Goal: Task Accomplishment & Management: Use online tool/utility

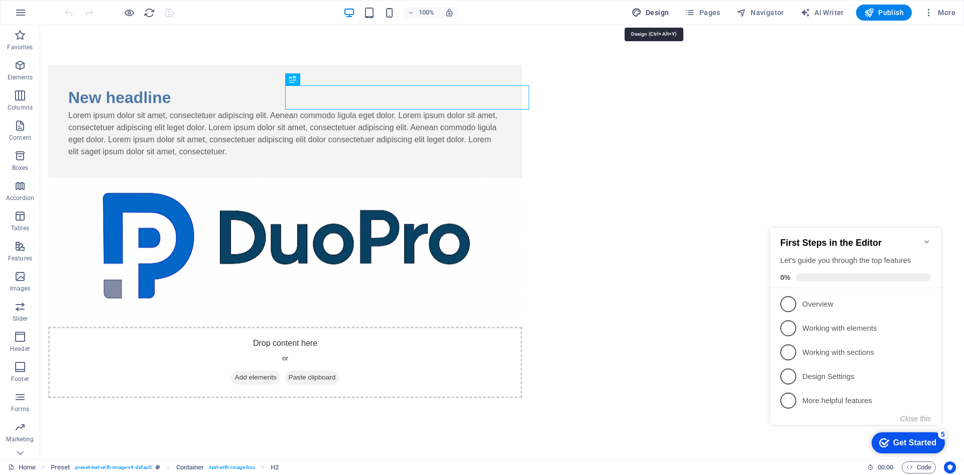
click at [650, 18] on button "Design" at bounding box center [651, 13] width 46 height 16
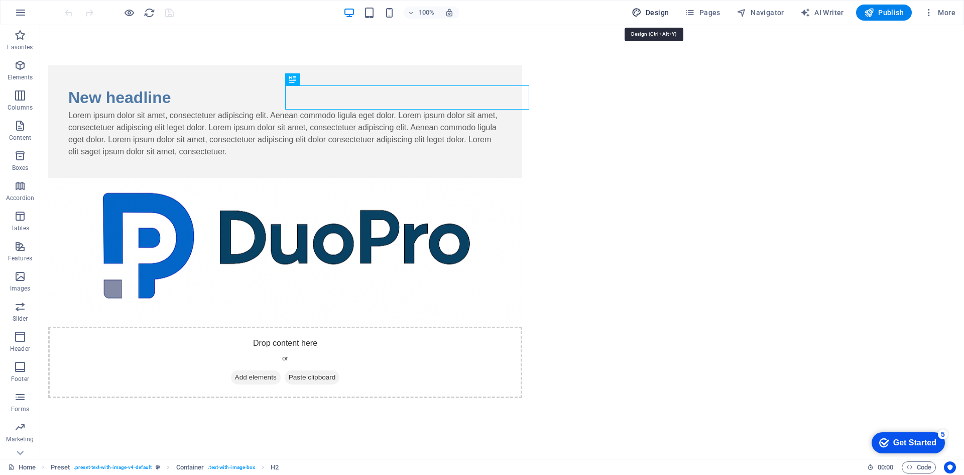
select select "px"
select select "400"
select select "px"
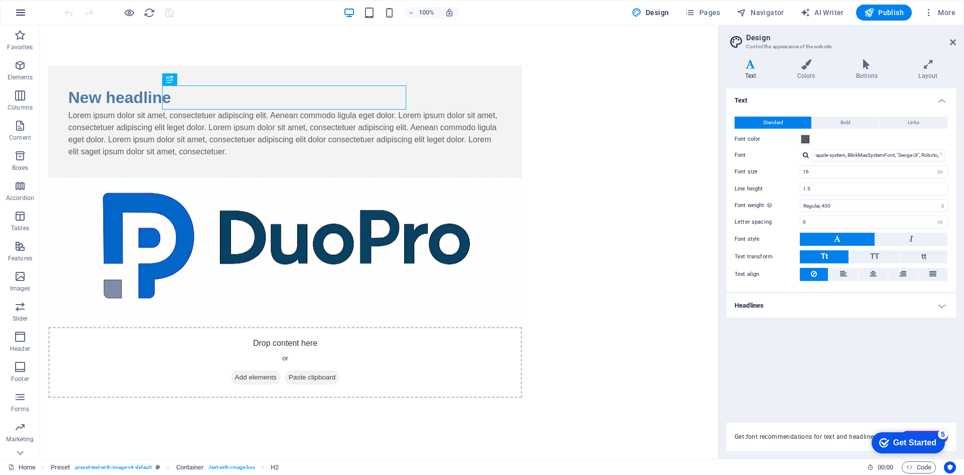
click at [27, 12] on button "button" at bounding box center [21, 13] width 24 height 24
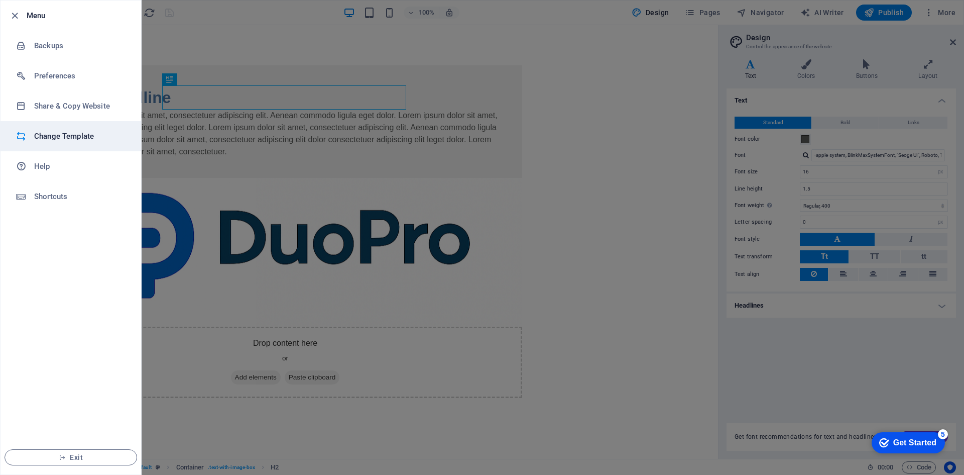
click at [97, 136] on h6 "Change Template" at bounding box center [80, 136] width 93 height 12
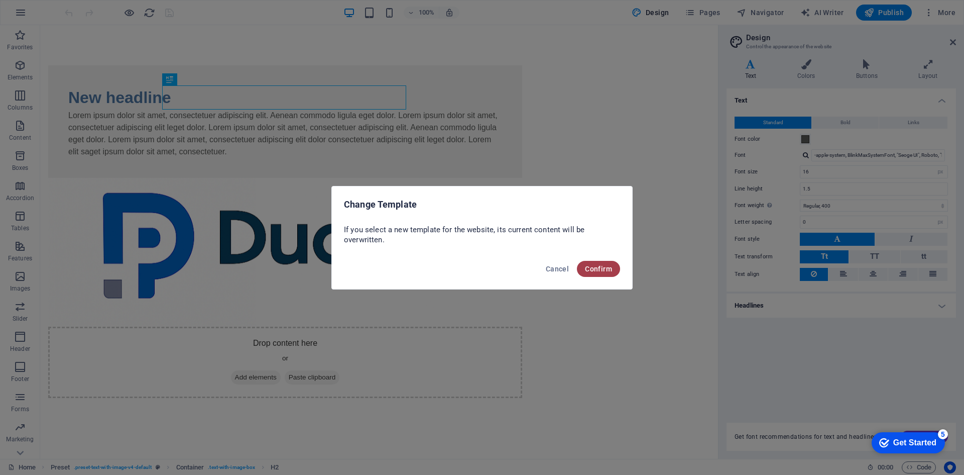
click at [587, 266] on span "Confirm" at bounding box center [598, 269] width 27 height 8
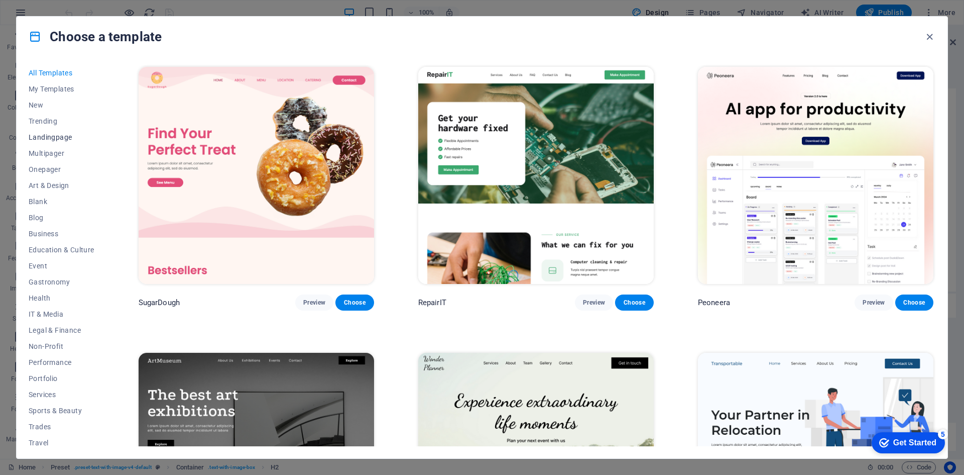
click at [61, 141] on span "Landingpage" at bounding box center [62, 137] width 66 height 8
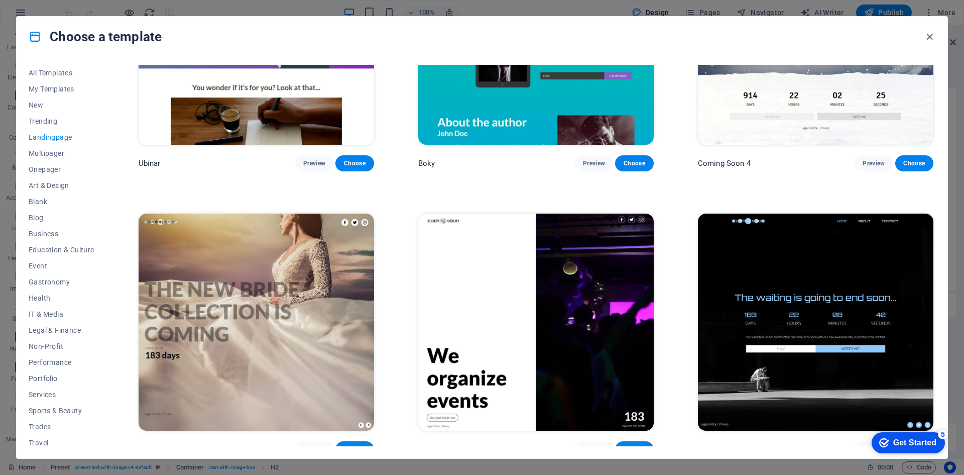
scroll to position [2142, 0]
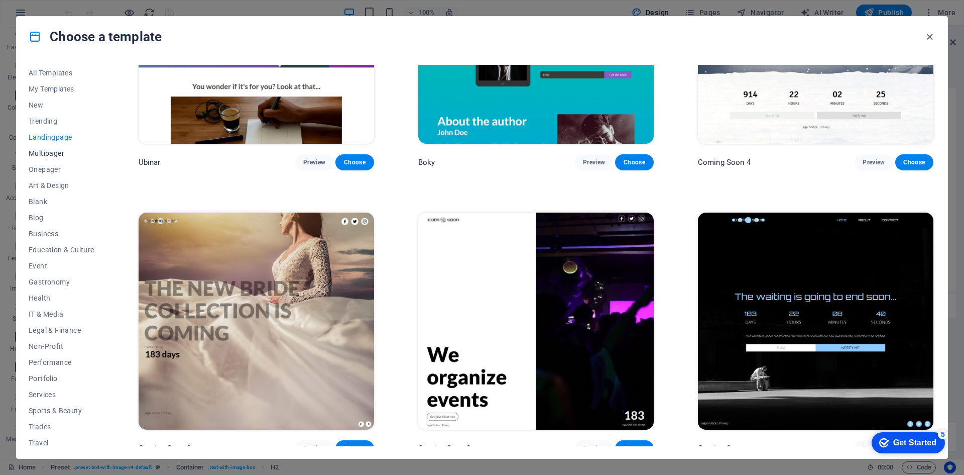
click at [53, 153] on span "Multipager" at bounding box center [62, 153] width 66 height 8
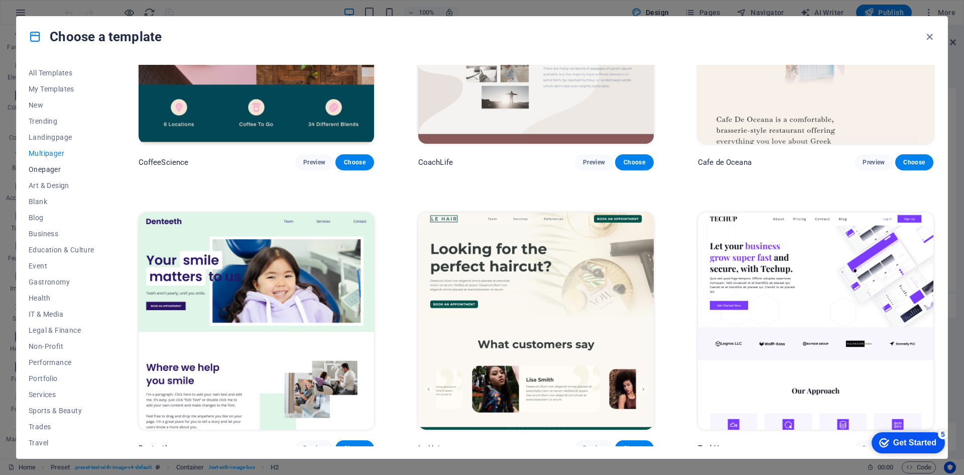
click at [54, 174] on button "Onepager" at bounding box center [62, 169] width 66 height 16
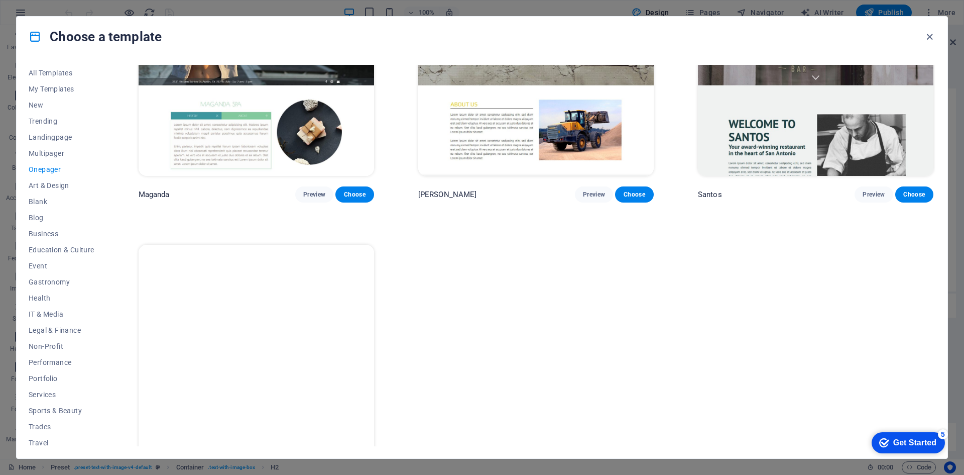
scroll to position [6414, 0]
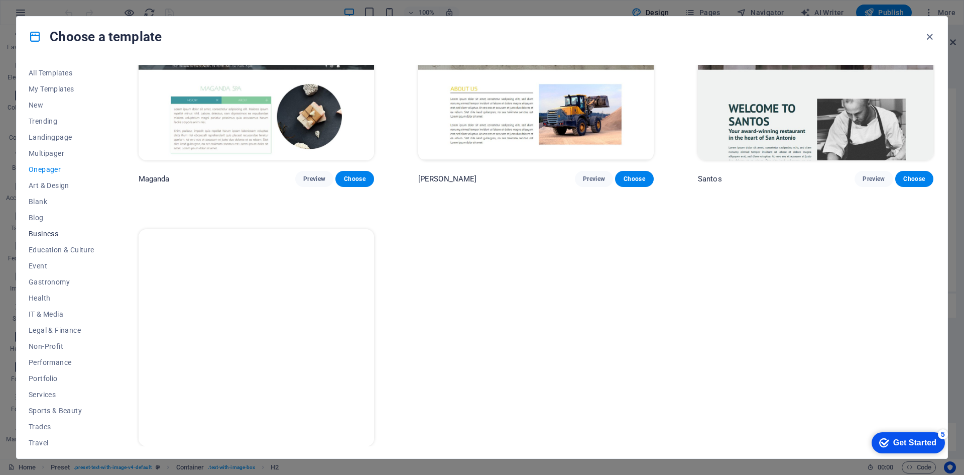
click at [63, 233] on span "Business" at bounding box center [62, 234] width 66 height 8
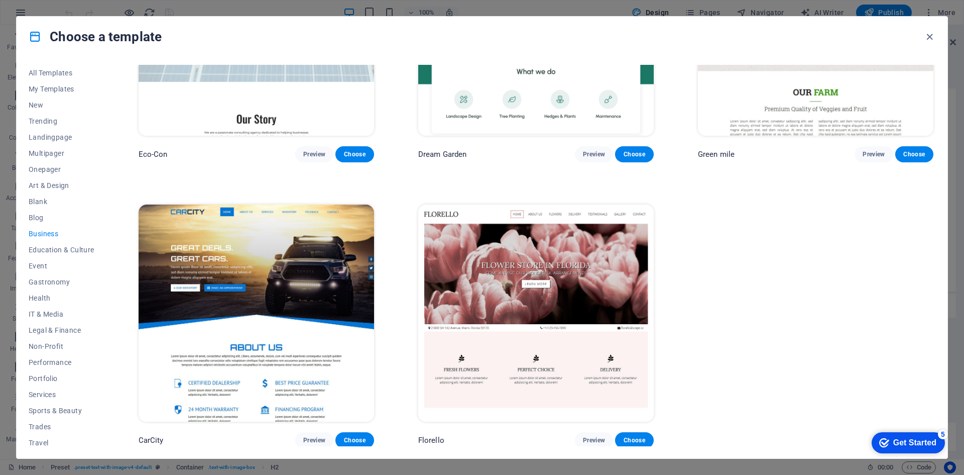
click at [56, 230] on span "Business" at bounding box center [62, 234] width 66 height 8
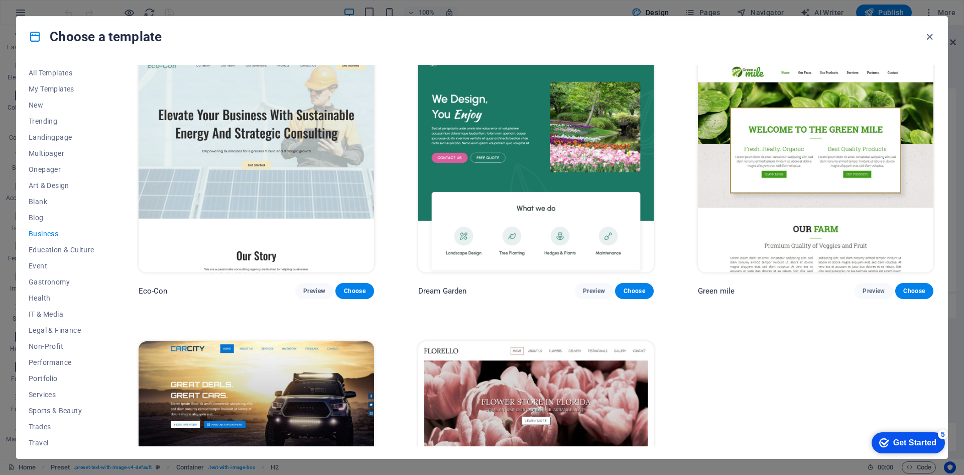
scroll to position [0, 0]
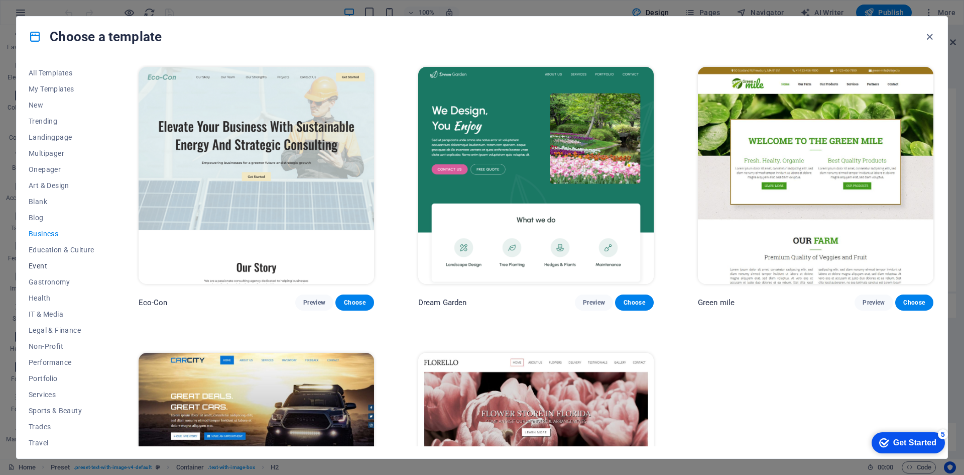
click at [47, 265] on span "Event" at bounding box center [62, 266] width 66 height 8
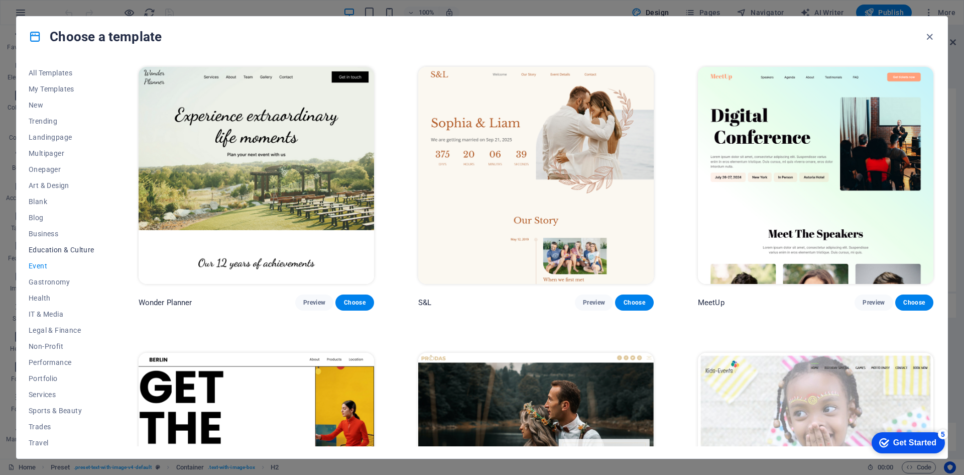
click at [61, 252] on span "Education & Culture" at bounding box center [62, 250] width 66 height 8
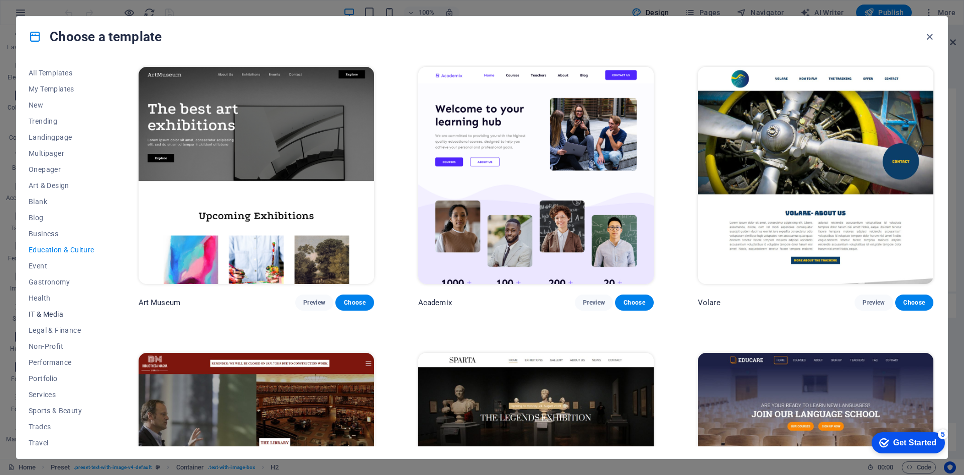
click at [58, 319] on button "IT & Media" at bounding box center [62, 314] width 66 height 16
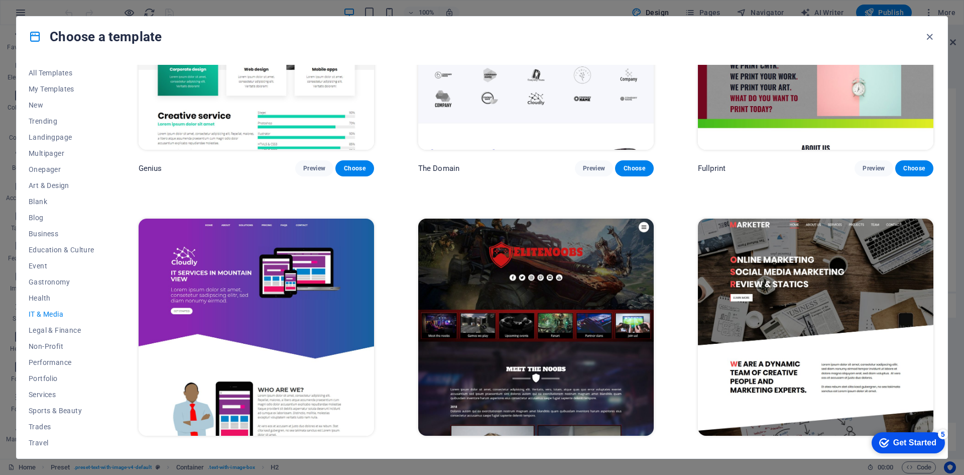
scroll to position [718, 0]
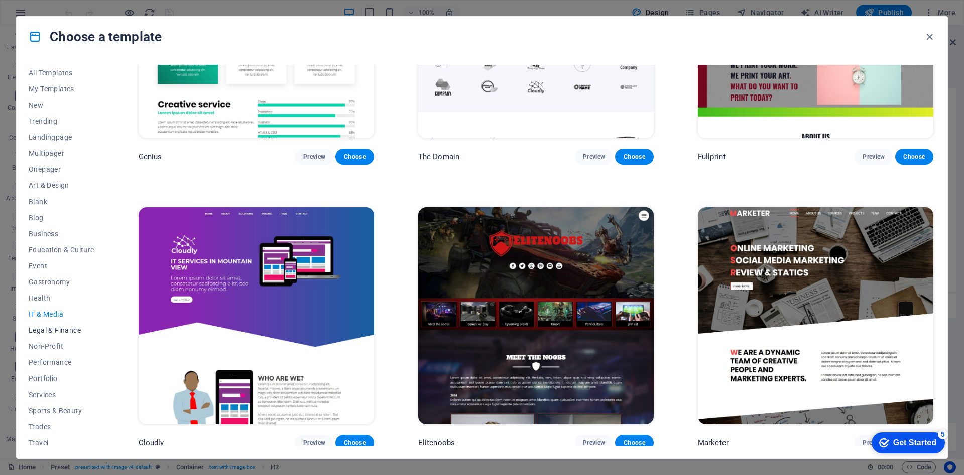
click at [75, 325] on button "Legal & Finance" at bounding box center [62, 330] width 66 height 16
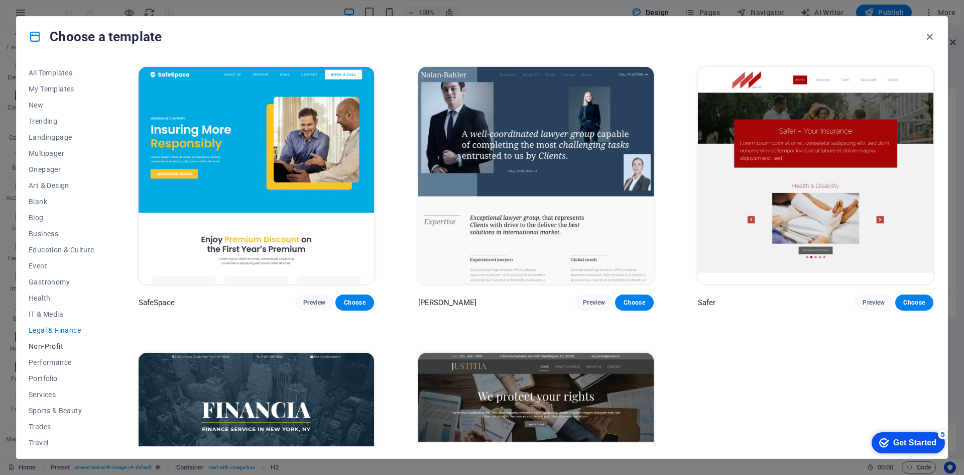
click at [60, 348] on span "Non-Profit" at bounding box center [62, 346] width 66 height 8
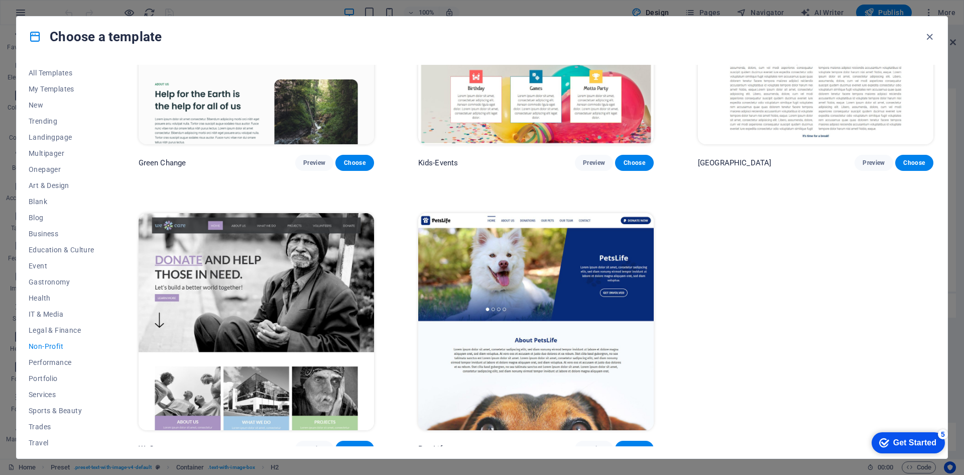
scroll to position [148, 0]
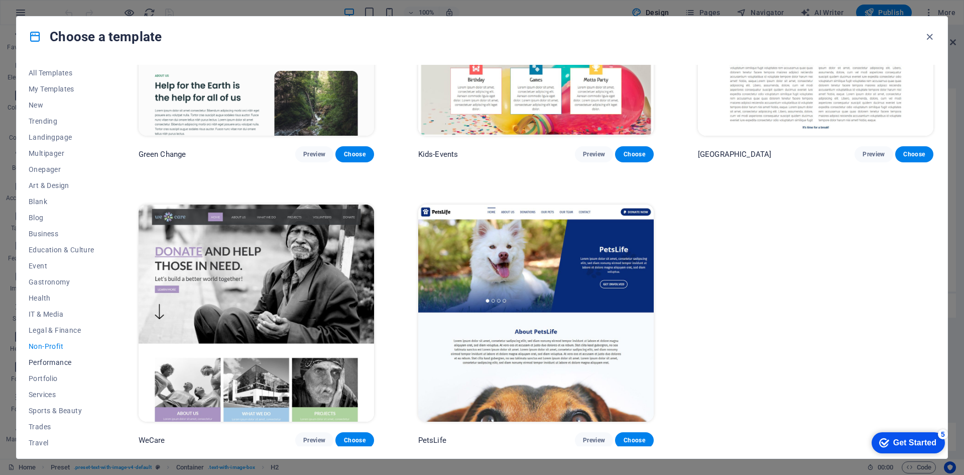
click at [58, 356] on button "Performance" at bounding box center [62, 362] width 66 height 16
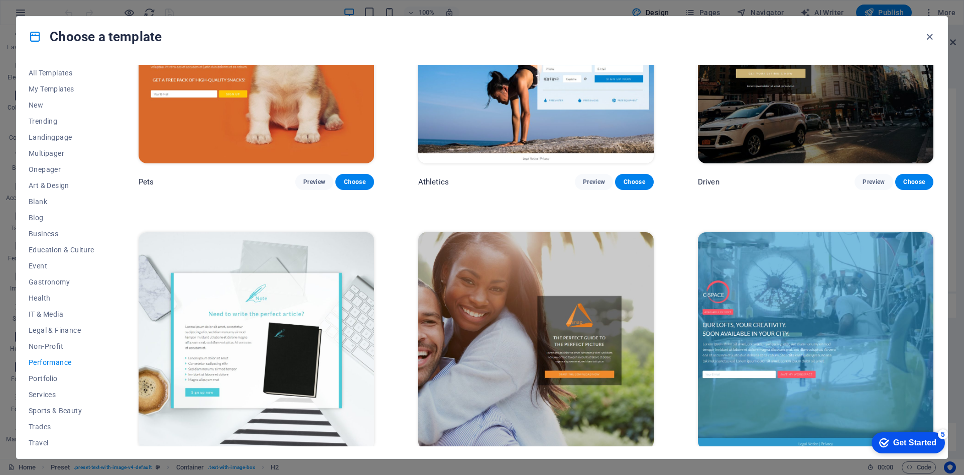
scroll to position [751, 0]
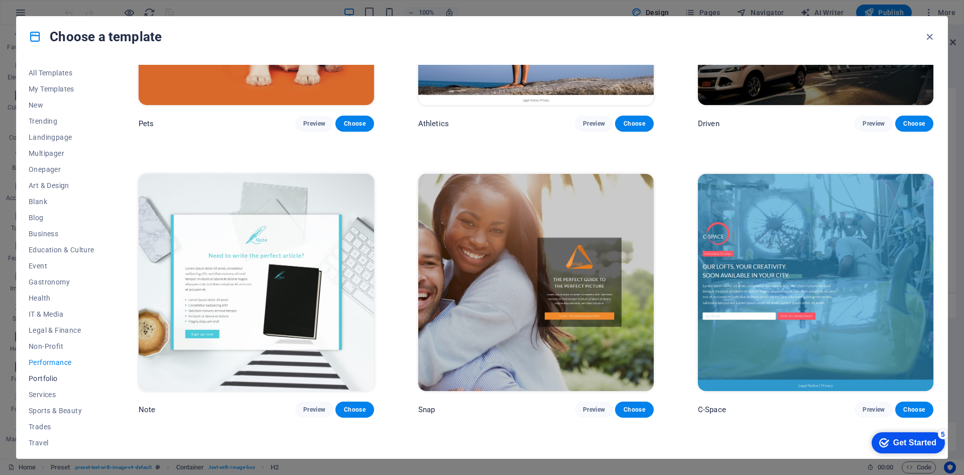
click at [60, 379] on span "Portfolio" at bounding box center [62, 378] width 66 height 8
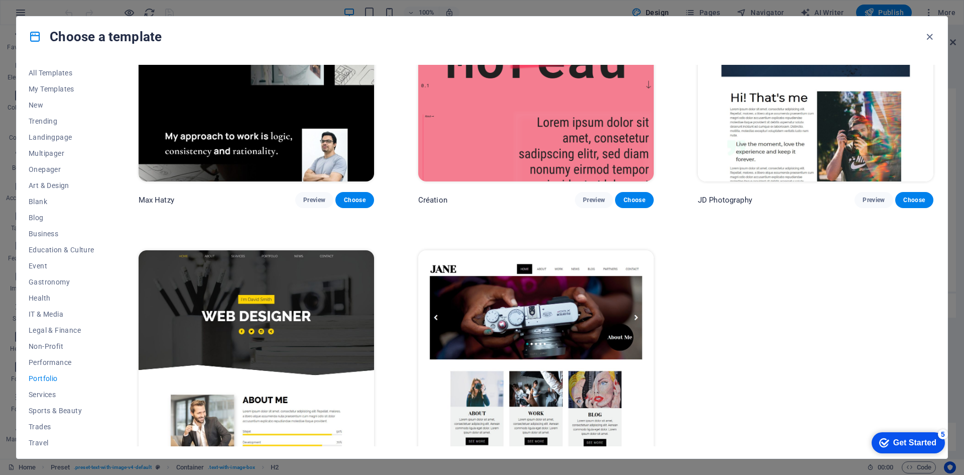
scroll to position [433, 0]
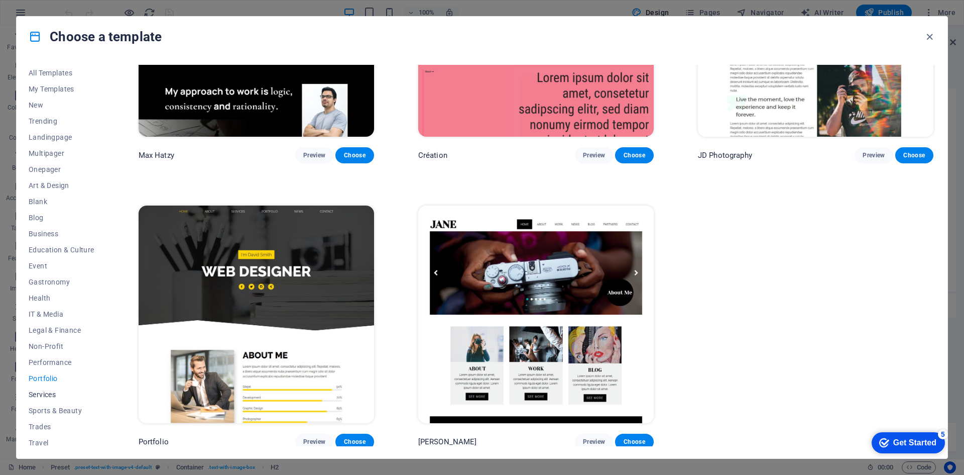
click at [60, 388] on button "Services" at bounding box center [62, 394] width 66 height 16
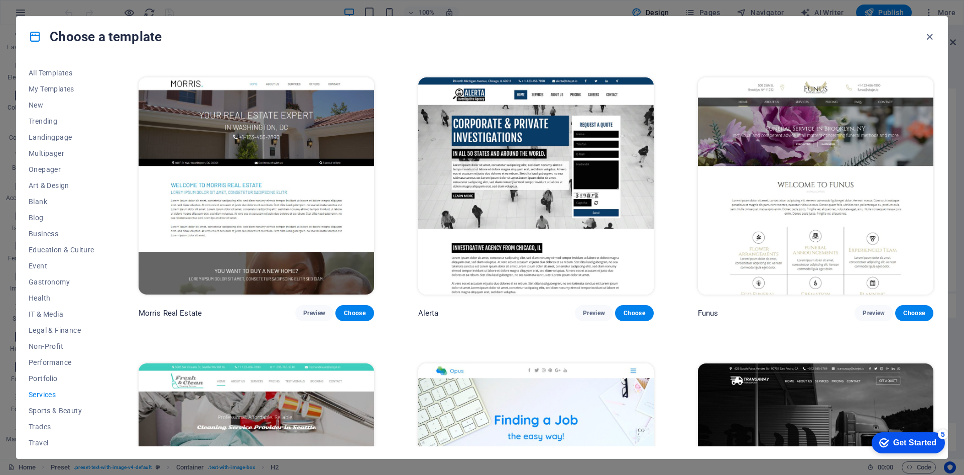
scroll to position [1136, 0]
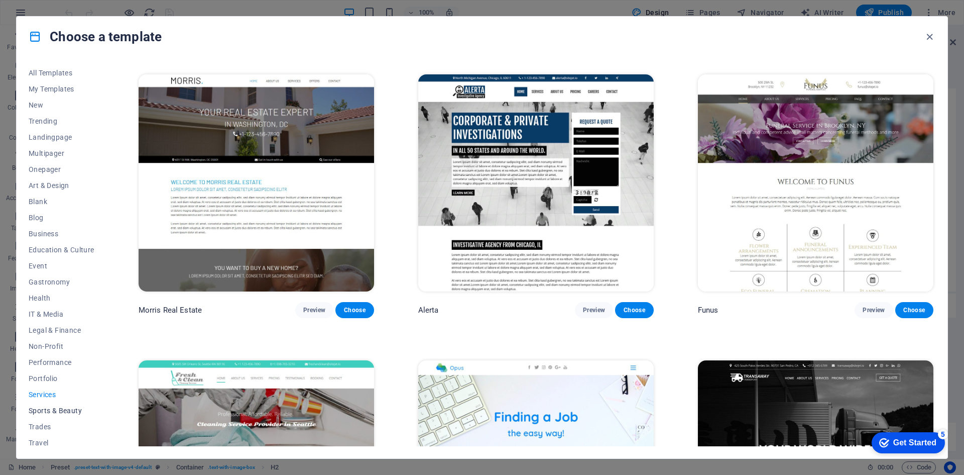
click at [70, 412] on span "Sports & Beauty" at bounding box center [62, 410] width 66 height 8
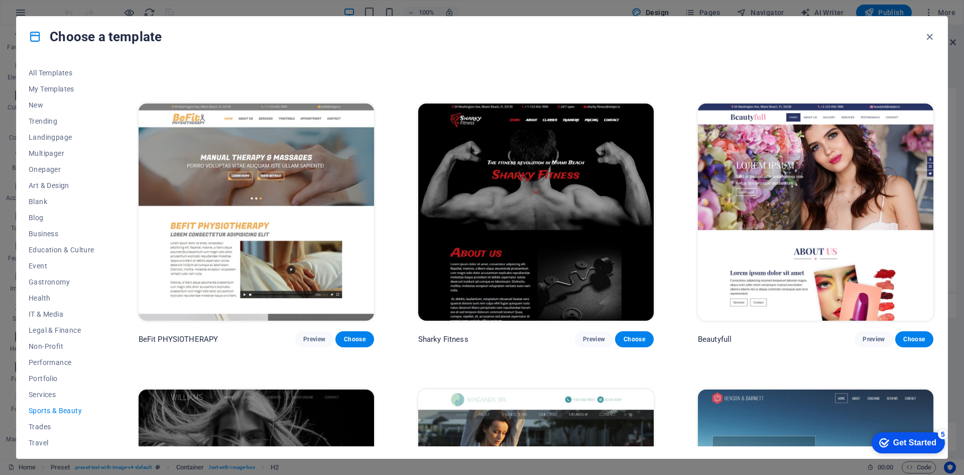
scroll to position [854, 0]
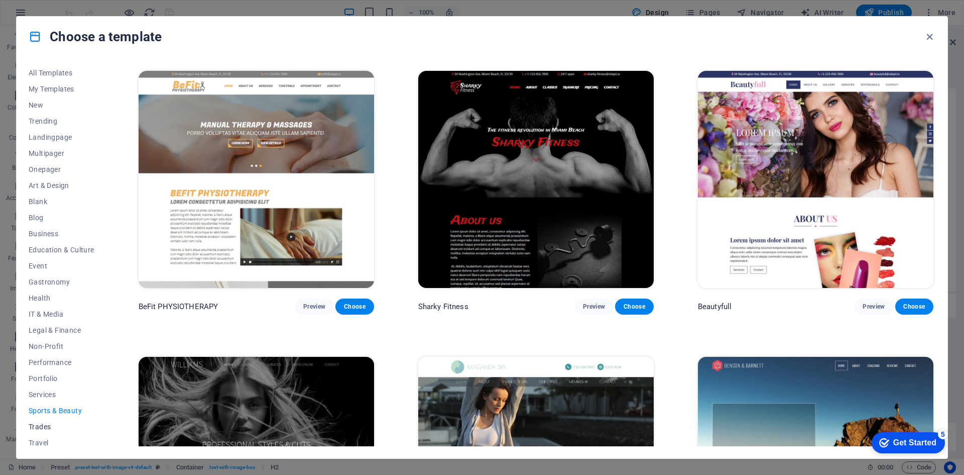
click at [54, 428] on span "Trades" at bounding box center [62, 426] width 66 height 8
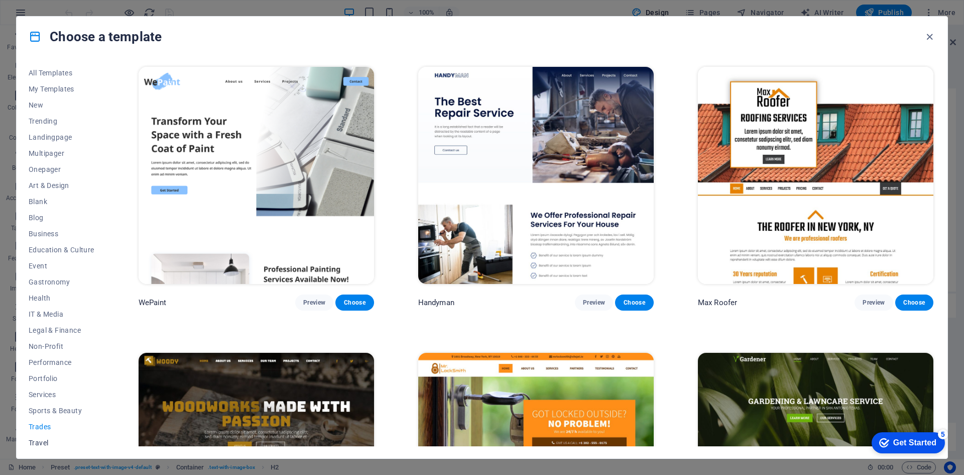
scroll to position [402, 0]
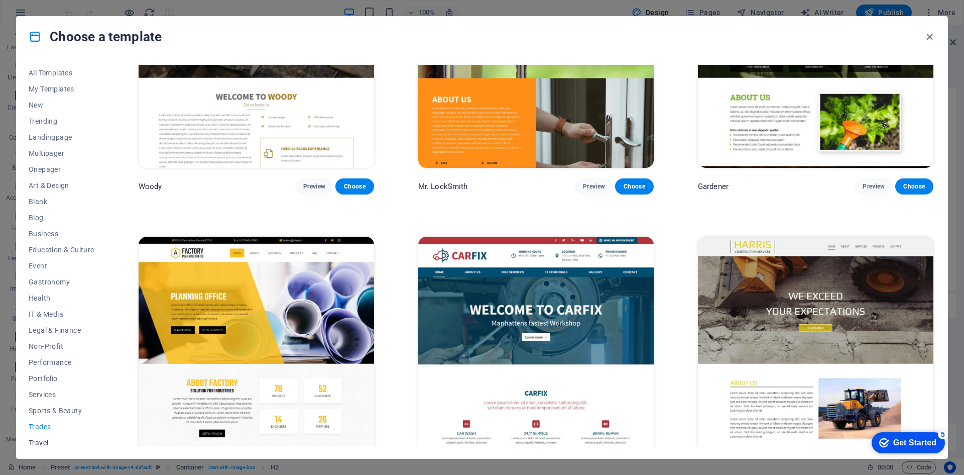
click at [49, 437] on button "Travel" at bounding box center [62, 442] width 66 height 16
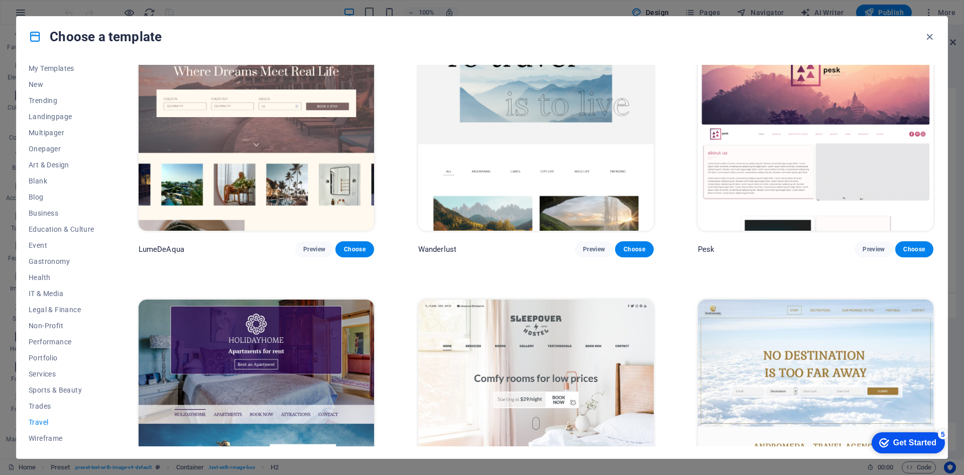
scroll to position [251, 0]
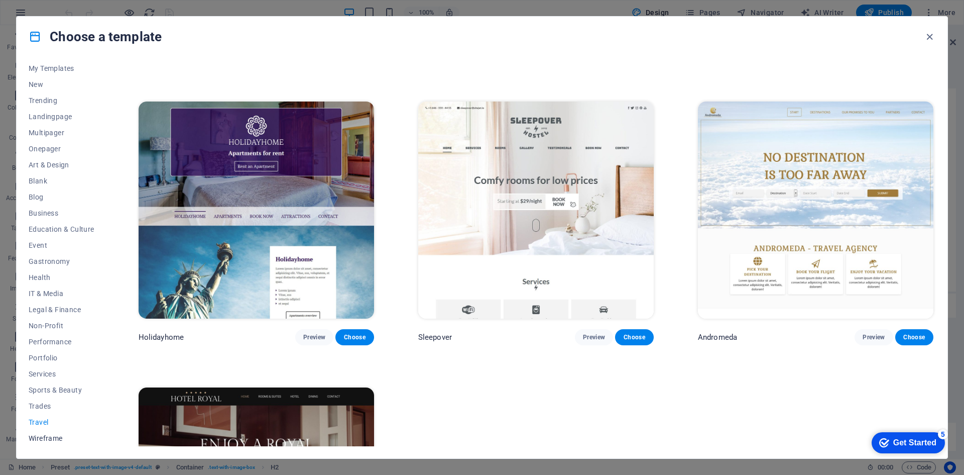
click at [67, 433] on button "Wireframe" at bounding box center [62, 438] width 66 height 16
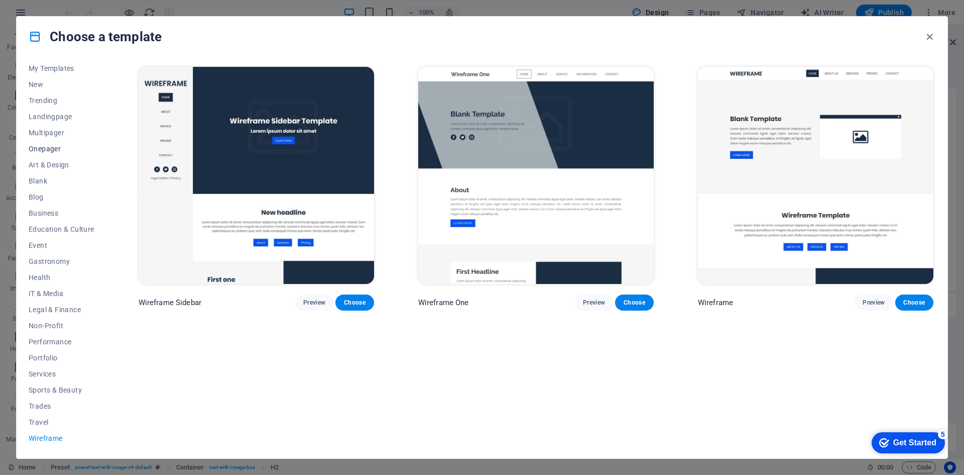
scroll to position [0, 0]
click at [51, 99] on button "New" at bounding box center [62, 105] width 66 height 16
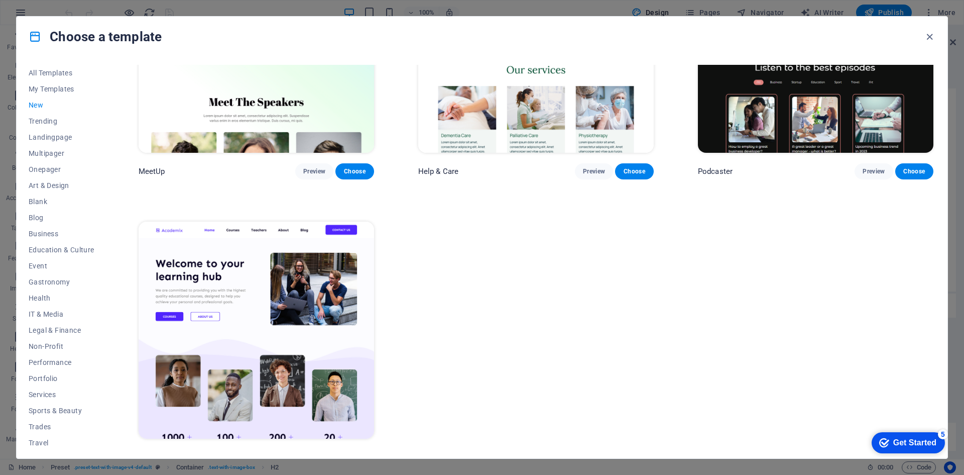
scroll to position [1003, 0]
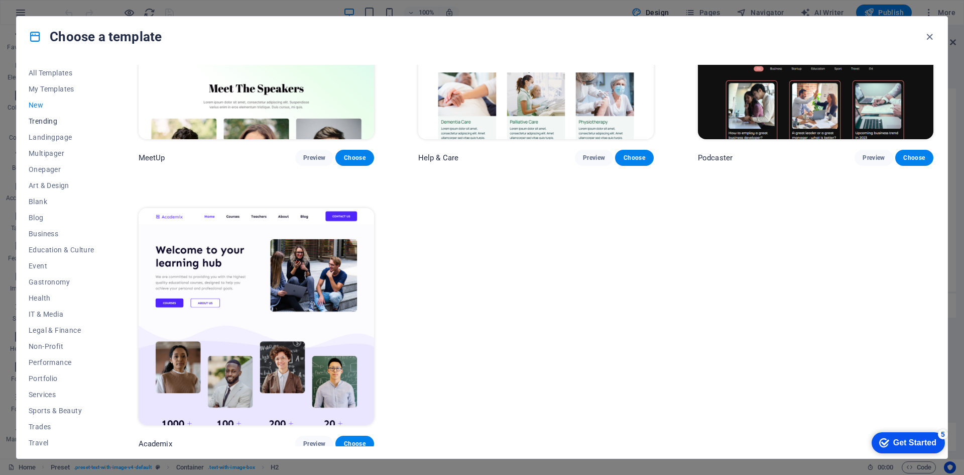
click at [57, 120] on span "Trending" at bounding box center [62, 121] width 66 height 8
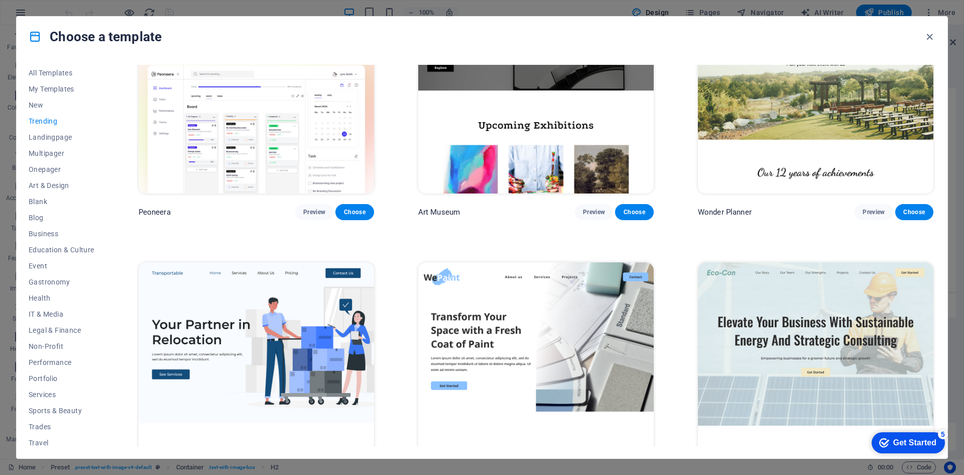
scroll to position [0, 0]
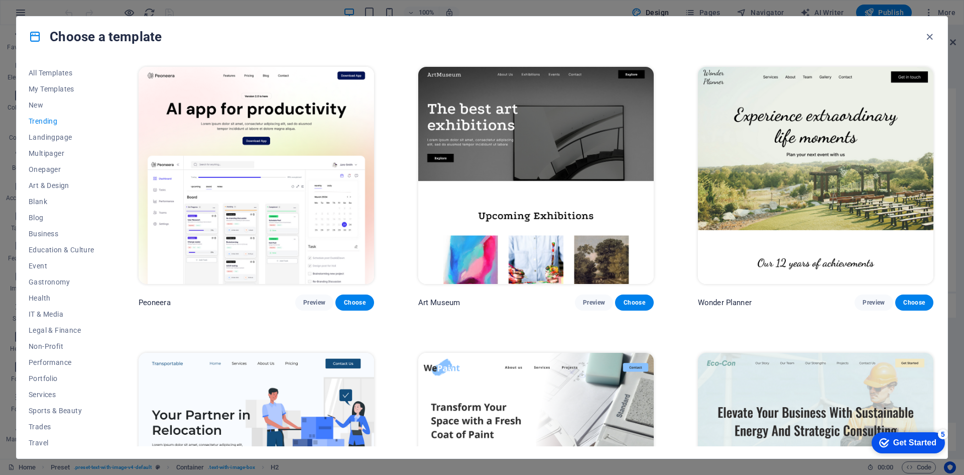
click at [36, 123] on span "Trending" at bounding box center [62, 121] width 66 height 8
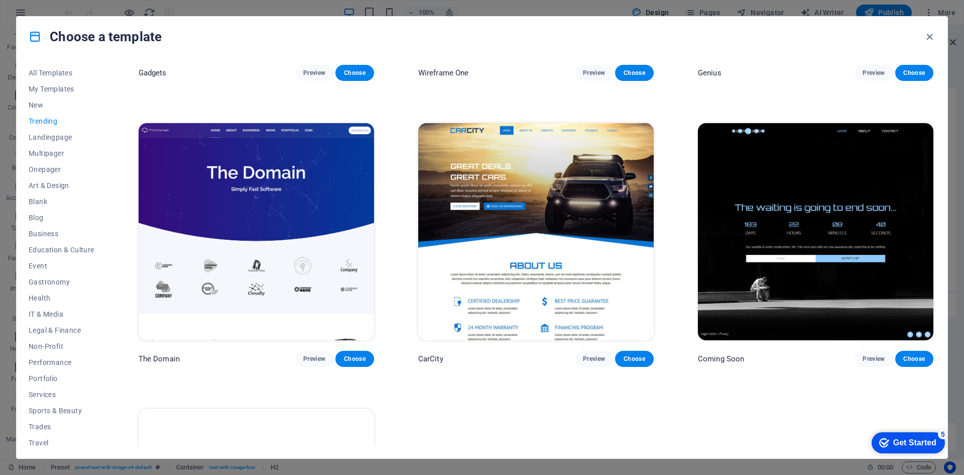
scroll to position [1086, 0]
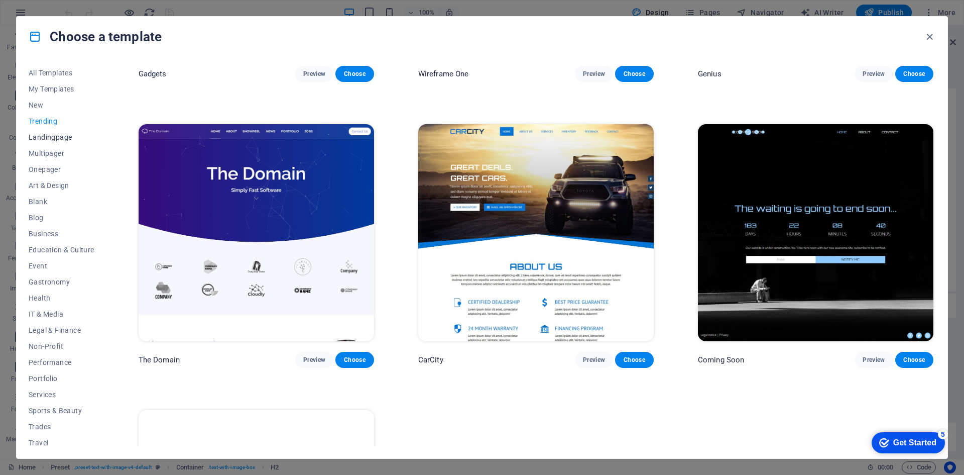
click at [35, 141] on span "Landingpage" at bounding box center [62, 137] width 66 height 8
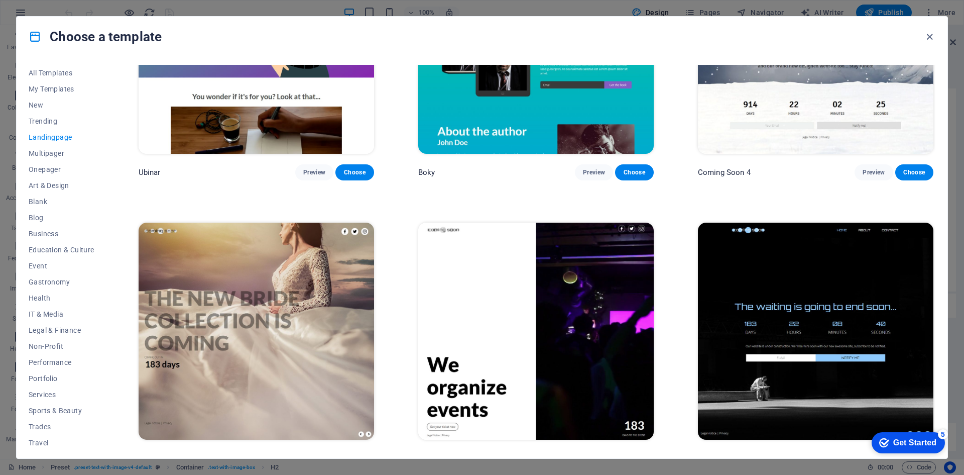
scroll to position [2142, 0]
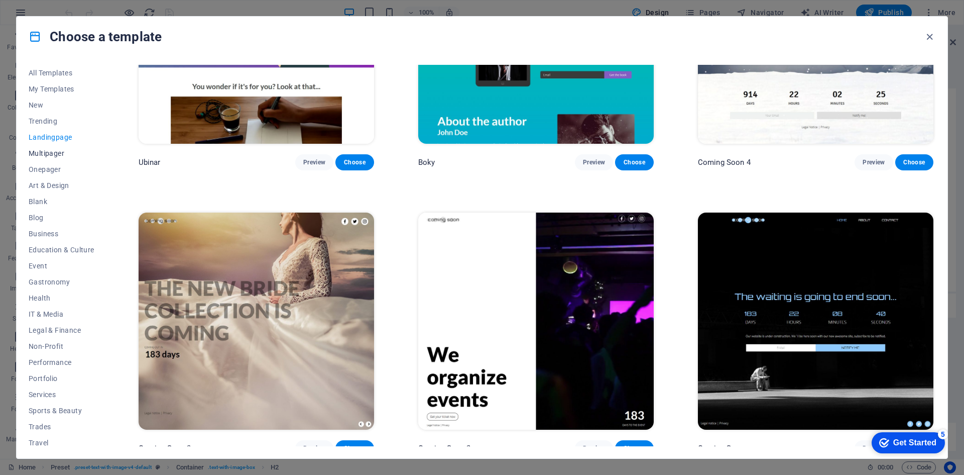
click at [47, 151] on span "Multipager" at bounding box center [62, 153] width 66 height 8
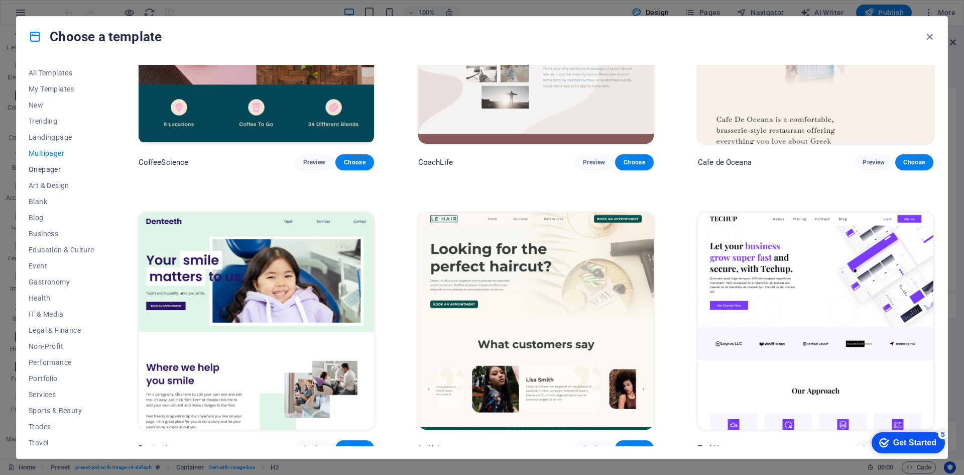
click at [55, 165] on span "Onepager" at bounding box center [62, 169] width 66 height 8
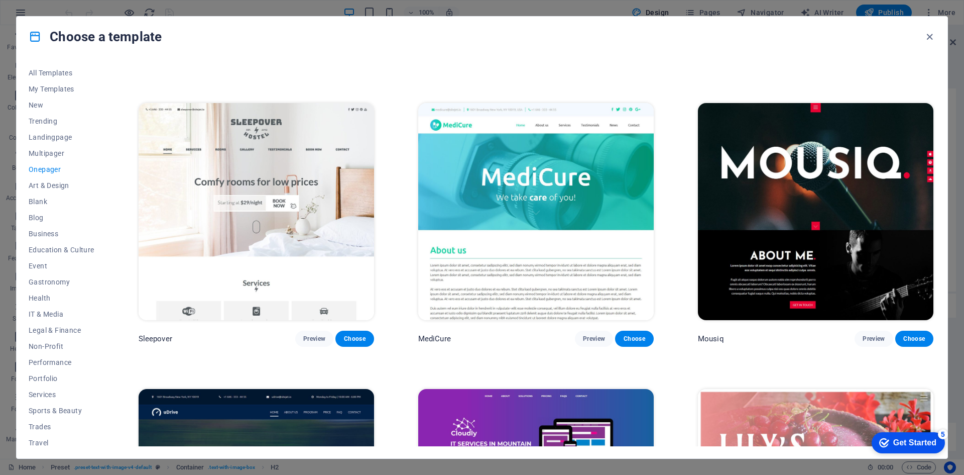
scroll to position [3968, 0]
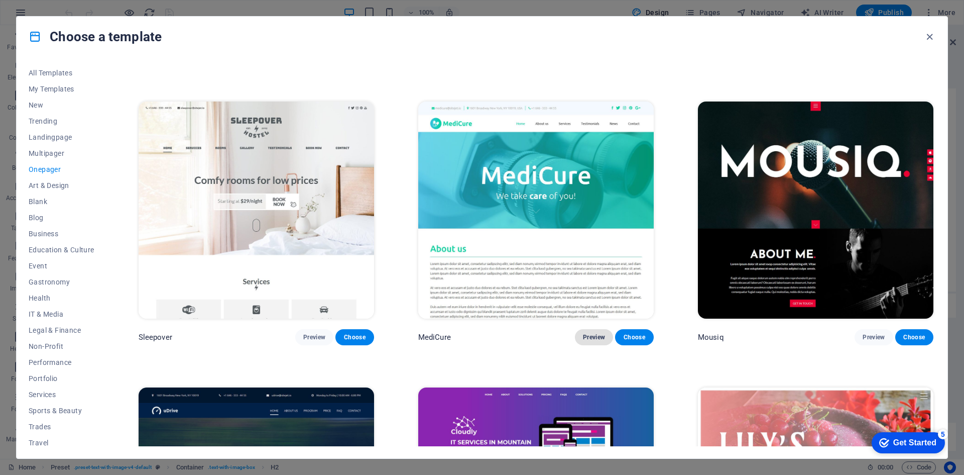
click at [595, 333] on span "Preview" at bounding box center [594, 337] width 22 height 8
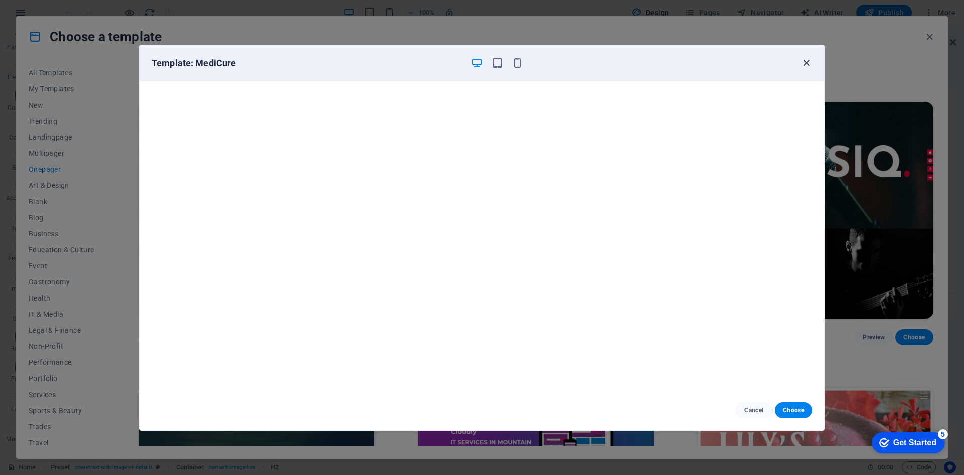
click at [806, 62] on icon "button" at bounding box center [807, 63] width 12 height 12
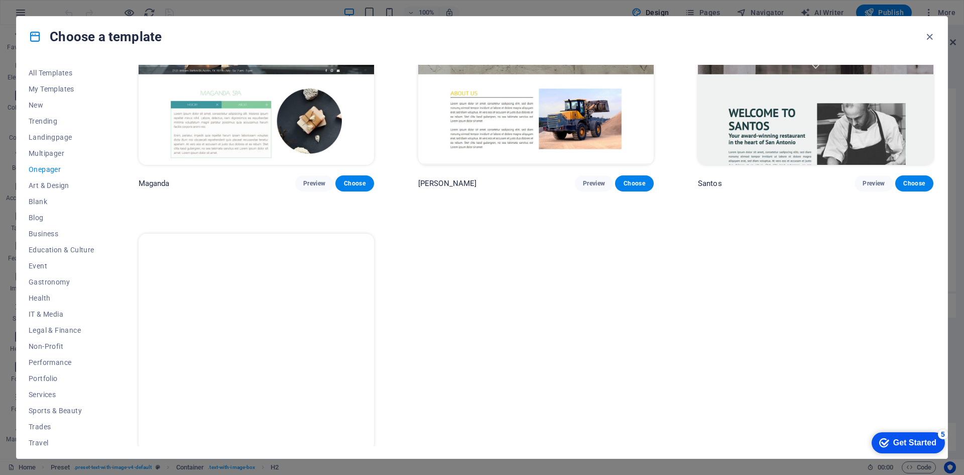
scroll to position [6414, 0]
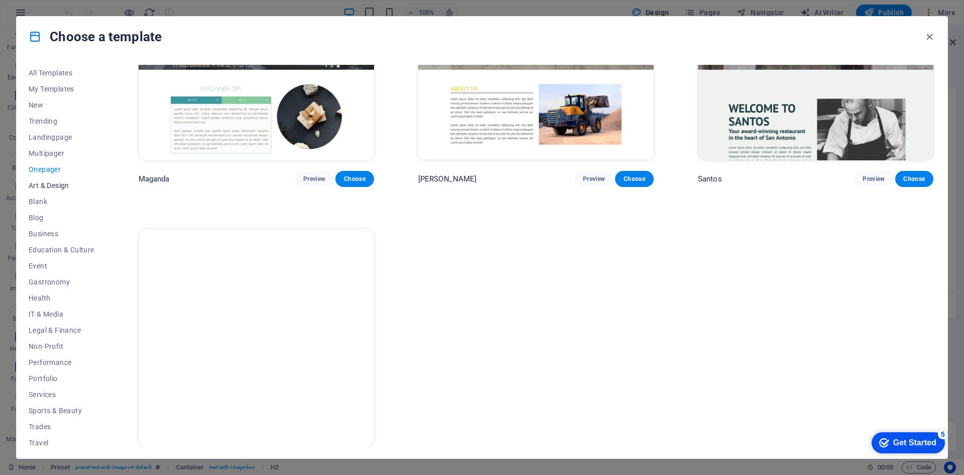
click at [55, 181] on span "Art & Design" at bounding box center [62, 185] width 66 height 8
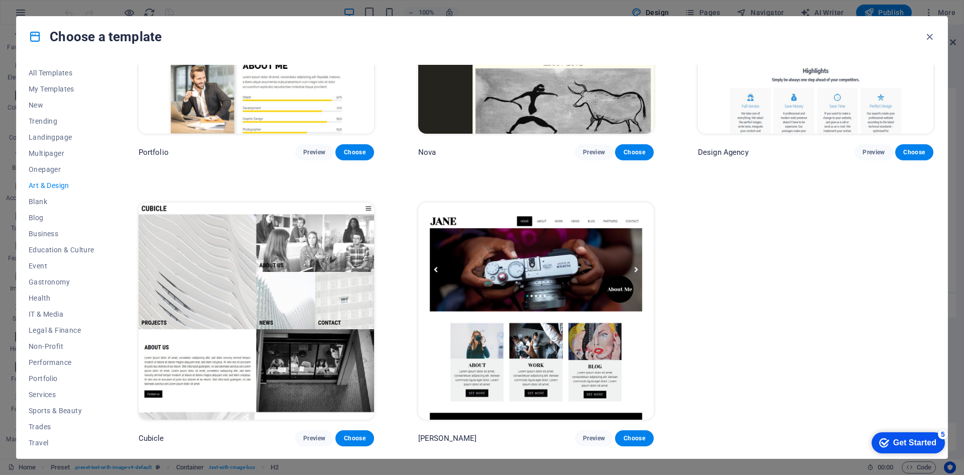
scroll to position [1003, 0]
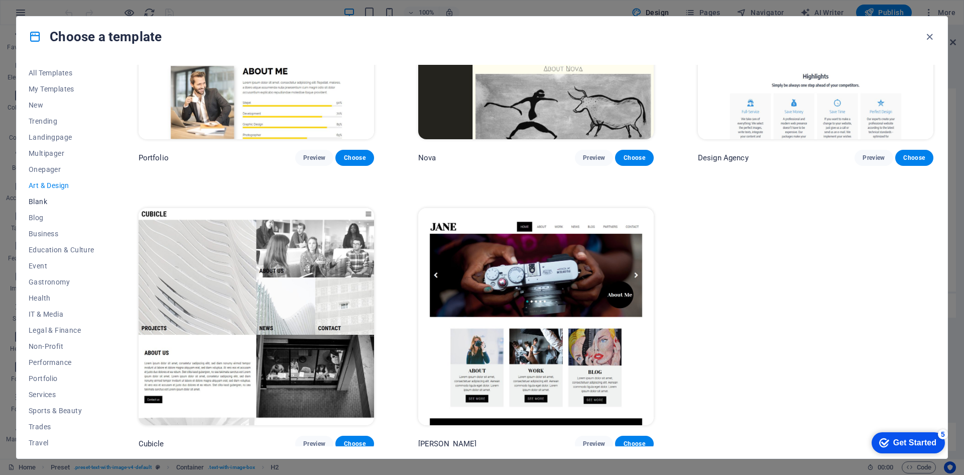
click at [40, 203] on span "Blank" at bounding box center [62, 201] width 66 height 8
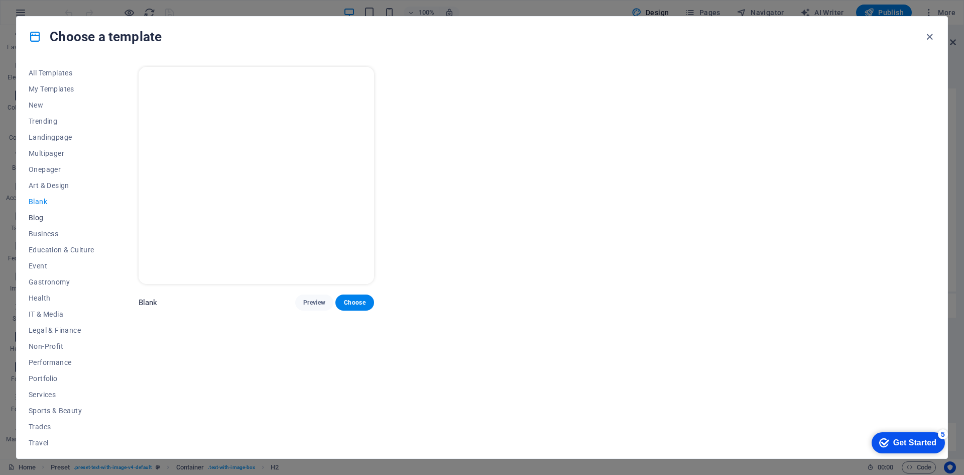
click at [42, 217] on span "Blog" at bounding box center [62, 217] width 66 height 8
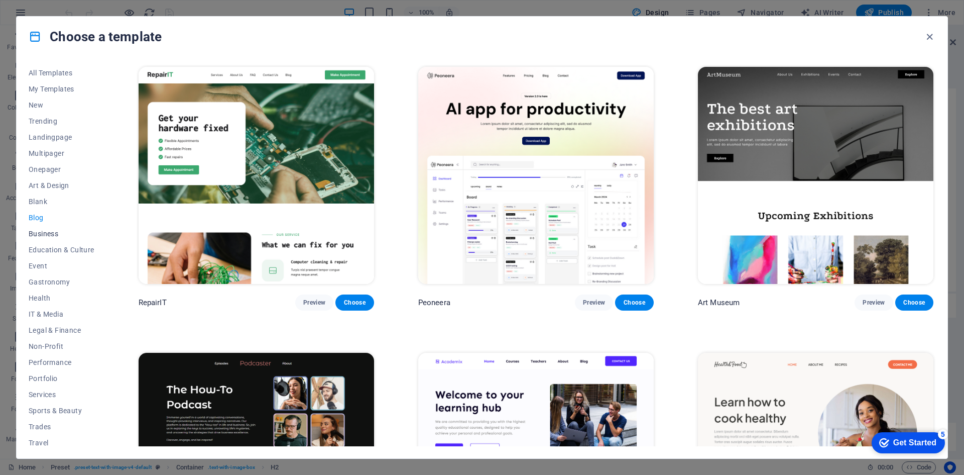
click at [56, 238] on button "Business" at bounding box center [62, 234] width 66 height 16
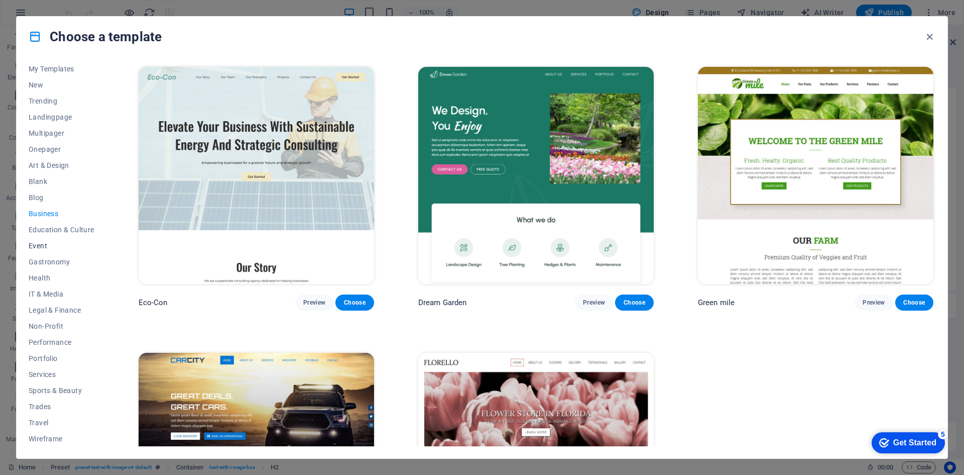
scroll to position [21, 0]
click at [50, 244] on span "Event" at bounding box center [62, 245] width 66 height 8
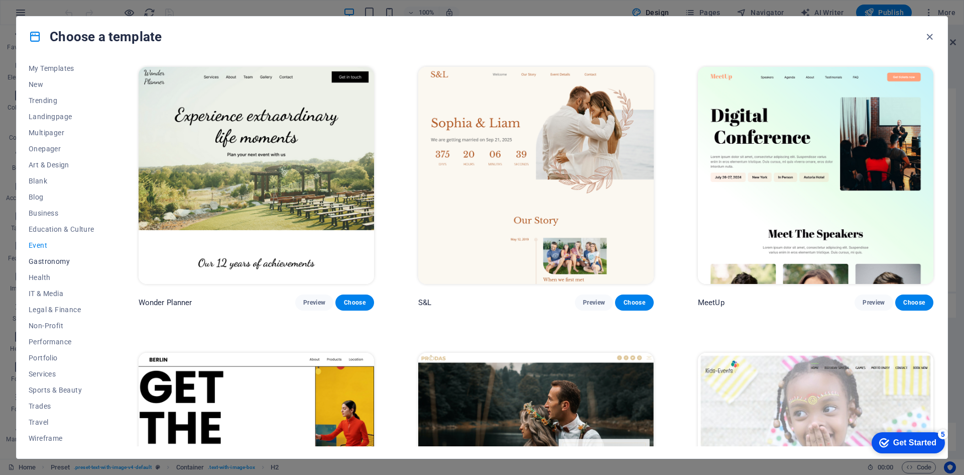
click at [61, 263] on span "Gastronomy" at bounding box center [62, 261] width 66 height 8
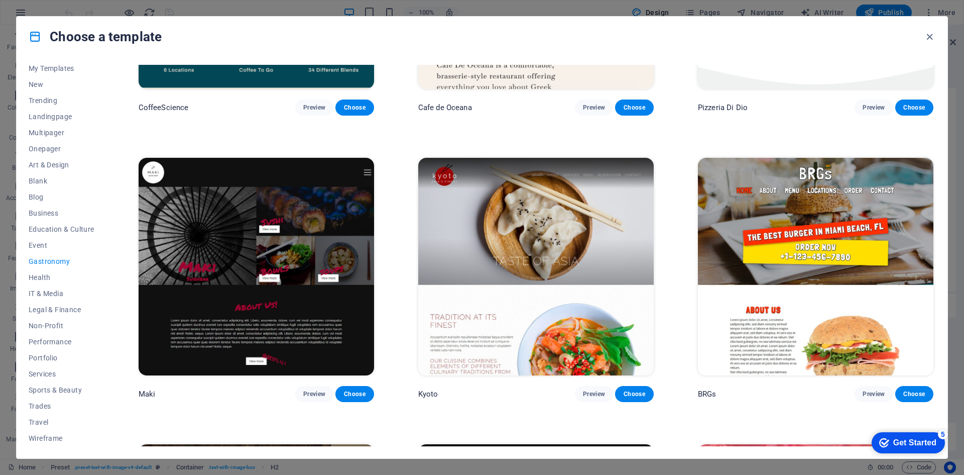
scroll to position [502, 0]
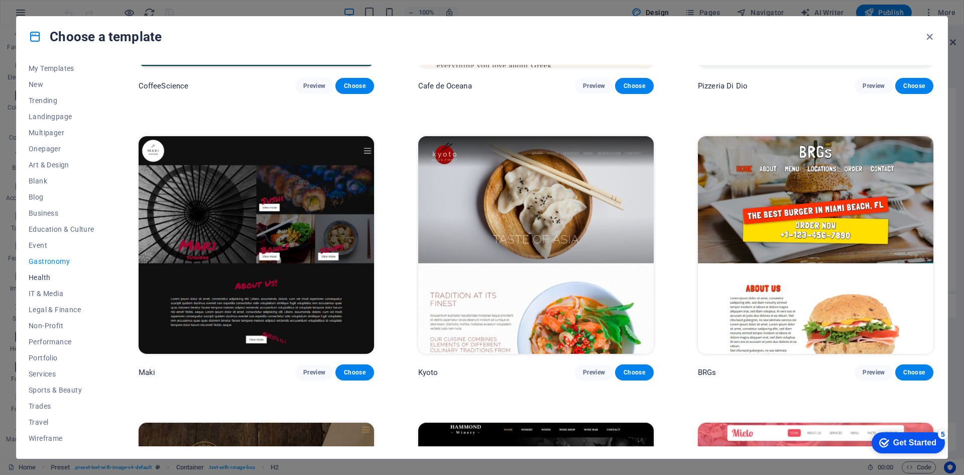
click at [51, 280] on span "Health" at bounding box center [62, 277] width 66 height 8
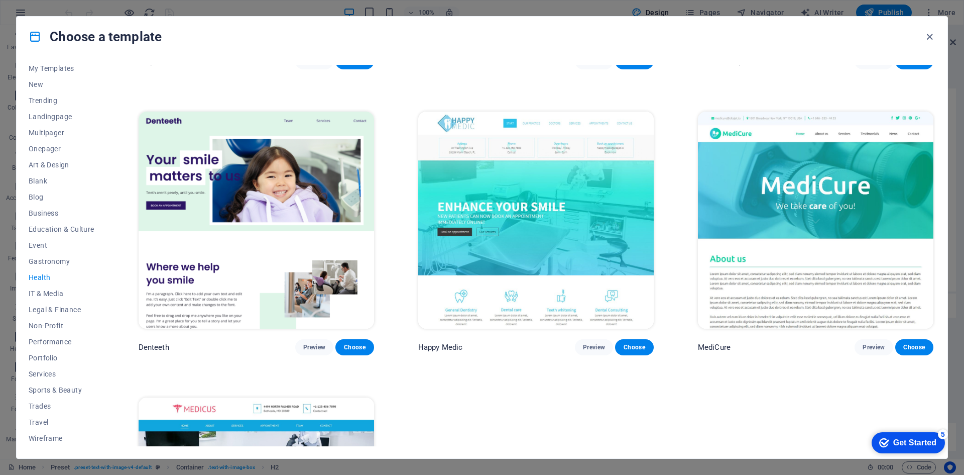
scroll to position [232, 0]
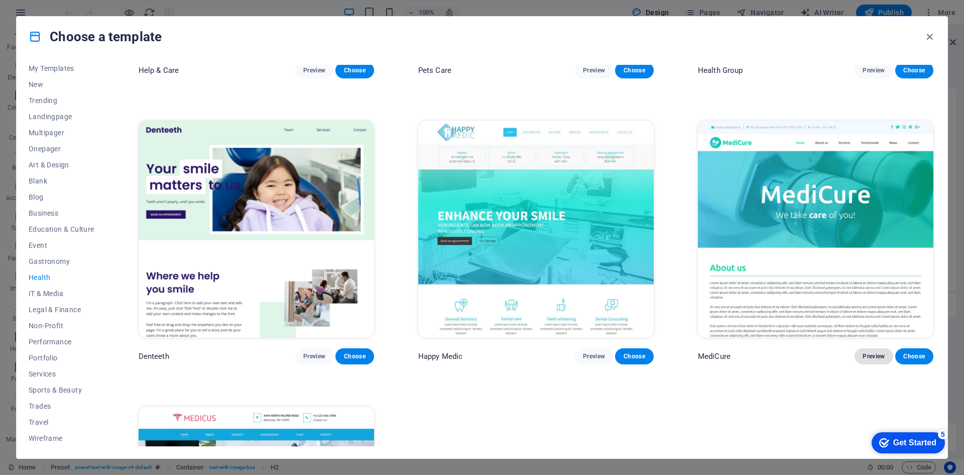
click at [873, 357] on span "Preview" at bounding box center [874, 356] width 22 height 8
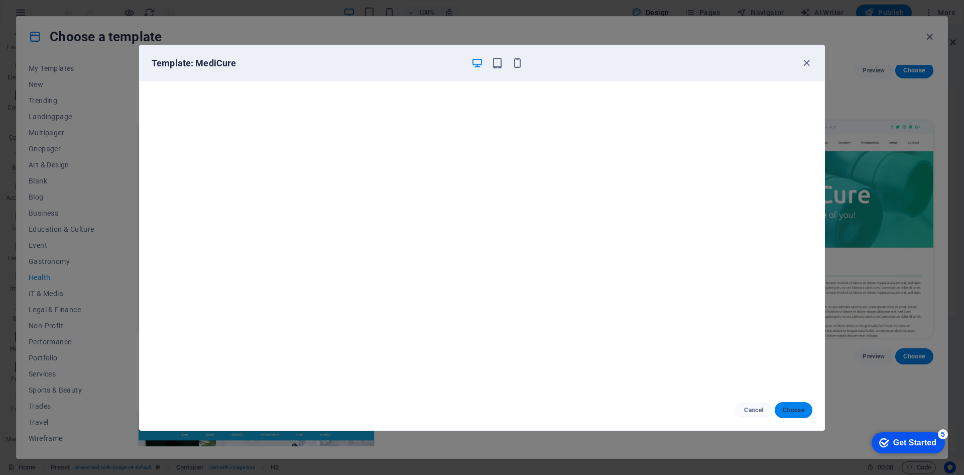
click at [793, 409] on span "Choose" at bounding box center [794, 410] width 22 height 8
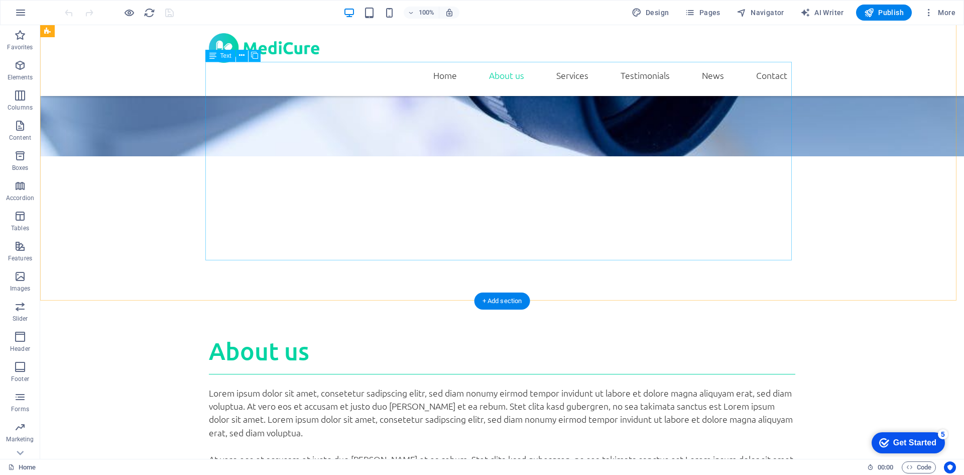
scroll to position [553, 0]
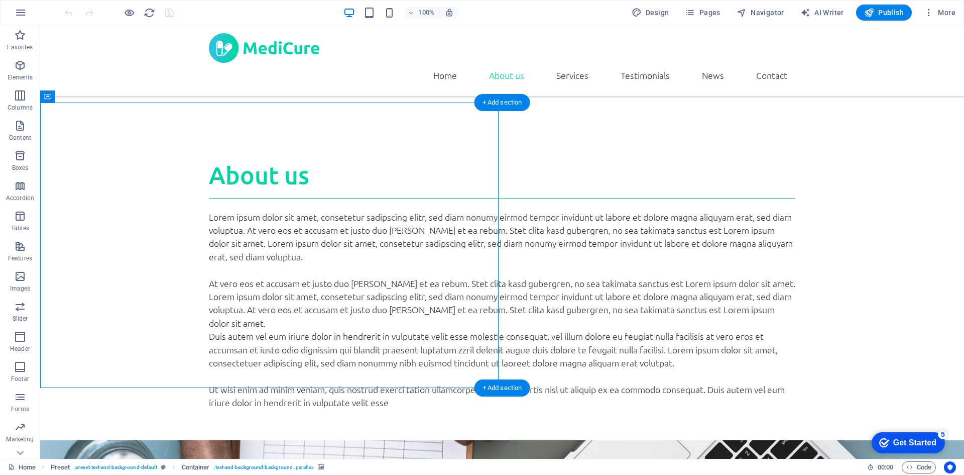
scroll to position [653, 0]
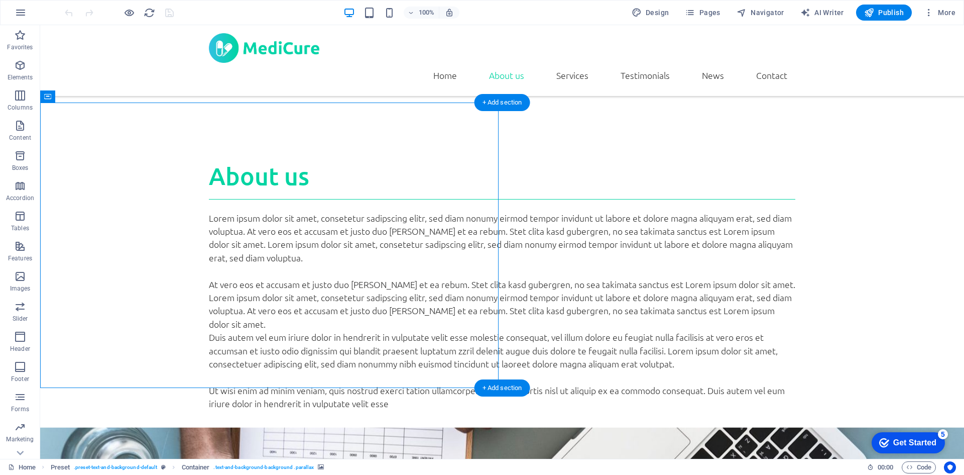
click at [553, 97] on icon at bounding box center [550, 96] width 6 height 11
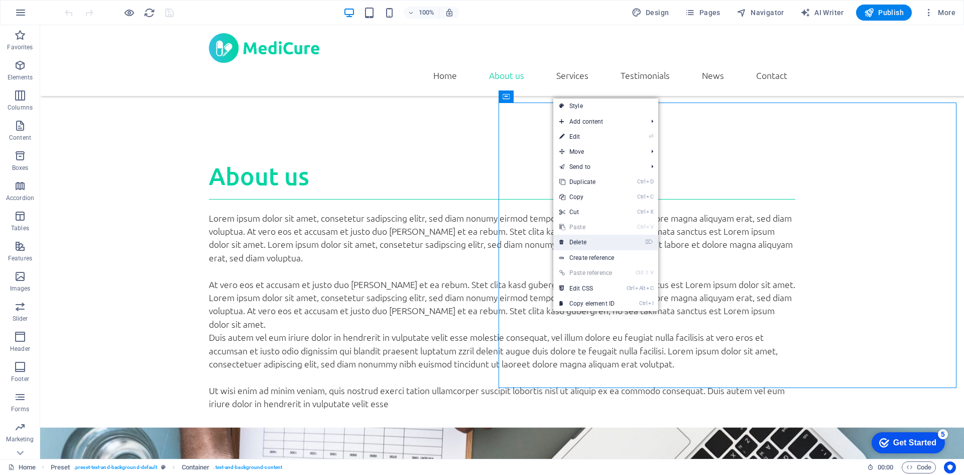
click at [591, 243] on link "⌦ Delete" at bounding box center [587, 242] width 67 height 15
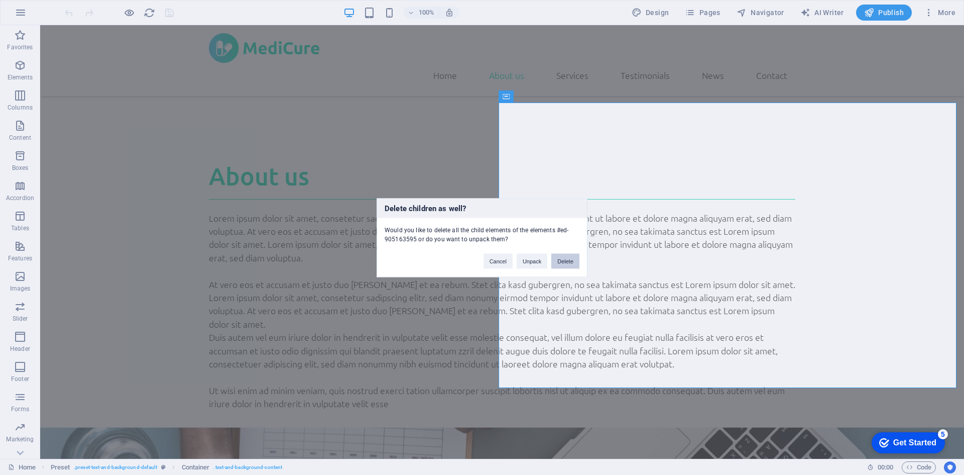
click at [558, 259] on button "Delete" at bounding box center [566, 260] width 28 height 15
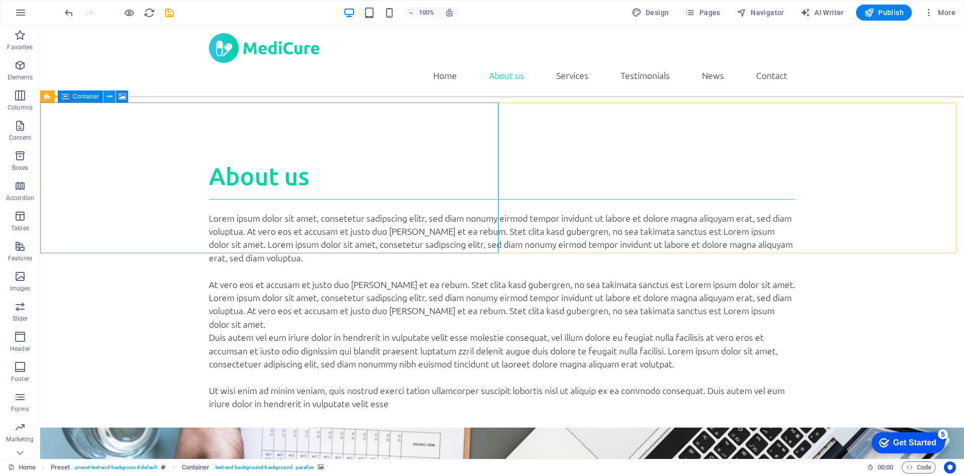
click at [109, 96] on icon at bounding box center [110, 96] width 6 height 11
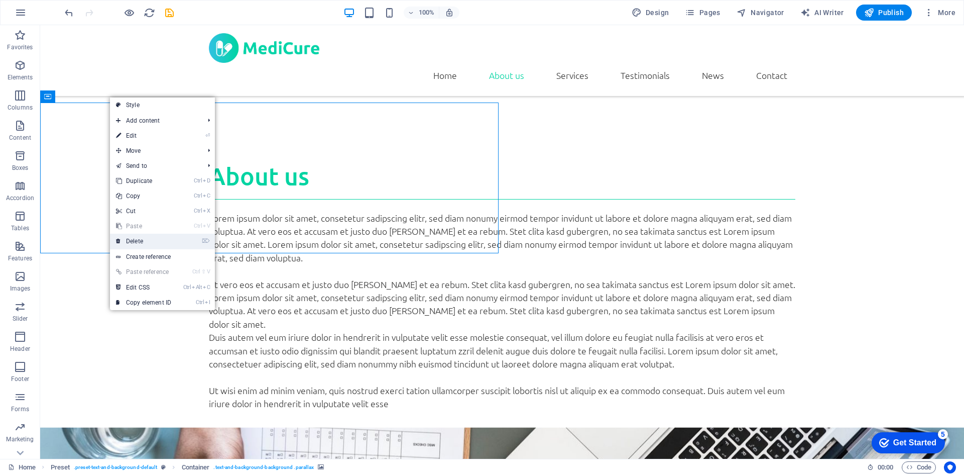
click at [150, 240] on link "⌦ Delete" at bounding box center [143, 241] width 67 height 15
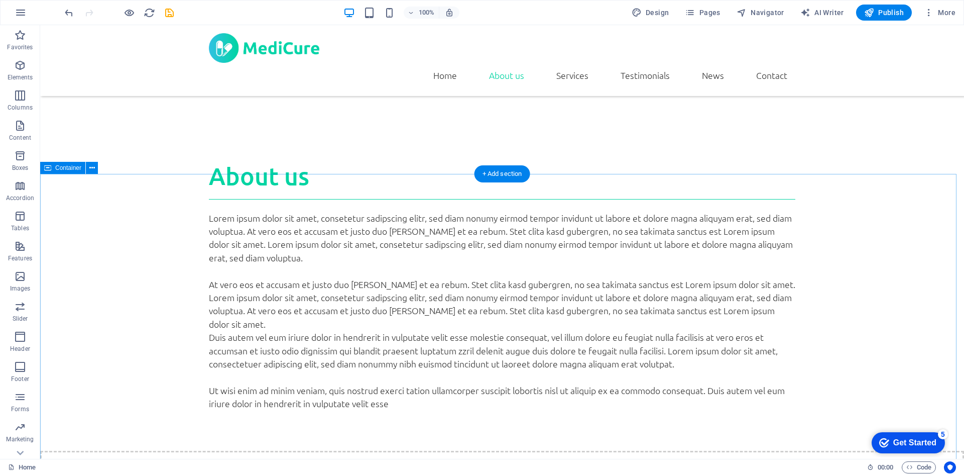
click at [92, 170] on icon at bounding box center [92, 168] width 6 height 11
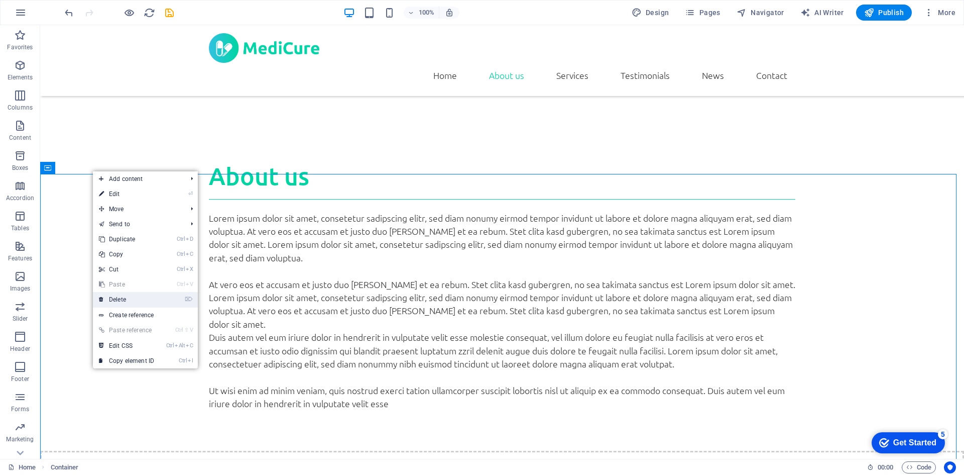
click at [127, 299] on link "⌦ Delete" at bounding box center [126, 299] width 67 height 15
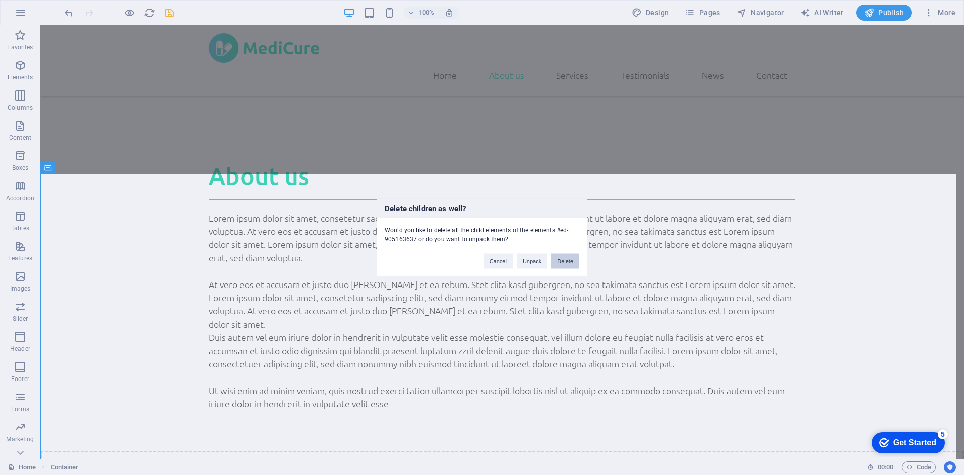
click at [567, 263] on button "Delete" at bounding box center [566, 260] width 28 height 15
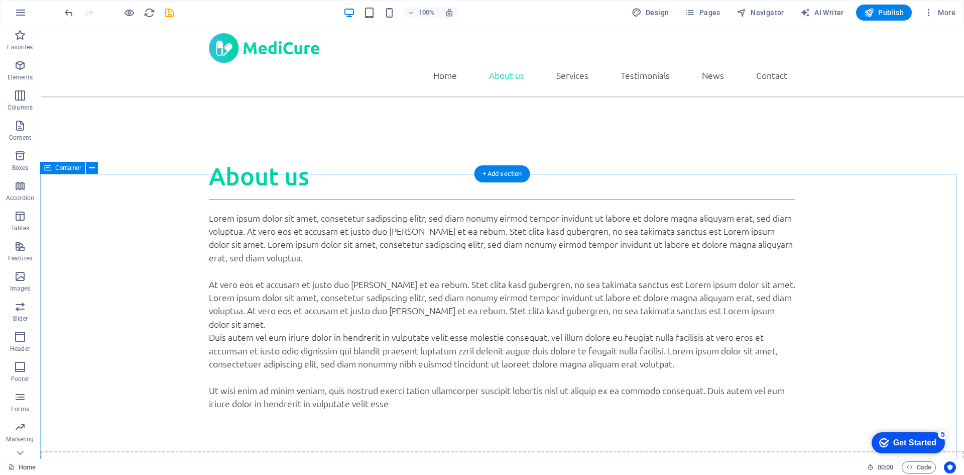
click at [87, 164] on button at bounding box center [92, 168] width 12 height 12
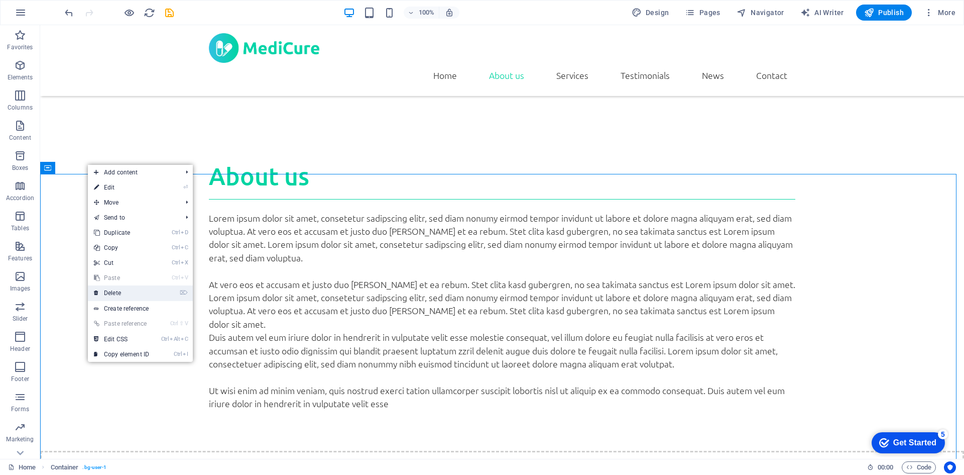
click at [146, 287] on link "⌦ Delete" at bounding box center [121, 292] width 67 height 15
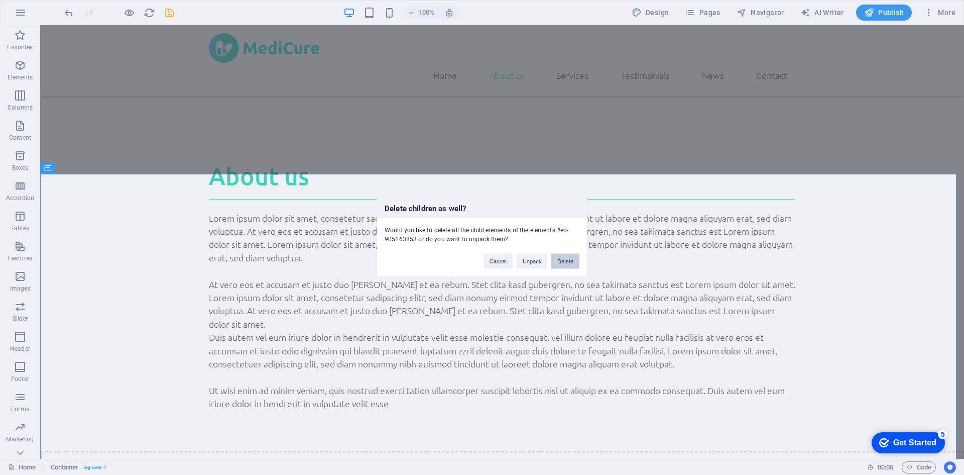
click at [563, 264] on button "Delete" at bounding box center [566, 260] width 28 height 15
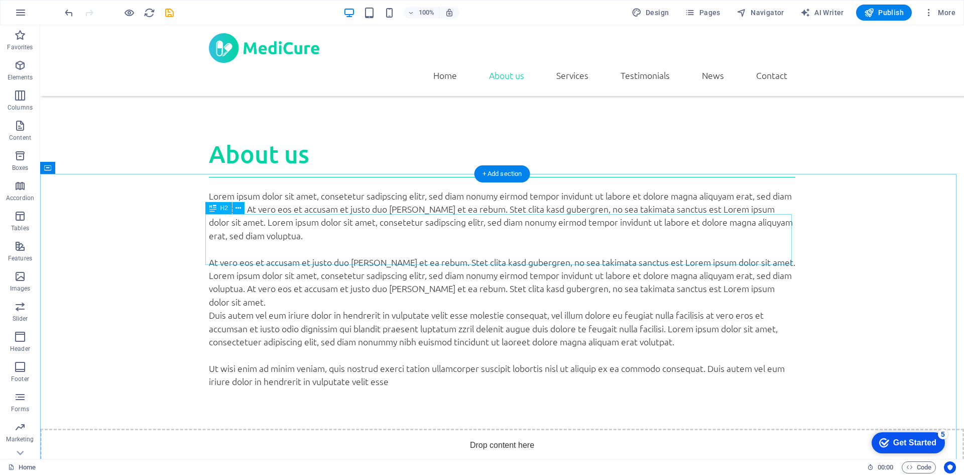
scroll to position [703, 0]
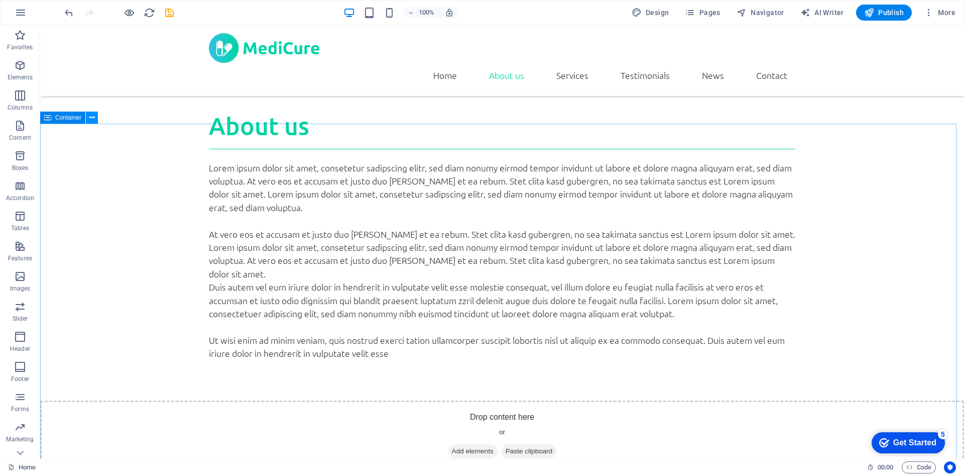
click at [93, 115] on icon at bounding box center [92, 118] width 6 height 11
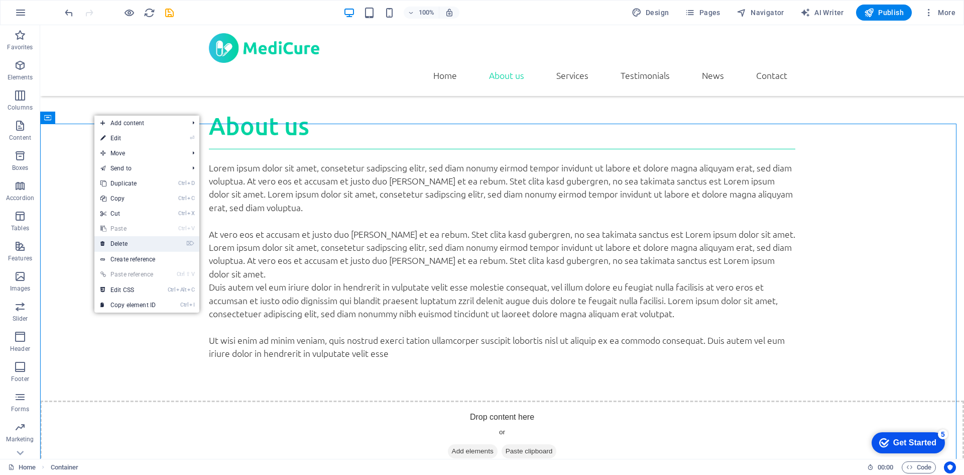
click at [142, 243] on link "⌦ Delete" at bounding box center [127, 243] width 67 height 15
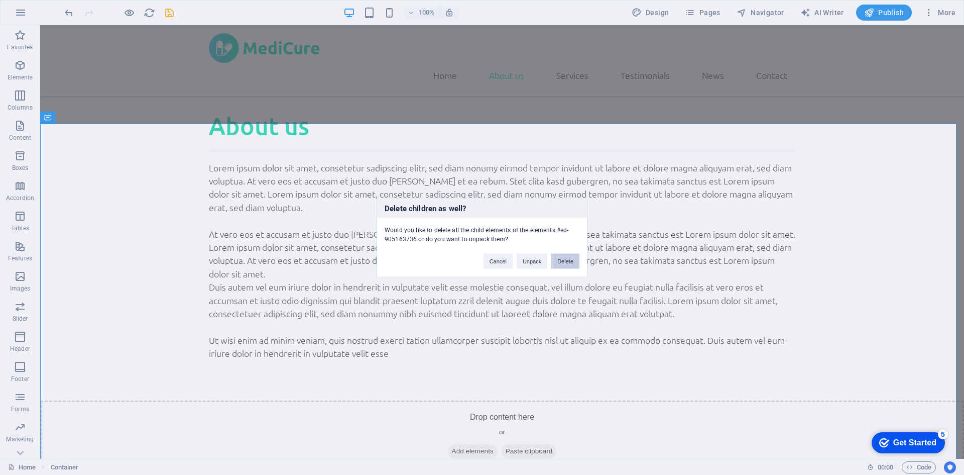
click at [563, 260] on button "Delete" at bounding box center [566, 260] width 28 height 15
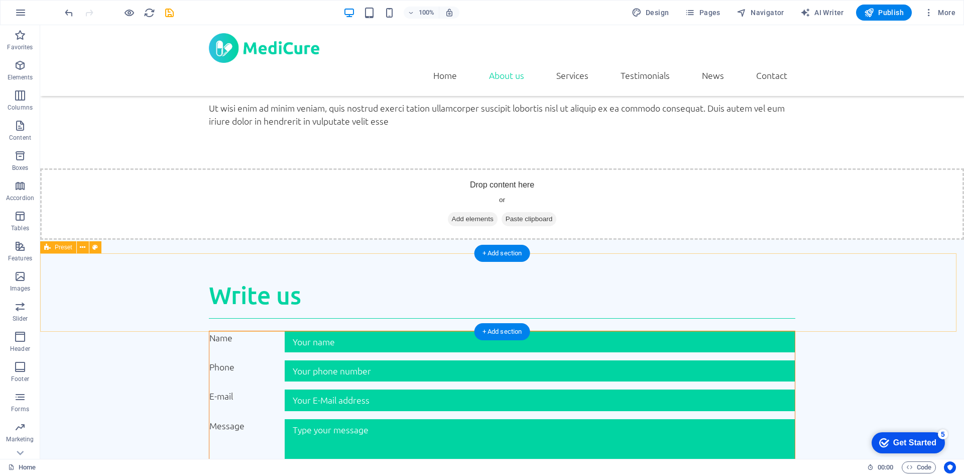
scroll to position [954, 0]
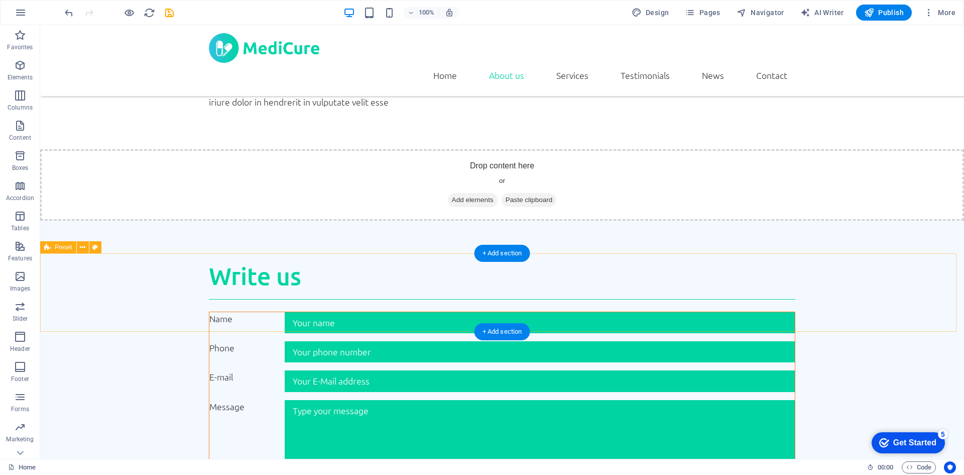
click at [87, 246] on button at bounding box center [83, 247] width 12 height 12
click at [80, 250] on icon at bounding box center [83, 247] width 6 height 11
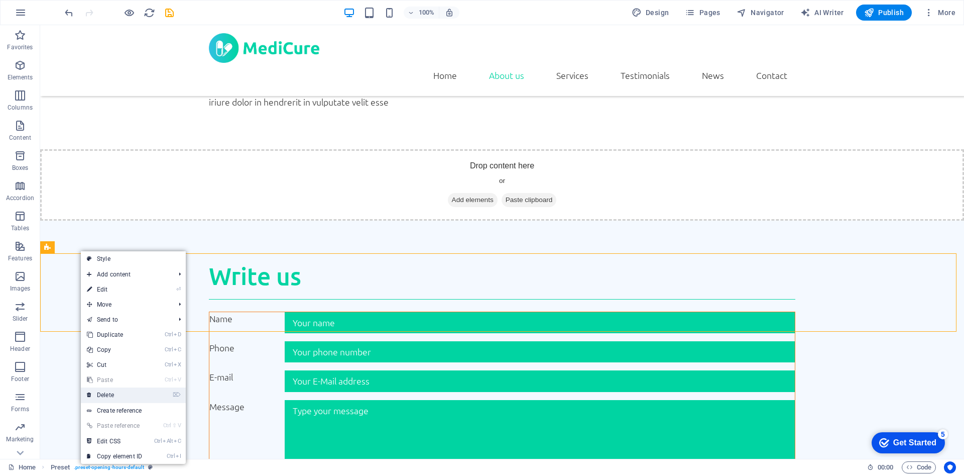
click at [105, 397] on link "⌦ Delete" at bounding box center [114, 394] width 67 height 15
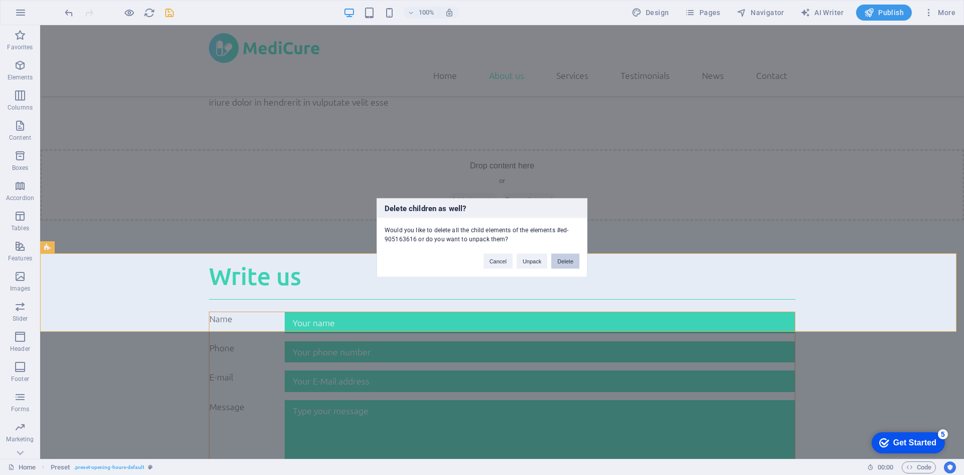
click at [574, 264] on button "Delete" at bounding box center [566, 260] width 28 height 15
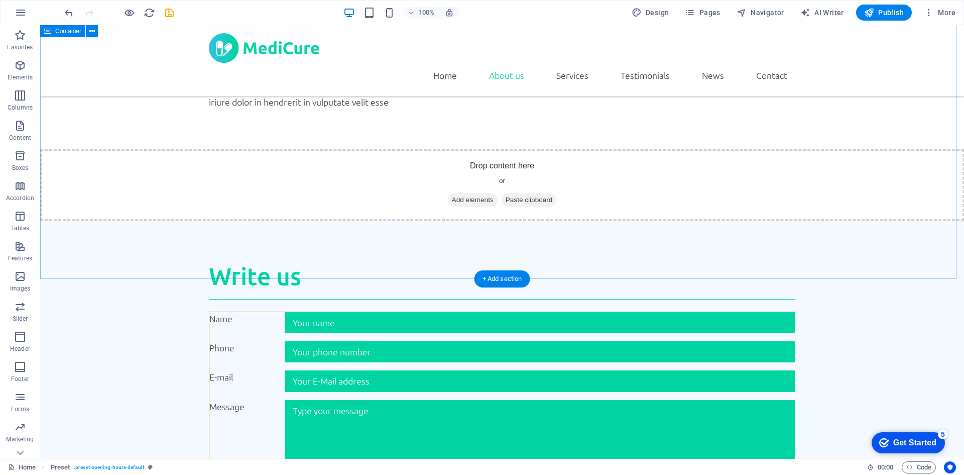
scroll to position [929, 0]
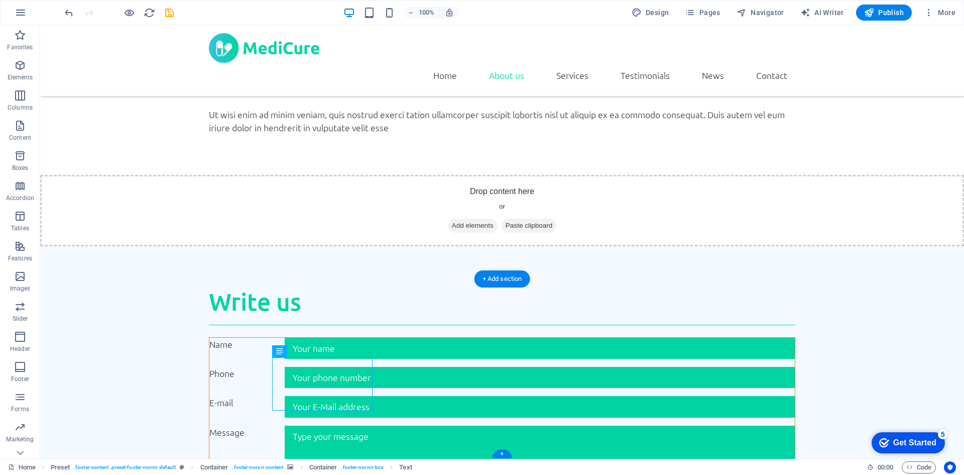
drag, startPoint x: 499, startPoint y: 354, endPoint x: 521, endPoint y: 354, distance: 22.6
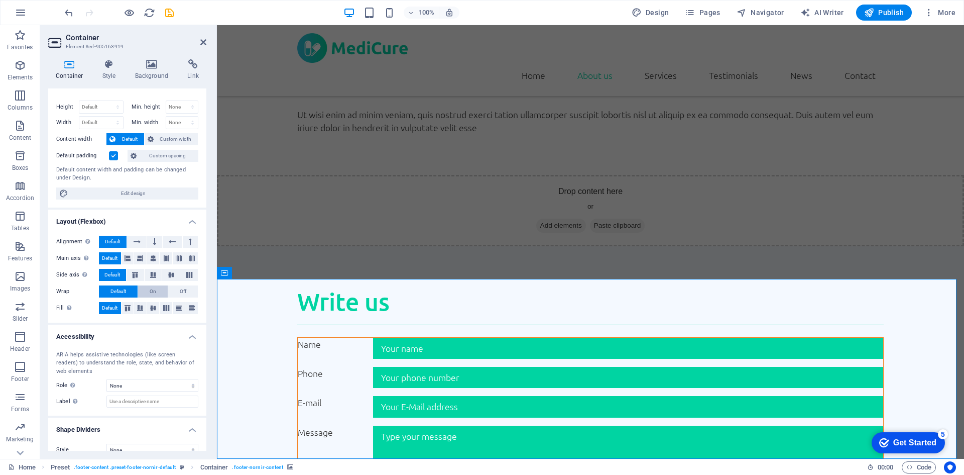
scroll to position [27, 0]
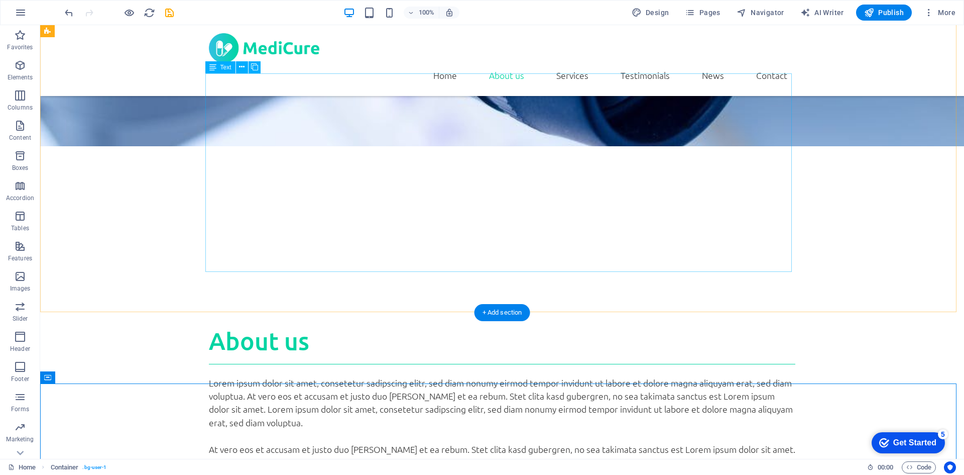
scroll to position [426, 0]
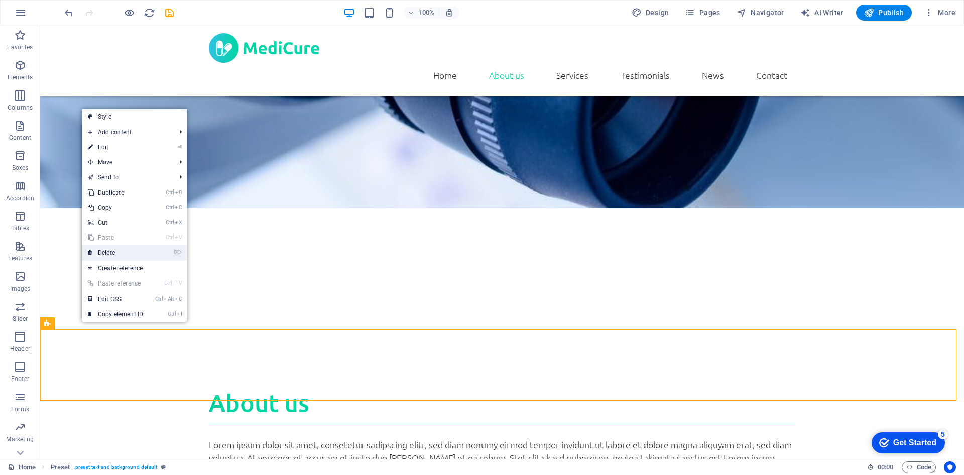
click at [108, 255] on link "⌦ Delete" at bounding box center [115, 252] width 67 height 15
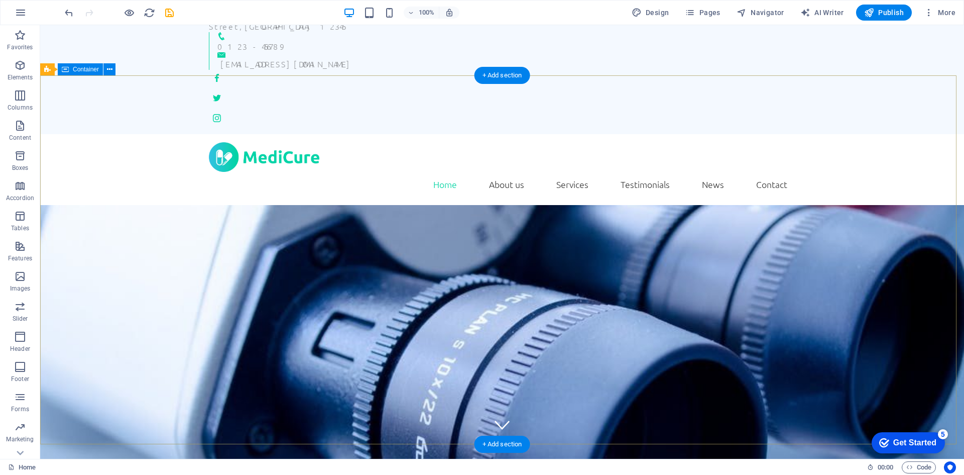
scroll to position [0, 0]
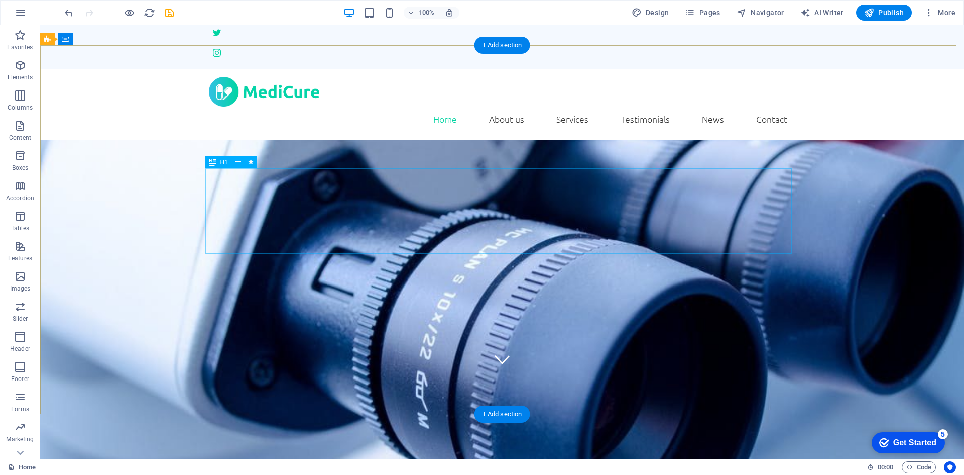
scroll to position [100, 0]
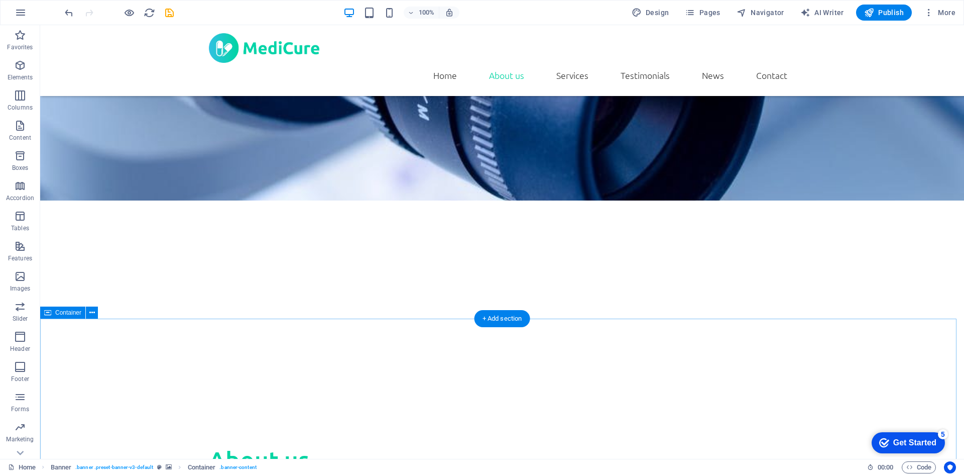
scroll to position [301, 0]
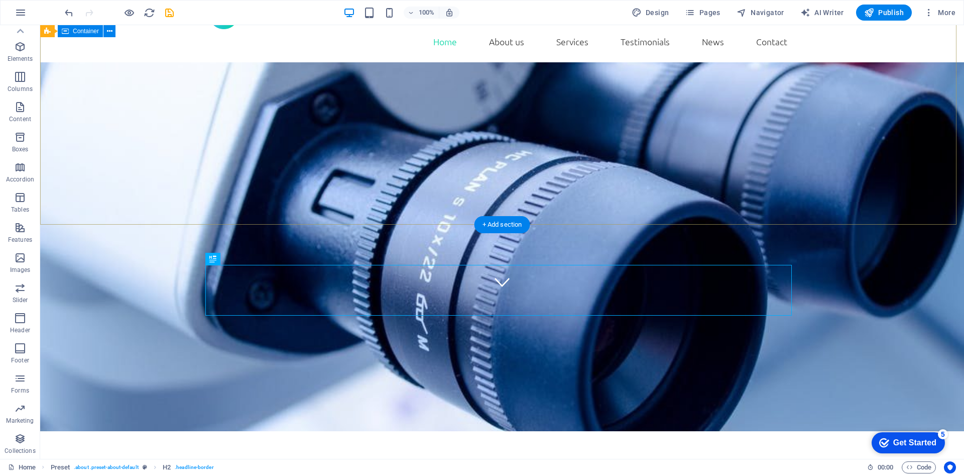
scroll to position [0, 0]
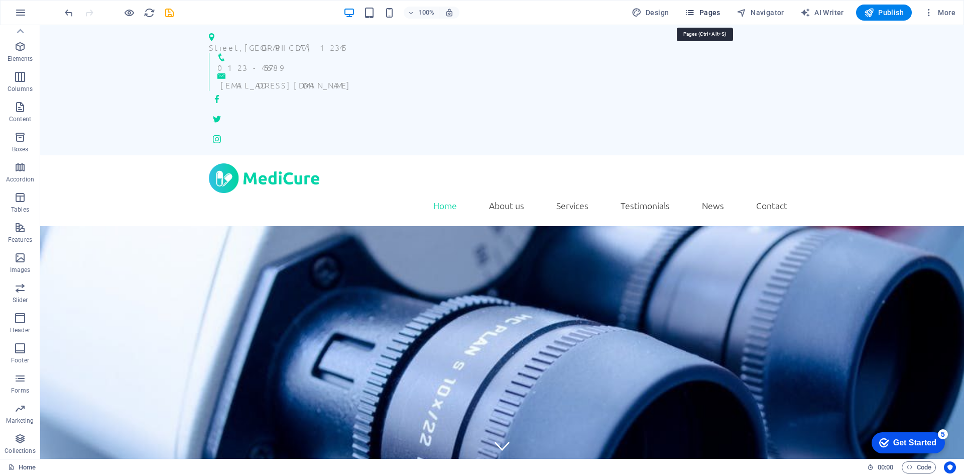
click at [704, 17] on span "Pages" at bounding box center [702, 13] width 35 height 10
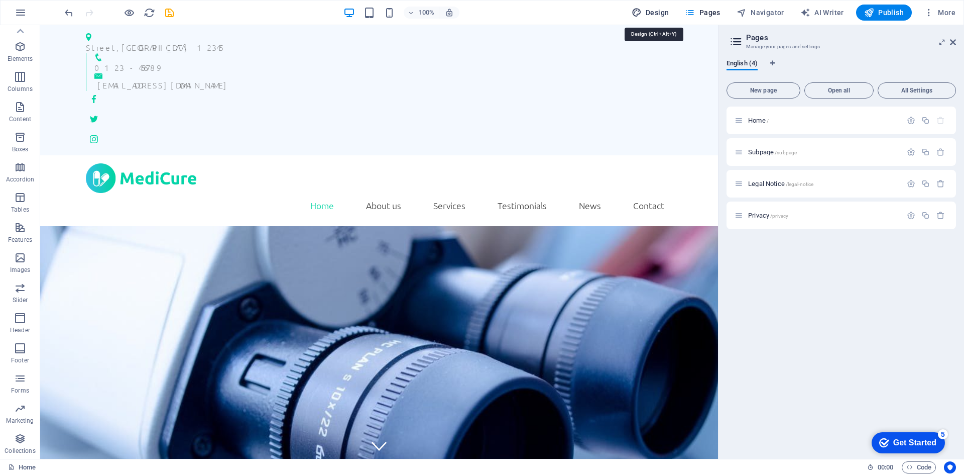
click at [663, 15] on span "Design" at bounding box center [651, 13] width 38 height 10
select select "rem"
select select "300"
select select "px"
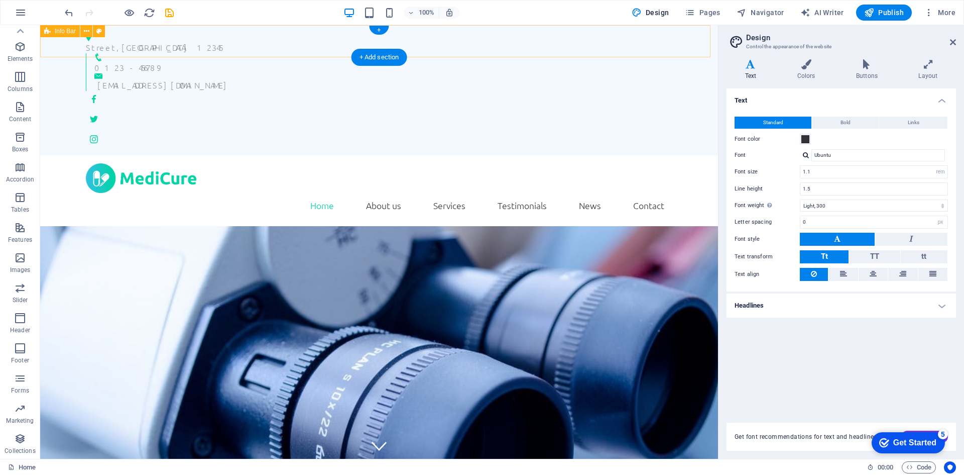
click at [63, 38] on div "Street , Berlin 12345 0123 - 456789 office@duopro.at" at bounding box center [379, 90] width 678 height 130
click at [804, 70] on h4 "Colors" at bounding box center [808, 69] width 59 height 21
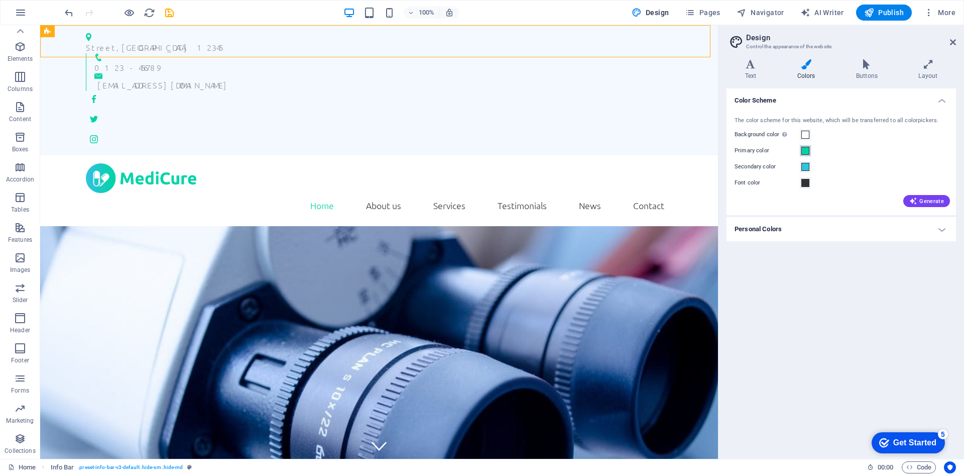
click at [804, 152] on span at bounding box center [806, 151] width 8 height 8
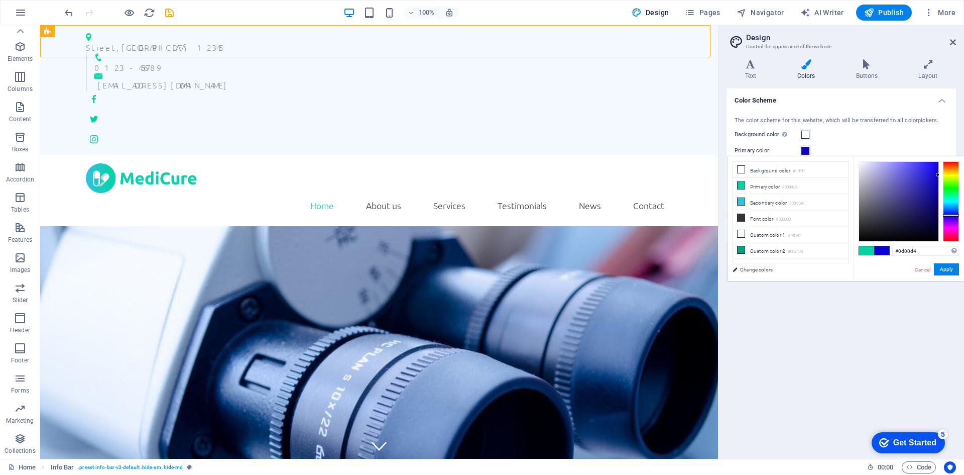
click at [953, 215] on div at bounding box center [951, 201] width 16 height 80
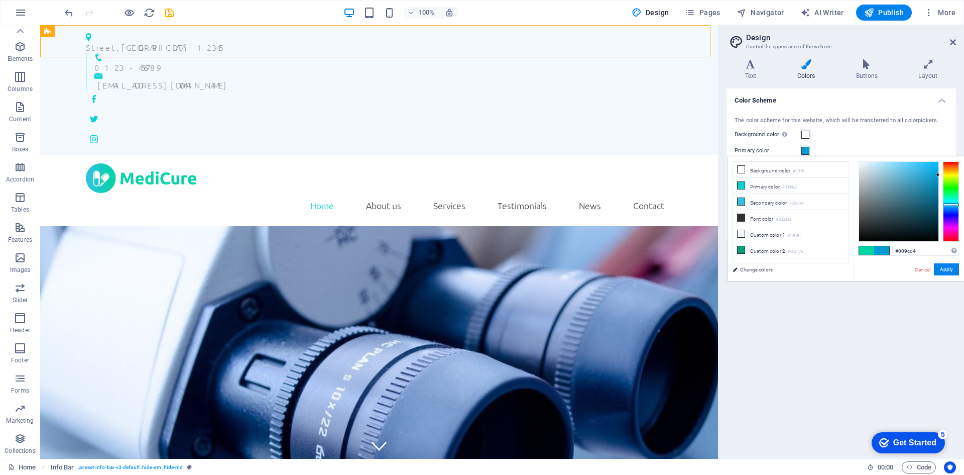
drag, startPoint x: 953, startPoint y: 208, endPoint x: 949, endPoint y: 204, distance: 5.3
click at [949, 204] on div at bounding box center [951, 201] width 16 height 80
type input "#0d5a76"
click at [930, 204] on div at bounding box center [898, 201] width 79 height 79
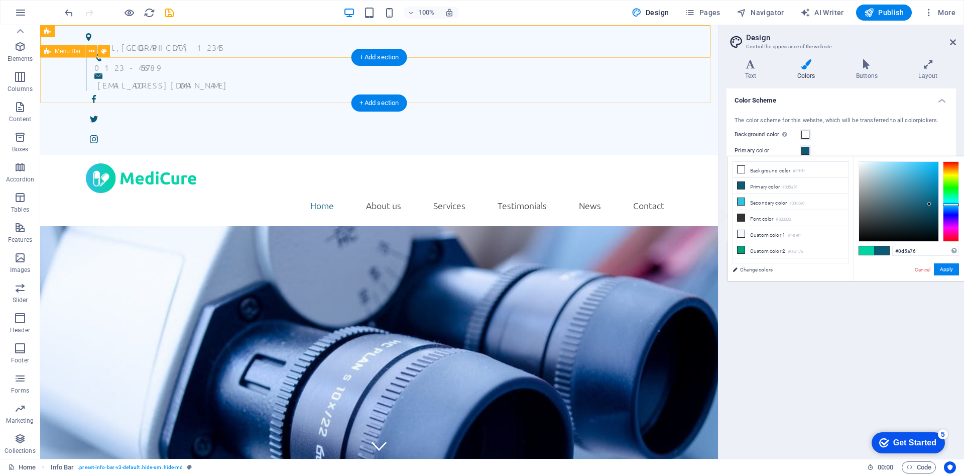
click at [243, 155] on div "Home About us Services Testimonials News Contact" at bounding box center [379, 190] width 678 height 71
select select "header"
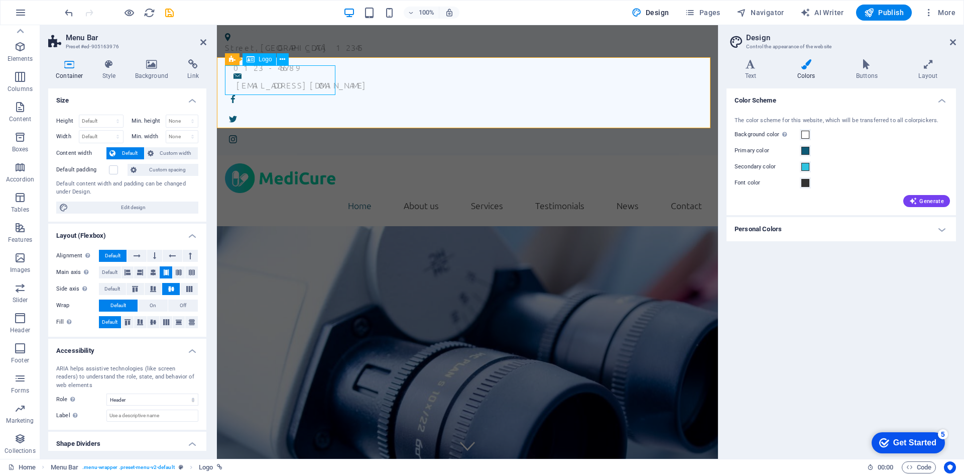
click at [274, 163] on div at bounding box center [467, 178] width 485 height 30
select select "px"
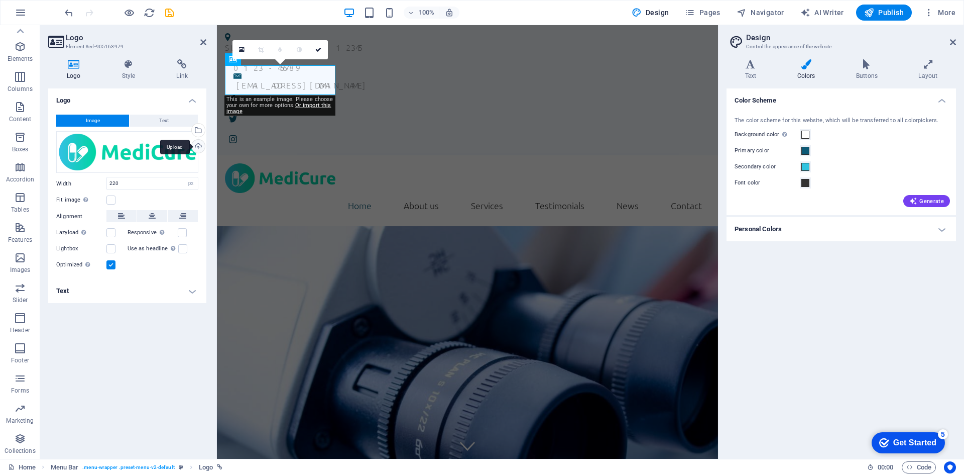
click at [197, 147] on div "Upload" at bounding box center [197, 147] width 15 height 15
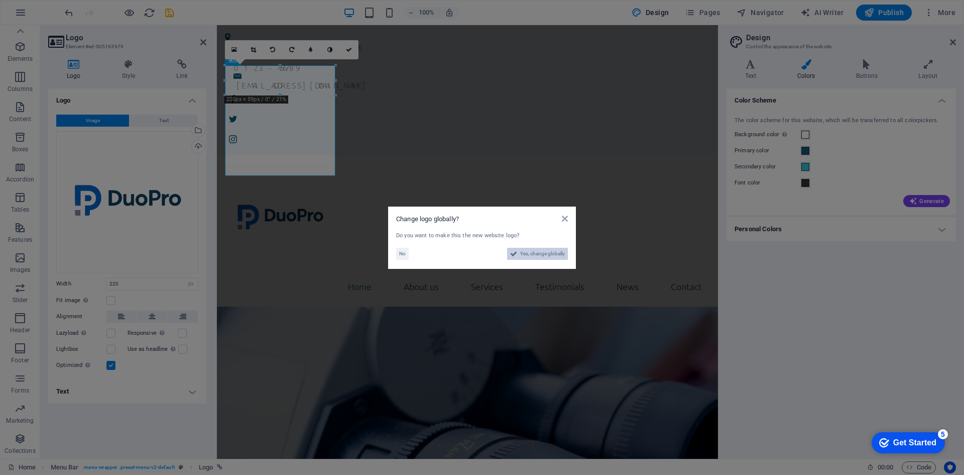
click at [517, 256] on button "Yes, change globally" at bounding box center [537, 254] width 61 height 12
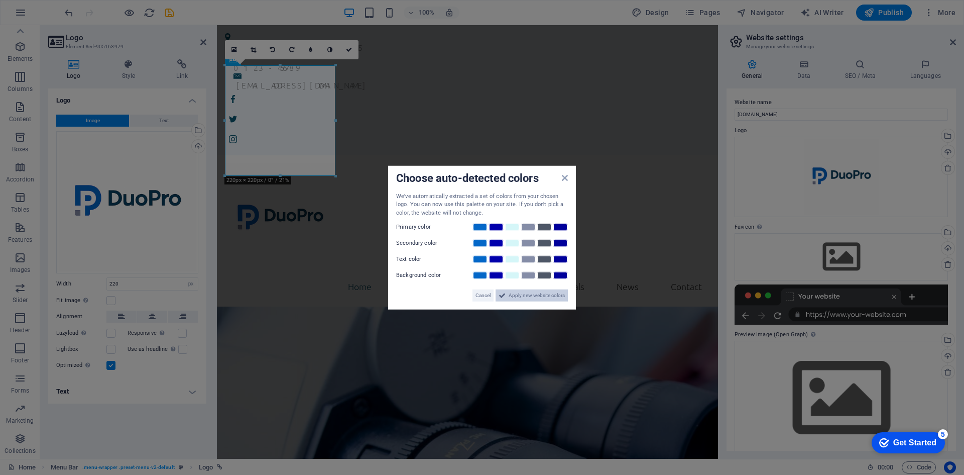
click at [518, 298] on span "Apply new website colors" at bounding box center [537, 295] width 56 height 12
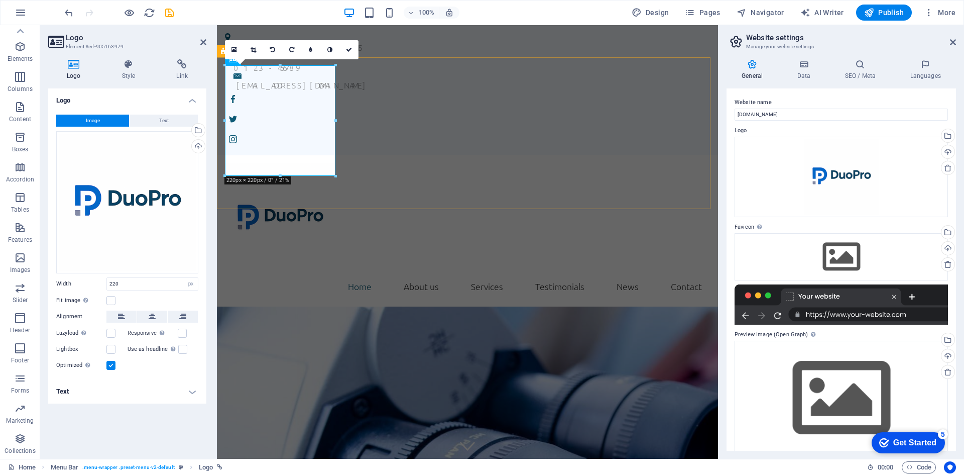
click at [602, 155] on div "Home About us Services Testimonials News Contact" at bounding box center [467, 231] width 501 height 152
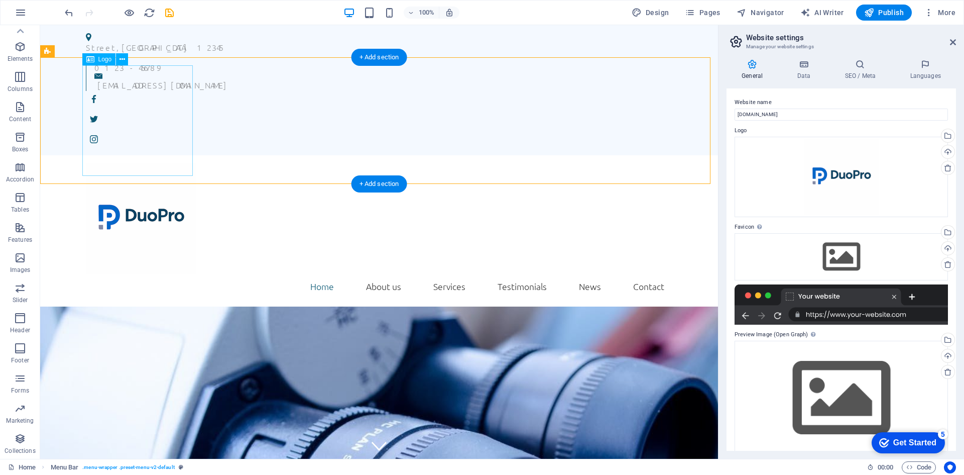
click at [160, 163] on div at bounding box center [379, 218] width 587 height 111
click at [235, 155] on div "Home About us Services Testimonials News Contact" at bounding box center [379, 231] width 678 height 152
click at [150, 163] on div at bounding box center [379, 218] width 587 height 111
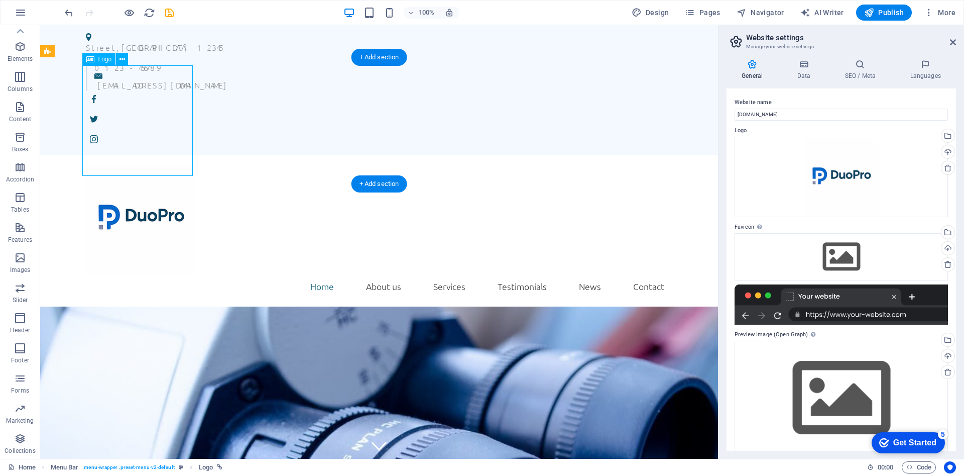
click at [151, 163] on div at bounding box center [379, 218] width 587 height 111
select select "px"
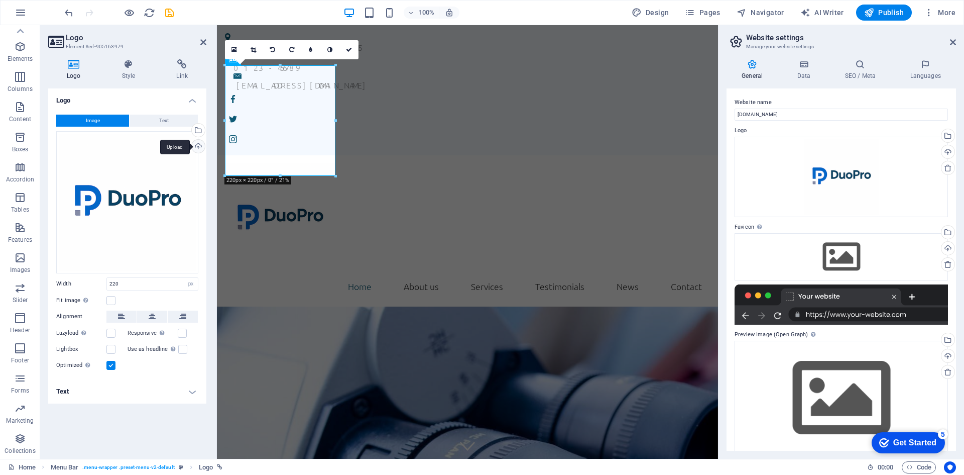
click at [198, 150] on div "Upload" at bounding box center [197, 147] width 15 height 15
click at [198, 147] on div "Upload" at bounding box center [197, 147] width 15 height 15
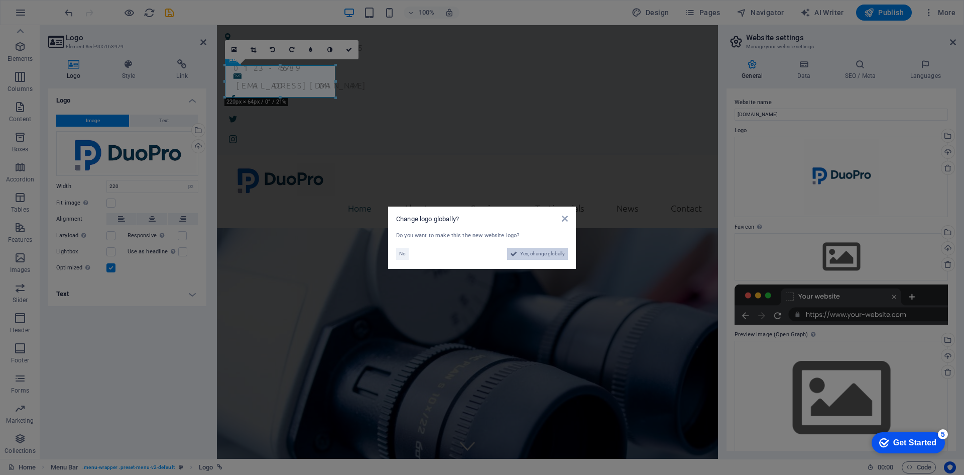
click at [537, 256] on span "Yes, change globally" at bounding box center [542, 254] width 45 height 12
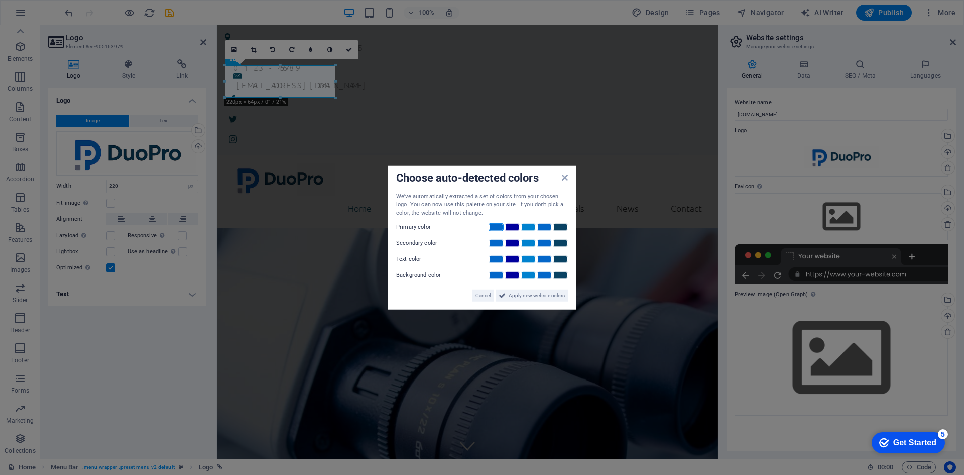
click at [494, 227] on link at bounding box center [496, 227] width 15 height 8
click at [565, 244] on link at bounding box center [560, 243] width 15 height 8
click at [561, 259] on link at bounding box center [560, 259] width 15 height 8
click at [548, 243] on link at bounding box center [544, 243] width 15 height 8
click at [541, 298] on span "Apply new website colors" at bounding box center [537, 295] width 56 height 12
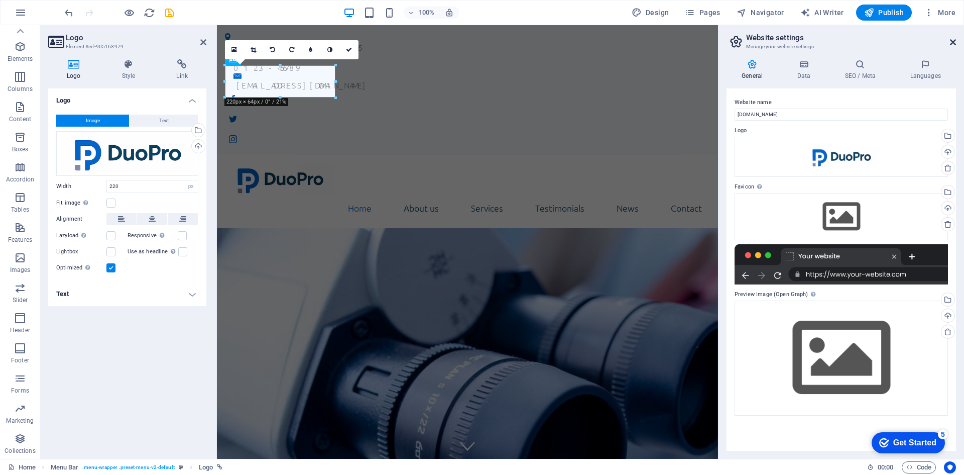
click at [953, 44] on icon at bounding box center [953, 42] width 6 height 8
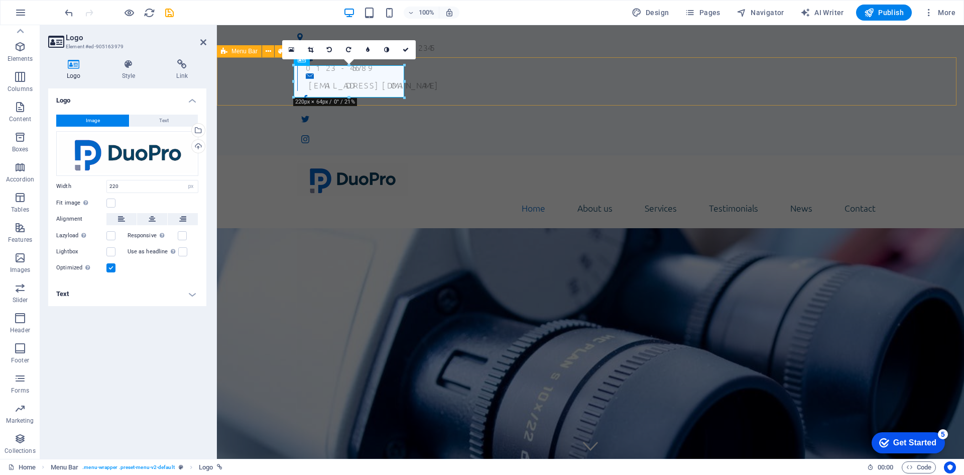
click at [450, 155] on div "Home About us Services Testimonials News Contact" at bounding box center [590, 191] width 747 height 73
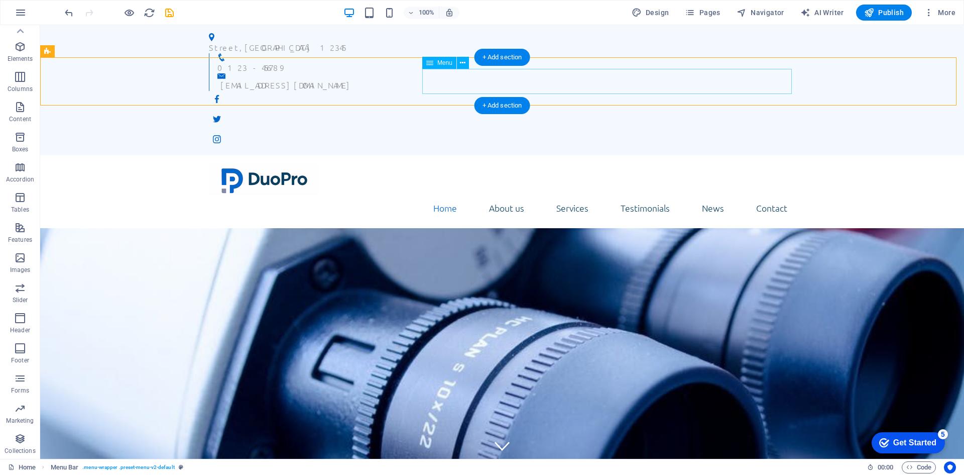
click at [572, 195] on nav "Home About us Services Testimonials News Contact" at bounding box center [502, 207] width 587 height 25
click at [434, 64] on div "Menu" at bounding box center [439, 63] width 34 height 12
click at [471, 60] on div "Menu" at bounding box center [448, 63] width 53 height 13
click at [461, 195] on nav "Home About us Services Testimonials News Contact" at bounding box center [502, 207] width 587 height 25
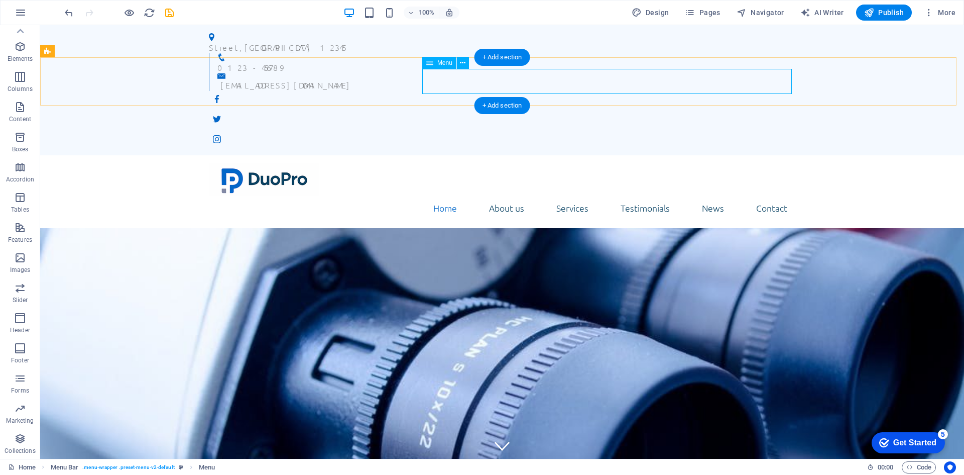
click at [461, 195] on nav "Home About us Services Testimonials News Contact" at bounding box center [502, 207] width 587 height 25
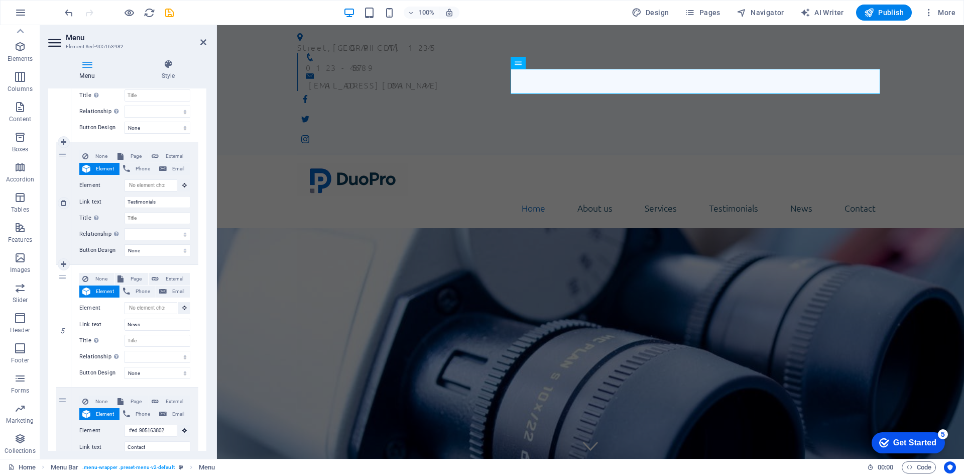
scroll to position [452, 0]
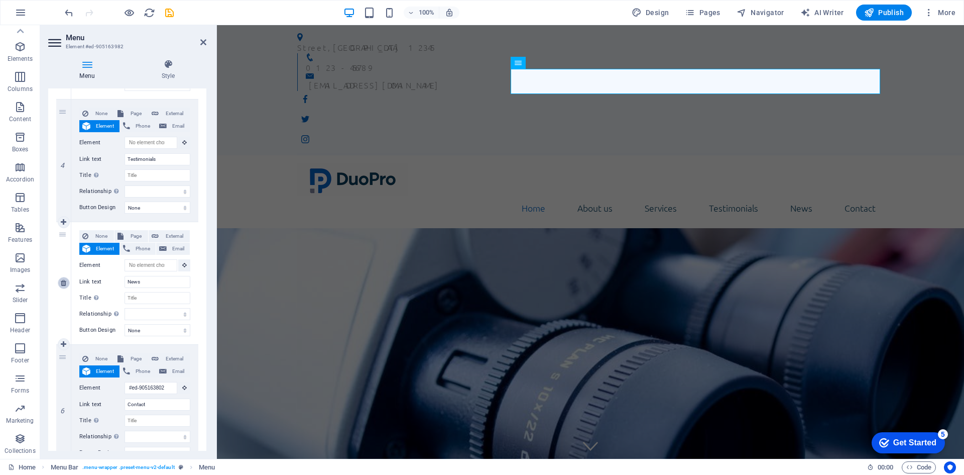
click at [65, 283] on icon at bounding box center [64, 282] width 6 height 7
select select
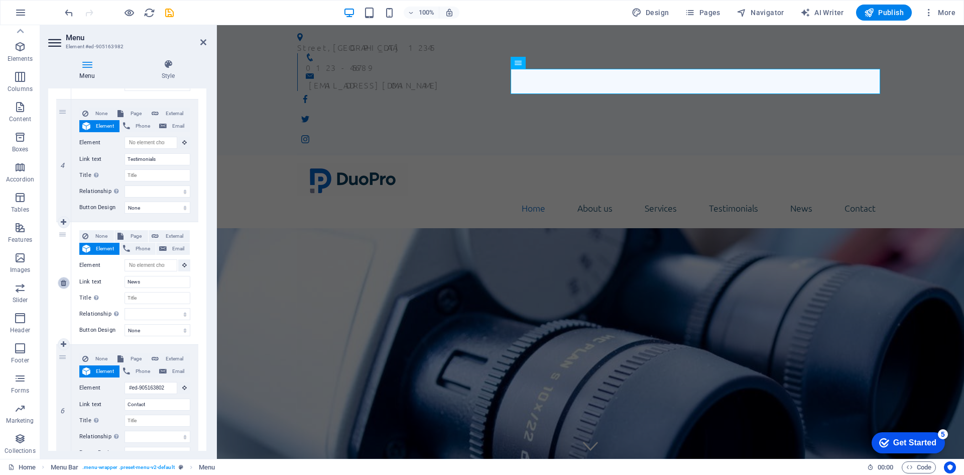
type input "#ed-905163802"
type input "Contact"
select select
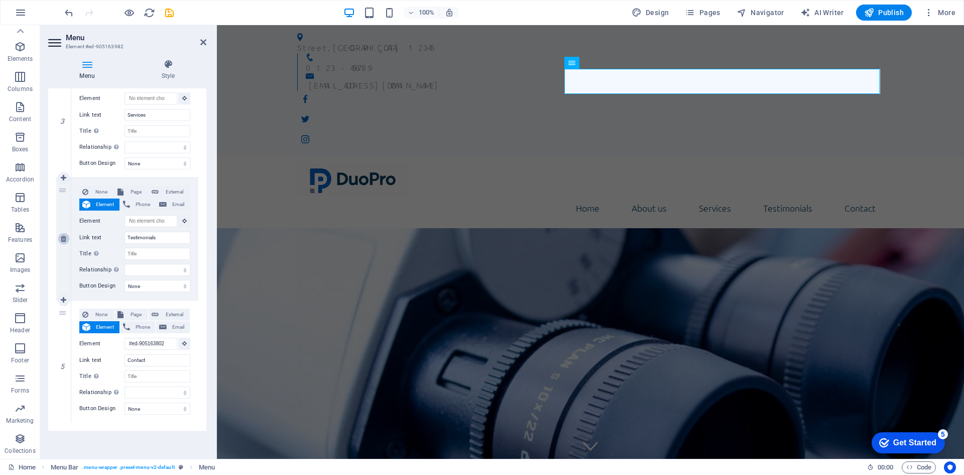
click at [64, 240] on icon at bounding box center [64, 238] width 6 height 7
select select
type input "#ed-905163802"
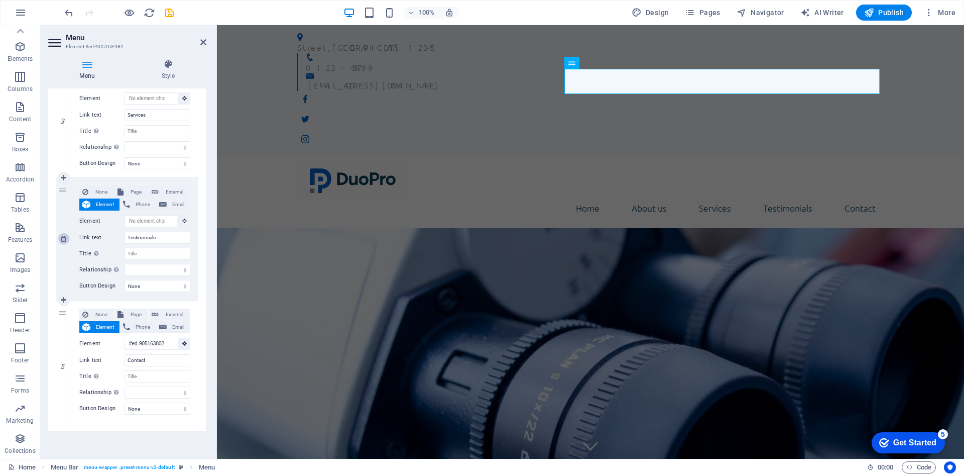
type input "Contact"
select select
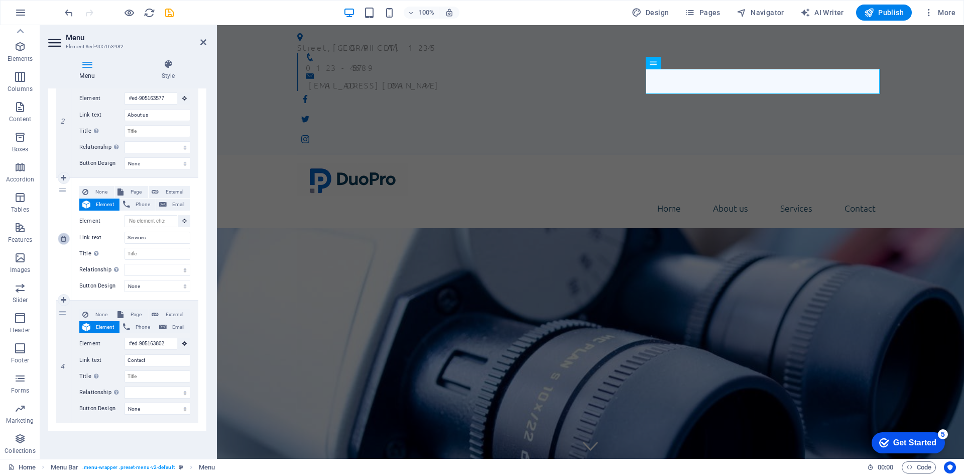
click at [67, 236] on link at bounding box center [64, 239] width 12 height 12
select select
type input "#ed-905163802"
type input "Contact"
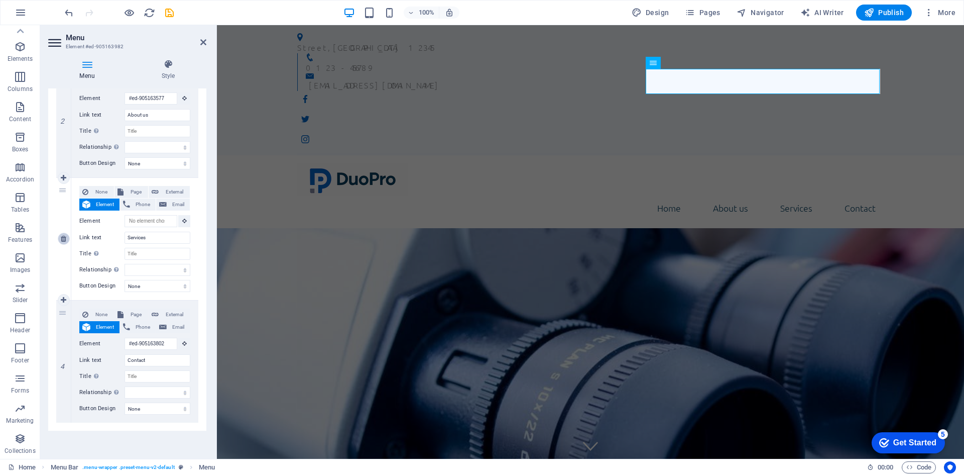
select select
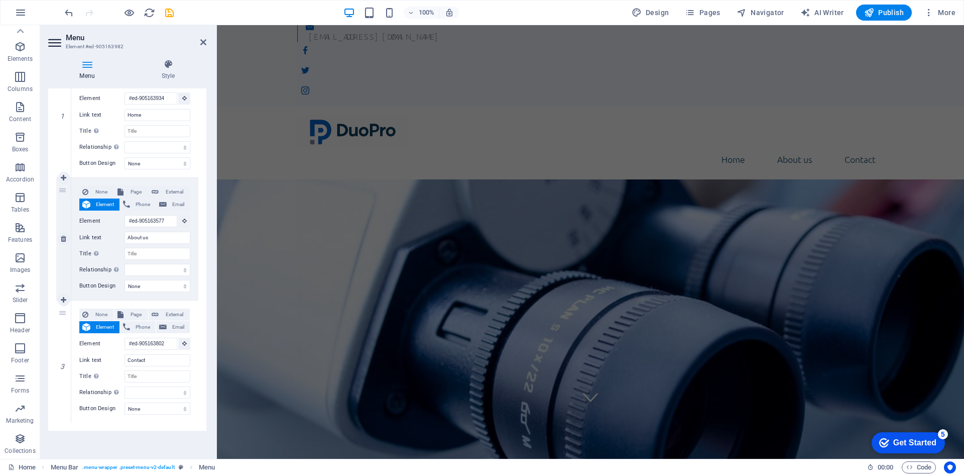
scroll to position [0, 0]
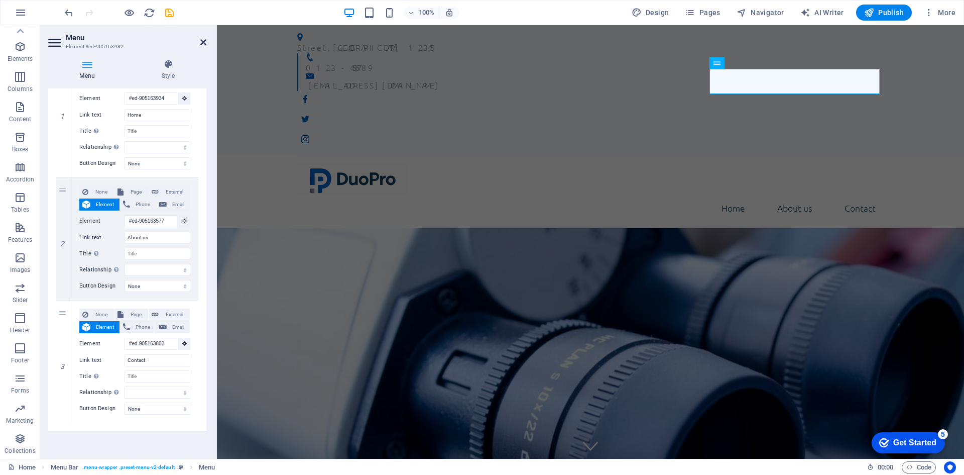
click at [203, 45] on icon at bounding box center [203, 42] width 6 height 8
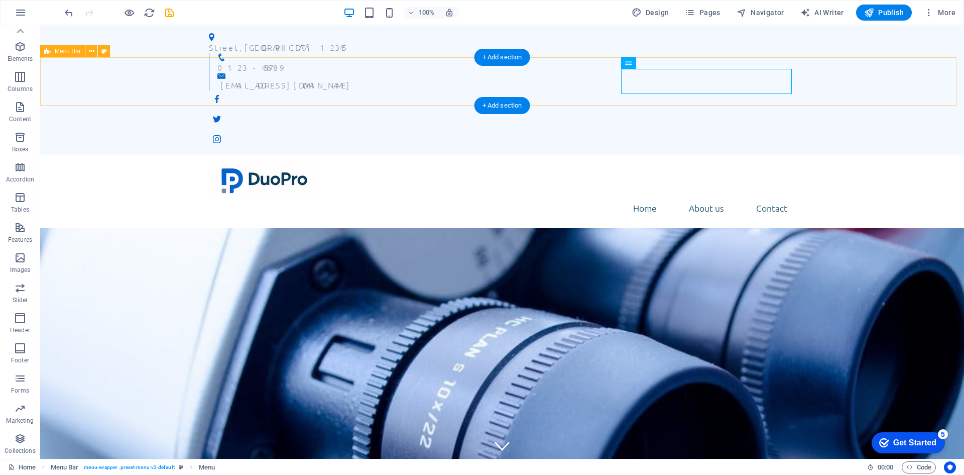
click at [396, 155] on div "Home About us Contact" at bounding box center [502, 191] width 924 height 73
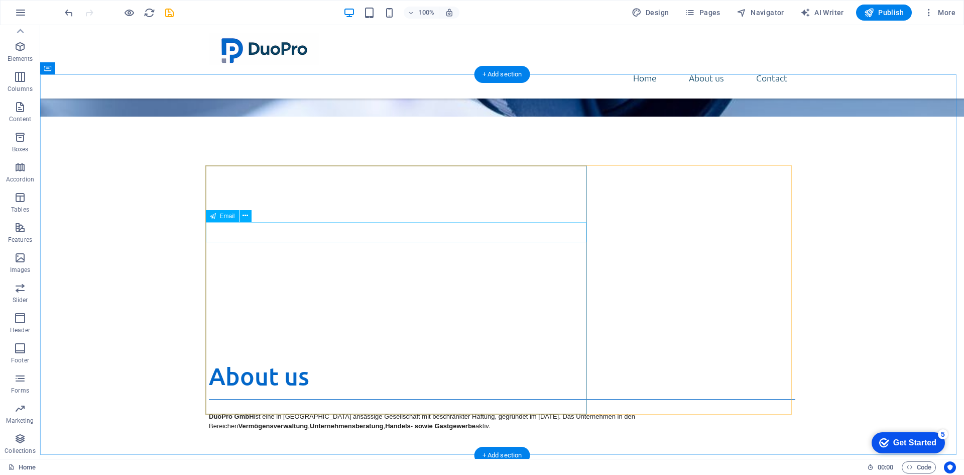
scroll to position [502, 0]
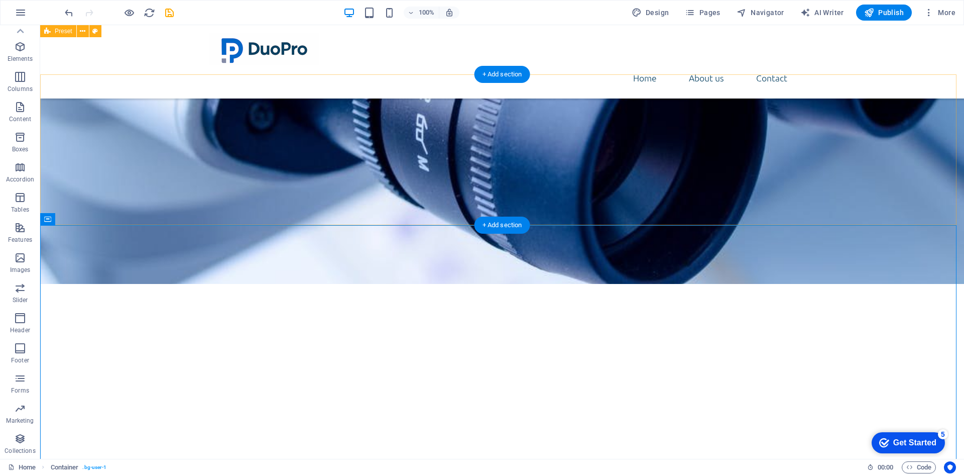
scroll to position [352, 0]
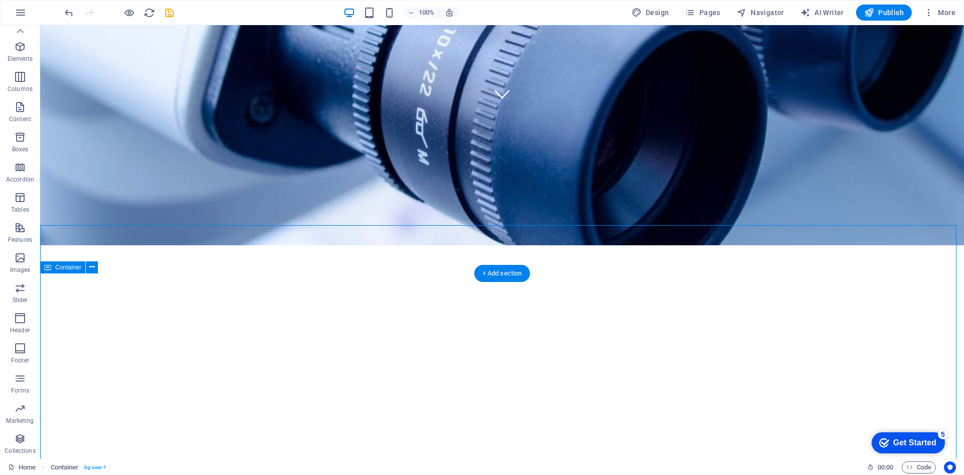
click at [93, 267] on icon at bounding box center [92, 267] width 6 height 11
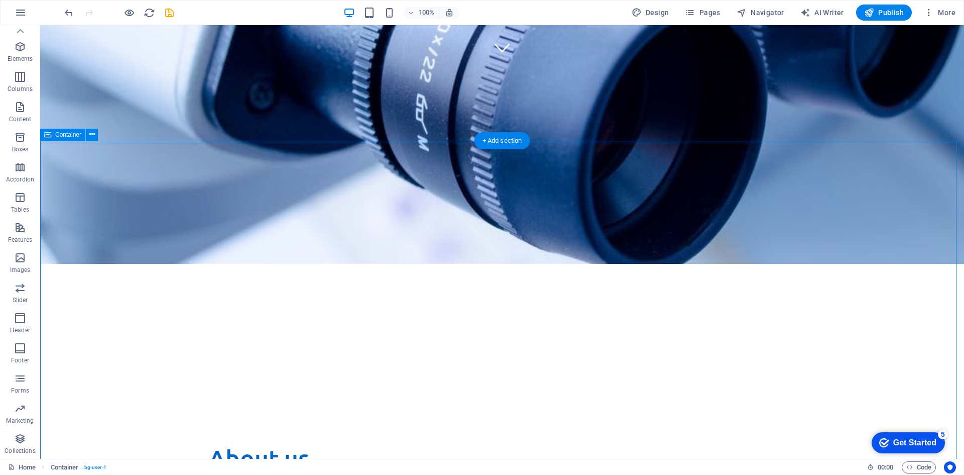
scroll to position [377, 0]
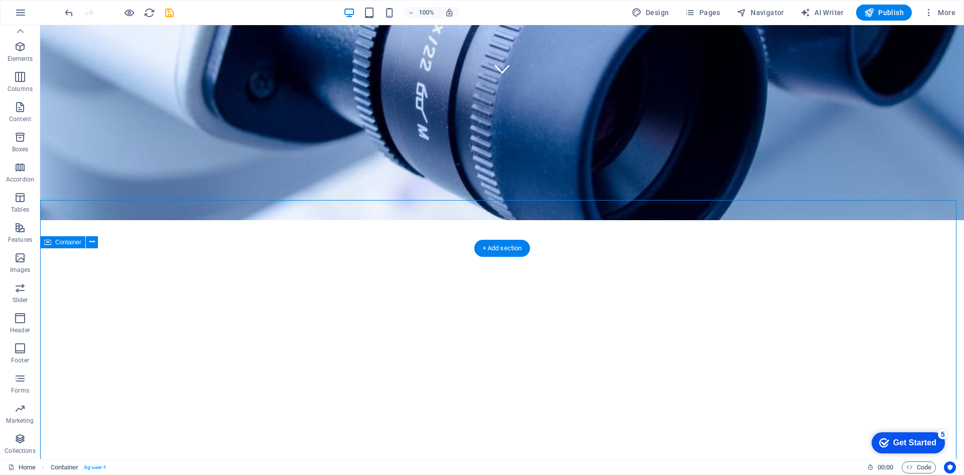
click at [92, 245] on icon at bounding box center [92, 242] width 6 height 11
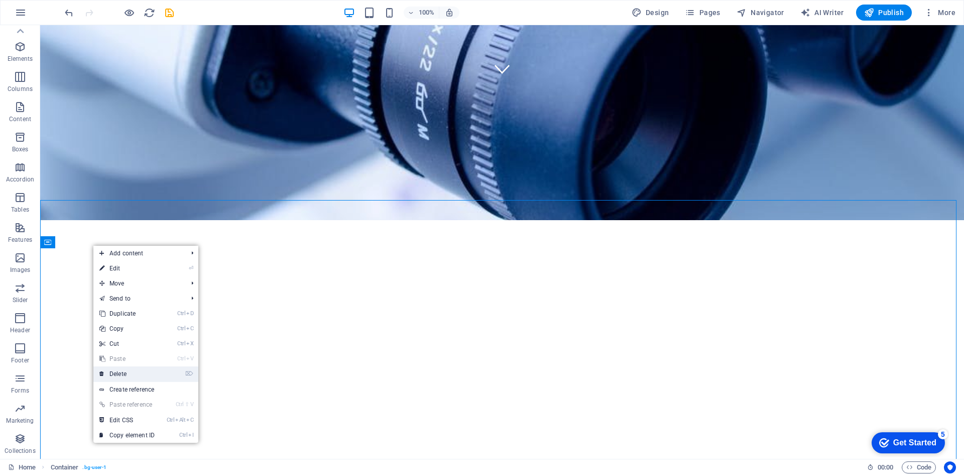
click at [125, 368] on link "⌦ Delete" at bounding box center [126, 373] width 67 height 15
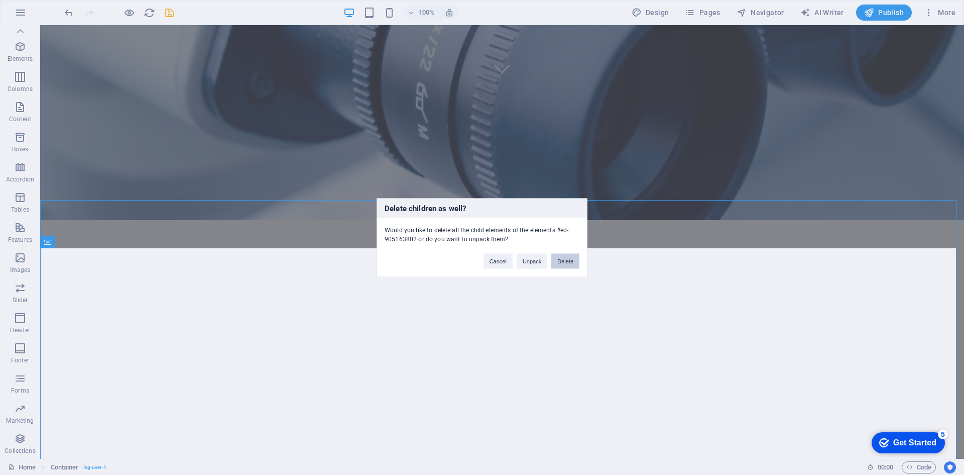
click at [564, 257] on button "Delete" at bounding box center [566, 260] width 28 height 15
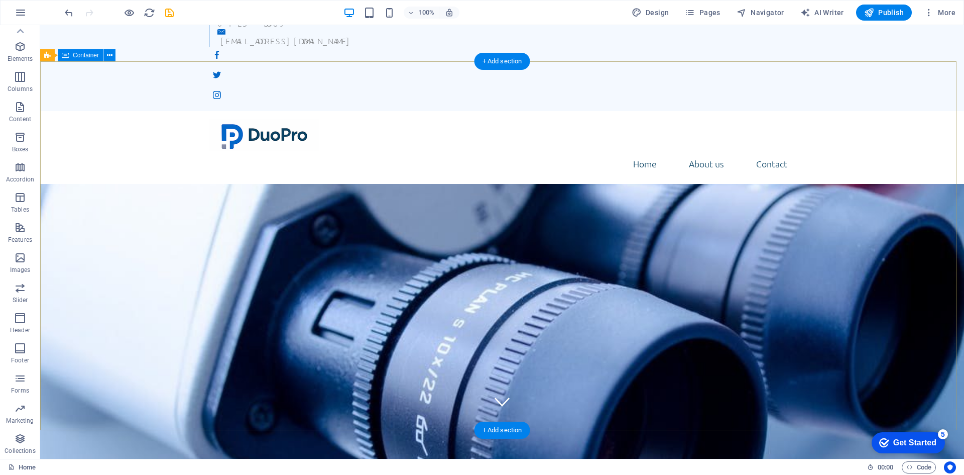
scroll to position [0, 0]
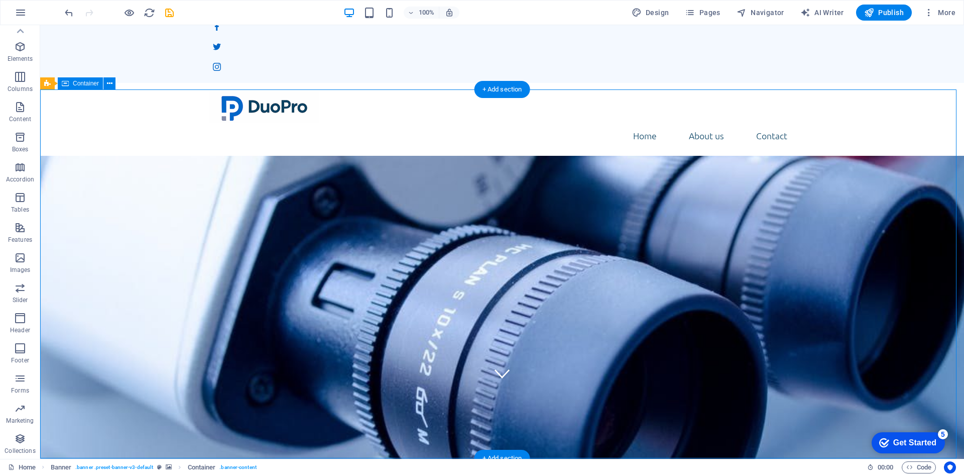
scroll to position [100, 0]
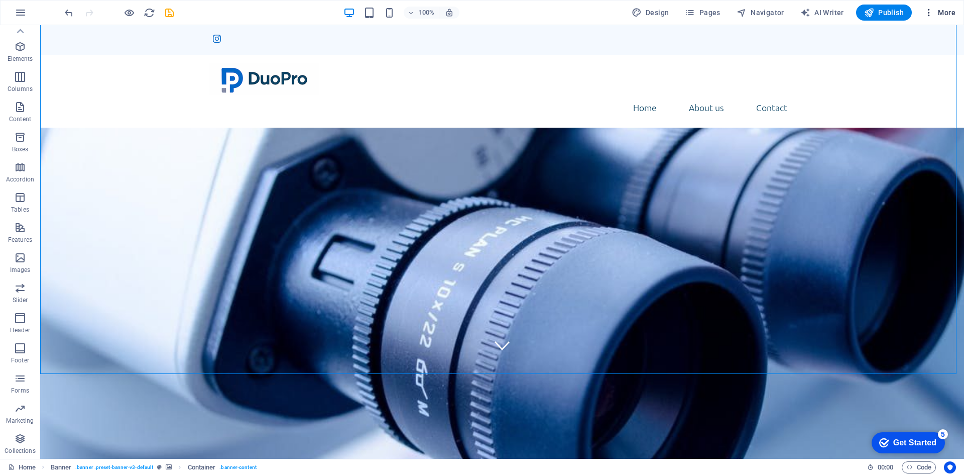
click at [946, 11] on span "More" at bounding box center [940, 13] width 32 height 10
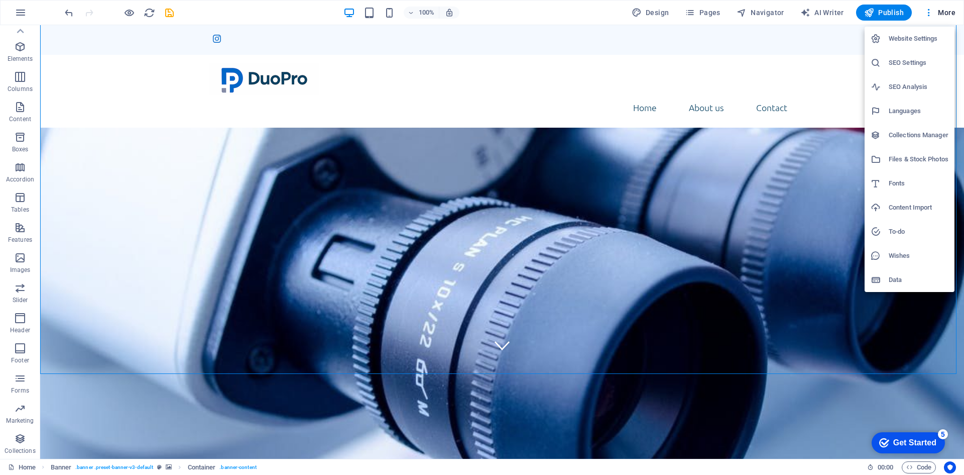
click at [129, 14] on div at bounding box center [482, 237] width 964 height 475
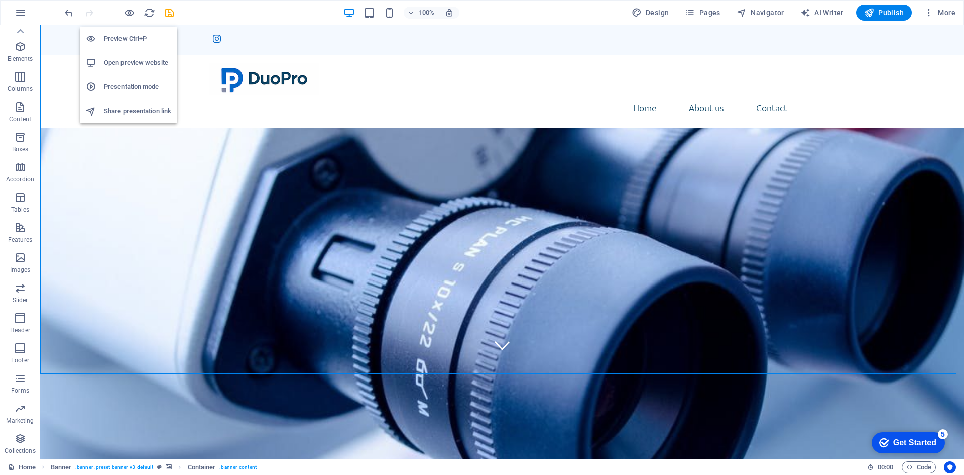
click at [137, 38] on h6 "Preview Ctrl+P" at bounding box center [137, 39] width 67 height 12
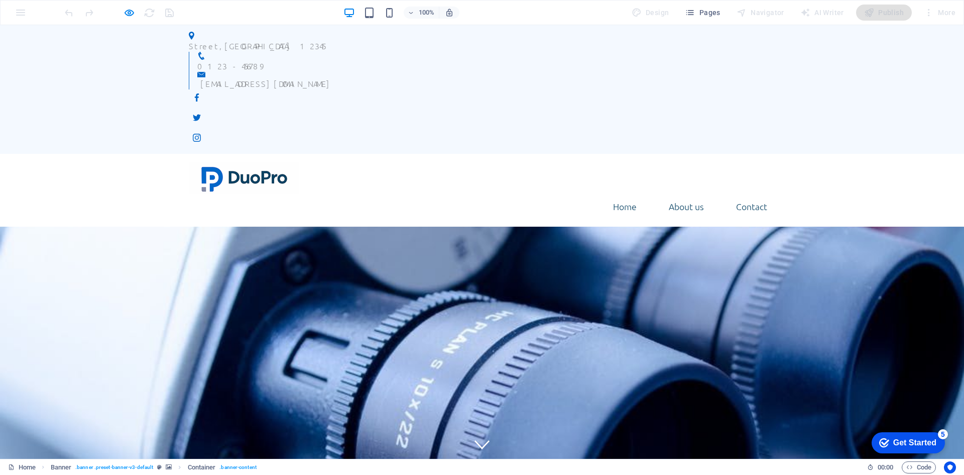
scroll to position [0, 0]
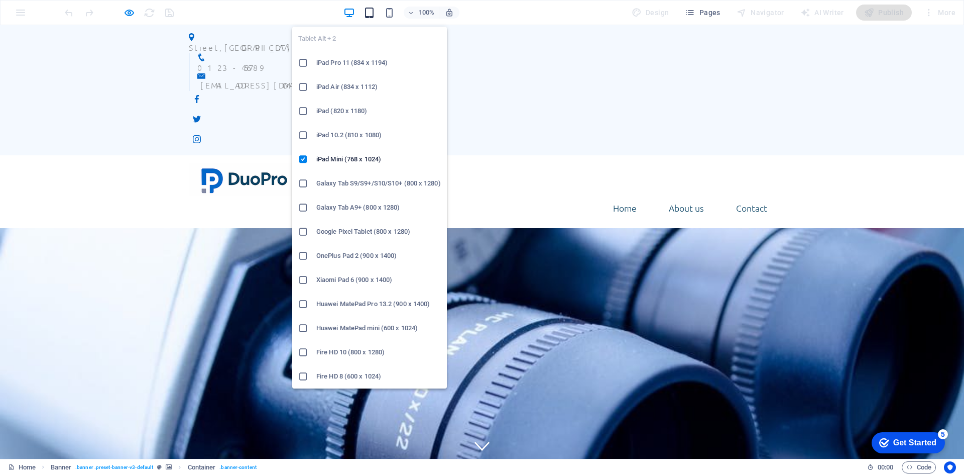
click at [374, 14] on icon "button" at bounding box center [370, 13] width 12 height 12
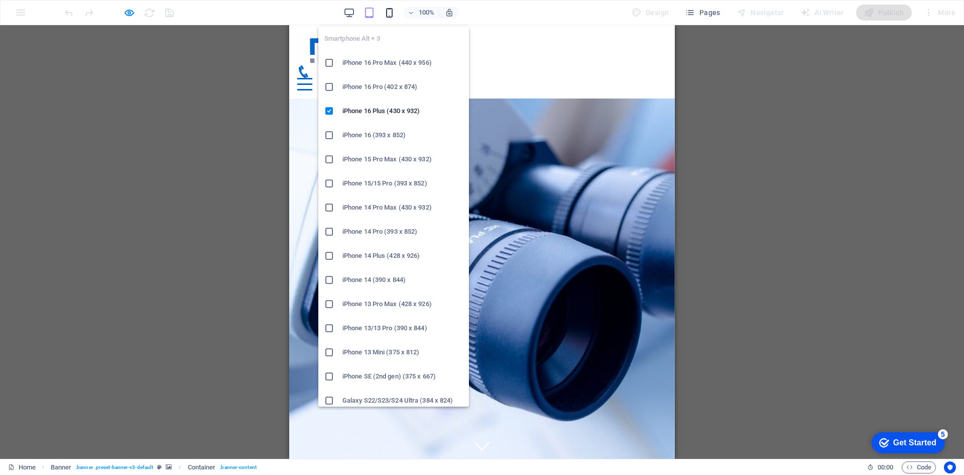
click at [394, 9] on icon "button" at bounding box center [390, 13] width 12 height 12
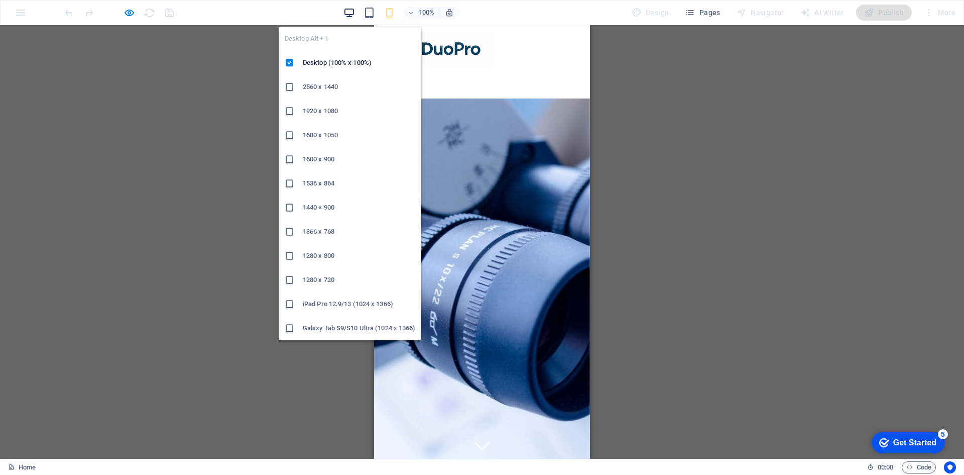
click at [355, 13] on icon "button" at bounding box center [350, 13] width 12 height 12
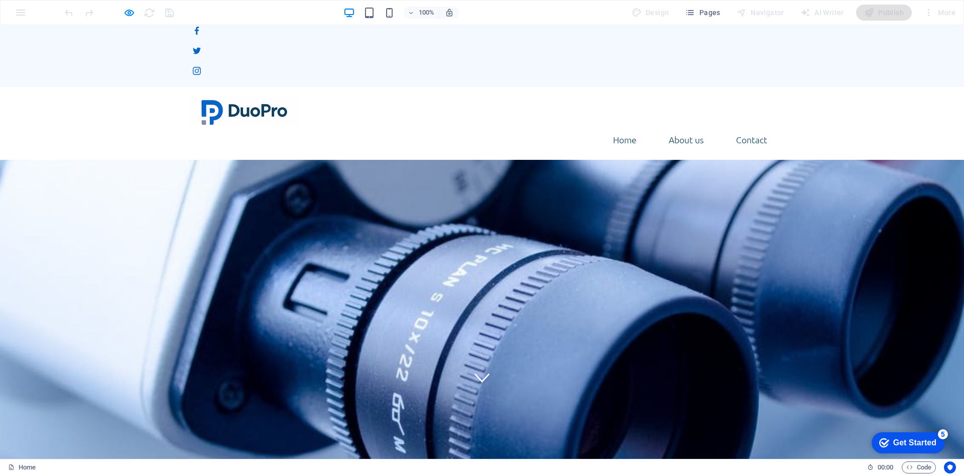
scroll to position [50, 0]
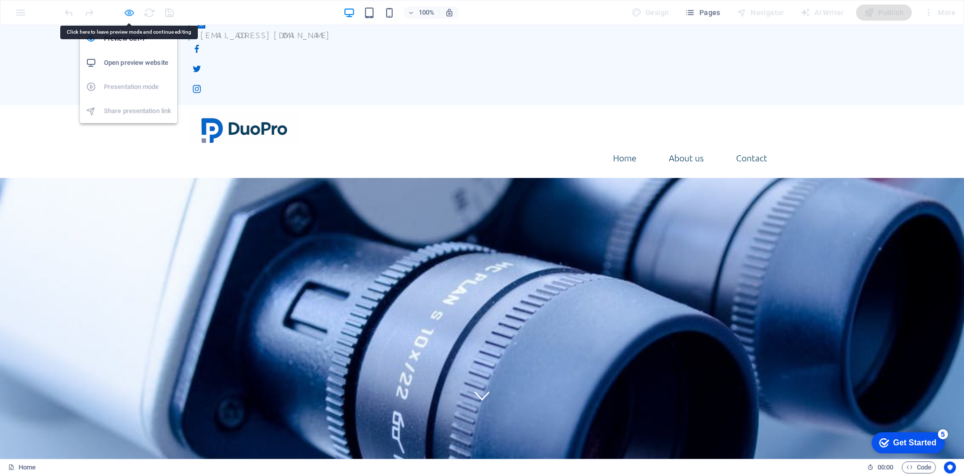
click at [131, 12] on icon "button" at bounding box center [130, 13] width 12 height 12
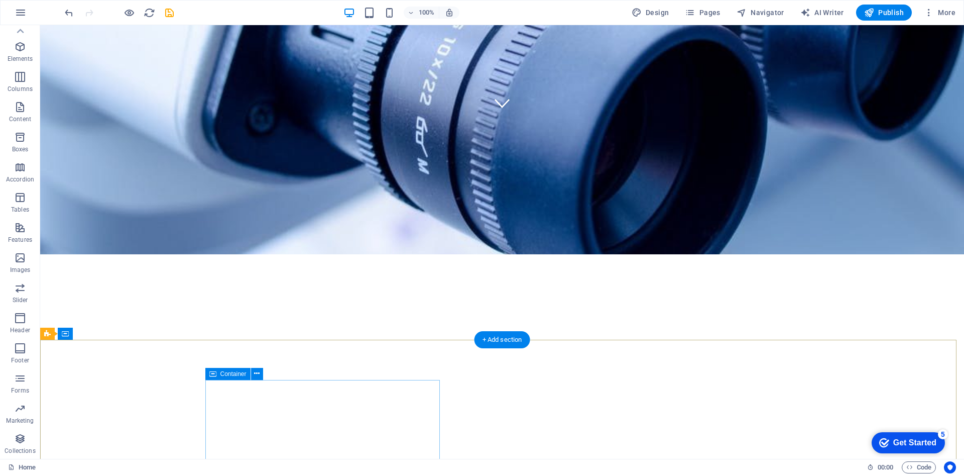
scroll to position [346, 0]
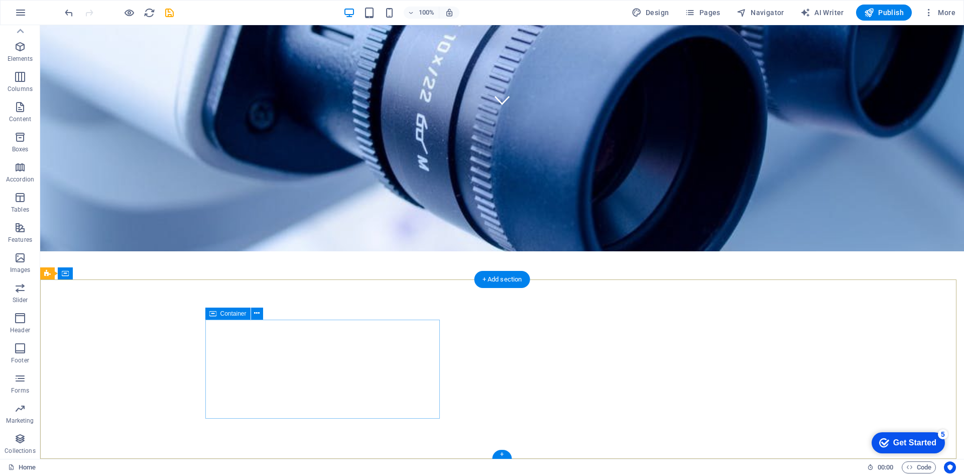
click at [233, 314] on span "Container" at bounding box center [234, 313] width 26 height 6
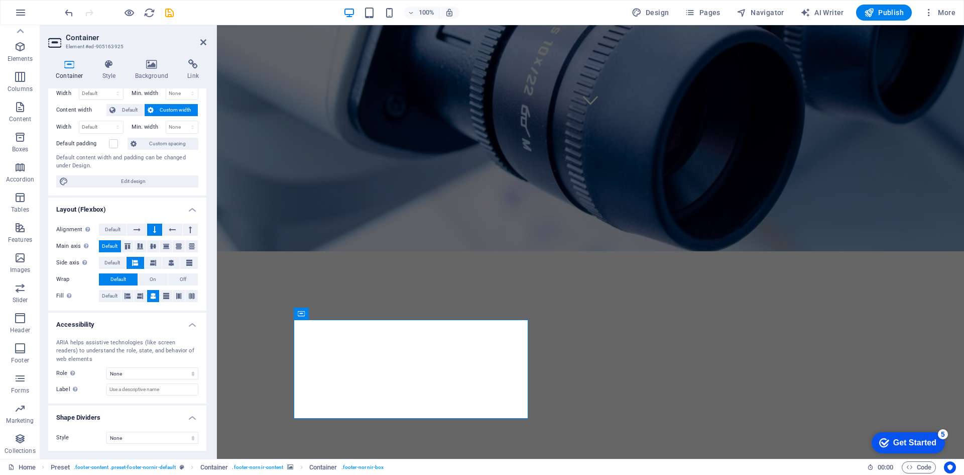
scroll to position [44, 0]
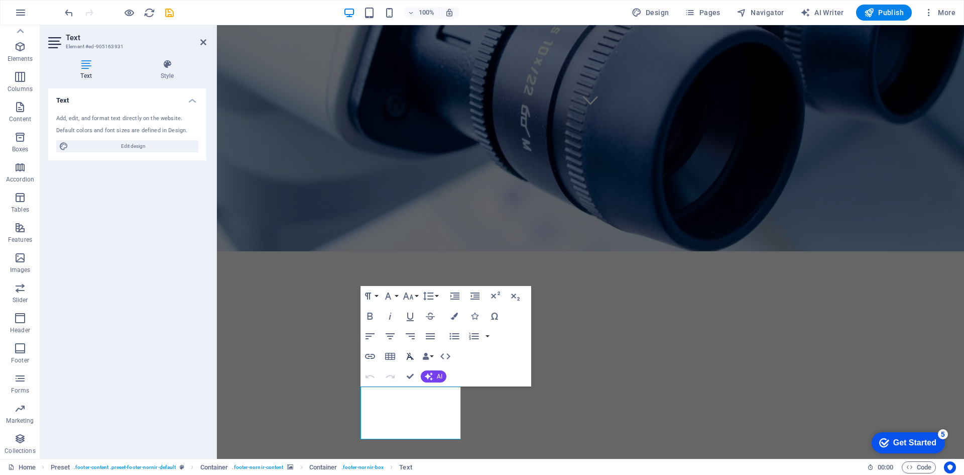
scroll to position [317, 0]
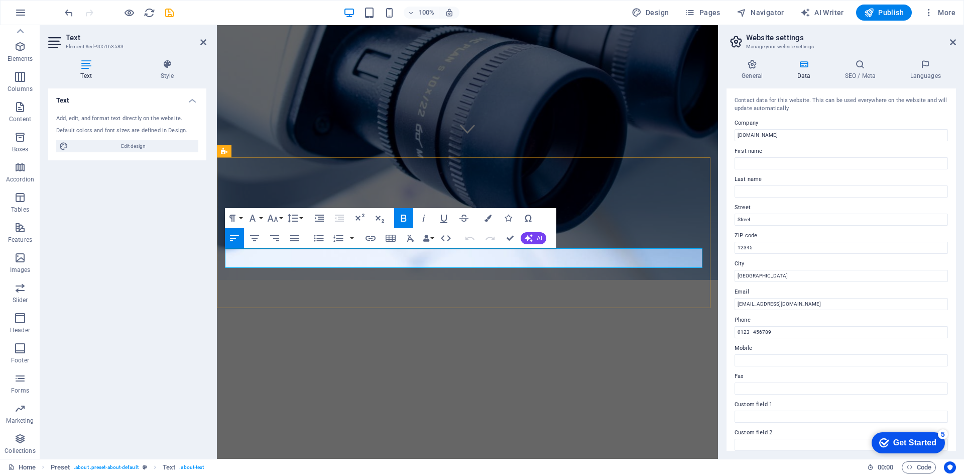
drag, startPoint x: 250, startPoint y: 256, endPoint x: 255, endPoint y: 252, distance: 6.8
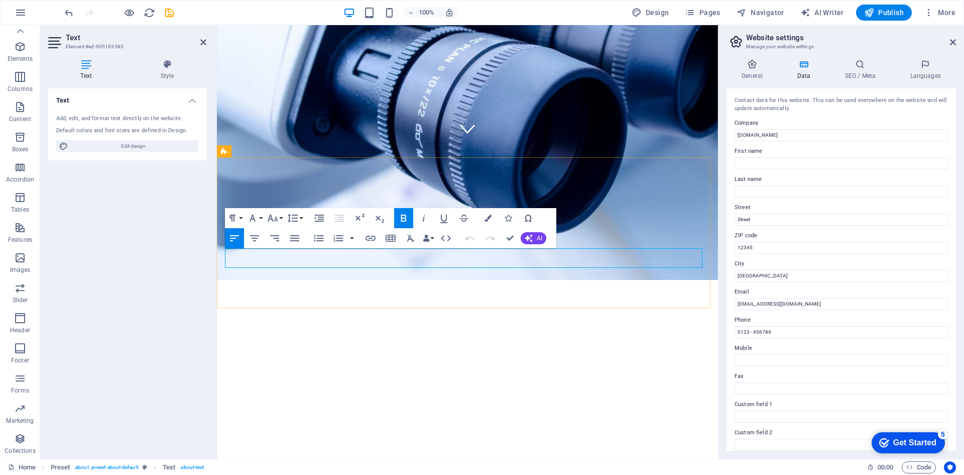
drag, startPoint x: 243, startPoint y: 253, endPoint x: 262, endPoint y: 253, distance: 18.6
copy strong "DuoPro GmbH"
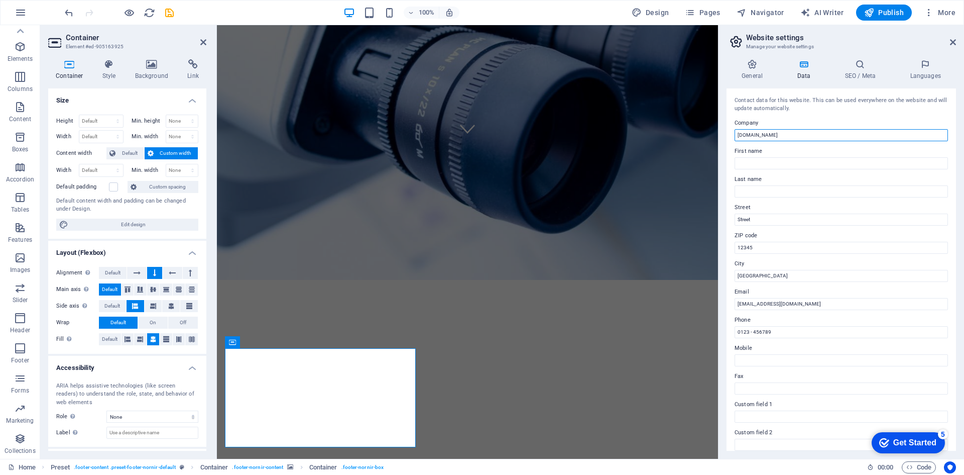
click at [748, 132] on input "[DOMAIN_NAME]" at bounding box center [841, 135] width 213 height 12
click at [747, 132] on input "[DOMAIN_NAME]" at bounding box center [841, 135] width 213 height 12
click at [756, 138] on input "[DOMAIN_NAME]" at bounding box center [841, 135] width 213 height 12
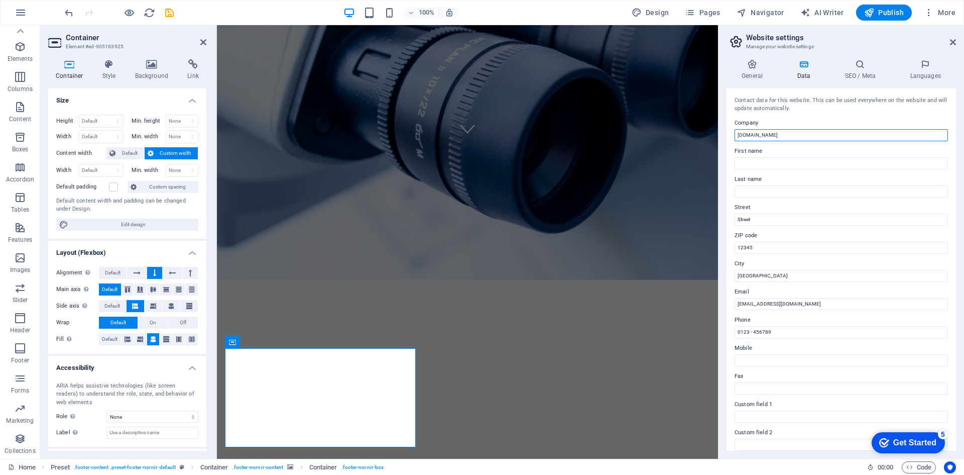
click at [756, 138] on input "[DOMAIN_NAME]" at bounding box center [841, 135] width 213 height 12
paste input "DuoPro GmbH"
type input "DuoPro GmbH"
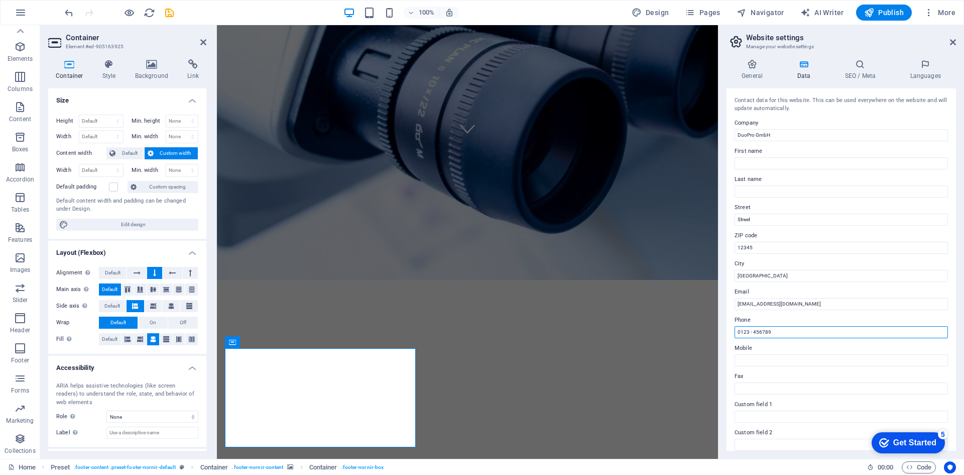
click at [763, 327] on input "0123 - 456789" at bounding box center [841, 332] width 213 height 12
paste input "[PHONE_NUMBER]"
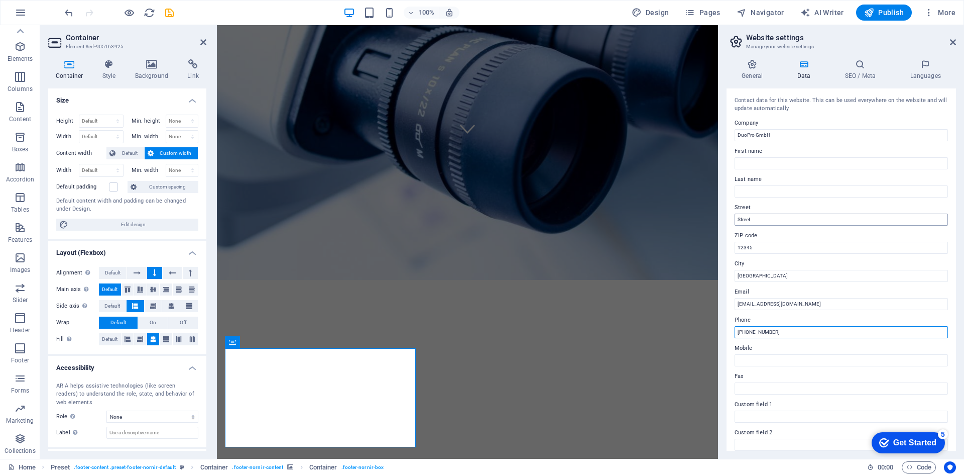
type input "[PHONE_NUMBER]"
click at [749, 222] on input "Street" at bounding box center [841, 219] width 213 height 12
paste input "[STREET_ADDRESS]"
type input "[STREET_ADDRESS]"
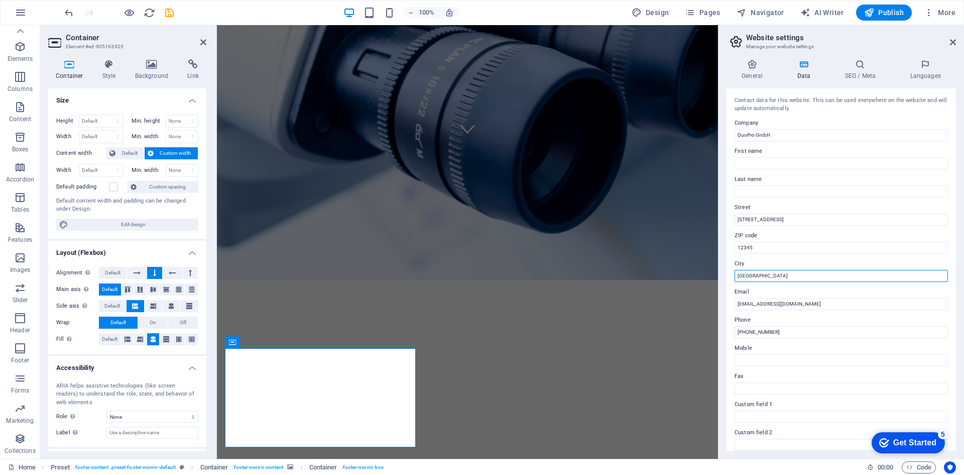
click at [746, 276] on input "[GEOGRAPHIC_DATA]" at bounding box center [841, 276] width 213 height 12
click at [746, 275] on input "[GEOGRAPHIC_DATA]" at bounding box center [841, 276] width 213 height 12
paste input "A-1080 [GEOGRAPHIC_DATA]"
drag, startPoint x: 752, startPoint y: 276, endPoint x: 729, endPoint y: 276, distance: 23.1
click at [729, 276] on div "Contact data for this website. This can be used everywhere on the website and w…" at bounding box center [842, 269] width 230 height 362
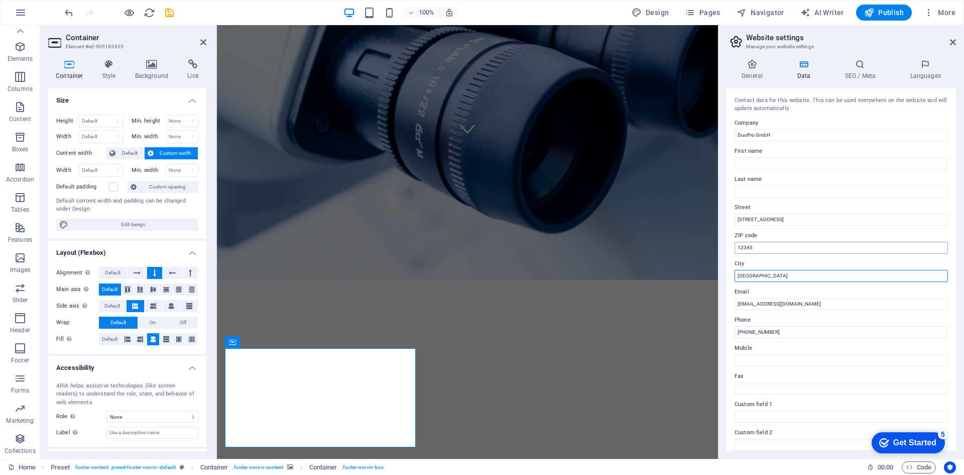
type input "[GEOGRAPHIC_DATA]"
click at [746, 247] on input "12345" at bounding box center [841, 248] width 213 height 12
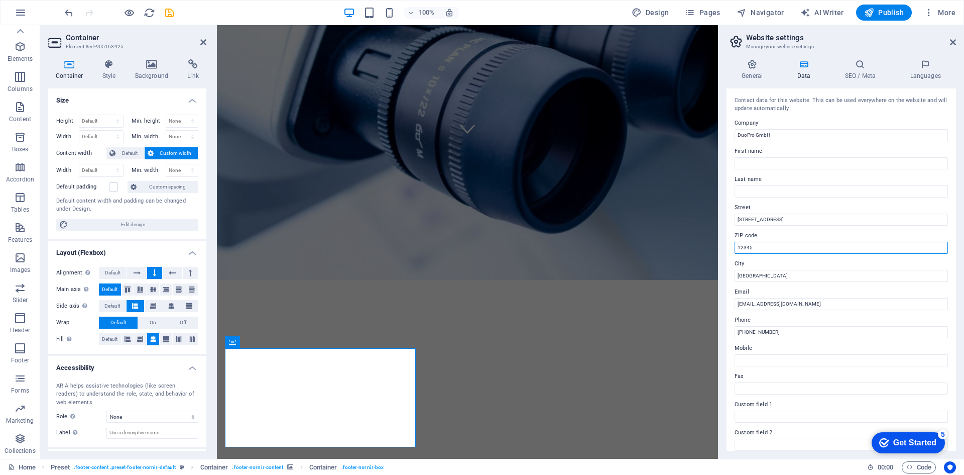
click at [746, 247] on input "12345" at bounding box center [841, 248] width 213 height 12
click at [753, 252] on input "12345" at bounding box center [841, 248] width 213 height 12
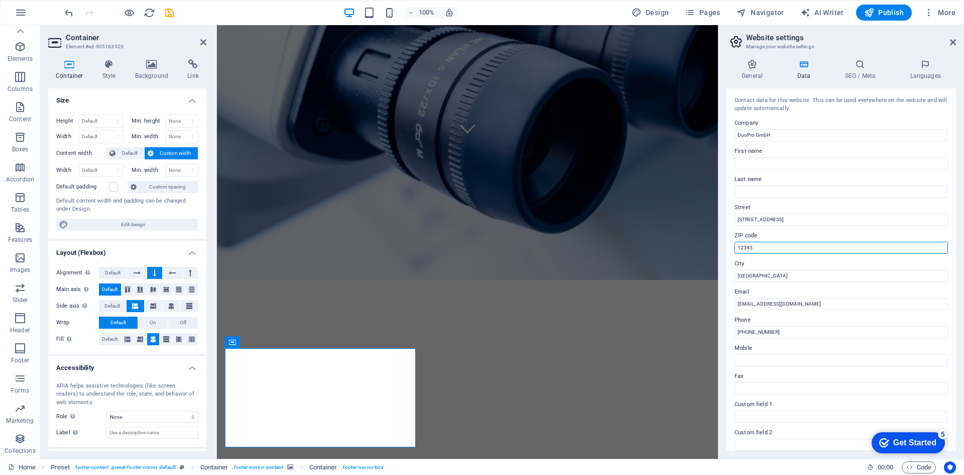
paste input "A-1080"
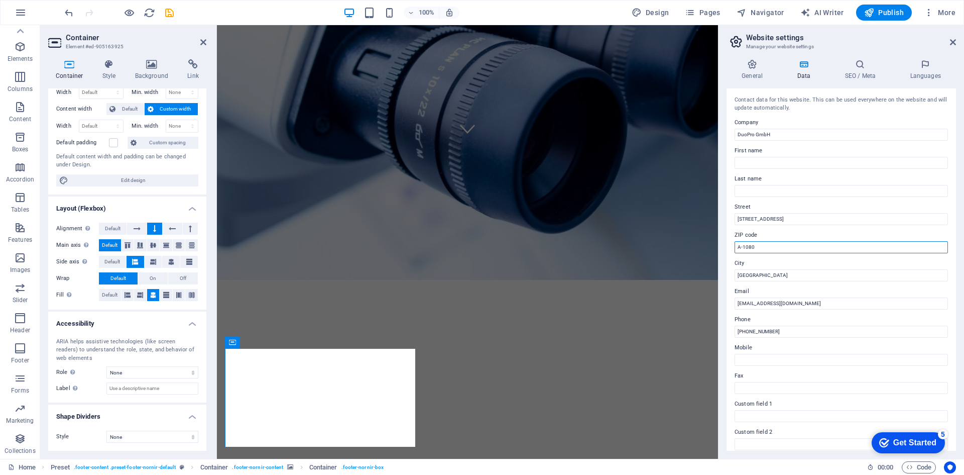
scroll to position [0, 0]
type input "A-1080"
drag, startPoint x: 740, startPoint y: 276, endPoint x: 727, endPoint y: 279, distance: 13.3
click at [727, 279] on div "Contact data for this website. This can be used everywhere on the website and w…" at bounding box center [842, 269] width 230 height 362
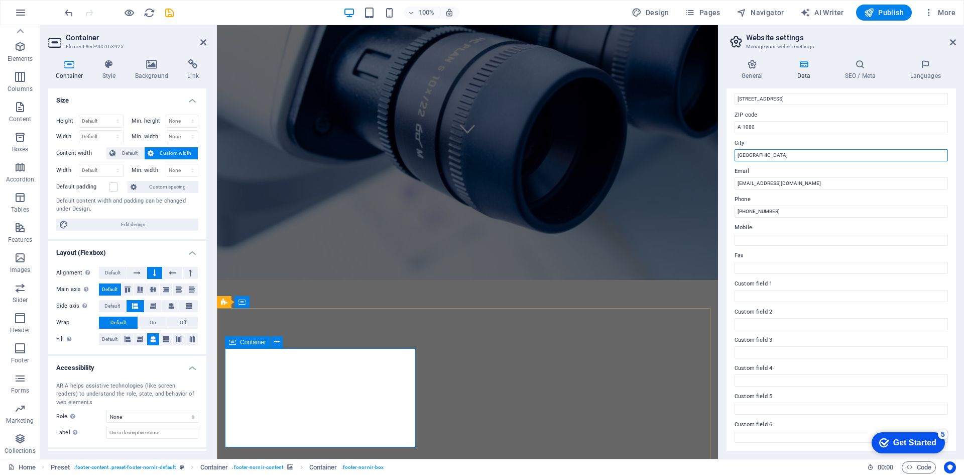
type input "[GEOGRAPHIC_DATA]"
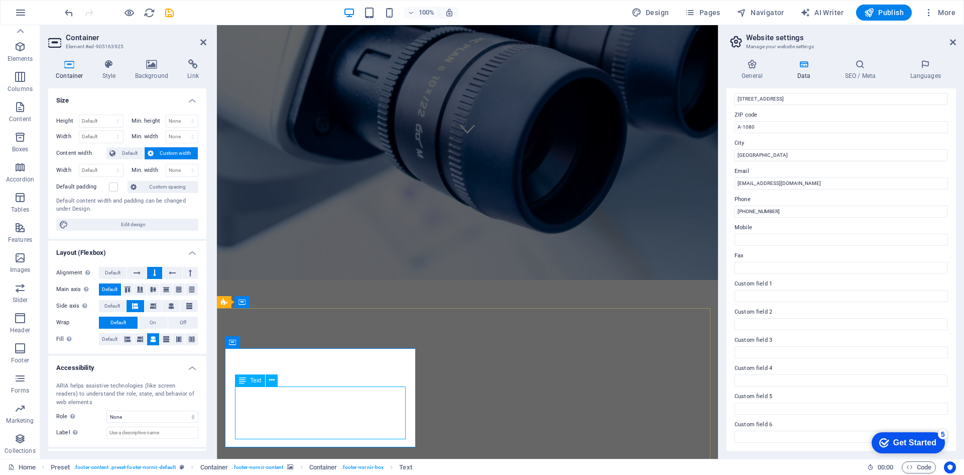
click at [253, 379] on span "Text" at bounding box center [255, 380] width 11 height 6
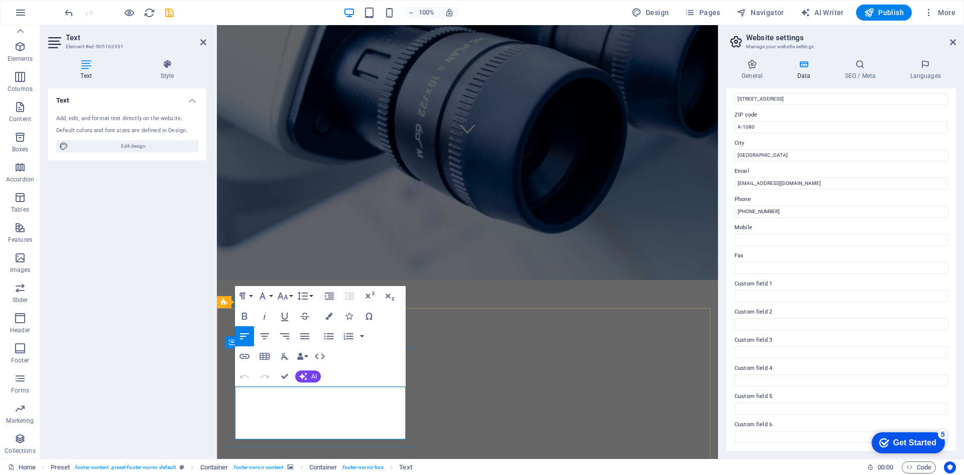
click at [807, 72] on h4 "Data" at bounding box center [806, 69] width 48 height 21
click at [752, 76] on h4 "General" at bounding box center [754, 69] width 55 height 21
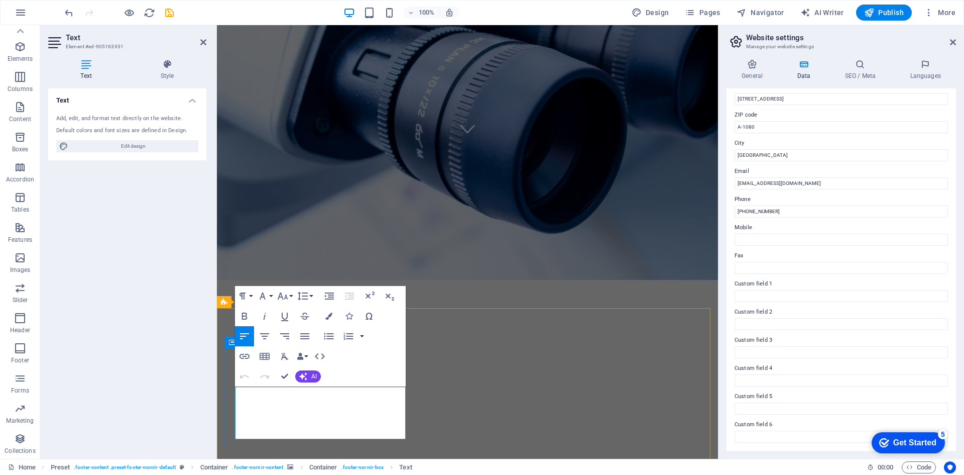
click at [279, 407] on icon "button" at bounding box center [276, 407] width 7 height 7
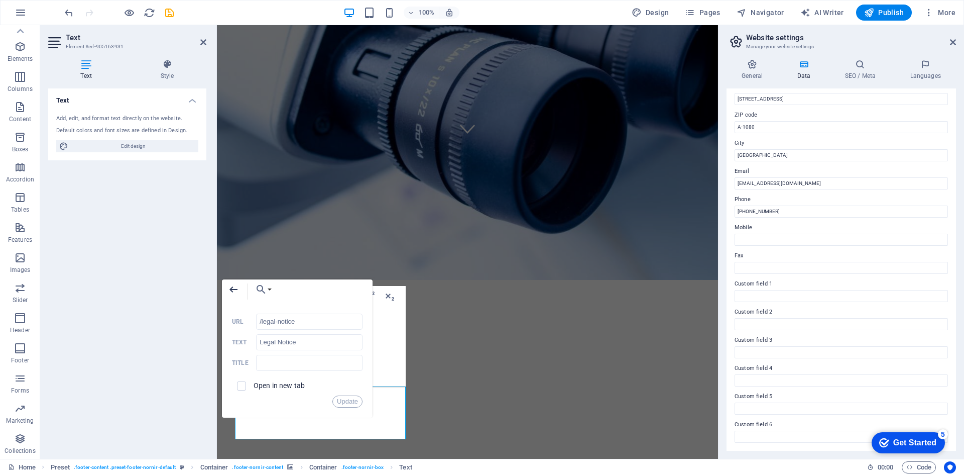
click at [233, 291] on icon "button" at bounding box center [234, 289] width 12 height 12
click at [232, 285] on icon "button" at bounding box center [234, 289] width 12 height 12
click at [387, 314] on div "Paragraph Format Normal Heading 1 Heading 2 Heading 3 Heading 4 Heading 5 Headi…" at bounding box center [320, 336] width 171 height 100
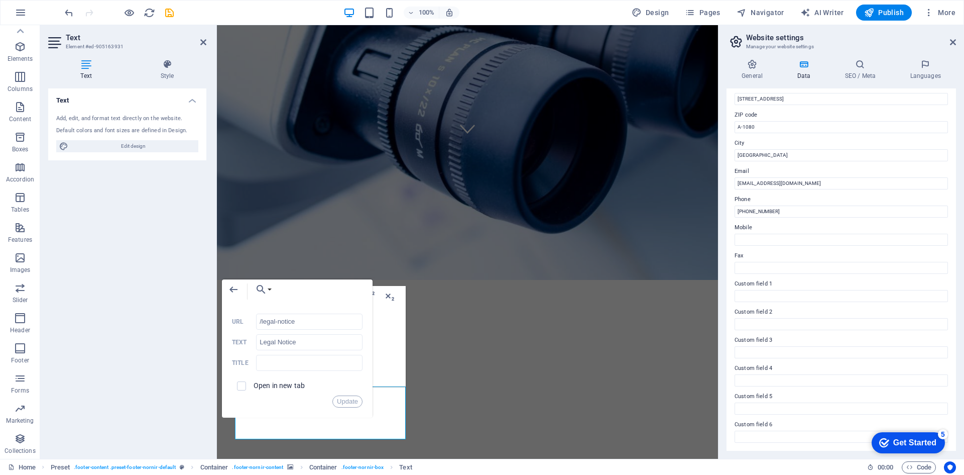
click at [369, 412] on div "Back Choose Link Home Subpage Legal Notice Privacy Choose file ... /legal-notic…" at bounding box center [297, 348] width 151 height 138
click at [400, 372] on div "Paragraph Format Normal Heading 1 Heading 2 Heading 3 Heading 4 Heading 5 Headi…" at bounding box center [320, 336] width 171 height 100
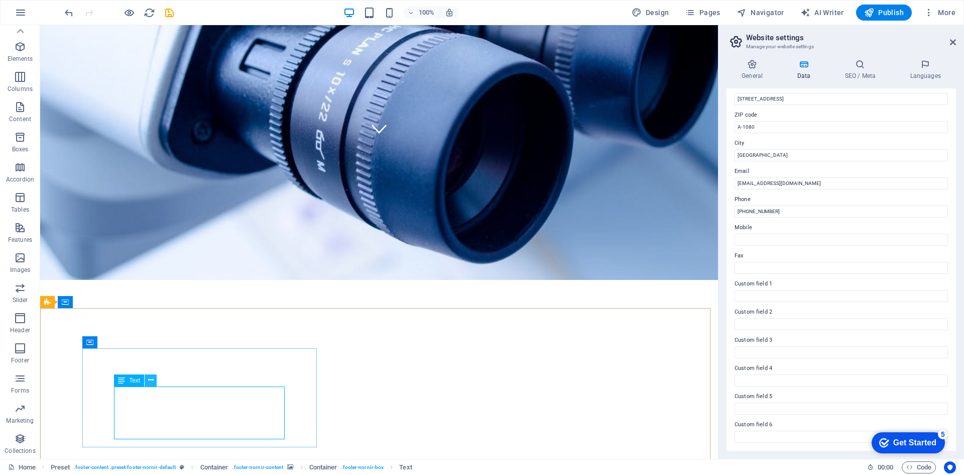
click at [150, 380] on icon at bounding box center [151, 380] width 6 height 11
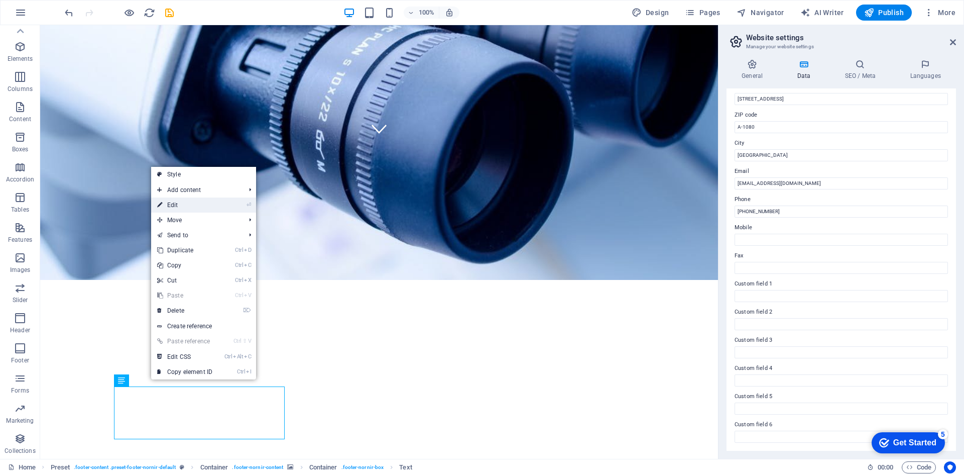
click at [202, 209] on link "⏎ Edit" at bounding box center [184, 204] width 67 height 15
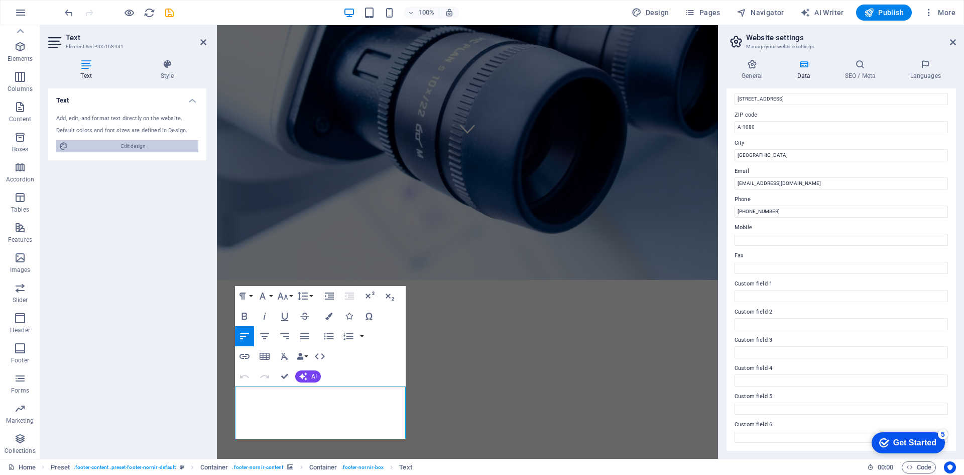
click at [145, 144] on span "Edit design" at bounding box center [133, 146] width 124 height 12
select select "rem"
select select "300"
select select "px"
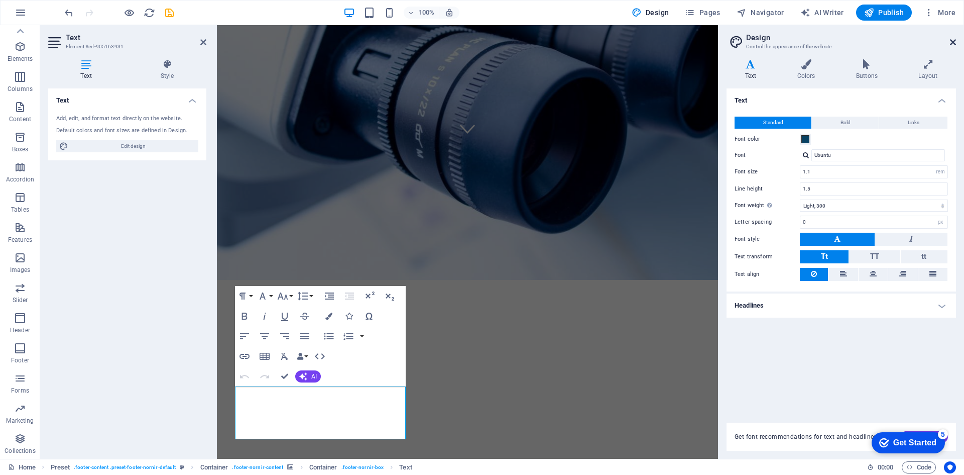
click at [955, 46] on link at bounding box center [953, 42] width 6 height 9
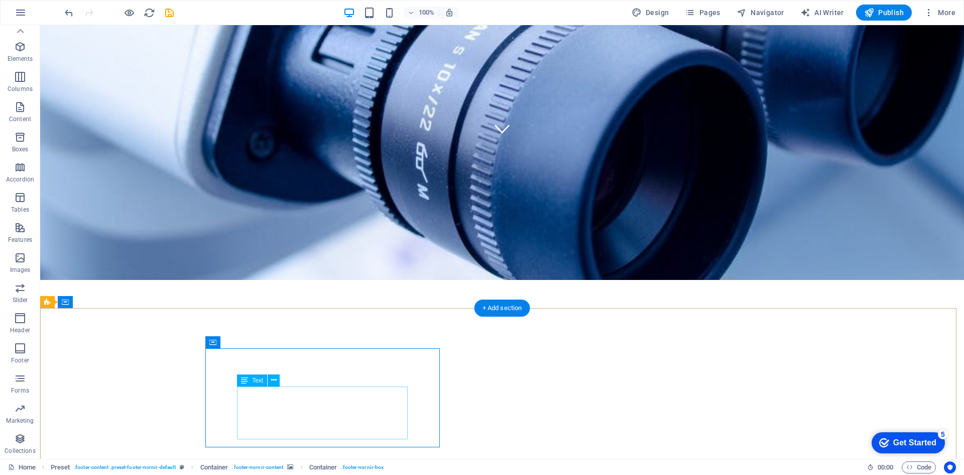
click at [275, 381] on icon at bounding box center [274, 380] width 6 height 11
click at [233, 344] on span "Container" at bounding box center [234, 342] width 26 height 6
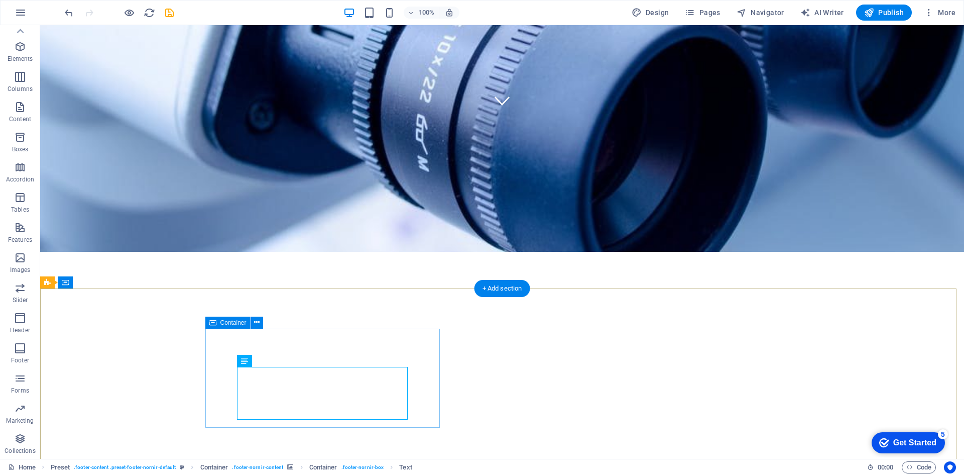
scroll to position [346, 0]
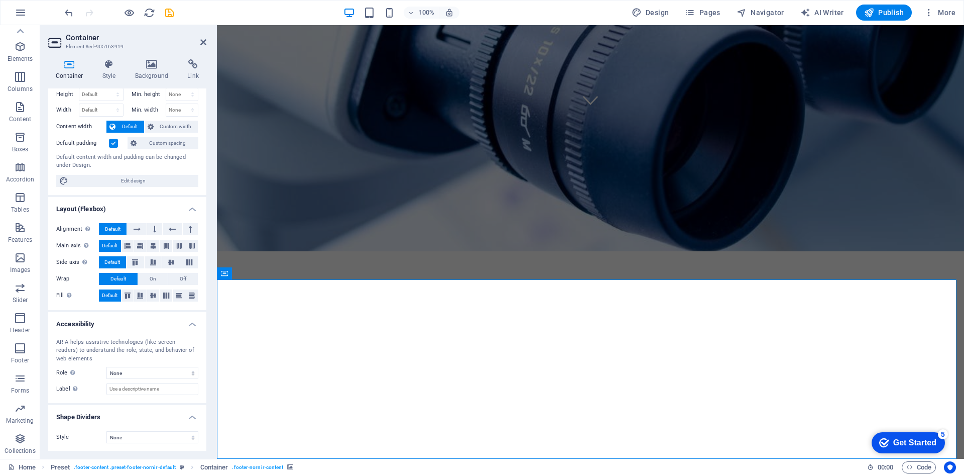
scroll to position [27, 0]
click at [141, 434] on select "None Triangle Square Diagonal Polygon 1 Polygon 2 Zigzag Multiple Zigzags Waves…" at bounding box center [152, 436] width 92 height 12
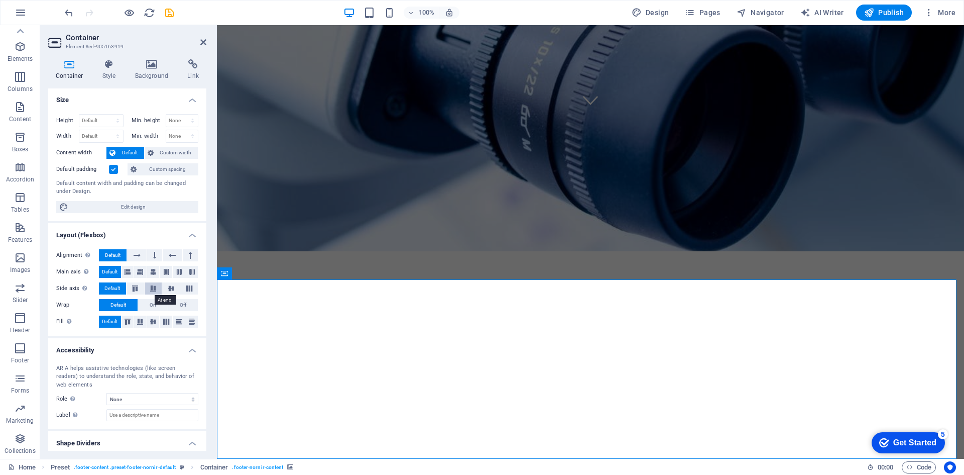
scroll to position [0, 0]
click at [105, 69] on h4 "Style" at bounding box center [111, 69] width 33 height 21
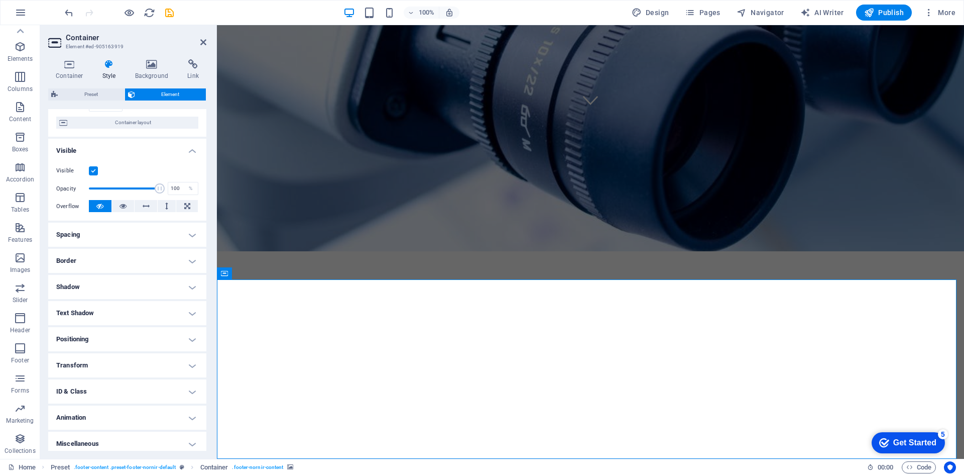
scroll to position [83, 0]
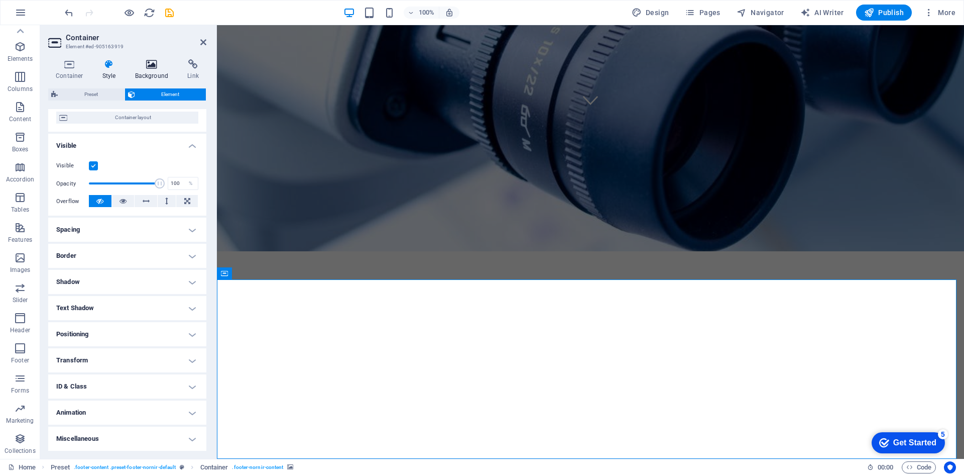
click at [151, 67] on icon at bounding box center [152, 64] width 49 height 10
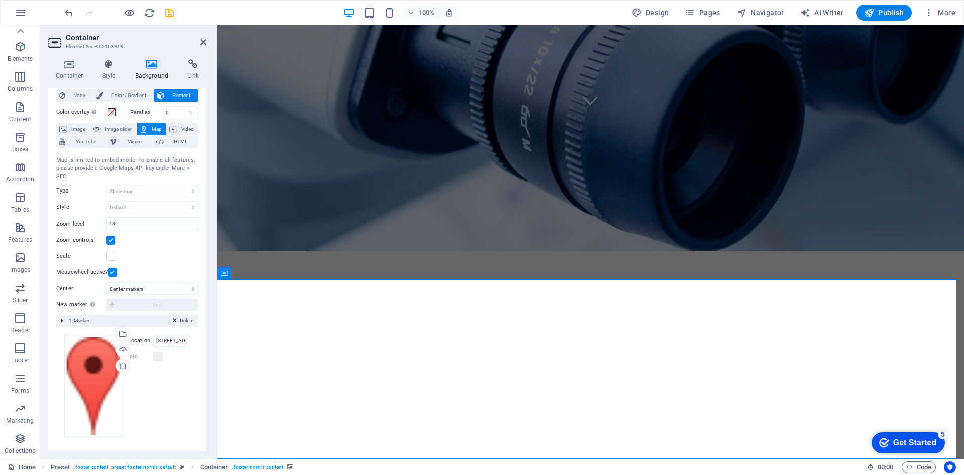
scroll to position [26, 0]
click at [181, 340] on input "1601 Broadway, 10019 New York, NY" at bounding box center [171, 340] width 37 height 12
click at [163, 337] on input "1601 Broadway, 10019 New York, NY" at bounding box center [171, 340] width 37 height 12
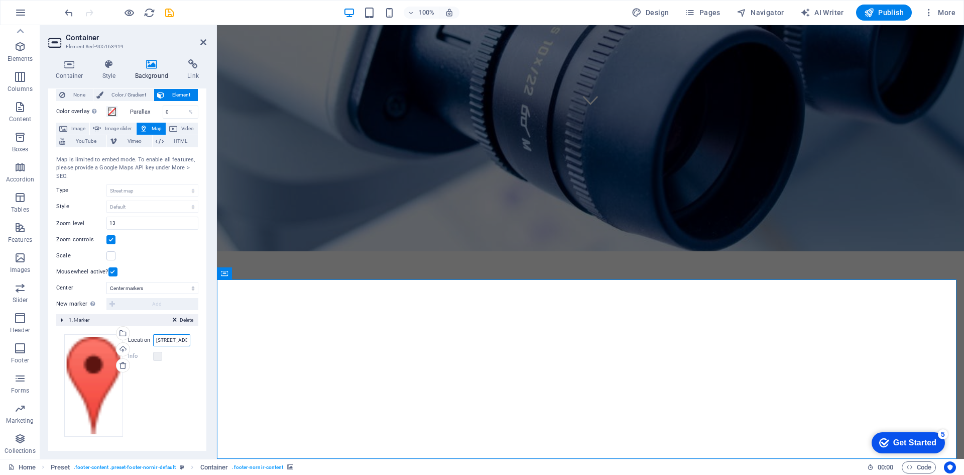
click at [163, 337] on input "1601 Broadway, 10019 New York, NY" at bounding box center [171, 340] width 37 height 12
click at [172, 344] on input "1601 Broadway, 10019 New York, NY" at bounding box center [171, 340] width 37 height 12
click at [172, 340] on input "Location" at bounding box center [171, 340] width 37 height 12
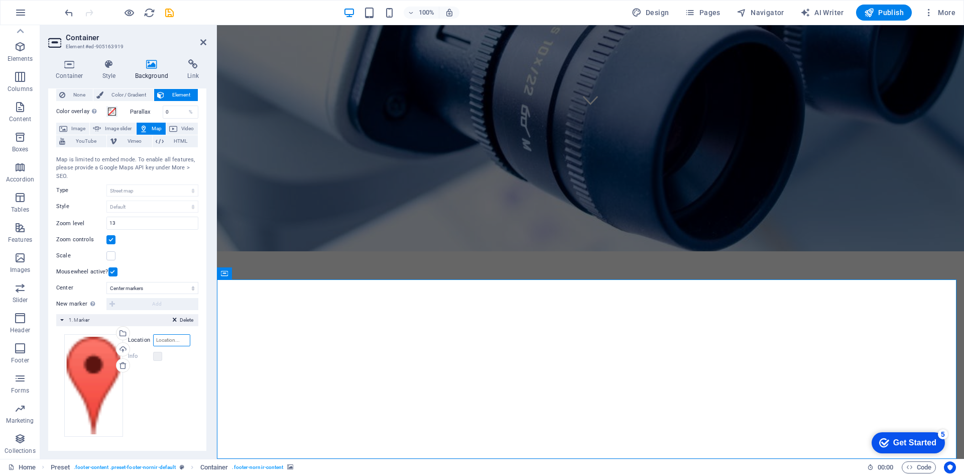
paste input "[STREET_ADDRESS]"
type input "[STREET_ADDRESS]"
click at [186, 367] on div "Drag files here, click to choose files or select files from Files or our free s…" at bounding box center [127, 385] width 126 height 102
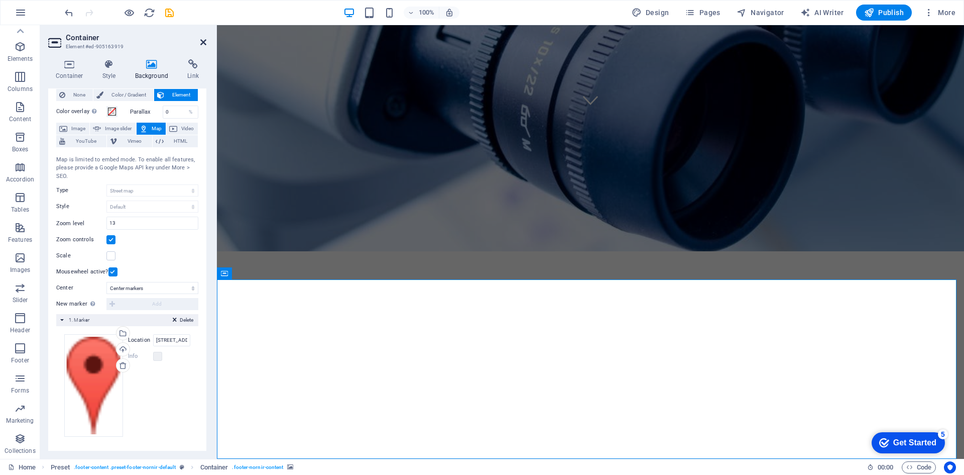
click at [203, 40] on icon at bounding box center [203, 42] width 6 height 8
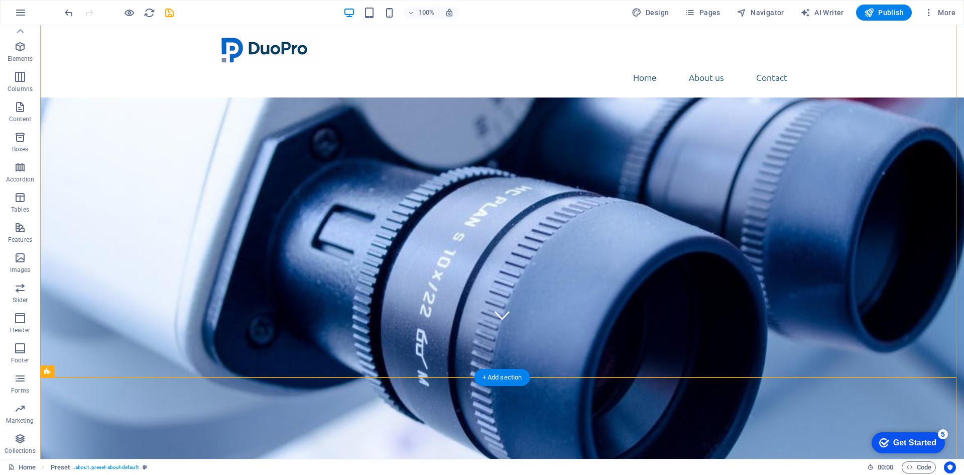
scroll to position [346, 0]
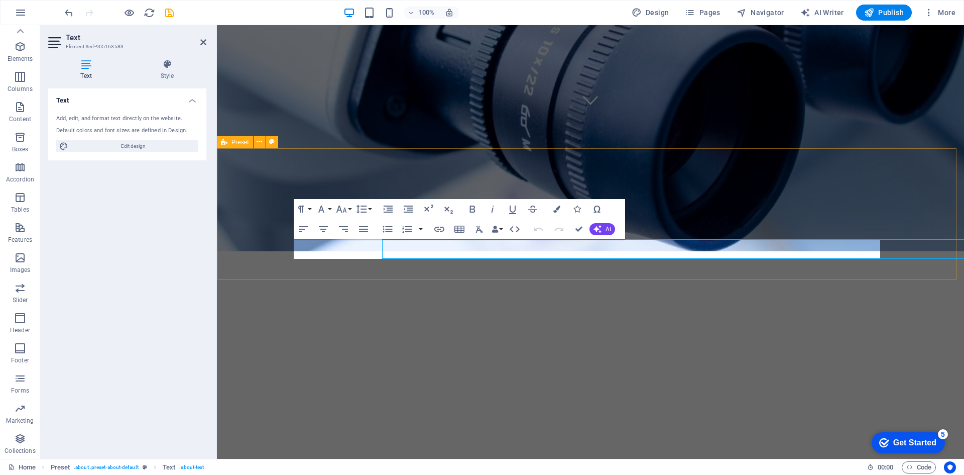
scroll to position [326, 0]
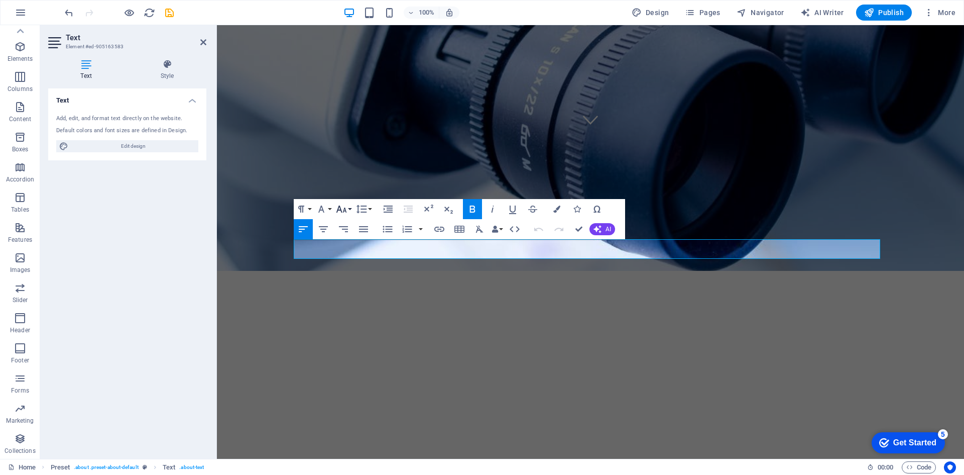
click at [340, 208] on icon "button" at bounding box center [342, 209] width 12 height 12
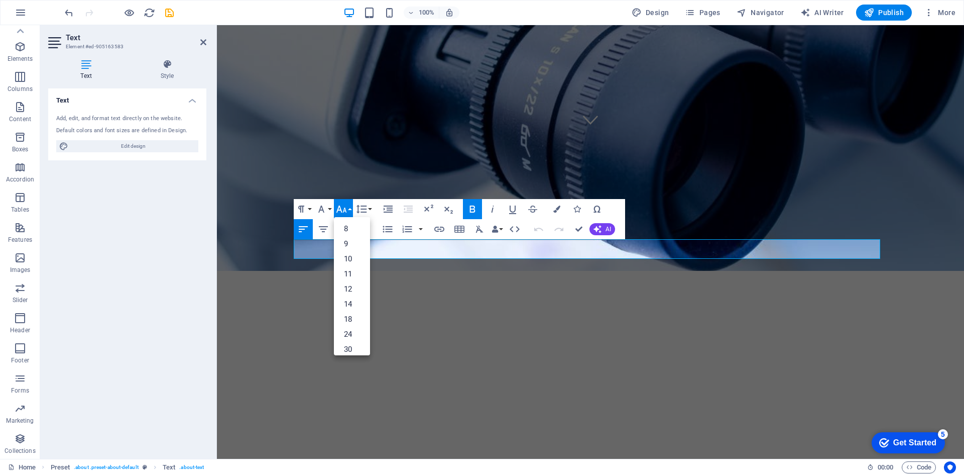
click at [349, 209] on button "Font Size" at bounding box center [343, 209] width 19 height 20
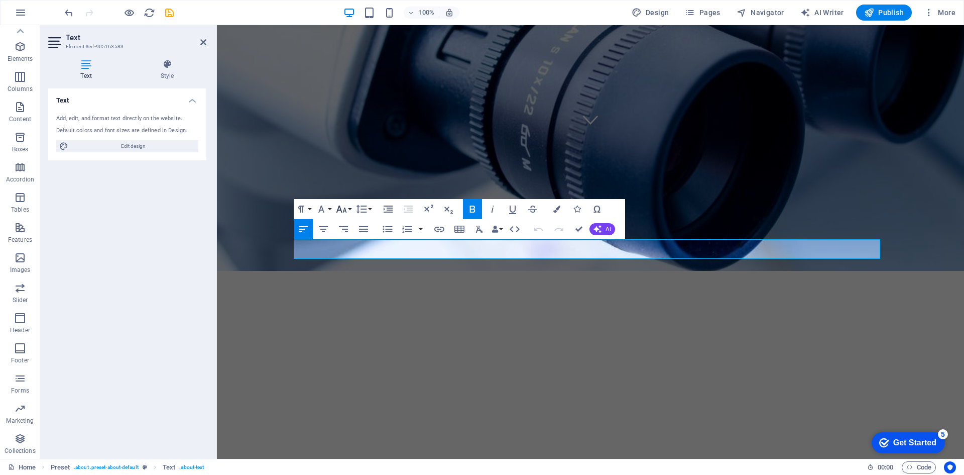
click at [349, 209] on button "Font Size" at bounding box center [343, 209] width 19 height 20
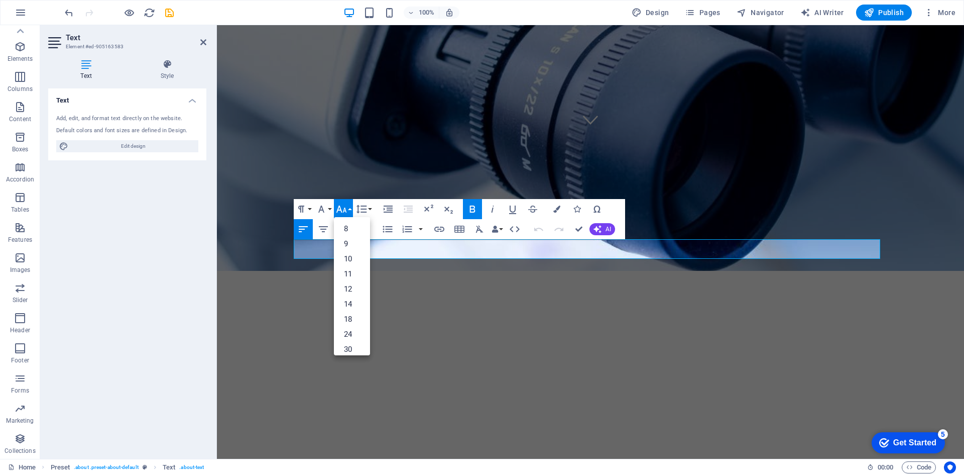
click at [345, 211] on icon "button" at bounding box center [342, 209] width 12 height 12
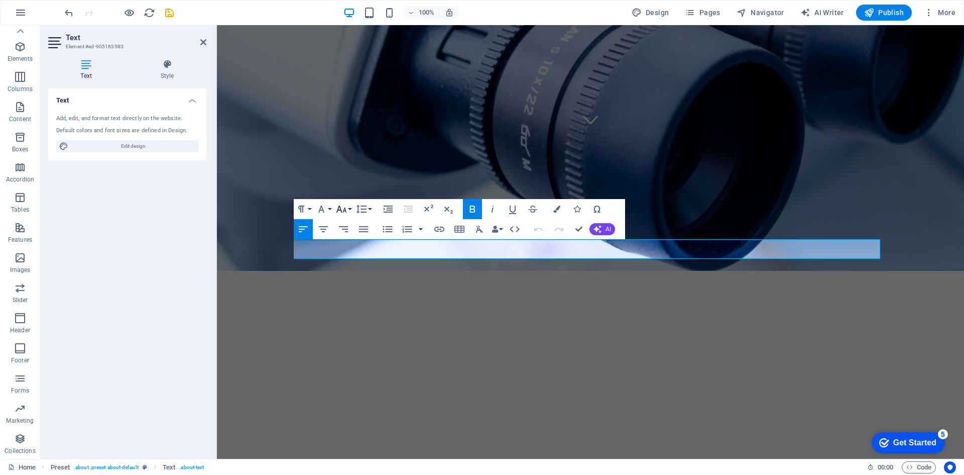
click at [350, 209] on button "Font Size" at bounding box center [343, 209] width 19 height 20
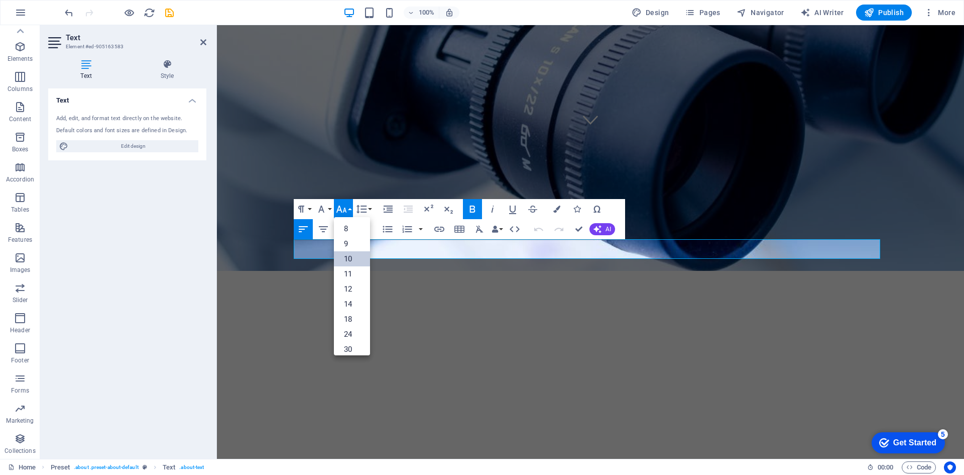
click at [356, 259] on link "10" at bounding box center [352, 258] width 36 height 15
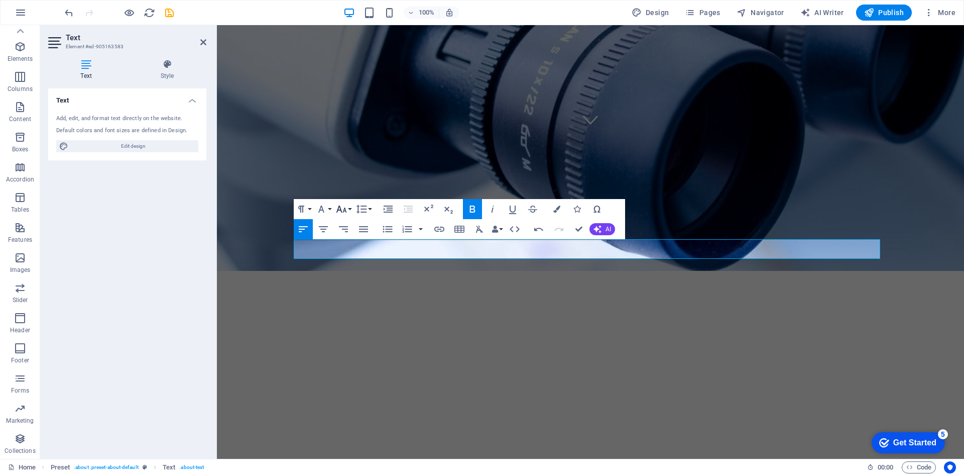
click at [345, 208] on icon "button" at bounding box center [341, 208] width 11 height 7
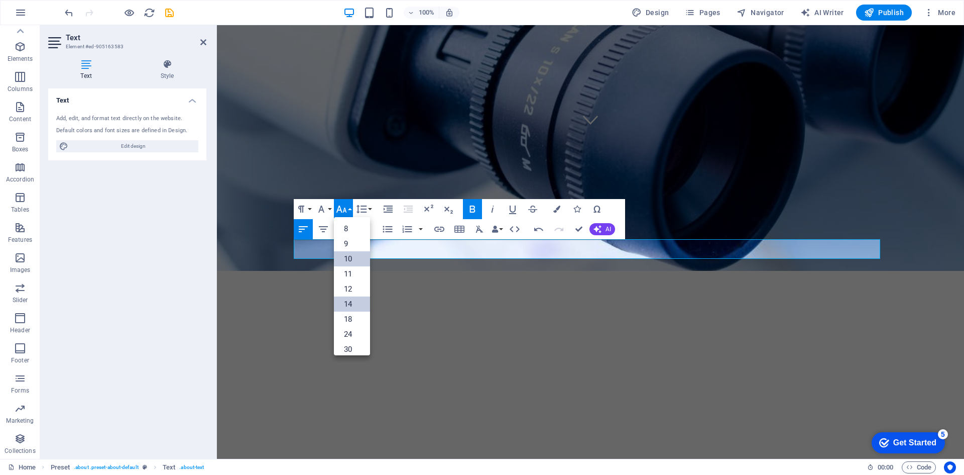
scroll to position [42, 0]
click at [350, 248] on link "12" at bounding box center [352, 247] width 36 height 15
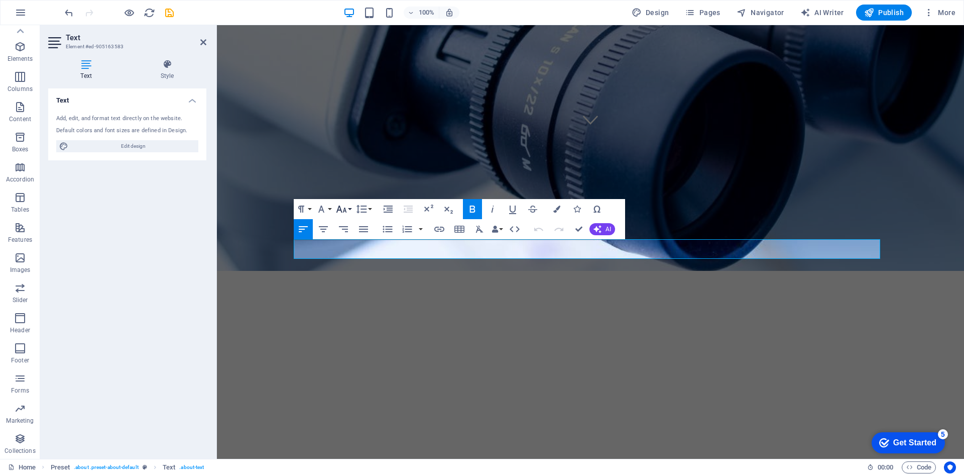
click at [344, 210] on icon "button" at bounding box center [341, 208] width 11 height 7
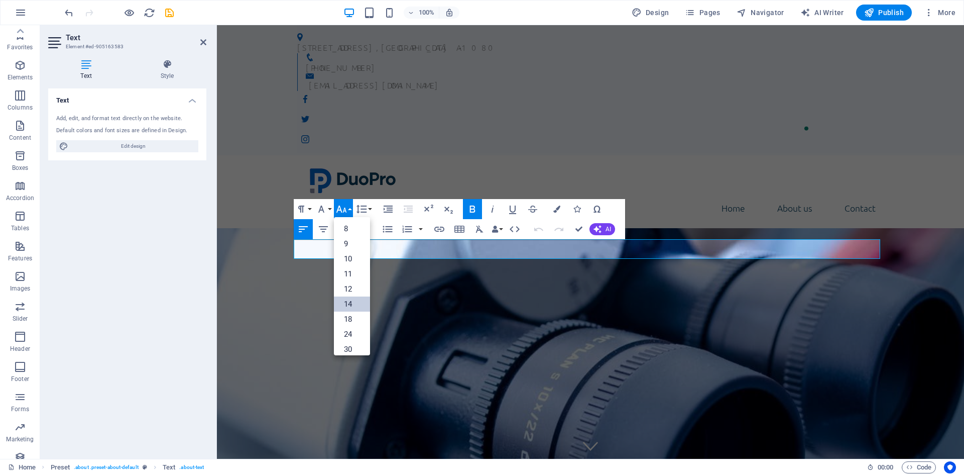
click at [347, 302] on link "14" at bounding box center [352, 303] width 36 height 15
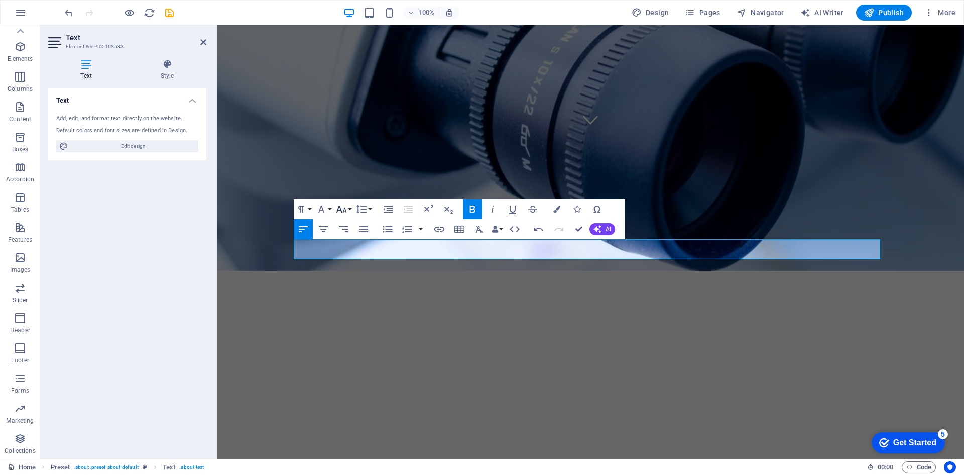
click at [339, 207] on icon "button" at bounding box center [342, 209] width 12 height 12
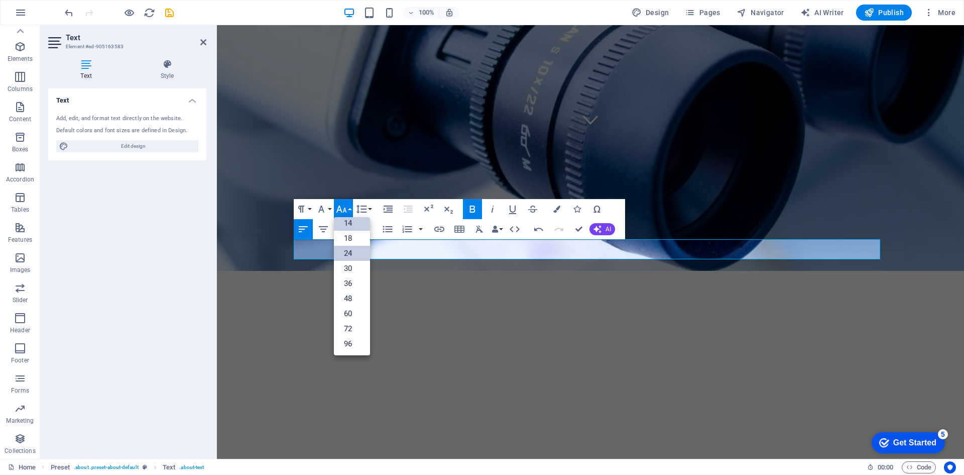
scroll to position [81, 0]
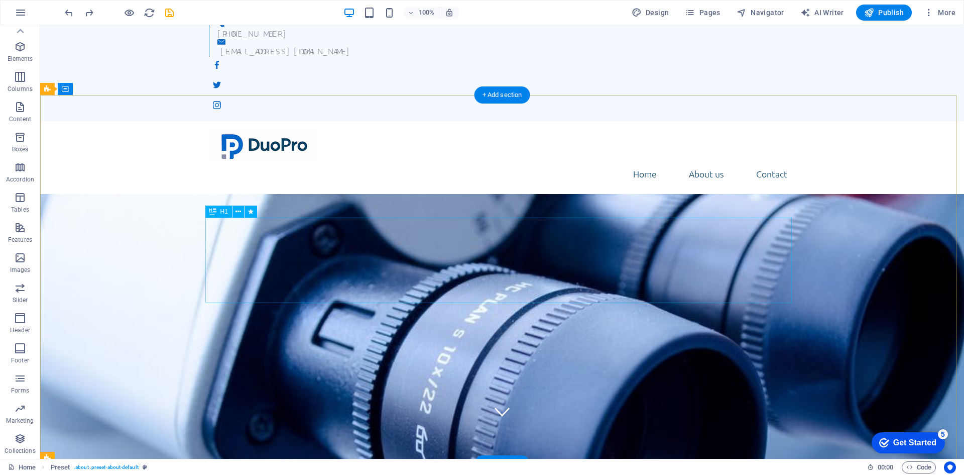
scroll to position [0, 0]
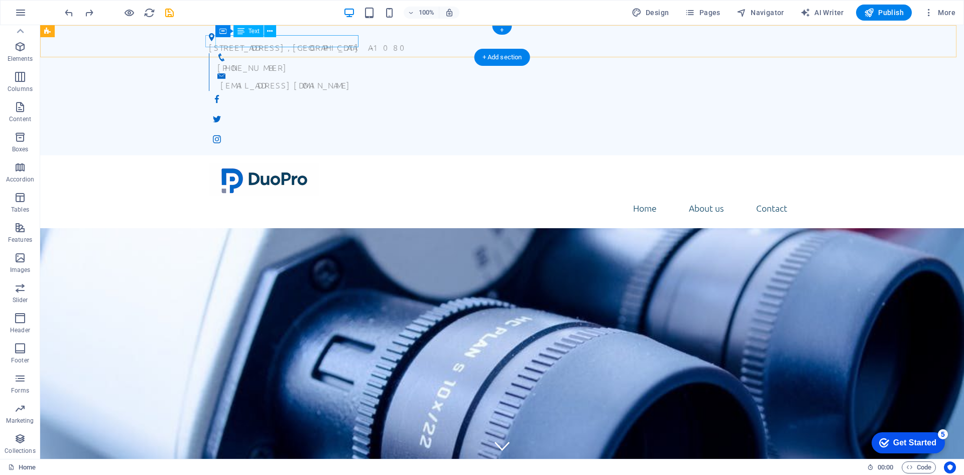
click at [349, 43] on div "[STREET_ADDRESS]" at bounding box center [498, 47] width 579 height 12
drag, startPoint x: 349, startPoint y: 43, endPoint x: 172, endPoint y: 44, distance: 176.8
click at [349, 44] on div "[STREET_ADDRESS]" at bounding box center [498, 47] width 579 height 12
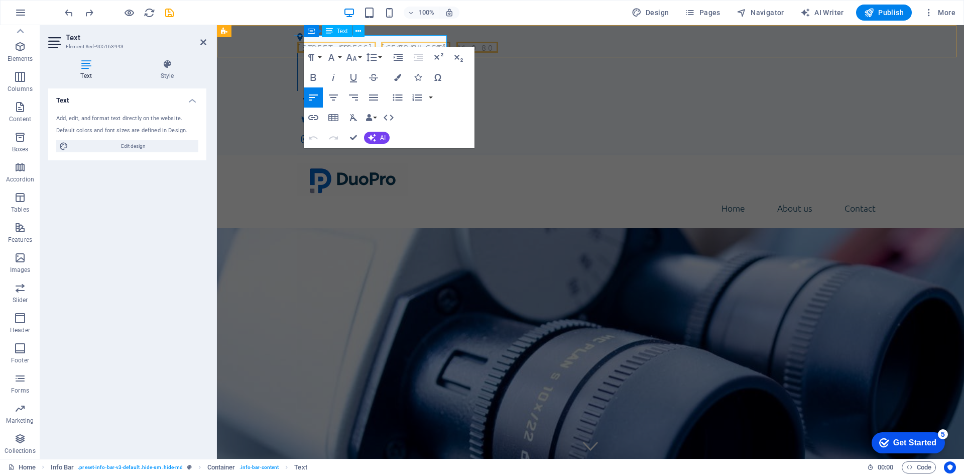
click at [407, 42] on span "[GEOGRAPHIC_DATA]" at bounding box center [415, 47] width 69 height 11
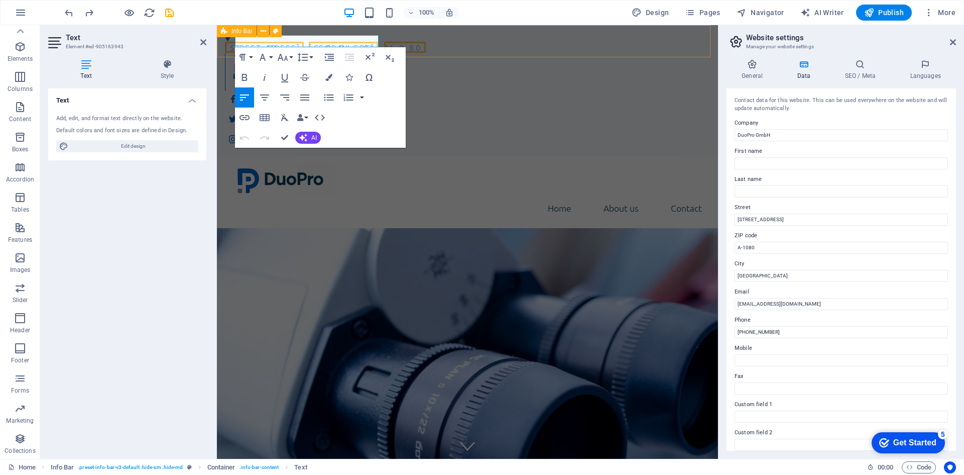
click at [235, 30] on span "Info Bar" at bounding box center [242, 31] width 21 height 6
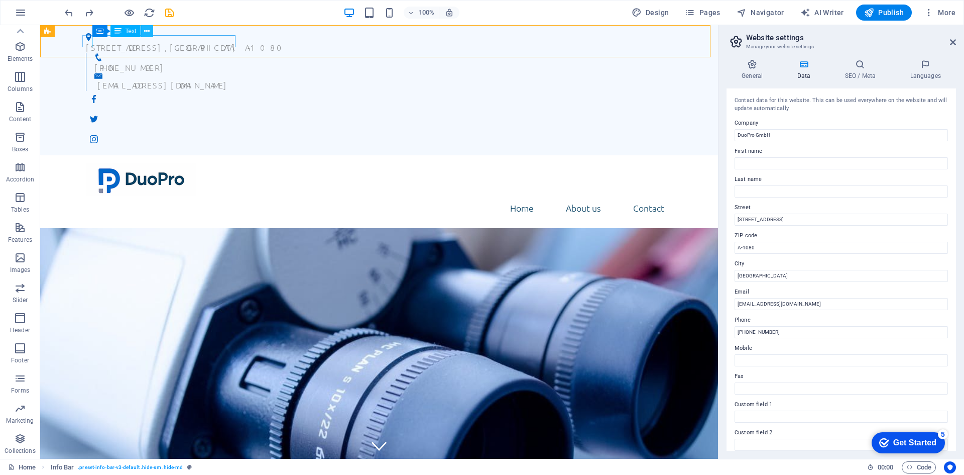
click at [145, 32] on icon at bounding box center [147, 31] width 6 height 11
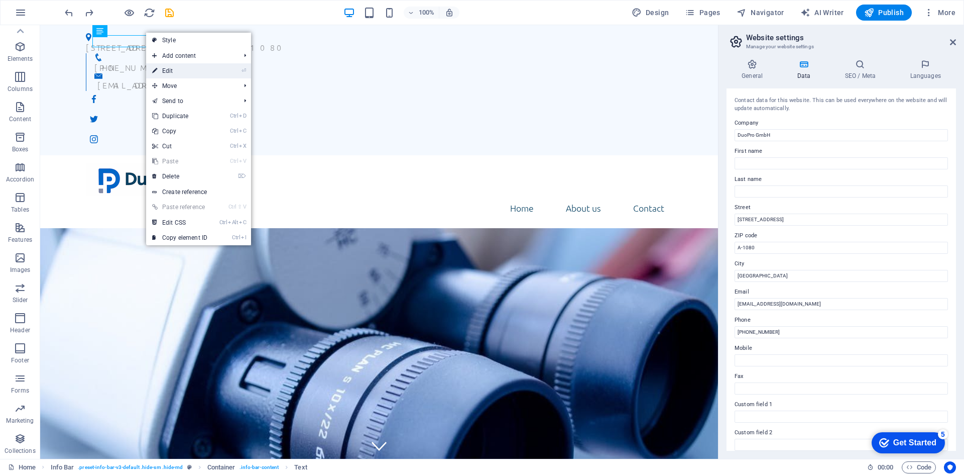
click at [179, 70] on link "⏎ Edit" at bounding box center [179, 70] width 67 height 15
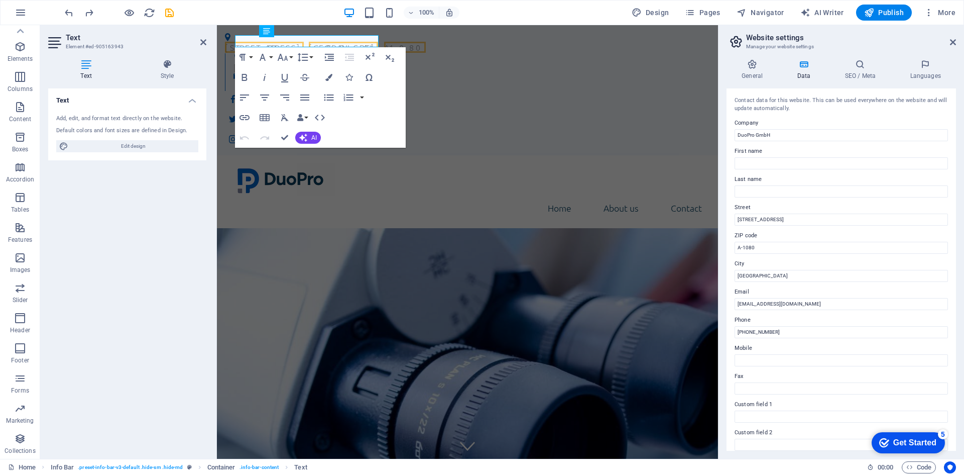
click at [179, 70] on h4 "Style" at bounding box center [167, 69] width 78 height 21
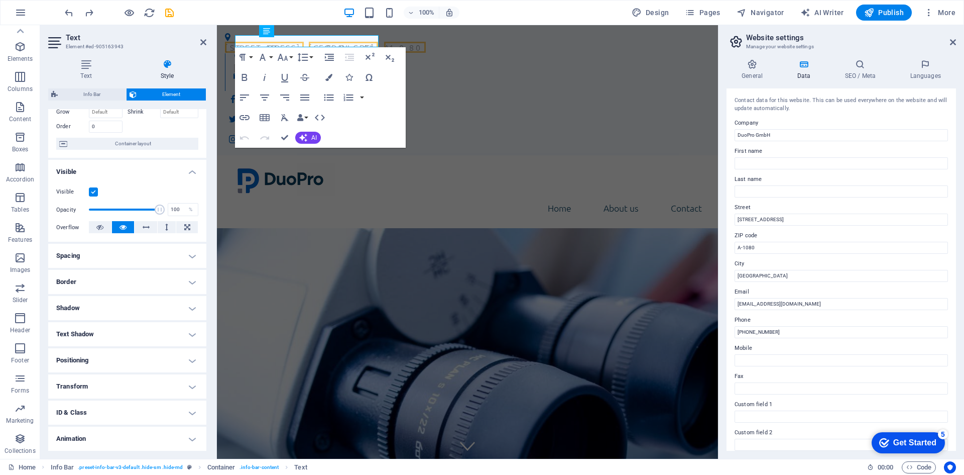
scroll to position [83, 0]
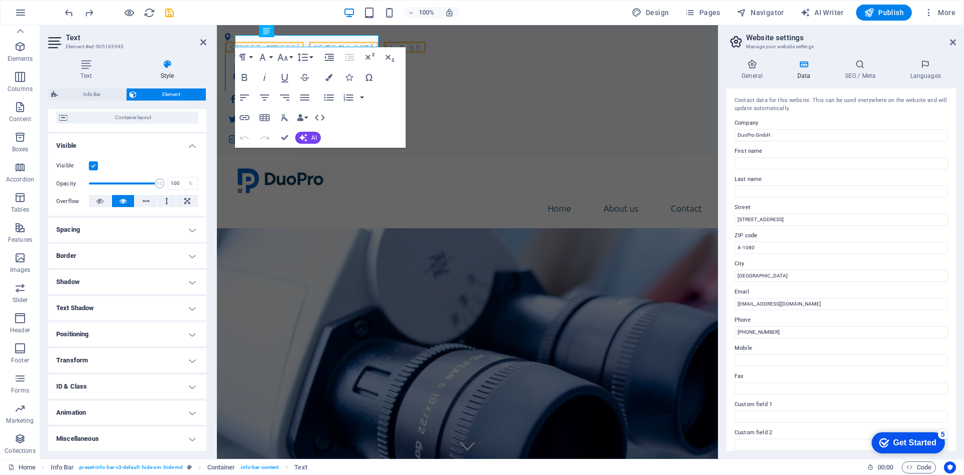
click at [118, 334] on h4 "Positioning" at bounding box center [127, 334] width 158 height 24
click at [119, 332] on h4 "Positioning" at bounding box center [127, 331] width 158 height 18
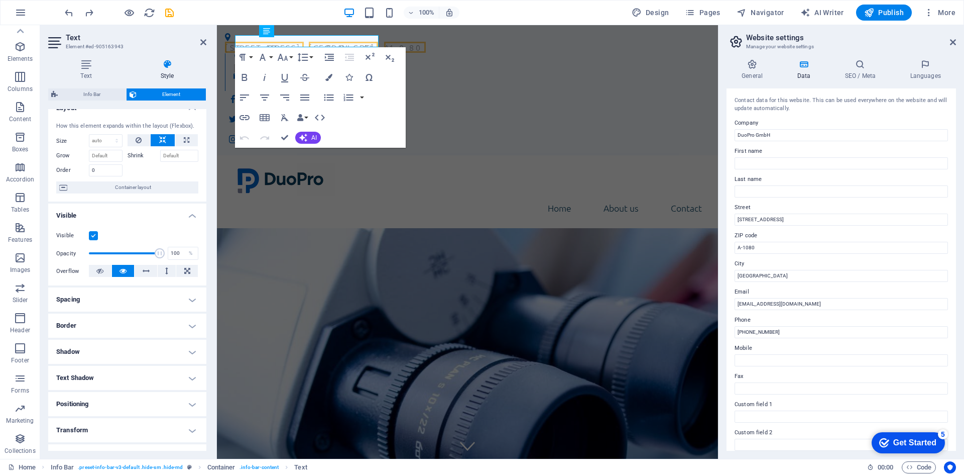
scroll to position [0, 0]
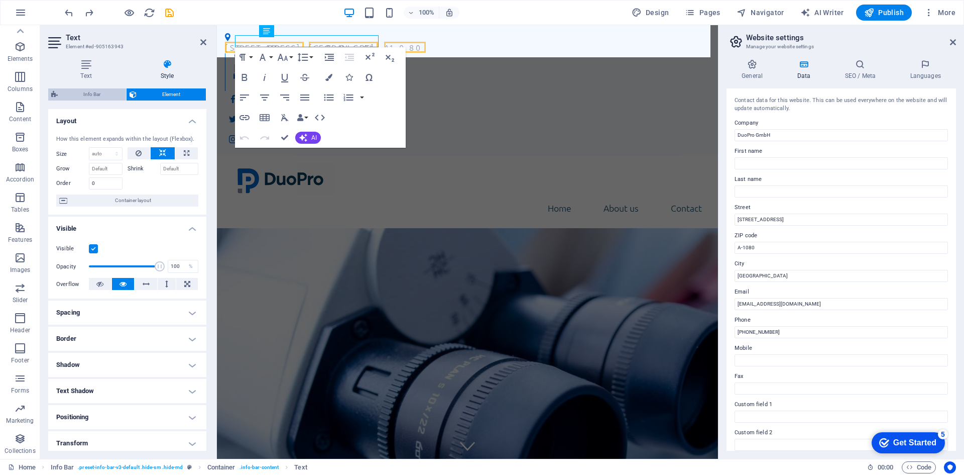
click at [104, 95] on span "Info Bar" at bounding box center [92, 94] width 62 height 12
select select "rem"
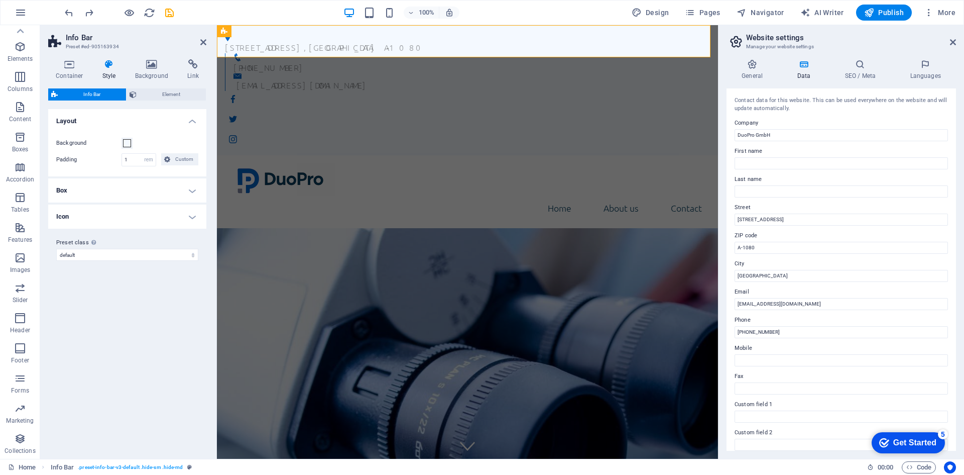
click at [146, 185] on h4 "Box" at bounding box center [127, 190] width 158 height 24
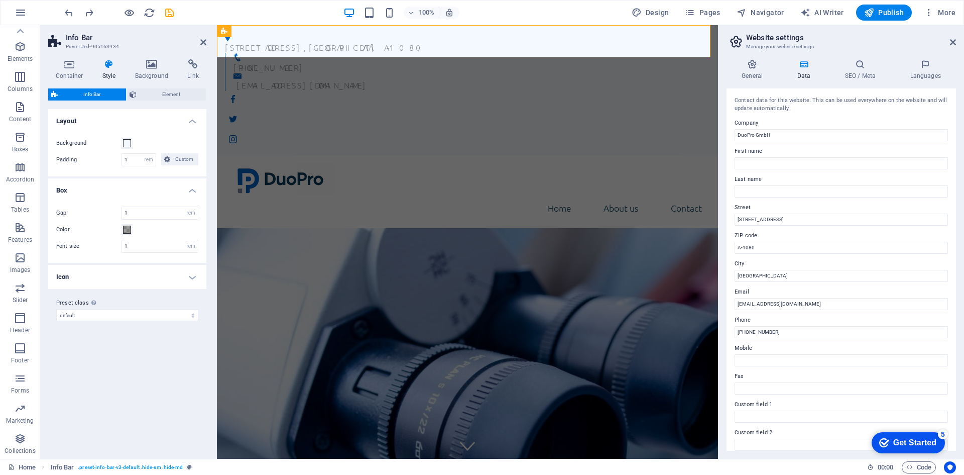
click at [146, 185] on h4 "Box" at bounding box center [127, 187] width 158 height 18
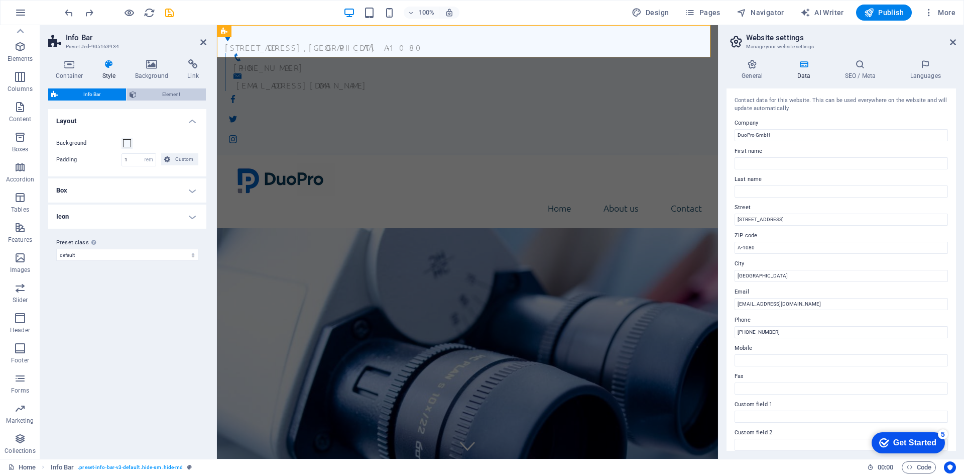
click at [150, 91] on span "Element" at bounding box center [171, 94] width 63 height 12
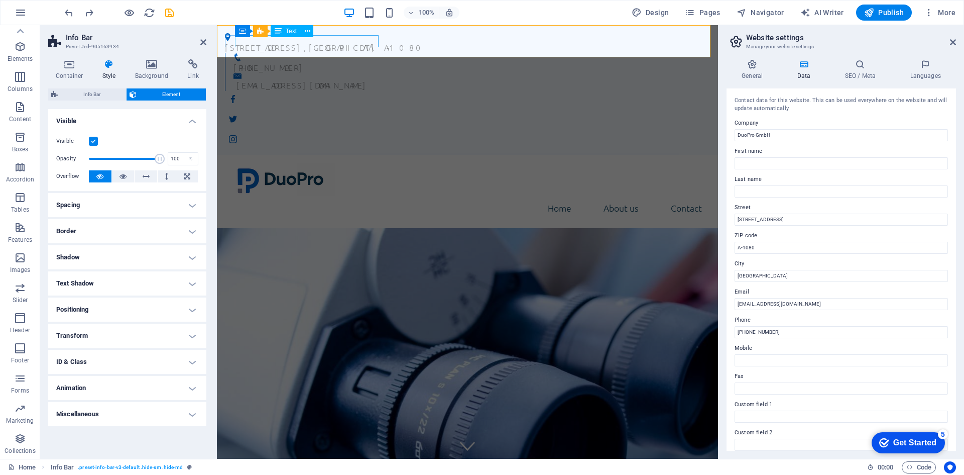
click at [282, 44] on div "[STREET_ADDRESS]" at bounding box center [463, 47] width 477 height 12
click at [287, 31] on span "Text" at bounding box center [291, 31] width 11 height 6
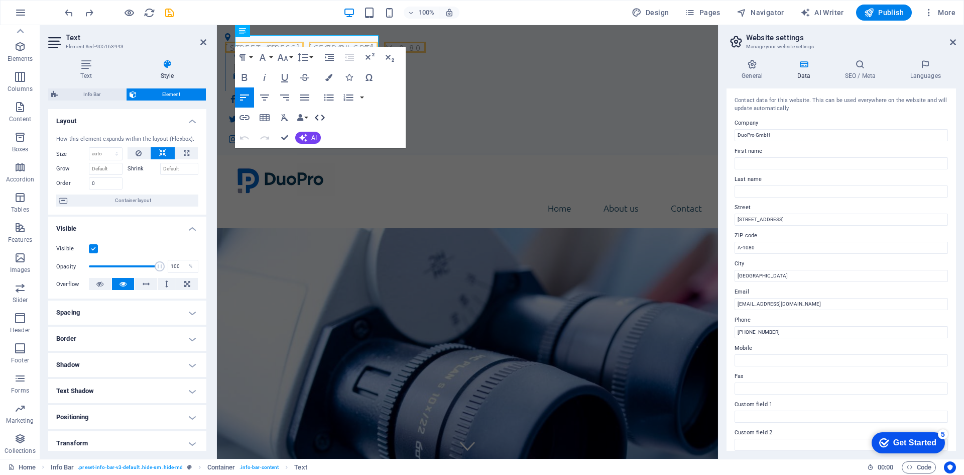
click at [320, 119] on icon "button" at bounding box center [320, 118] width 12 height 12
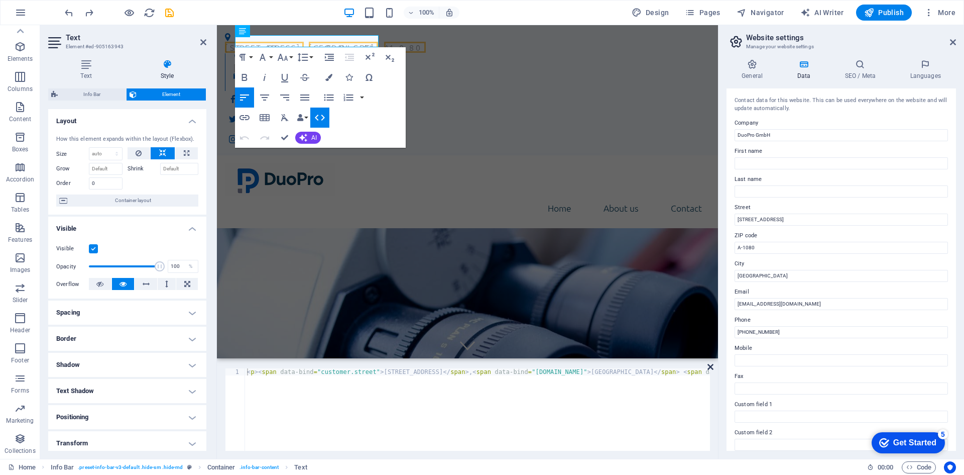
click at [711, 367] on icon at bounding box center [711, 367] width 6 height 8
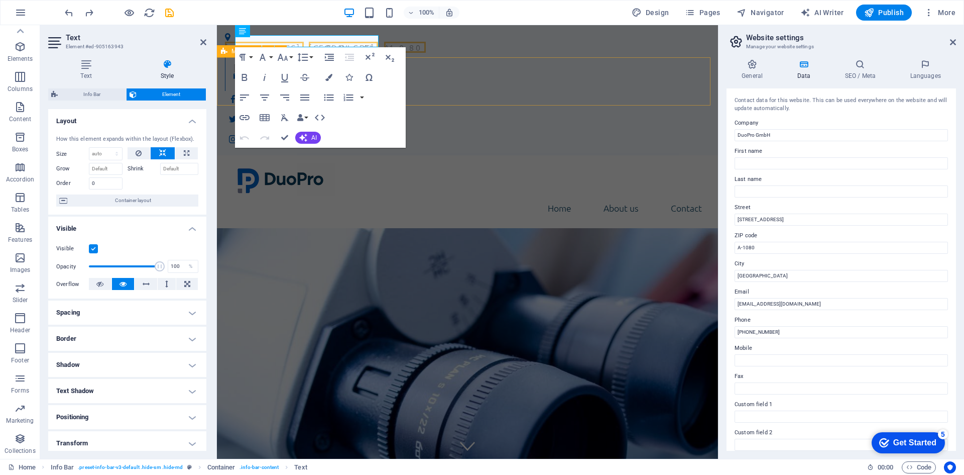
click at [456, 155] on div "Home About us Contact" at bounding box center [467, 191] width 501 height 73
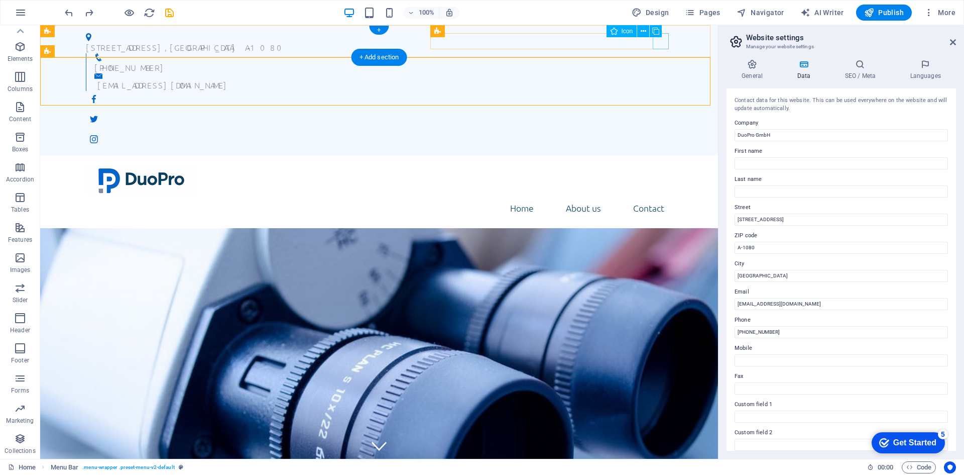
click at [657, 131] on figure at bounding box center [379, 139] width 587 height 16
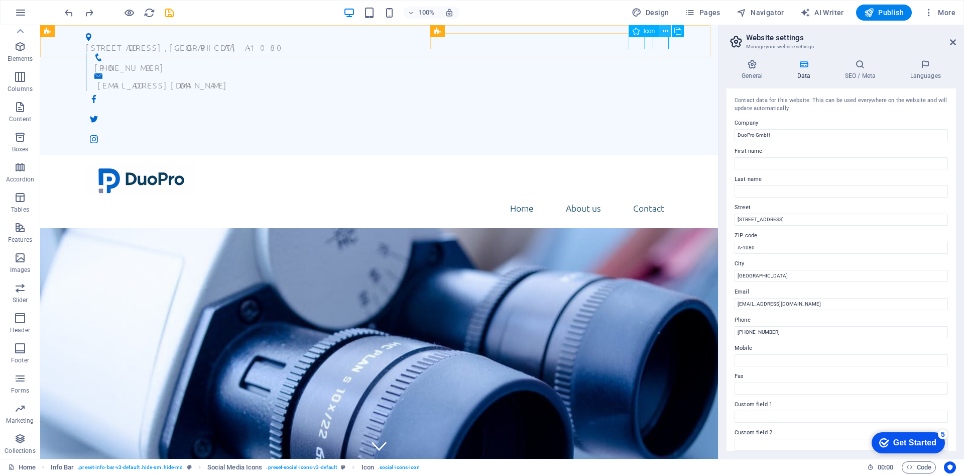
click at [664, 30] on icon at bounding box center [666, 31] width 6 height 11
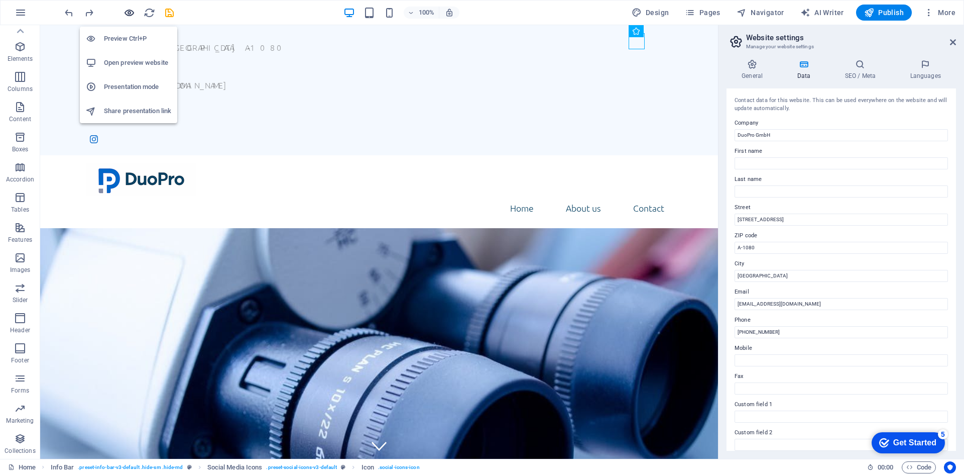
click at [127, 10] on icon "button" at bounding box center [130, 13] width 12 height 12
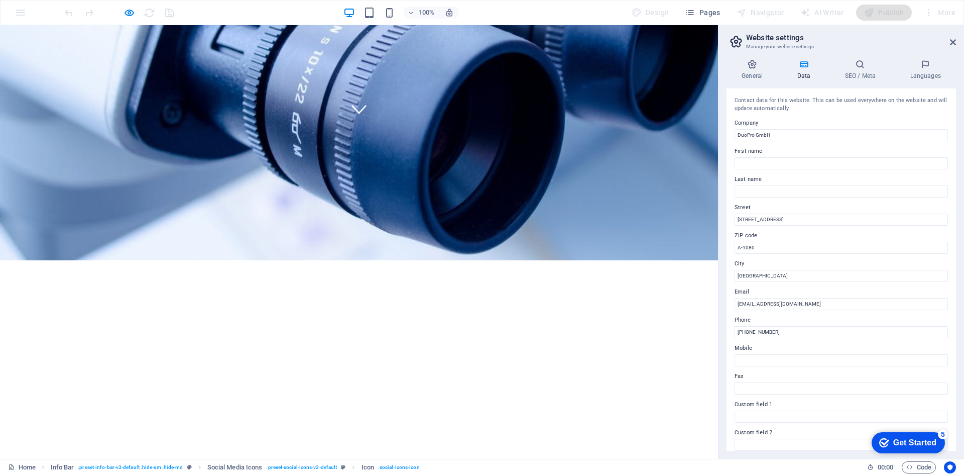
scroll to position [346, 0]
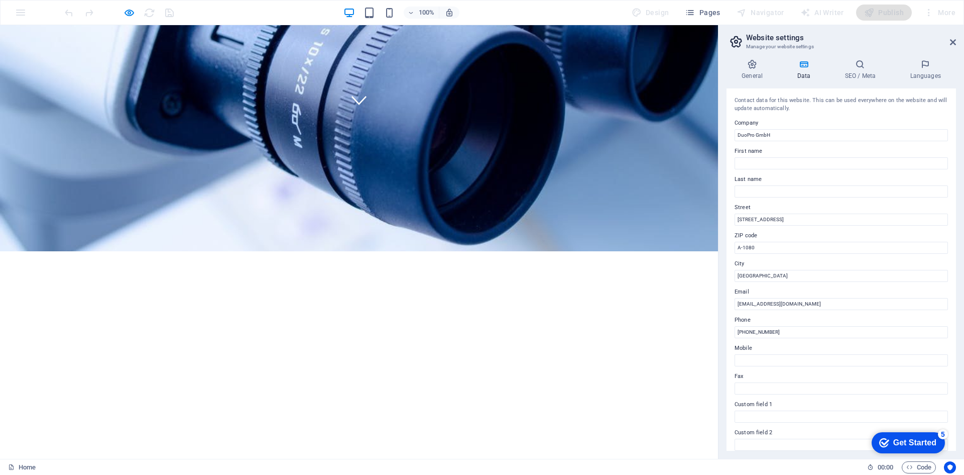
click at [122, 11] on div at bounding box center [119, 13] width 113 height 16
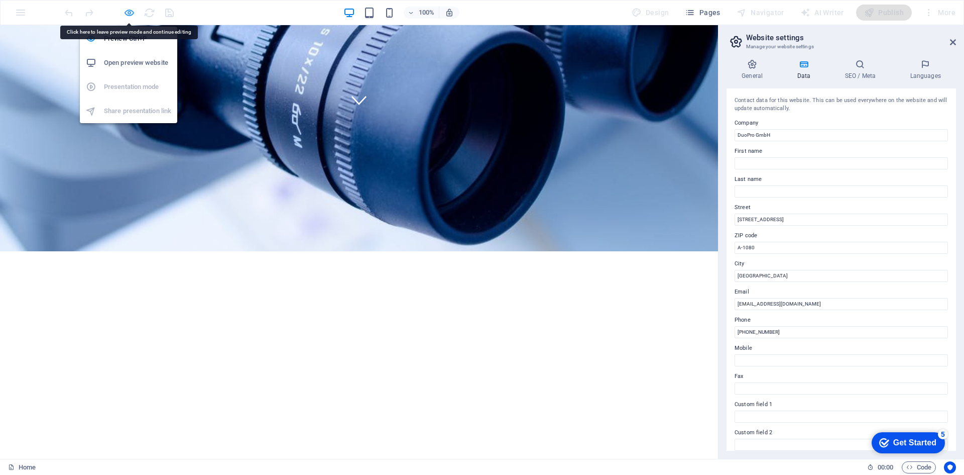
click at [129, 16] on icon "button" at bounding box center [130, 13] width 12 height 12
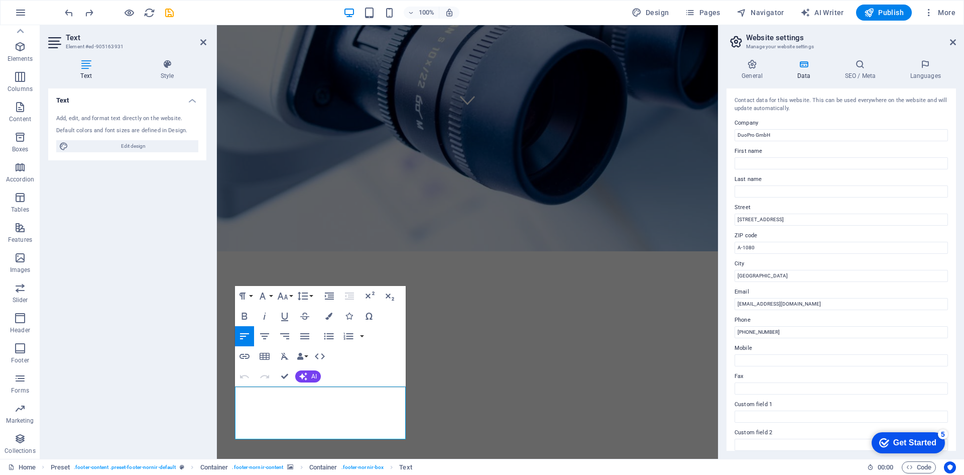
scroll to position [317, 0]
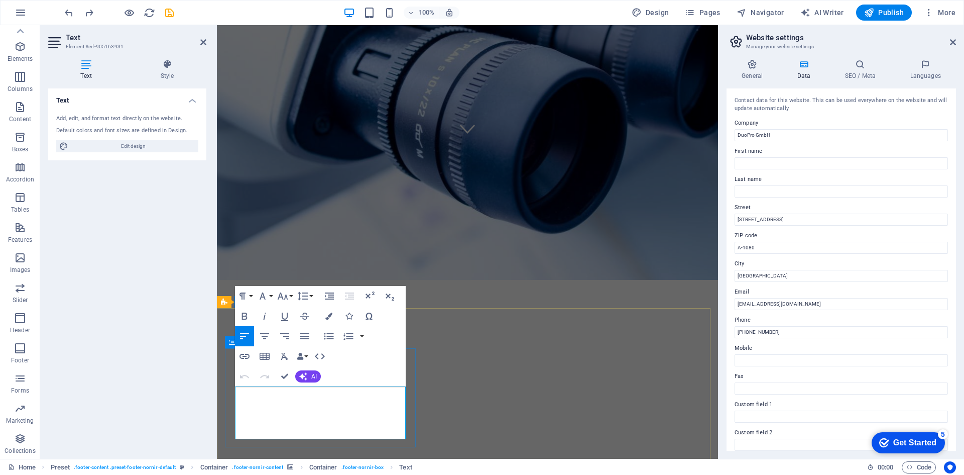
click at [275, 403] on icon "button" at bounding box center [277, 407] width 12 height 12
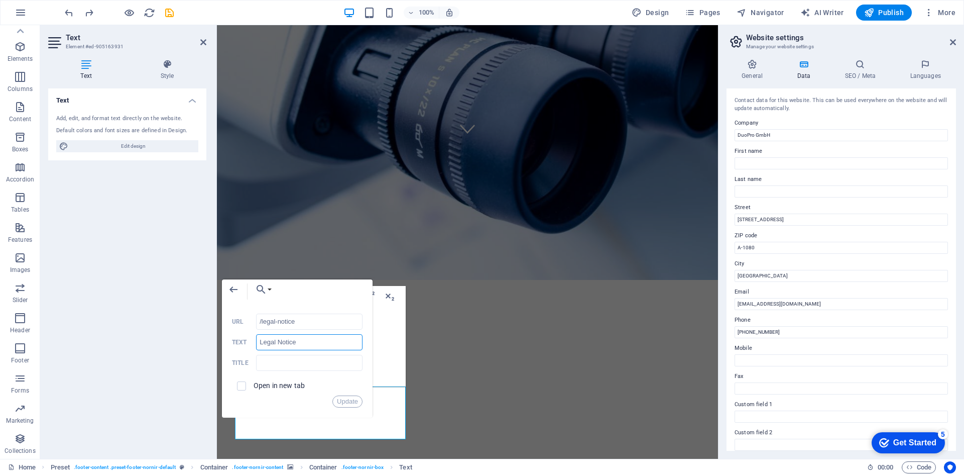
click at [294, 340] on input "Legal Notice" at bounding box center [309, 342] width 106 height 16
paste input "Impressum"
type input "Impressum"
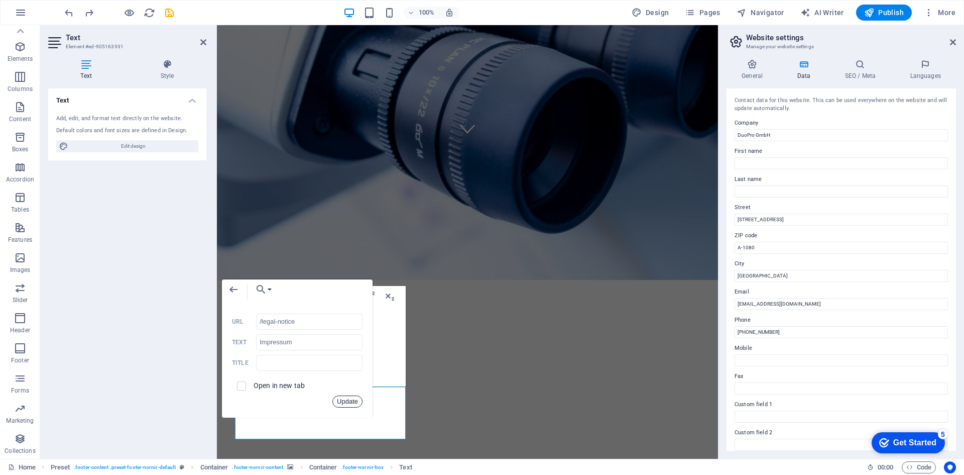
click at [353, 405] on button "Update" at bounding box center [348, 401] width 30 height 12
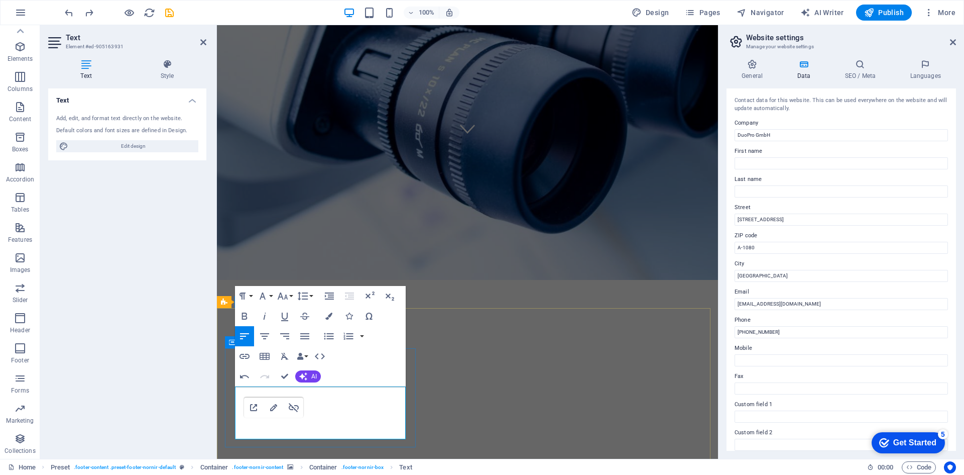
click at [258, 402] on icon "button" at bounding box center [254, 407] width 12 height 12
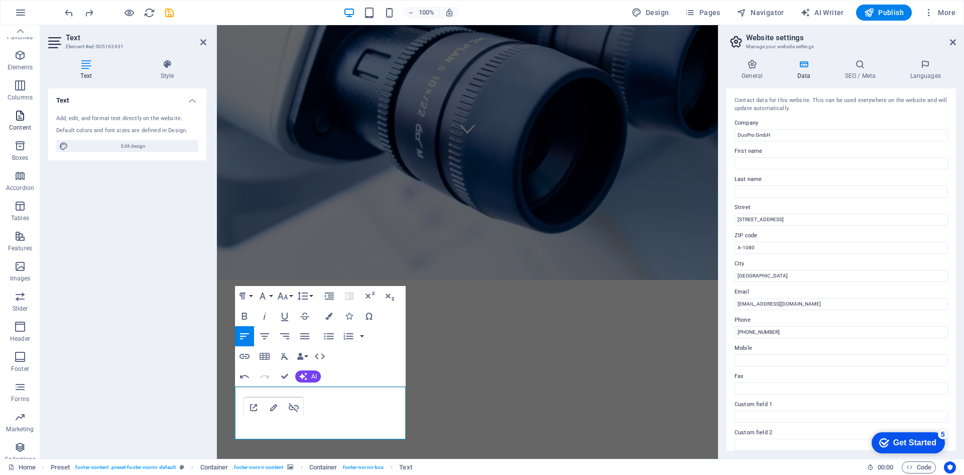
scroll to position [0, 0]
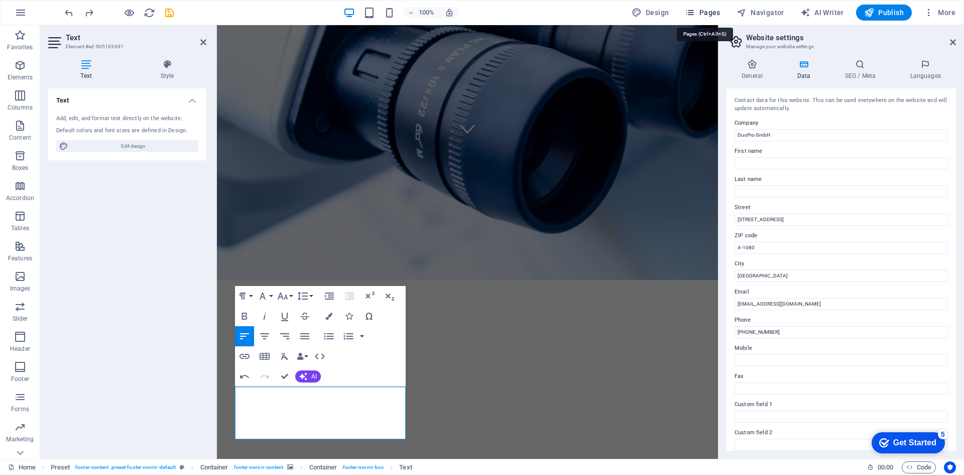
click at [715, 11] on span "Pages" at bounding box center [702, 13] width 35 height 10
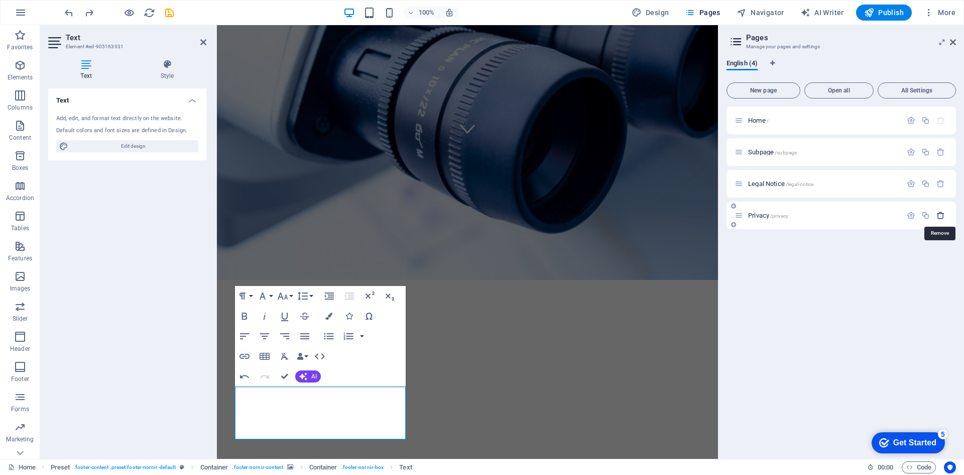
click at [941, 217] on icon "button" at bounding box center [941, 215] width 9 height 9
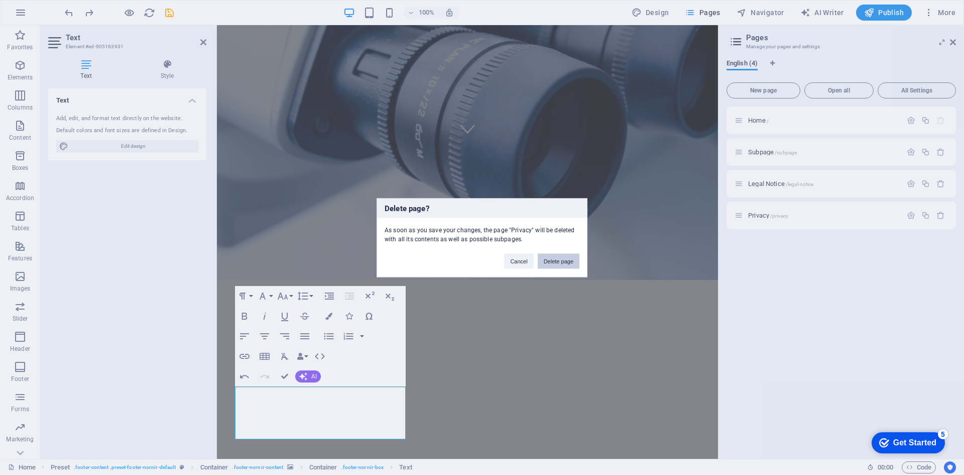
click at [575, 266] on button "Delete page" at bounding box center [559, 260] width 42 height 15
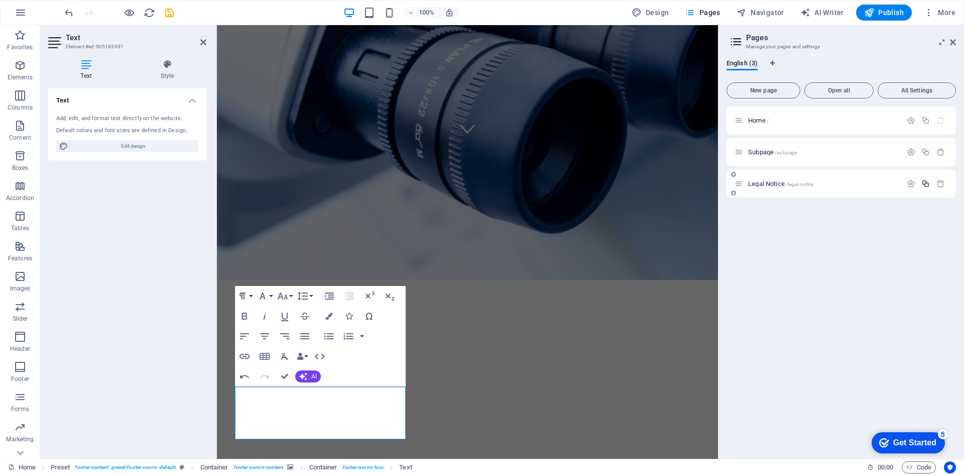
click at [926, 185] on icon "button" at bounding box center [926, 183] width 9 height 9
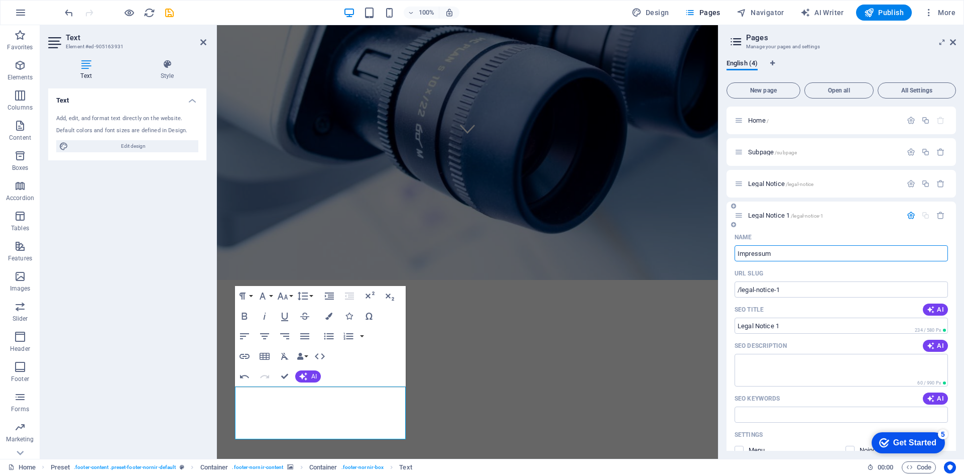
type input "Impressum"
type input "/impressum"
type input "Impressum"
drag, startPoint x: 774, startPoint y: 294, endPoint x: 732, endPoint y: 294, distance: 41.7
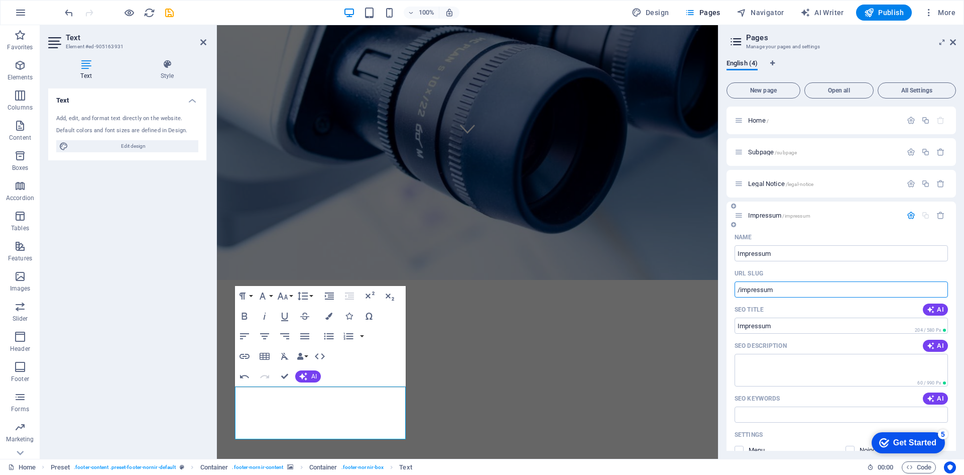
click at [732, 294] on div "Name Impressum ​ URL SLUG /impressum ​ SEO Title AI Impressum ​ 204 / 580 Px SE…" at bounding box center [842, 416] width 230 height 374
click at [940, 218] on icon "button" at bounding box center [941, 215] width 9 height 9
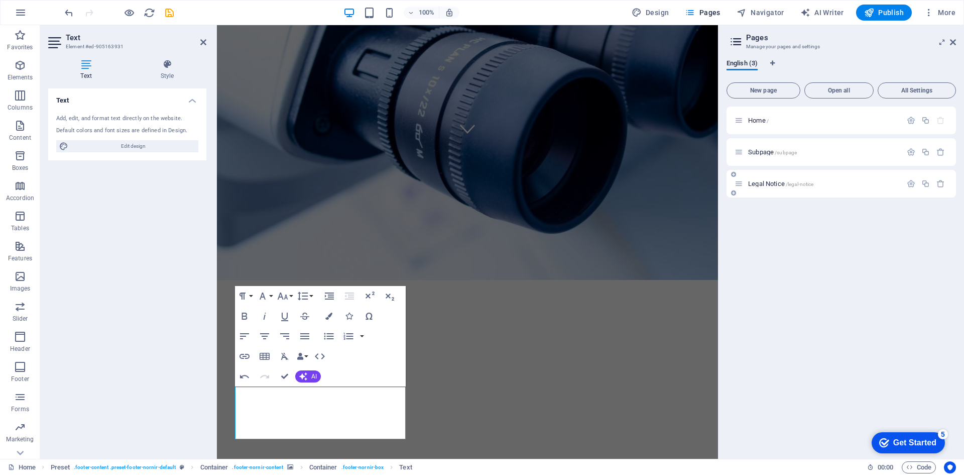
click at [910, 188] on div at bounding box center [926, 183] width 44 height 11
click at [910, 186] on icon "button" at bounding box center [911, 183] width 9 height 9
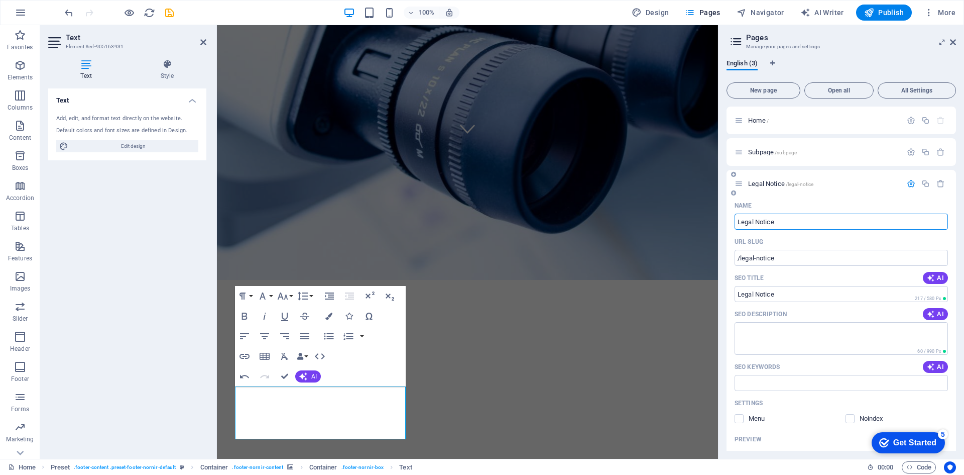
click at [780, 223] on input "Legal Notice" at bounding box center [841, 221] width 213 height 16
type input "/impressum"
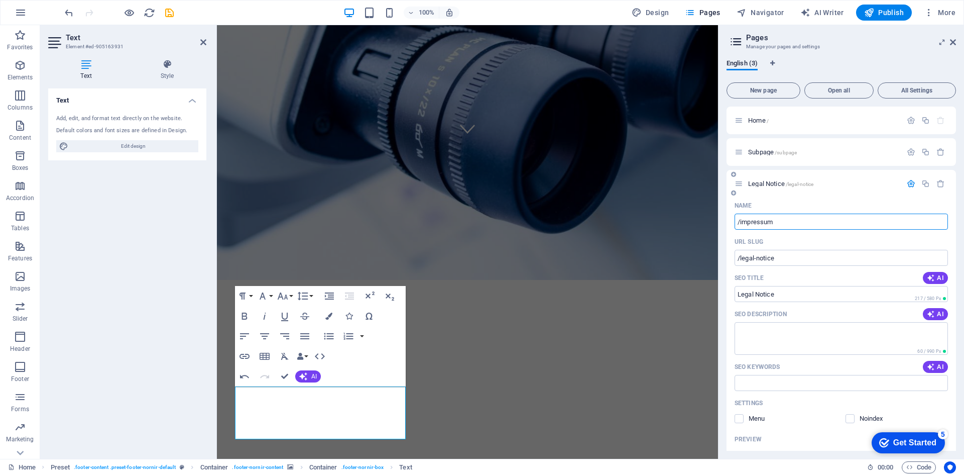
type input "/impressum"
click at [740, 183] on icon at bounding box center [739, 183] width 9 height 9
type input "/impressum"
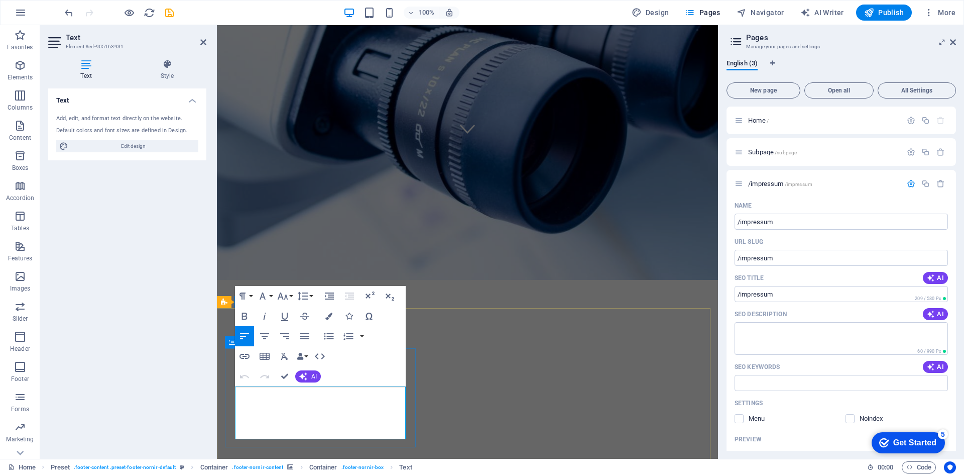
click at [274, 412] on icon "button" at bounding box center [274, 407] width 12 height 12
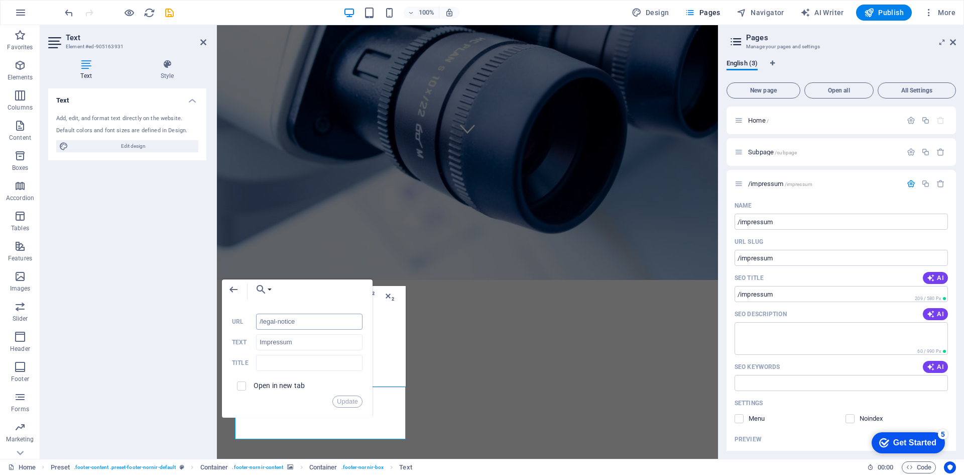
click at [295, 322] on input "/legal-notice" at bounding box center [309, 321] width 106 height 16
type input "/impressum"
click at [336, 400] on button "Update" at bounding box center [348, 401] width 30 height 12
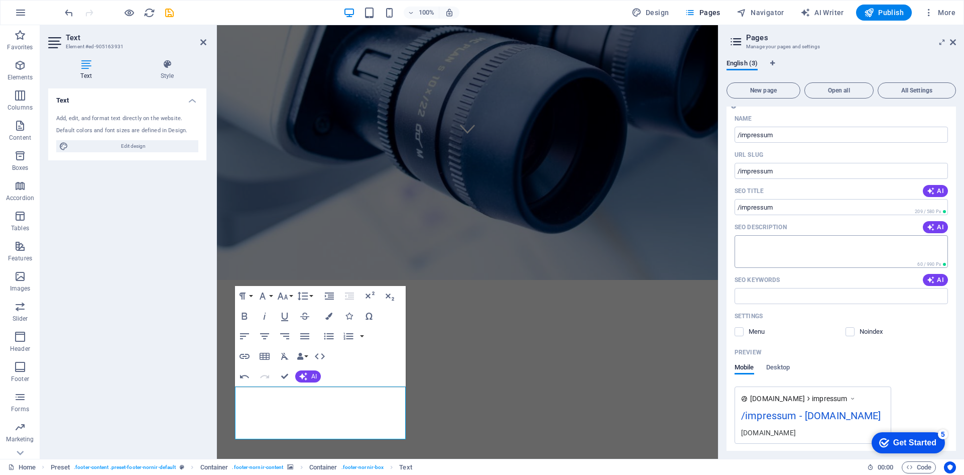
scroll to position [125, 0]
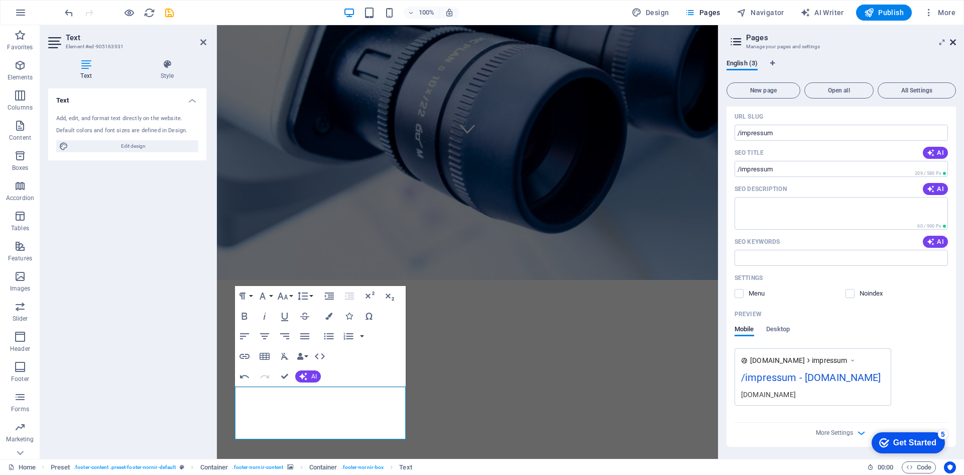
click at [954, 43] on icon at bounding box center [953, 42] width 6 height 8
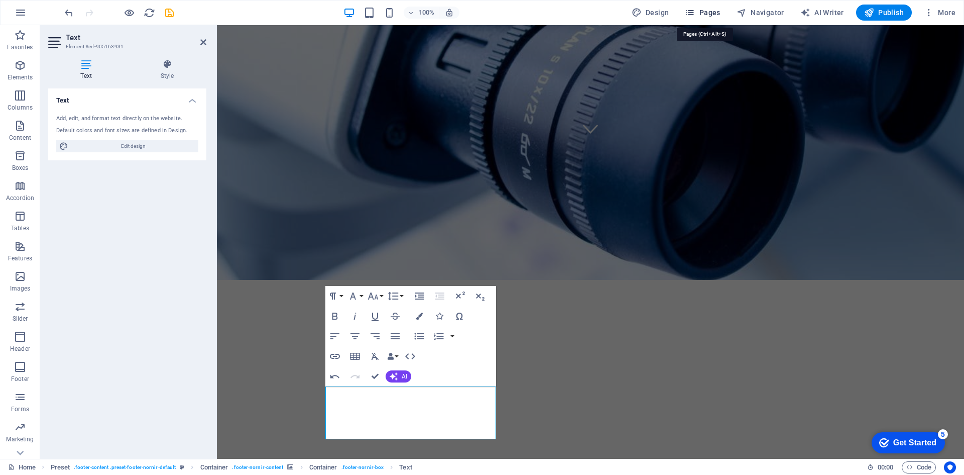
click at [692, 13] on icon "button" at bounding box center [690, 13] width 10 height 10
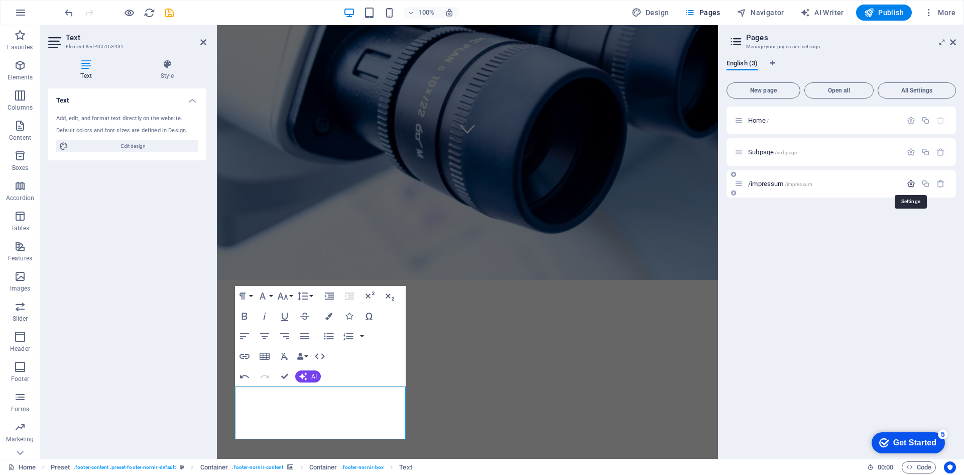
click at [909, 183] on icon "button" at bounding box center [911, 183] width 9 height 9
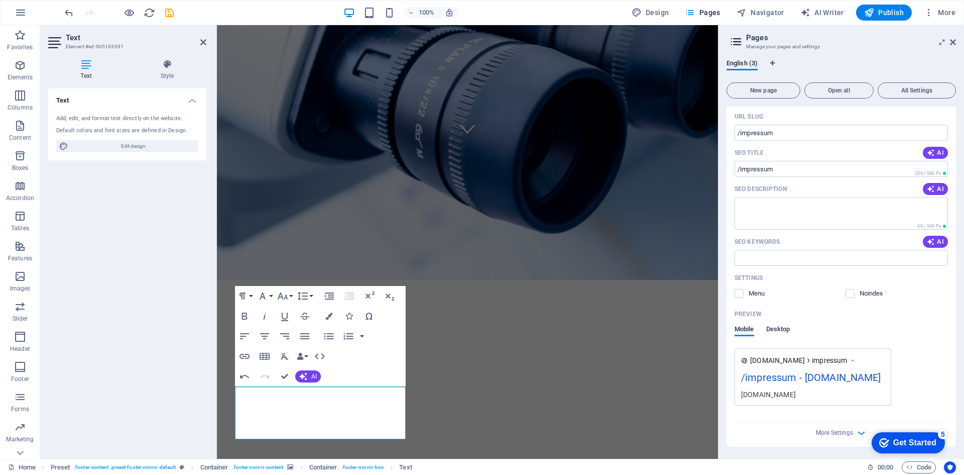
click at [782, 328] on span "Desktop" at bounding box center [778, 330] width 24 height 14
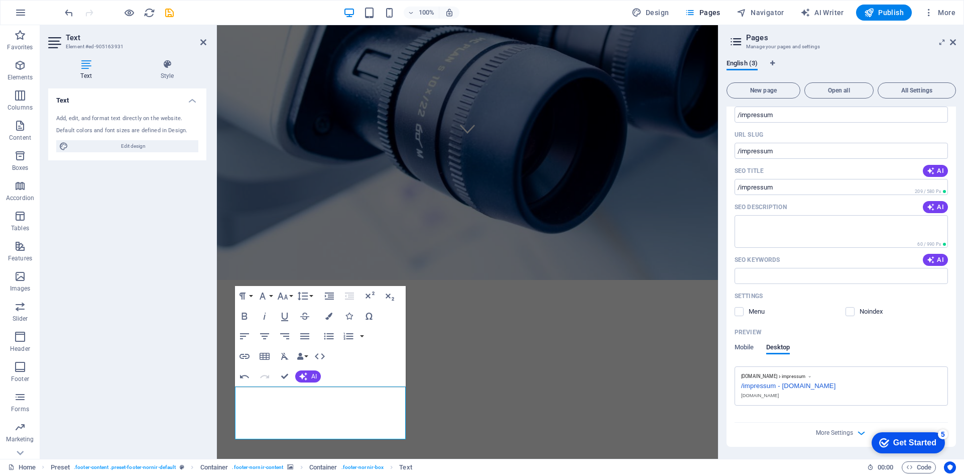
scroll to position [107, 0]
click at [850, 434] on span "More Settings" at bounding box center [834, 432] width 37 height 7
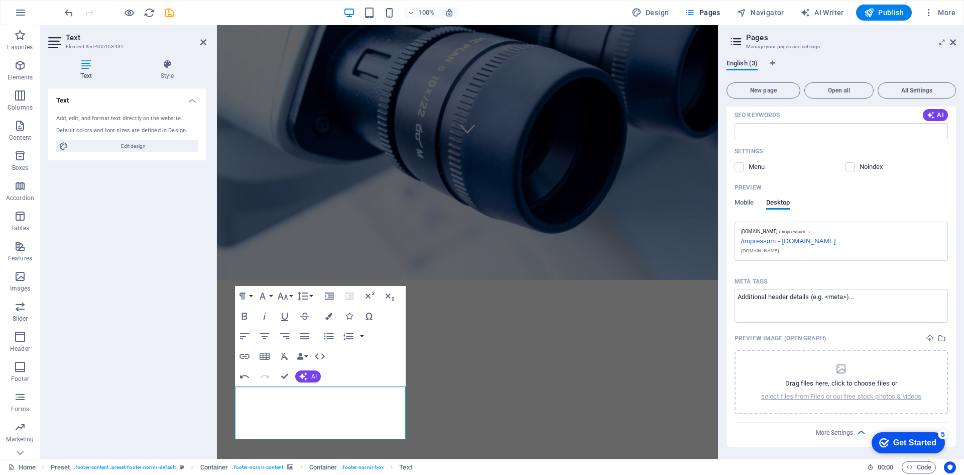
click at [743, 67] on span "English (3)" at bounding box center [742, 64] width 31 height 14
click at [956, 43] on aside "Pages Manage your pages and settings English (3) New page Open all All Settings…" at bounding box center [841, 241] width 246 height 433
click at [950, 39] on icon at bounding box center [953, 42] width 6 height 8
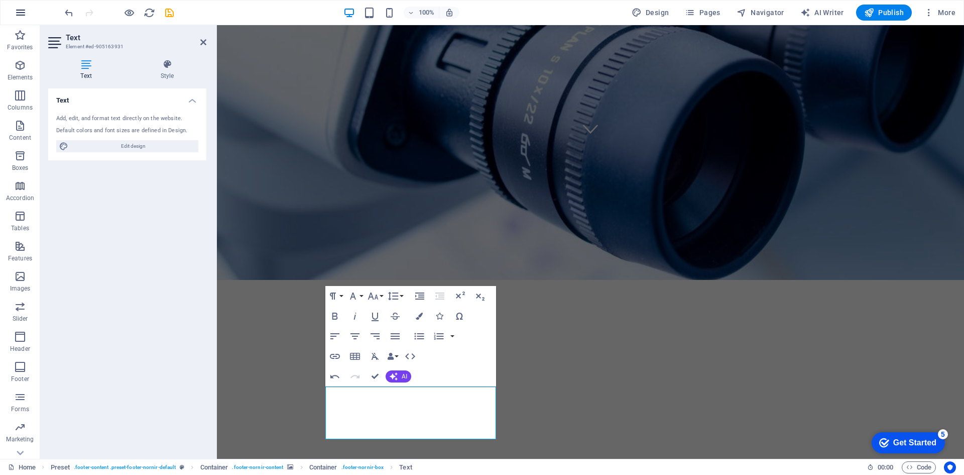
click at [19, 12] on icon "button" at bounding box center [21, 13] width 12 height 12
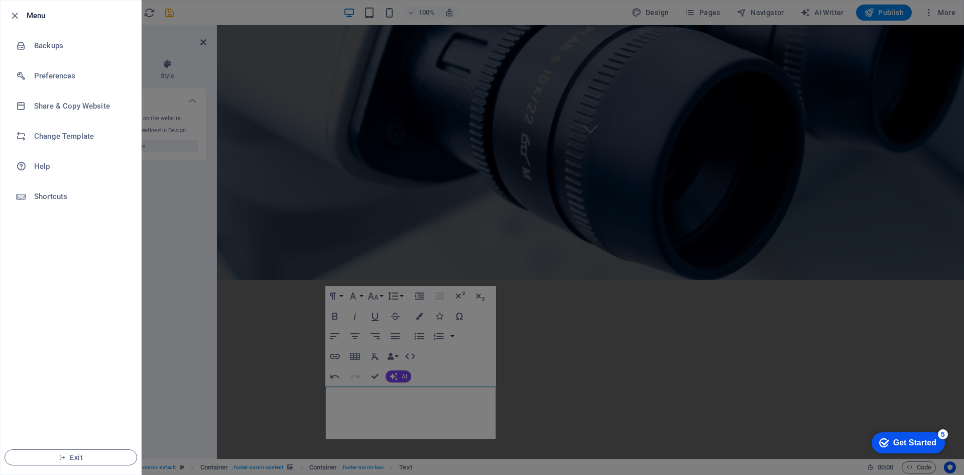
click at [334, 186] on div at bounding box center [482, 237] width 964 height 475
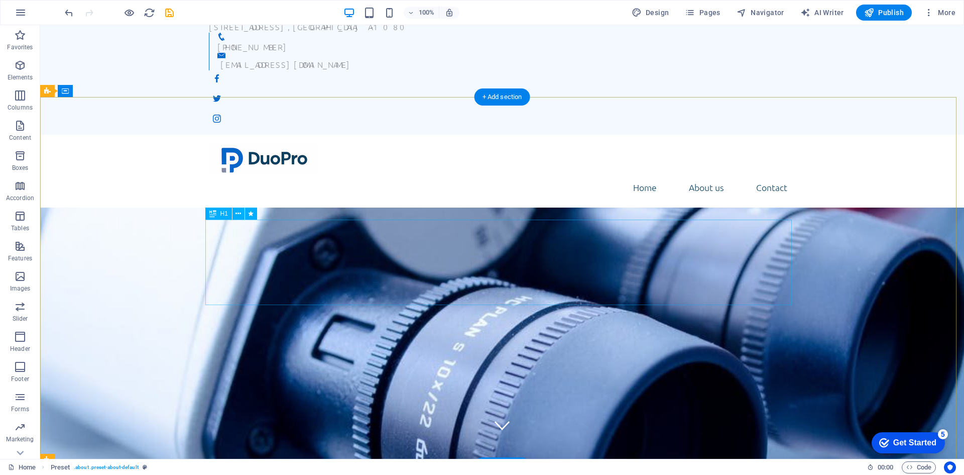
scroll to position [0, 0]
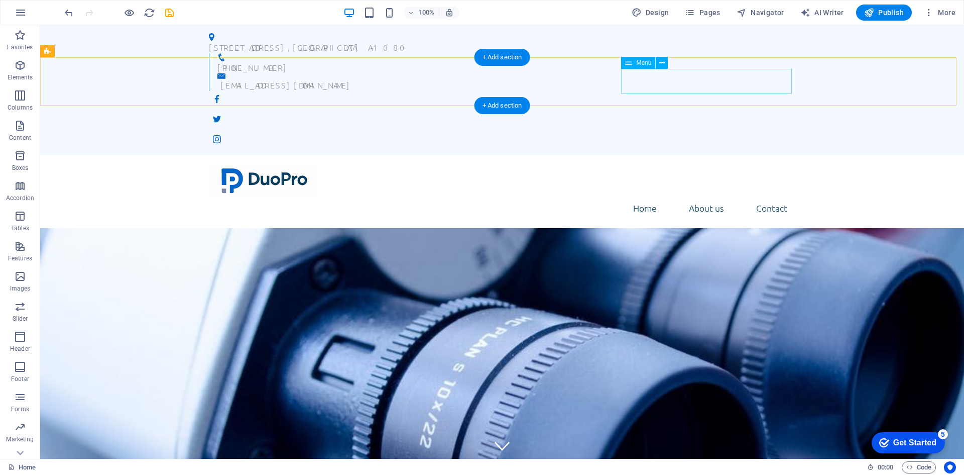
click at [775, 195] on nav "Home About us Contact" at bounding box center [502, 207] width 587 height 25
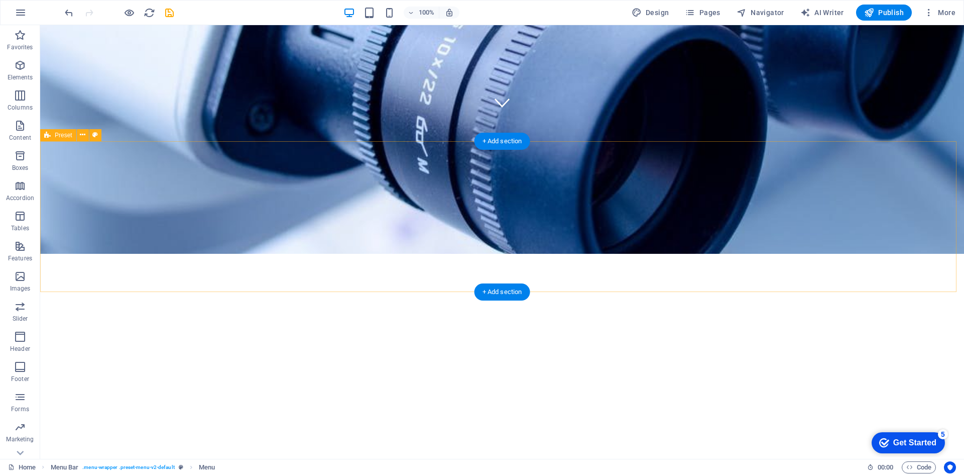
scroll to position [346, 0]
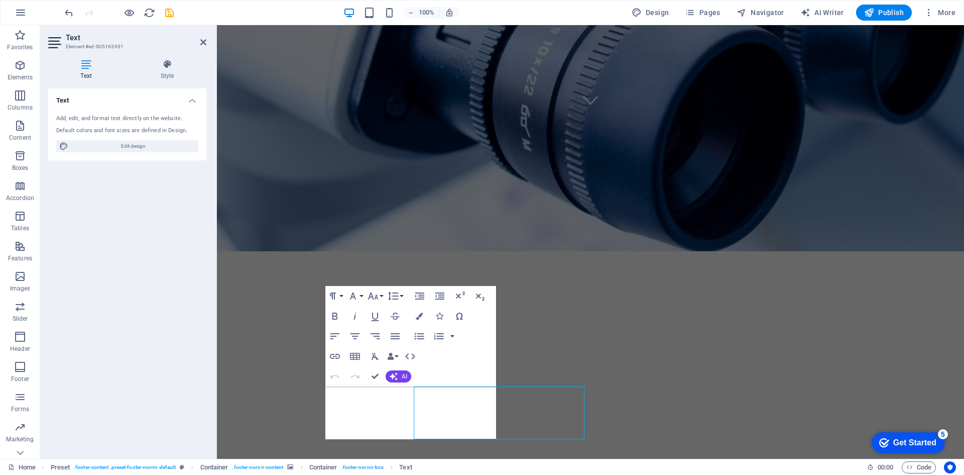
scroll to position [317, 0]
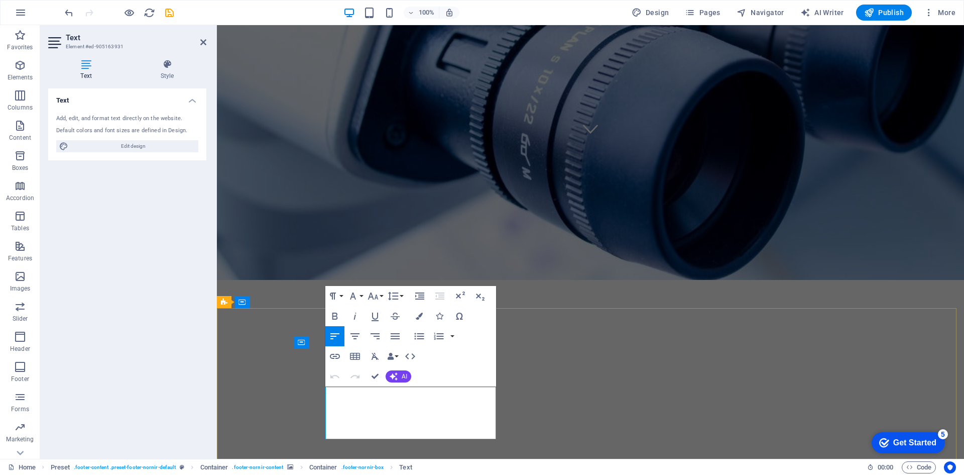
click at [347, 403] on icon "button" at bounding box center [344, 407] width 12 height 12
click at [855, 280] on div "DuoPro GmbH We take care of you!" at bounding box center [590, 382] width 747 height 204
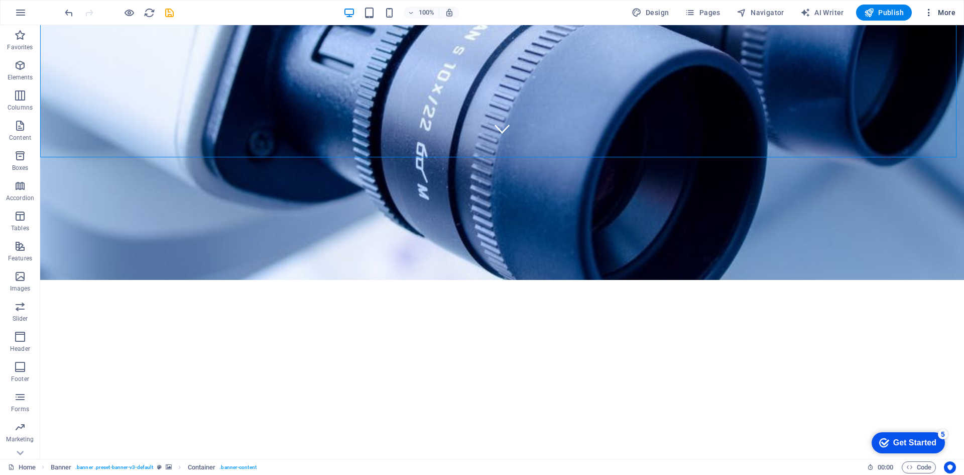
click at [929, 12] on icon "button" at bounding box center [929, 13] width 10 height 10
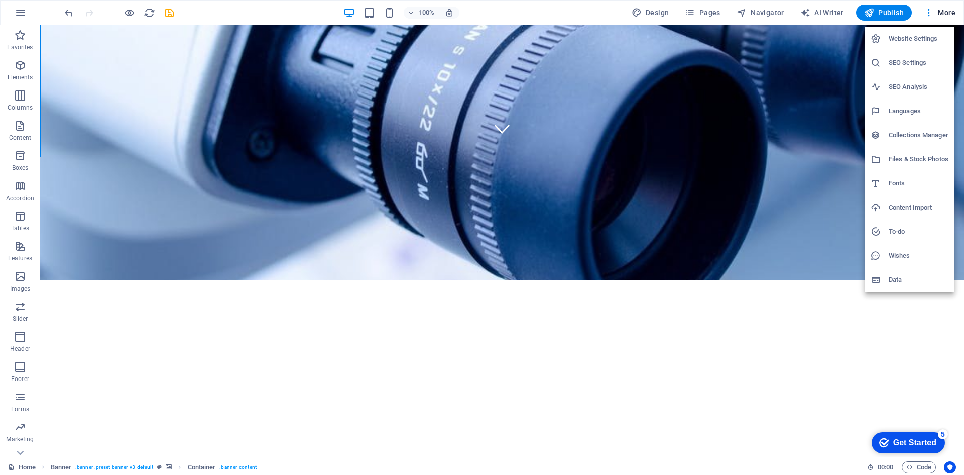
click at [177, 273] on div at bounding box center [482, 237] width 964 height 475
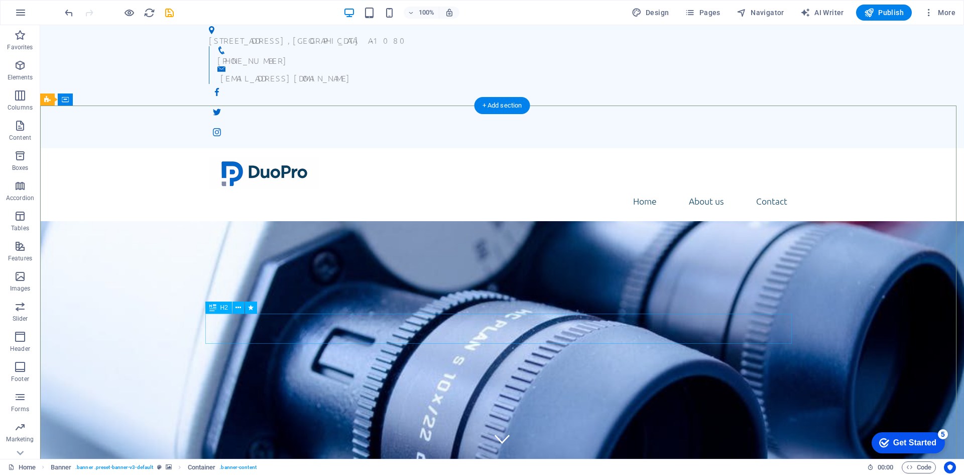
scroll to position [0, 0]
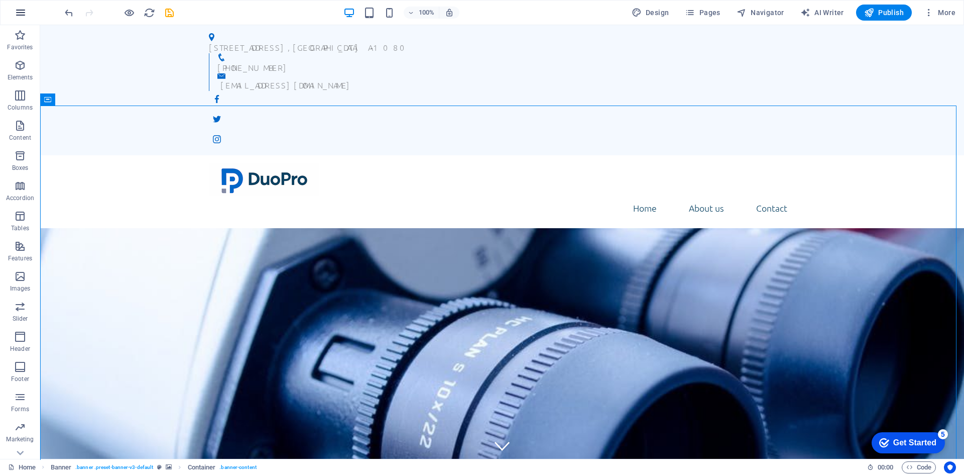
click at [20, 15] on icon "button" at bounding box center [21, 13] width 12 height 12
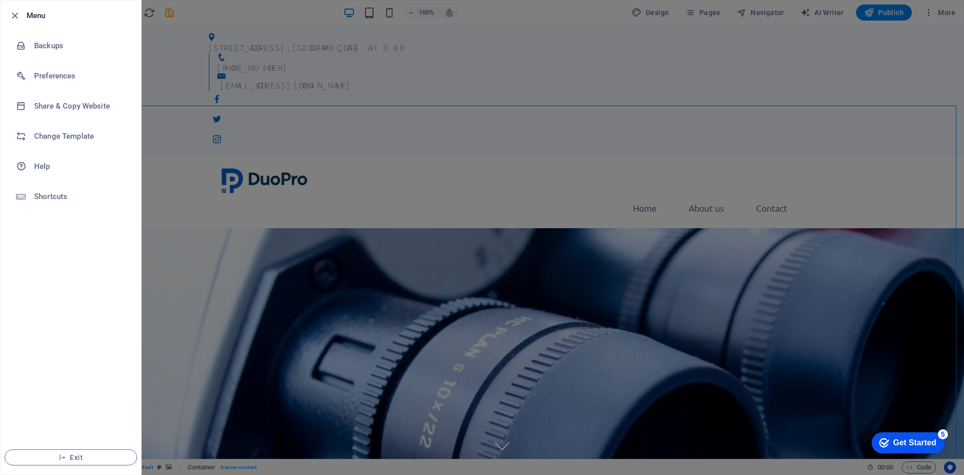
click at [843, 49] on div at bounding box center [482, 237] width 964 height 475
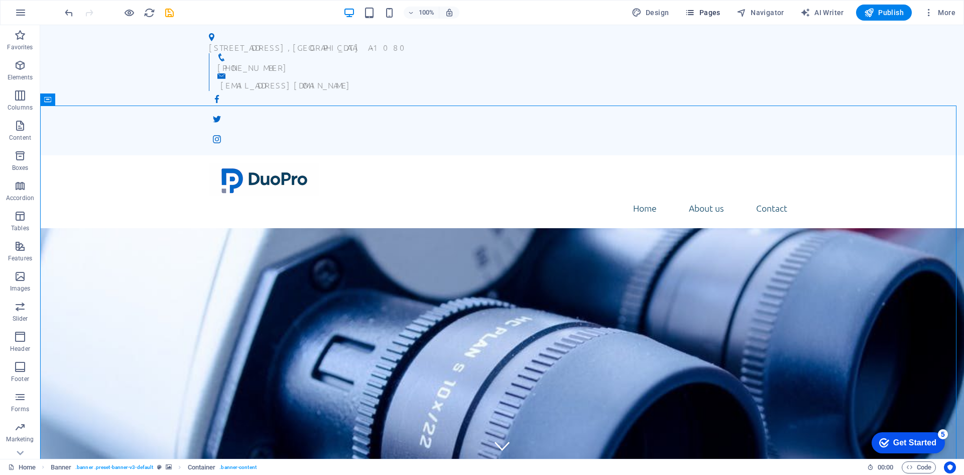
click at [689, 16] on icon "button" at bounding box center [690, 13] width 10 height 10
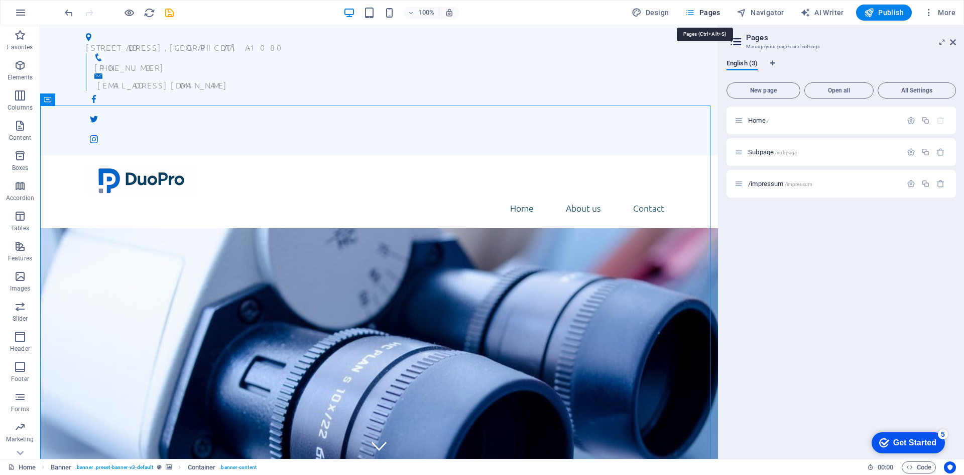
click at [690, 15] on icon "button" at bounding box center [690, 13] width 10 height 10
click at [939, 155] on icon "button" at bounding box center [941, 152] width 9 height 9
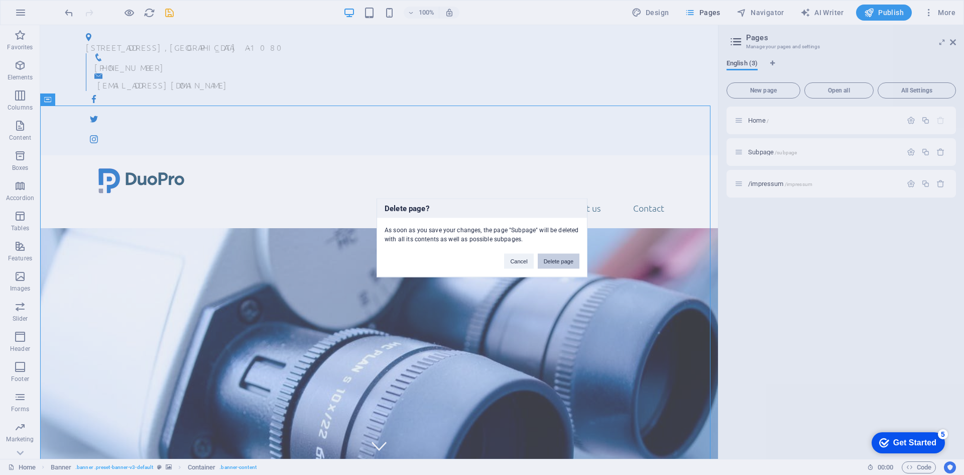
click at [551, 258] on button "Delete page" at bounding box center [559, 260] width 42 height 15
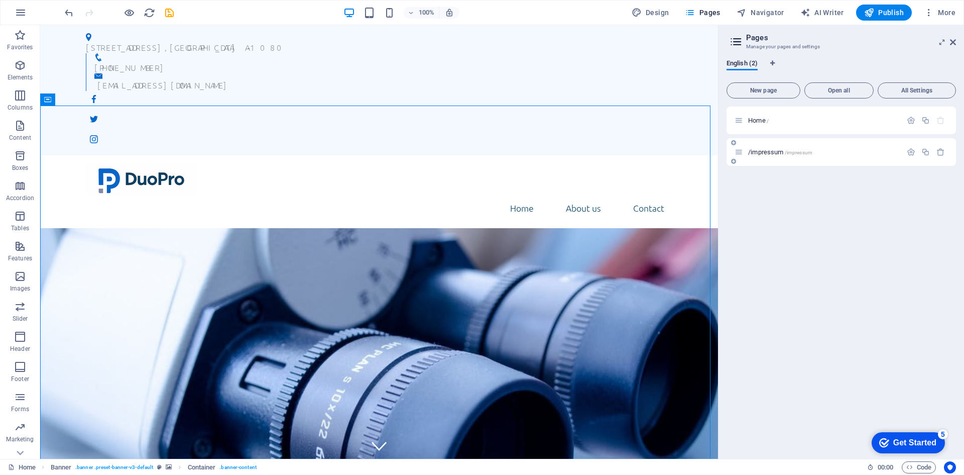
click at [759, 156] on div "/impressum /impressum" at bounding box center [818, 152] width 167 height 12
click at [742, 152] on icon at bounding box center [739, 152] width 9 height 9
click at [782, 153] on span "/impressum /impressum" at bounding box center [780, 152] width 64 height 8
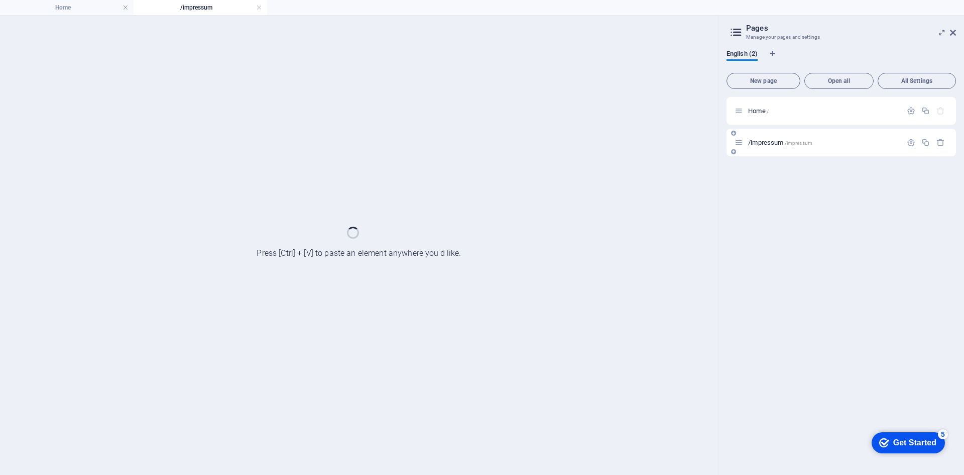
click at [782, 153] on div "/impressum /impressum" at bounding box center [842, 143] width 230 height 28
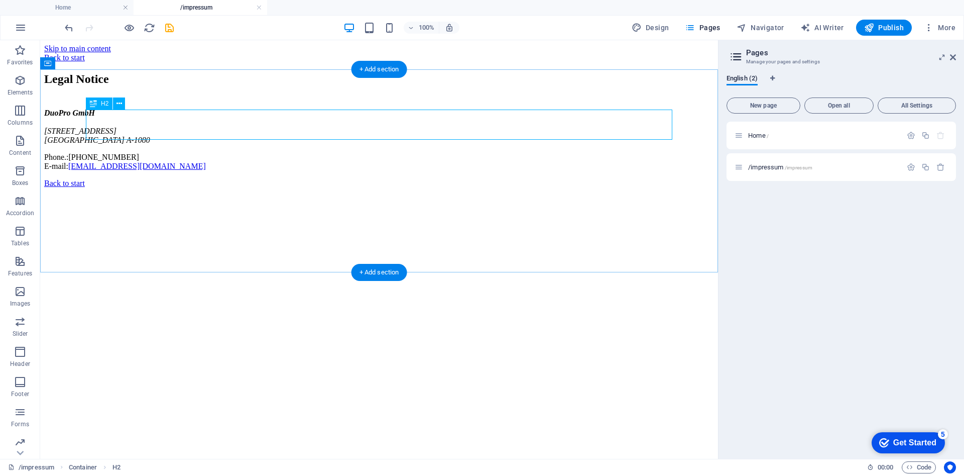
click at [184, 86] on div "Legal Notice" at bounding box center [379, 79] width 670 height 14
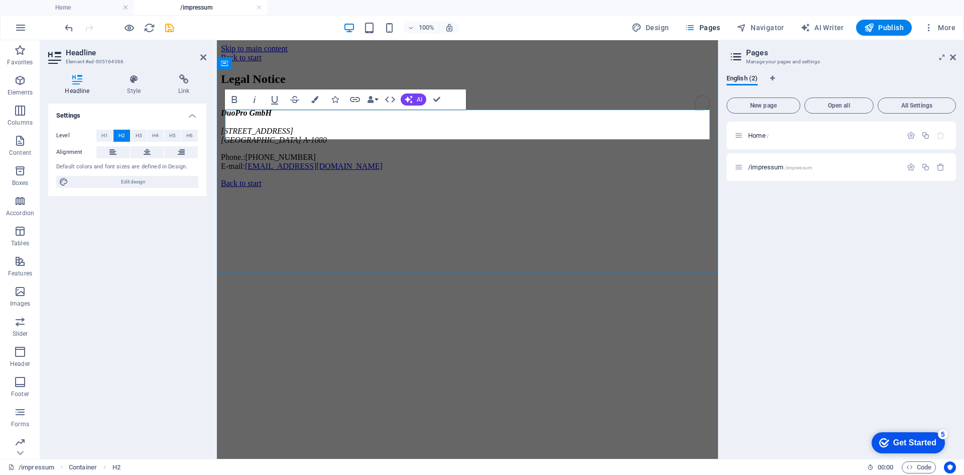
click at [257, 86] on h2 "Legal Notice" at bounding box center [467, 79] width 493 height 14
click at [363, 192] on html "Skip to main content Back to start Impressum DuoPro GmbH Lerchenfelder Straße 3…" at bounding box center [467, 116] width 501 height 152
click at [130, 79] on icon at bounding box center [134, 79] width 47 height 10
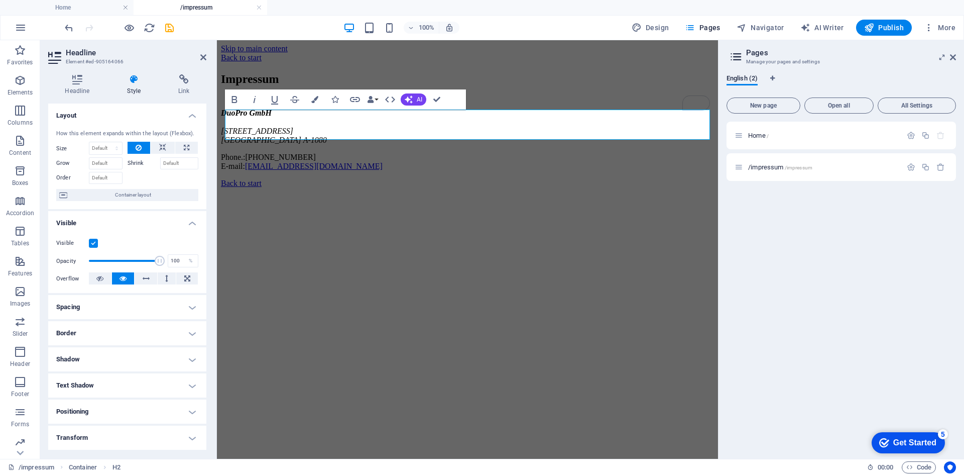
click at [345, 192] on html "Skip to main content Back to start Impressum DuoPro GmbH Lerchenfelder Straße 3…" at bounding box center [467, 116] width 501 height 152
click at [955, 57] on icon at bounding box center [953, 57] width 6 height 8
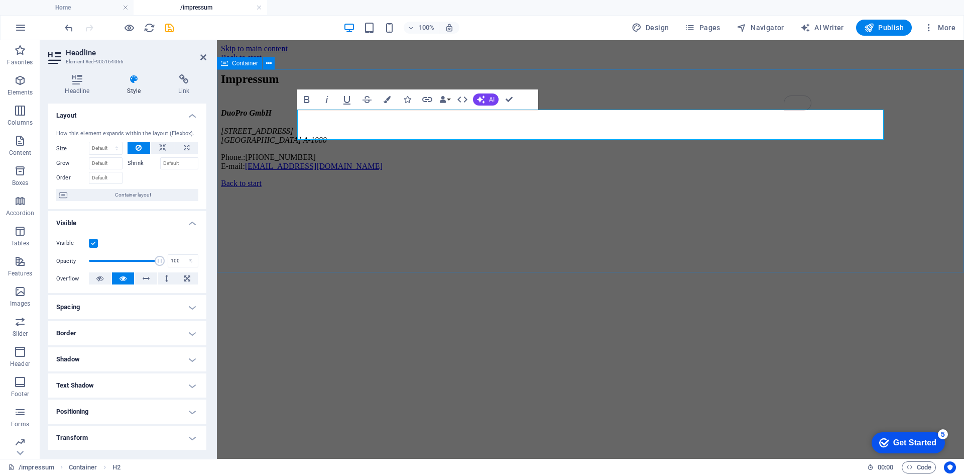
click at [917, 87] on div "Impressum DuoPro GmbH Lerchenfelder Straße 32/8 Wien A-1080 Phone.: +43 (0) 1 9…" at bounding box center [590, 121] width 739 height 98
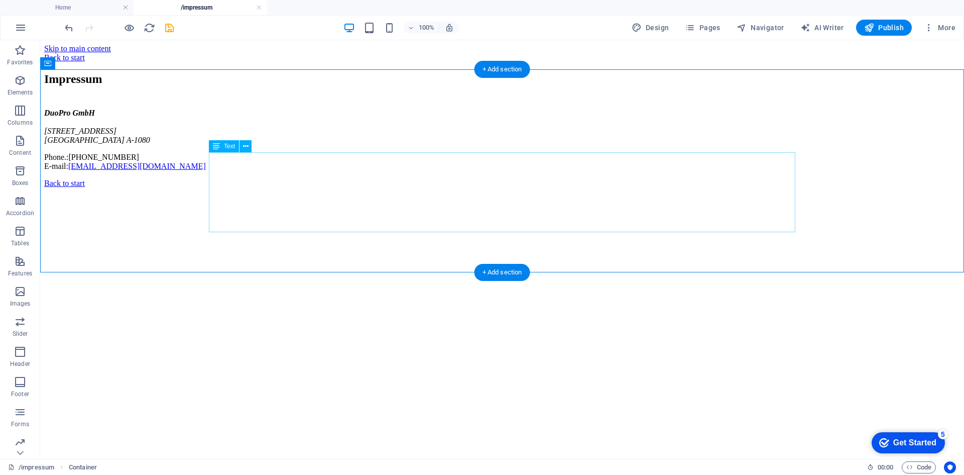
click at [250, 171] on div "DuoPro GmbH Lerchenfelder Straße 32/8 Wien A-1080 Phone.: +43 (0) 1 942 5376 E-…" at bounding box center [502, 139] width 916 height 62
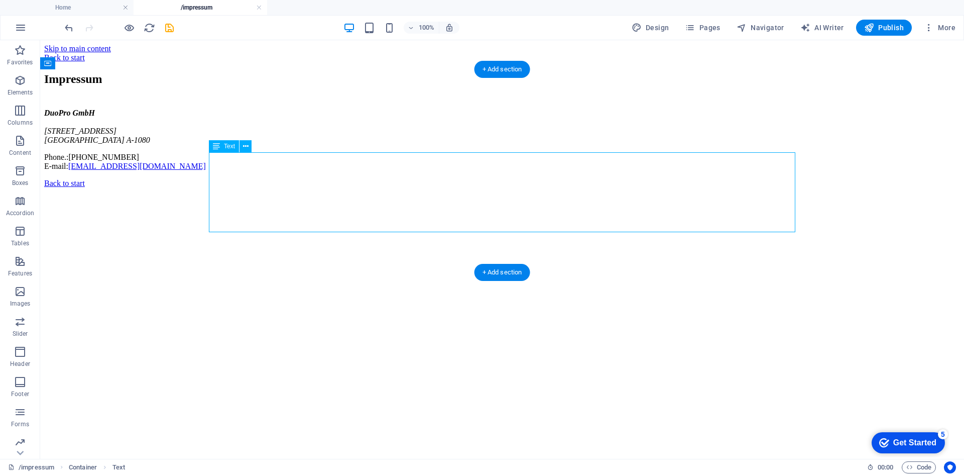
click at [249, 171] on div "DuoPro GmbH Lerchenfelder Straße 32/8 Wien A-1080 Phone.: +43 (0) 1 942 5376 E-…" at bounding box center [502, 139] width 916 height 62
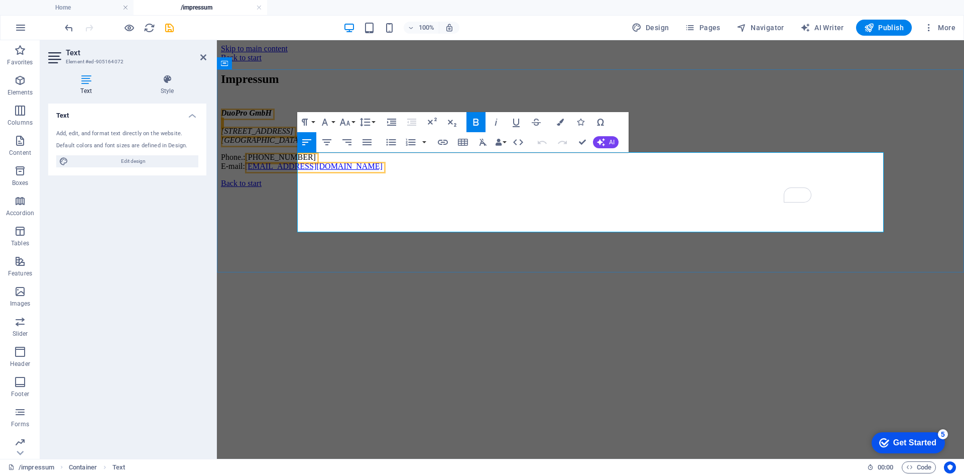
click at [327, 144] on span "A-1080" at bounding box center [315, 140] width 24 height 9
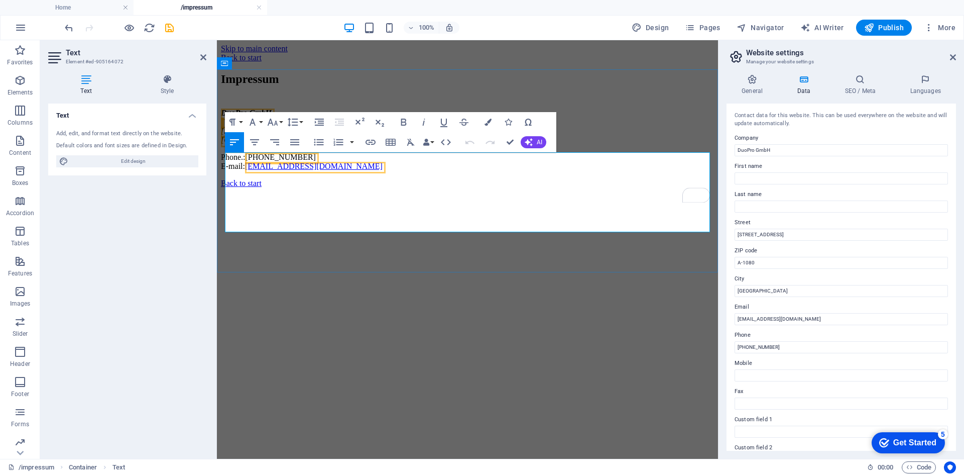
click at [290, 145] on address "DuoPro GmbH Lerchenfelder Straße 32/8 Wien A-1080" at bounding box center [467, 126] width 493 height 36
click at [303, 144] on span "A-1080" at bounding box center [315, 140] width 24 height 9
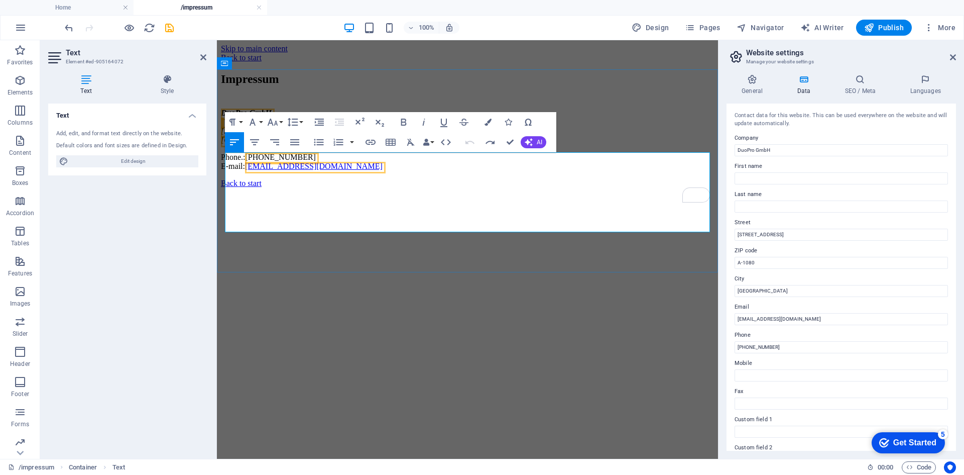
click at [279, 161] on span "[PHONE_NUMBER]" at bounding box center [280, 157] width 70 height 9
click at [276, 145] on address "DuoPro GmbH Lerchenfelder Straße 32/8 Wien A-1080" at bounding box center [467, 126] width 493 height 36
click at [286, 145] on address "DuoPro GmbH Lerchenfelder Straße 32/8 Wien A-1080" at bounding box center [467, 126] width 493 height 36
click at [298, 145] on address "DuoPro GmbH Lerchenfelder Straße 32/8 Wien A-1080" at bounding box center [467, 126] width 493 height 36
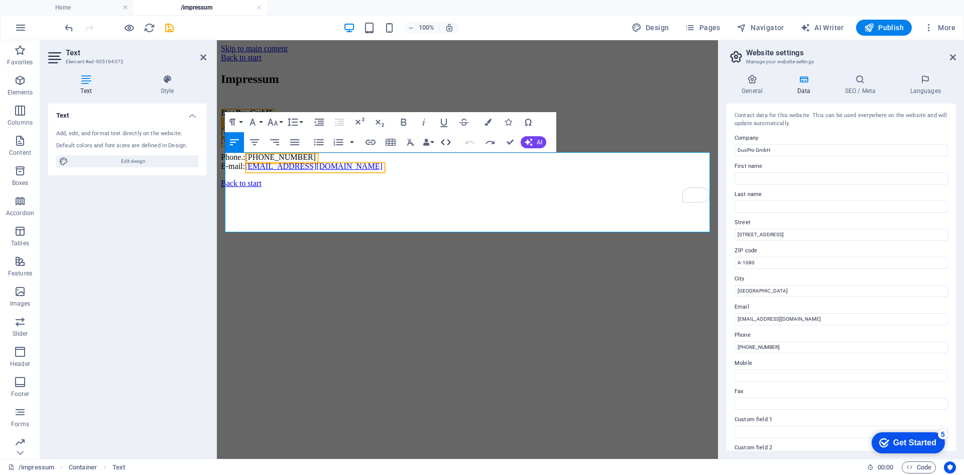
click at [449, 144] on icon "button" at bounding box center [446, 142] width 10 height 6
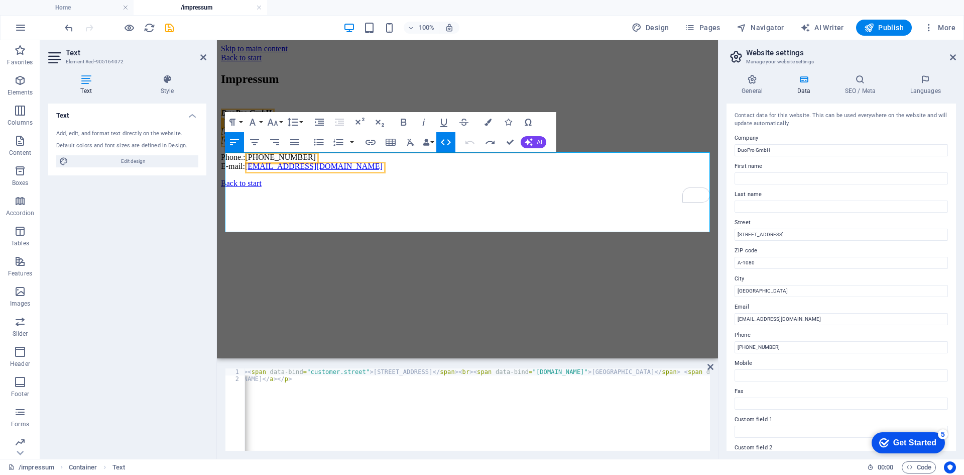
scroll to position [0, 673]
click at [397, 373] on div "< address > < strong > < span data-bind = "customer.company" > DuoPro GmbH </ s…" at bounding box center [153, 415] width 1161 height 94
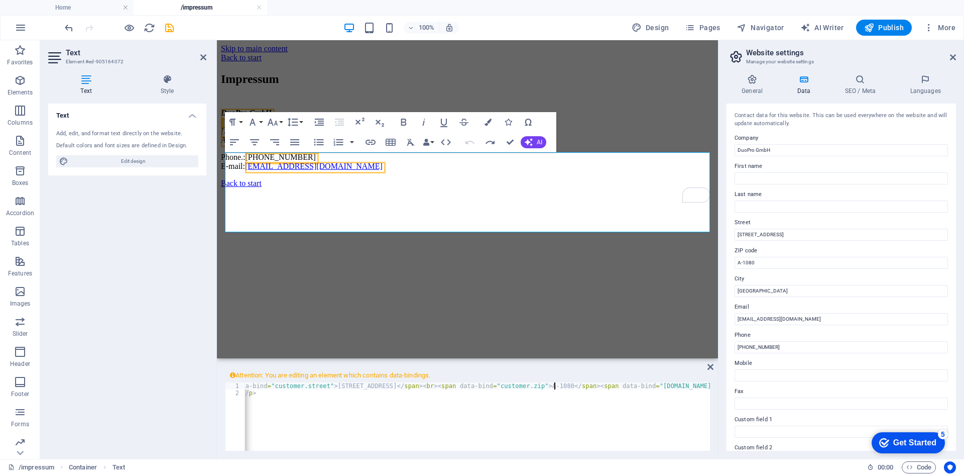
scroll to position [0, 79]
type textarea "<address><strong><span data-bind="customer.company">DuoPro GmbH</span></strong>…"
click at [710, 366] on icon at bounding box center [711, 367] width 6 height 8
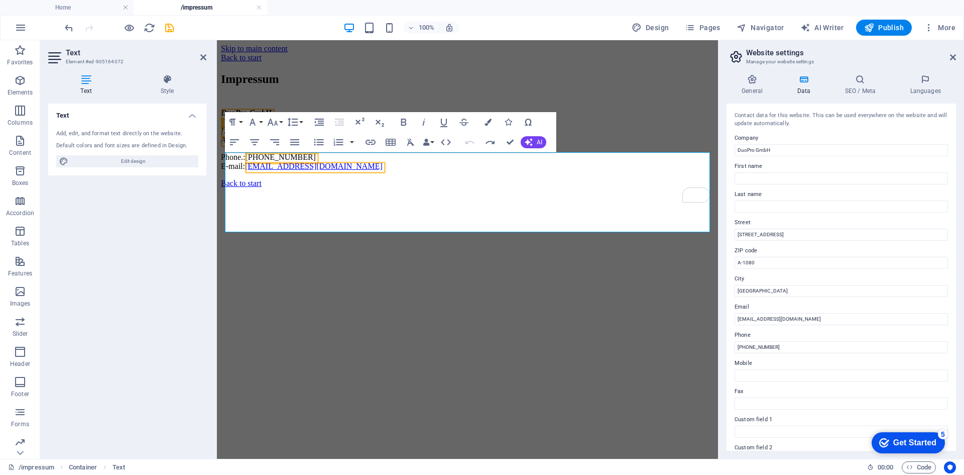
click at [523, 192] on html "Skip to main content Back to start Impressum DuoPro GmbH Lerchenfelder Straße 3…" at bounding box center [467, 116] width 501 height 152
click at [488, 192] on html "Skip to main content Back to start Impressum DuoPro GmbH Lerchenfelder Straße 3…" at bounding box center [467, 116] width 501 height 152
click at [644, 102] on div "Impressum DuoPro GmbH Lerchenfelder Straße 32/8 A-1080 Wien Phone.: +43 (0) 1 9…" at bounding box center [467, 121] width 493 height 98
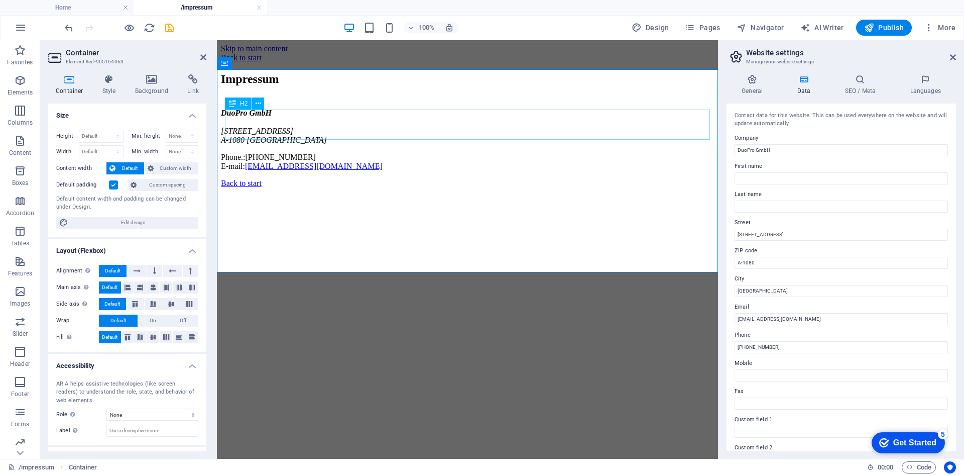
click at [335, 86] on div "Impressum" at bounding box center [467, 79] width 493 height 14
click at [111, 94] on h4 "Style" at bounding box center [111, 84] width 33 height 21
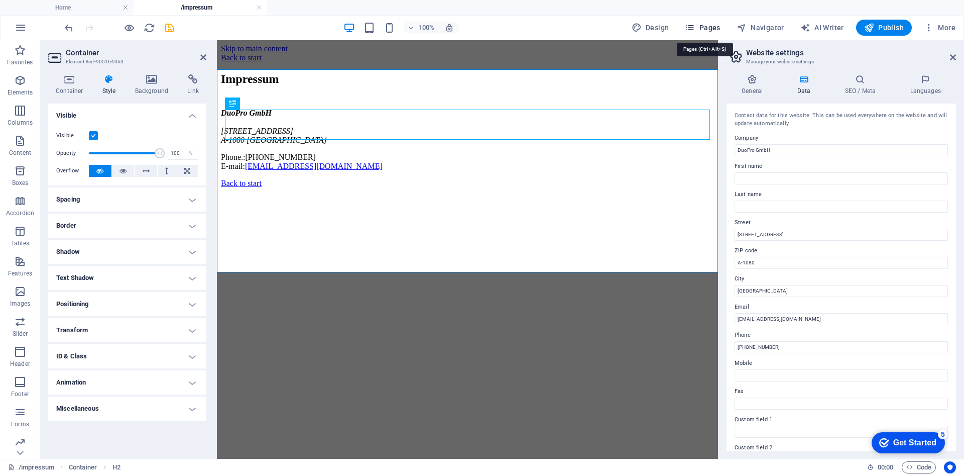
click at [701, 25] on span "Pages" at bounding box center [702, 28] width 35 height 10
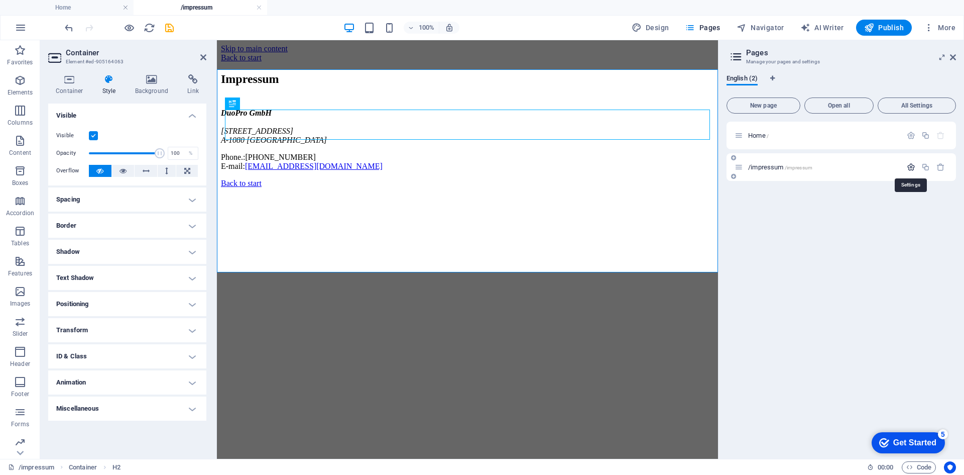
click at [910, 169] on icon "button" at bounding box center [911, 167] width 9 height 9
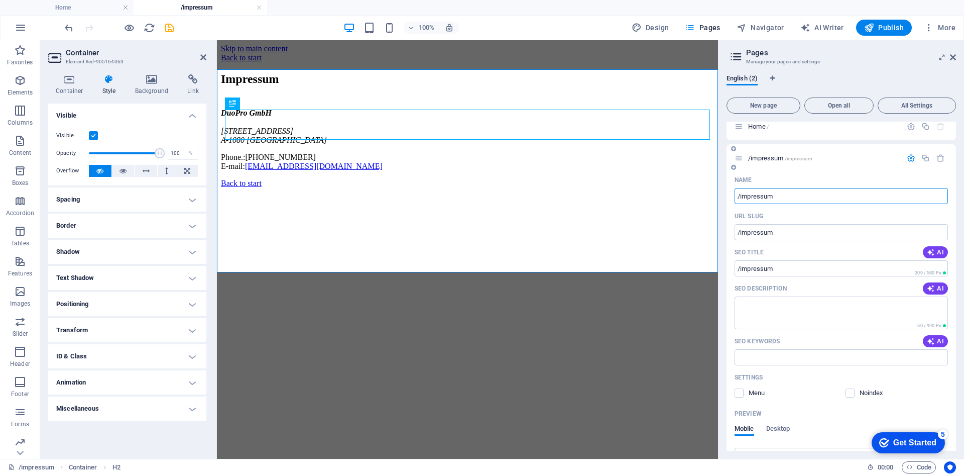
scroll to position [0, 0]
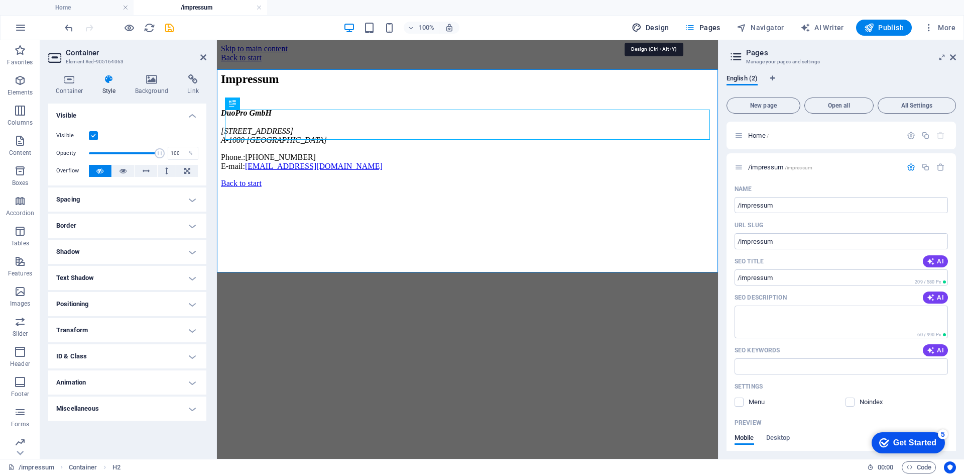
click at [659, 28] on span "Design" at bounding box center [651, 28] width 38 height 10
select select "rem"
select select "300"
select select "px"
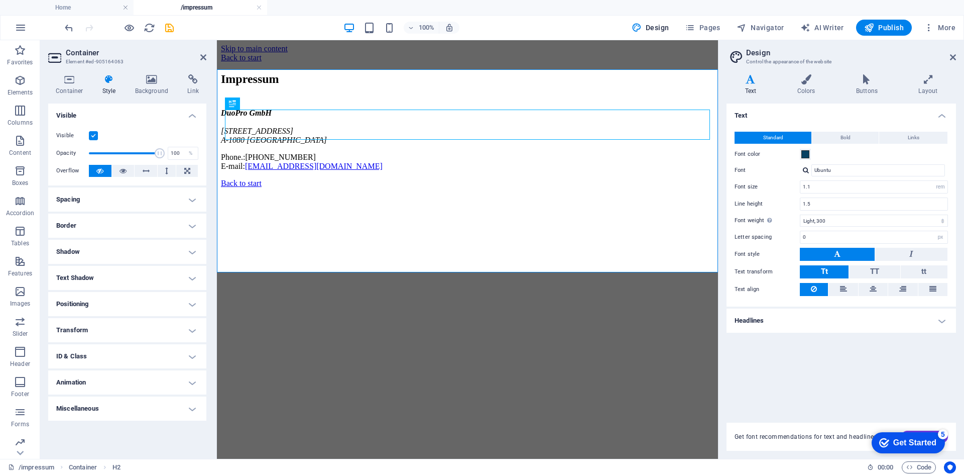
click at [752, 86] on h4 "Text" at bounding box center [753, 84] width 52 height 21
click at [796, 86] on h4 "Colors" at bounding box center [808, 84] width 59 height 21
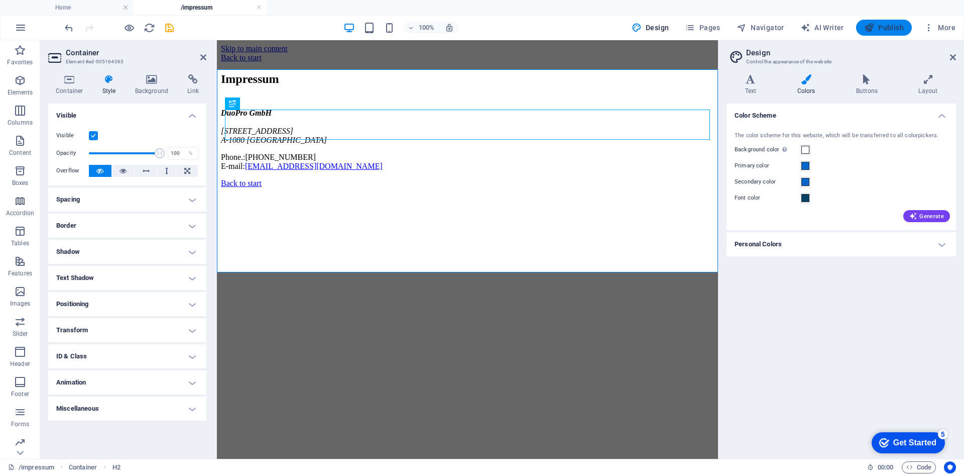
click at [880, 29] on span "Publish" at bounding box center [884, 28] width 40 height 10
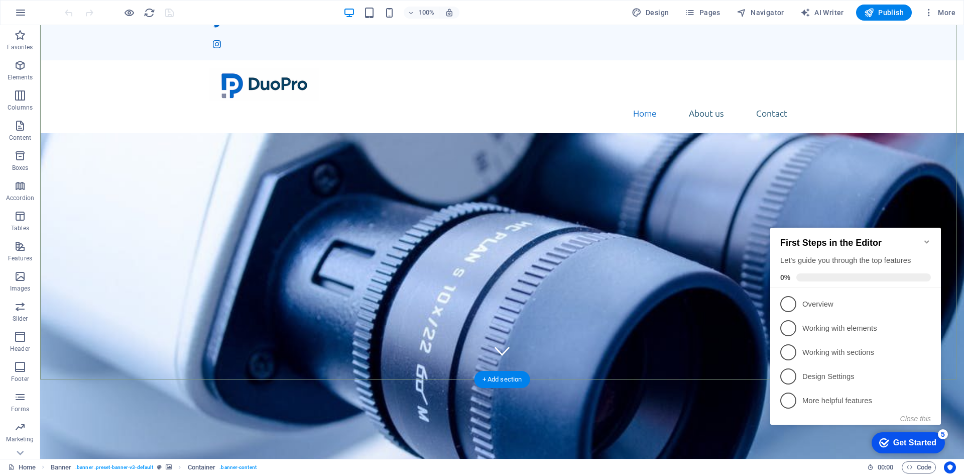
scroll to position [151, 0]
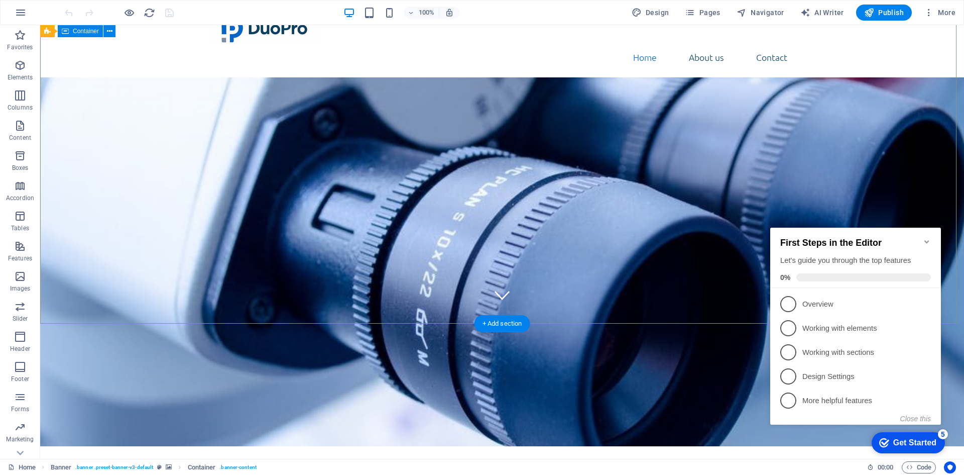
click at [110, 35] on icon at bounding box center [110, 31] width 6 height 11
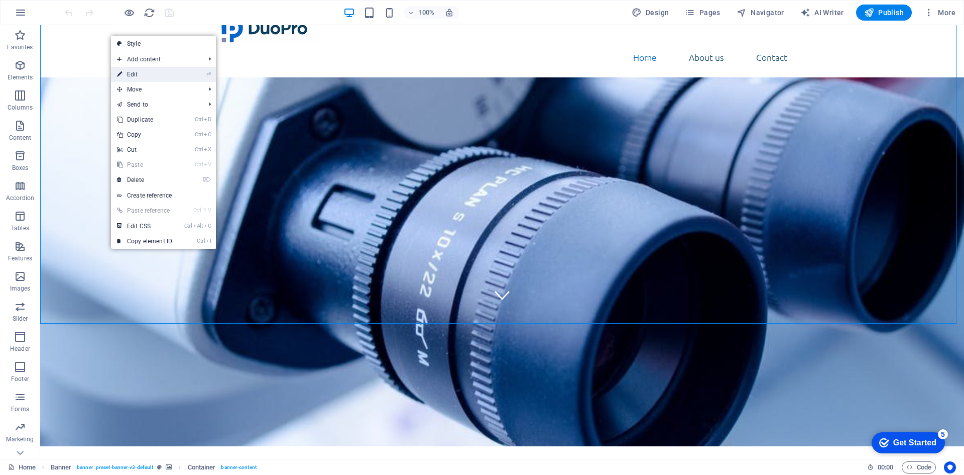
click at [138, 77] on link "⏎ Edit" at bounding box center [144, 74] width 67 height 15
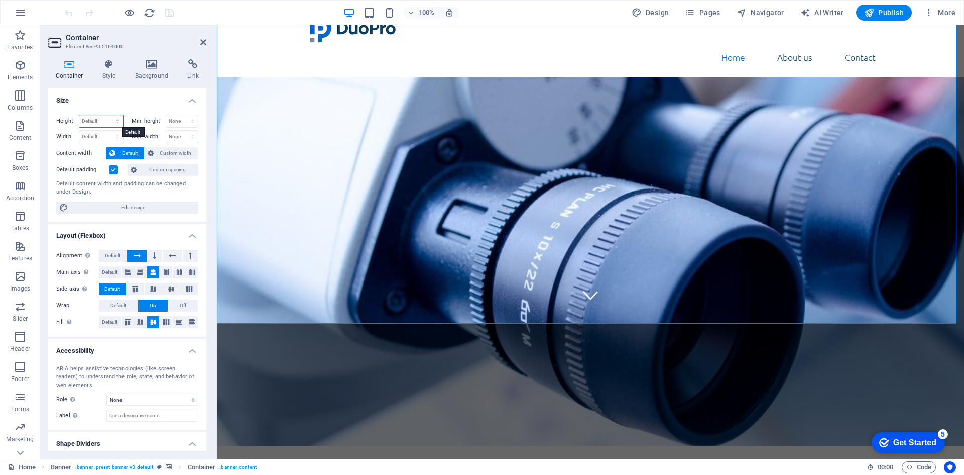
click at [92, 121] on select "Default px rem % vh vw" at bounding box center [101, 121] width 44 height 12
click at [93, 121] on select "Default px rem % vh vw" at bounding box center [101, 121] width 44 height 12
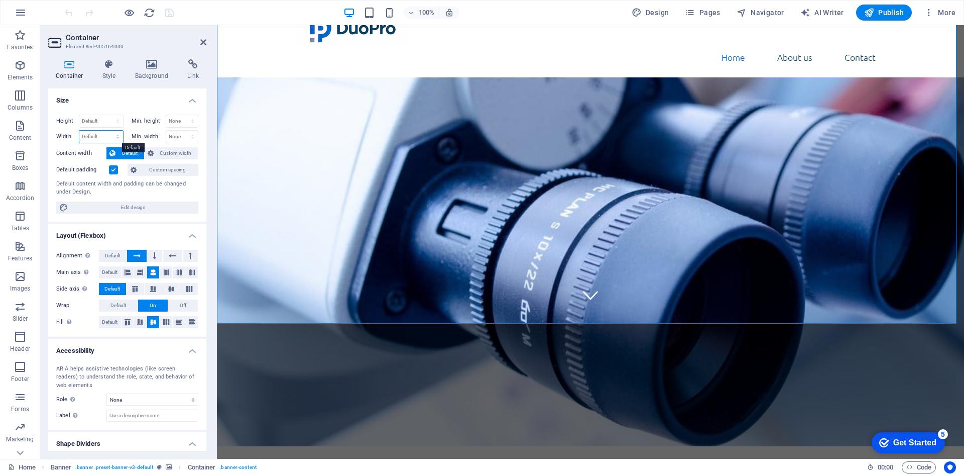
click at [99, 138] on select "Default px rem % em vh vw" at bounding box center [101, 137] width 44 height 12
click at [99, 120] on select "Default px rem % vh vw" at bounding box center [101, 121] width 44 height 12
select select "px"
click at [107, 115] on select "Default px rem % vh vw" at bounding box center [101, 121] width 44 height 12
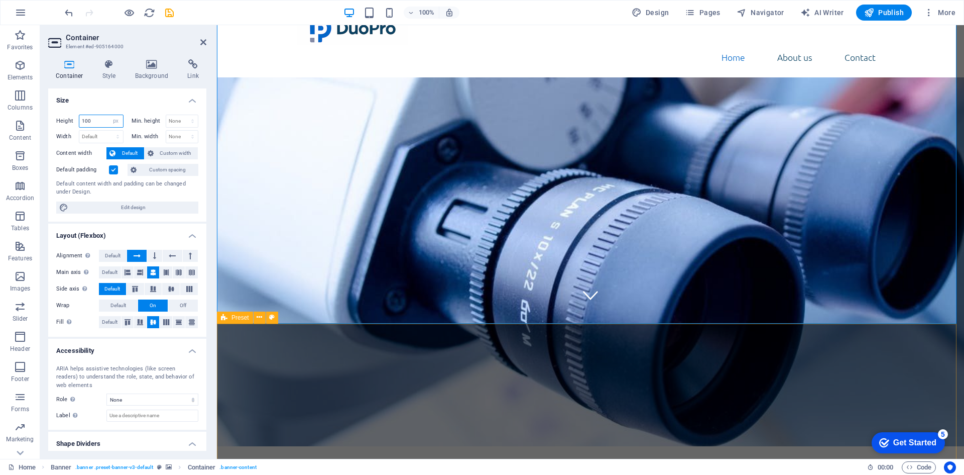
type input "100"
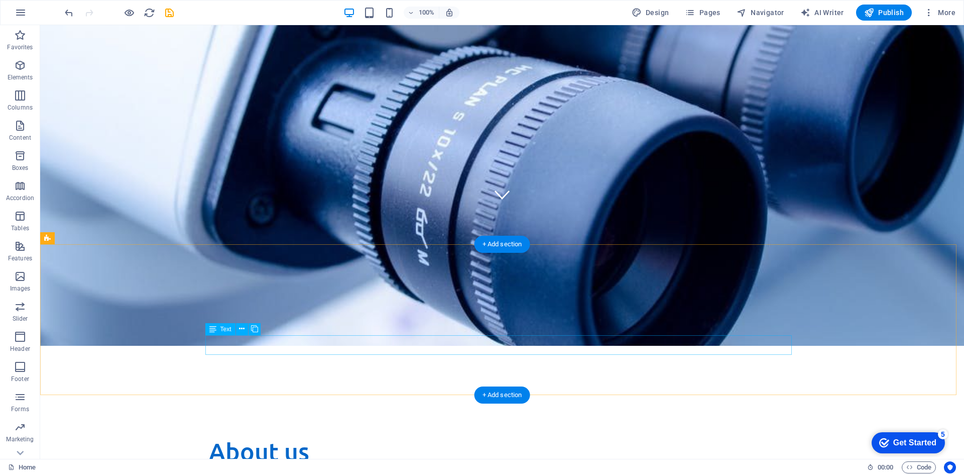
scroll to position [50, 0]
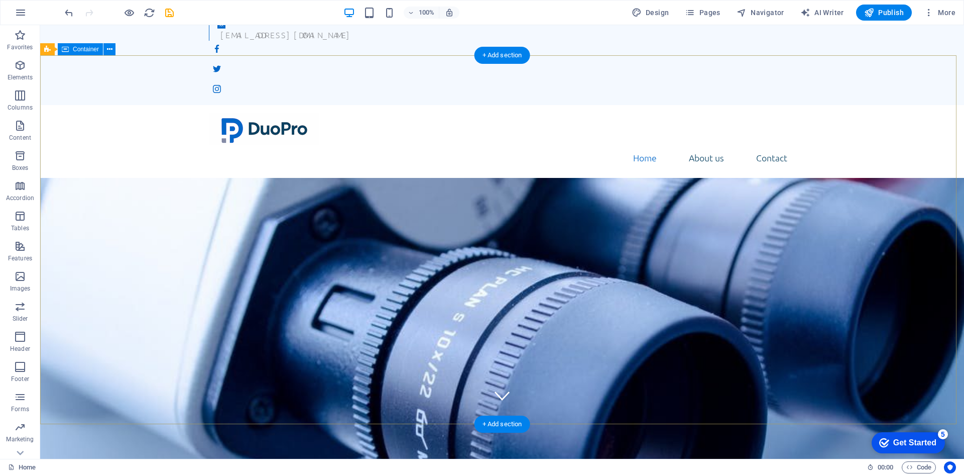
select select "px"
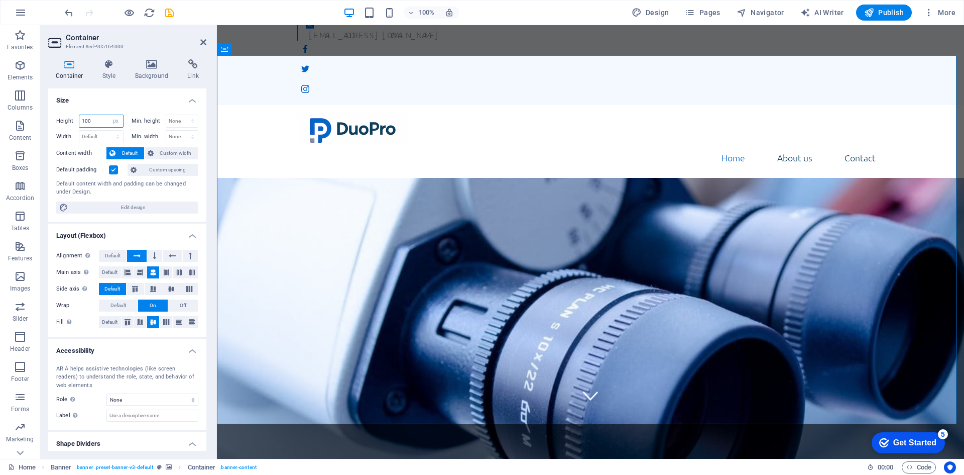
click at [88, 119] on input "100" at bounding box center [101, 121] width 44 height 12
type input "734"
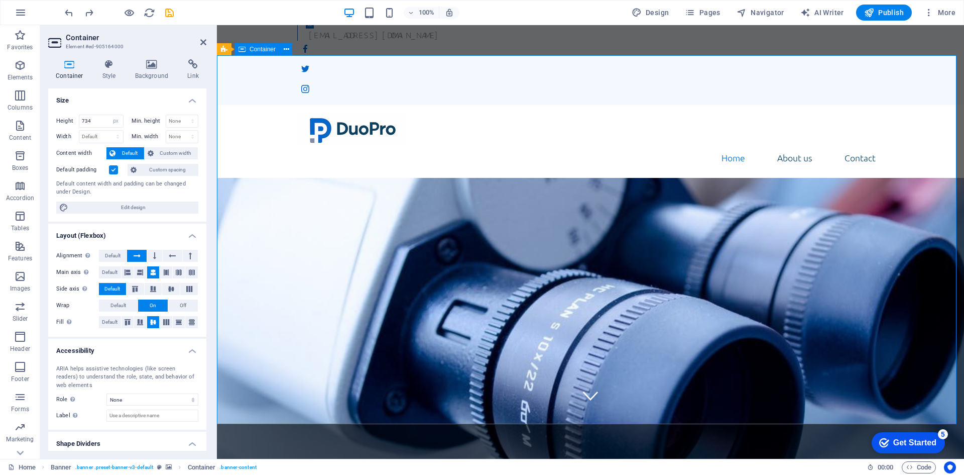
select select "DISABLED_OPTION_VALUE"
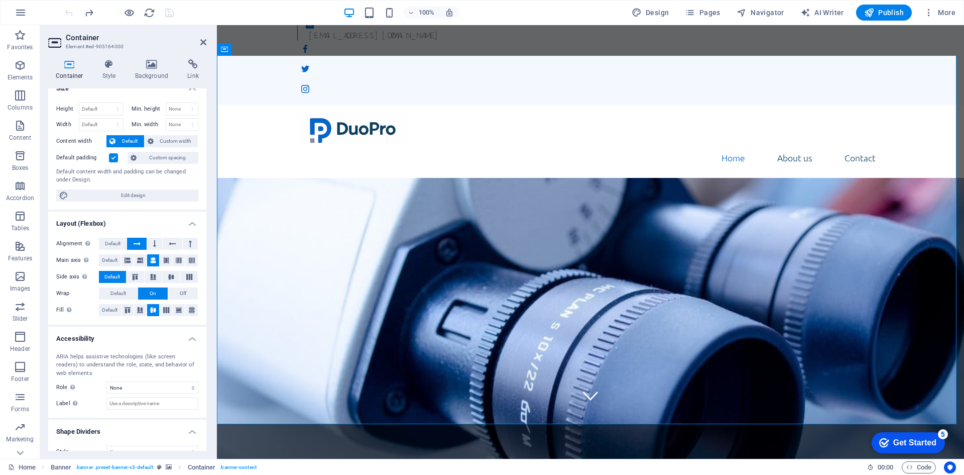
scroll to position [27, 0]
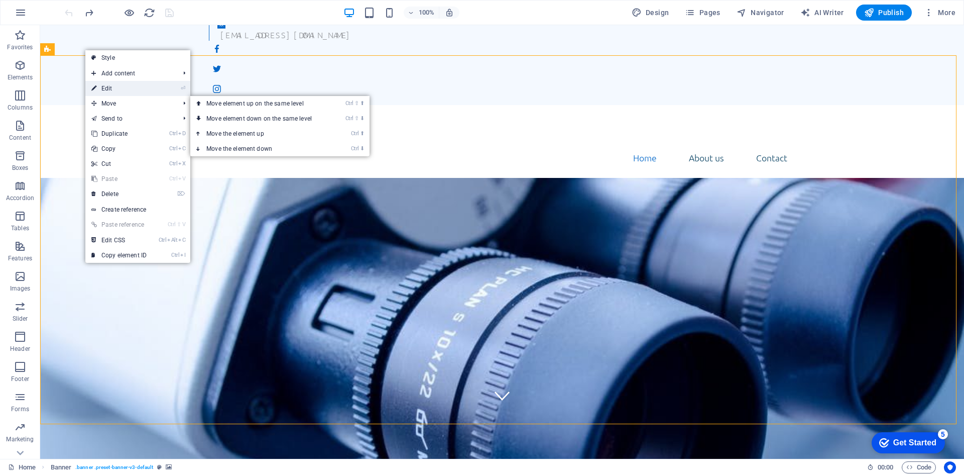
click at [124, 88] on link "⏎ Edit" at bounding box center [118, 88] width 67 height 15
select select "vh"
select select "banner"
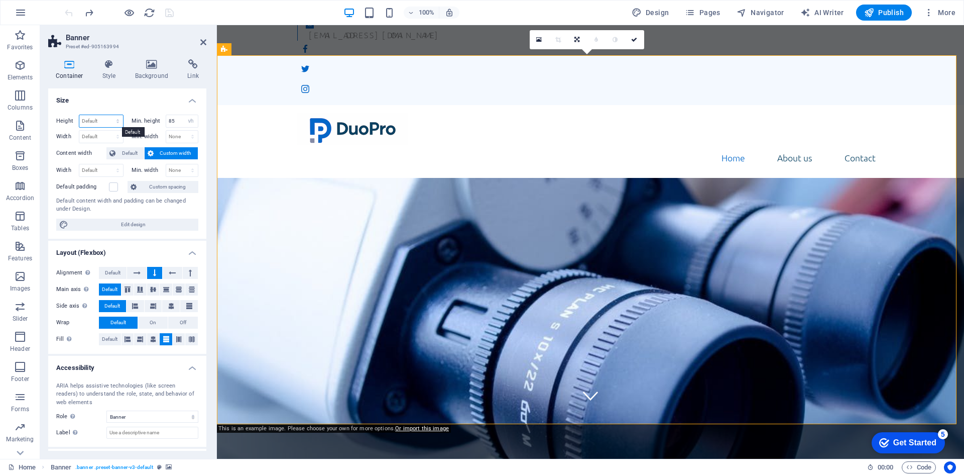
click at [118, 119] on select "Default px rem % vh vw" at bounding box center [101, 121] width 44 height 12
select select "vh"
click at [107, 115] on select "Default px rem % vh vw" at bounding box center [101, 121] width 44 height 12
type input "20"
click at [178, 122] on input "85" at bounding box center [182, 121] width 32 height 12
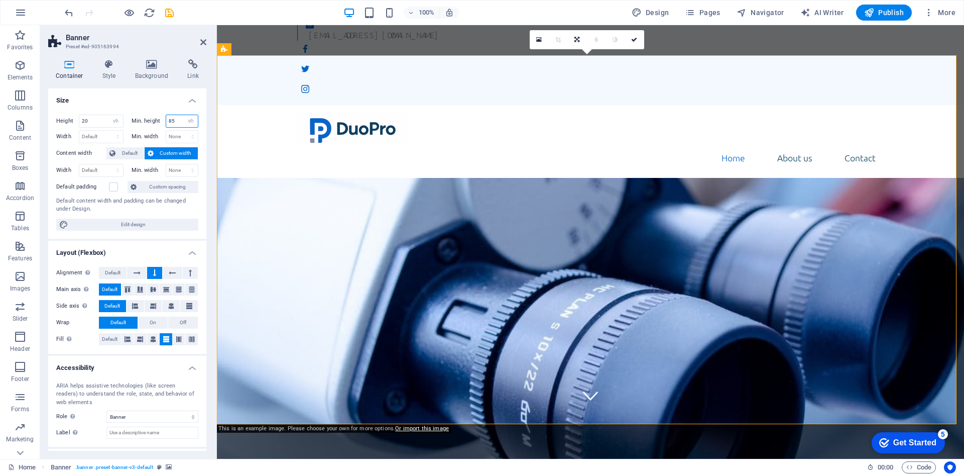
click at [178, 122] on input "85" at bounding box center [182, 121] width 32 height 12
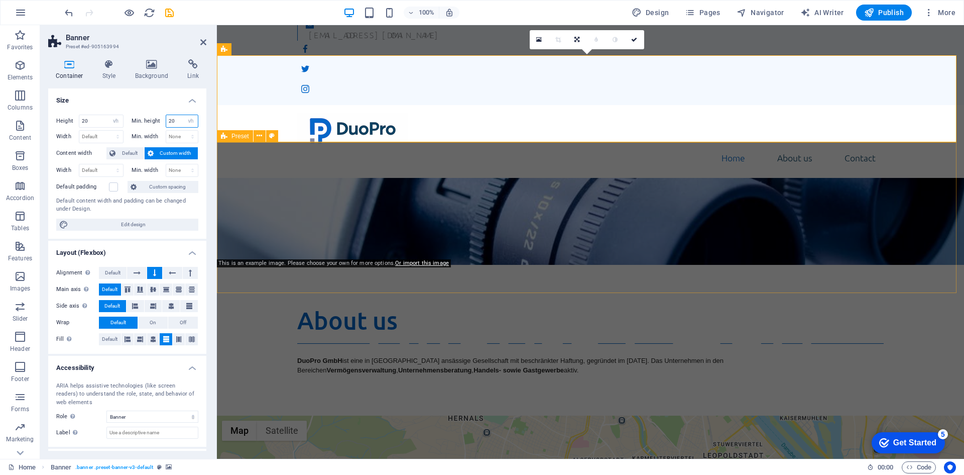
type input "20"
drag, startPoint x: 391, startPoint y: 166, endPoint x: 568, endPoint y: 165, distance: 176.8
click at [568, 265] on div "About us DuoPro GmbH ist eine in [GEOGRAPHIC_DATA] ansässige Gesellschaft mit b…" at bounding box center [590, 340] width 747 height 151
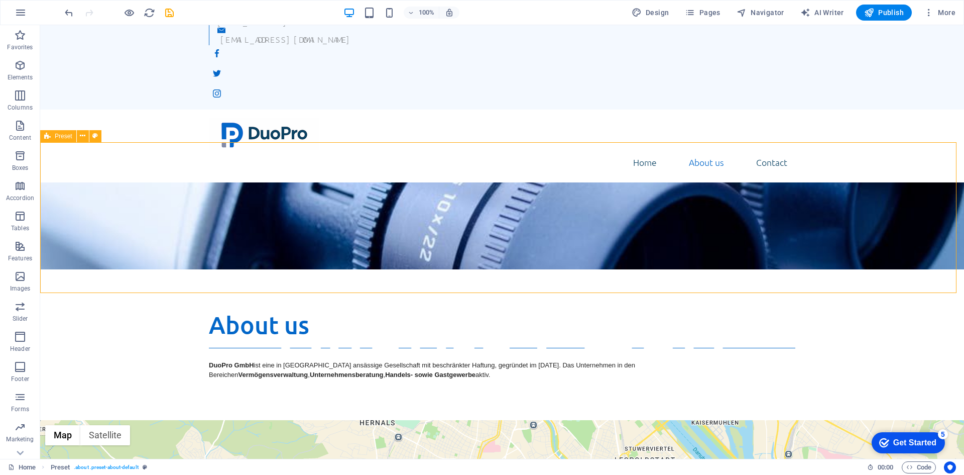
scroll to position [0, 0]
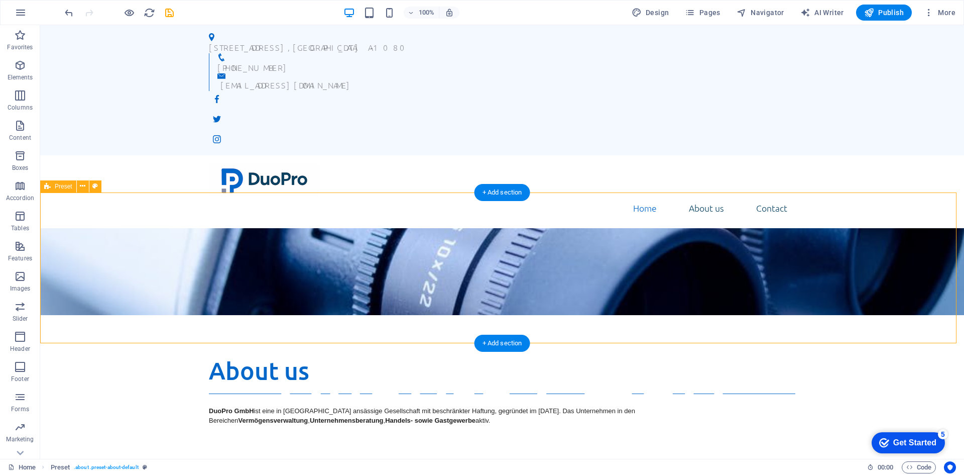
click at [241, 315] on div "About us DuoPro GmbH ist eine in [GEOGRAPHIC_DATA] ansässige Gesellschaft mit b…" at bounding box center [502, 390] width 924 height 151
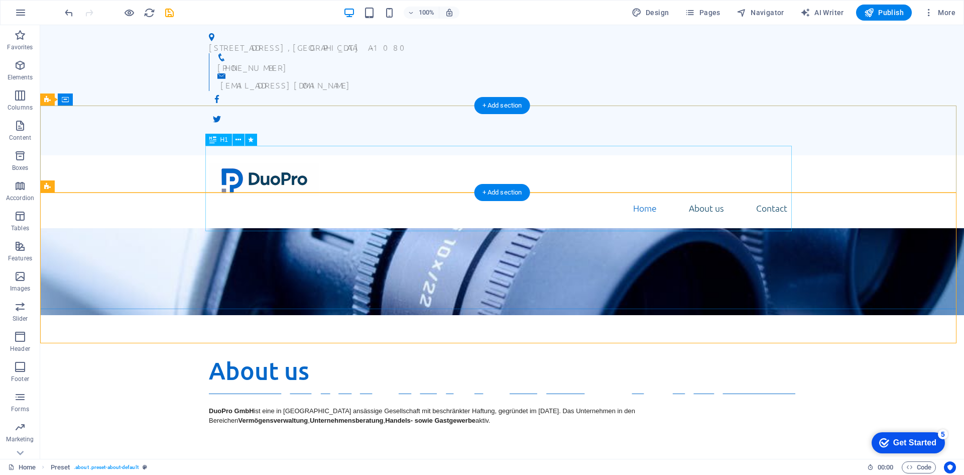
click at [414, 355] on div "DuoPro GmbH" at bounding box center [502, 397] width 587 height 85
click at [414, 355] on div "We take care of you!" at bounding box center [502, 370] width 587 height 31
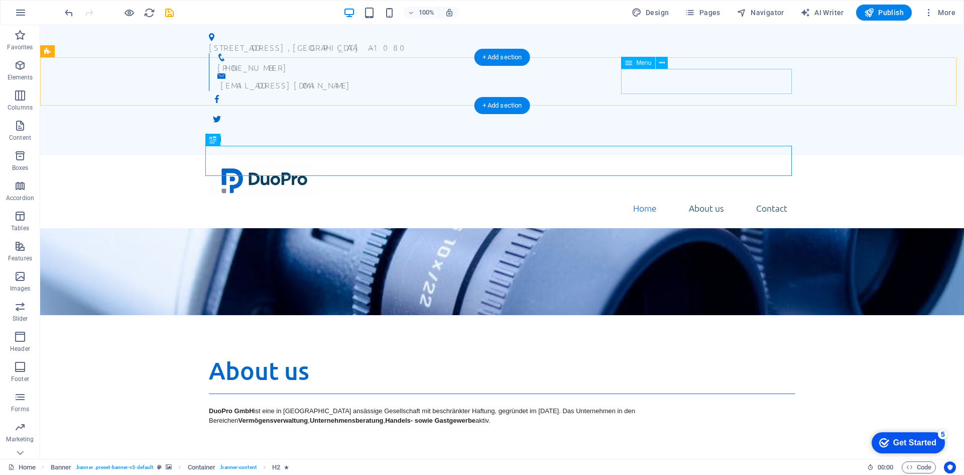
click at [705, 195] on nav "Home About us Contact" at bounding box center [502, 207] width 587 height 25
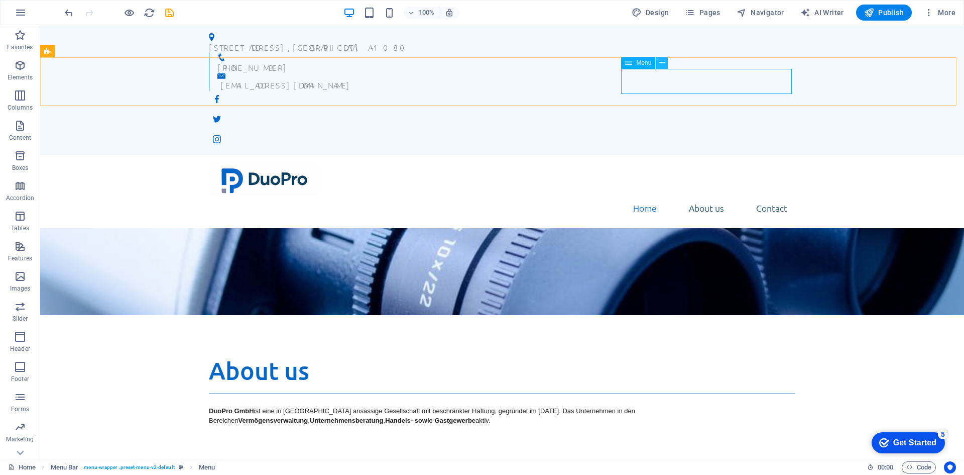
click at [665, 64] on icon at bounding box center [663, 63] width 6 height 11
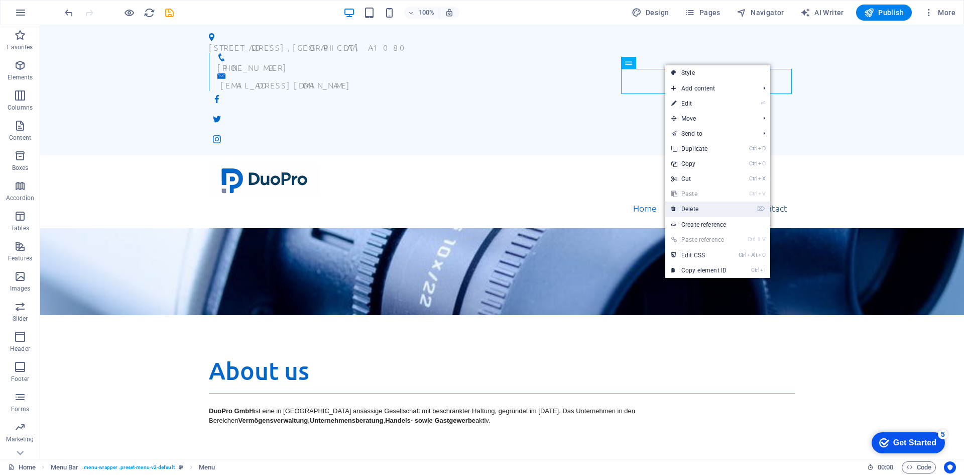
click at [693, 203] on link "⌦ Delete" at bounding box center [699, 208] width 67 height 15
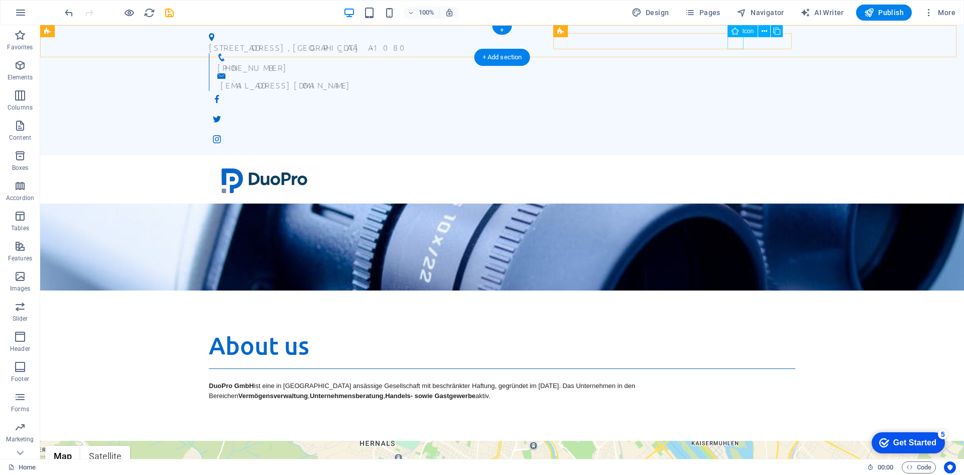
click at [738, 91] on figure at bounding box center [502, 99] width 587 height 16
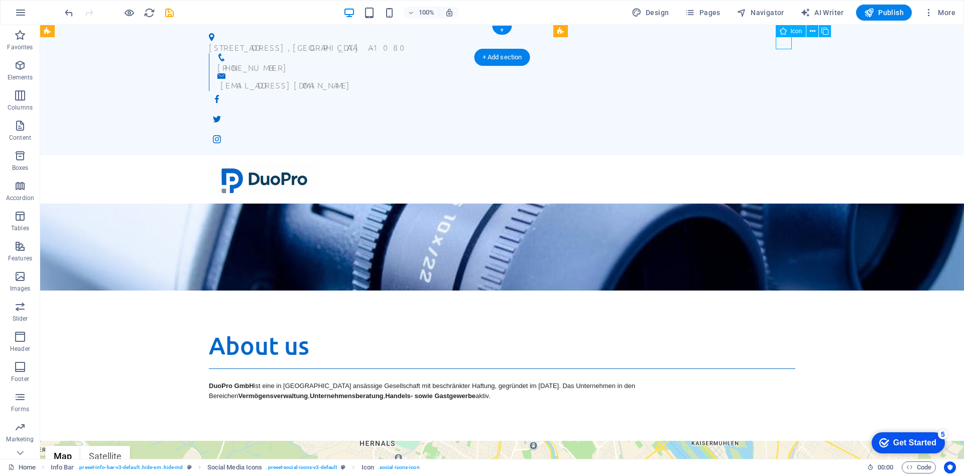
click at [780, 131] on figure at bounding box center [502, 139] width 587 height 16
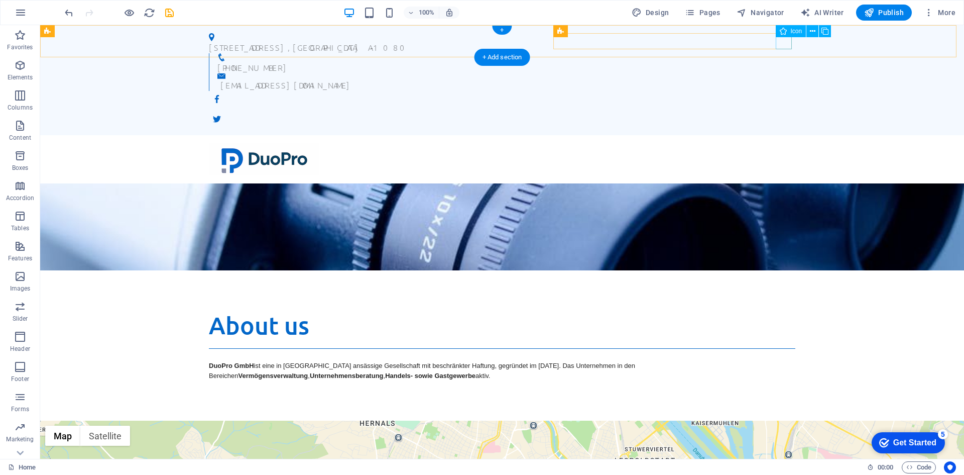
click at [780, 111] on figure at bounding box center [502, 119] width 587 height 16
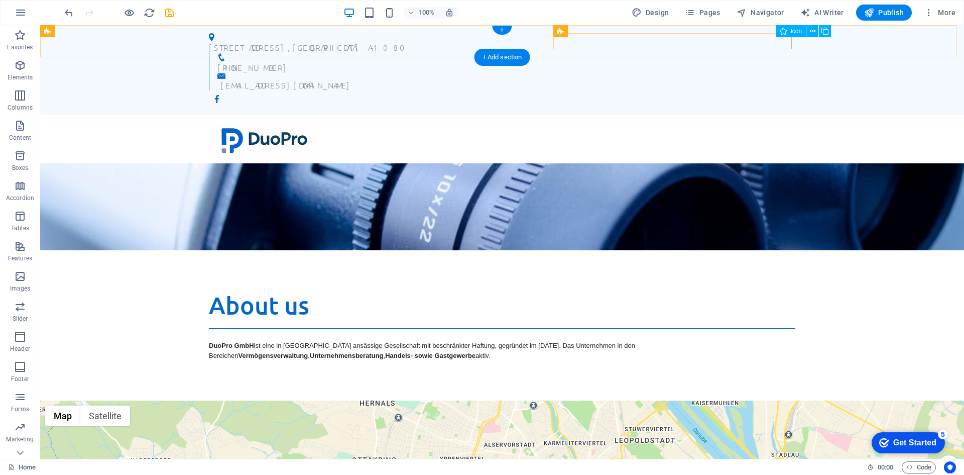
click at [780, 91] on figure at bounding box center [502, 99] width 587 height 16
click at [781, 91] on figure at bounding box center [502, 99] width 587 height 16
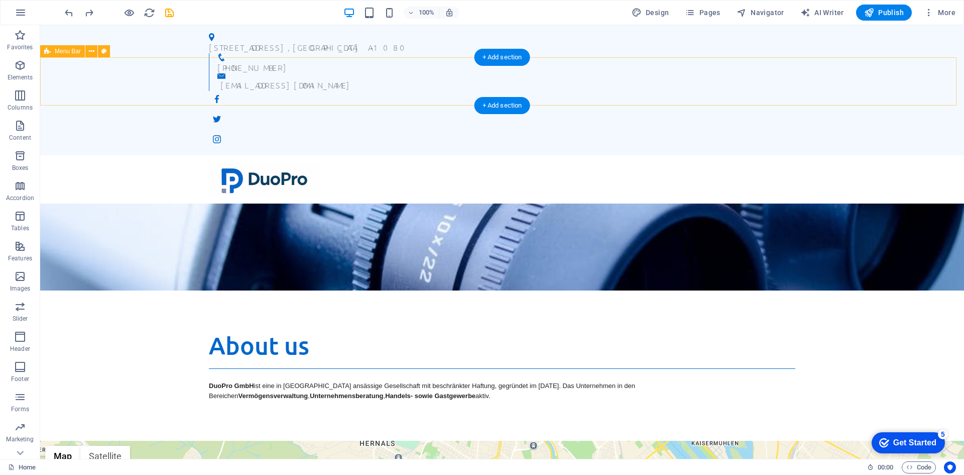
click at [769, 155] on div at bounding box center [502, 179] width 924 height 48
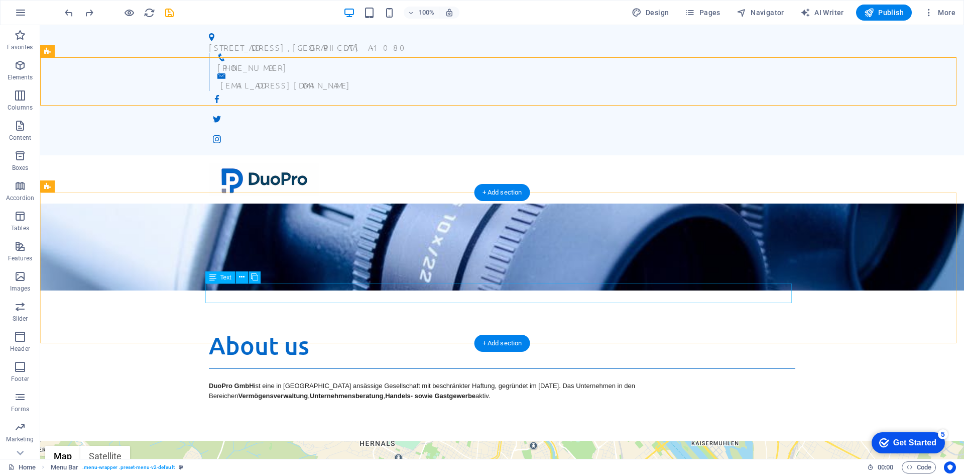
click at [285, 381] on div "DuoPro GmbH ist eine in [GEOGRAPHIC_DATA] ansässige Gesellschaft mit beschränkt…" at bounding box center [502, 391] width 587 height 20
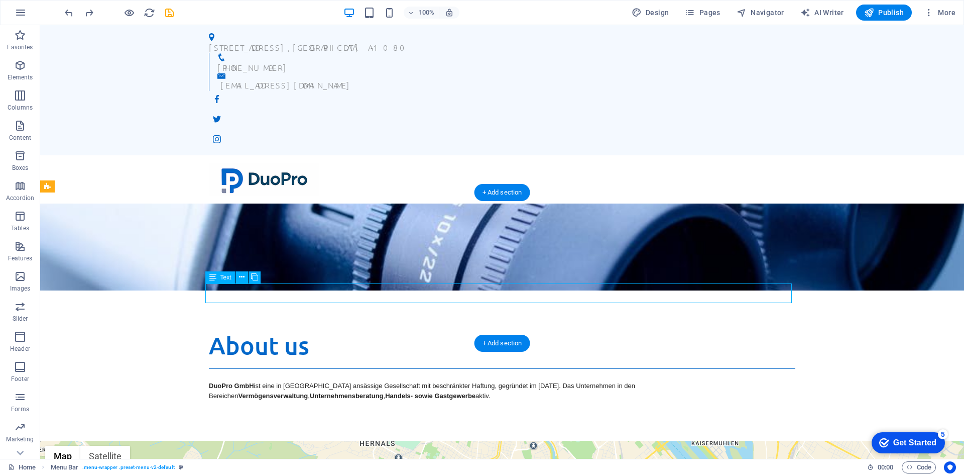
click at [285, 381] on div "DuoPro GmbH ist eine in [GEOGRAPHIC_DATA] ansässige Gesellschaft mit beschränkt…" at bounding box center [502, 391] width 587 height 20
click at [108, 291] on div "About us DuoPro GmbH ist eine in [GEOGRAPHIC_DATA] ansässige Gesellschaft mit b…" at bounding box center [502, 365] width 924 height 151
click at [315, 381] on div "DuoPro GmbH ist eine in [GEOGRAPHIC_DATA] ansässige Gesellschaft mit beschränkt…" at bounding box center [502, 391] width 587 height 20
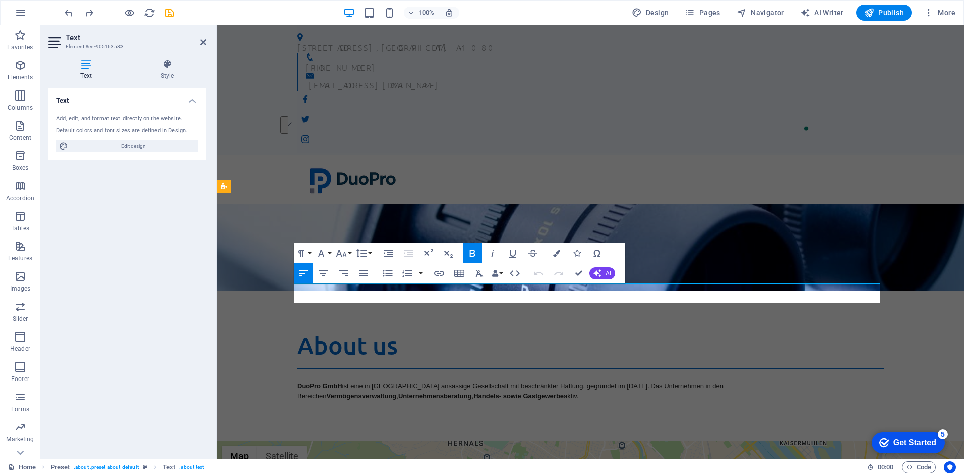
click at [397, 392] on strong "Vermögensverwaltung" at bounding box center [362, 396] width 70 height 8
click at [722, 290] on div "About us DuoPro GmbH ist eine in [GEOGRAPHIC_DATA] ansässige Gesellschaft mit b…" at bounding box center [590, 365] width 747 height 151
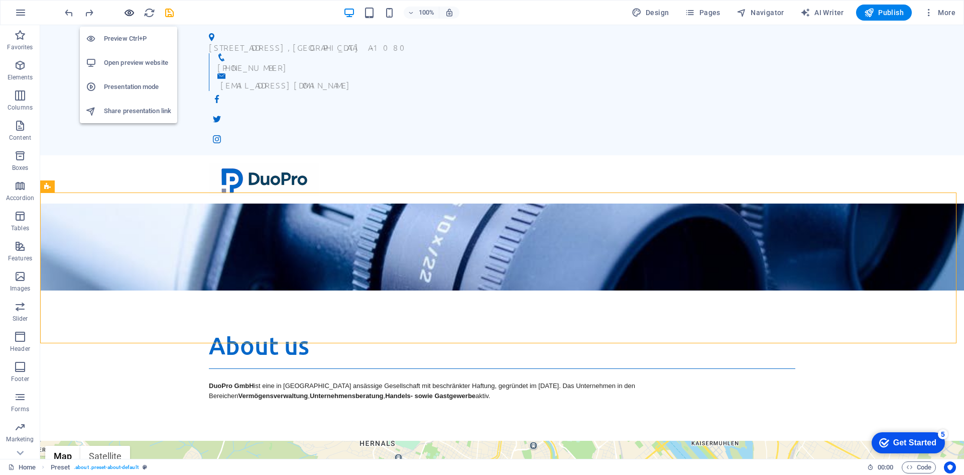
click at [711, 297] on icon "button" at bounding box center [775, 361] width 129 height 129
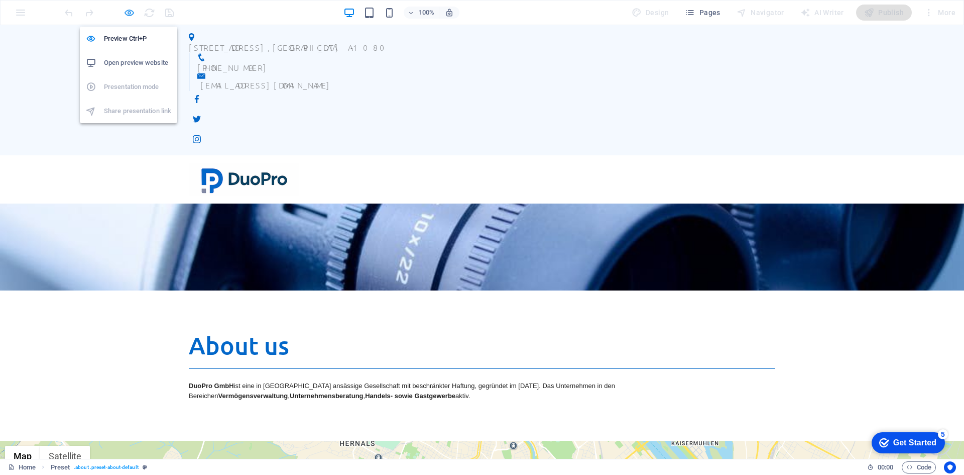
click at [731, 297] on icon "button" at bounding box center [795, 361] width 129 height 129
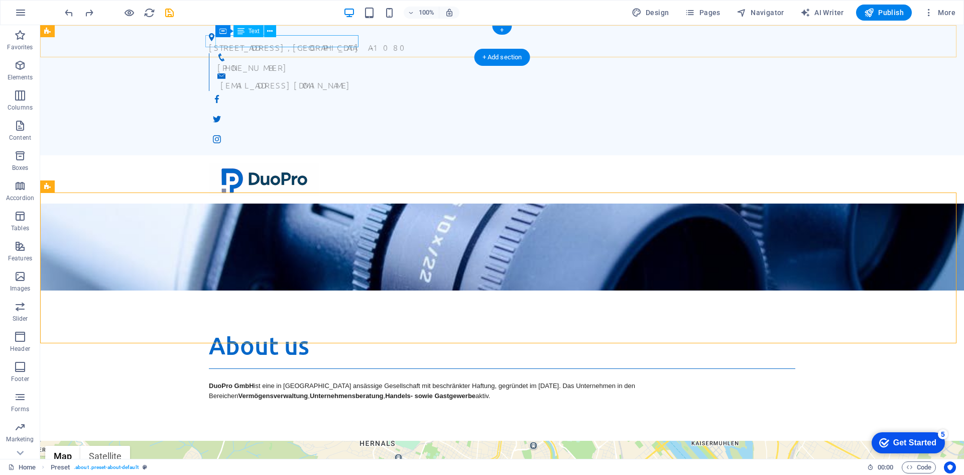
click at [321, 42] on div "[STREET_ADDRESS]" at bounding box center [498, 47] width 579 height 12
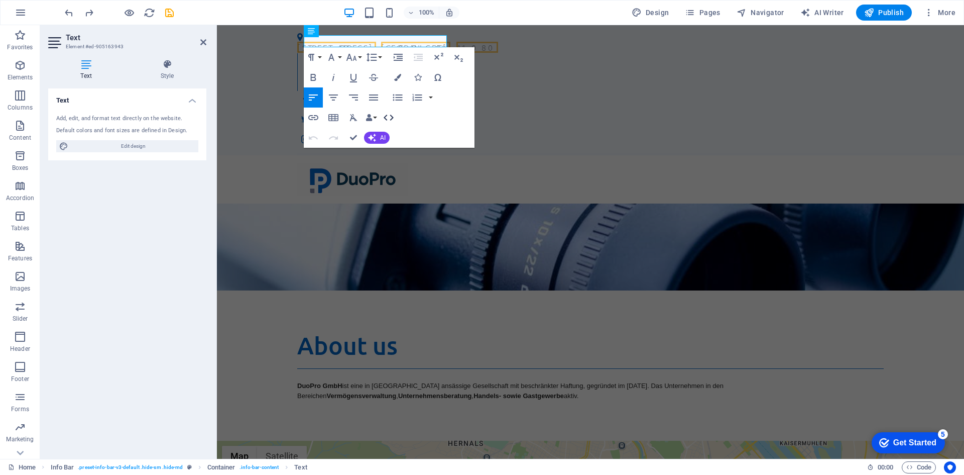
click at [388, 116] on icon "button" at bounding box center [389, 118] width 12 height 12
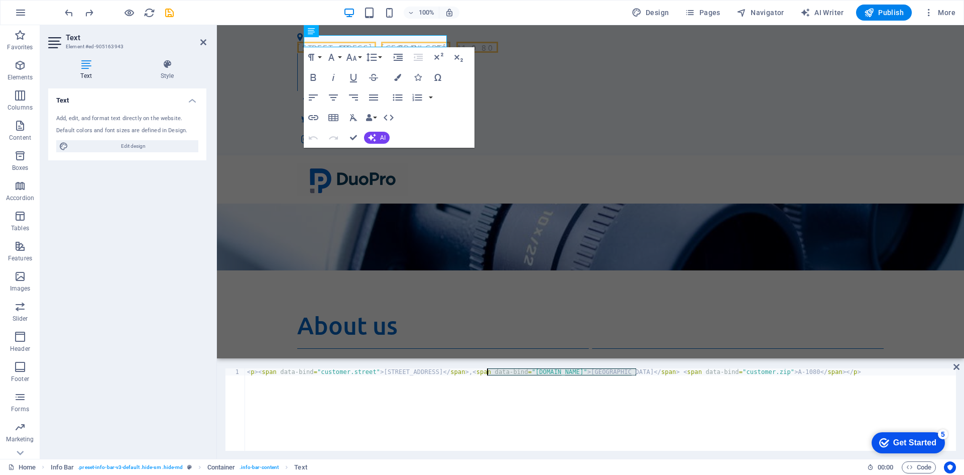
drag, startPoint x: 637, startPoint y: 371, endPoint x: 488, endPoint y: 372, distance: 149.2
click at [488, 372] on div "< p > < span data-bind = "customer.street" > Lerchenfelder Straße 32/8 </ span …" at bounding box center [600, 416] width 711 height 96
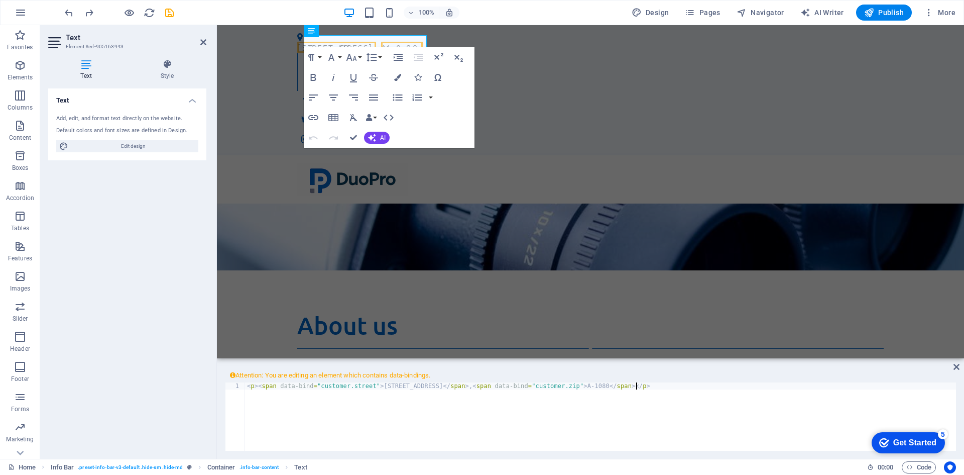
scroll to position [0, 32]
paste textarea "span data-bind="customer.city">Wien </span><"
type textarea "<p><span data-bind="customer.street">Lerchenfelder Straße 32/8</span>, <span da…"
click at [954, 368] on icon at bounding box center [957, 367] width 6 height 8
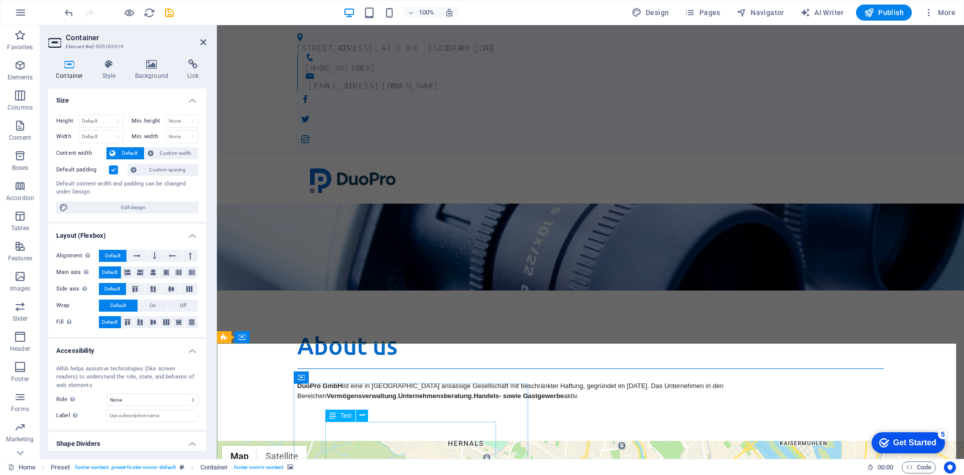
drag, startPoint x: 432, startPoint y: 425, endPoint x: 610, endPoint y: 426, distance: 177.8
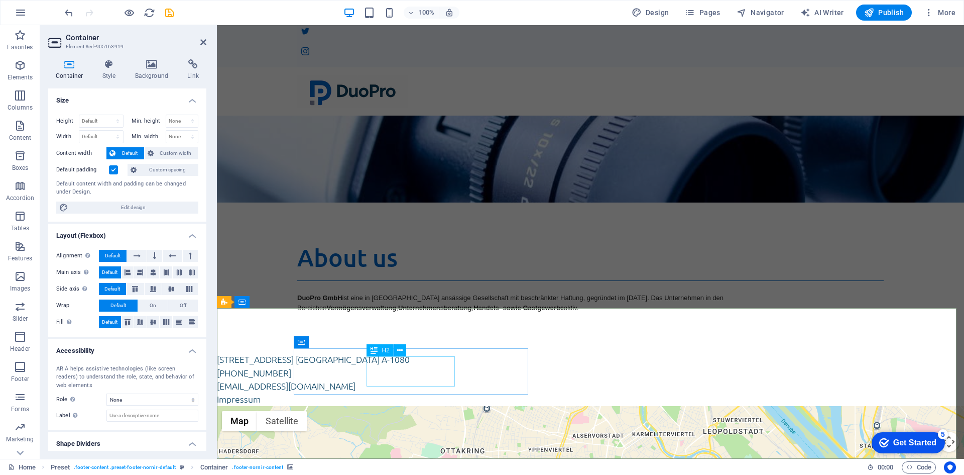
scroll to position [64, 0]
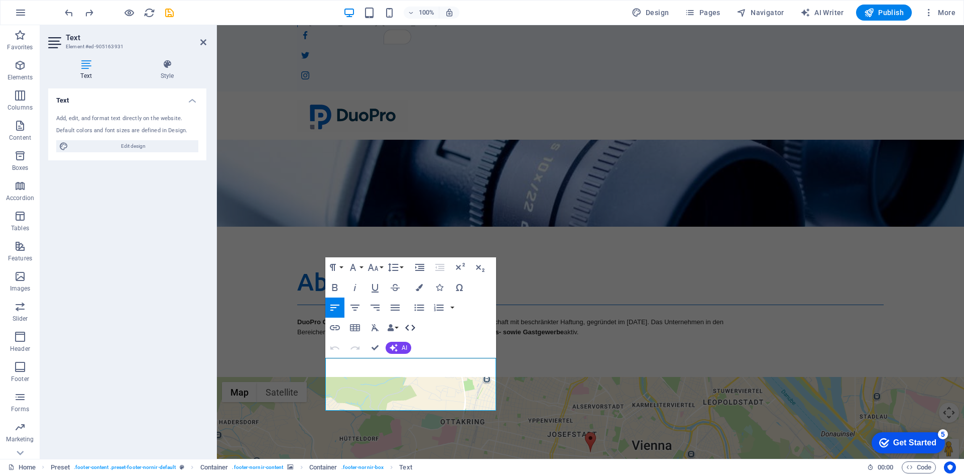
click at [409, 329] on icon "button" at bounding box center [410, 327] width 10 height 6
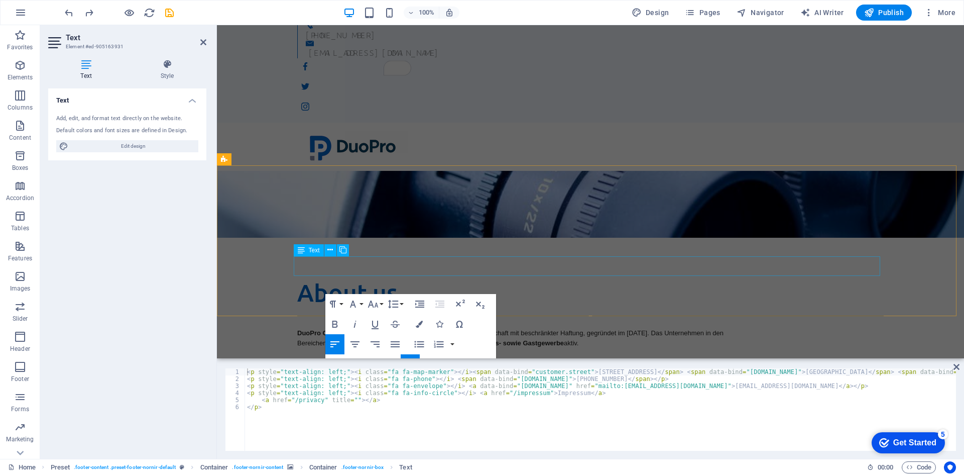
scroll to position [144, 0]
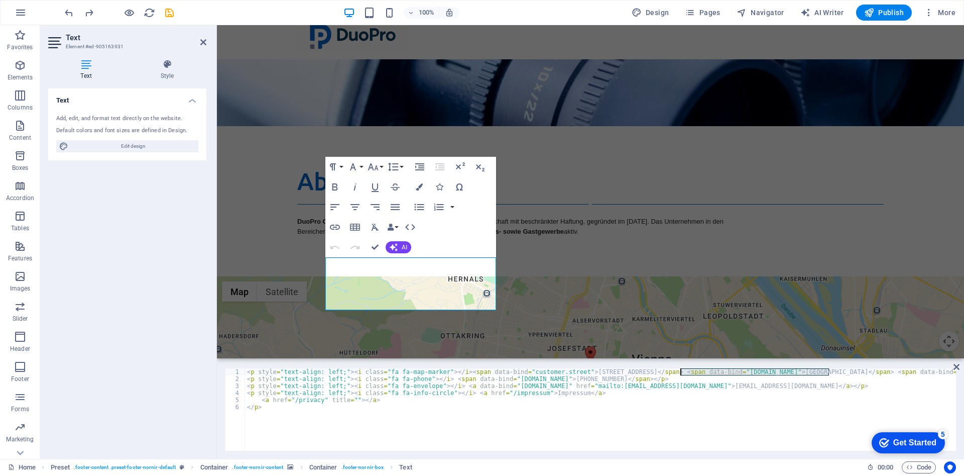
drag, startPoint x: 829, startPoint y: 371, endPoint x: 680, endPoint y: 375, distance: 148.7
click at [680, 375] on div "< p style = "text-align: left;" > < i class = "fa fa-map-marker" > </ i > < spa…" at bounding box center [621, 415] width 752 height 94
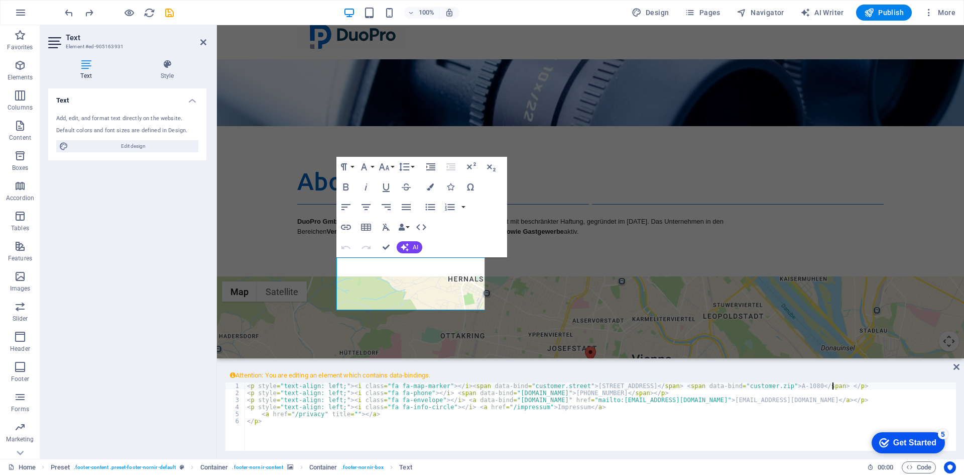
scroll to position [0, 29]
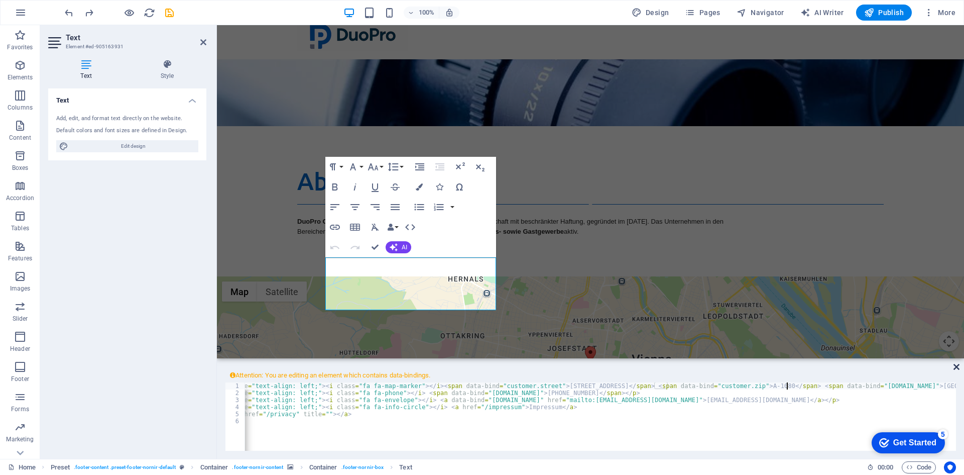
type textarea "<p style="text-align: left;"><i class="fa fa-map-marker"></i><span data-bind="c…"
click at [955, 364] on icon at bounding box center [957, 367] width 6 height 8
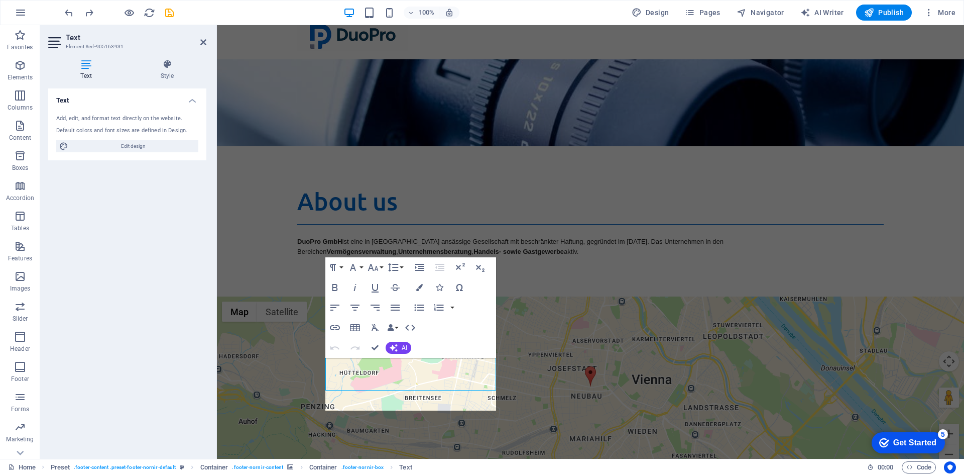
scroll to position [64, 0]
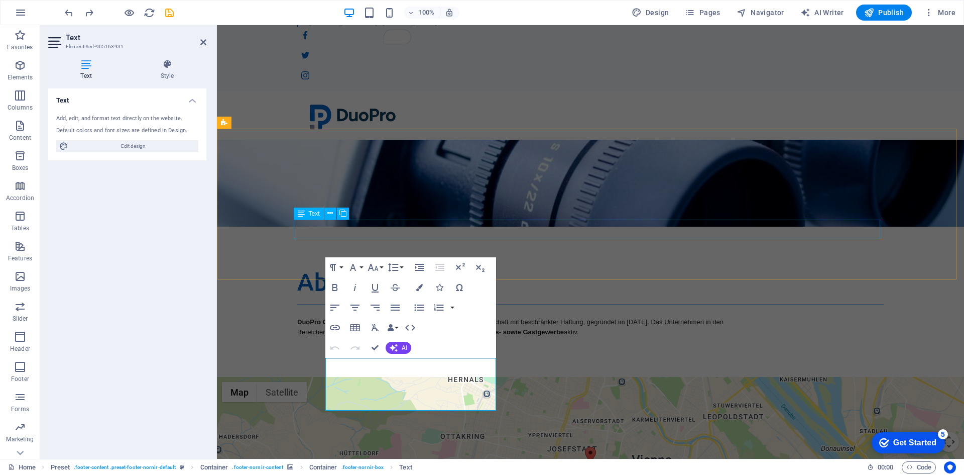
click at [420, 317] on div "DuoPro GmbH ist eine in [GEOGRAPHIC_DATA] ansässige Gesellschaft mit beschränkt…" at bounding box center [590, 327] width 587 height 20
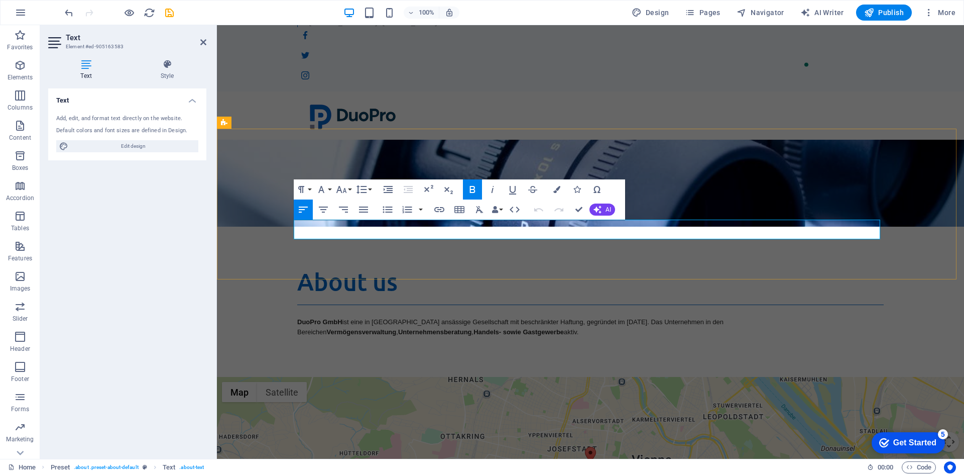
click at [417, 317] on p "DuoPro GmbH ist eine in [GEOGRAPHIC_DATA] ansässige Gesellschaft mit beschränkt…" at bounding box center [590, 327] width 587 height 20
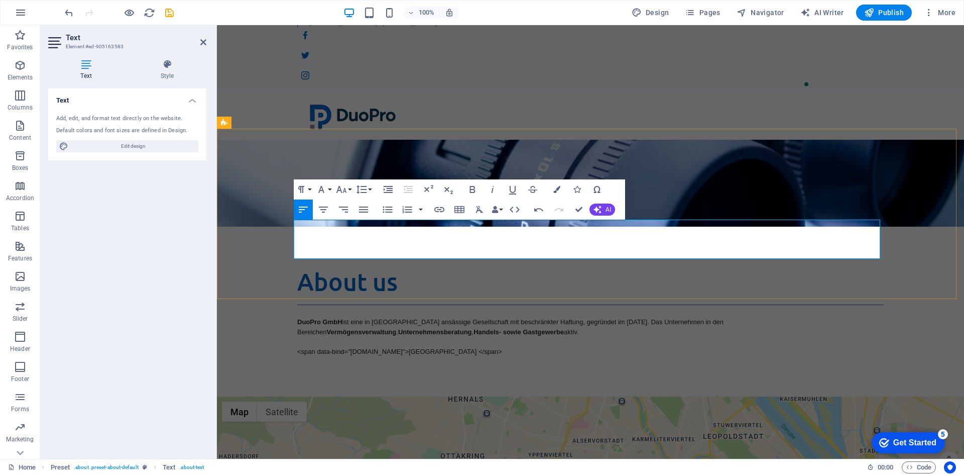
scroll to position [85, 4]
click at [312, 337] on p "To enrich screen reader interactions, please activate Accessibility in Grammarl…" at bounding box center [590, 342] width 587 height 10
click at [410, 317] on p "DuoPro GmbH ist eine in [GEOGRAPHIC_DATA] ansässige Gesellschaft mit beschränkt…" at bounding box center [590, 327] width 587 height 20
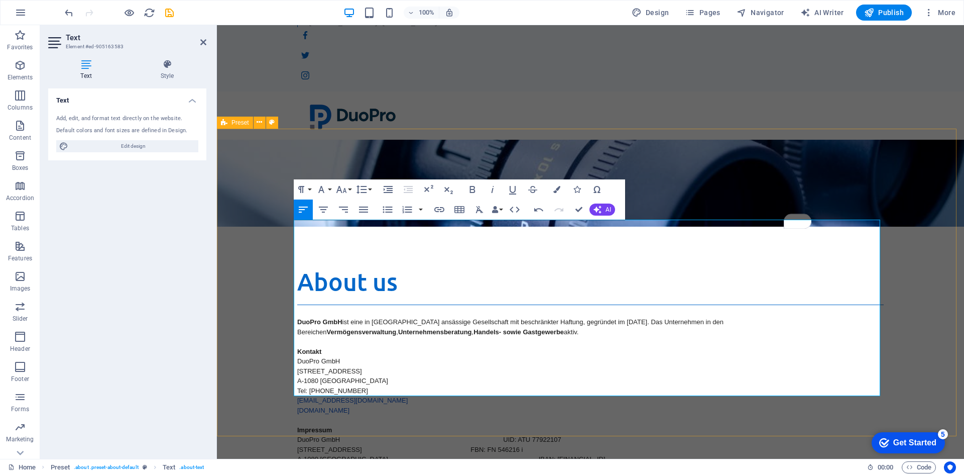
click at [274, 300] on div "About us DuoPro GmbH ist eine in Wien ansässige Gesellschaft mit beschränkter H…" at bounding box center [590, 379] width 747 height 307
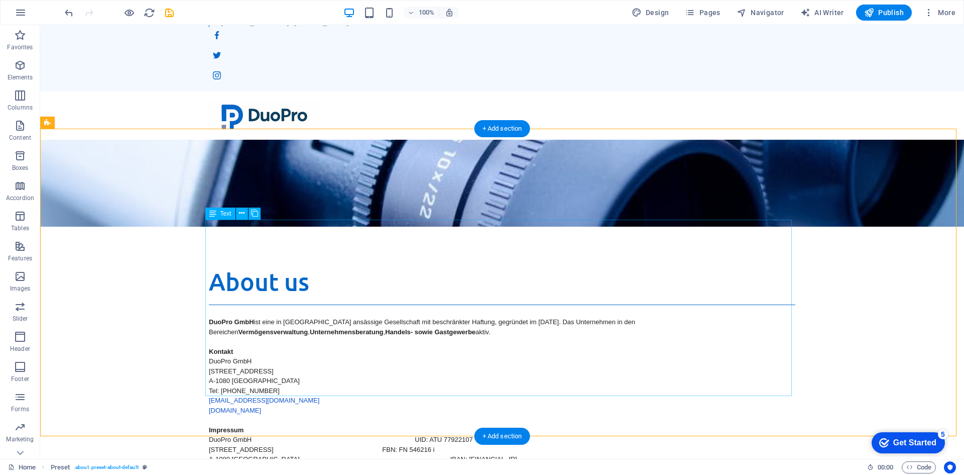
click at [482, 349] on div "DuoPro GmbH ist eine in Wien ansässige Gesellschaft mit beschränkter Haftung, g…" at bounding box center [502, 405] width 587 height 176
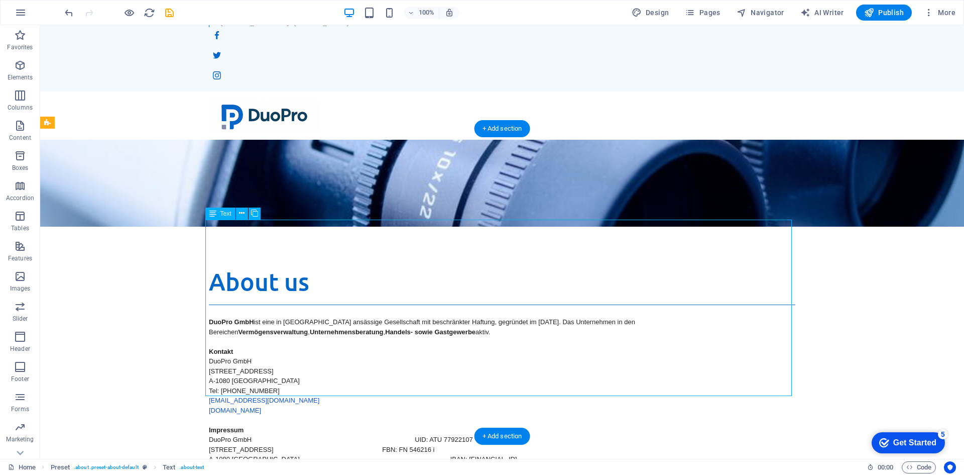
click at [467, 341] on div "DuoPro GmbH ist eine in Wien ansässige Gesellschaft mit beschränkter Haftung, g…" at bounding box center [502, 405] width 587 height 176
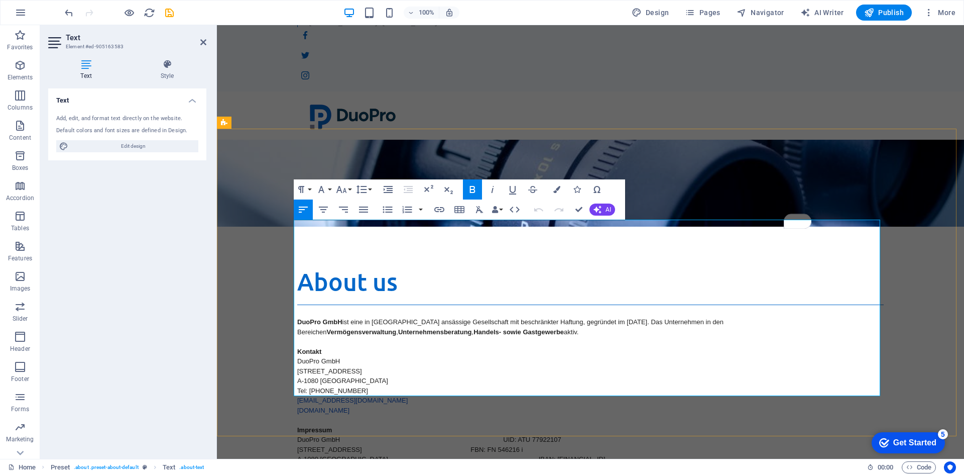
click at [553, 454] on p "A-1080 Wien IBAN: AT65 3200 0000 1328 8204" at bounding box center [590, 459] width 587 height 10
click at [561, 445] on p "Lerchenfelder Straße 32/8 FBN: FN 546216 i" at bounding box center [590, 450] width 587 height 10
click at [562, 454] on p "A-1080 Wien IBAN: AT65 3200 0000 1328 8204" at bounding box center [590, 459] width 587 height 10
click at [562, 464] on p "Tel: +43 (0) 1 942 5376 BIC: RLNWATWW, RLB NÖ-Wien" at bounding box center [590, 469] width 587 height 10
click at [265, 363] on div "About us DuoPro GmbH ist eine in Wien ansässige Gesellschaft mit beschränkter H…" at bounding box center [590, 379] width 747 height 307
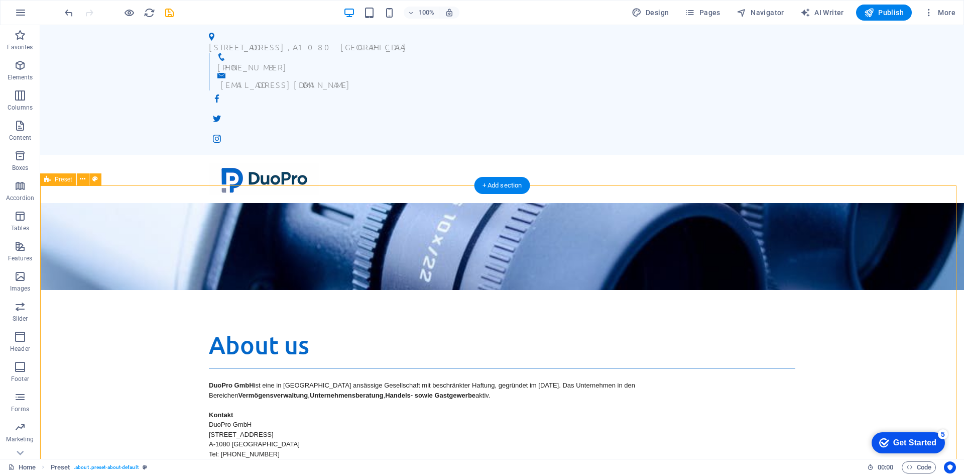
scroll to position [0, 0]
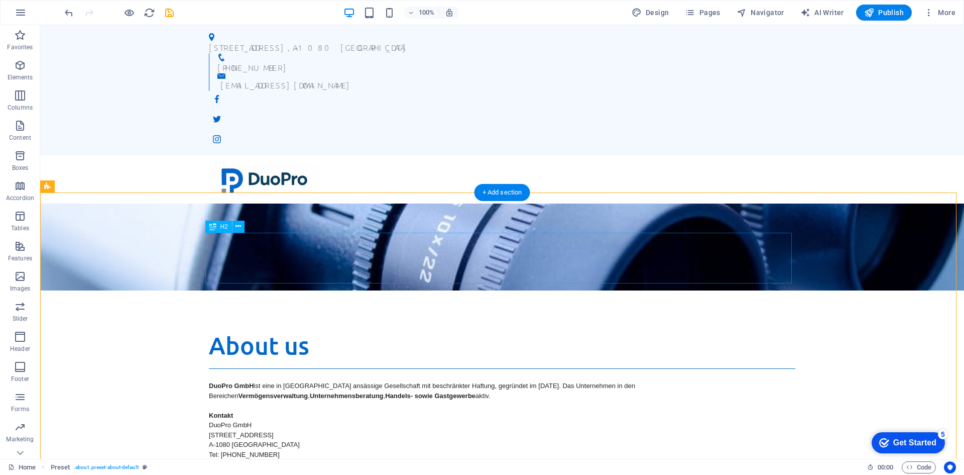
click at [296, 330] on div "About us" at bounding box center [502, 349] width 587 height 39
click at [225, 224] on span "H2" at bounding box center [225, 227] width 8 height 6
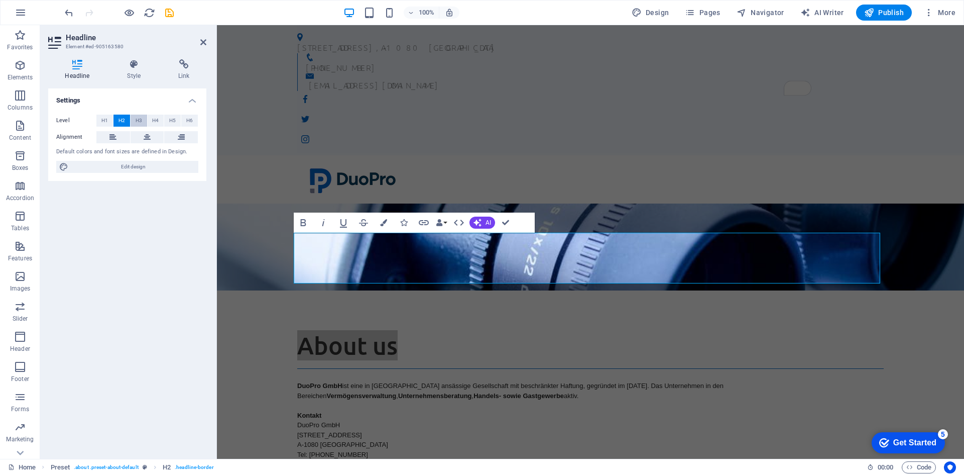
click at [145, 121] on button "H3" at bounding box center [139, 121] width 17 height 12
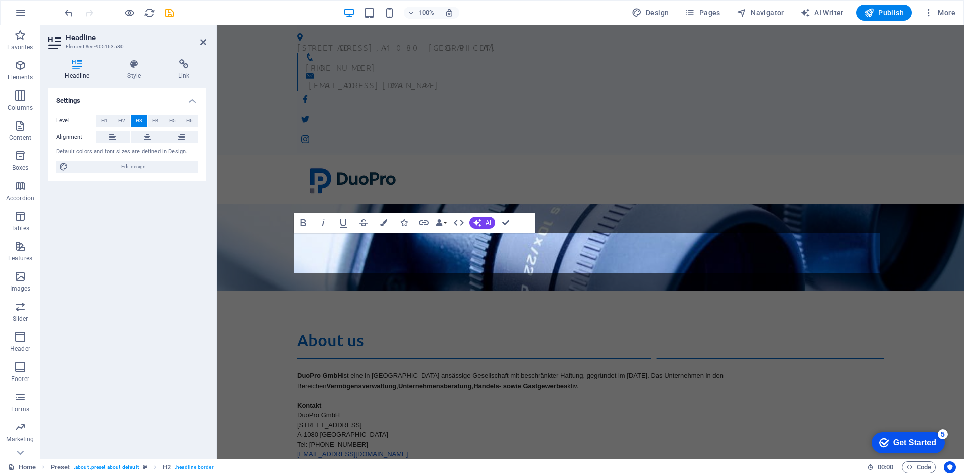
click at [160, 256] on div "Settings Level H1 H2 H3 H4 H5 H6 Alignment Default colors and font sizes are de…" at bounding box center [127, 269] width 158 height 362
click at [80, 243] on div "Settings Level H1 H2 H3 H4 H5 H6 Alignment Default colors and font sizes are de…" at bounding box center [127, 269] width 158 height 362
click at [469, 331] on div "We take care of you!" at bounding box center [590, 346] width 587 height 31
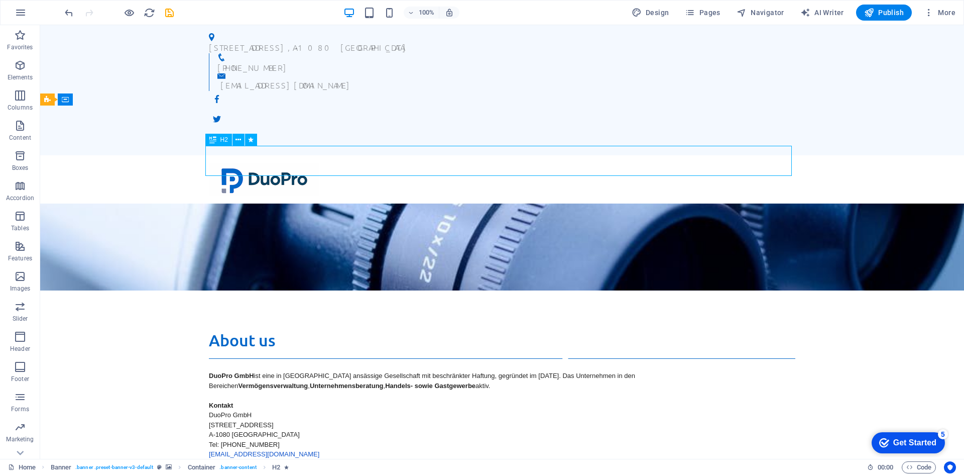
click at [477, 331] on div "We take care of you!" at bounding box center [502, 346] width 587 height 31
click at [492, 331] on div "We take care of you!" at bounding box center [502, 346] width 587 height 31
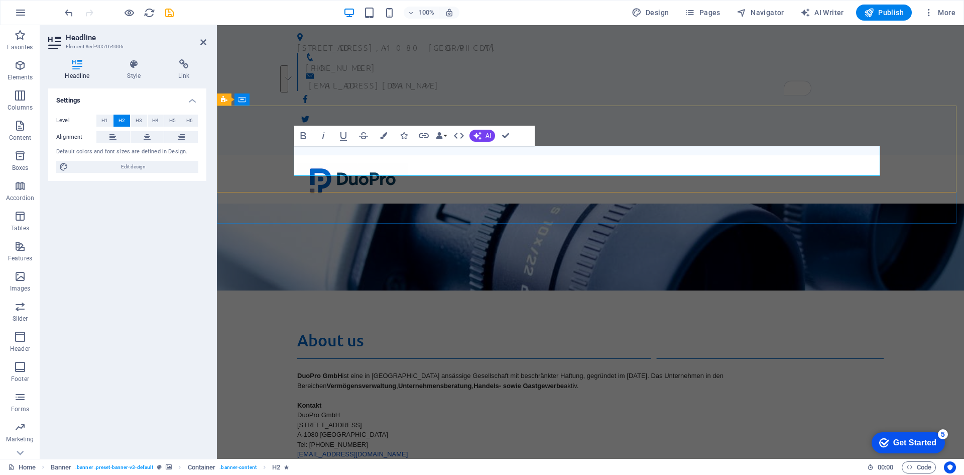
click at [722, 331] on h2 "We take care of you!" at bounding box center [590, 346] width 587 height 31
click at [638, 331] on span "We take care of you!" at bounding box center [591, 346] width 218 height 30
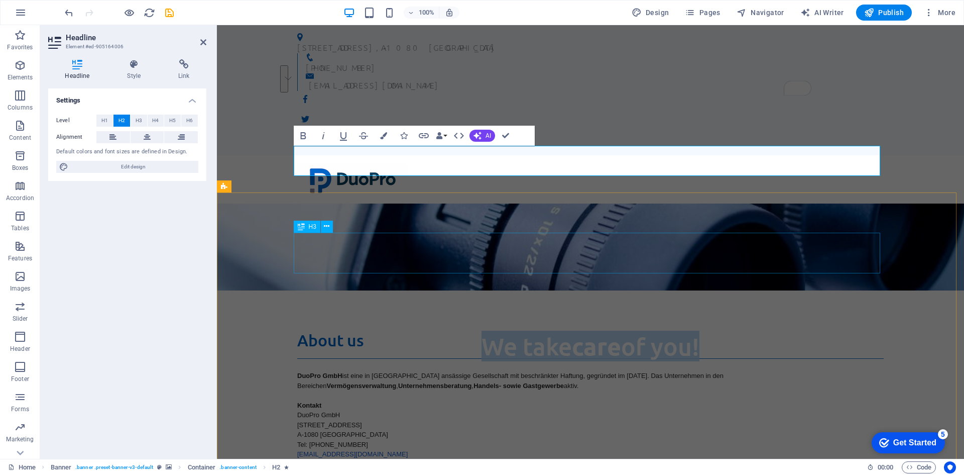
click at [367, 330] on div "About us" at bounding box center [590, 344] width 587 height 29
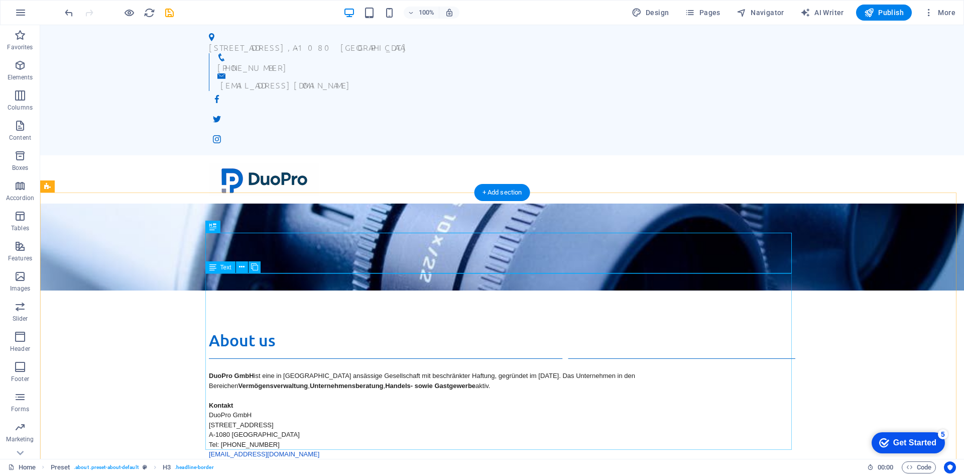
click at [235, 371] on div "DuoPro GmbH ist eine in Wien ansässige Gesellschaft mit beschränkter Haftung, g…" at bounding box center [502, 459] width 587 height 176
click at [247, 371] on div "DuoPro GmbH ist eine in Wien ansässige Gesellschaft mit beschränkter Haftung, g…" at bounding box center [502, 459] width 587 height 176
click at [246, 371] on div "DuoPro GmbH ist eine in Wien ansässige Gesellschaft mit beschränkter Haftung, g…" at bounding box center [502, 459] width 587 height 176
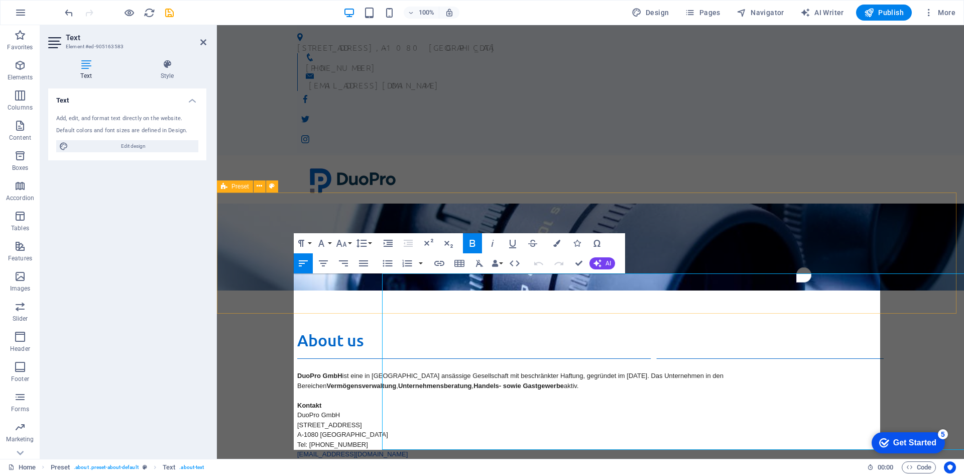
click at [246, 290] on div "About us DuoPro GmbH ist eine in Wien ansässige Gesellschaft mit beschränkter H…" at bounding box center [590, 438] width 747 height 297
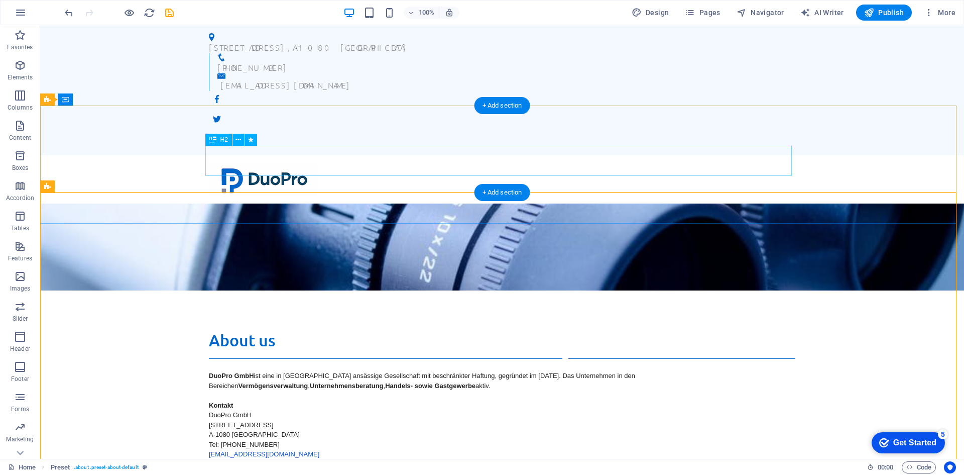
click at [322, 331] on div "We take care of you!" at bounding box center [502, 346] width 587 height 31
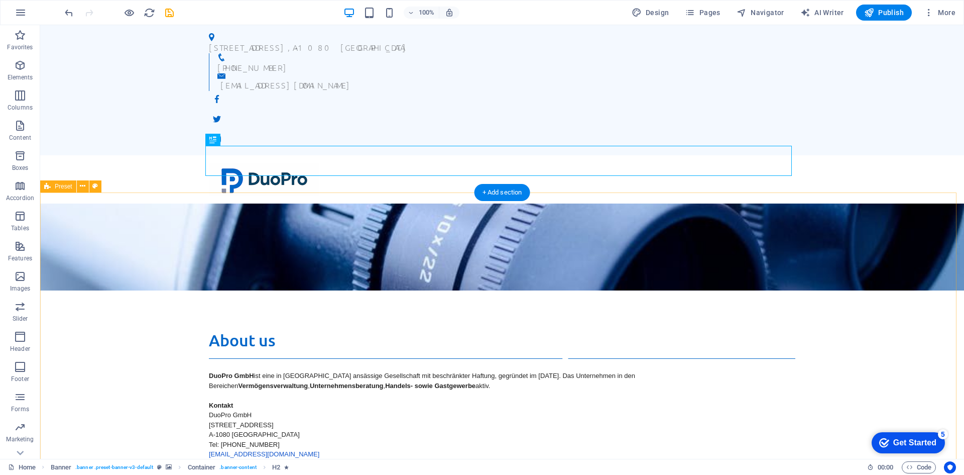
click at [142, 290] on div "About us DuoPro GmbH ist eine in Wien ansässige Gesellschaft mit beschränkter H…" at bounding box center [502, 438] width 924 height 297
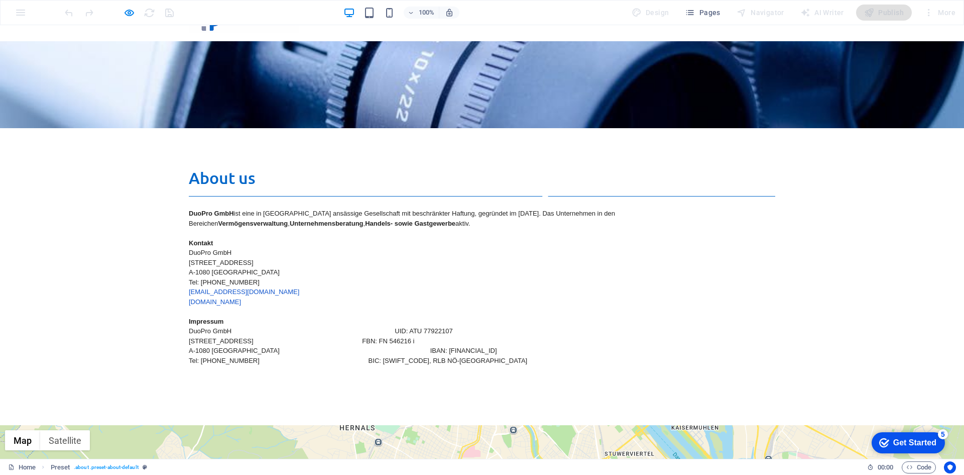
scroll to position [162, 0]
drag, startPoint x: 962, startPoint y: 181, endPoint x: 950, endPoint y: 499, distance: 318.2
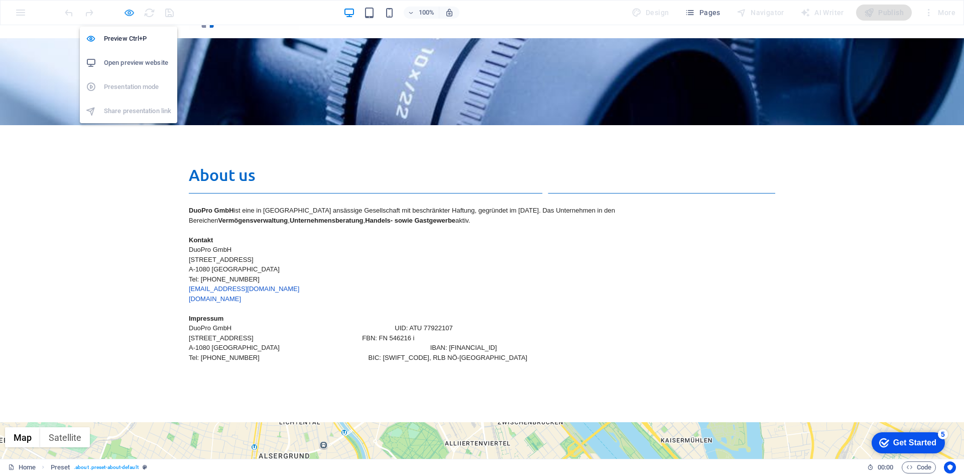
click at [131, 8] on icon "button" at bounding box center [130, 13] width 12 height 12
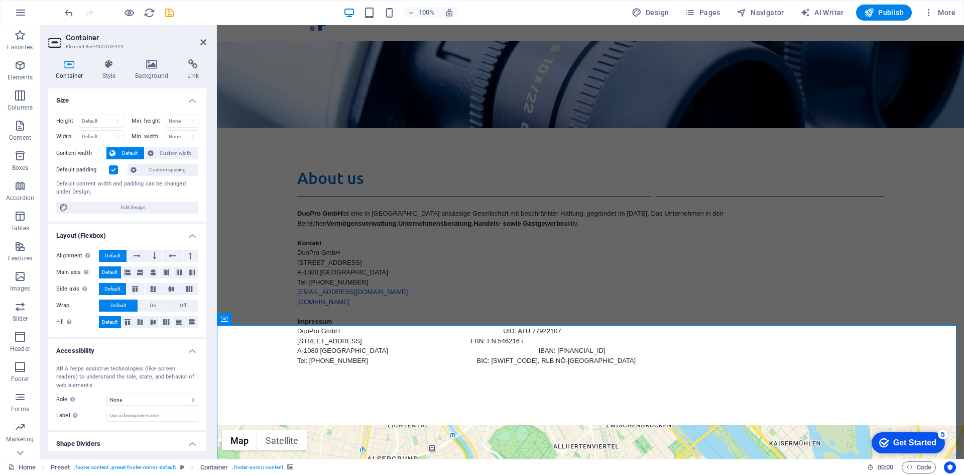
scroll to position [167, 0]
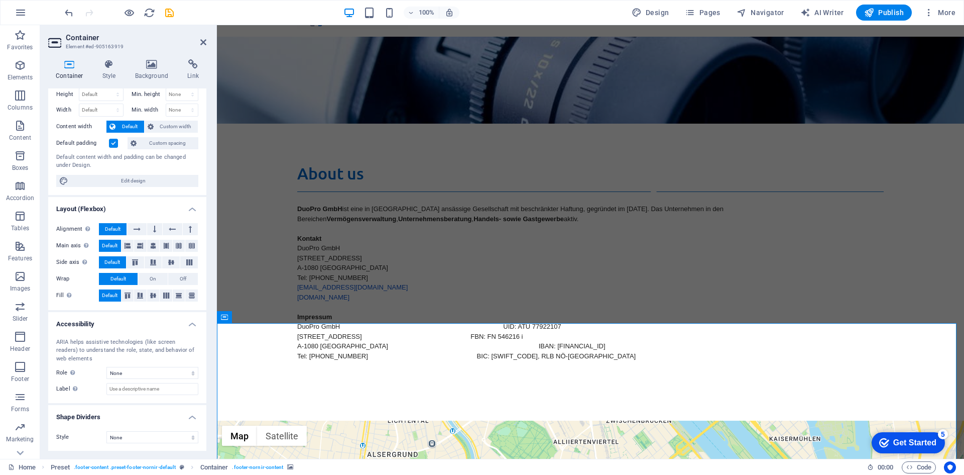
scroll to position [27, 0]
click at [382, 293] on div "About us DuoPro GmbH ist eine in Wien ansässige Gesellschaft mit beschränkter H…" at bounding box center [590, 271] width 747 height 297
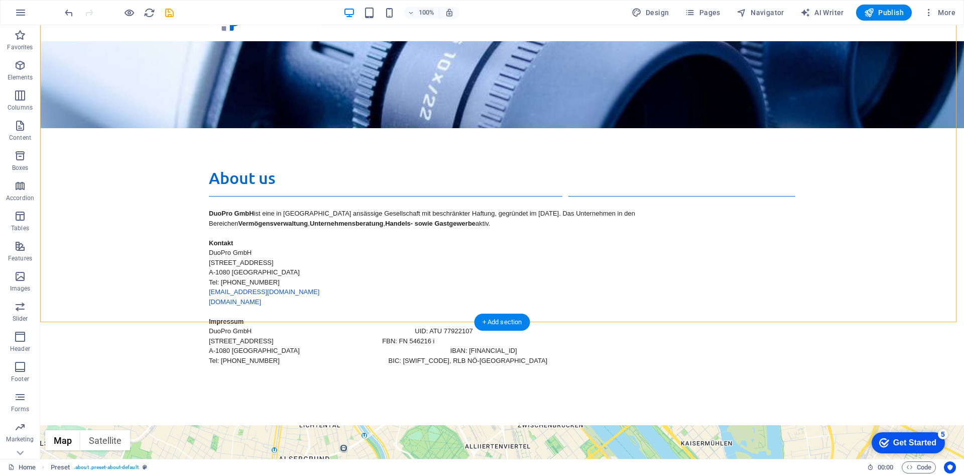
scroll to position [167, 0]
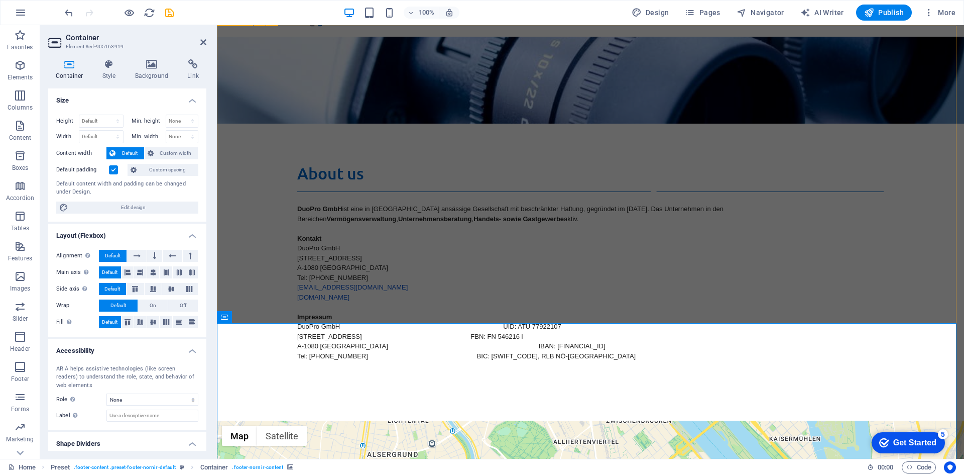
click at [497, 284] on div "About us DuoPro GmbH ist eine in Wien ansässige Gesellschaft mit beschränkter H…" at bounding box center [590, 271] width 747 height 297
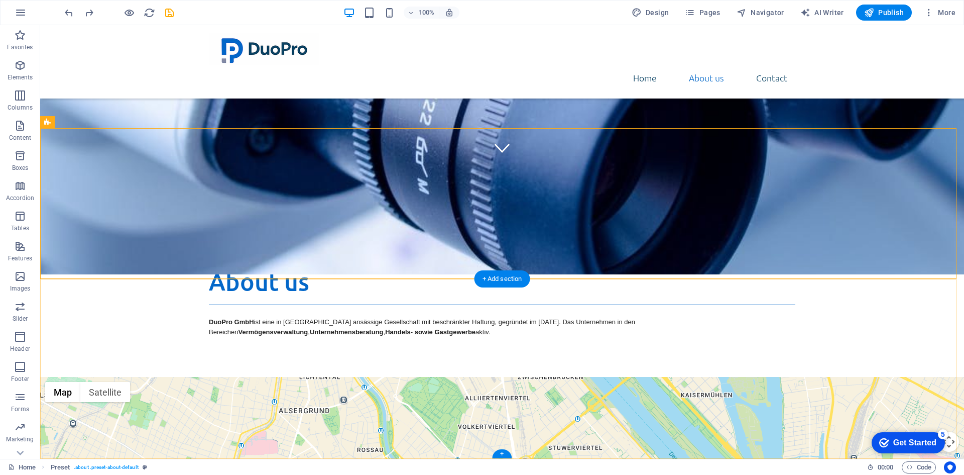
scroll to position [297, 0]
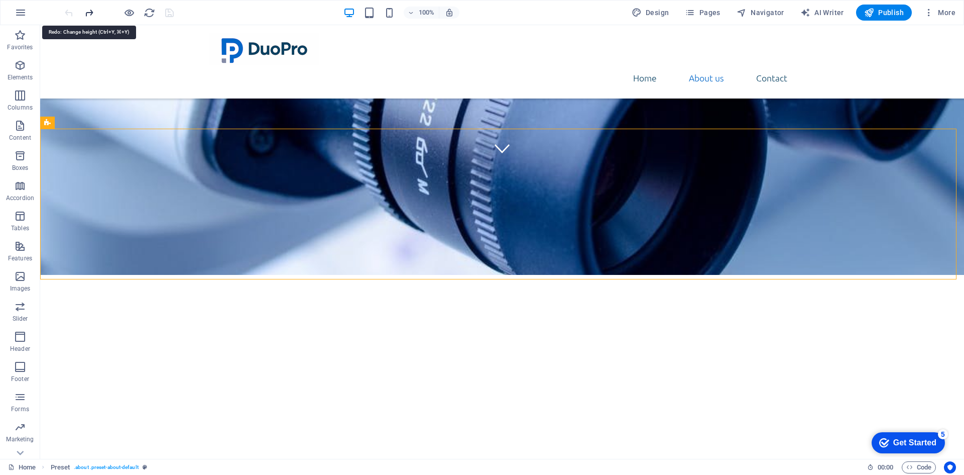
click at [92, 14] on icon "redo" at bounding box center [89, 13] width 12 height 12
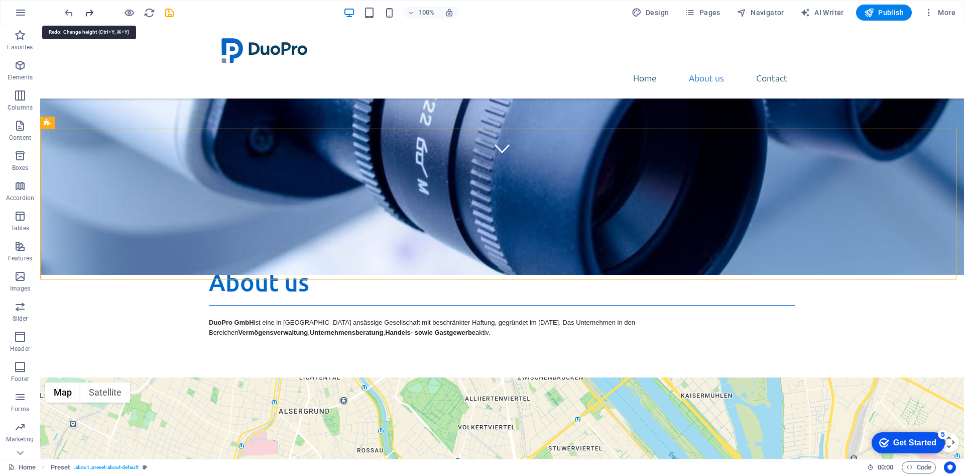
click at [92, 14] on icon "redo" at bounding box center [89, 13] width 12 height 12
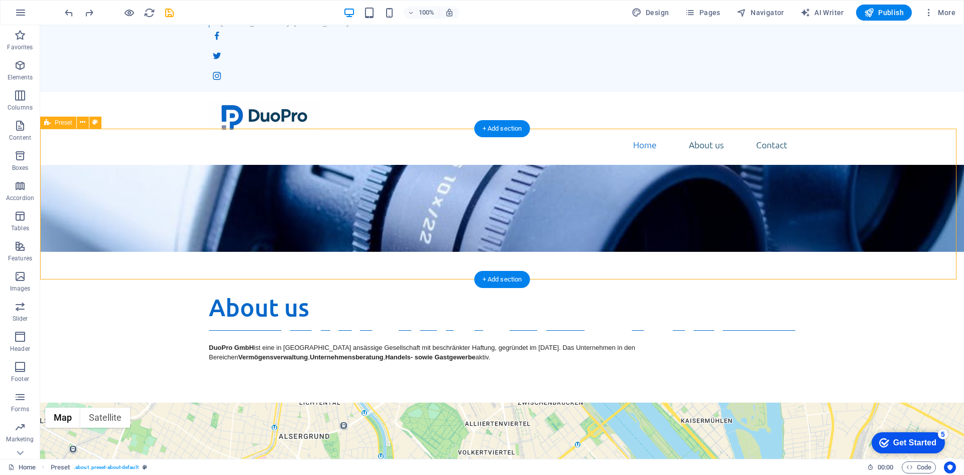
scroll to position [64, 0]
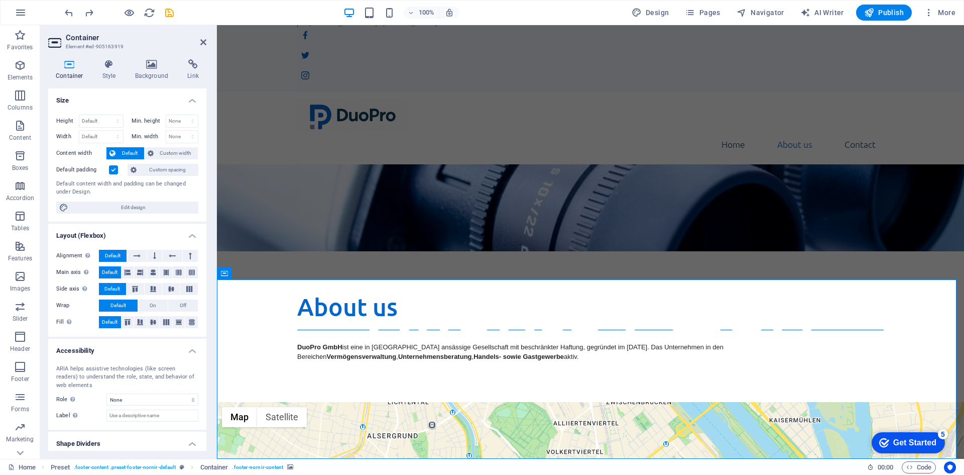
click at [154, 257] on icon at bounding box center [154, 256] width 3 height 12
click at [118, 255] on span "Default" at bounding box center [113, 256] width 16 height 12
click at [211, 44] on aside "Container Element #ed-905163919 Container Style Background Link Size Height Def…" at bounding box center [128, 241] width 177 height 433
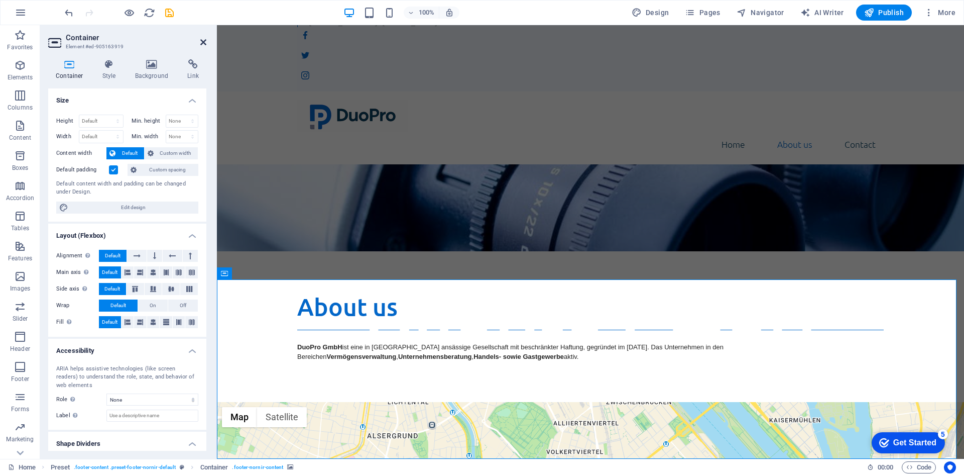
click at [202, 42] on icon at bounding box center [203, 42] width 6 height 8
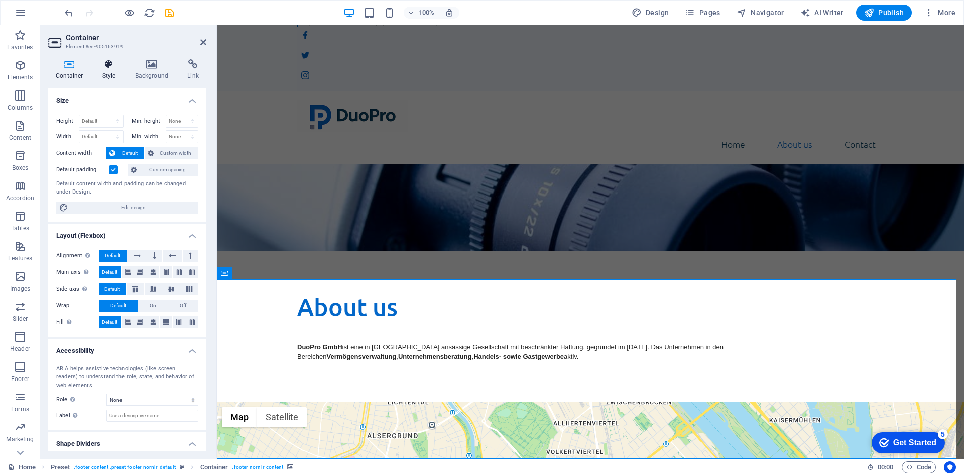
click at [115, 75] on h4 "Style" at bounding box center [111, 69] width 33 height 21
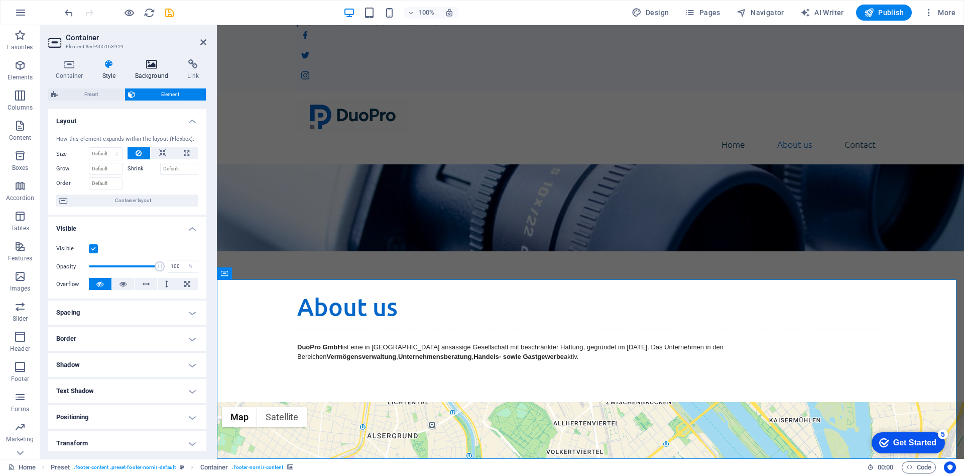
click at [147, 77] on h4 "Background" at bounding box center [154, 69] width 53 height 21
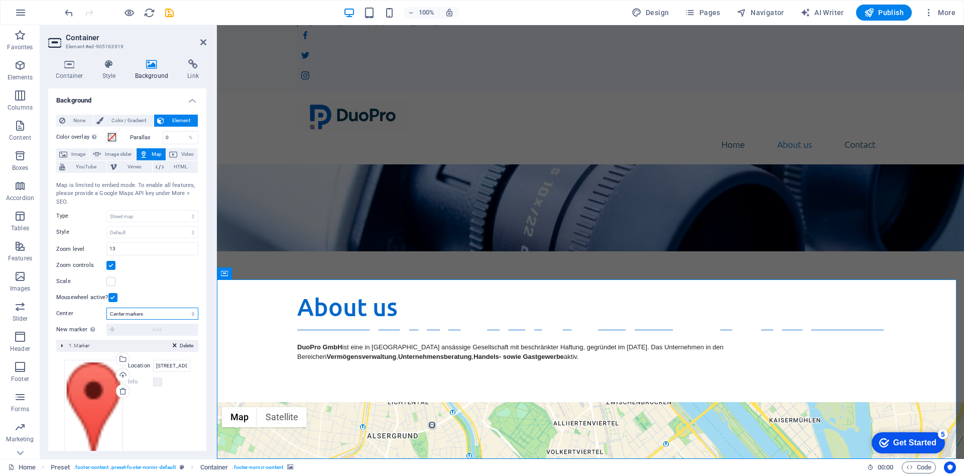
click at [150, 315] on select "Don't center Center markers Center and zoom markers" at bounding box center [152, 313] width 92 height 12
click at [106, 319] on select "Don't center Center markers Center and zoom markers" at bounding box center [152, 313] width 92 height 12
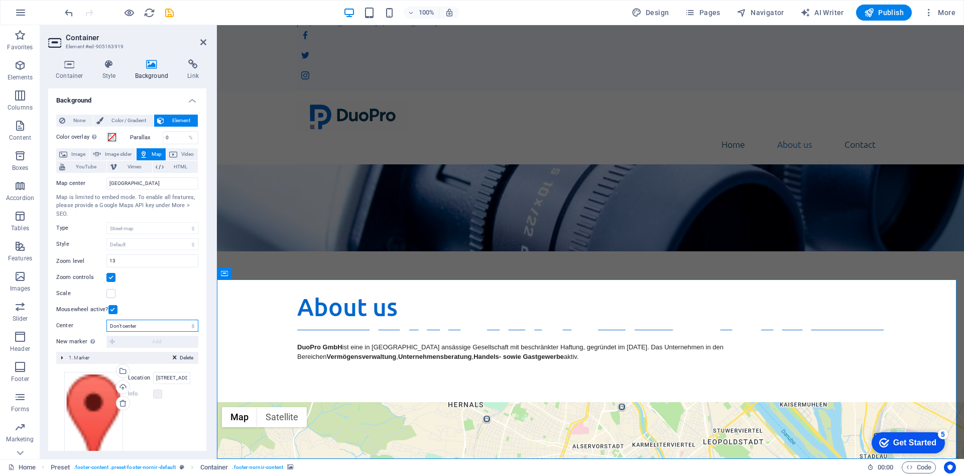
click at [147, 324] on select "Don't center Center markers Center and zoom markers" at bounding box center [152, 325] width 92 height 12
select select "1"
click at [106, 319] on select "Don't center Center markers Center and zoom markers" at bounding box center [152, 325] width 92 height 12
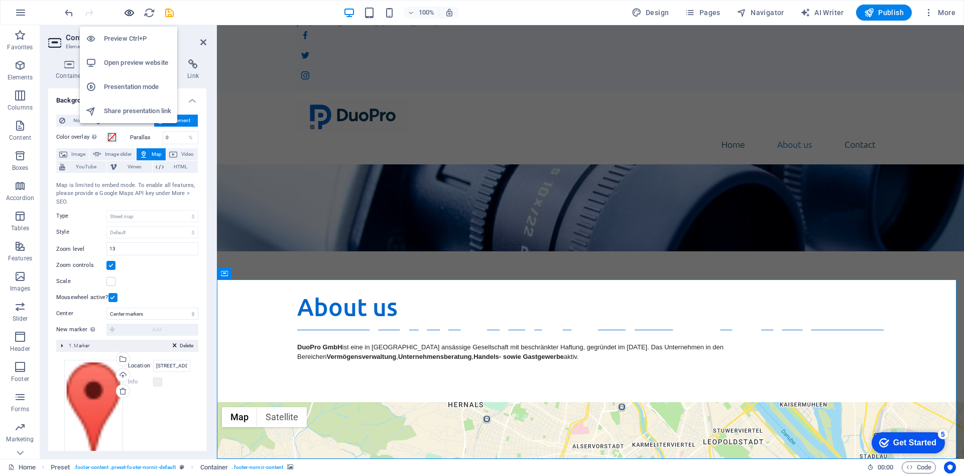
click at [124, 18] on icon "button" at bounding box center [130, 13] width 12 height 12
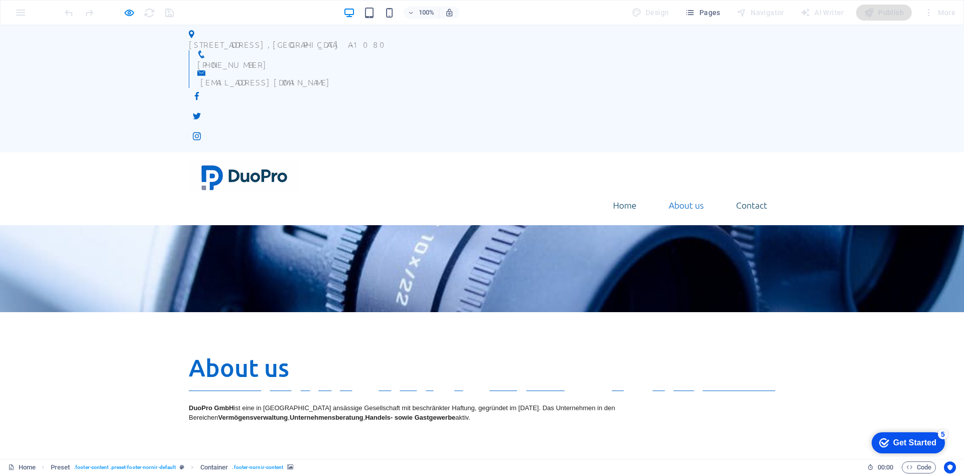
scroll to position [0, 0]
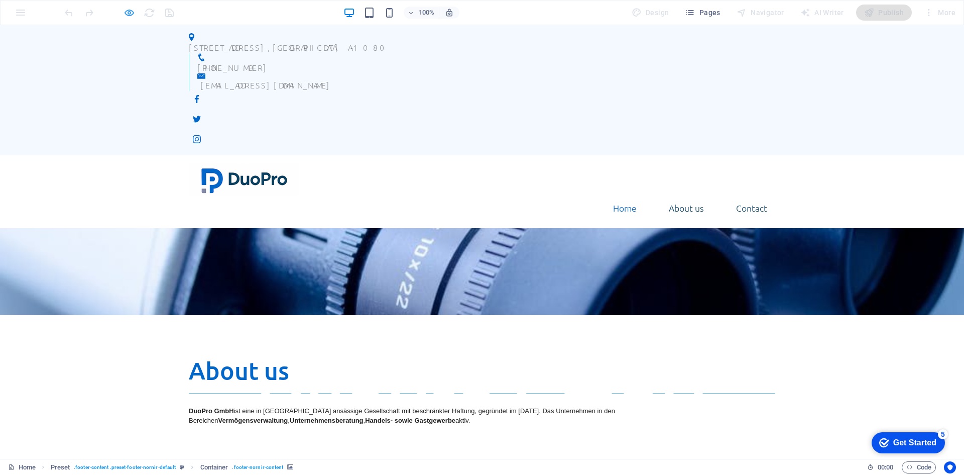
click at [126, 12] on icon "button" at bounding box center [130, 13] width 12 height 12
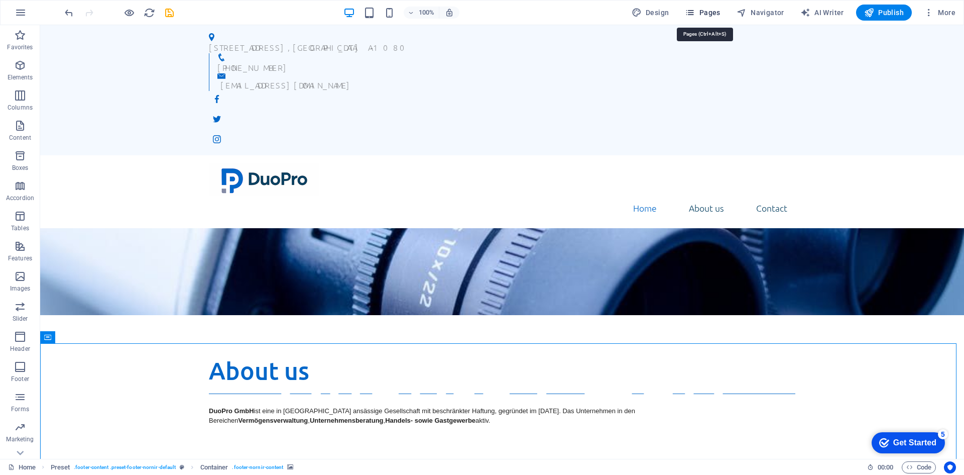
click at [708, 13] on span "Pages" at bounding box center [702, 13] width 35 height 10
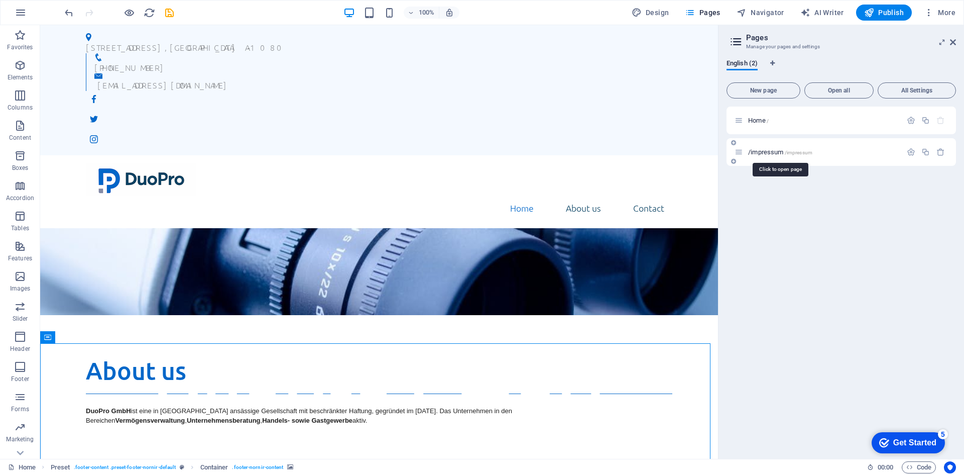
click at [788, 149] on span "/impressum /impressum" at bounding box center [780, 152] width 64 height 8
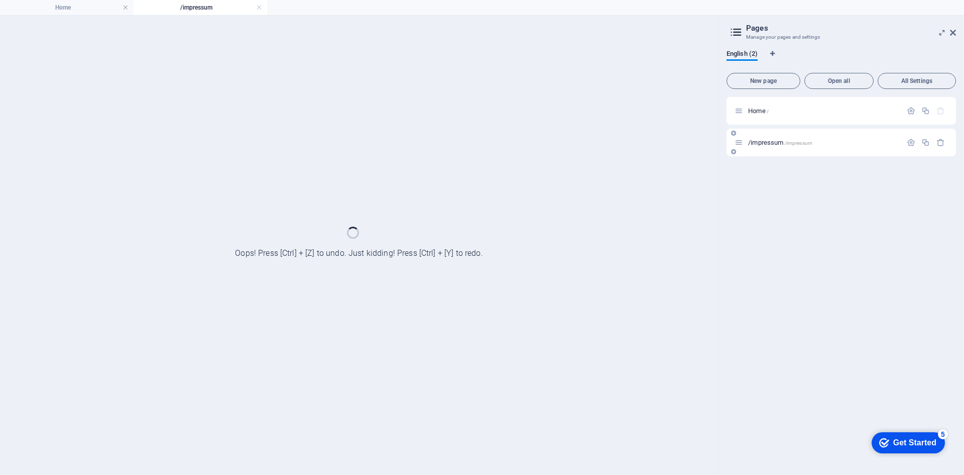
click at [788, 149] on div "/impressum /impressum" at bounding box center [842, 143] width 230 height 28
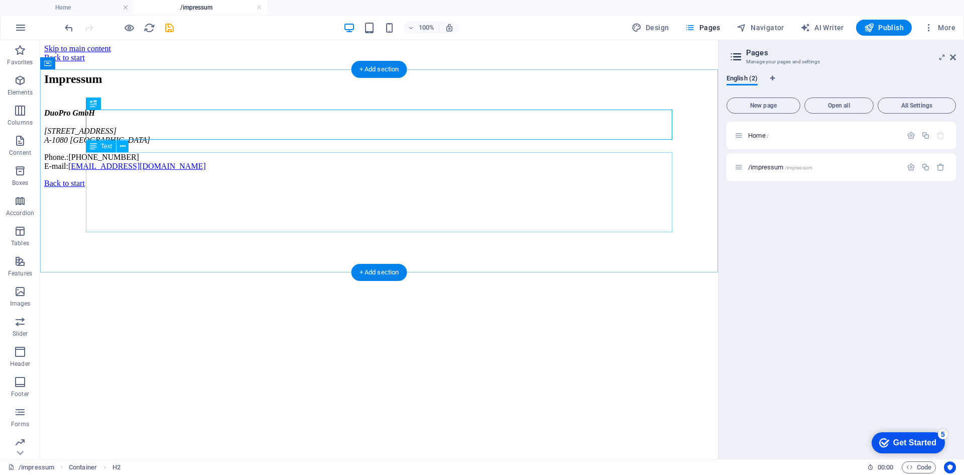
click at [663, 169] on div "DuoPro GmbH Lerchenfelder Straße 32/8 A-1080 Wien Phone.: +43 (0) 1 942 5376 E-…" at bounding box center [379, 139] width 670 height 62
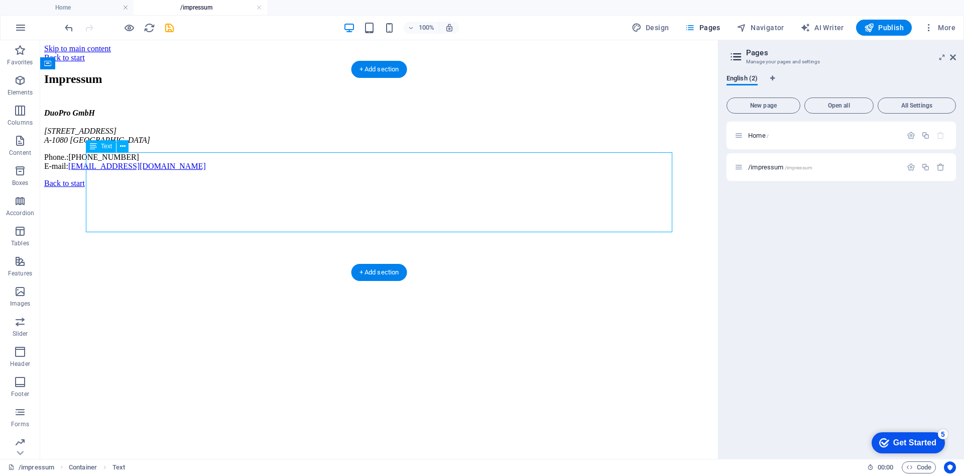
click at [670, 171] on div "DuoPro GmbH Lerchenfelder Straße 32/8 A-1080 Wien Phone.: +43 (0) 1 942 5376 E-…" at bounding box center [379, 139] width 670 height 62
click at [672, 171] on div "DuoPro GmbH Lerchenfelder Straße 32/8 A-1080 Wien Phone.: +43 (0) 1 942 5376 E-…" at bounding box center [379, 139] width 670 height 62
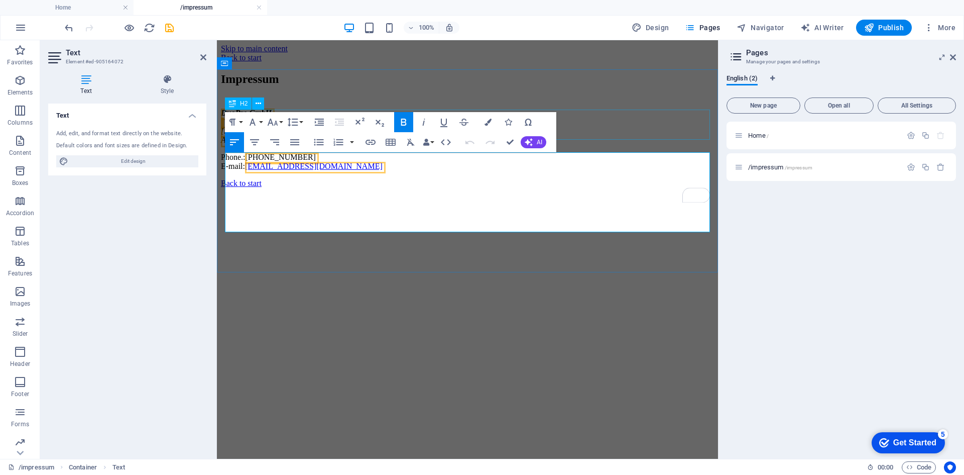
click at [590, 86] on div "Impressum" at bounding box center [467, 79] width 493 height 14
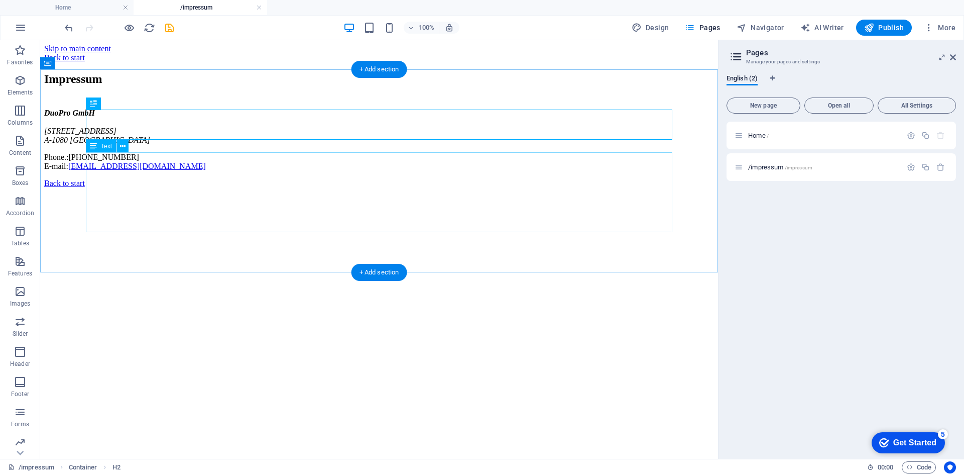
click at [358, 171] on div "DuoPro GmbH Lerchenfelder Straße 32/8 A-1080 Wien Phone.: +43 (0) 1 942 5376 E-…" at bounding box center [379, 139] width 670 height 62
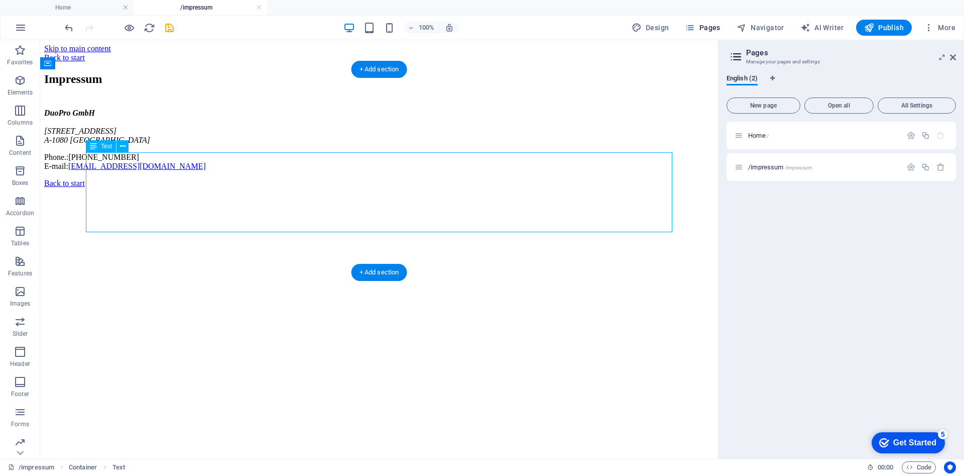
click at [358, 171] on div "DuoPro GmbH Lerchenfelder Straße 32/8 A-1080 Wien Phone.: +43 (0) 1 942 5376 E-…" at bounding box center [379, 139] width 670 height 62
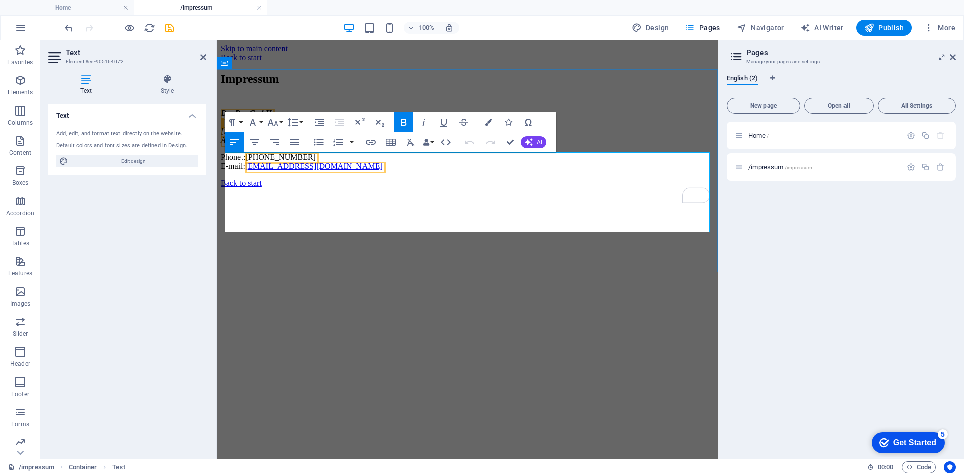
click at [506, 145] on address "DuoPro GmbH Lerchenfelder Straße 32/8 A-1080 Wien" at bounding box center [467, 126] width 493 height 36
click at [177, 88] on h4 "Style" at bounding box center [167, 84] width 78 height 21
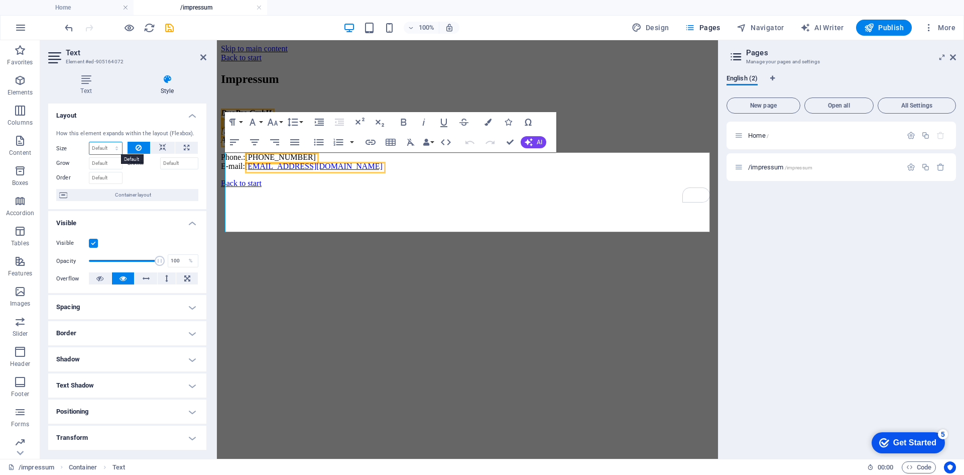
click at [115, 151] on select "Default auto px % 1/1 1/2 1/3 1/4 1/5 1/6 1/7 1/8 1/9 1/10" at bounding box center [105, 148] width 33 height 12
select select "%"
click at [106, 142] on select "Default auto px % 1/1 1/2 1/3 1/4 1/5 1/6 1/7 1/8 1/9 1/10" at bounding box center [105, 148] width 33 height 12
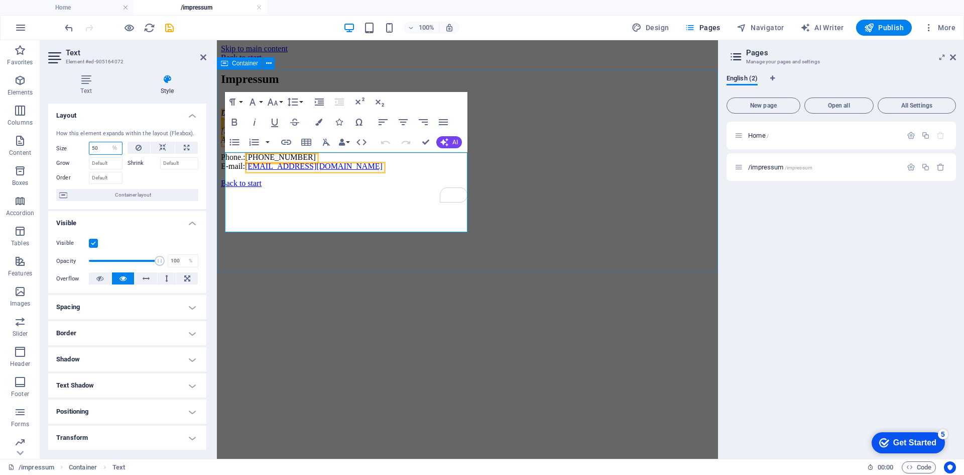
type input "50"
click at [545, 171] on div "Impressum DuoPro GmbH [STREET_ADDRESS] Phone.: [PHONE_NUMBER] E-mail: [EMAIL_AD…" at bounding box center [467, 121] width 493 height 98
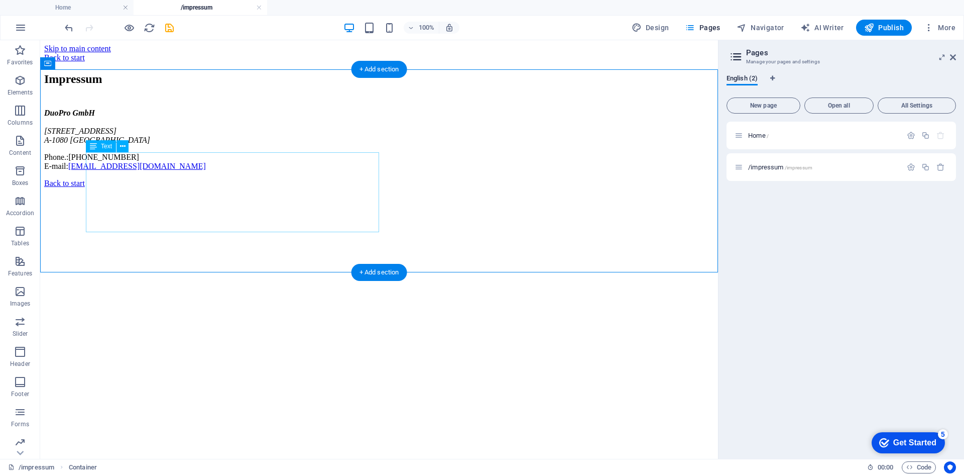
click at [144, 165] on div "DuoPro GmbH Lerchenfelder Straße 32/8 A-1080 Wien Phone.: +43 (0) 1 942 5376 E-…" at bounding box center [379, 139] width 670 height 62
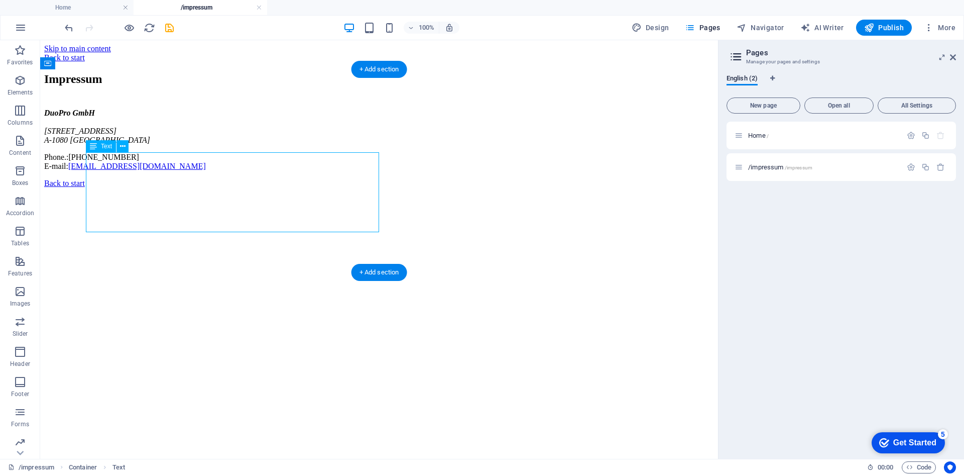
click at [160, 152] on div "DuoPro GmbH Lerchenfelder Straße 32/8 A-1080 Wien Phone.: +43 (0) 1 942 5376 E-…" at bounding box center [379, 139] width 670 height 62
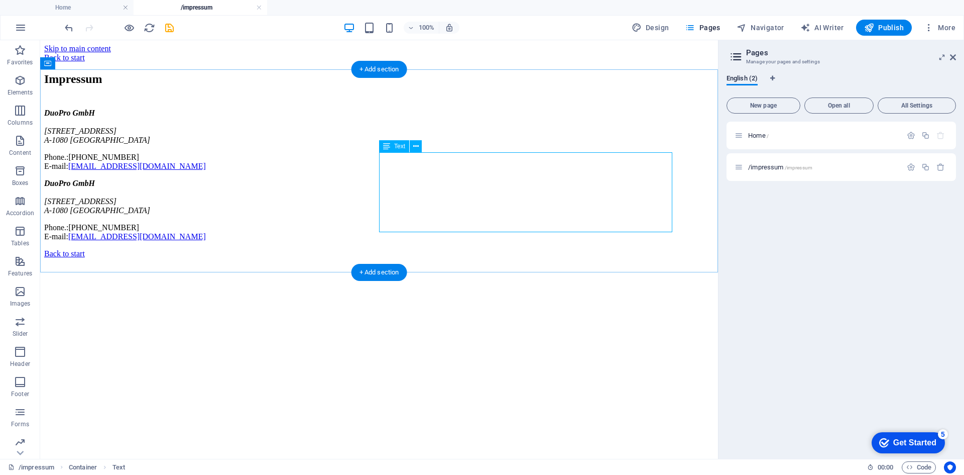
click at [495, 194] on div "DuoPro GmbH [STREET_ADDRESS] Phone.: [PHONE_NUMBER] E-mail: [EMAIL_ADDRESS][DOM…" at bounding box center [379, 210] width 670 height 62
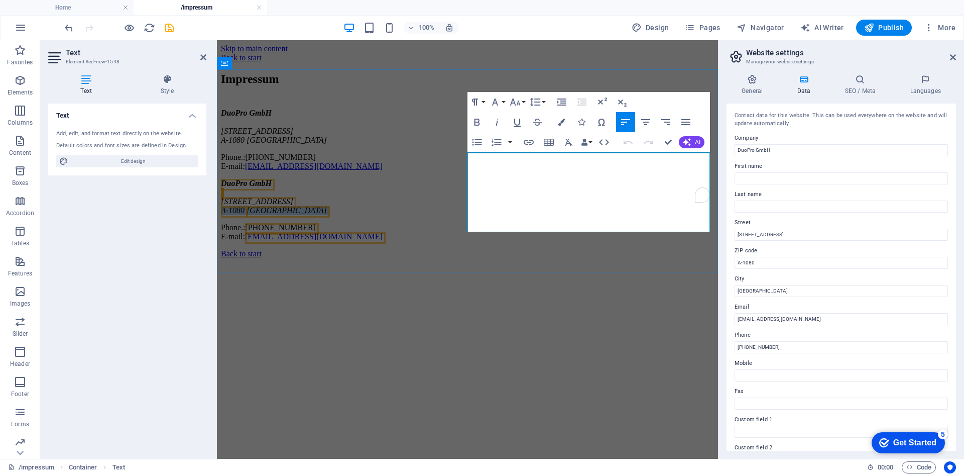
click at [547, 203] on address "DuoPro GmbH [STREET_ADDRESS]" at bounding box center [467, 197] width 493 height 36
click at [537, 179] on address "DuoPro GmbH [STREET_ADDRESS]" at bounding box center [467, 197] width 493 height 36
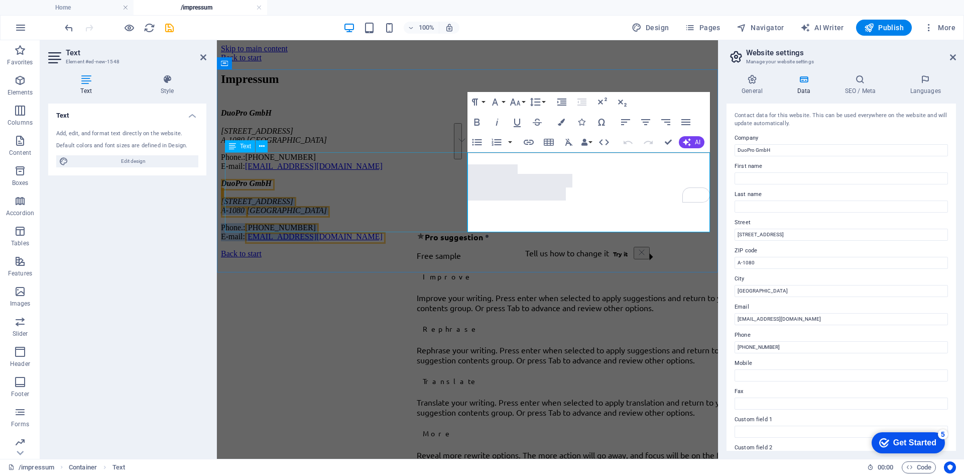
drag, startPoint x: 572, startPoint y: 226, endPoint x: 467, endPoint y: 183, distance: 112.9
click at [467, 183] on div "Impressum DuoPro GmbH [STREET_ADDRESS] Phone.: [PHONE_NUMBER] E-mail: [EMAIL_AD…" at bounding box center [467, 156] width 493 height 169
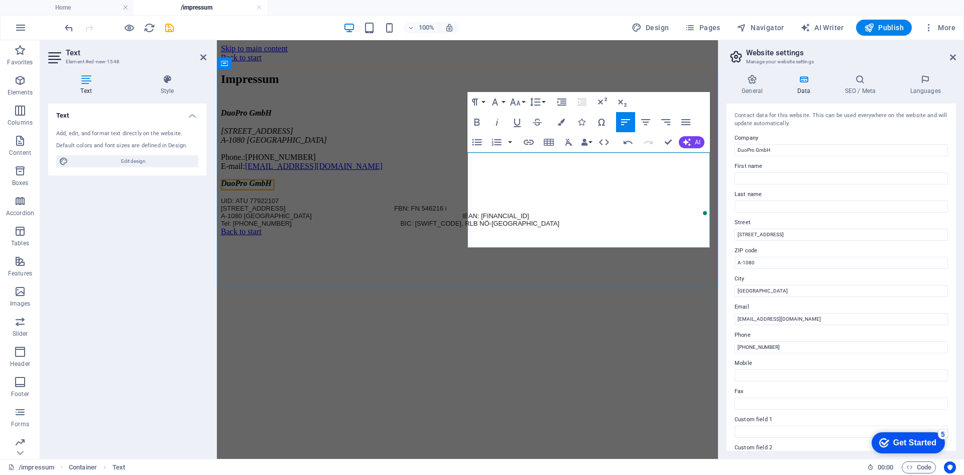
click at [487, 204] on p "[STREET_ADDRESS]: FN 546216 i" at bounding box center [467, 208] width 493 height 8
drag, startPoint x: 487, startPoint y: 193, endPoint x: 488, endPoint y: 188, distance: 5.1
click at [488, 204] on p "[STREET_ADDRESS]: FN 546216 i" at bounding box center [467, 208] width 493 height 8
click at [482, 176] on div at bounding box center [482, 176] width 0 height 0
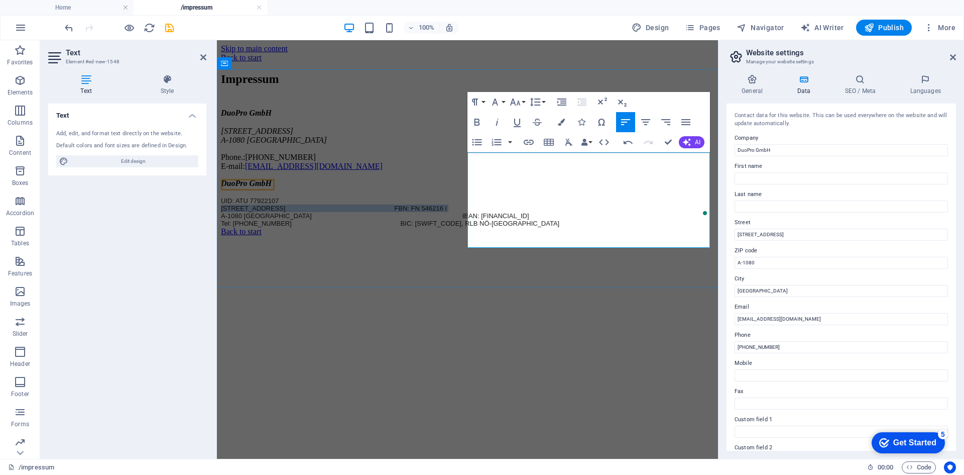
click at [488, 204] on p "[STREET_ADDRESS]: FN 546216 i" at bounding box center [467, 208] width 493 height 8
click at [489, 204] on p "[STREET_ADDRESS]: FN 546216 i" at bounding box center [467, 208] width 493 height 8
click at [483, 176] on div at bounding box center [483, 176] width 0 height 0
click at [510, 204] on p "[STREET_ADDRESS]: FN 546216 i" at bounding box center [467, 208] width 493 height 8
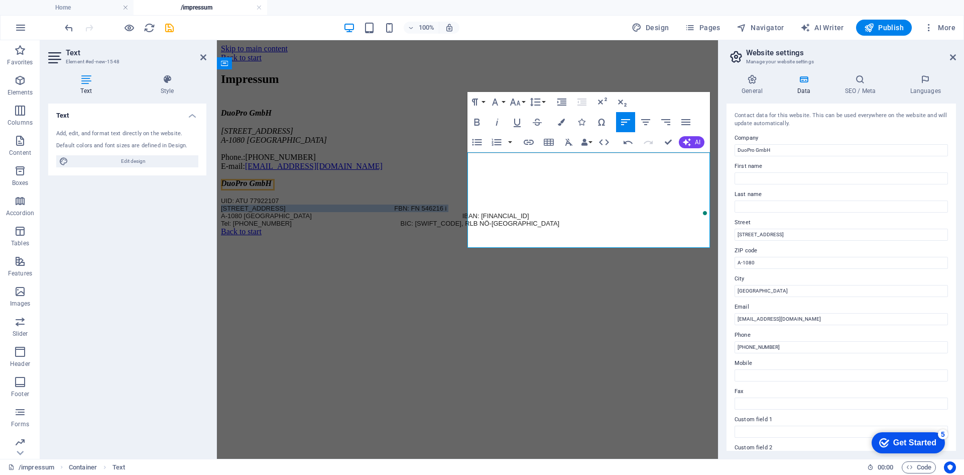
click at [510, 204] on p "[STREET_ADDRESS]: FN 546216 i" at bounding box center [467, 208] width 493 height 8
drag, startPoint x: 545, startPoint y: 191, endPoint x: 468, endPoint y: 191, distance: 76.9
click at [468, 204] on p "Lerchenfelder Straße 32/8 FBN: FN 546216 i" at bounding box center [467, 208] width 493 height 8
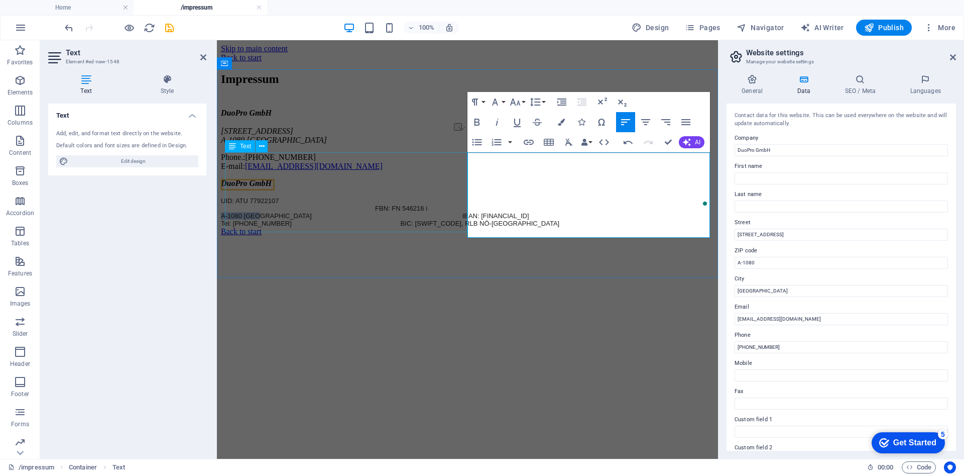
drag, startPoint x: 505, startPoint y: 204, endPoint x: 453, endPoint y: 203, distance: 52.2
click at [453, 203] on div "Impressum DuoPro GmbH Lerchenfelder Straße 32/8 A-1080 Wien Phone.: +43 (0) 1 9…" at bounding box center [467, 149] width 493 height 155
drag, startPoint x: 539, startPoint y: 224, endPoint x: 441, endPoint y: 222, distance: 98.0
click at [441, 222] on div "Impressum DuoPro GmbH Lerchenfelder Straße 32/8 A-1080 Wien Phone.: +43 (0) 1 9…" at bounding box center [467, 149] width 493 height 155
click at [484, 204] on p "FBN: FN 546216 i" at bounding box center [467, 208] width 493 height 8
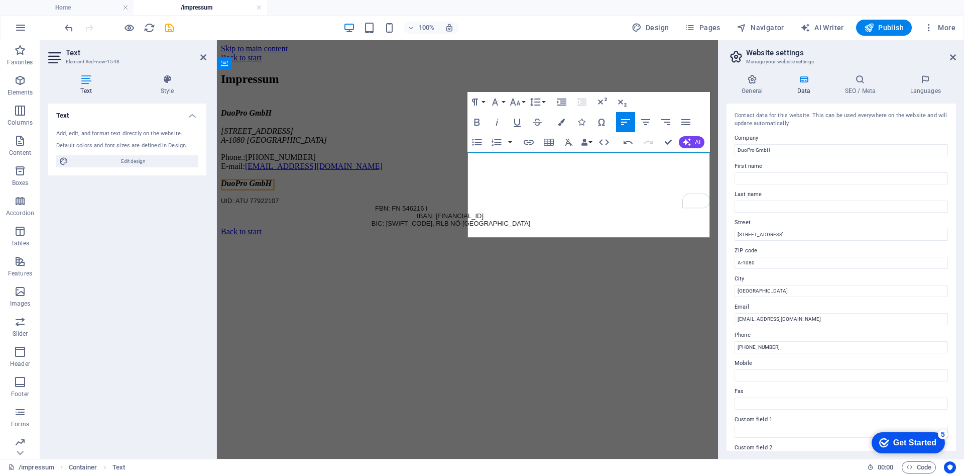
click at [479, 204] on p "FBN: FN 546216 i" at bounding box center [467, 208] width 493 height 8
click at [466, 171] on div "DuoPro GmbH Lerchenfelder Straße 32/8 A-1080 Wien Phone.: +43 (0) 1 942 5376 E-…" at bounding box center [467, 139] width 493 height 62
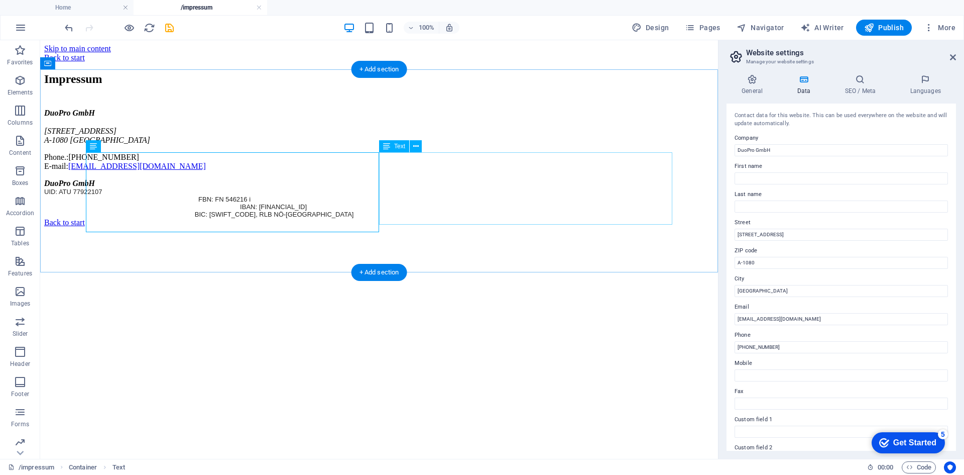
click at [558, 183] on div "DuoPro GmbH UID: ATU 77922107 FBN: FN 546216 i IBAN: AT65 3200 0000 1328 8204 B…" at bounding box center [379, 198] width 670 height 39
click at [530, 182] on div "DuoPro GmbH UID: ATU 77922107 FBN: FN 546216 i IBAN: AT65 3200 0000 1328 8204 B…" at bounding box center [379, 198] width 670 height 39
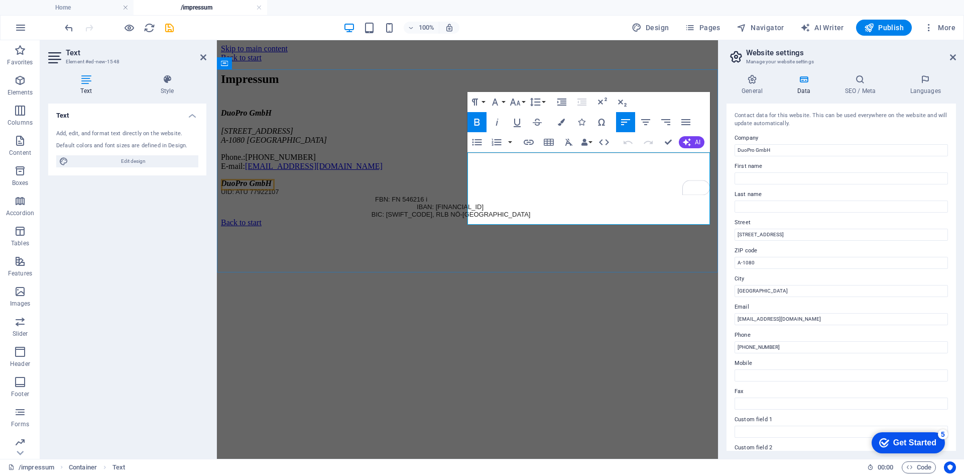
drag, startPoint x: 656, startPoint y: 183, endPoint x: 470, endPoint y: 181, distance: 186.4
click at [470, 195] on p "FBN: FN 546216 i" at bounding box center [467, 199] width 493 height 8
click at [663, 210] on p "BIC: RLNWATWW, RLB NÖ-Wien" at bounding box center [467, 214] width 493 height 8
drag, startPoint x: 663, startPoint y: 209, endPoint x: 453, endPoint y: 210, distance: 210.0
click at [453, 210] on div "Impressum DuoPro GmbH Lerchenfelder Straße 32/8 A-1080 Wien Phone.: +43 (0) 1 9…" at bounding box center [467, 145] width 493 height 146
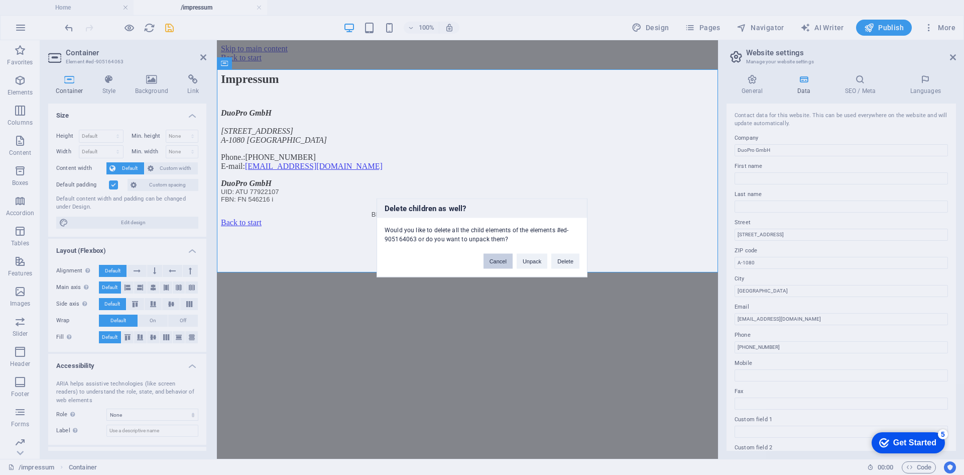
drag, startPoint x: 505, startPoint y: 258, endPoint x: 288, endPoint y: 217, distance: 220.4
click at [505, 258] on button "Cancel" at bounding box center [498, 260] width 29 height 15
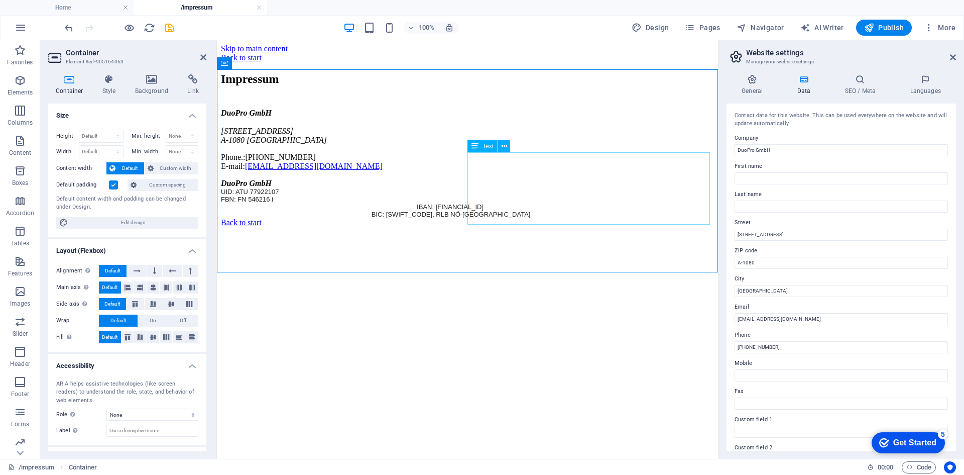
click at [602, 212] on div "DuoPro GmbH UID: ATU 77922107 FBN: FN 546216 i IBAN: AT65 3200 0000 1328 8204 B…" at bounding box center [467, 198] width 493 height 39
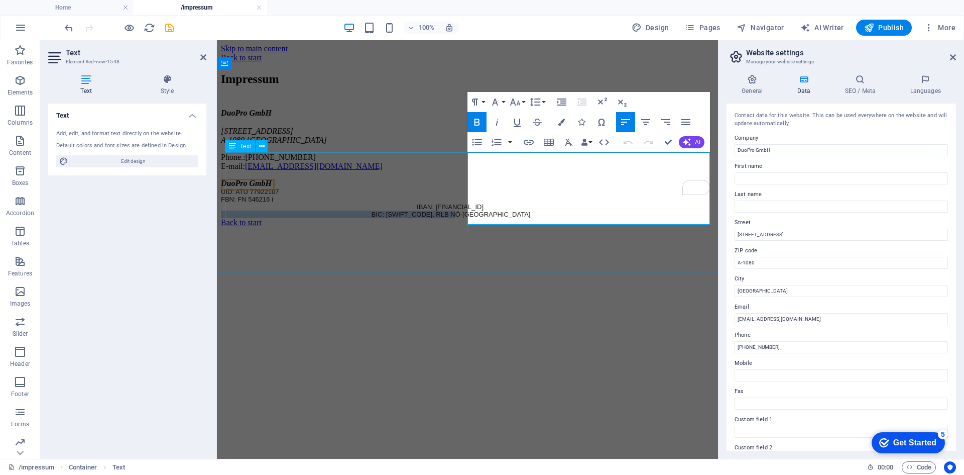
drag, startPoint x: 663, startPoint y: 211, endPoint x: 466, endPoint y: 208, distance: 196.9
click at [466, 208] on div "Impressum DuoPro GmbH Lerchenfelder Straße 32/8 A-1080 Wien Phone.: +43 (0) 1 9…" at bounding box center [467, 145] width 493 height 146
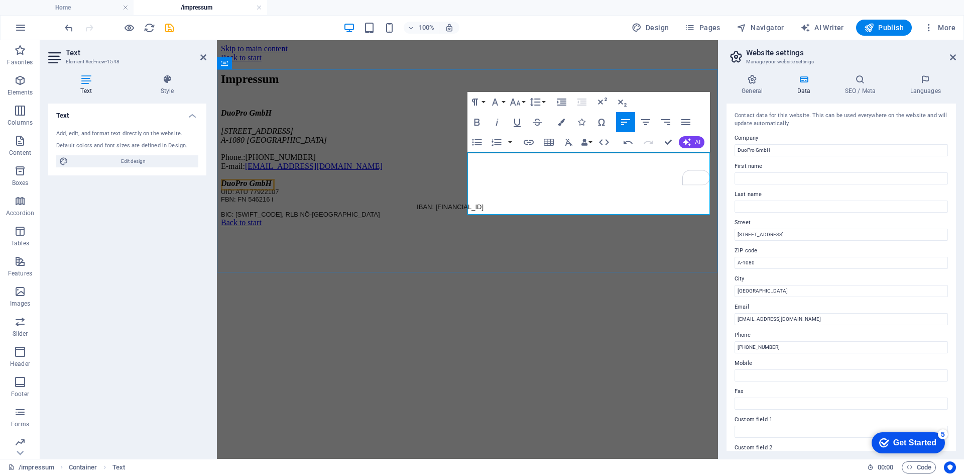
click at [472, 188] on p "UID: ATU 77922107" at bounding box center [467, 192] width 493 height 8
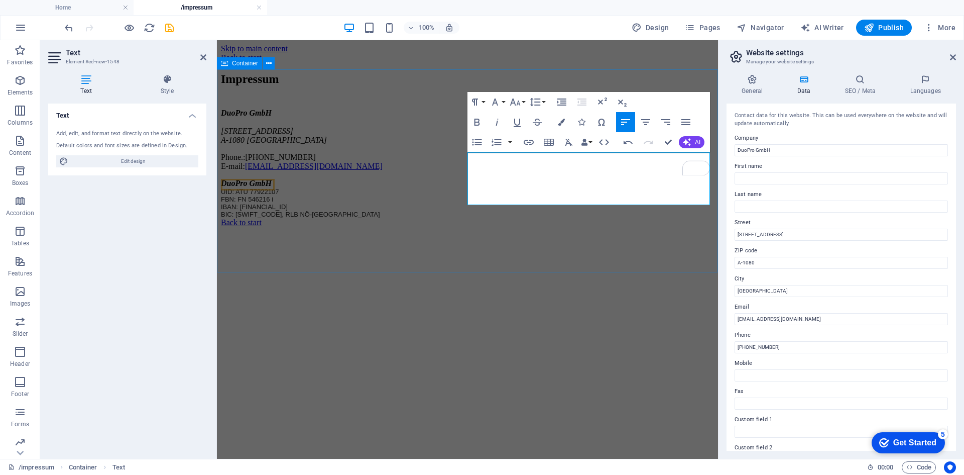
click at [484, 218] on div "Impressum DuoPro GmbH Lerchenfelder Straße 32/8 A-1080 Wien Phone.: +43 (0) 1 9…" at bounding box center [467, 145] width 493 height 146
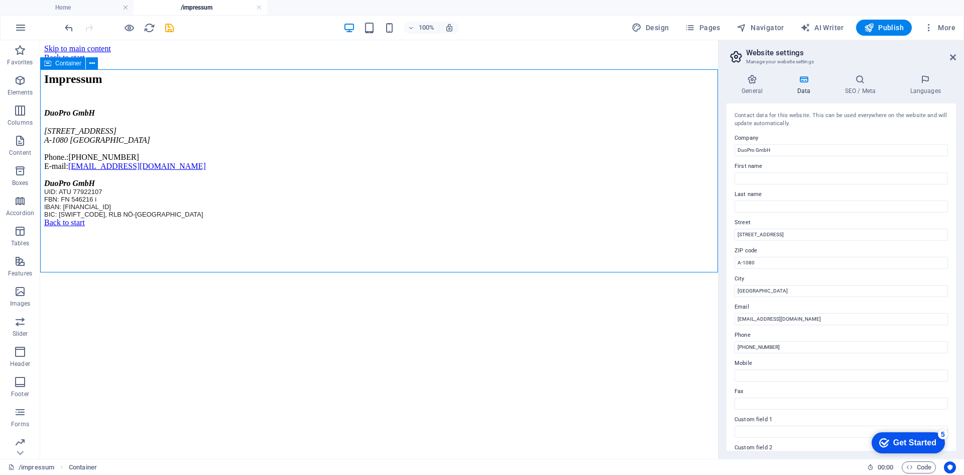
click at [484, 218] on div "Impressum DuoPro GmbH Lerchenfelder Straße 32/8 A-1080 Wien Phone.: +43 (0) 1 9…" at bounding box center [379, 145] width 670 height 146
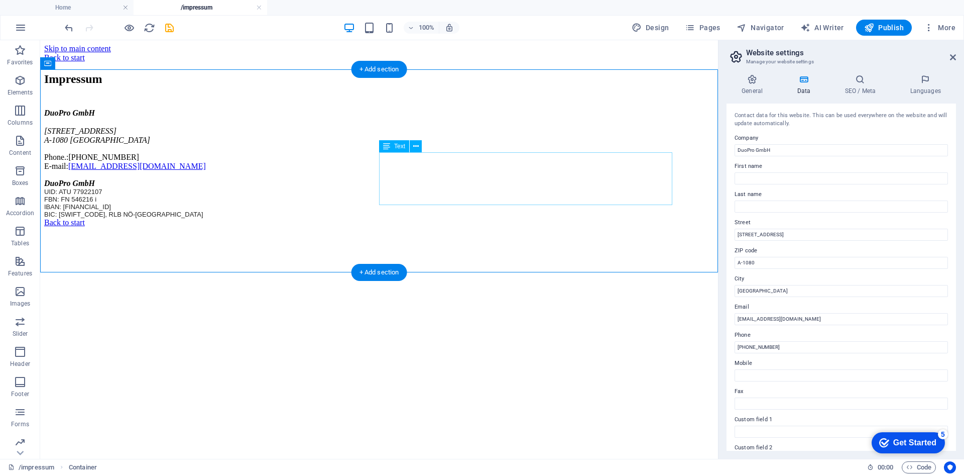
click at [390, 192] on div "DuoPro GmbH UID: ATU 77922107 FBN: FN 546216 i IBAN: AT65 3200 0000 1328 8204 B…" at bounding box center [379, 198] width 670 height 39
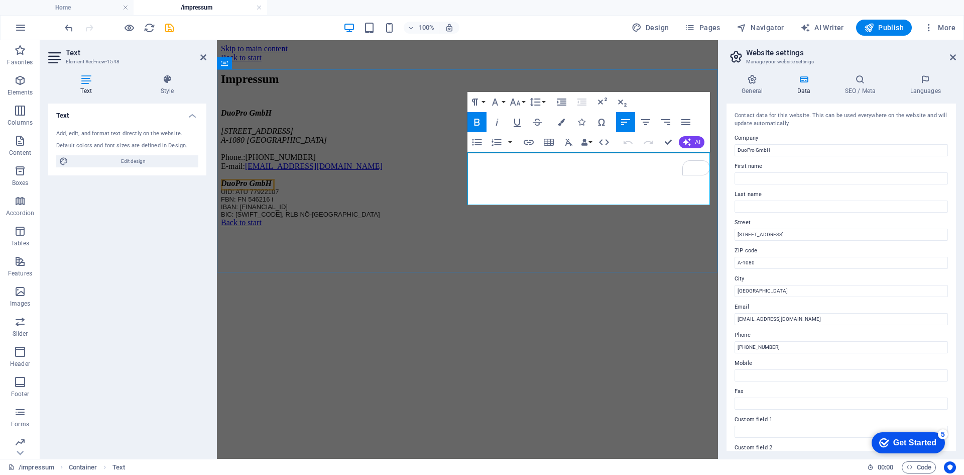
click at [272, 179] on span "DuoPro GmbH" at bounding box center [246, 183] width 51 height 9
click at [511, 217] on div "Impressum DuoPro GmbH Lerchenfelder Straße 32/8 A-1080 Wien Phone.: +43 (0) 1 9…" at bounding box center [467, 145] width 493 height 146
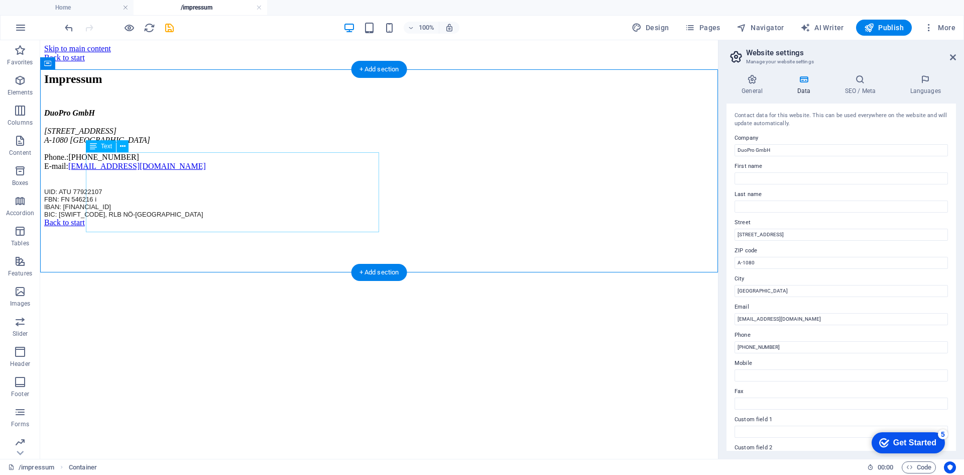
click at [151, 171] on div "DuoPro GmbH [STREET_ADDRESS] Phone.: [PHONE_NUMBER] E-mail: [EMAIL_ADDRESS][DOM…" at bounding box center [379, 139] width 670 height 62
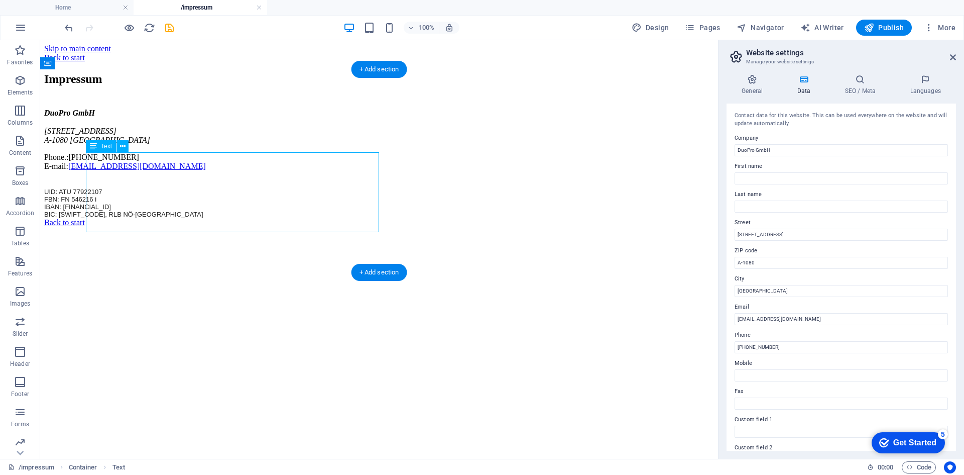
click at [151, 171] on div "DuoPro GmbH [STREET_ADDRESS] Phone.: [PHONE_NUMBER] E-mail: [EMAIL_ADDRESS][DOM…" at bounding box center [379, 139] width 670 height 62
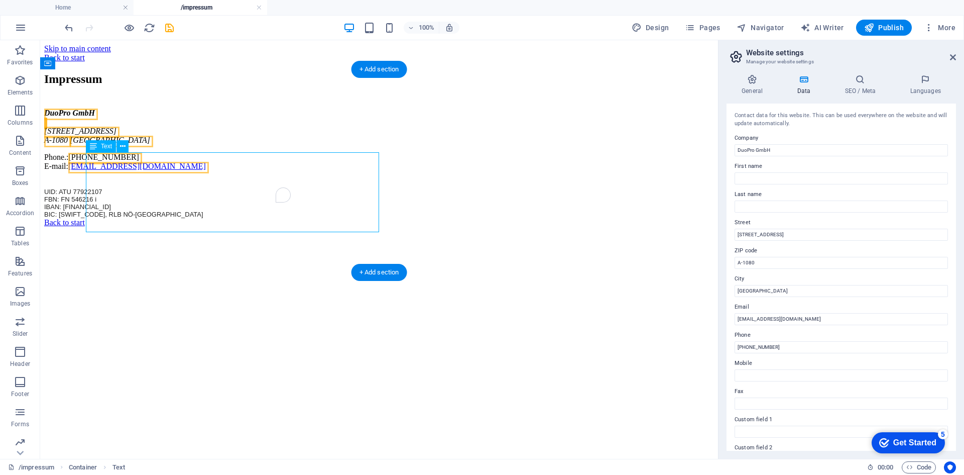
select select "%"
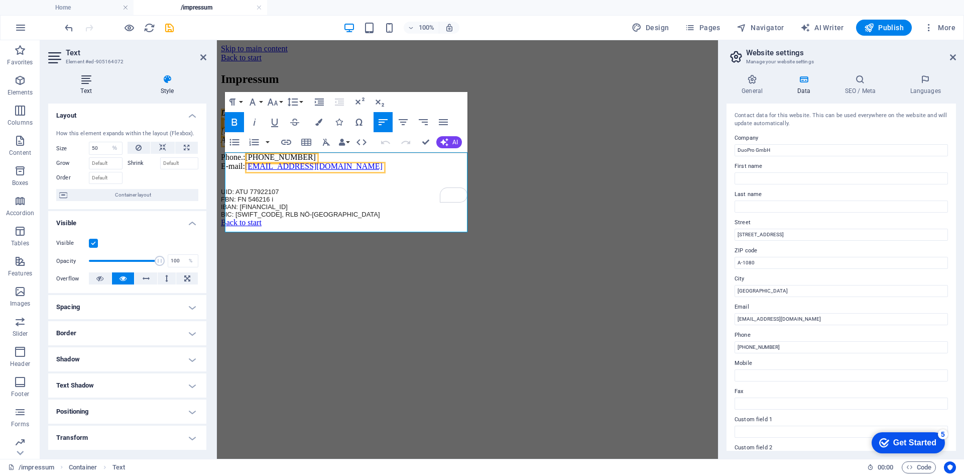
click at [95, 83] on icon at bounding box center [86, 79] width 76 height 10
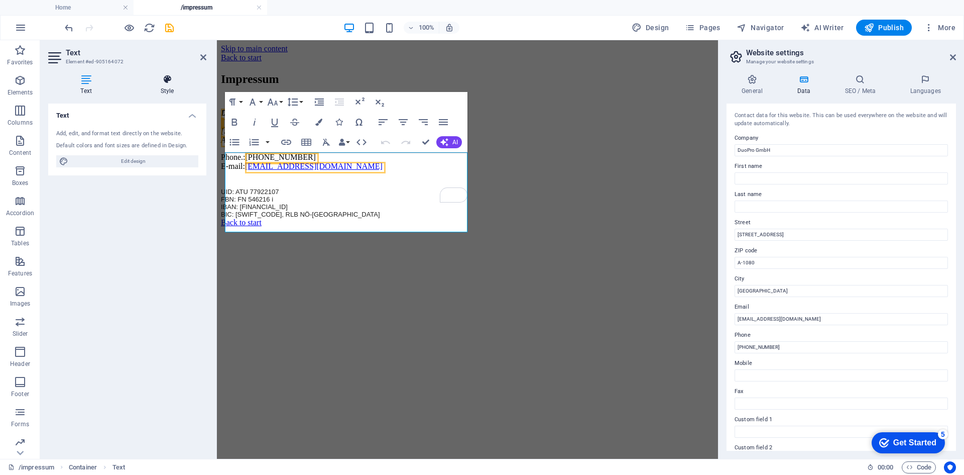
click at [155, 80] on icon at bounding box center [167, 79] width 78 height 10
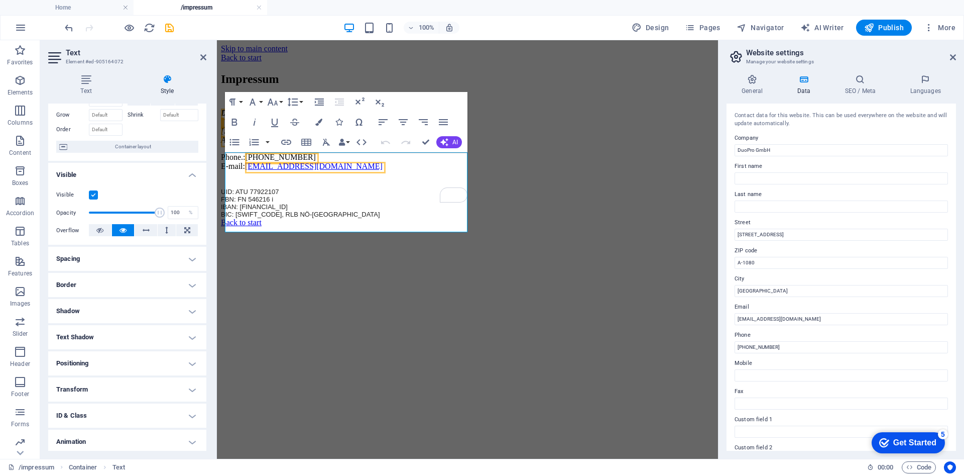
scroll to position [50, 0]
click at [149, 251] on h4 "Spacing" at bounding box center [127, 257] width 158 height 24
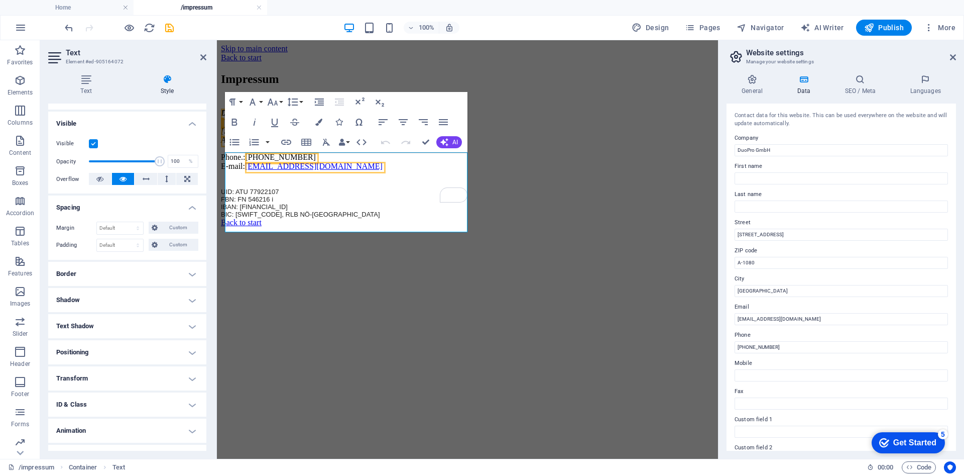
scroll to position [100, 0]
click at [131, 320] on h4 "Text Shadow" at bounding box center [127, 325] width 158 height 24
click at [136, 297] on h4 "Shadow" at bounding box center [127, 299] width 158 height 24
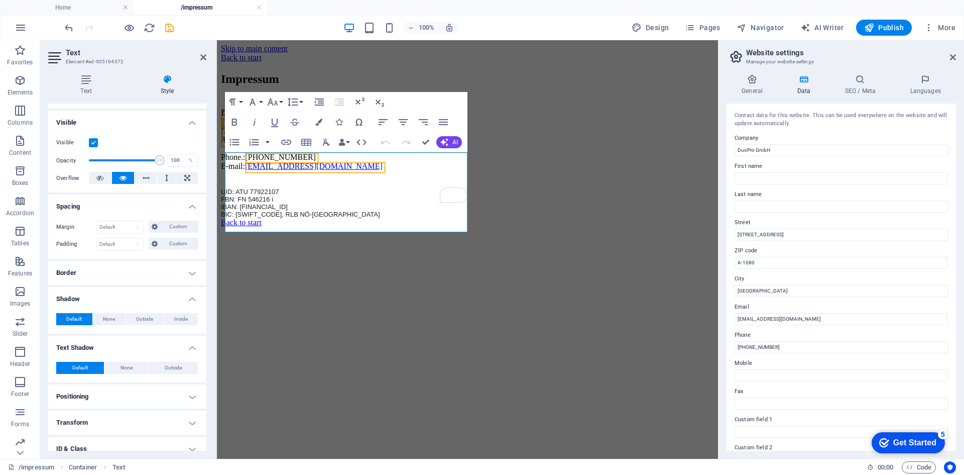
click at [136, 297] on h4 "Shadow" at bounding box center [127, 296] width 158 height 18
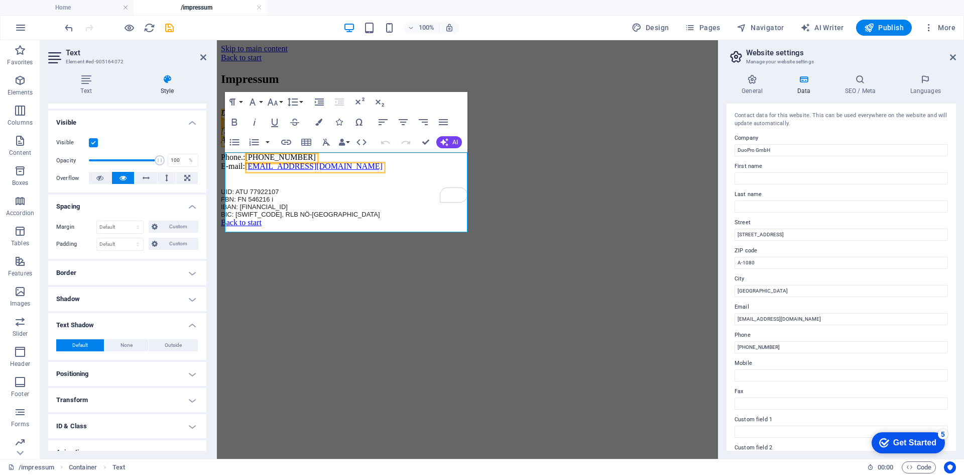
click at [136, 326] on h4 "Text Shadow" at bounding box center [127, 322] width 158 height 18
click at [136, 351] on h4 "Positioning" at bounding box center [127, 351] width 158 height 24
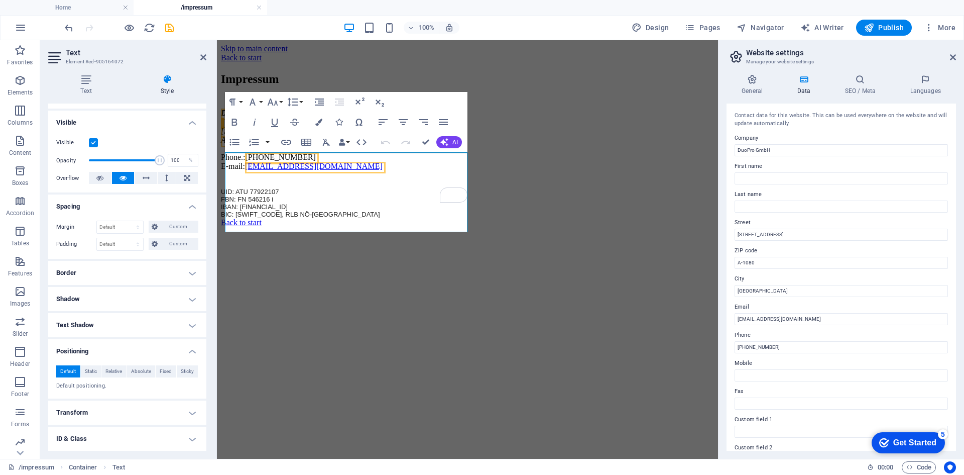
click at [137, 351] on h4 "Positioning" at bounding box center [127, 348] width 158 height 18
click at [149, 397] on h4 "ID & Class" at bounding box center [127, 403] width 158 height 24
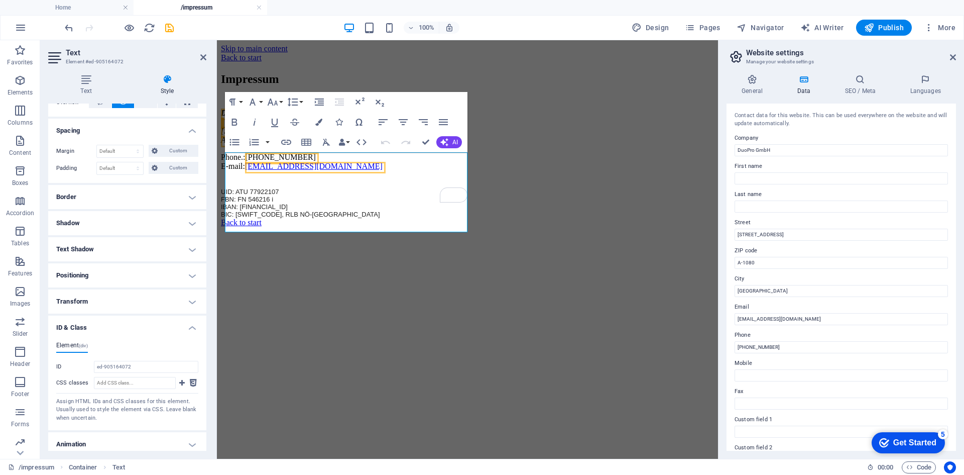
scroll to position [208, 0]
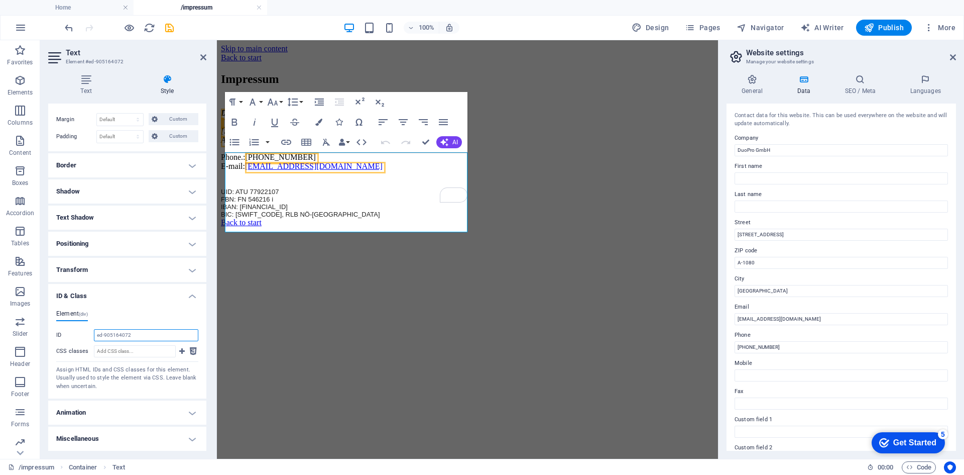
drag, startPoint x: 138, startPoint y: 339, endPoint x: 95, endPoint y: 331, distance: 43.4
click at [95, 331] on input "ed-905164072" at bounding box center [146, 335] width 104 height 12
click at [501, 218] on div "Impressum DuoPro GmbH Lerchenfelder Straße 32/8 A-1080 Wien Phone.: +43 (0) 1 9…" at bounding box center [467, 145] width 493 height 146
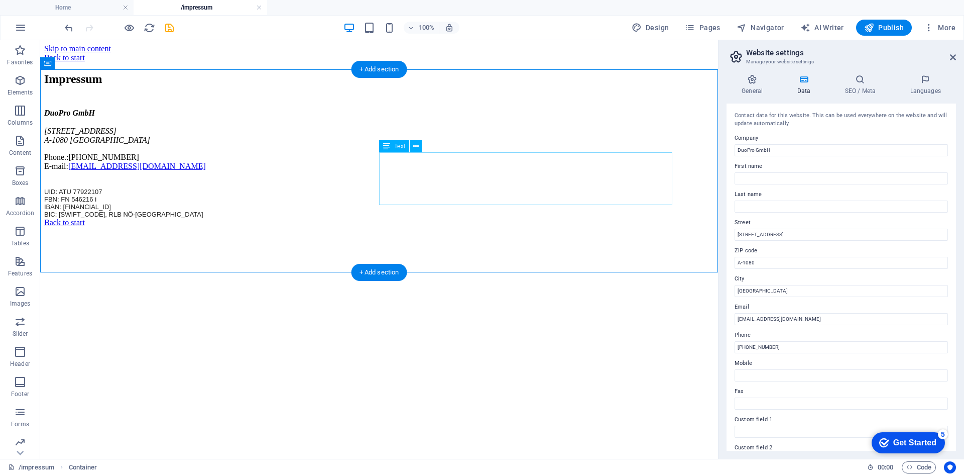
click at [441, 197] on div "UID: ATU 77922107 FBN: FN 546216 i IBAN: AT65 3200 0000 1328 8204 BIC: RLNWATWW…" at bounding box center [379, 198] width 670 height 39
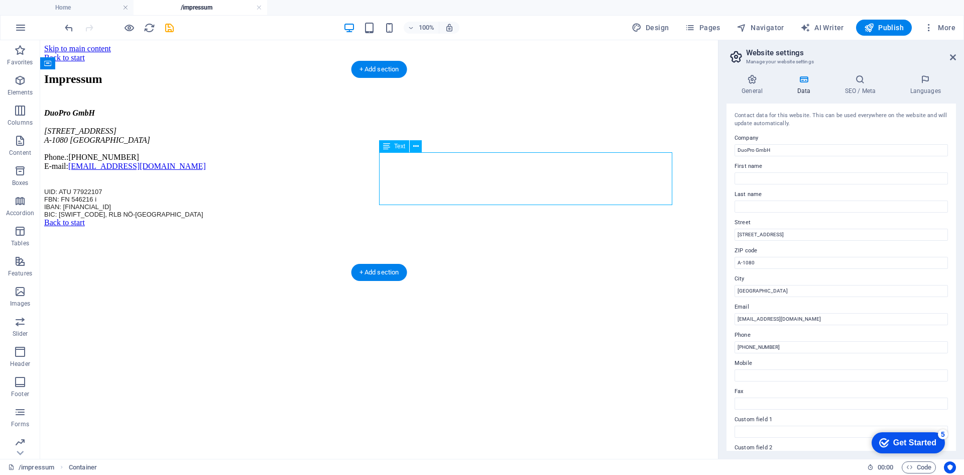
click at [441, 197] on div "UID: ATU 77922107 FBN: FN 546216 i IBAN: AT65 3200 0000 1328 8204 BIC: RLNWATWW…" at bounding box center [379, 198] width 670 height 39
select select "%"
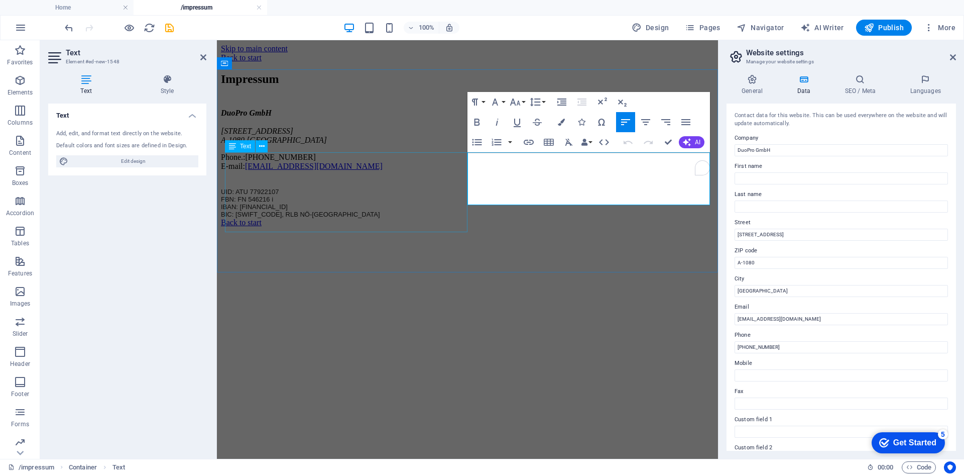
click at [441, 171] on div "DuoPro GmbH Lerchenfelder Straße 32/8 A-1080 Wien Phone.: +43 (0) 1 942 5376 E-…" at bounding box center [467, 139] width 493 height 62
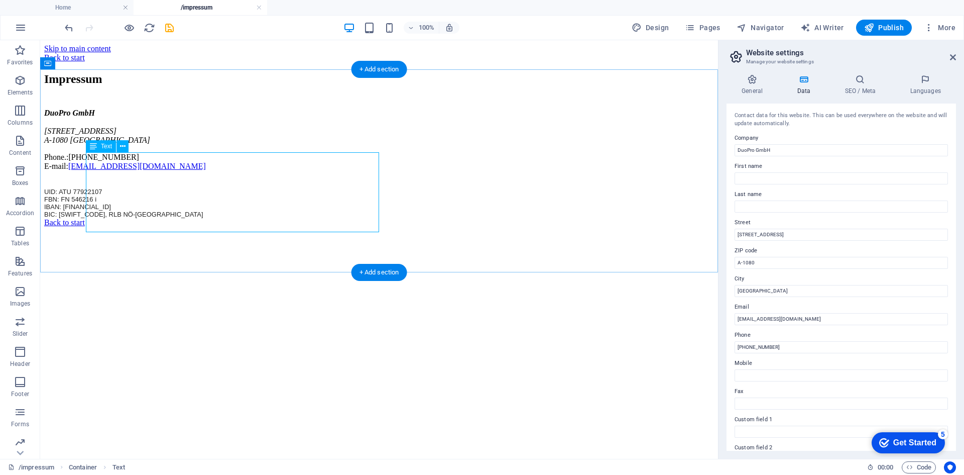
click at [293, 171] on div "DuoPro GmbH Lerchenfelder Straße 32/8 A-1080 Wien Phone.: +43 (0) 1 942 5376 E-…" at bounding box center [379, 139] width 670 height 62
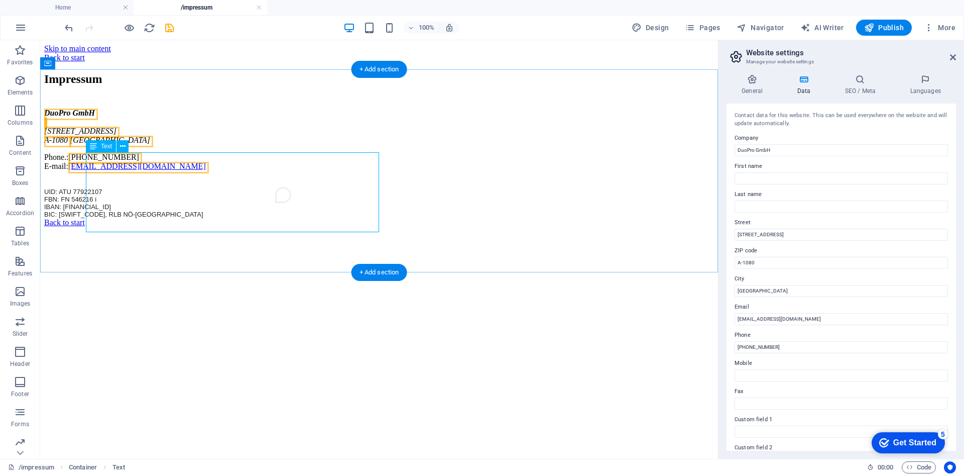
select select "%"
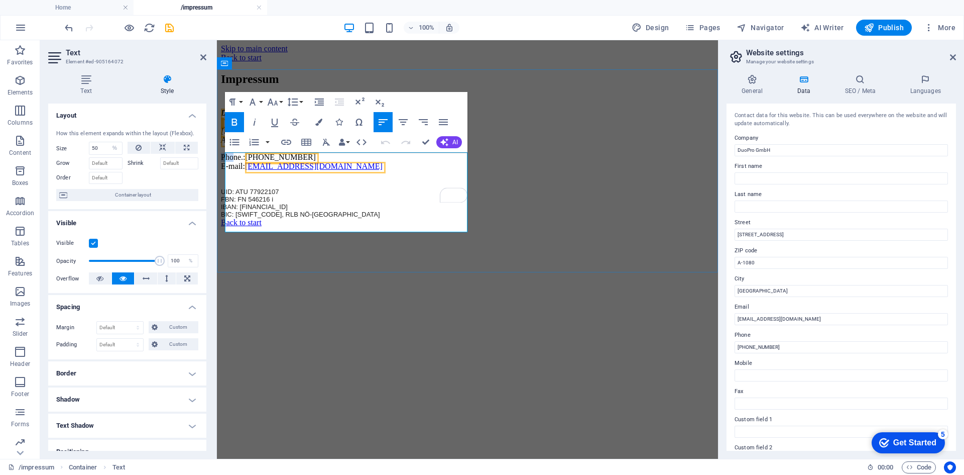
drag, startPoint x: 241, startPoint y: 213, endPoint x: 227, endPoint y: 214, distance: 13.6
click at [227, 171] on p "Phone.: +43 (0) 1 942 5376 E-mail: office@duopro.at" at bounding box center [467, 162] width 493 height 18
copy p "Pho"
click at [555, 179] on div "UID: ATU 77922107 FBN: FN 546216 i IBAN: AT65 3200 0000 1328 8204 BIC: RLNWATWW…" at bounding box center [467, 198] width 493 height 39
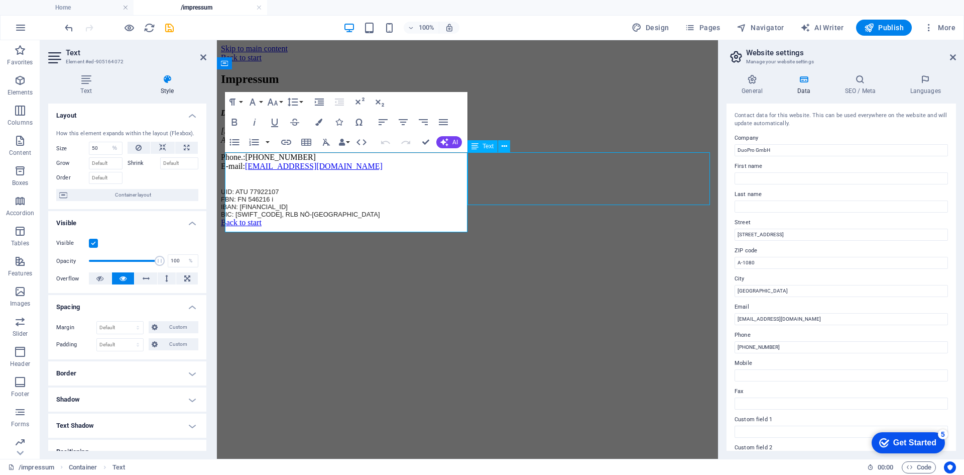
select select "%"
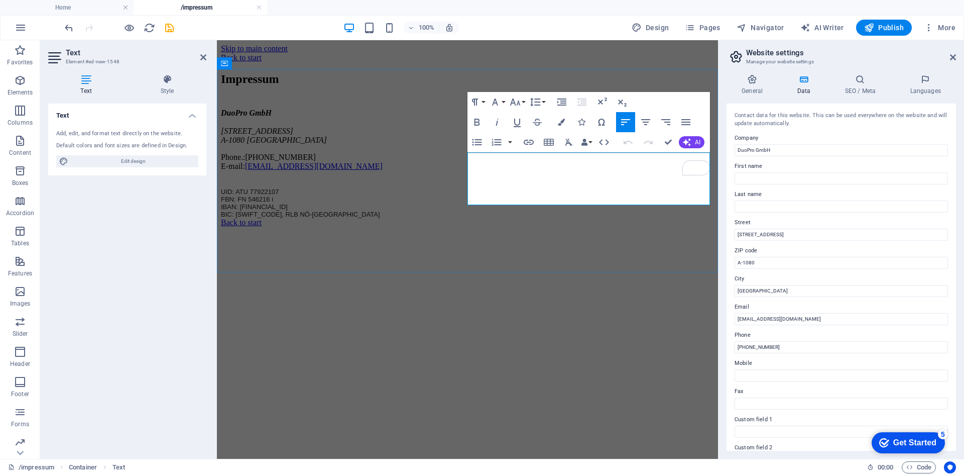
click at [510, 179] on address "To enrich screen reader interactions, please activate Accessibility in Grammarl…" at bounding box center [467, 183] width 493 height 9
click at [503, 179] on address "To enrich screen reader interactions, please activate Accessibility in Grammarl…" at bounding box center [467, 183] width 493 height 9
click at [571, 179] on address "To enrich screen reader interactions, please activate Accessibility in Grammarl…" at bounding box center [467, 183] width 493 height 9
click at [509, 151] on button "button" at bounding box center [510, 142] width 8 height 20
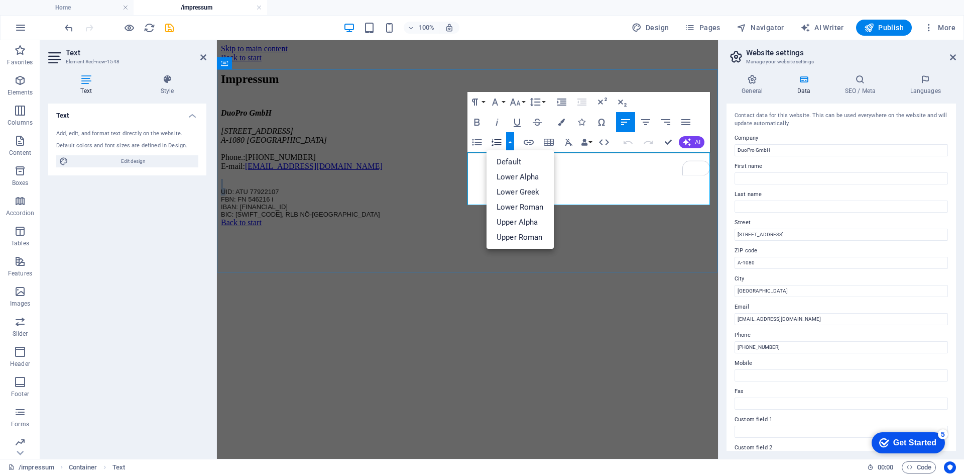
click at [476, 179] on address "To enrich screen reader interactions, please activate Accessibility in Grammarl…" at bounding box center [467, 183] width 493 height 9
click at [472, 179] on address "To enrich screen reader interactions, please activate Accessibility in Grammarl…" at bounding box center [467, 183] width 493 height 9
click at [583, 188] on p "UID: ATU 77922107" at bounding box center [467, 192] width 493 height 8
click at [621, 210] on p "BIC: RLNWATWW, RLB NÖ-Wien" at bounding box center [467, 214] width 493 height 8
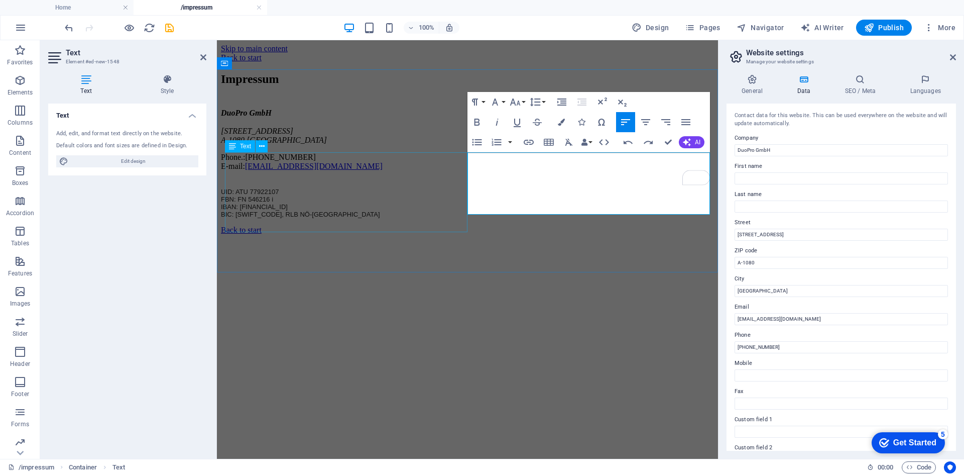
click at [228, 171] on div "DuoPro GmbH Lerchenfelder Straße 32/8 A-1080 Wien Phone.: +43 (0) 1 942 5376 E-…" at bounding box center [467, 139] width 493 height 62
select select "%"
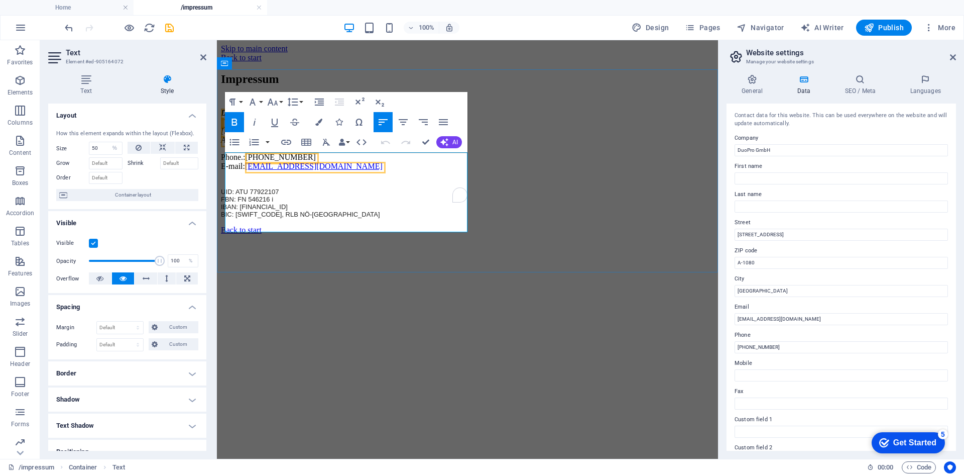
click at [232, 171] on p "Phone.: +43 (0) 1 942 5376 E-mail: office@duopro.at" at bounding box center [467, 162] width 493 height 18
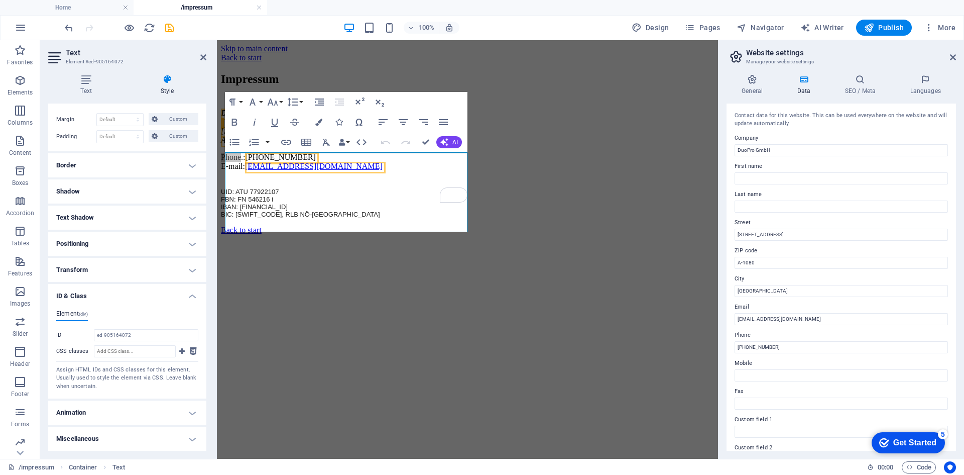
drag, startPoint x: 139, startPoint y: 336, endPoint x: 85, endPoint y: 339, distance: 53.8
click at [85, 339] on div "ID ed-905164072" at bounding box center [127, 335] width 142 height 12
click at [542, 201] on div "UID: ATU 77922107 FBN: FN 546216 i IBAN: AT65 3200 0000 1328 8204 BIC: RLNWATWW…" at bounding box center [467, 202] width 493 height 47
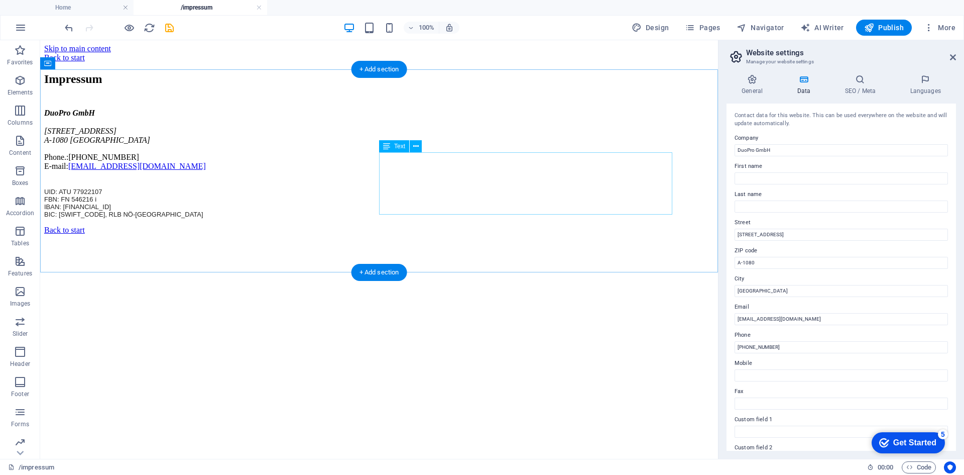
click at [488, 198] on div "UID: ATU 77922107 FBN: FN 546216 i IBAN: AT65 3200 0000 1328 8204 BIC: RLNWATWW…" at bounding box center [379, 202] width 670 height 47
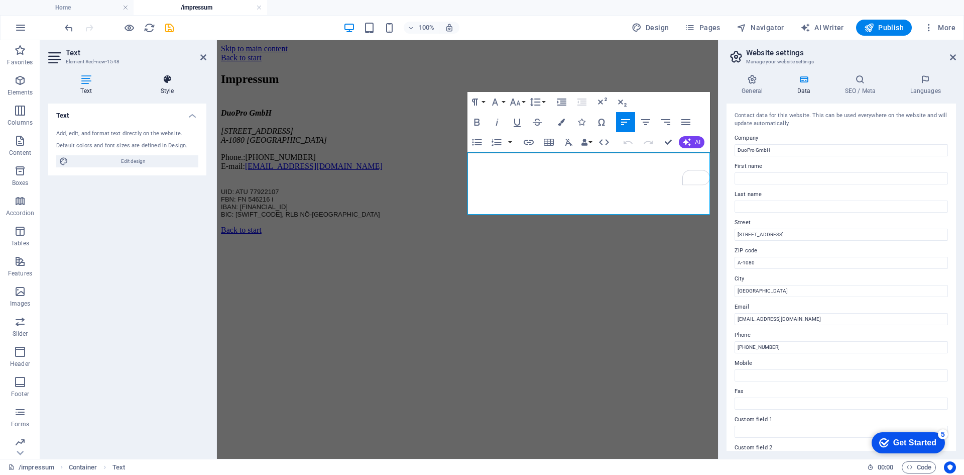
click at [178, 90] on h4 "Style" at bounding box center [167, 84] width 78 height 21
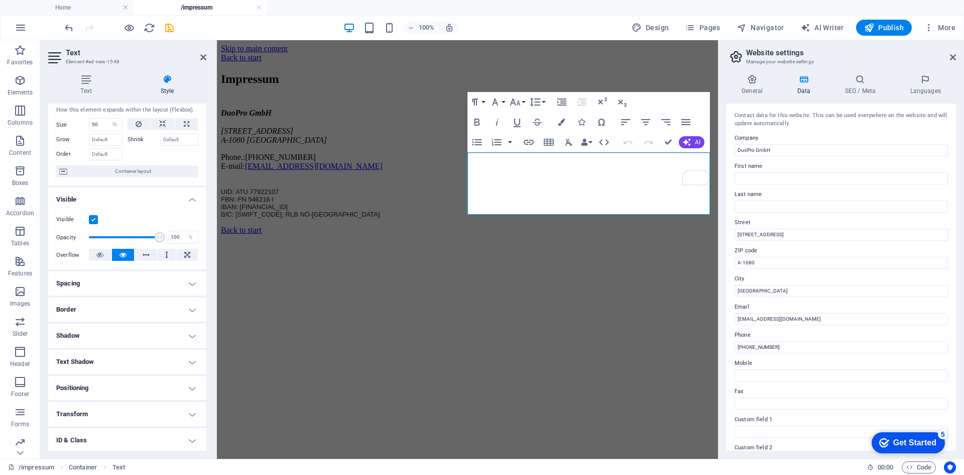
scroll to position [77, 0]
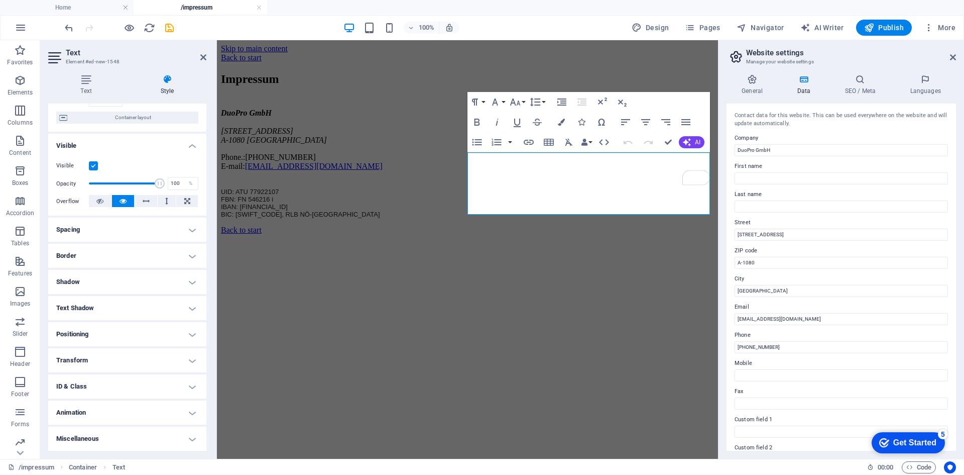
click at [114, 377] on h4 "ID & Class" at bounding box center [127, 386] width 158 height 24
drag, startPoint x: 132, startPoint y: 426, endPoint x: 85, endPoint y: 419, distance: 47.7
click at [85, 419] on div "ID ed-new-1548" at bounding box center [127, 425] width 142 height 12
click at [119, 406] on ul "Element (div)" at bounding box center [127, 405] width 142 height 11
click at [121, 427] on input "ed-new-1548" at bounding box center [146, 425] width 104 height 12
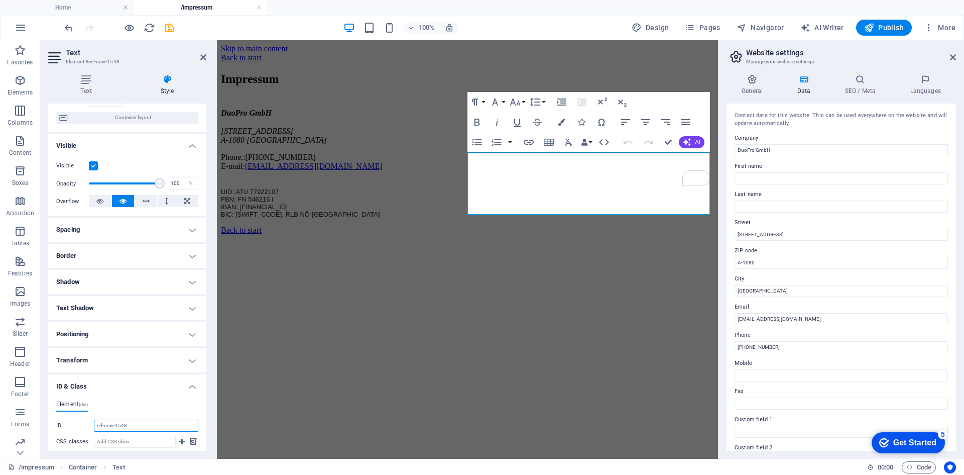
click at [121, 427] on input "ed-new-1548" at bounding box center [146, 425] width 104 height 12
click at [569, 210] on p "BIC: RLNWATWW, RLB NÖ-Wien" at bounding box center [467, 214] width 493 height 8
click at [306, 171] on div "DuoPro GmbH Lerchenfelder Straße 32/8 A-1080 Wien Phone.: +43 (0) 1 942 5376 E-…" at bounding box center [467, 139] width 493 height 62
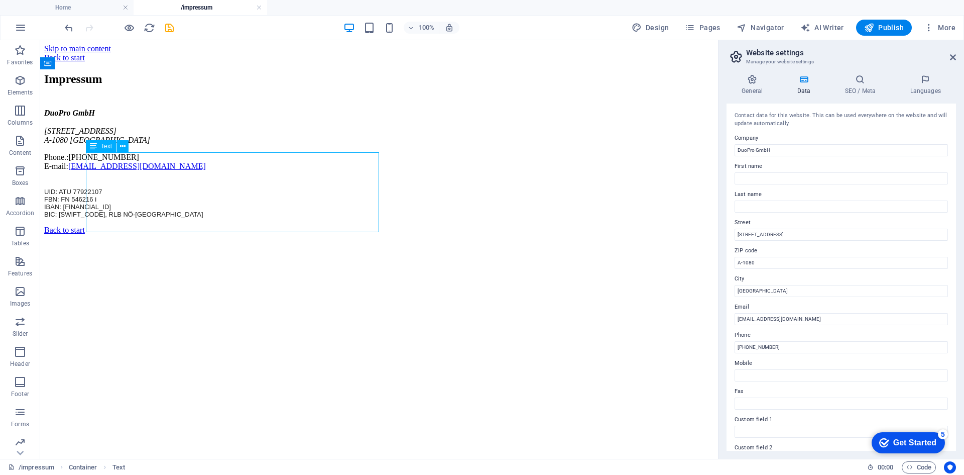
click at [179, 171] on div "DuoPro GmbH Lerchenfelder Straße 32/8 A-1080 Wien Phone.: +43 (0) 1 942 5376 E-…" at bounding box center [379, 139] width 670 height 62
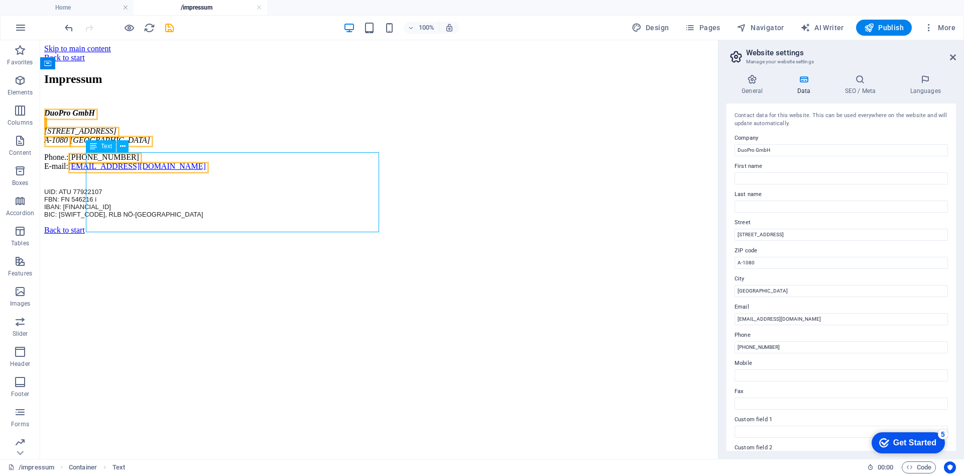
select select "%"
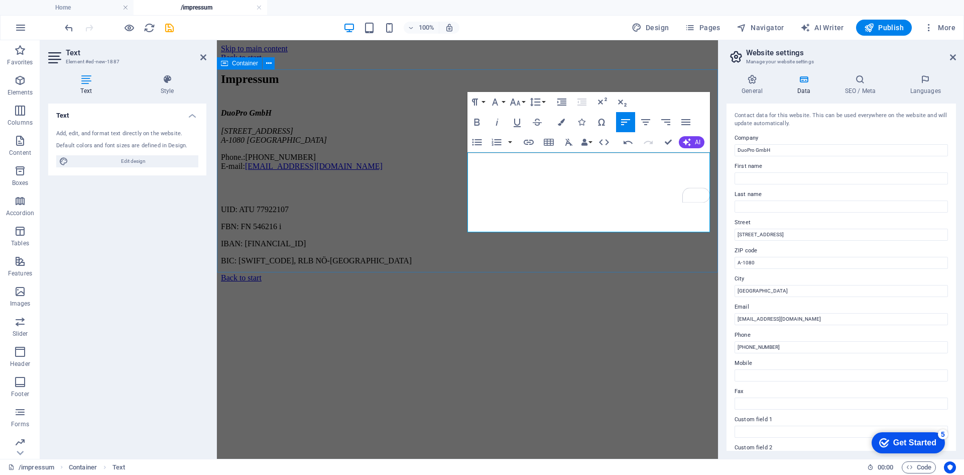
click at [565, 256] on div "Impressum DuoPro GmbH [STREET_ADDRESS] Phone.: [PHONE_NUMBER] E-mail: [EMAIL_AD…" at bounding box center [467, 168] width 493 height 193
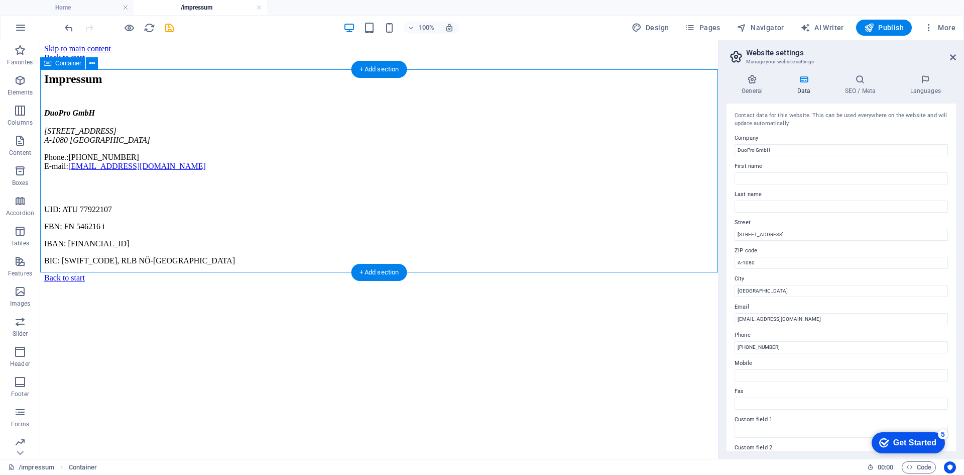
click at [177, 253] on div "Impressum DuoPro GmbH [STREET_ADDRESS] Phone.: [PHONE_NUMBER] E-mail: [EMAIL_AD…" at bounding box center [379, 168] width 670 height 193
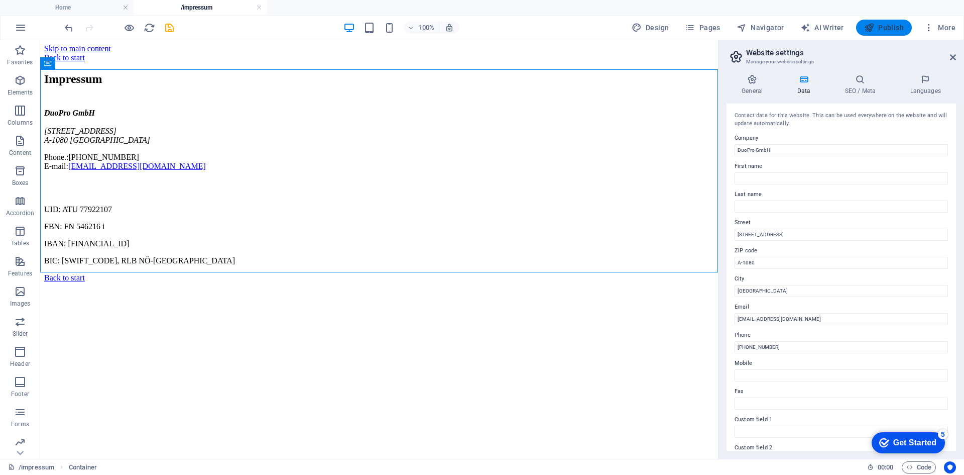
click at [903, 26] on span "Publish" at bounding box center [884, 28] width 40 height 10
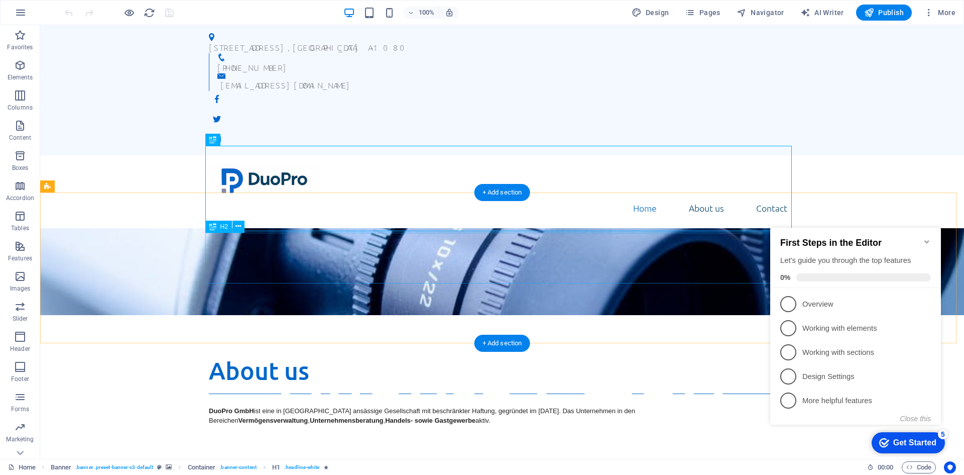
click at [250, 355] on div "About us" at bounding box center [502, 374] width 587 height 39
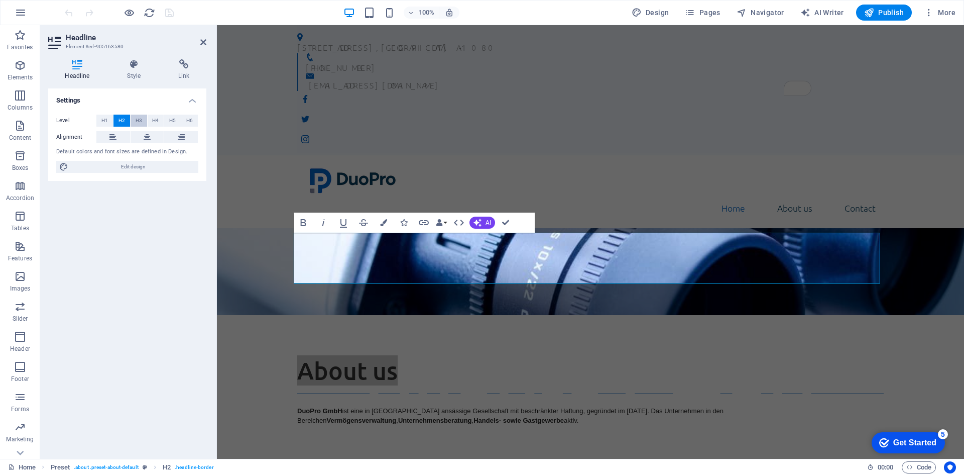
click at [139, 121] on span "H3" at bounding box center [139, 121] width 7 height 12
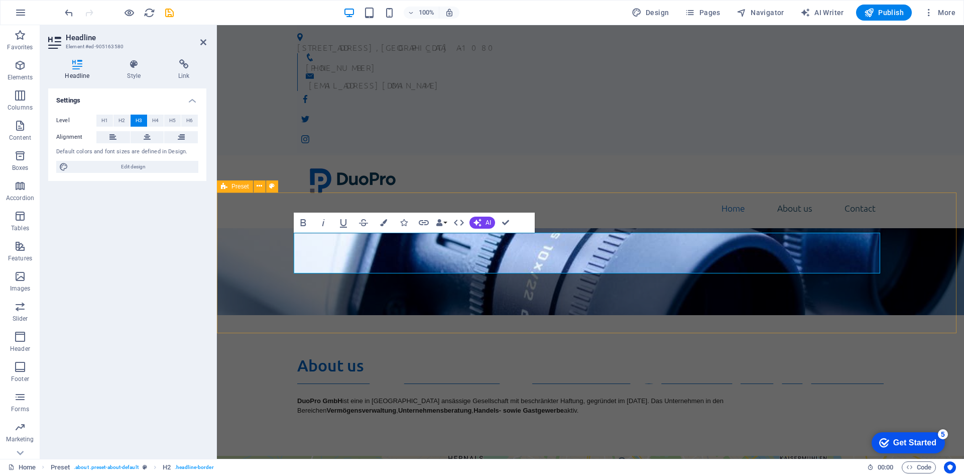
click at [263, 315] on div "About us DuoPro GmbH ist eine in [GEOGRAPHIC_DATA] ansässige Gesellschaft mit b…" at bounding box center [590, 385] width 747 height 141
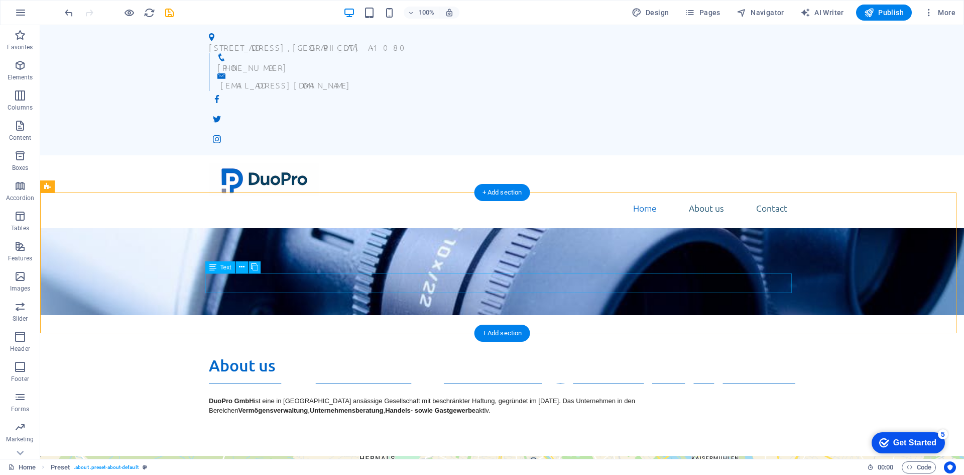
click at [333, 396] on div "DuoPro GmbH ist eine in [GEOGRAPHIC_DATA] ansässige Gesellschaft mit beschränkt…" at bounding box center [502, 406] width 587 height 20
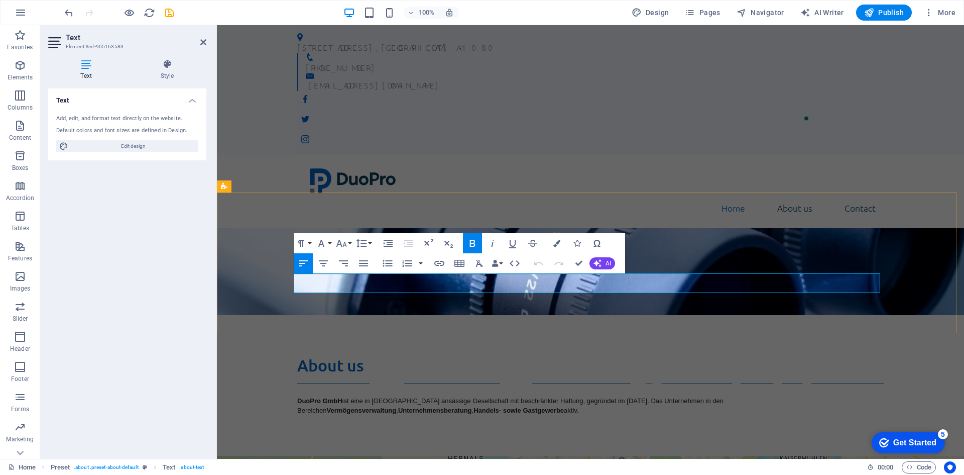
click at [412, 396] on p "DuoPro GmbH ist eine in [GEOGRAPHIC_DATA] ansässige Gesellschaft mit beschränkt…" at bounding box center [590, 406] width 587 height 20
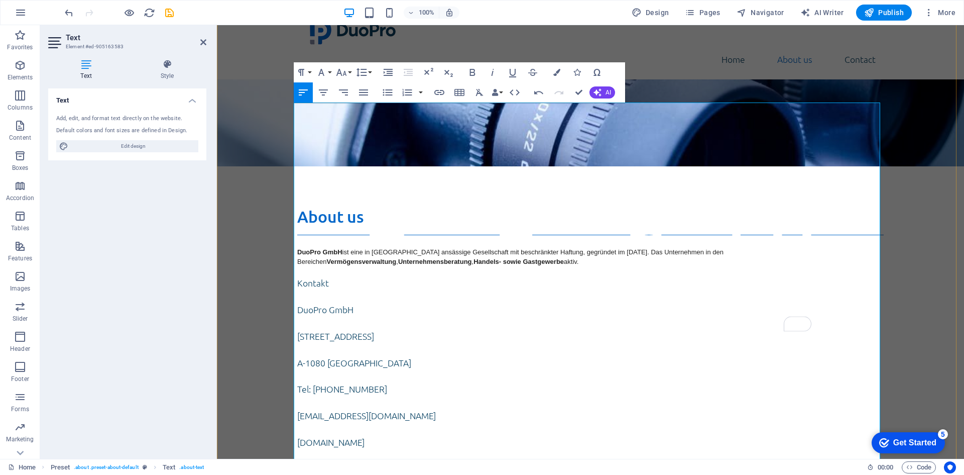
scroll to position [201, 0]
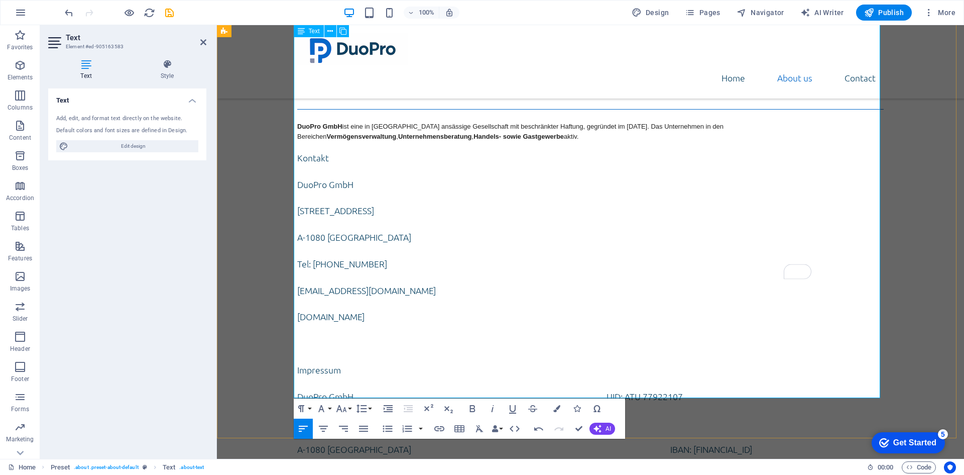
click at [340, 403] on p "To enrich screen reader interactions, please activate Accessibility in Grammarl…" at bounding box center [590, 409] width 587 height 13
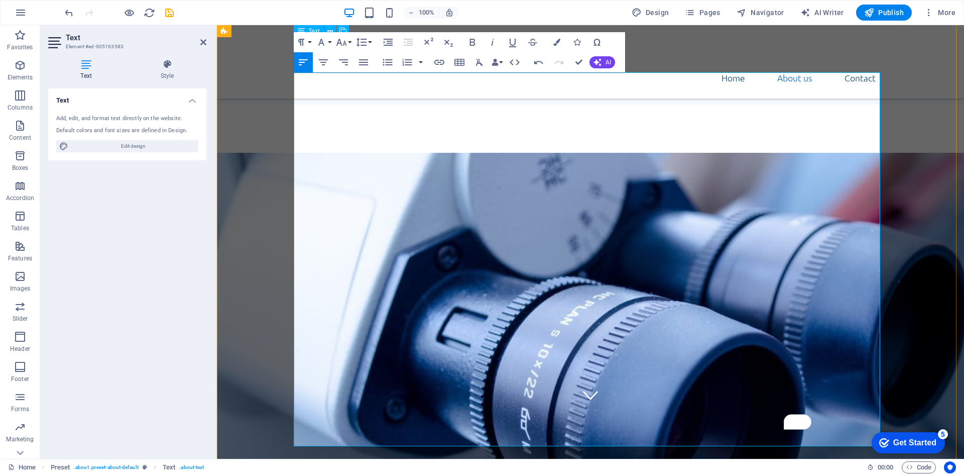
scroll to position [50, 0]
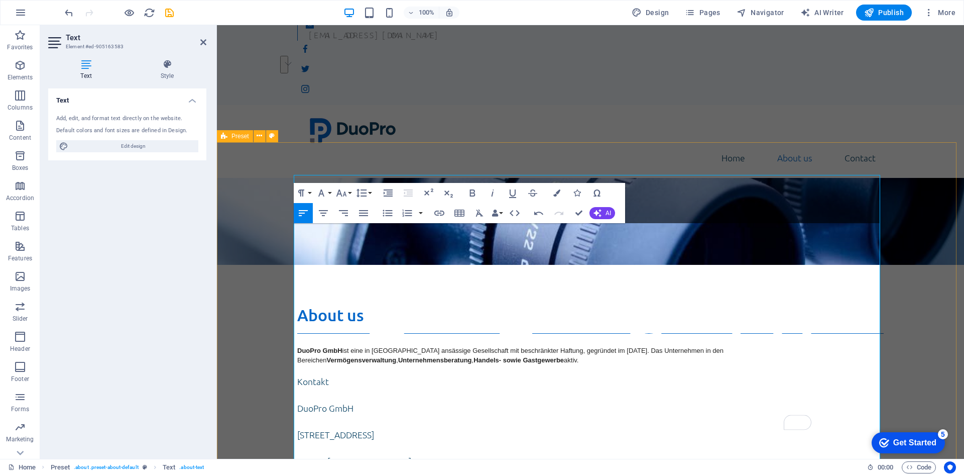
drag, startPoint x: 411, startPoint y: 236, endPoint x: 266, endPoint y: 226, distance: 145.0
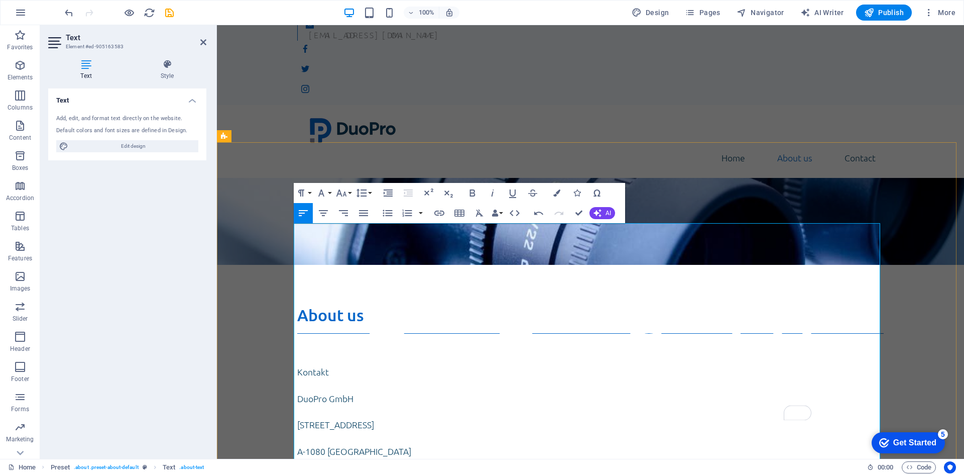
click at [319, 346] on p "To enrich screen reader interactions, please activate Accessibility in Grammarl…" at bounding box center [590, 351] width 587 height 10
click at [316, 346] on p "To enrich screen reader interactions, please activate Accessibility in Grammarl…" at bounding box center [590, 351] width 587 height 10
click at [297, 365] on p "Kontakt" at bounding box center [590, 371] width 587 height 13
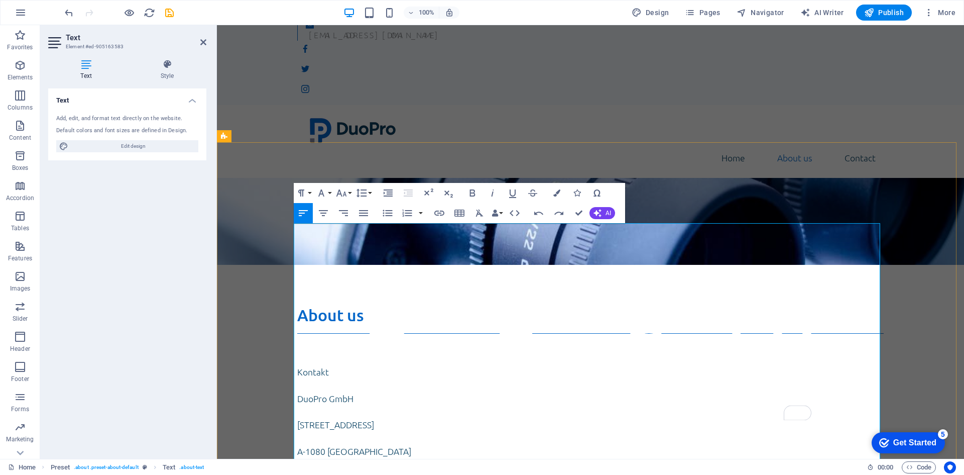
click at [302, 355] on p "To enrich screen reader interactions, please activate Accessibility in Grammarl…" at bounding box center [590, 360] width 587 height 10
click at [305, 365] on p "Kontakt" at bounding box center [590, 371] width 587 height 13
click at [338, 365] on p "Kontakt" at bounding box center [590, 378] width 587 height 27
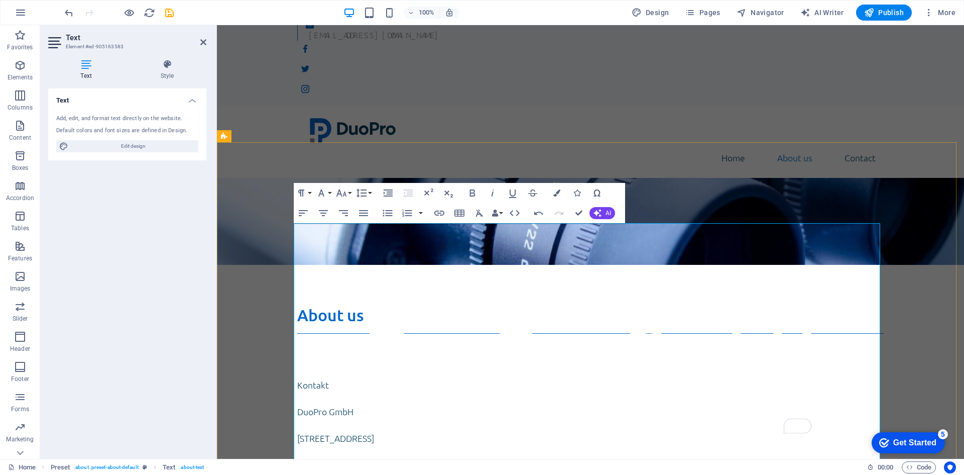
click at [331, 365] on p "Kontakt" at bounding box center [590, 378] width 587 height 27
click at [320, 365] on p "Kontakt" at bounding box center [590, 378] width 587 height 27
click at [324, 365] on p "Kontakt" at bounding box center [590, 378] width 587 height 27
click at [321, 365] on p "Kontakt" at bounding box center [590, 378] width 587 height 27
click at [319, 365] on p "Kontakt" at bounding box center [590, 378] width 587 height 27
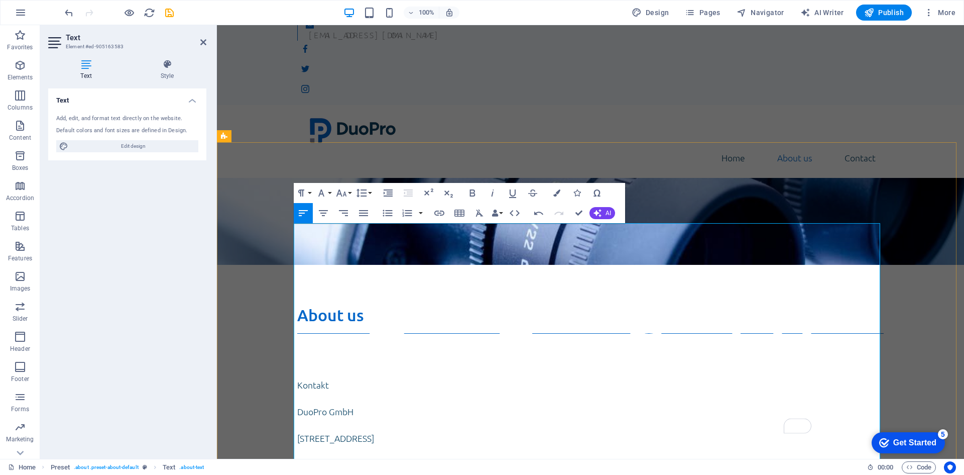
click at [320, 365] on p "Kontakt" at bounding box center [590, 378] width 587 height 27
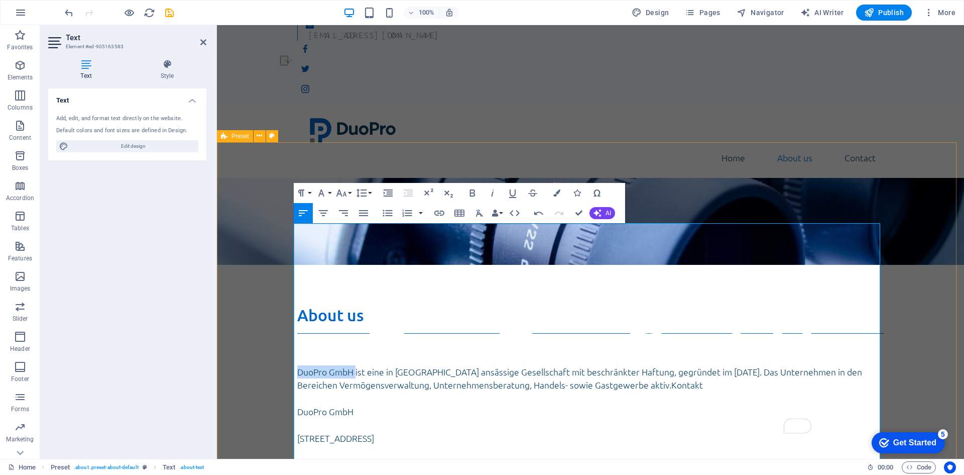
drag, startPoint x: 352, startPoint y: 251, endPoint x: 289, endPoint y: 249, distance: 62.8
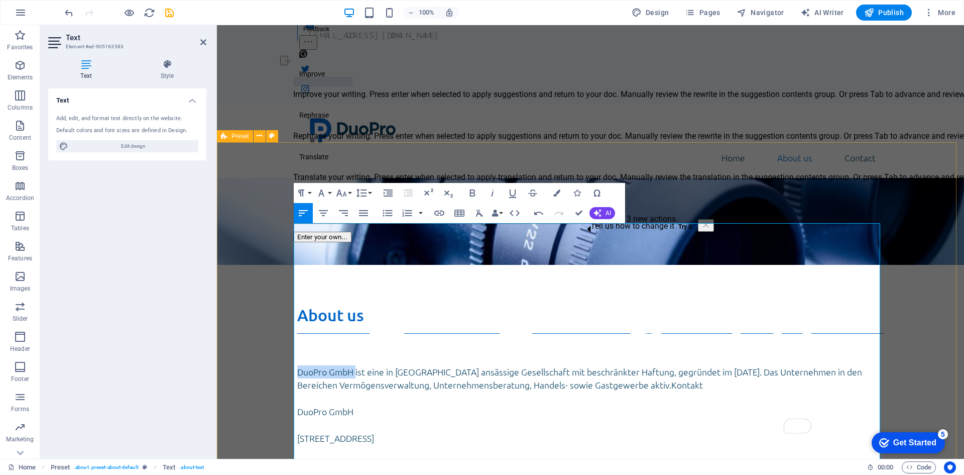
click at [334, 365] on p "DuoPro GmbH ist eine in [GEOGRAPHIC_DATA] ansässige Gesellschaft mit beschränkt…" at bounding box center [590, 378] width 587 height 27
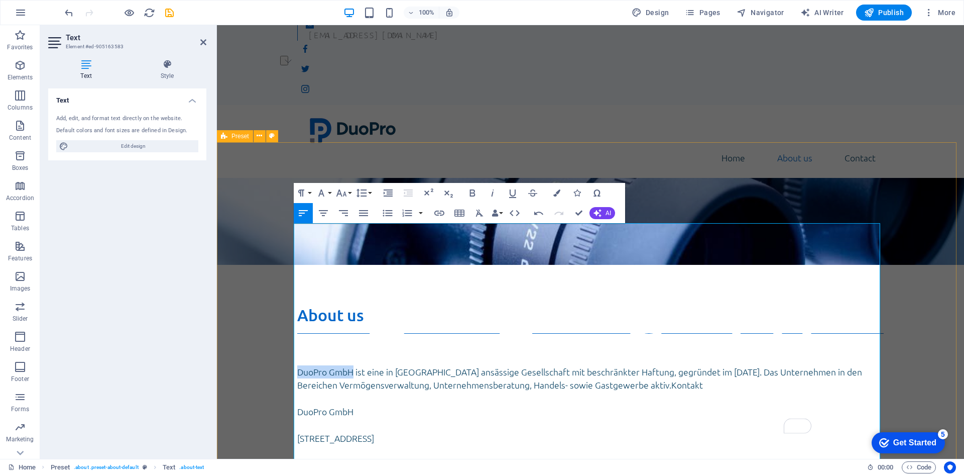
drag, startPoint x: 350, startPoint y: 248, endPoint x: 277, endPoint y: 245, distance: 72.9
click at [477, 195] on icon "button" at bounding box center [473, 193] width 12 height 12
click at [480, 355] on p "To enrich screen reader interactions, please activate Accessibility in Grammarl…" at bounding box center [590, 360] width 587 height 10
click at [623, 365] on p "DuoPro GmbH ist eine in [GEOGRAPHIC_DATA] ansässige Gesellschaft mit beschränkt…" at bounding box center [590, 378] width 587 height 27
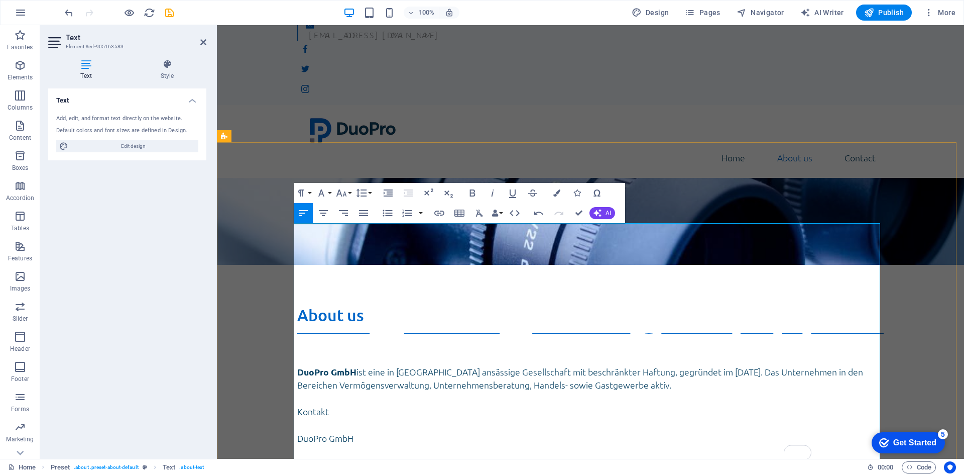
click at [305, 365] on p "DuoPro GmbH ist eine in [GEOGRAPHIC_DATA] ansässige Gesellschaft mit beschränkt…" at bounding box center [590, 378] width 587 height 27
drag, startPoint x: 305, startPoint y: 262, endPoint x: 563, endPoint y: 264, distance: 258.2
click at [563, 365] on p "DuoPro GmbH ist eine in [GEOGRAPHIC_DATA] ansässige Gesellschaft mit beschränkt…" at bounding box center [590, 378] width 587 height 27
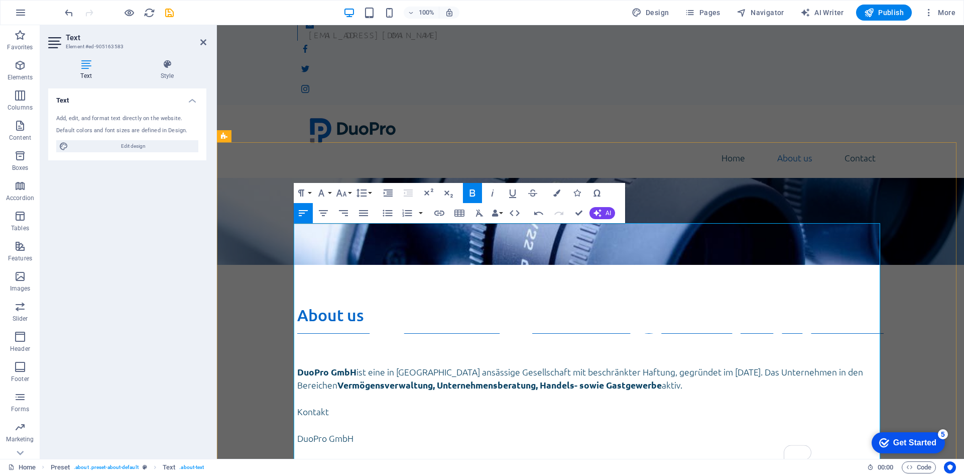
click at [459, 418] on p "To enrich screen reader interactions, please activate Accessibility in Grammarl…" at bounding box center [590, 424] width 587 height 13
click at [297, 405] on p "Kontakt" at bounding box center [590, 411] width 587 height 13
click at [297, 418] on p "To enrich screen reader interactions, please activate Accessibility in Grammarl…" at bounding box center [590, 424] width 587 height 13
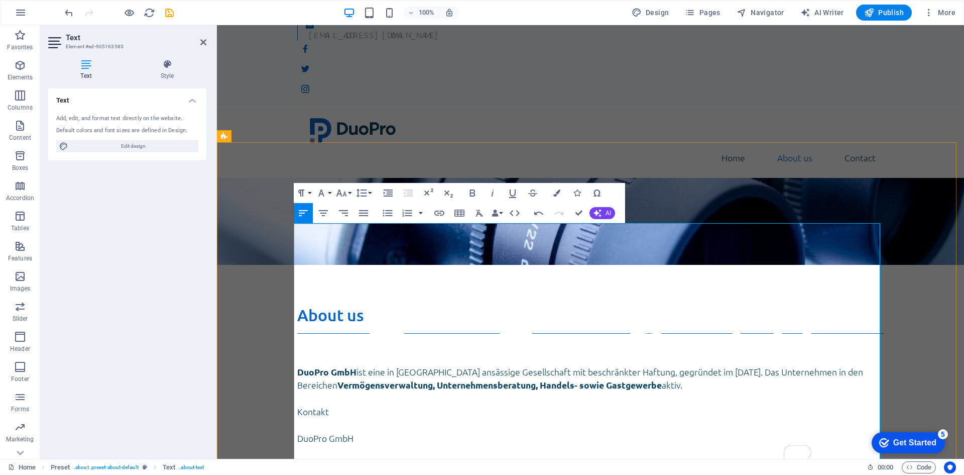
click at [298, 418] on p "To enrich screen reader interactions, please activate Accessibility in Grammarl…" at bounding box center [590, 424] width 587 height 13
click at [297, 431] on p "To enrich screen reader interactions, please activate Accessibility in Grammarl…" at bounding box center [590, 437] width 587 height 13
click at [300, 445] on p "To enrich screen reader interactions, please activate Accessibility in Grammarl…" at bounding box center [590, 451] width 587 height 13
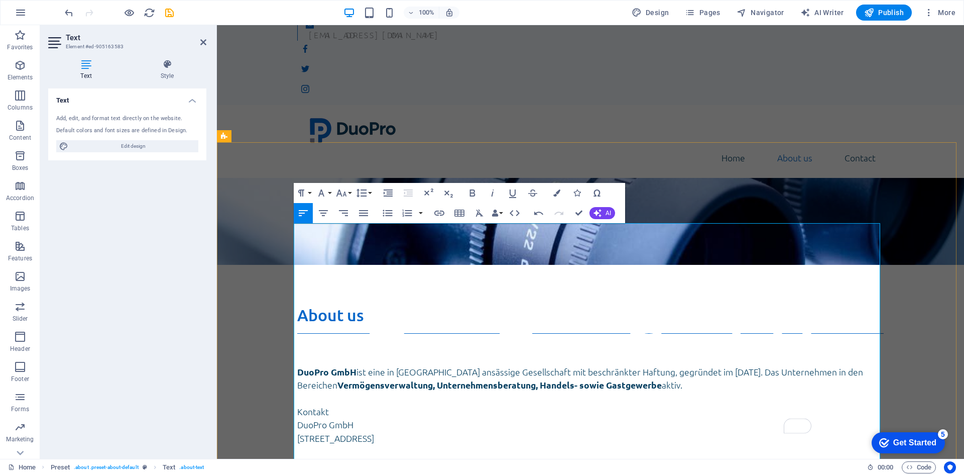
click at [299, 445] on p "To enrich screen reader interactions, please activate Accessibility in Grammarl…" at bounding box center [590, 451] width 587 height 13
click at [297, 458] on p "To enrich screen reader interactions, please activate Accessibility in Grammarl…" at bounding box center [590, 464] width 587 height 13
click at [297, 471] on p "To enrich screen reader interactions, please activate Accessibility in Grammarl…" at bounding box center [590, 477] width 587 height 13
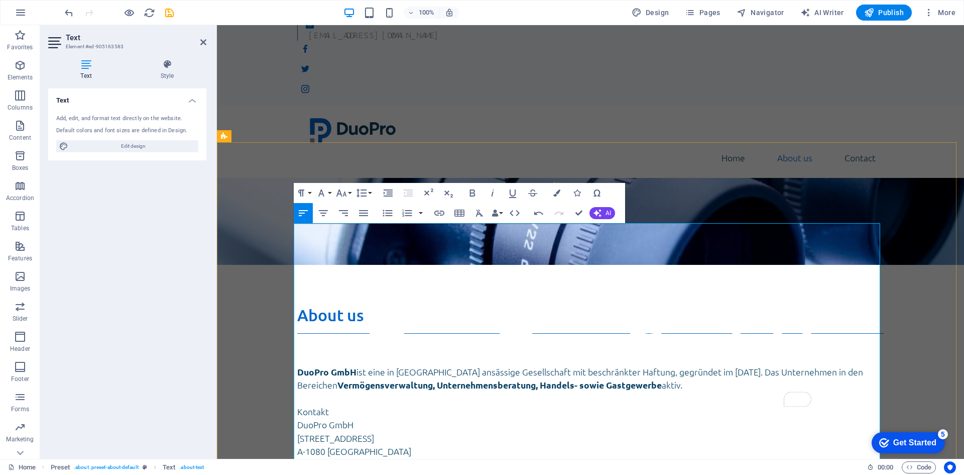
click at [297, 471] on p "To enrich screen reader interactions, please activate Accessibility in Grammarl…" at bounding box center [590, 477] width 587 height 13
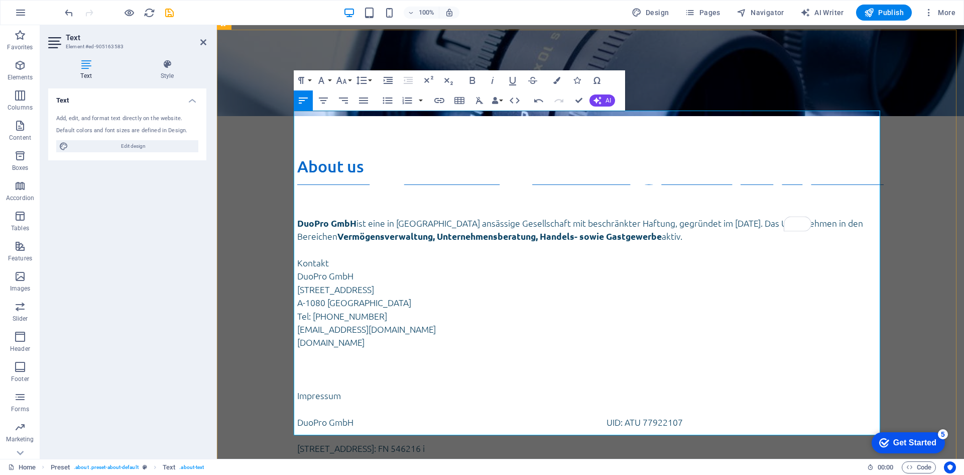
scroll to position [201, 0]
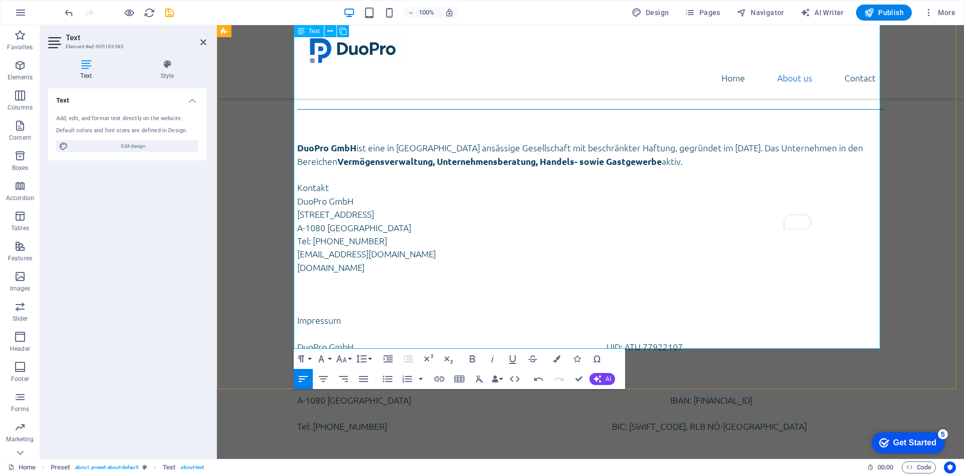
click at [298, 354] on p "To enrich screen reader interactions, please activate Accessibility in Grammarl…" at bounding box center [590, 360] width 587 height 13
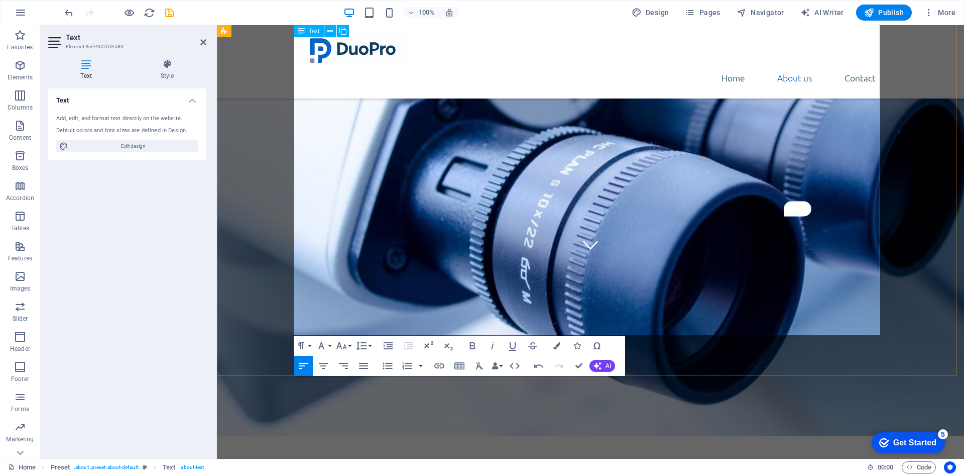
click at [297, 367] on p "To enrich screen reader interactions, please activate Accessibility in Grammarl…" at bounding box center [590, 373] width 587 height 13
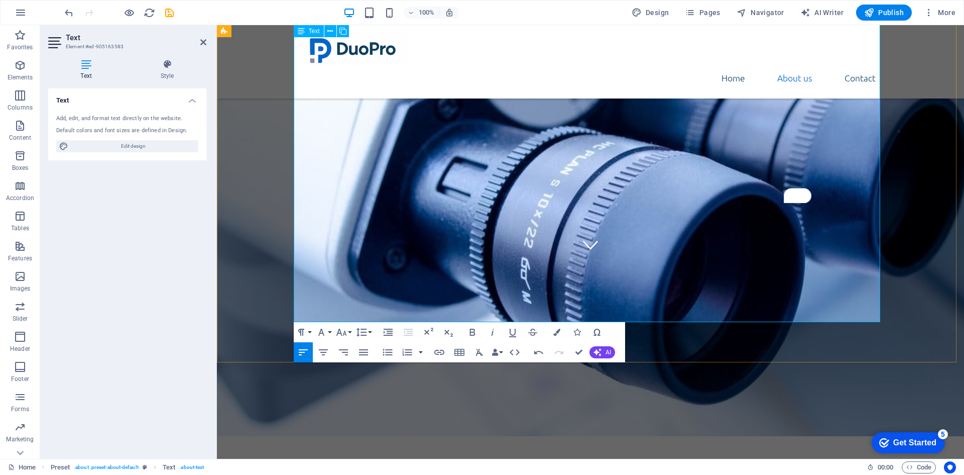
click at [301, 380] on p "To enrich screen reader interactions, please activate Accessibility in Grammarl…" at bounding box center [590, 386] width 587 height 13
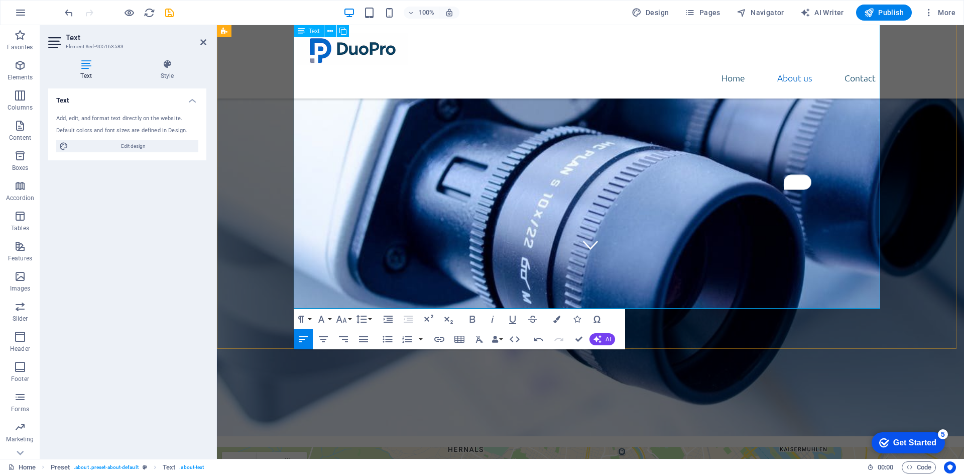
click at [604, 340] on p "DuoPro GmbH UID: ATU 77922107" at bounding box center [590, 346] width 587 height 13
click at [603, 340] on p "DuoPro GmbH UID: ATU 77922107" at bounding box center [590, 346] width 587 height 13
click at [602, 367] on p "A-1080 Wien IBAN: AT65 3200 0000 1328 8204" at bounding box center [590, 373] width 587 height 13
click at [592, 380] on p "Tel: [PHONE_NUMBER] BIC: [SWIFT_CODE], RLB NÖ-[GEOGRAPHIC_DATA]" at bounding box center [590, 386] width 587 height 13
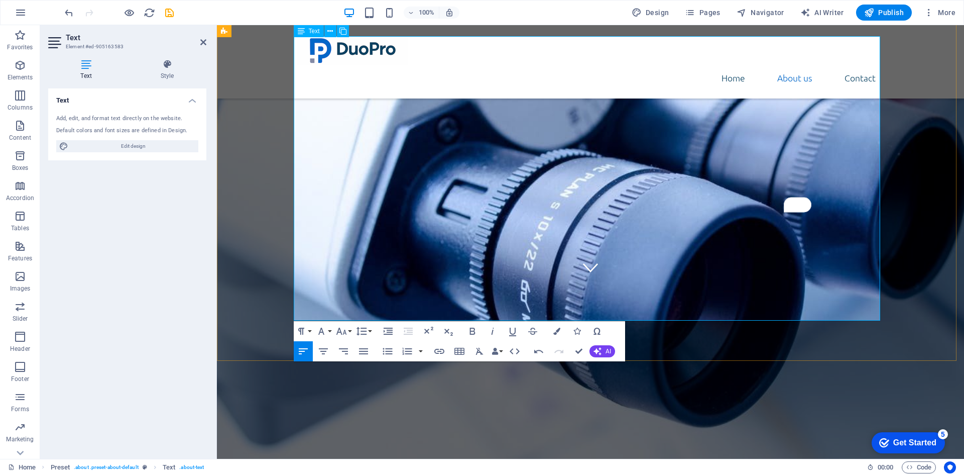
scroll to position [100, 0]
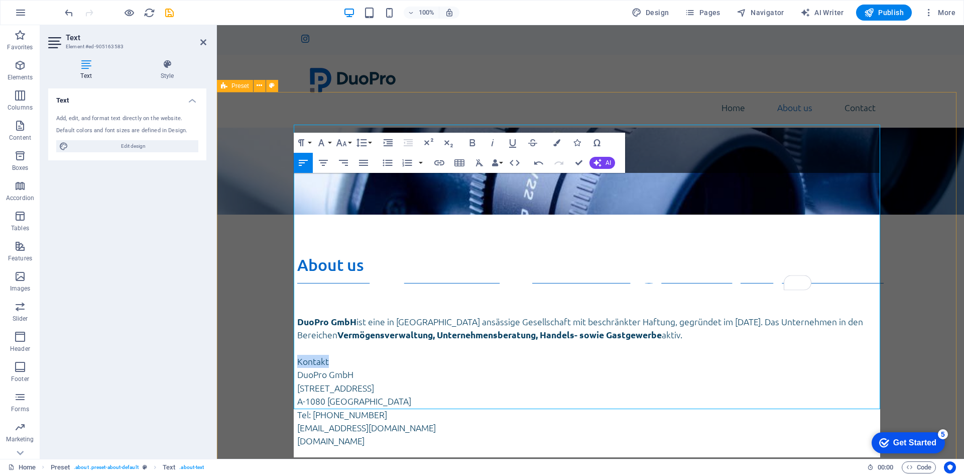
drag, startPoint x: 329, startPoint y: 239, endPoint x: 284, endPoint y: 237, distance: 45.3
click at [284, 237] on div "About us DuoPro GmbH ist eine in Wien ansässige Gesellschaft mit beschränkter H…" at bounding box center [590, 417] width 747 height 406
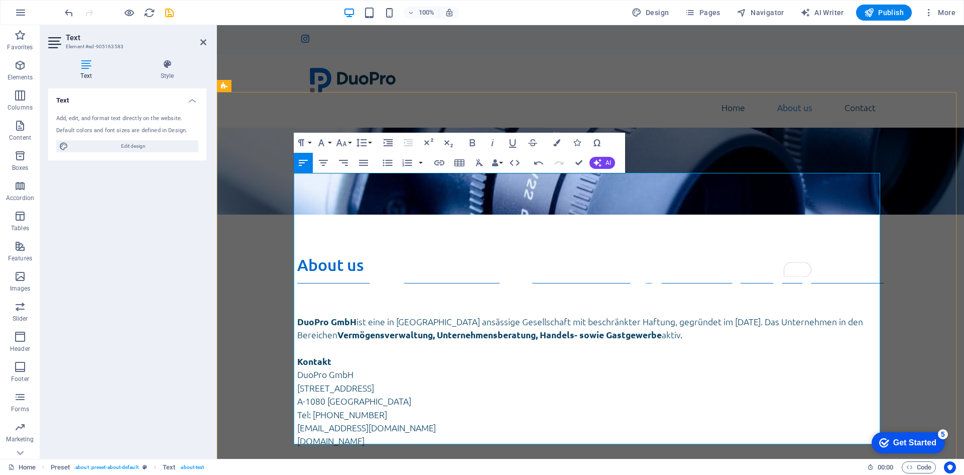
click at [302, 448] on p "To enrich screen reader interactions, please activate Accessibility in Grammarl…" at bounding box center [590, 454] width 587 height 13
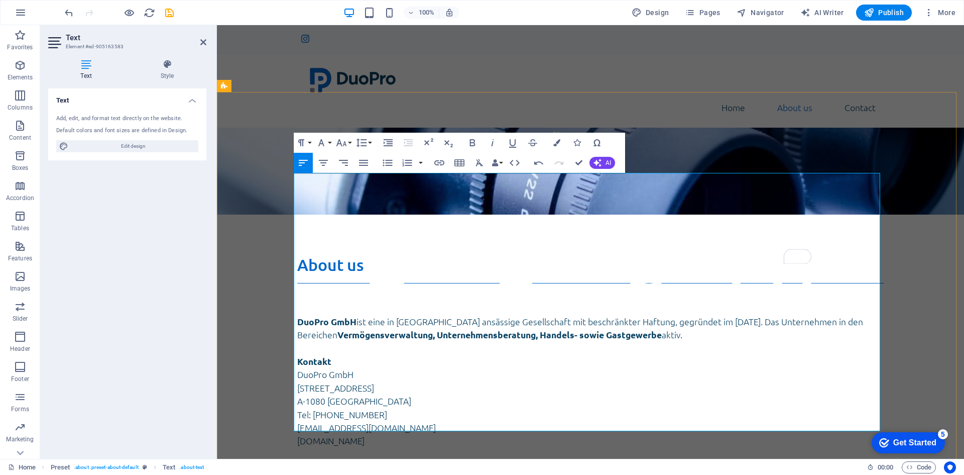
click at [300, 448] on p "To enrich screen reader interactions, please activate Accessibility in Grammarl…" at bounding box center [590, 454] width 587 height 13
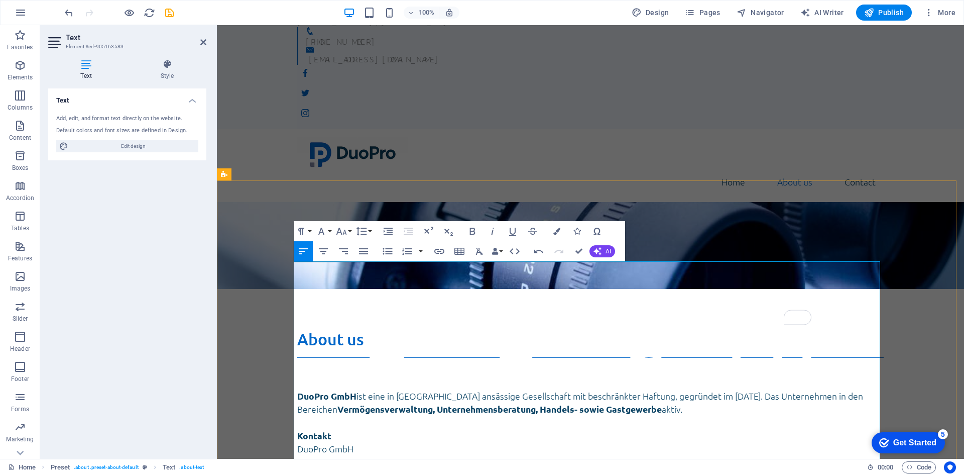
scroll to position [0, 0]
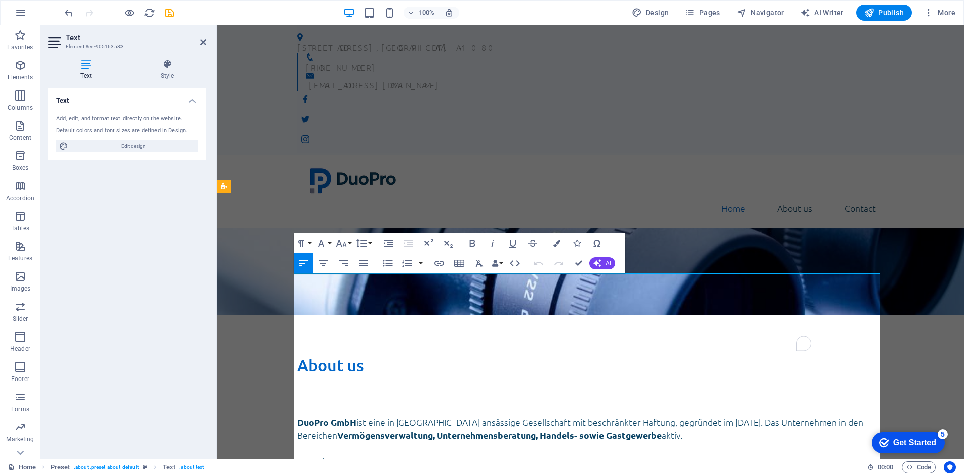
click at [307, 405] on p "To enrich screen reader interactions, please activate Accessibility in Grammarl…" at bounding box center [590, 410] width 587 height 10
click at [303, 405] on p "To enrich screen reader interactions, please activate Accessibility in Grammarl…" at bounding box center [590, 410] width 587 height 10
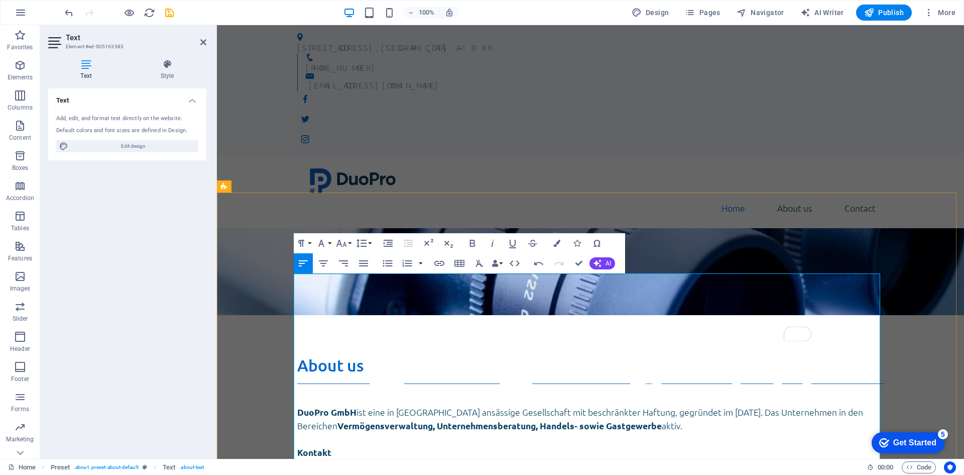
click at [306, 396] on p "To enrich screen reader interactions, please activate Accessibility in Grammarl…" at bounding box center [590, 401] width 587 height 10
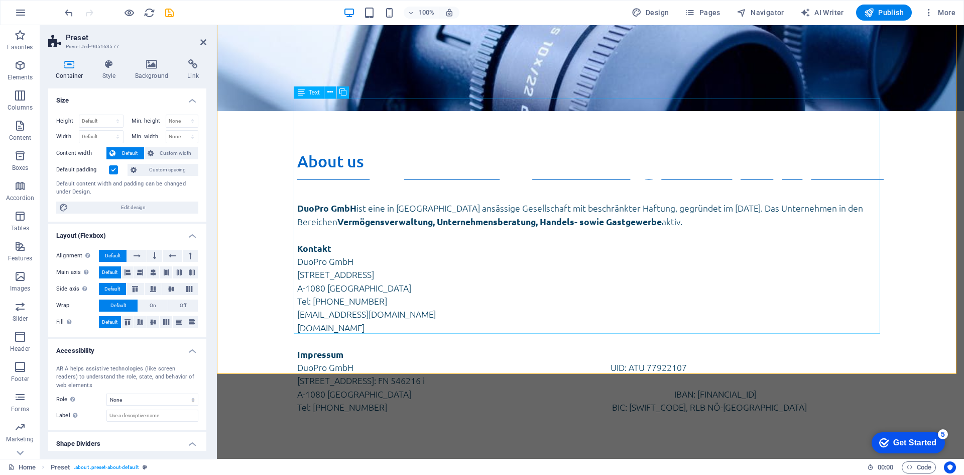
scroll to position [221, 0]
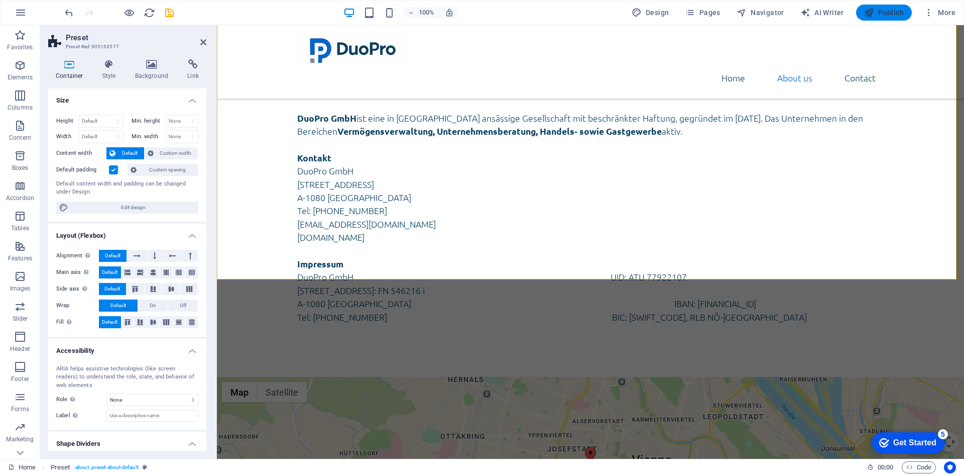
click at [0, 0] on span "Publish" at bounding box center [0, 0] width 0 height 0
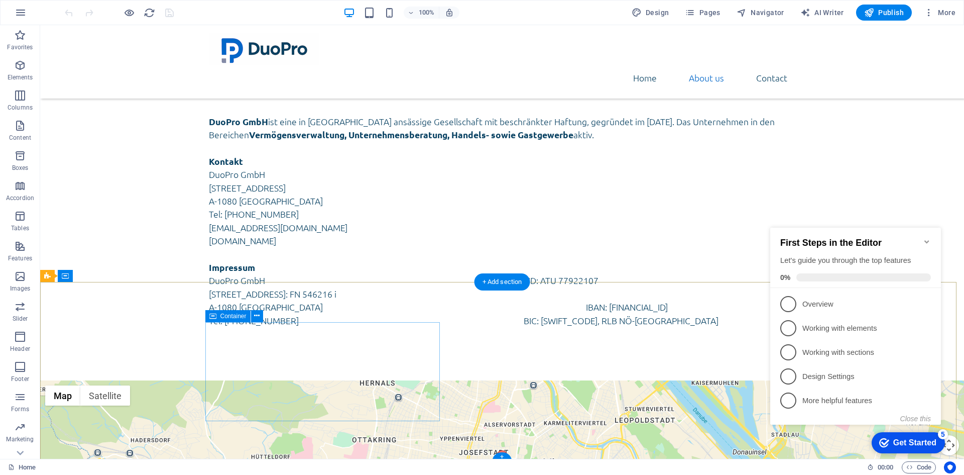
scroll to position [221, 0]
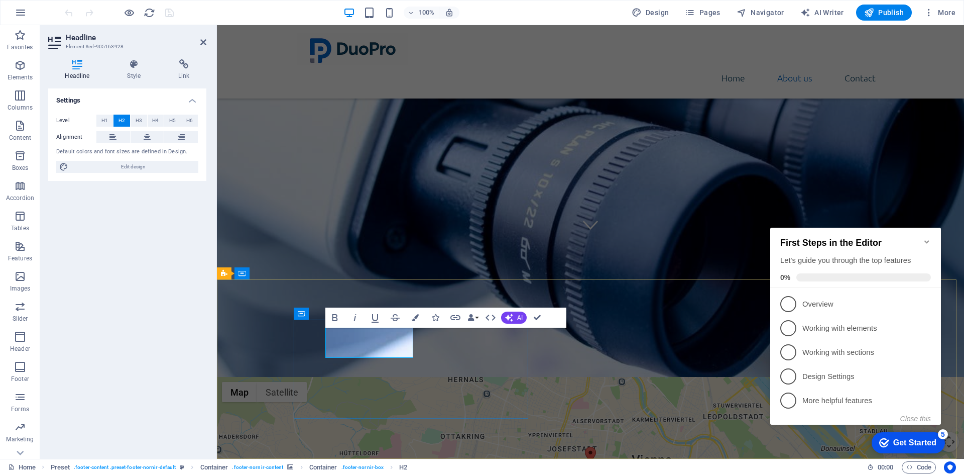
scroll to position [0, 3]
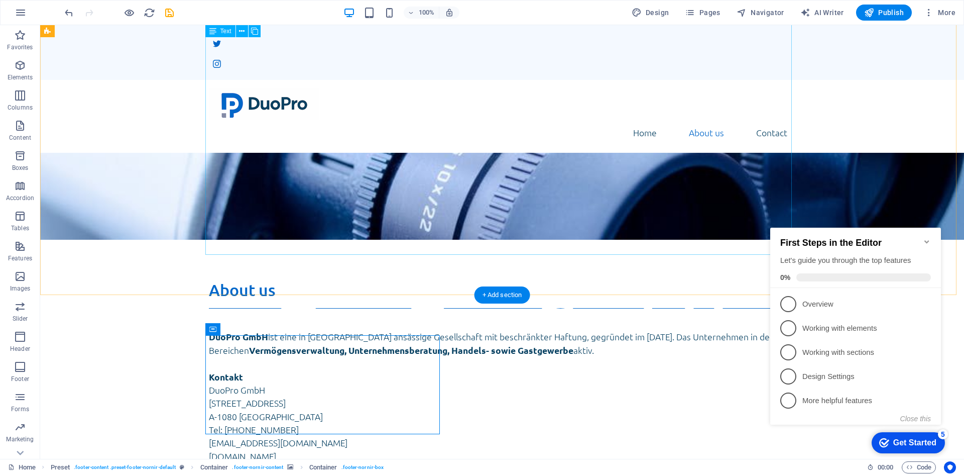
scroll to position [20, 0]
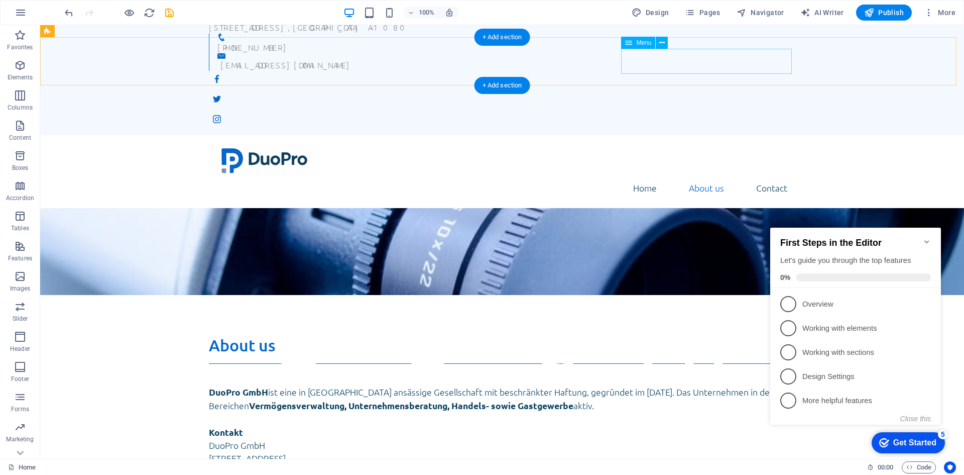
click at [711, 175] on nav "Home About us Contact" at bounding box center [502, 187] width 587 height 25
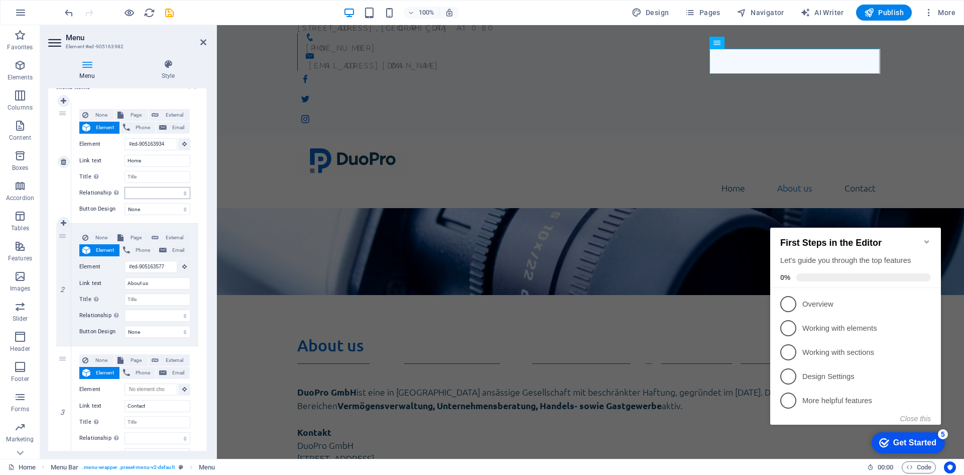
scroll to position [100, 0]
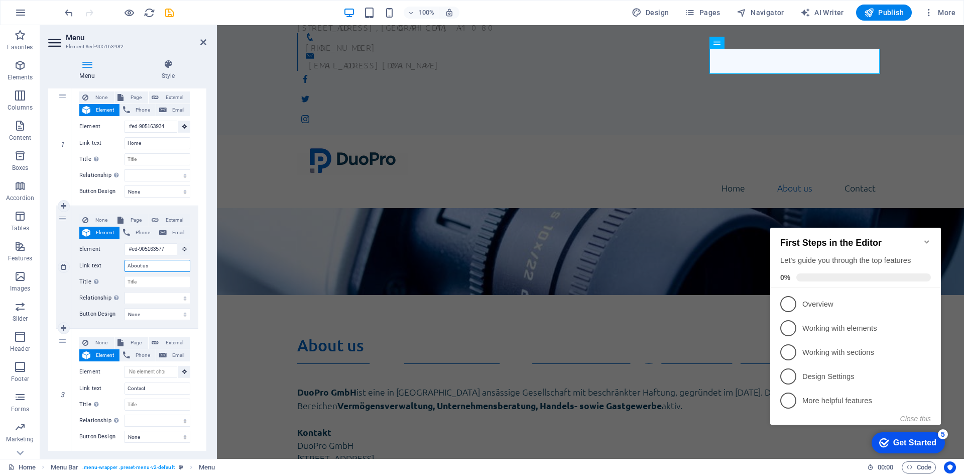
click at [148, 266] on input "About us" at bounding box center [158, 266] width 66 height 12
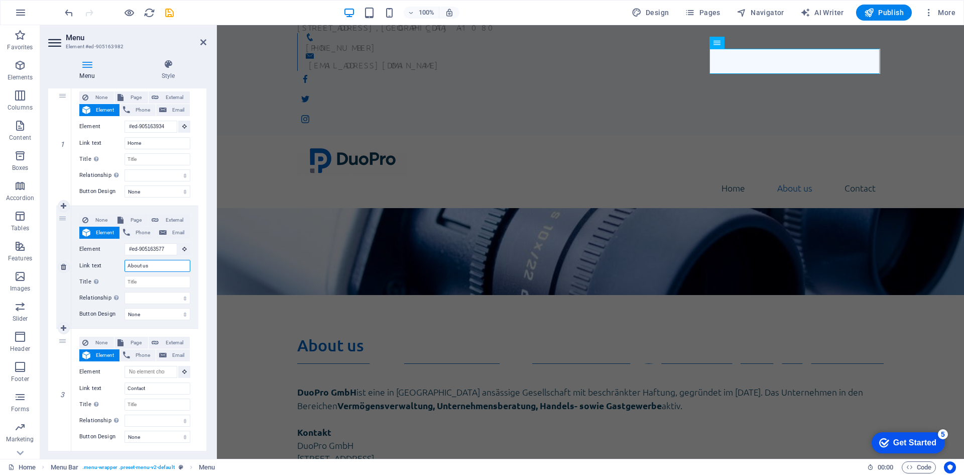
click at [148, 266] on input "About us" at bounding box center [158, 266] width 66 height 12
paste input "Kontakt"
type input "Kontakt"
select select
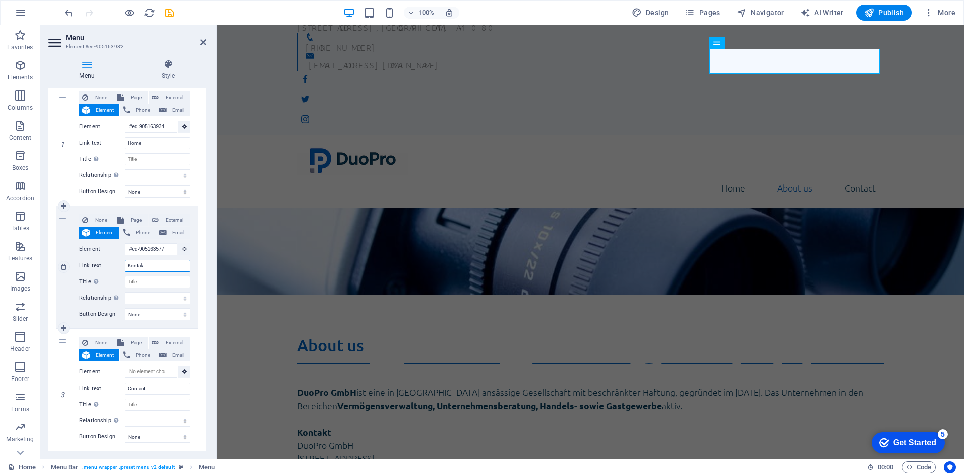
select select
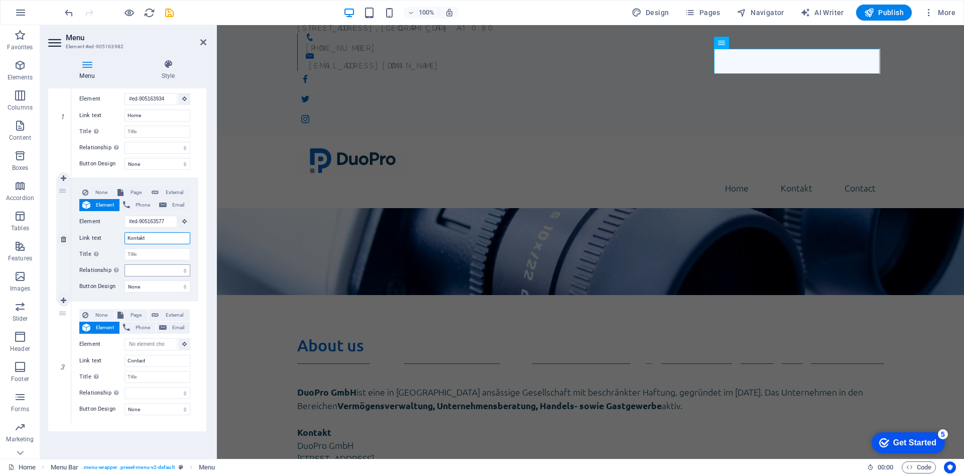
scroll to position [129, 0]
type input "Kontakt"
click at [142, 361] on input "Contact" at bounding box center [158, 360] width 66 height 12
paste input "Impressum"
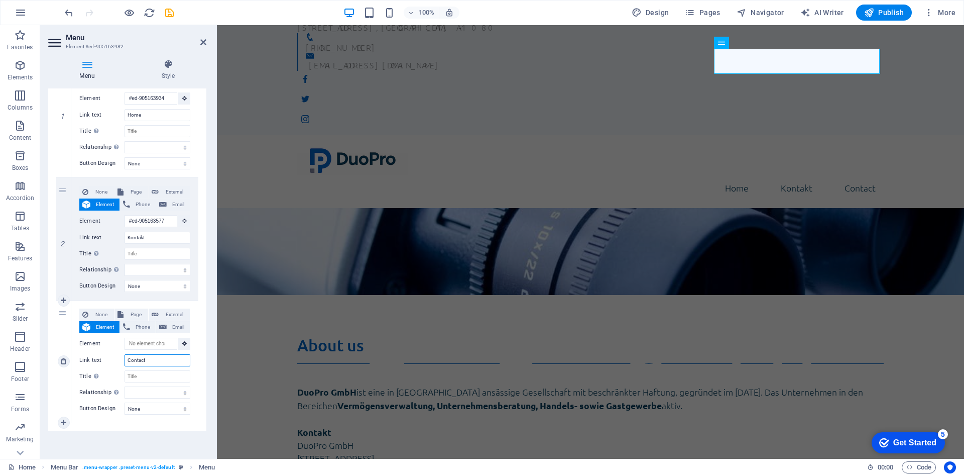
type input "Impressum"
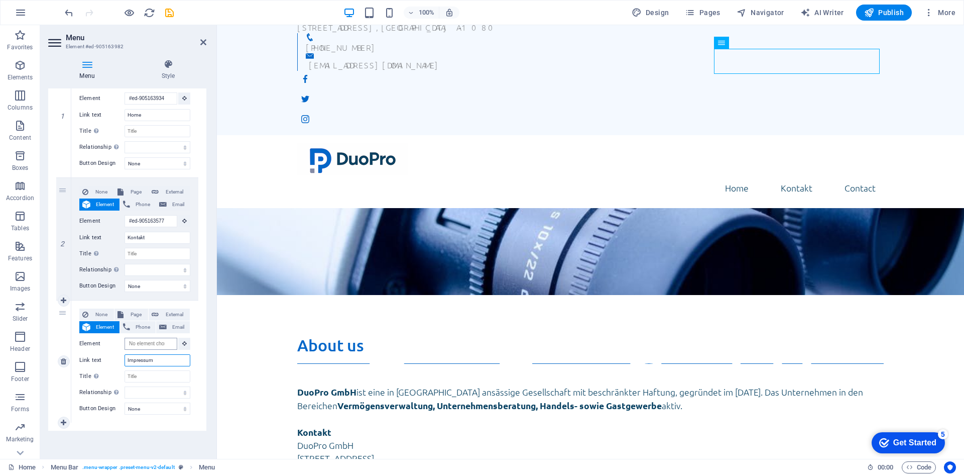
select select
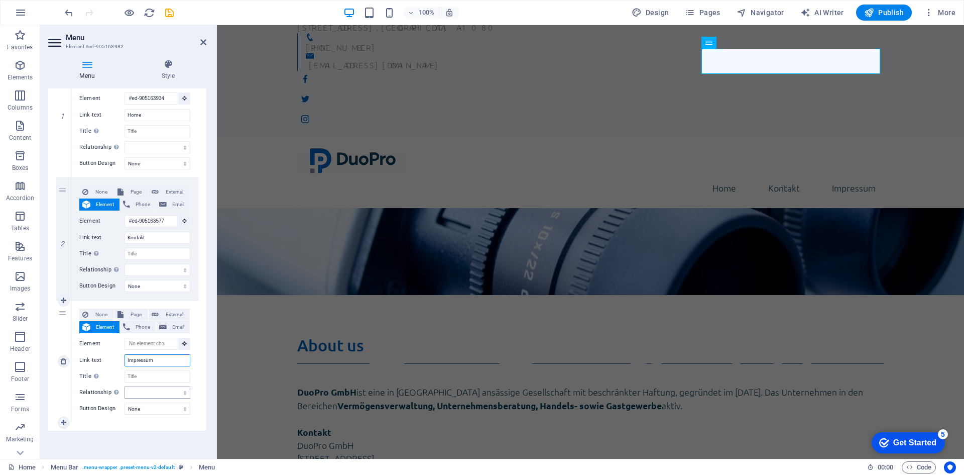
type input "Impressum"
click at [148, 392] on select "alternate author bookmark external help license next nofollow noreferrer noopen…" at bounding box center [158, 392] width 66 height 12
click at [148, 391] on select "alternate author bookmark external help license next nofollow noreferrer noopen…" at bounding box center [158, 392] width 66 height 12
click at [123, 313] on button "Page" at bounding box center [132, 314] width 34 height 12
select select
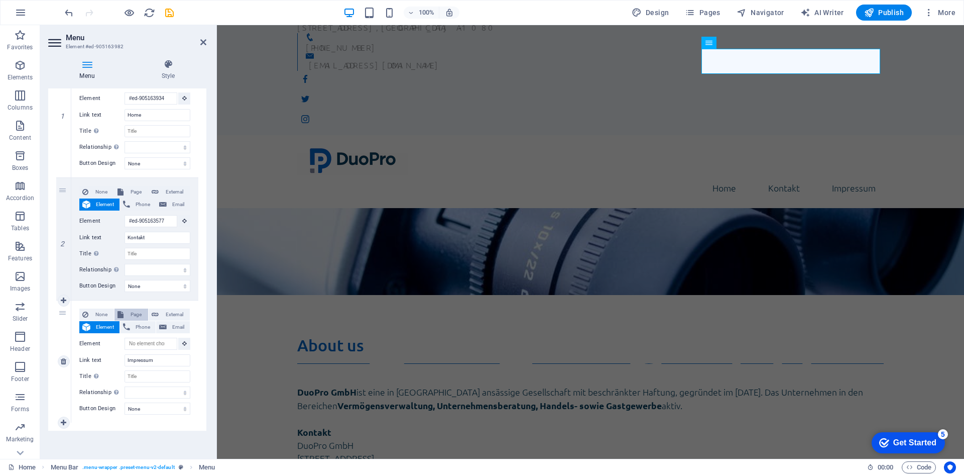
select select
click at [137, 343] on select "Home /impressum" at bounding box center [158, 344] width 66 height 12
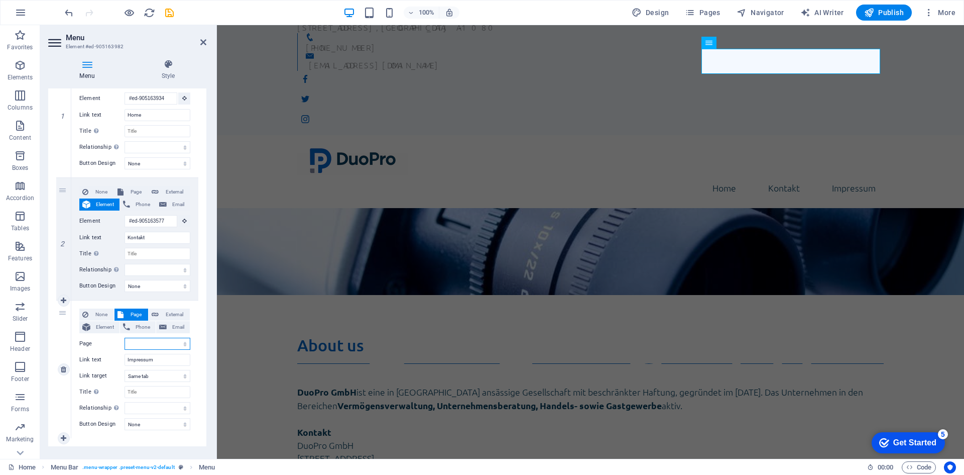
click at [137, 343] on select "Home /impressum" at bounding box center [158, 344] width 66 height 12
select select "1"
click at [125, 338] on select "Home /impressum" at bounding box center [158, 344] width 66 height 12
select select
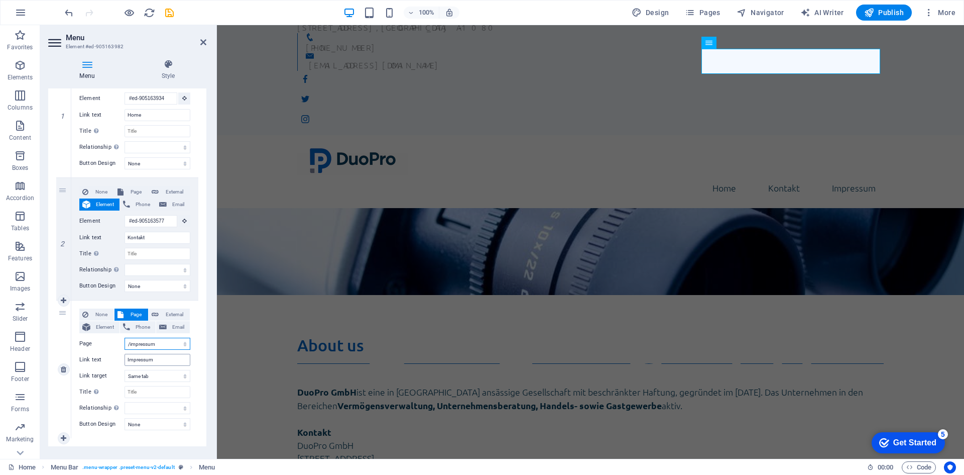
select select
click at [0, 0] on span "Publish" at bounding box center [0, 0] width 0 height 0
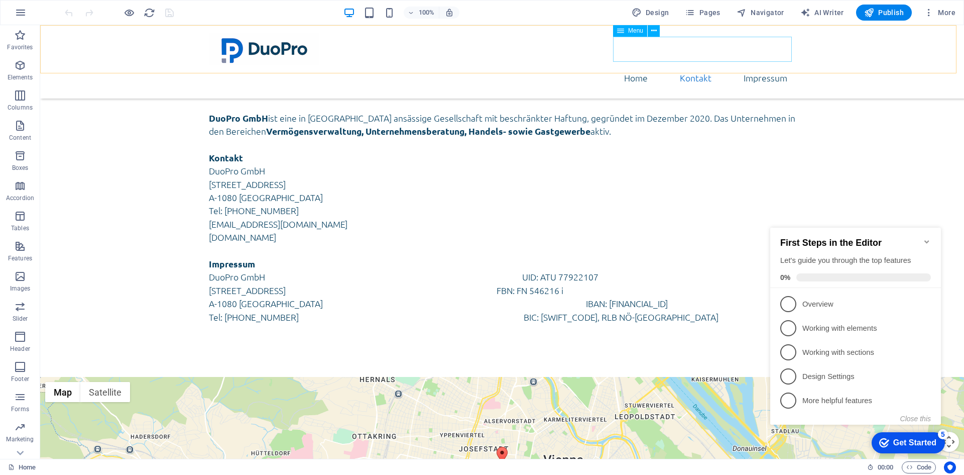
click at [690, 65] on nav "Home Kontakt Impressum" at bounding box center [502, 77] width 587 height 25
click at [692, 65] on nav "Home Kontakt Impressum" at bounding box center [502, 77] width 587 height 25
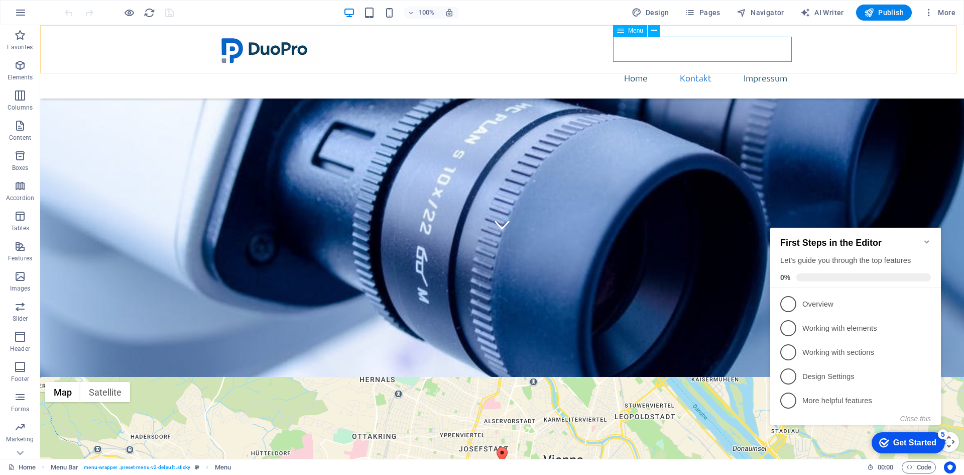
select select "1"
select select
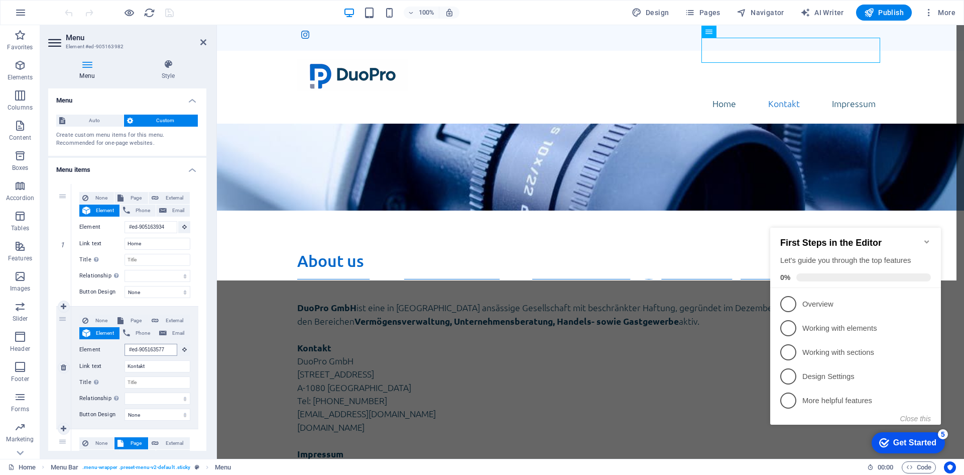
scroll to position [129, 0]
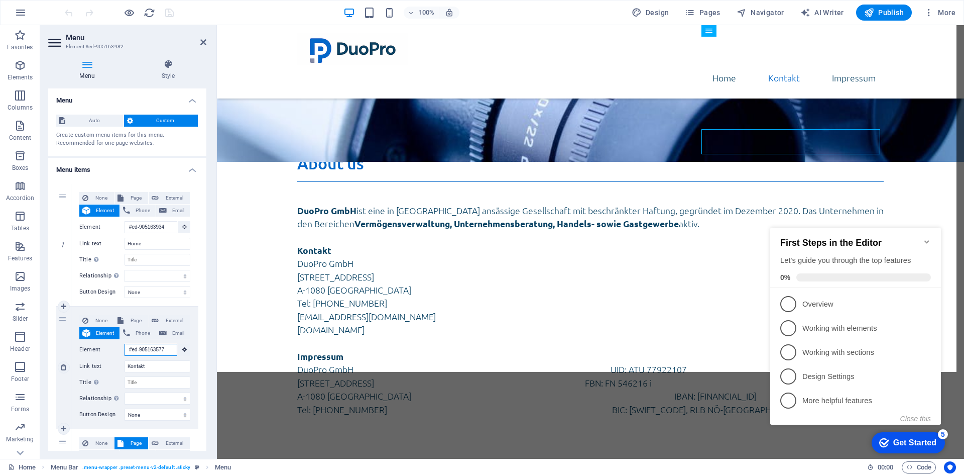
click at [157, 347] on input "#ed-905163577" at bounding box center [151, 350] width 53 height 12
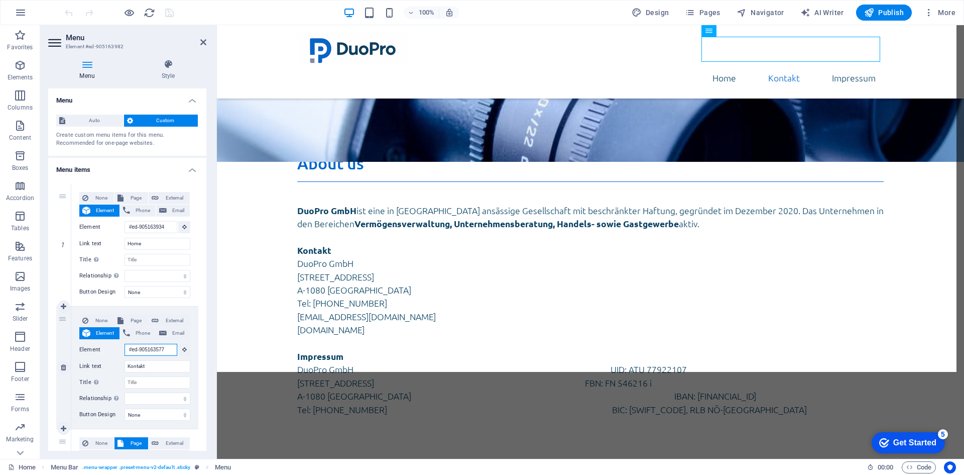
click at [157, 347] on input "#ed-905163577" at bounding box center [151, 350] width 53 height 12
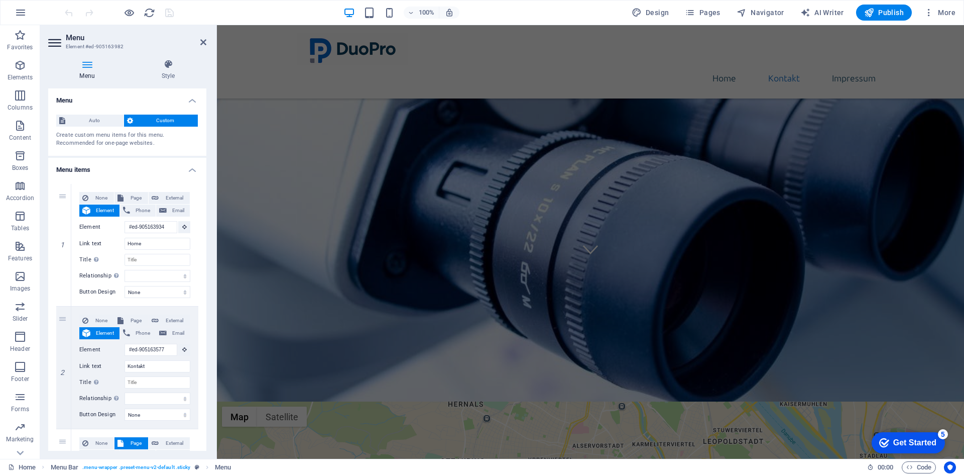
scroll to position [221, 0]
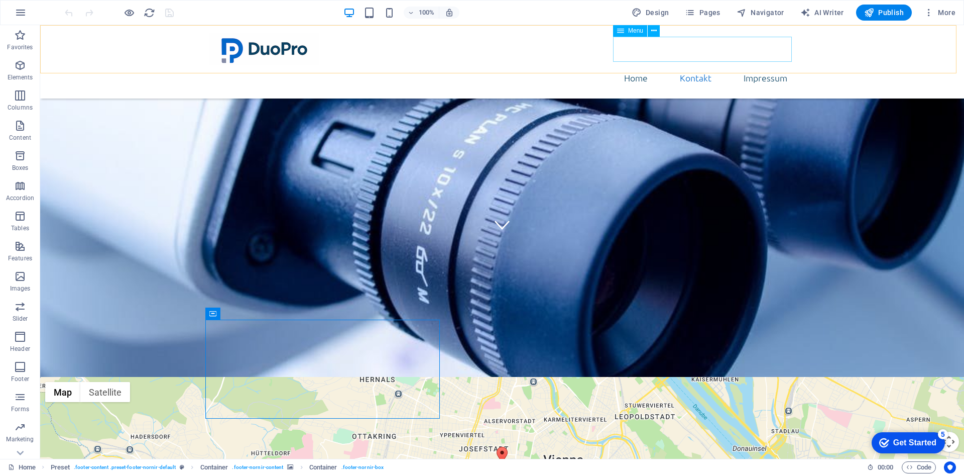
click at [705, 65] on nav "Home Kontakt Impressum" at bounding box center [502, 77] width 587 height 25
select select "1"
select select
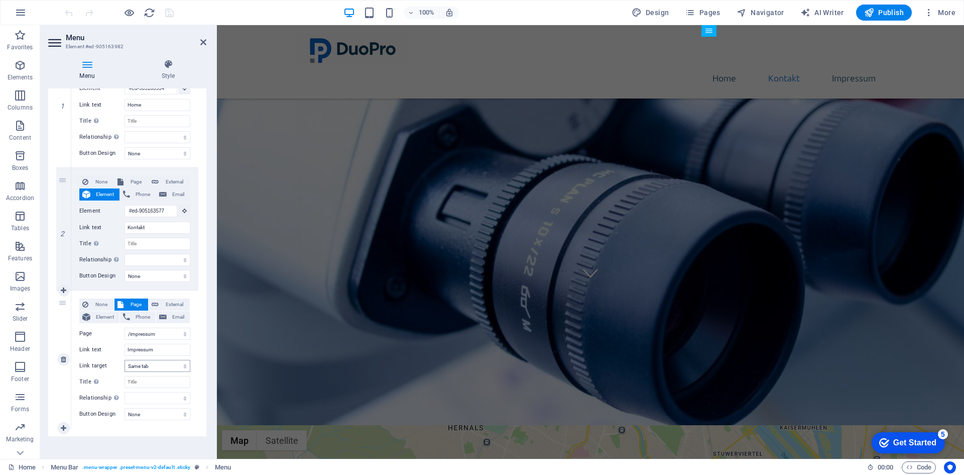
scroll to position [144, 0]
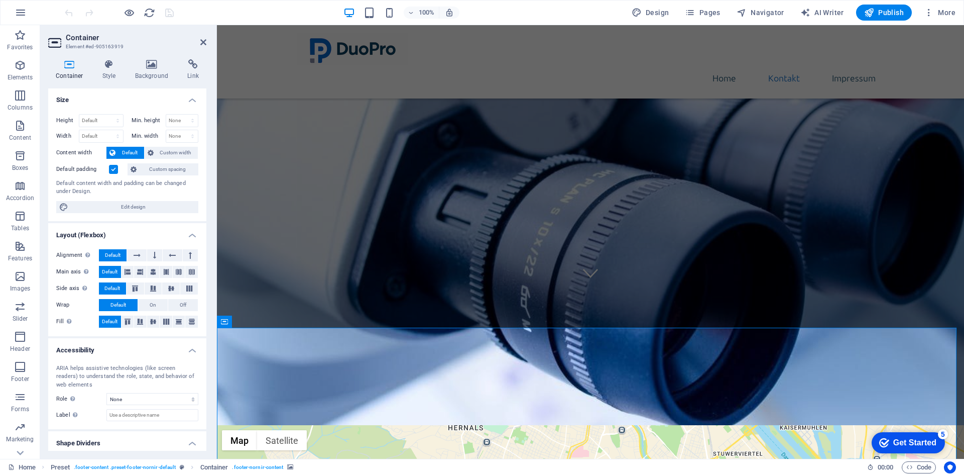
scroll to position [0, 0]
click at [781, 65] on nav "Home Kontakt Impressum" at bounding box center [590, 77] width 587 height 25
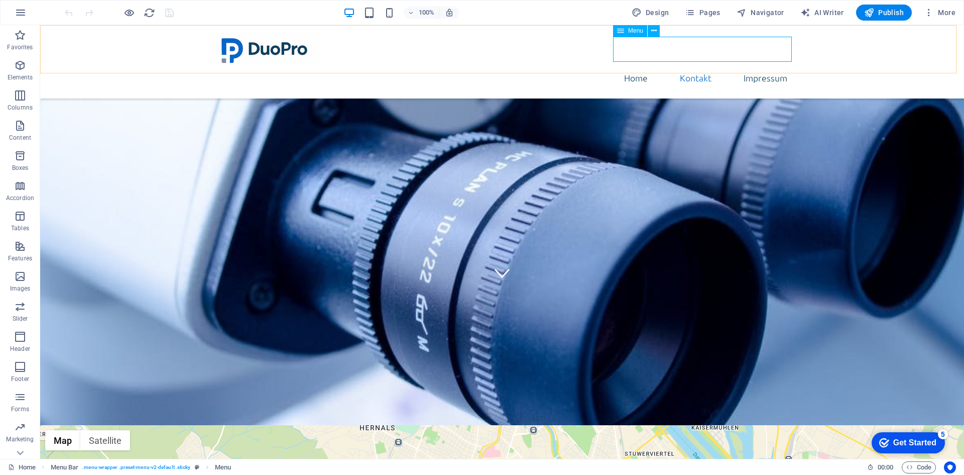
click at [691, 65] on nav "Home Kontakt Impressum" at bounding box center [502, 77] width 587 height 25
select select "1"
select select
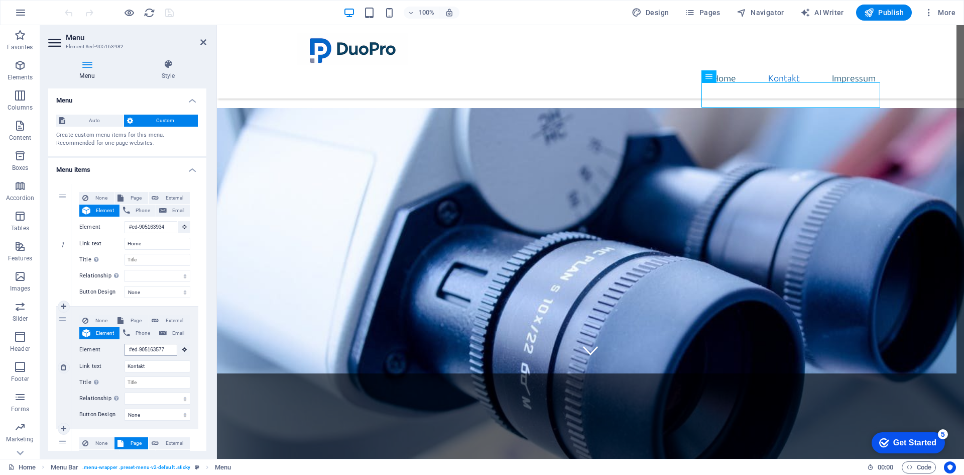
scroll to position [129, 0]
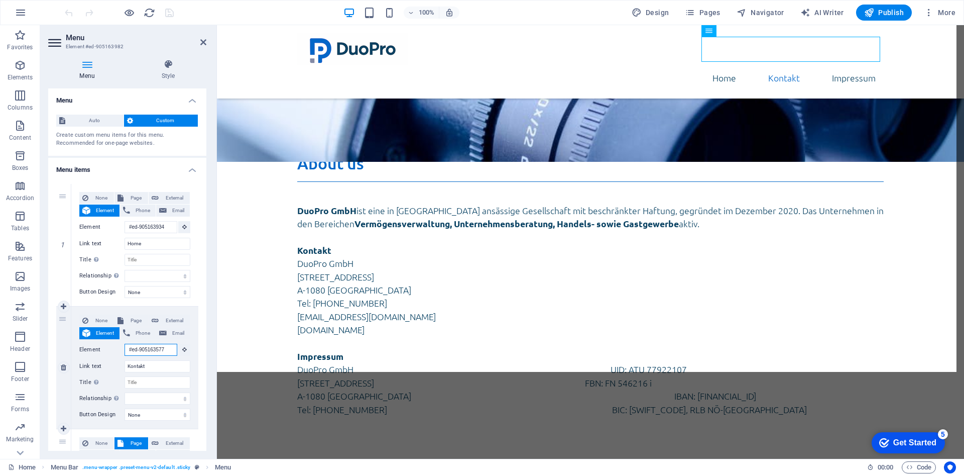
click at [165, 350] on input "#ed-905163577" at bounding box center [151, 350] width 53 height 12
drag, startPoint x: 165, startPoint y: 350, endPoint x: 147, endPoint y: 352, distance: 18.2
click at [147, 352] on input "#ed-905163577" at bounding box center [151, 350] width 53 height 12
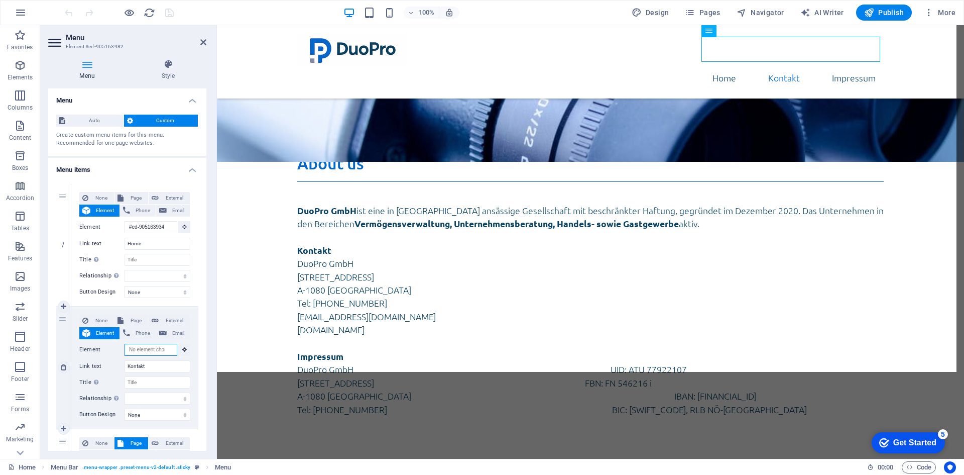
scroll to position [0, 0]
select select
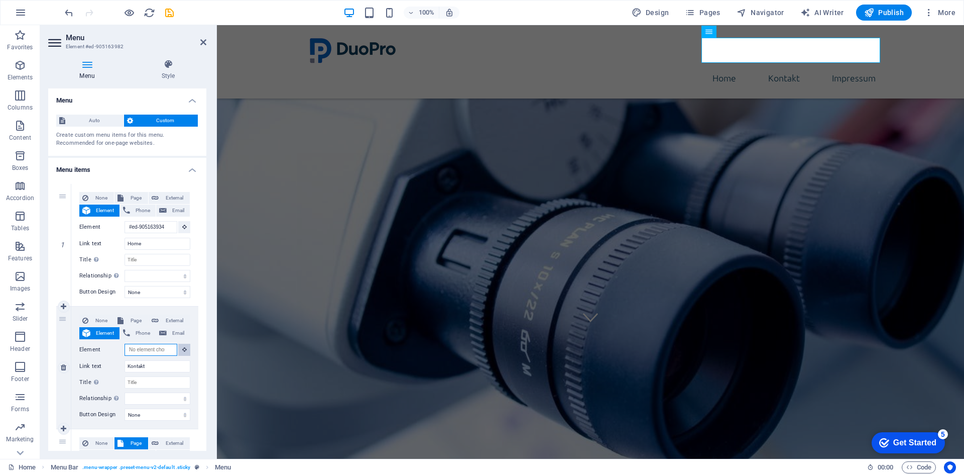
scroll to position [125, 0]
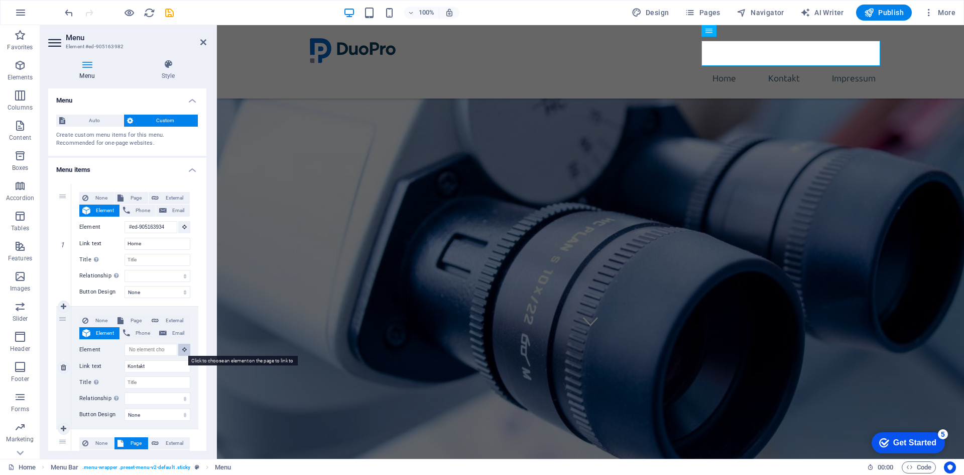
click at [182, 351] on icon at bounding box center [184, 349] width 5 height 5
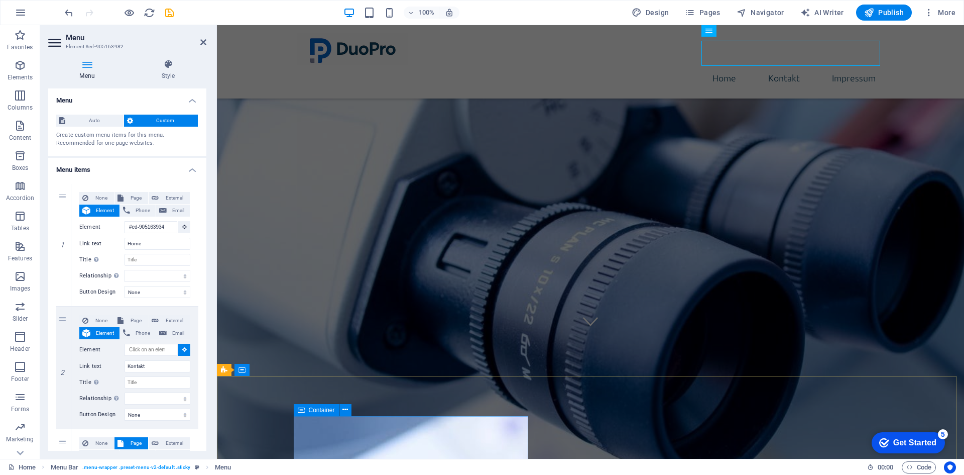
select select
type input "#ed-905163925"
select select
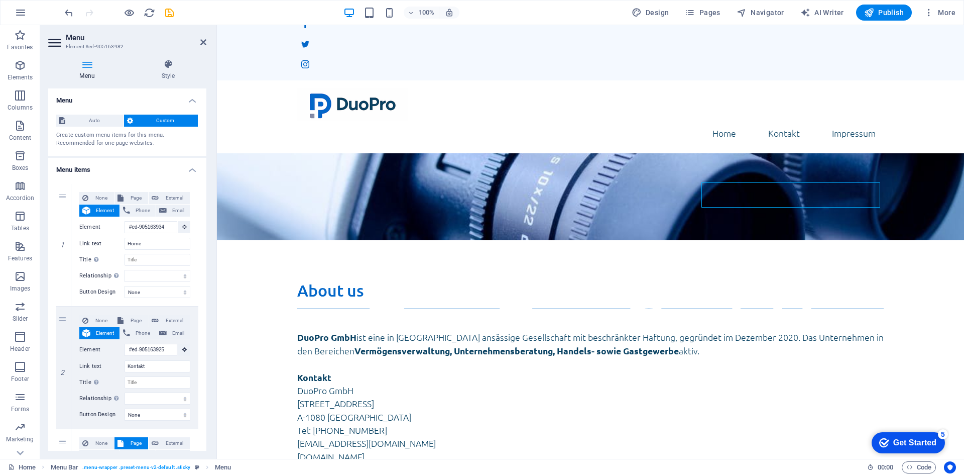
scroll to position [75, 0]
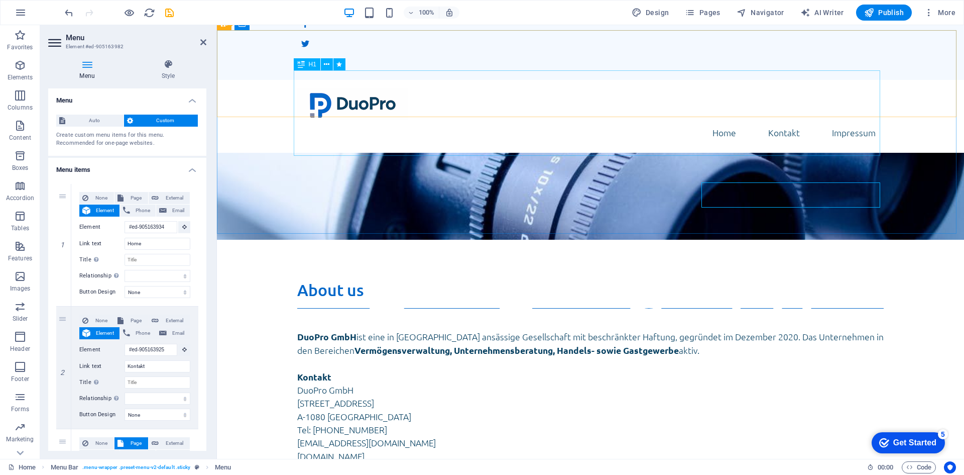
click at [418, 280] on div "DuoPro GmbH" at bounding box center [590, 322] width 587 height 85
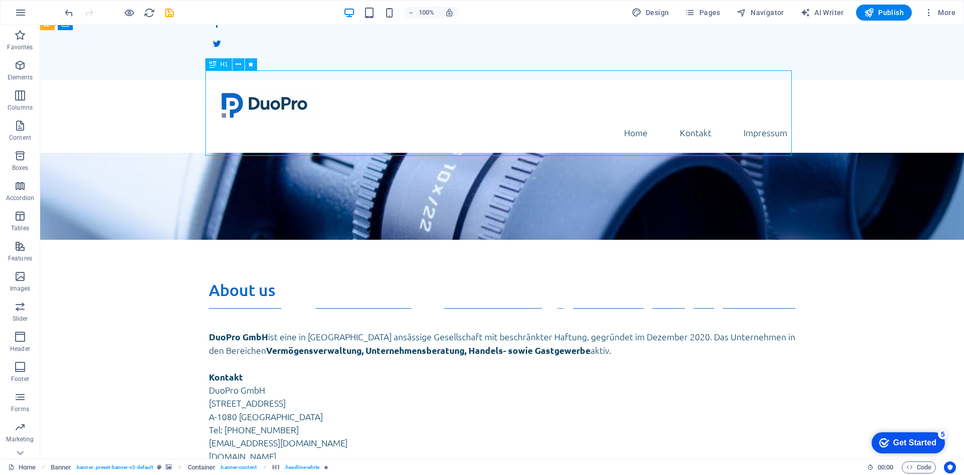
click at [418, 280] on div "DuoPro GmbH" at bounding box center [502, 322] width 587 height 85
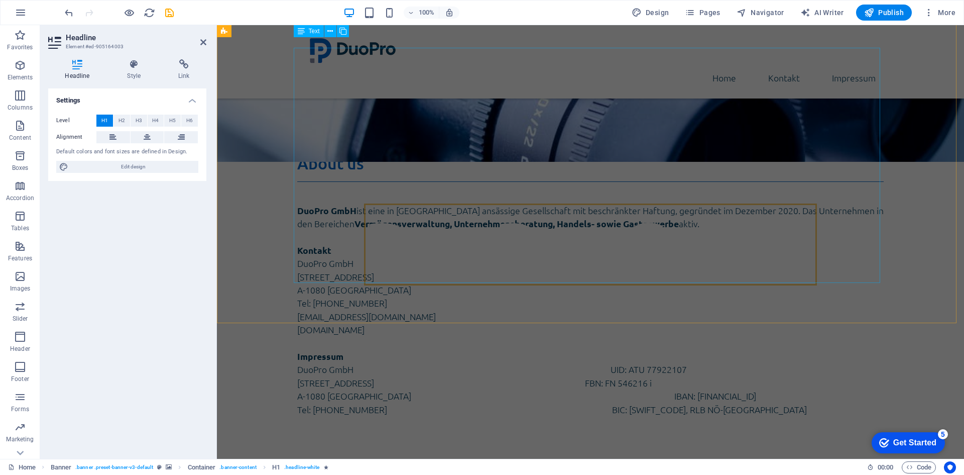
scroll to position [121, 0]
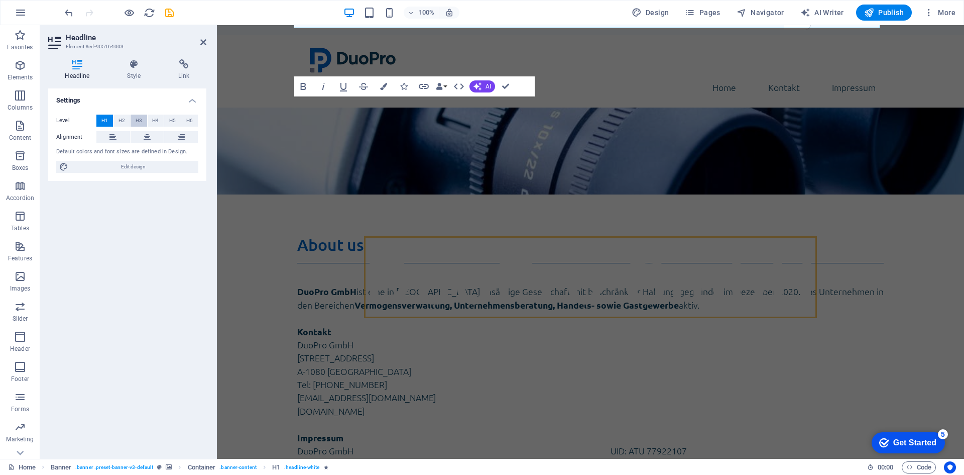
click at [142, 120] on span "H3" at bounding box center [139, 121] width 7 height 12
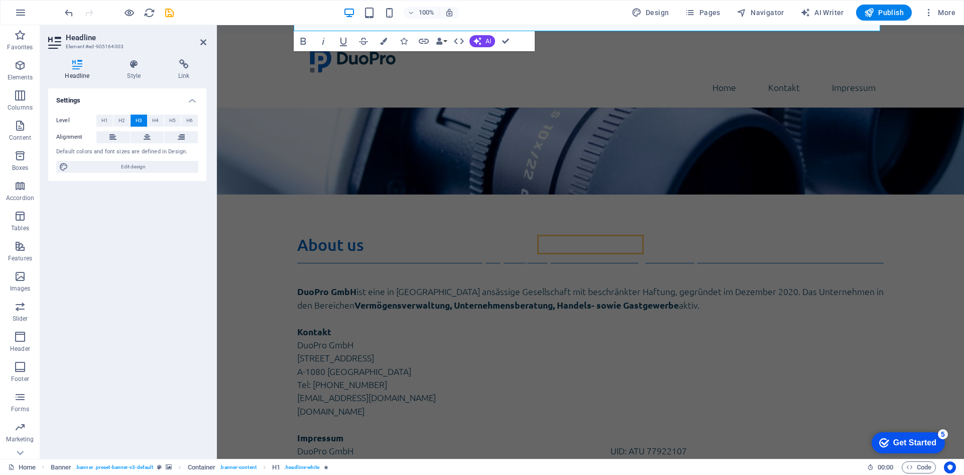
scroll to position [0, 0]
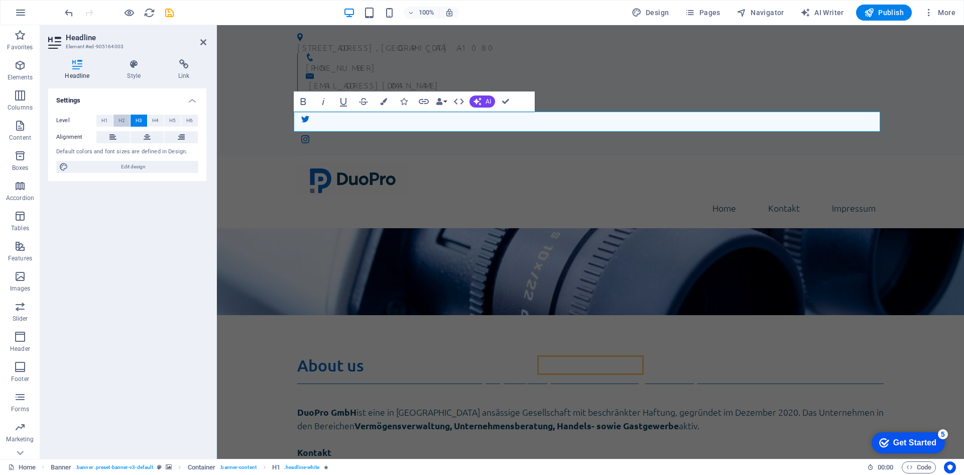
click at [126, 121] on button "H2" at bounding box center [122, 121] width 17 height 12
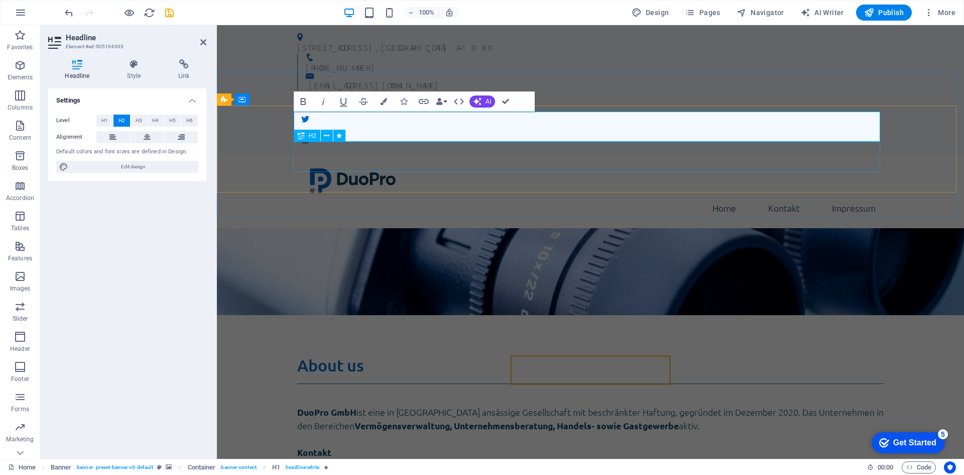
click at [504, 385] on div "We take care of you!" at bounding box center [590, 400] width 587 height 31
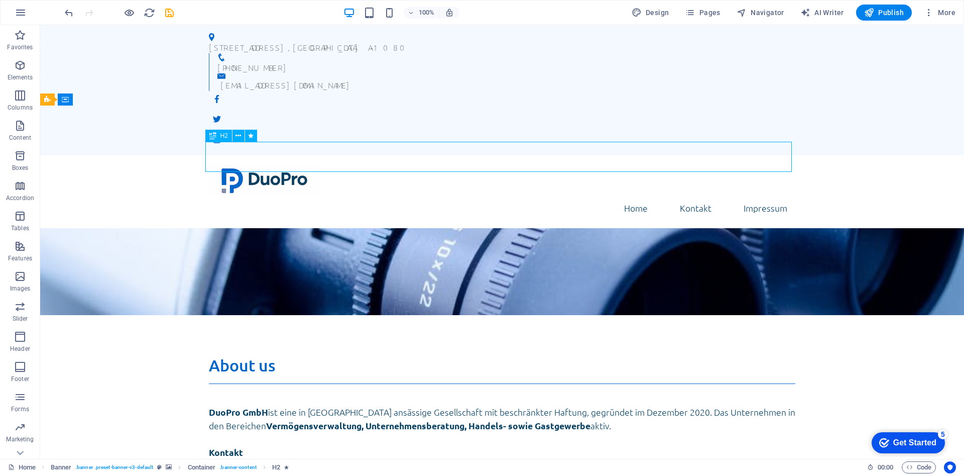
click at [504, 385] on div "We take care of you!" at bounding box center [502, 400] width 587 height 31
click at [240, 134] on icon at bounding box center [239, 136] width 6 height 11
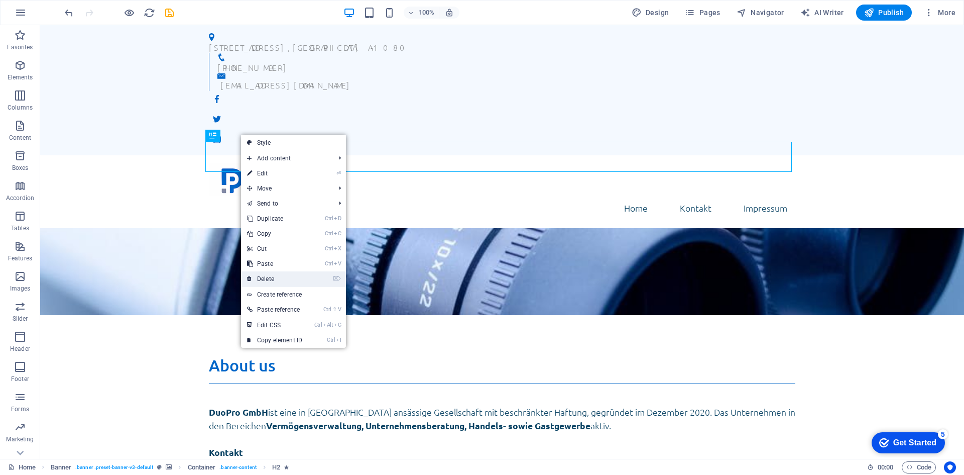
click at [270, 272] on link "⌦ Delete" at bounding box center [274, 278] width 67 height 15
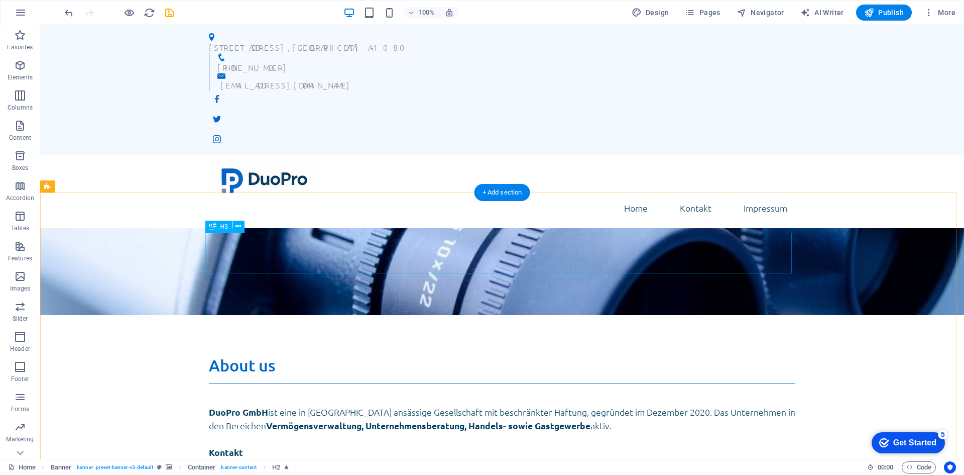
scroll to position [31, 0]
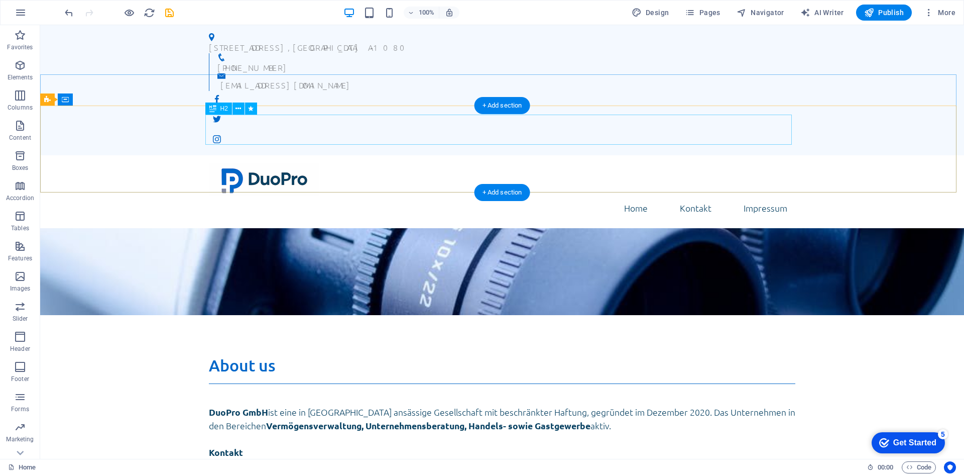
click at [506, 355] on div "DuoPro GmbH" at bounding box center [502, 370] width 587 height 30
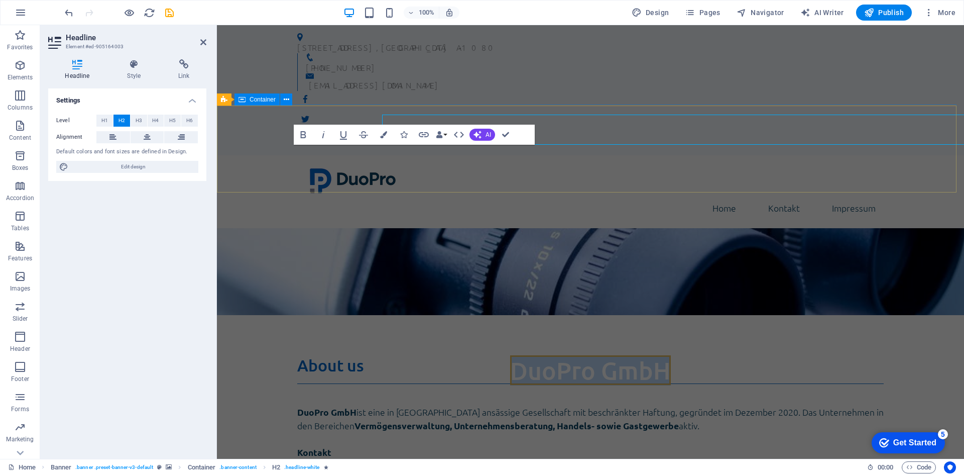
scroll to position [1, 0]
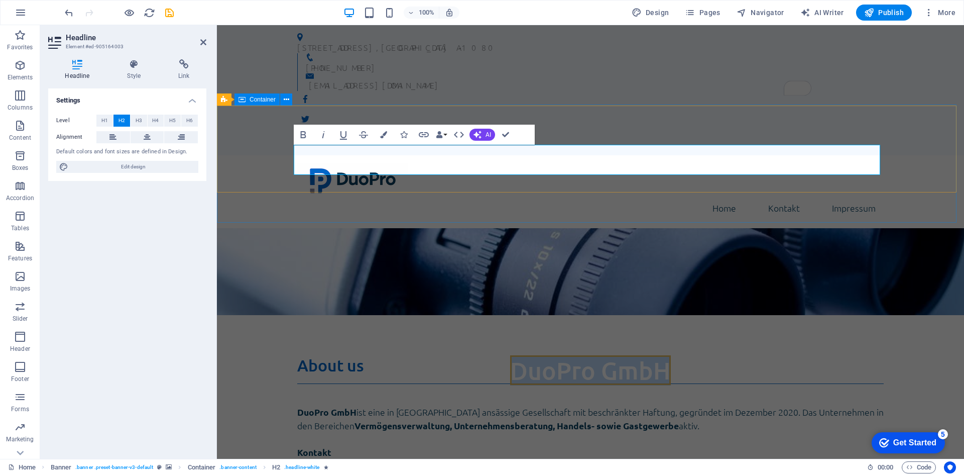
click at [584, 315] on div "DuoPro GmbH" at bounding box center [590, 374] width 747 height 118
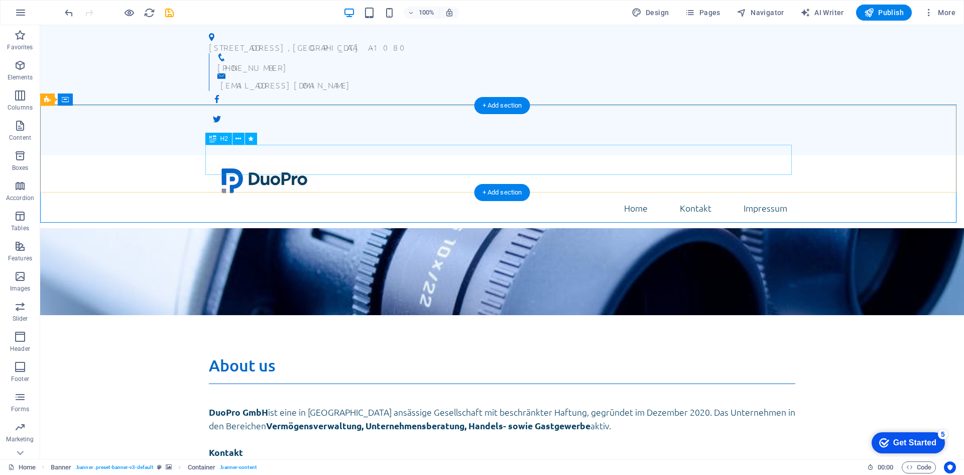
click at [545, 355] on div "DuoPro GmbH" at bounding box center [502, 370] width 587 height 30
click at [489, 355] on div "DuoPro GmbH" at bounding box center [502, 370] width 587 height 30
click at [359, 355] on div "DuoPro GmbH" at bounding box center [502, 370] width 587 height 30
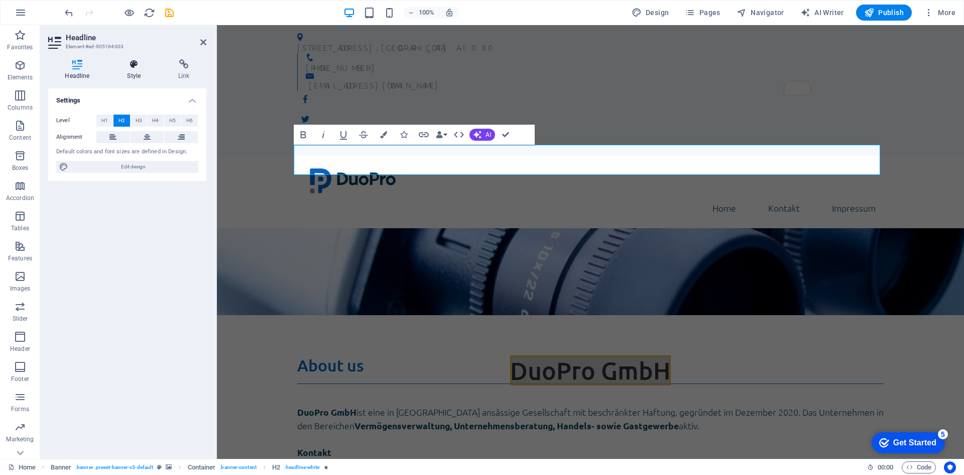
click at [133, 65] on icon at bounding box center [134, 64] width 47 height 10
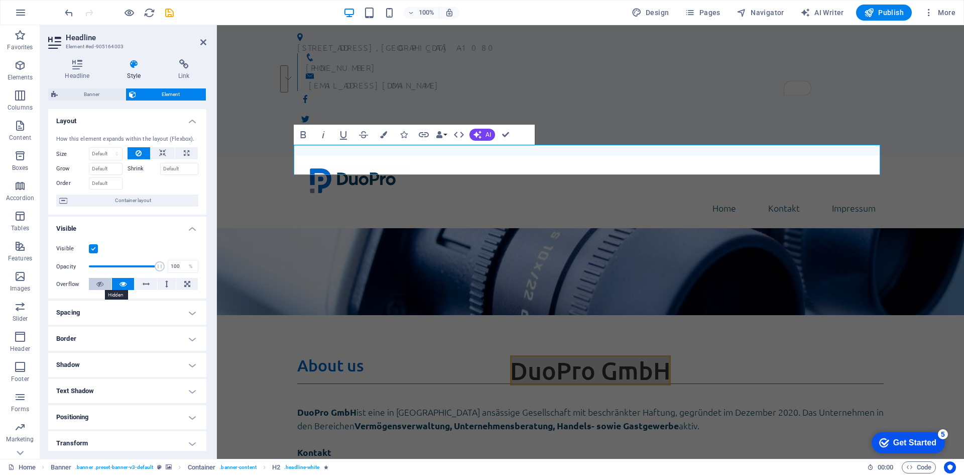
click at [104, 280] on button at bounding box center [100, 284] width 23 height 12
click at [125, 287] on icon at bounding box center [123, 284] width 7 height 12
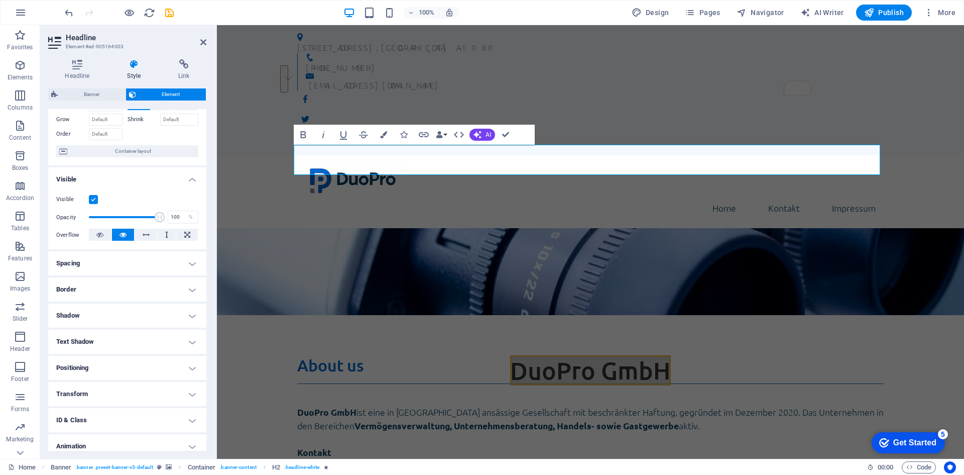
scroll to position [50, 0]
click at [144, 266] on h4 "Spacing" at bounding box center [127, 262] width 158 height 24
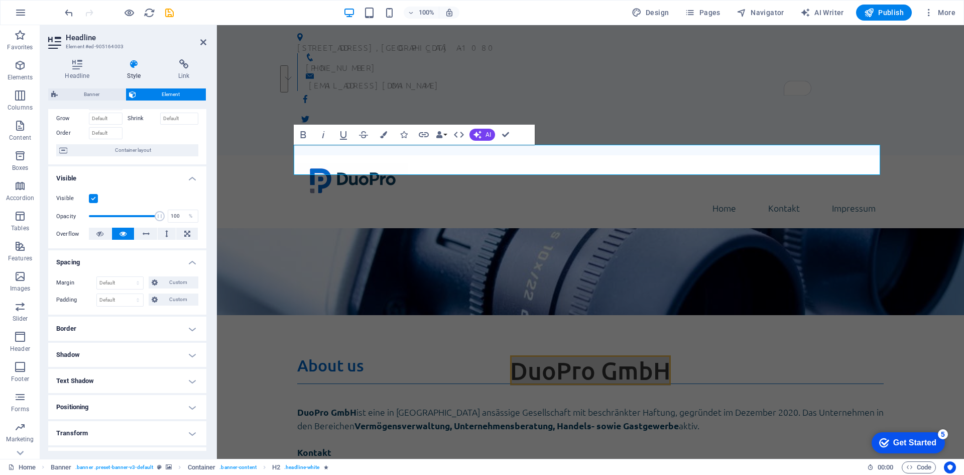
click at [129, 324] on h4 "Border" at bounding box center [127, 328] width 158 height 24
click at [129, 324] on h4 "Border" at bounding box center [127, 325] width 158 height 18
click at [122, 347] on h4 "Shadow" at bounding box center [127, 355] width 158 height 24
click at [122, 347] on h4 "Shadow" at bounding box center [127, 352] width 158 height 18
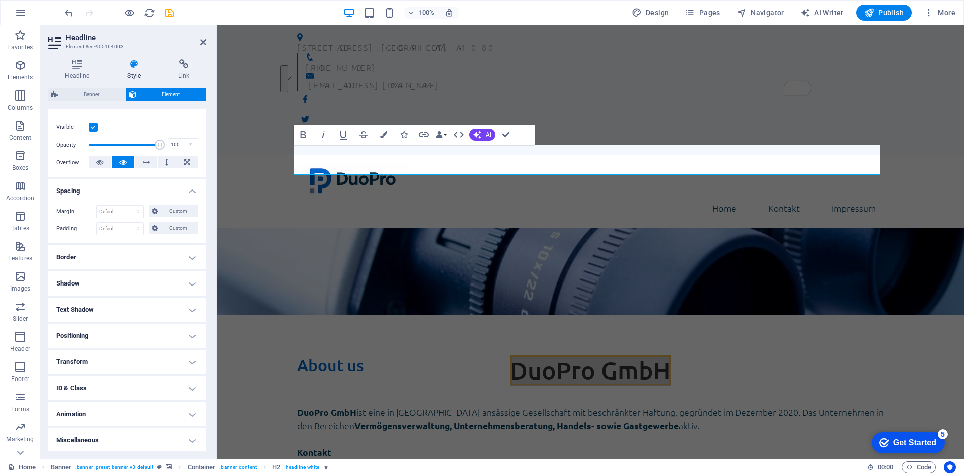
scroll to position [123, 0]
click at [122, 334] on h4 "Positioning" at bounding box center [127, 334] width 158 height 24
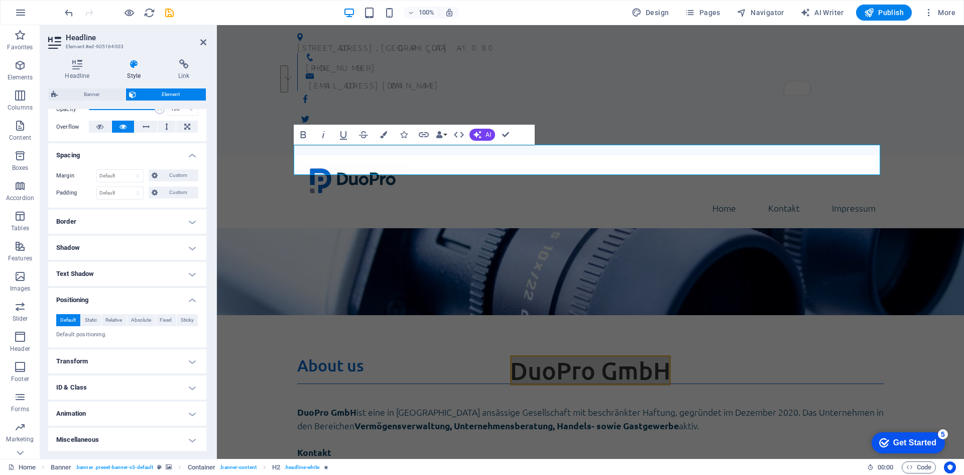
scroll to position [158, 0]
click at [87, 361] on h4 "Transform" at bounding box center [127, 360] width 158 height 24
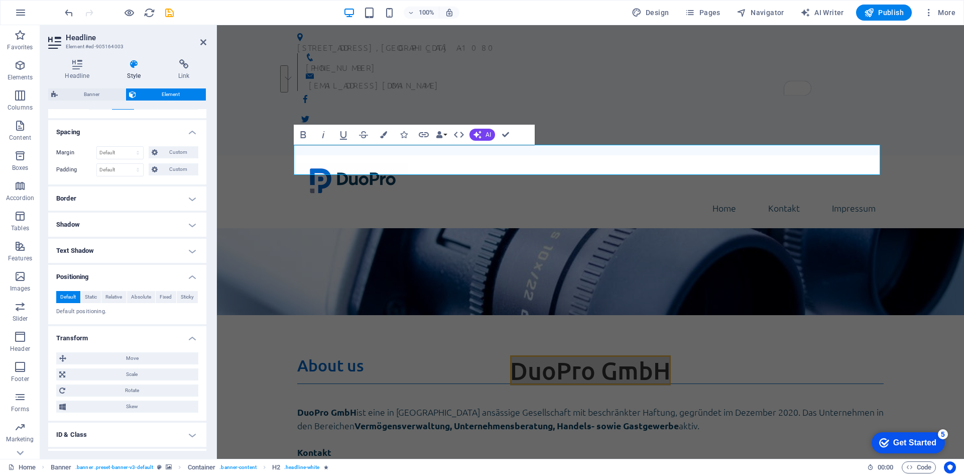
scroll to position [229, 0]
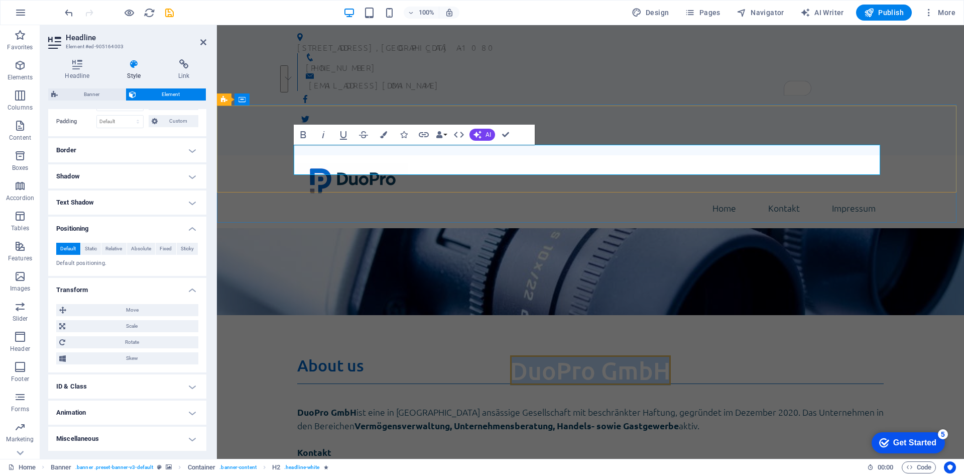
click at [470, 355] on h2 "DuoPro GmbH" at bounding box center [590, 370] width 587 height 30
click at [370, 355] on h2 "DuoPro GmbH" at bounding box center [590, 370] width 587 height 30
click at [711, 315] on div "DuoPro GmbH" at bounding box center [590, 374] width 747 height 118
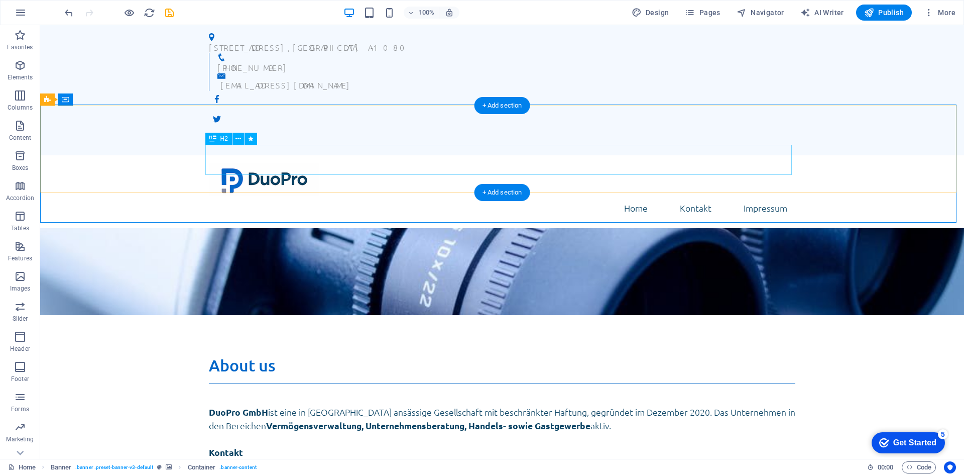
click at [501, 355] on div "DuoPro GmbH" at bounding box center [502, 370] width 587 height 30
click at [343, 315] on div "DuoPro GmbH" at bounding box center [502, 374] width 924 height 118
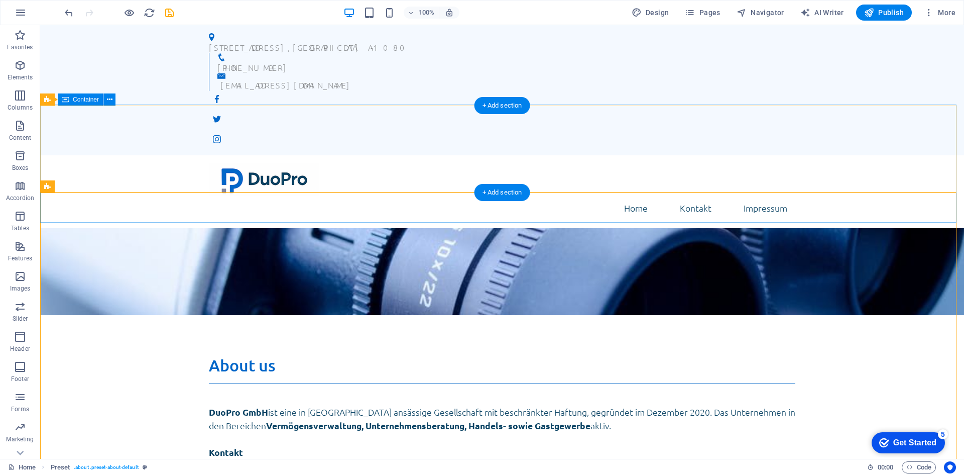
click at [111, 315] on div "DuoPro GmbH" at bounding box center [502, 374] width 924 height 118
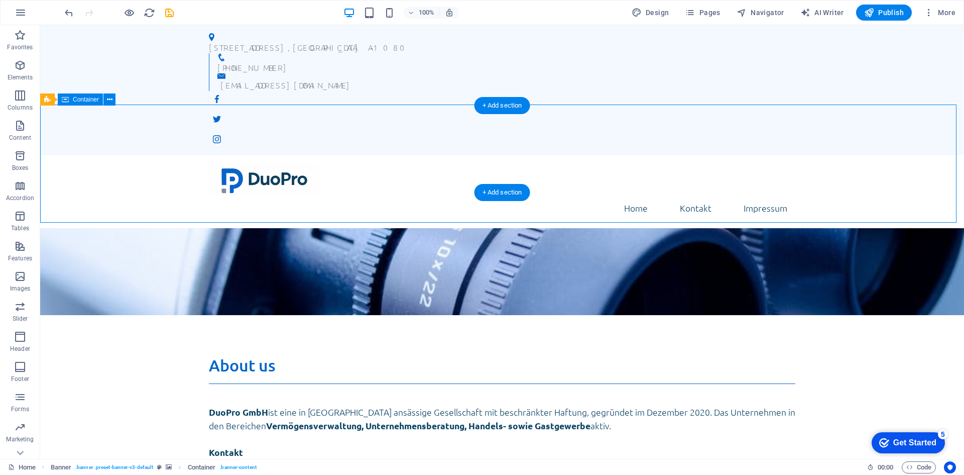
click at [109, 315] on div "DuoPro GmbH" at bounding box center [502, 374] width 924 height 118
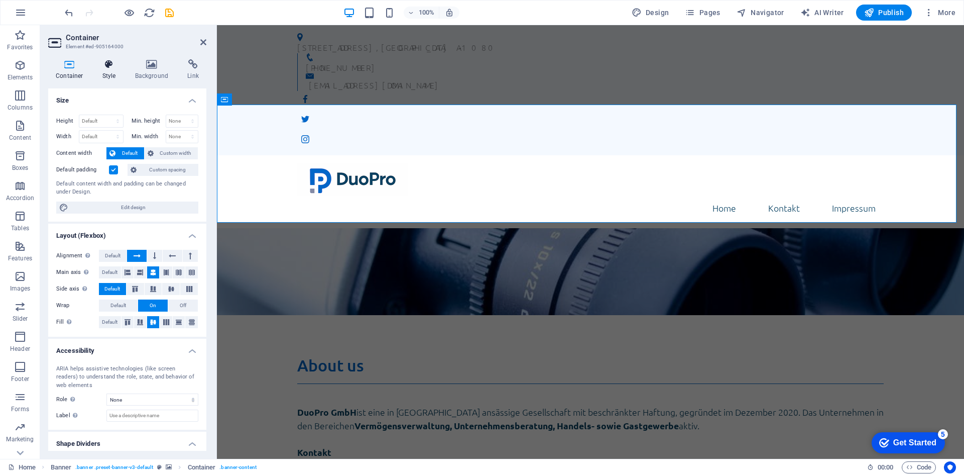
click at [109, 78] on h4 "Style" at bounding box center [111, 69] width 33 height 21
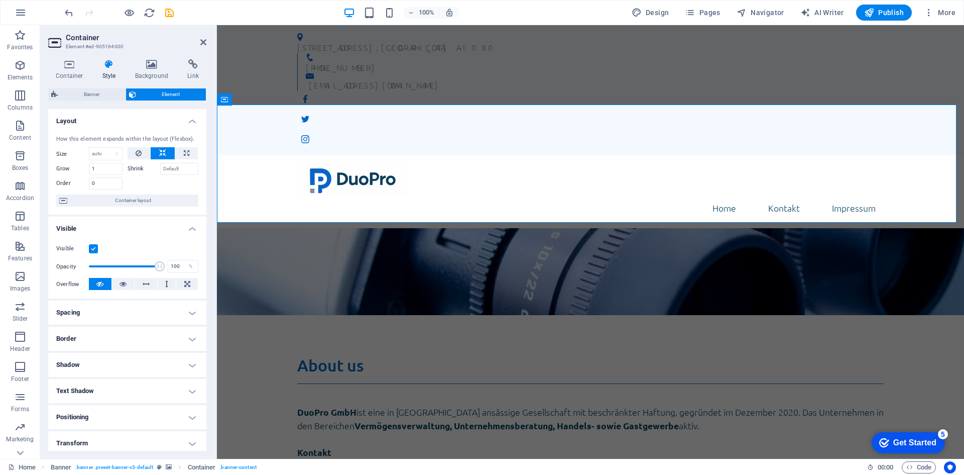
click at [115, 310] on h4 "Spacing" at bounding box center [127, 312] width 158 height 24
click at [157, 73] on h4 "Background" at bounding box center [154, 69] width 53 height 21
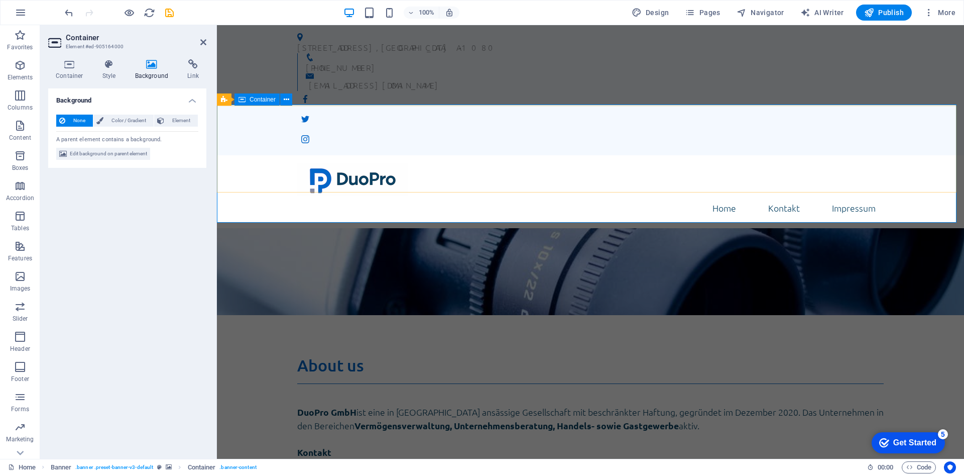
click at [253, 315] on div "DuoPro GmbH" at bounding box center [590, 374] width 747 height 118
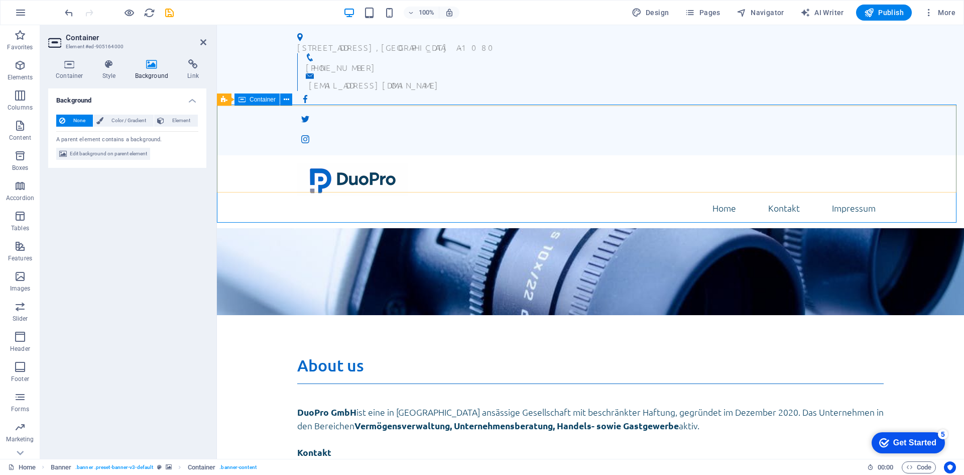
click at [264, 315] on div "DuoPro GmbH" at bounding box center [590, 374] width 747 height 118
click at [106, 72] on h4 "Style" at bounding box center [111, 69] width 33 height 21
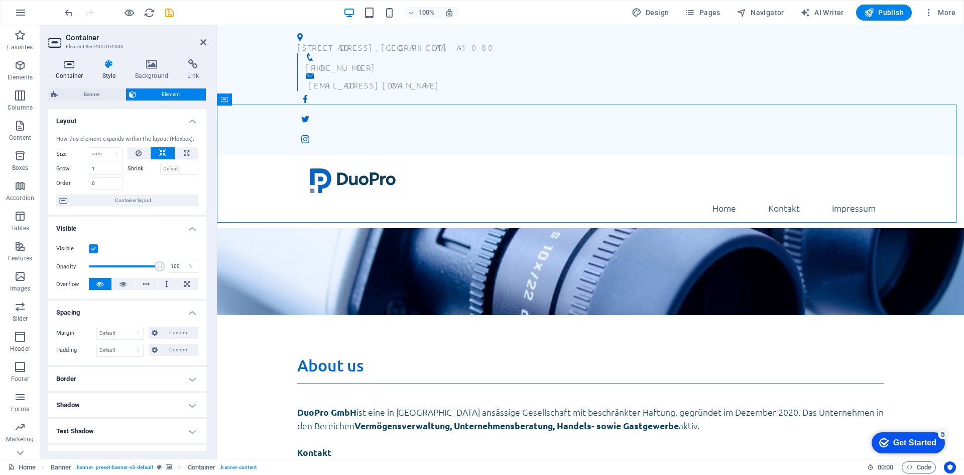
click at [77, 72] on h4 "Container" at bounding box center [71, 69] width 47 height 21
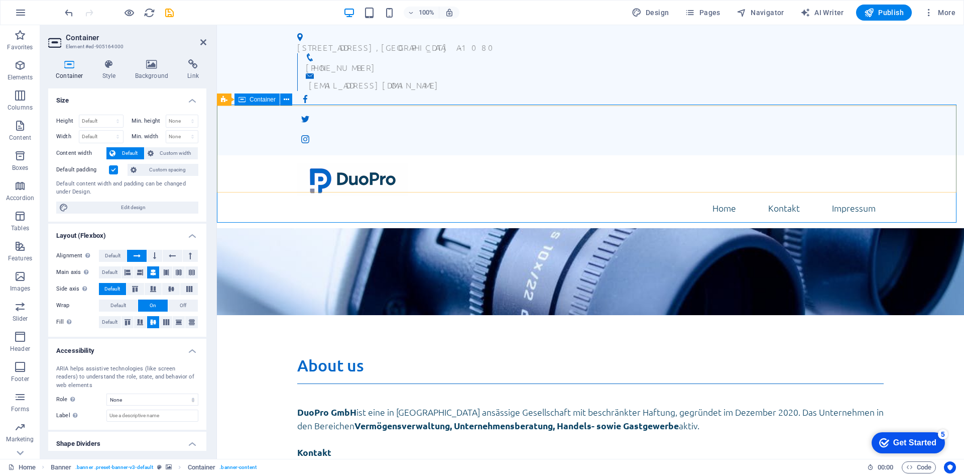
click at [480, 315] on div "DuoPro GmbH" at bounding box center [590, 374] width 747 height 118
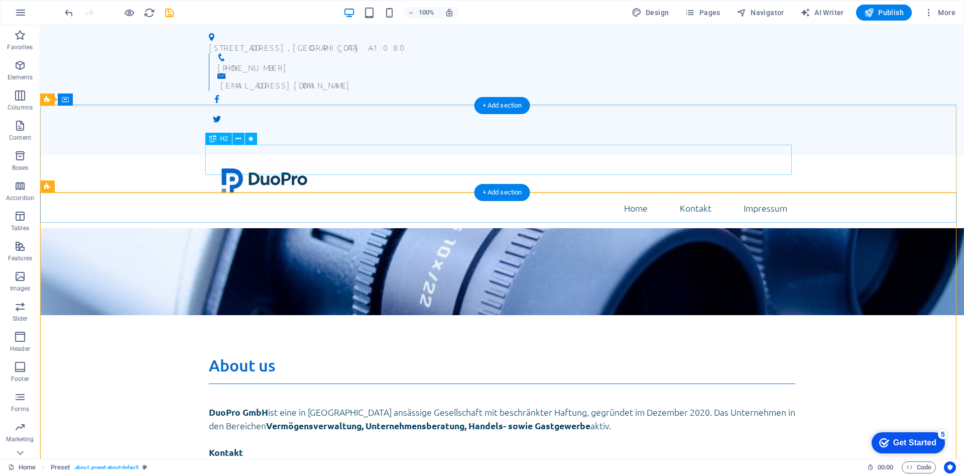
click at [242, 355] on div "DuoPro GmbH" at bounding box center [502, 370] width 587 height 30
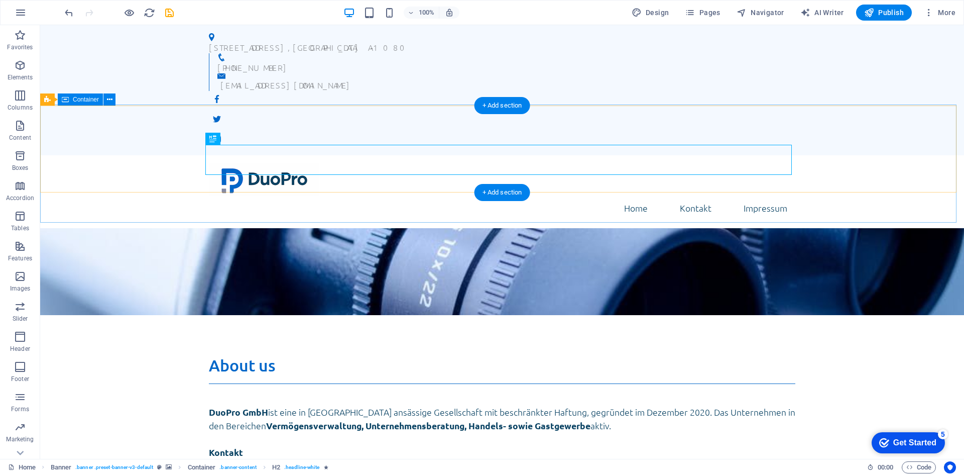
click at [181, 315] on div "DuoPro GmbH" at bounding box center [502, 374] width 924 height 118
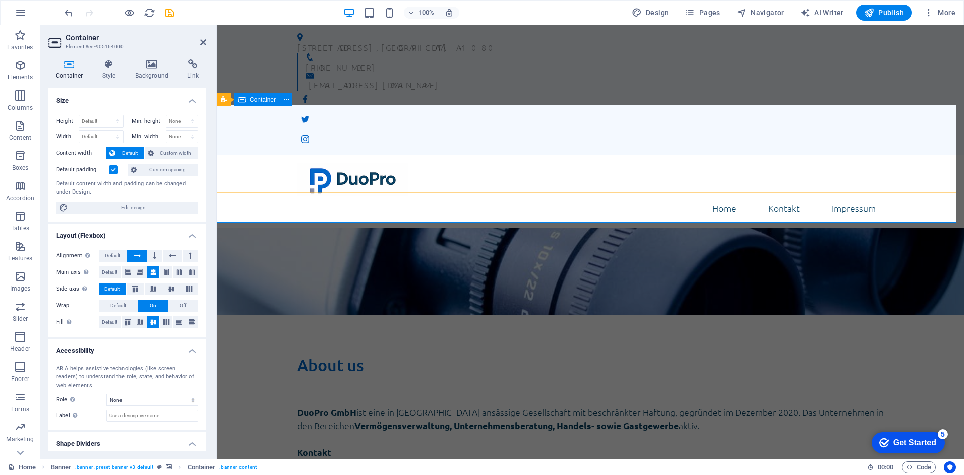
click at [305, 315] on div "DuoPro GmbH" at bounding box center [590, 374] width 747 height 118
drag, startPoint x: 426, startPoint y: 146, endPoint x: 604, endPoint y: 147, distance: 177.8
click at [604, 355] on div "DuoPro GmbH" at bounding box center [590, 370] width 587 height 30
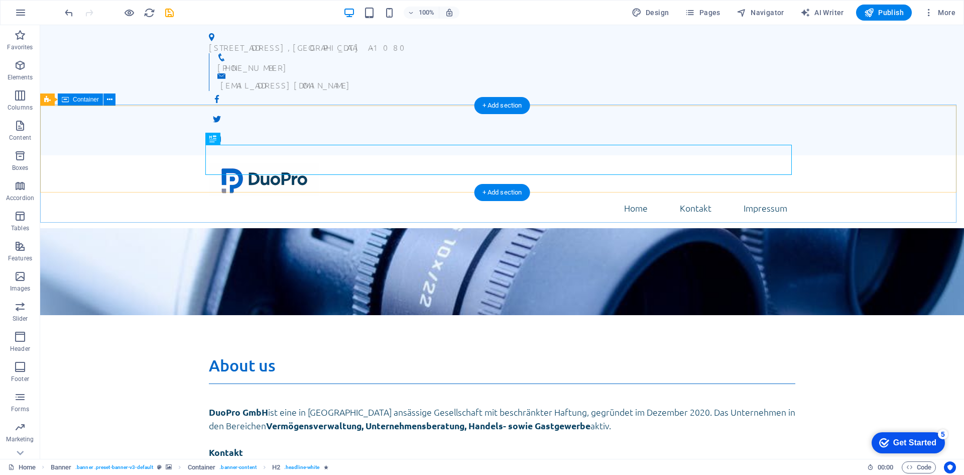
click at [399, 315] on div "DuoPro GmbH" at bounding box center [502, 374] width 924 height 118
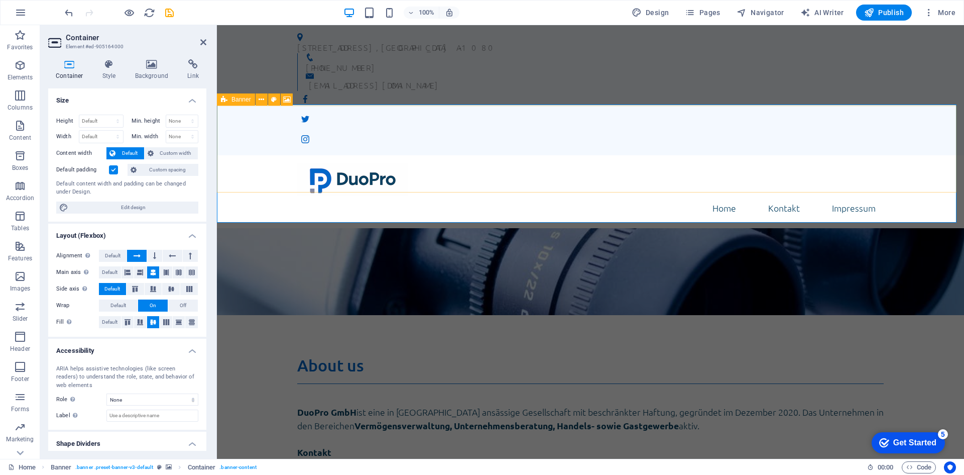
click at [0, 0] on div "Banner" at bounding box center [0, 0] width 0 height 0
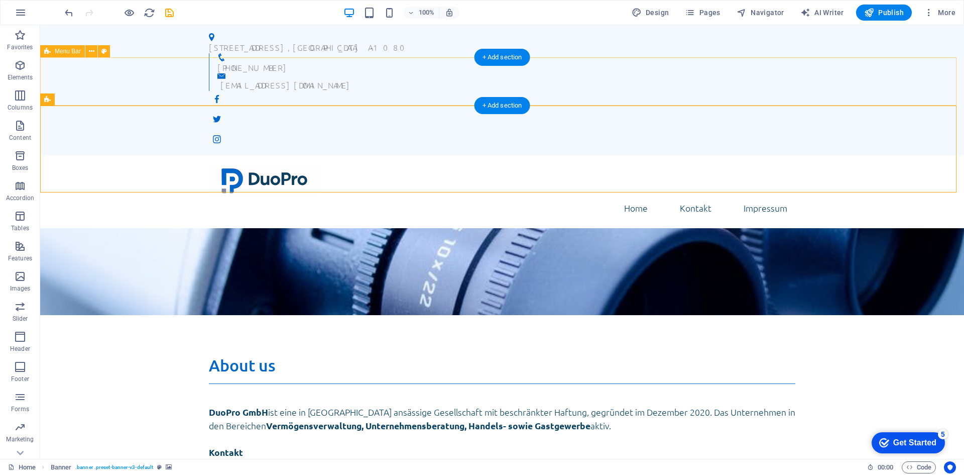
click at [229, 155] on div "Home Kontakt Impressum" at bounding box center [502, 191] width 924 height 73
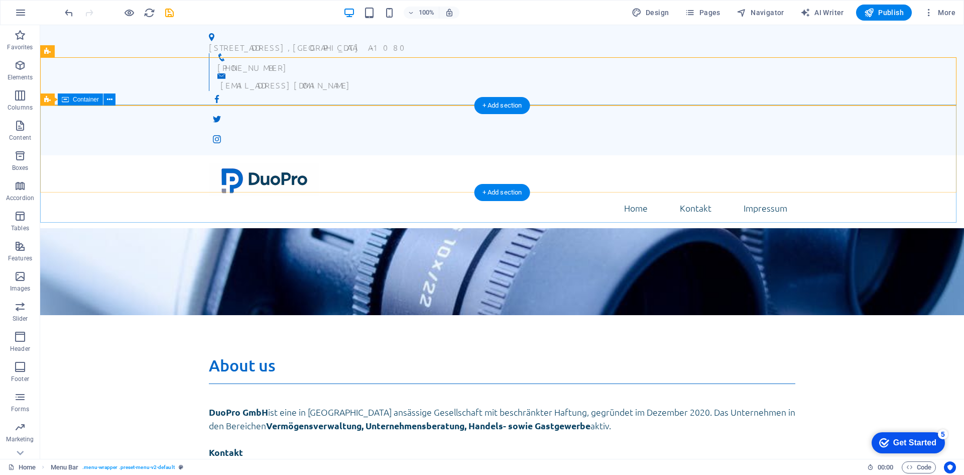
click at [101, 315] on div "DuoPro GmbH" at bounding box center [502, 374] width 924 height 118
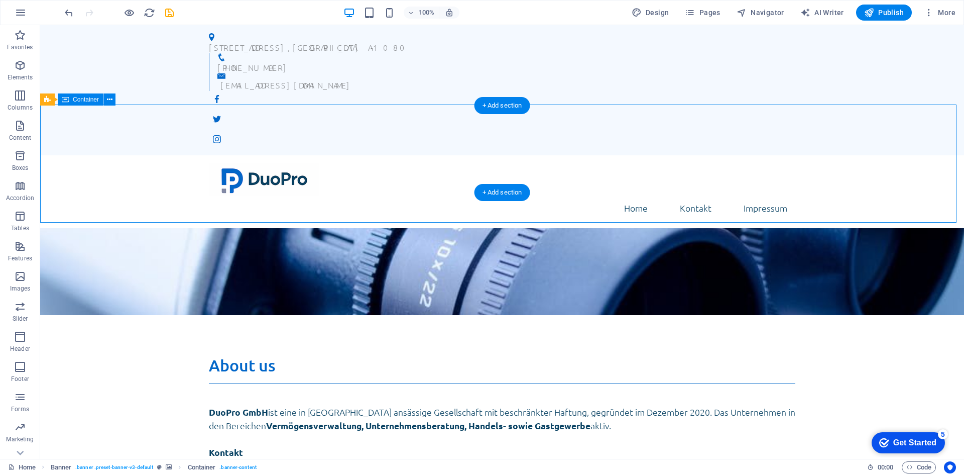
click at [101, 315] on div "DuoPro GmbH" at bounding box center [502, 374] width 924 height 118
click at [0, 0] on icon at bounding box center [0, 0] width 0 height 0
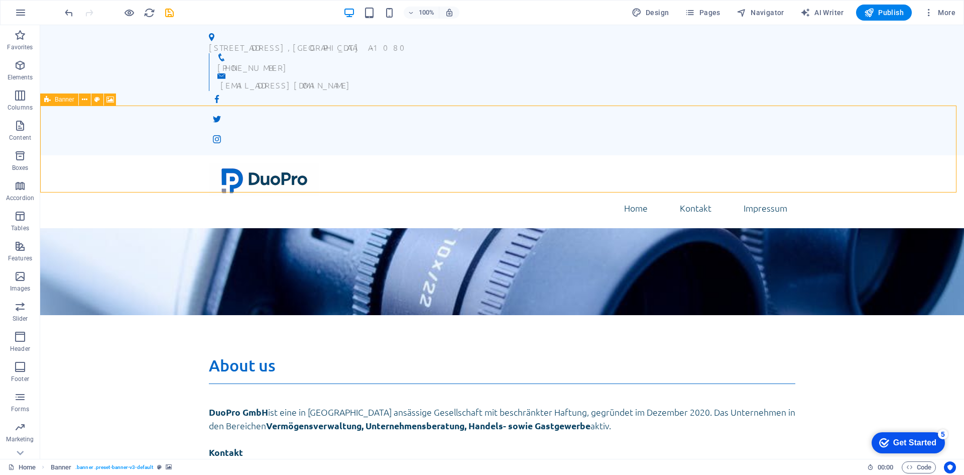
click at [0, 0] on icon at bounding box center [0, 0] width 0 height 0
select select "vh"
select select "banner"
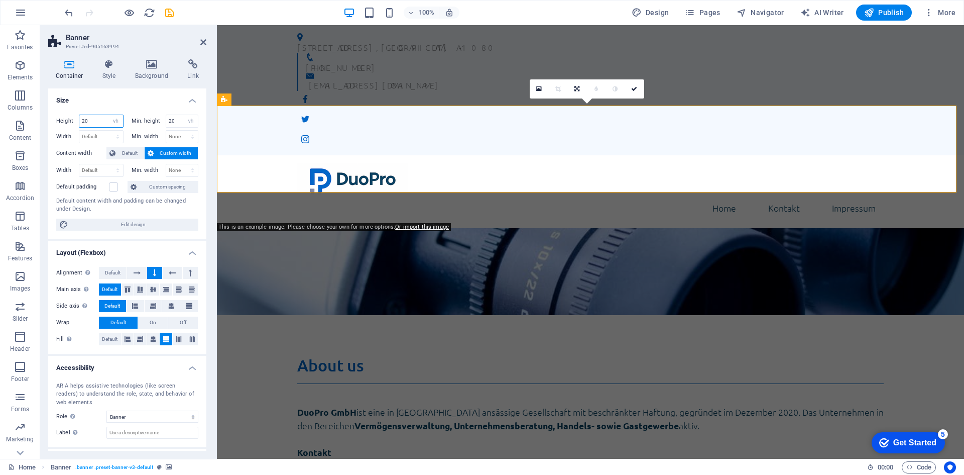
drag, startPoint x: 90, startPoint y: 123, endPoint x: 79, endPoint y: 122, distance: 10.7
click at [79, 122] on input "20" at bounding box center [101, 121] width 44 height 12
type input "15"
drag, startPoint x: 176, startPoint y: 121, endPoint x: 162, endPoint y: 119, distance: 14.6
click at [162, 119] on div "Min. height 20 None px rem % vh vw" at bounding box center [165, 121] width 67 height 13
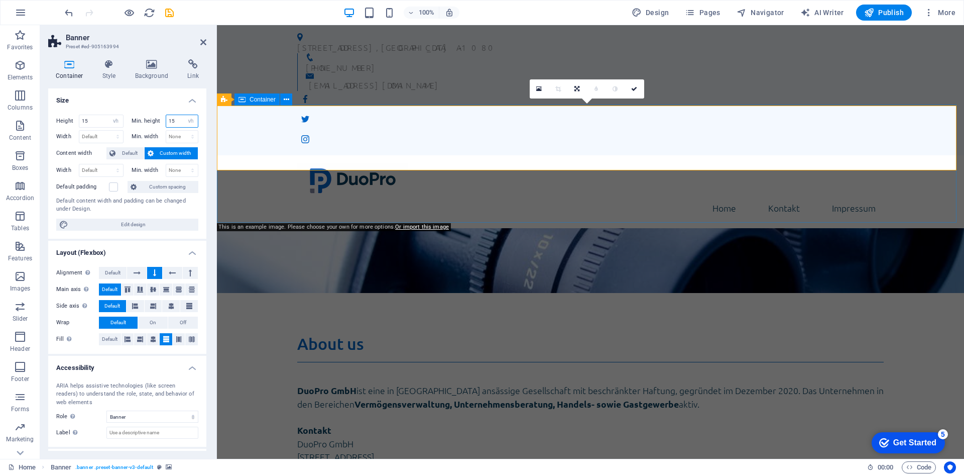
type input "15"
click at [347, 293] on div "DuoPro GmbH" at bounding box center [590, 352] width 747 height 118
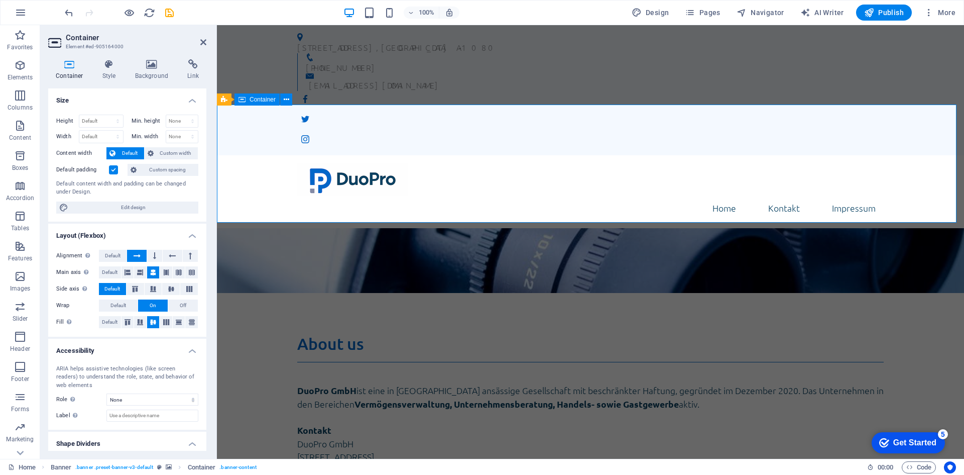
click at [333, 293] on div "DuoPro GmbH" at bounding box center [590, 352] width 747 height 118
click at [116, 253] on span "Default" at bounding box center [113, 256] width 16 height 12
click at [130, 257] on button at bounding box center [136, 256] width 19 height 12
click at [99, 121] on select "Default px rem % vh vw" at bounding box center [101, 121] width 44 height 12
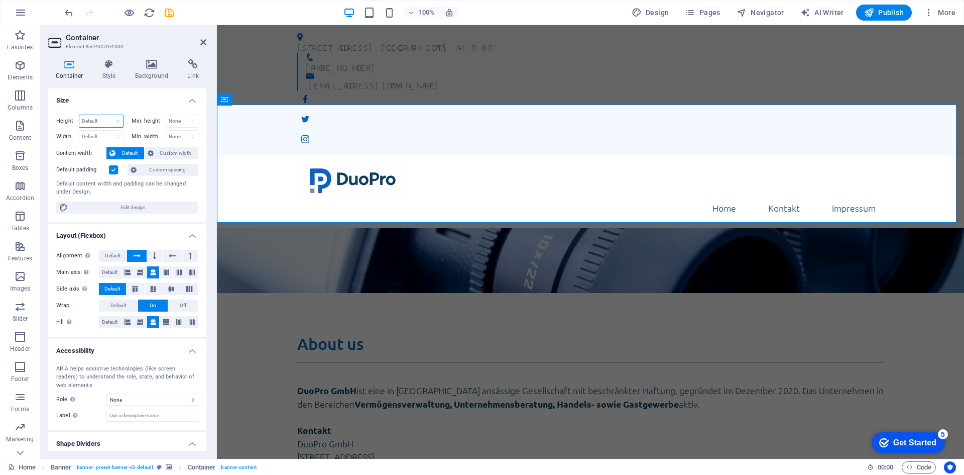
select select "vh"
click at [107, 115] on select "Default px rem % vh vw" at bounding box center [101, 121] width 44 height 12
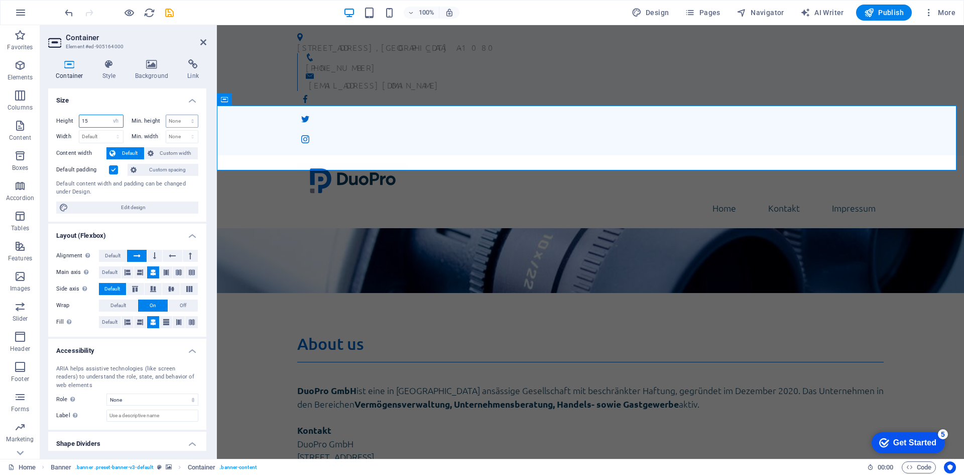
type input "15"
click at [174, 120] on select "None px rem % vh vw" at bounding box center [182, 121] width 32 height 12
click at [282, 293] on div "DuoPro GmbH" at bounding box center [590, 325] width 747 height 65
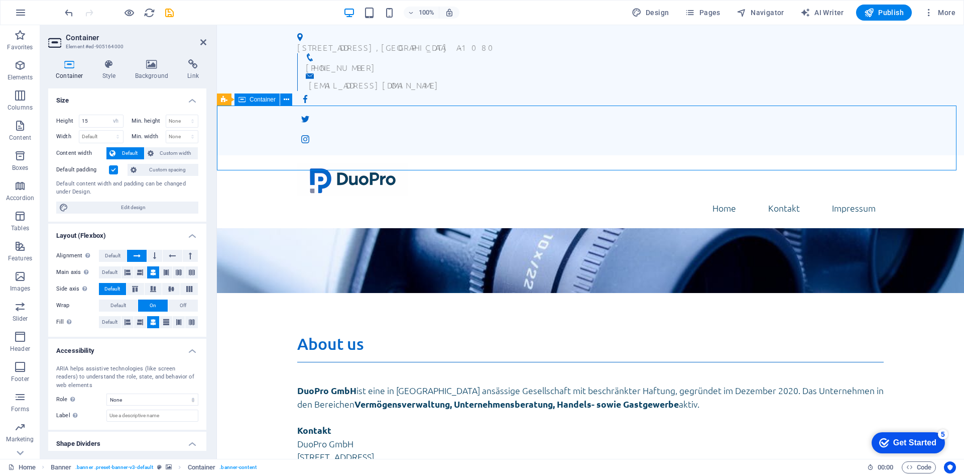
click at [282, 293] on div "DuoPro GmbH" at bounding box center [590, 325] width 747 height 65
click at [519, 333] on div "DuoPro GmbH" at bounding box center [590, 348] width 587 height 30
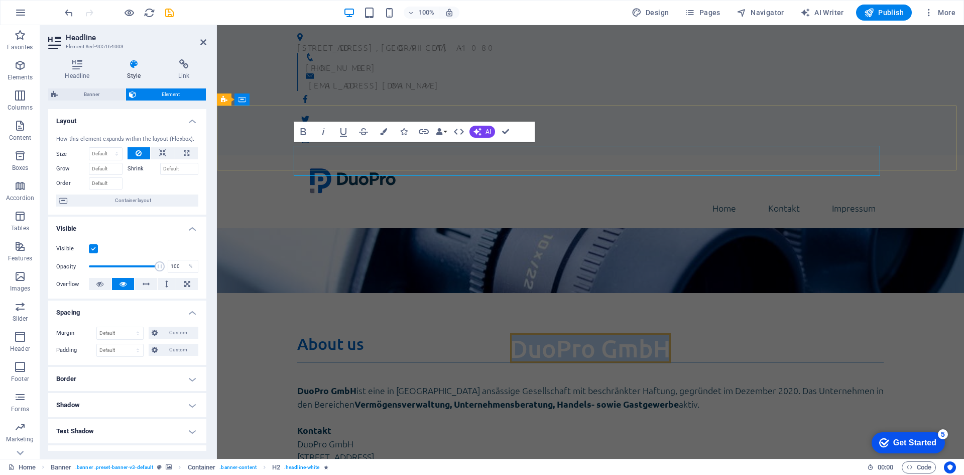
scroll to position [4, 0]
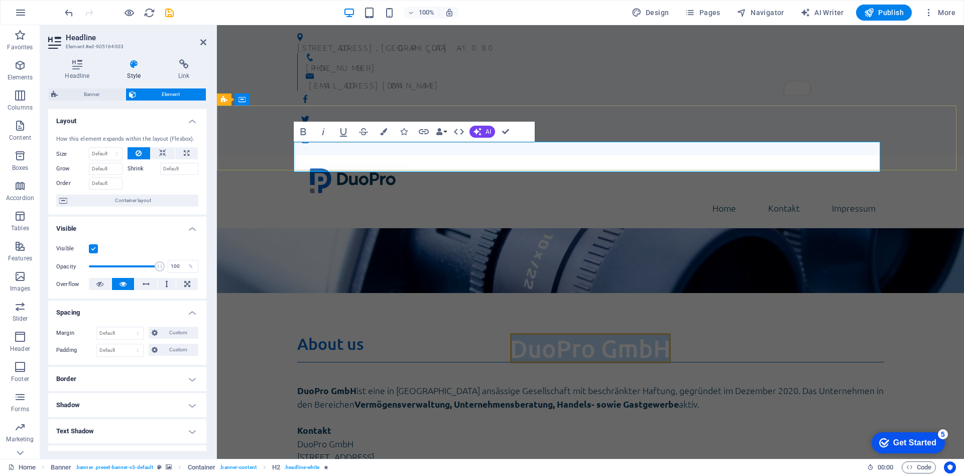
click at [313, 333] on h2 "DuoPro GmbH" at bounding box center [590, 348] width 587 height 30
click at [265, 293] on div "DuoPro GmbH" at bounding box center [590, 325] width 747 height 65
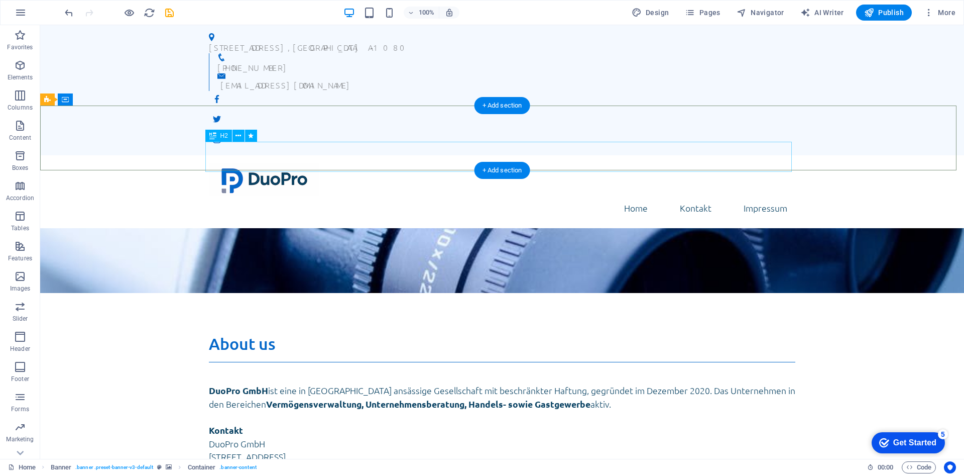
click at [303, 333] on div "DuoPro GmbH" at bounding box center [502, 348] width 587 height 30
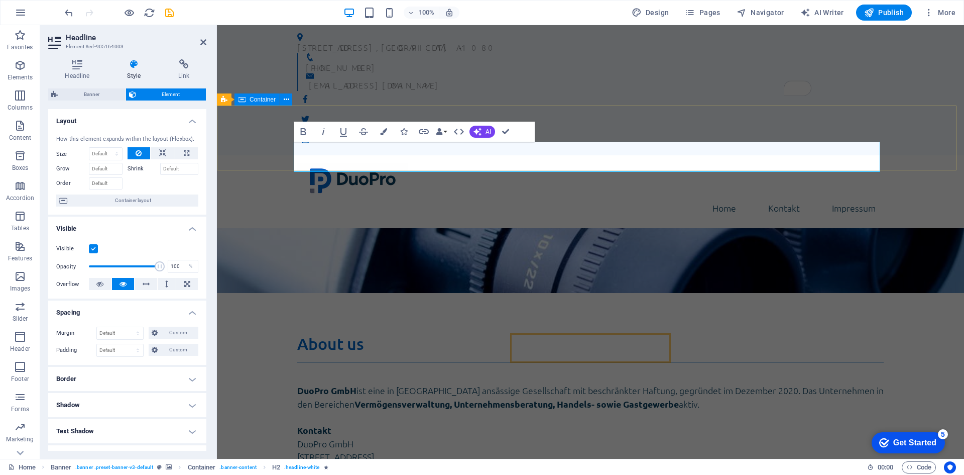
click at [235, 293] on div "DuoPro GmbH" at bounding box center [590, 325] width 747 height 65
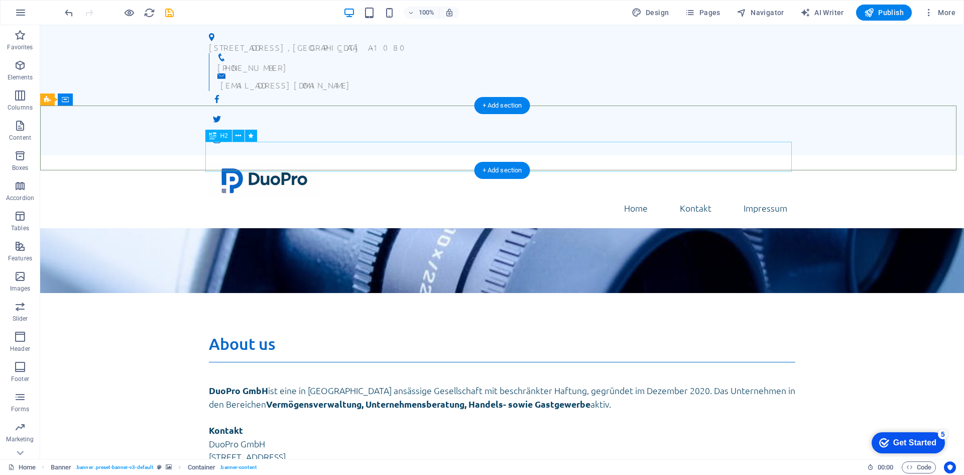
click at [273, 333] on div "DuoPro GmbH" at bounding box center [502, 348] width 587 height 30
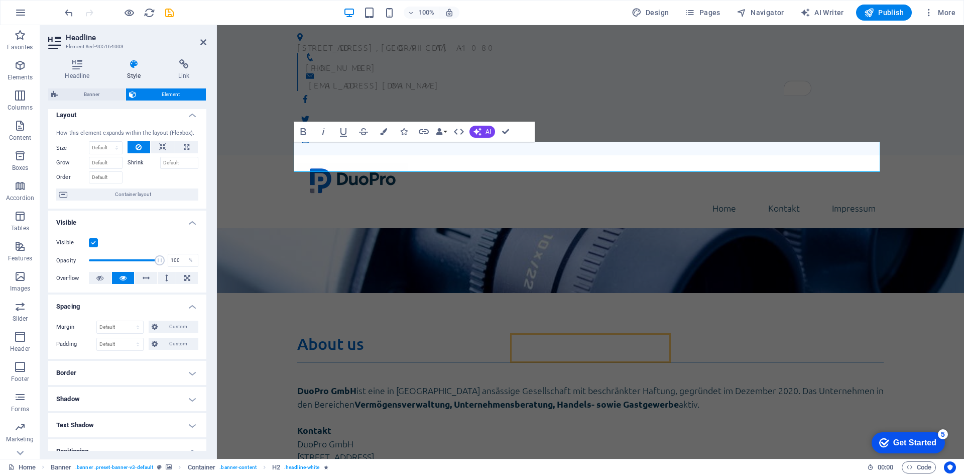
scroll to position [0, 0]
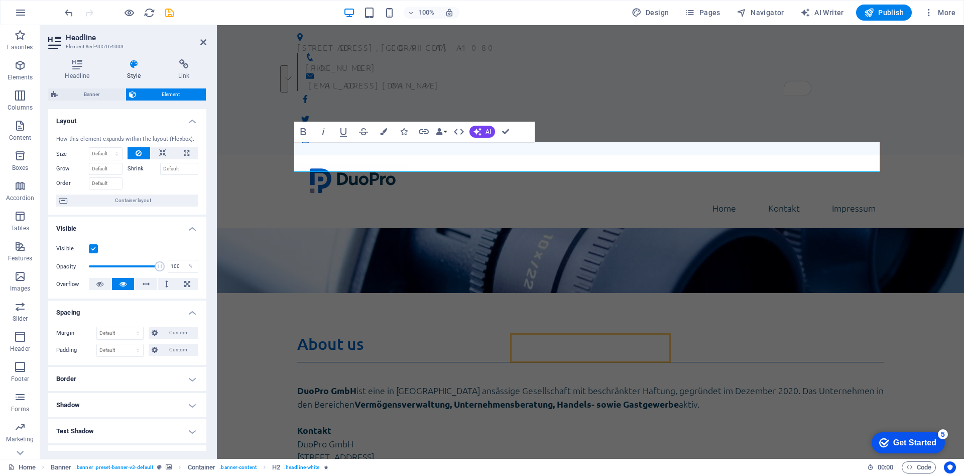
click at [132, 93] on icon at bounding box center [132, 94] width 7 height 12
click at [165, 155] on button at bounding box center [163, 153] width 24 height 12
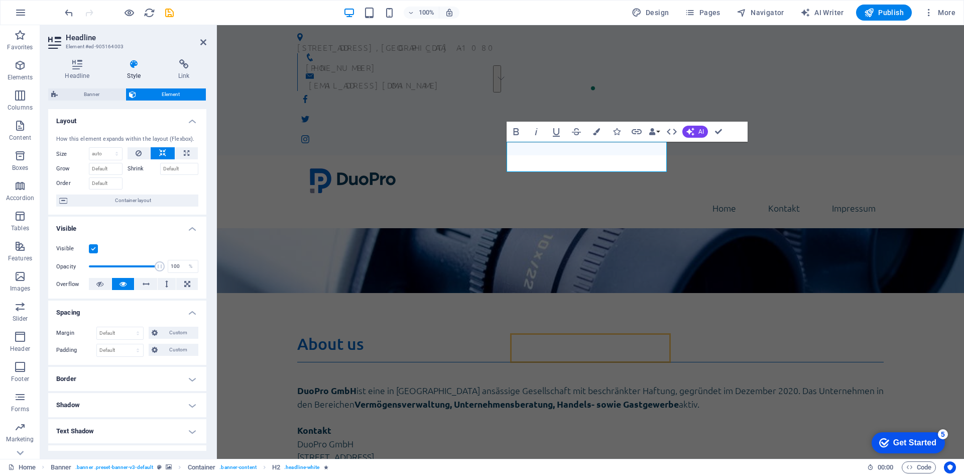
click at [134, 145] on div "How this element expands within the layout (Flexbox). Size Default auto px % 1/…" at bounding box center [127, 171] width 158 height 88
click at [133, 151] on button at bounding box center [139, 153] width 23 height 12
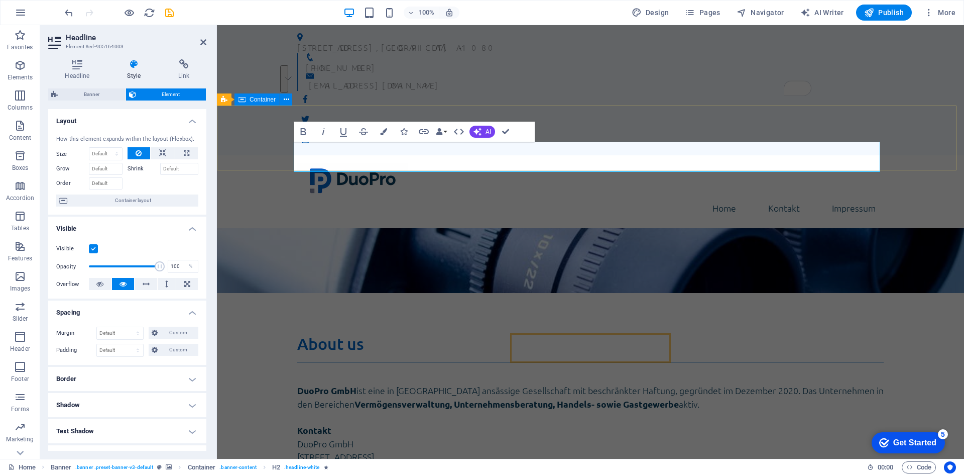
click at [284, 92] on button "See rewrite suggestions" at bounding box center [284, 78] width 8 height 27
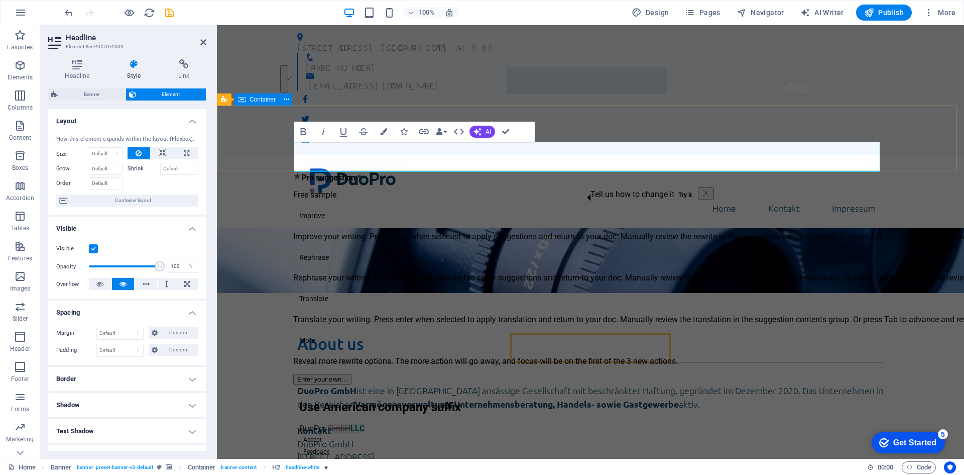
click at [284, 92] on button "See rewrite suggestions" at bounding box center [284, 78] width 8 height 27
click at [157, 198] on span "Container layout" at bounding box center [132, 200] width 125 height 12
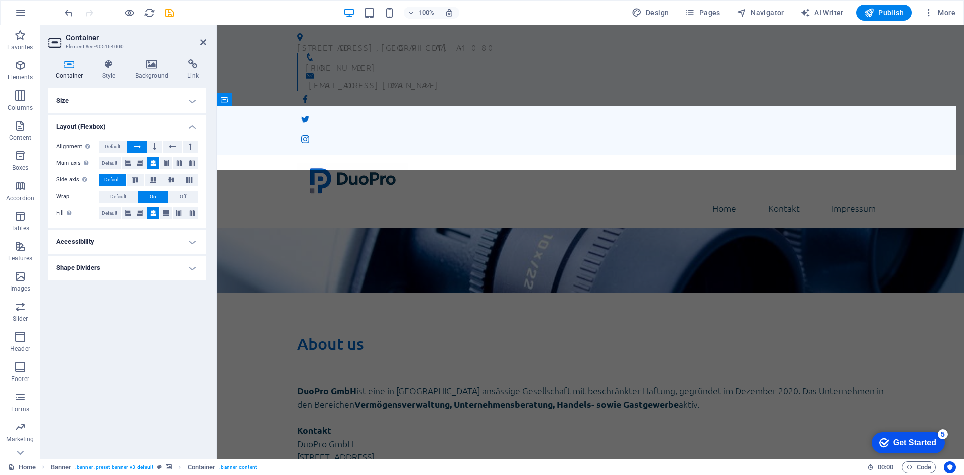
click at [174, 99] on h4 "Size" at bounding box center [127, 100] width 158 height 24
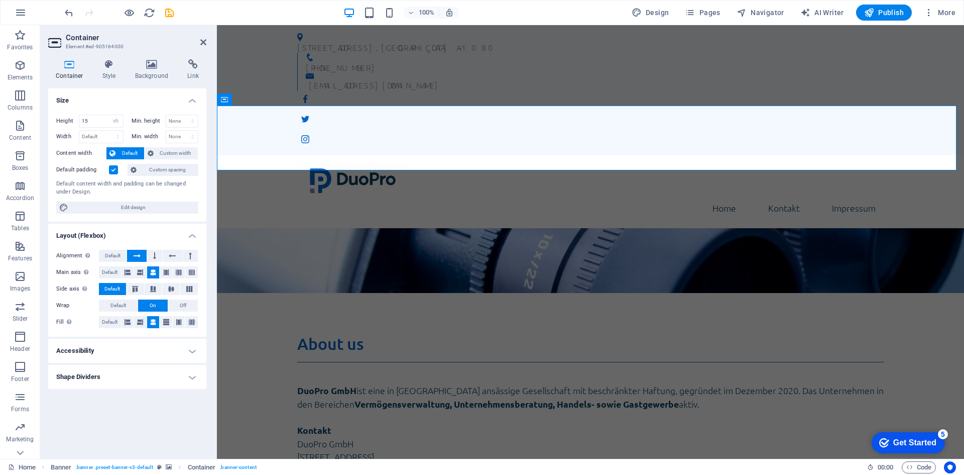
click at [114, 168] on label at bounding box center [113, 169] width 9 height 9
click at [0, 0] on input "Default padding" at bounding box center [0, 0] width 0 height 0
click at [268, 293] on div "About us DuoPro GmbH ist eine in [GEOGRAPHIC_DATA] ansässige Gesellschaft mit b…" at bounding box center [590, 471] width 747 height 356
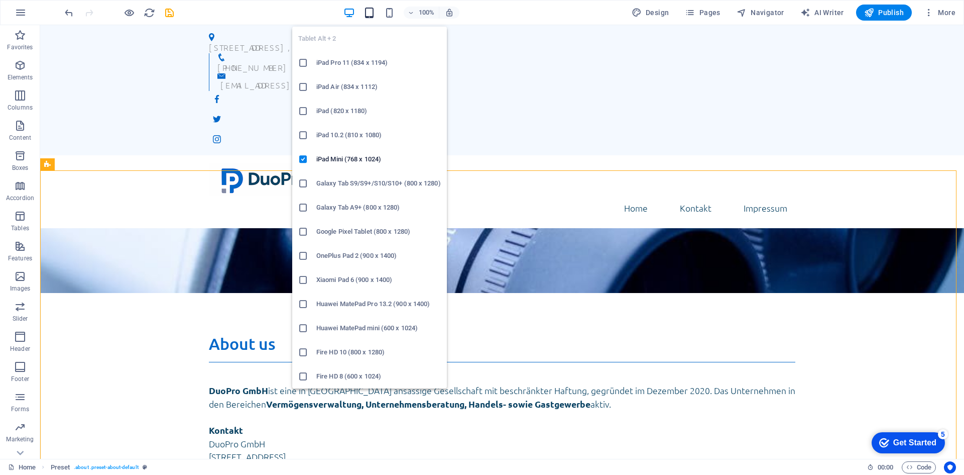
click at [373, 16] on icon "button" at bounding box center [370, 13] width 12 height 12
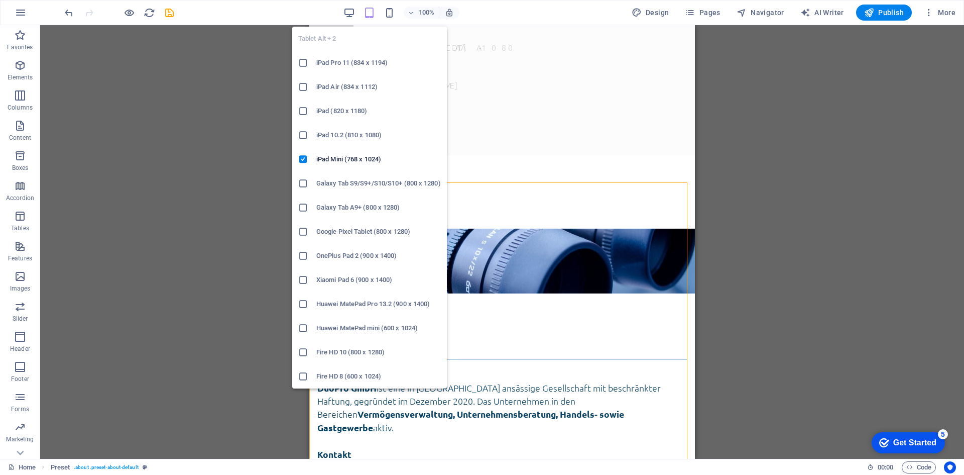
click at [372, 11] on icon "button" at bounding box center [370, 13] width 12 height 12
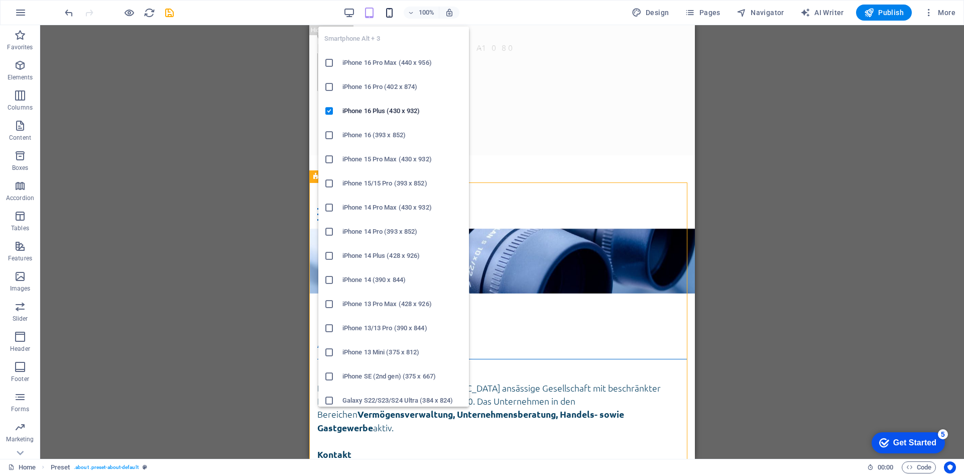
click at [0, 0] on icon "button" at bounding box center [0, 0] width 0 height 0
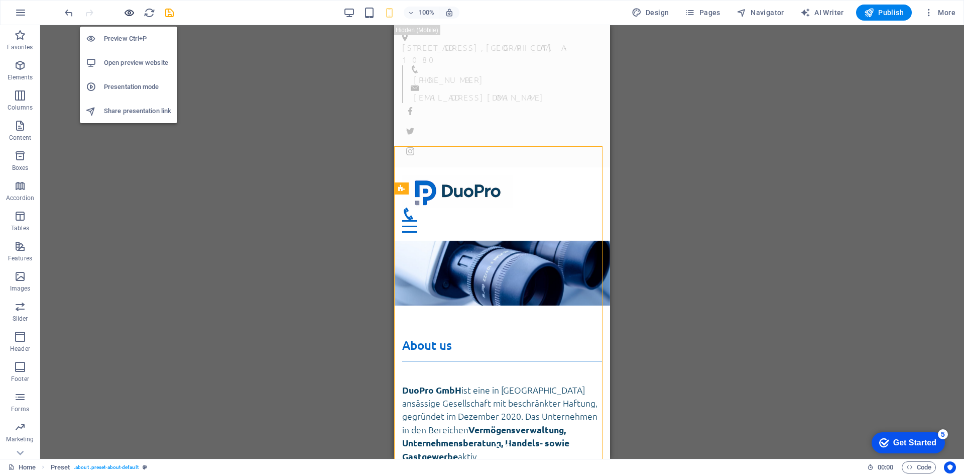
click at [0, 0] on icon "button" at bounding box center [0, 0] width 0 height 0
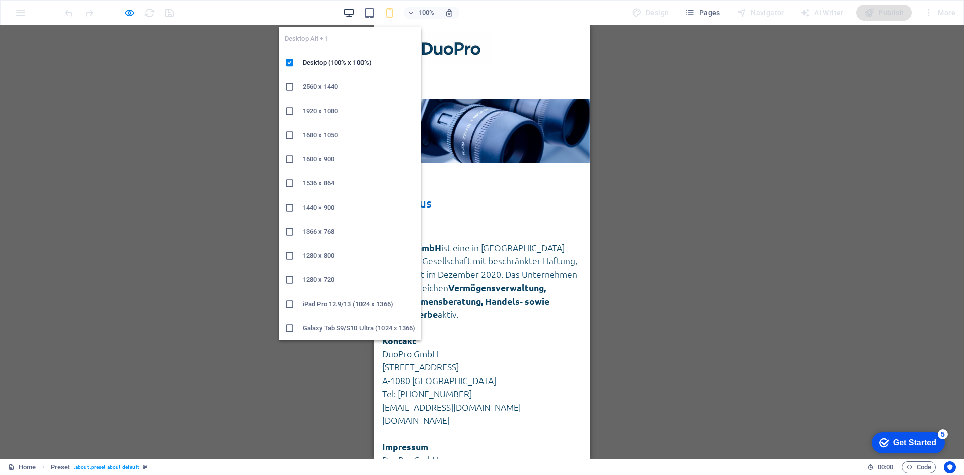
click at [349, 14] on icon "button" at bounding box center [350, 13] width 12 height 12
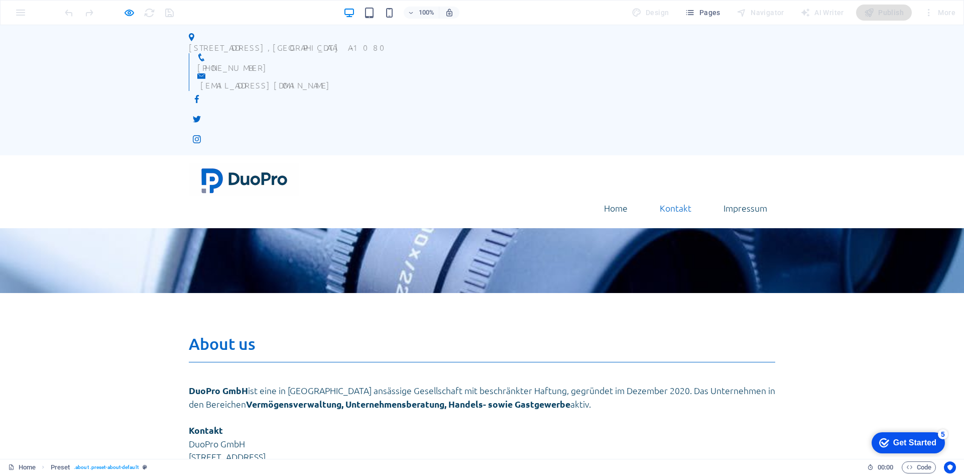
click at [673, 195] on link "Kontakt" at bounding box center [676, 207] width 48 height 25
click at [733, 195] on link "Impressum" at bounding box center [746, 207] width 60 height 25
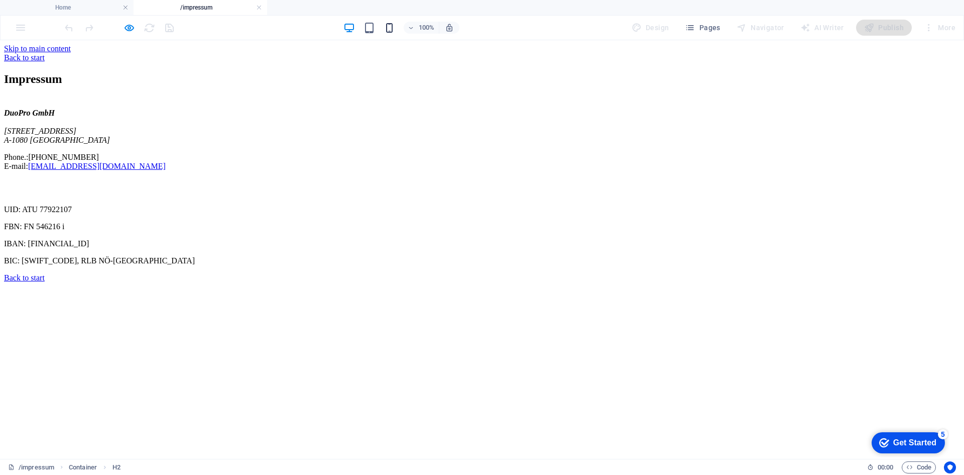
click at [392, 29] on icon "button" at bounding box center [390, 28] width 12 height 12
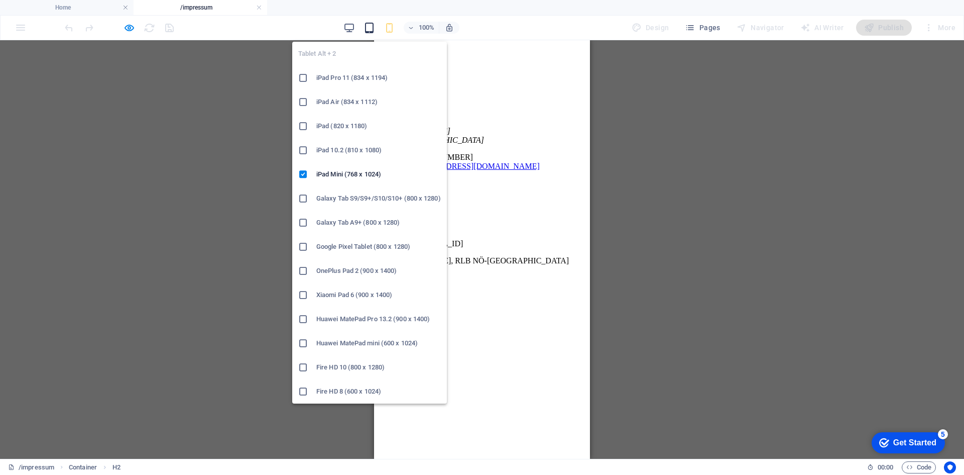
click at [373, 28] on icon "button" at bounding box center [370, 28] width 12 height 12
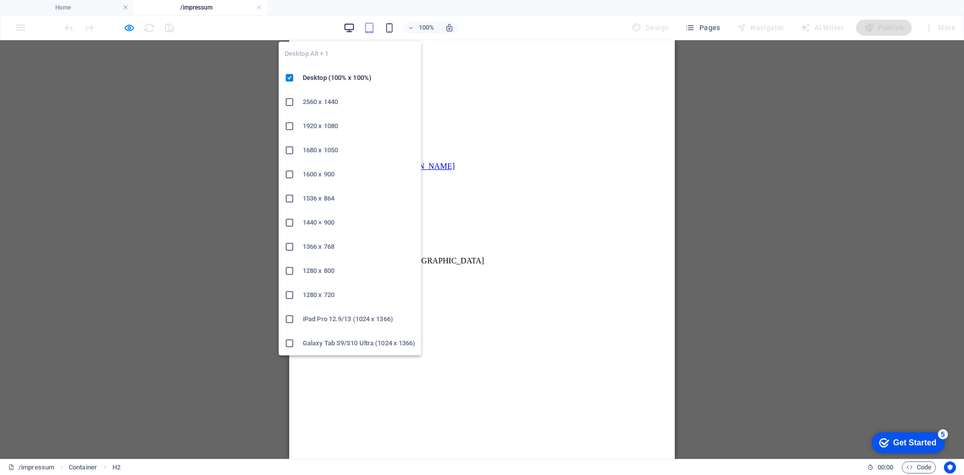
click at [353, 29] on icon "button" at bounding box center [350, 28] width 12 height 12
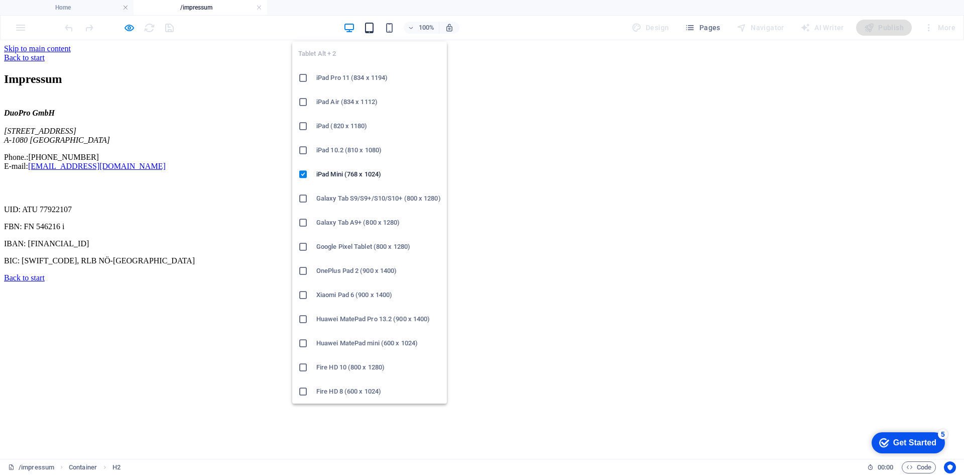
click at [370, 28] on icon "button" at bounding box center [370, 28] width 12 height 12
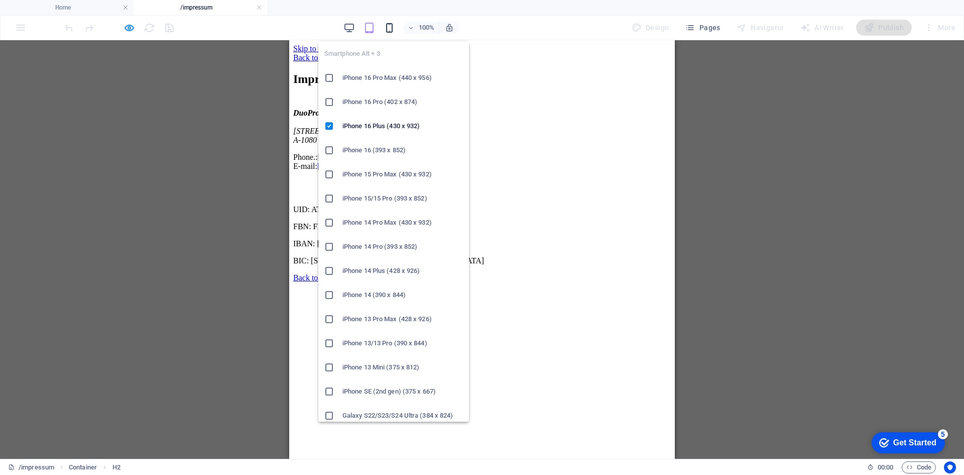
click at [391, 29] on icon "button" at bounding box center [390, 28] width 12 height 12
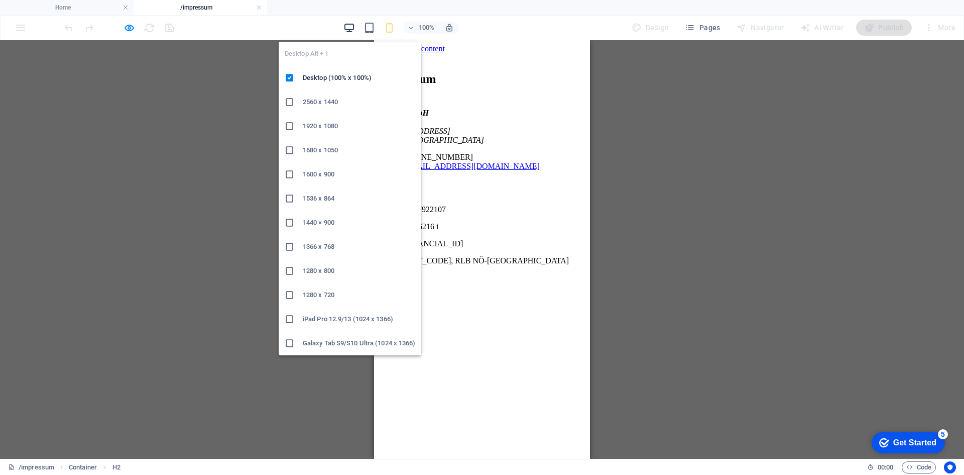
click at [350, 29] on icon "button" at bounding box center [350, 28] width 12 height 12
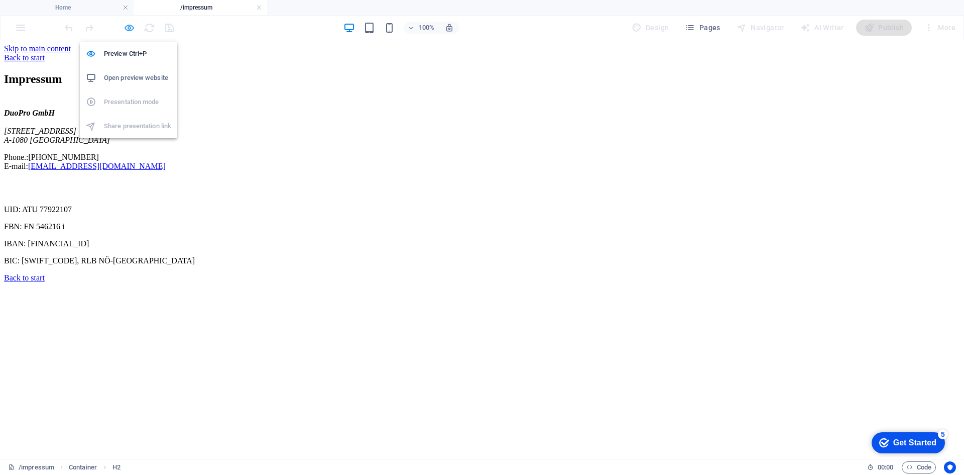
click at [130, 29] on icon "button" at bounding box center [130, 28] width 12 height 12
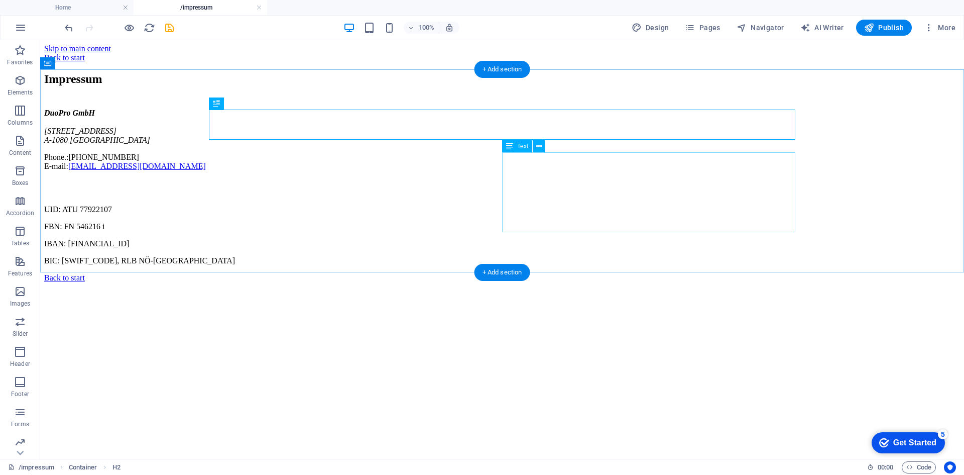
click at [514, 187] on div "UID: ATU 77922107 FBN: FN 546216 i IBAN: AT65 3200 0000 1328 8204 BIC: RLNWATWW…" at bounding box center [502, 222] width 916 height 86
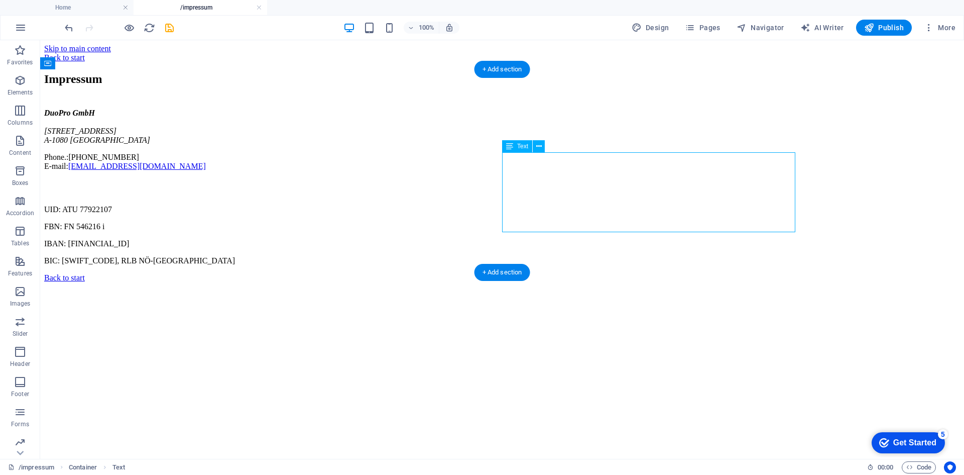
click at [515, 179] on div "UID: ATU 77922107 FBN: FN 546216 i IBAN: AT65 3200 0000 1328 8204 BIC: RLNWATWW…" at bounding box center [502, 222] width 916 height 86
select select "%"
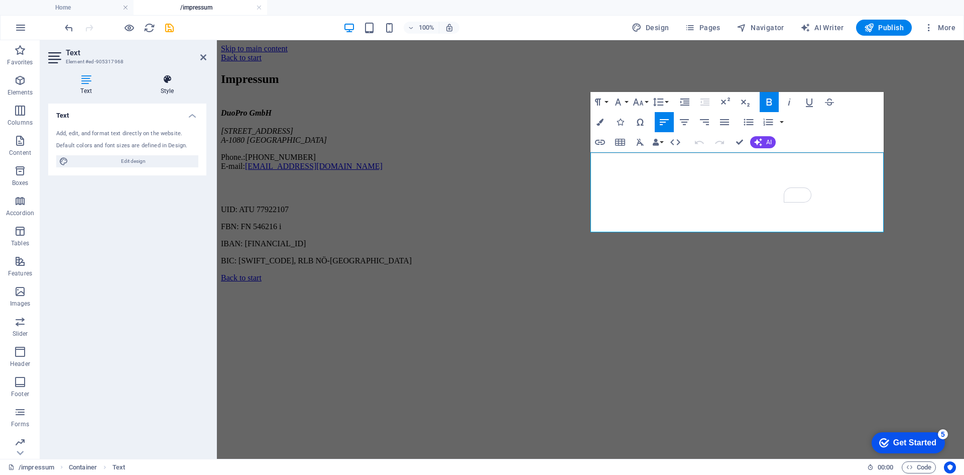
click at [169, 82] on icon at bounding box center [167, 79] width 78 height 10
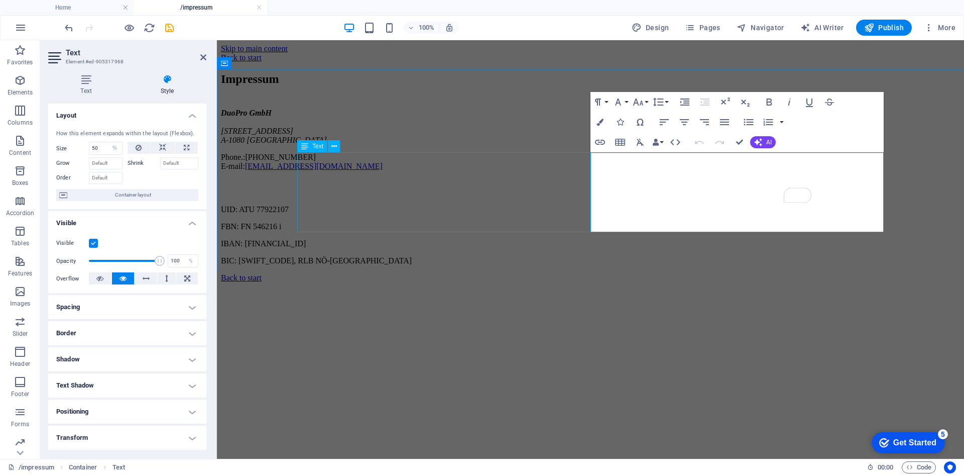
click at [566, 161] on div "DuoPro GmbH Lerchenfelder Straße 32/8 A-1080 Wien Phone.: +43 (0) 1 942 5376 E-…" at bounding box center [590, 139] width 739 height 62
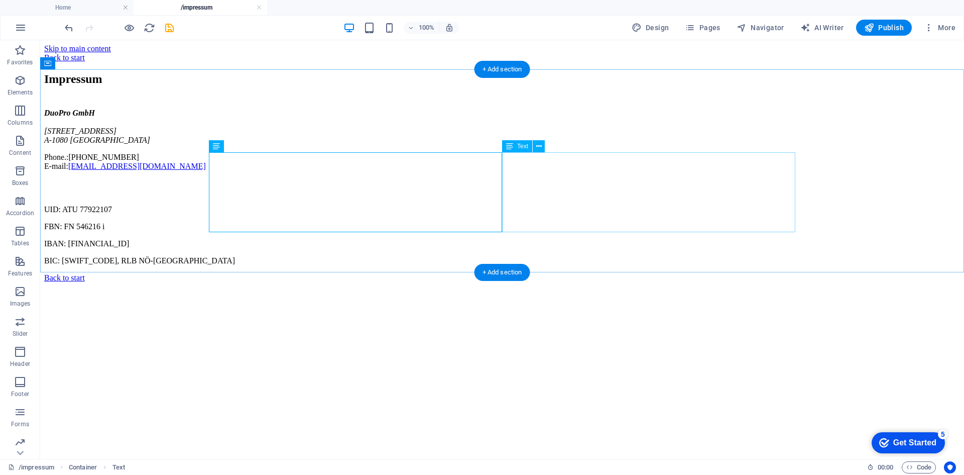
click at [691, 179] on div "UID: ATU 77922107 FBN: FN 546216 i IBAN: AT65 3200 0000 1328 8204 BIC: RLNWATWW…" at bounding box center [502, 222] width 916 height 86
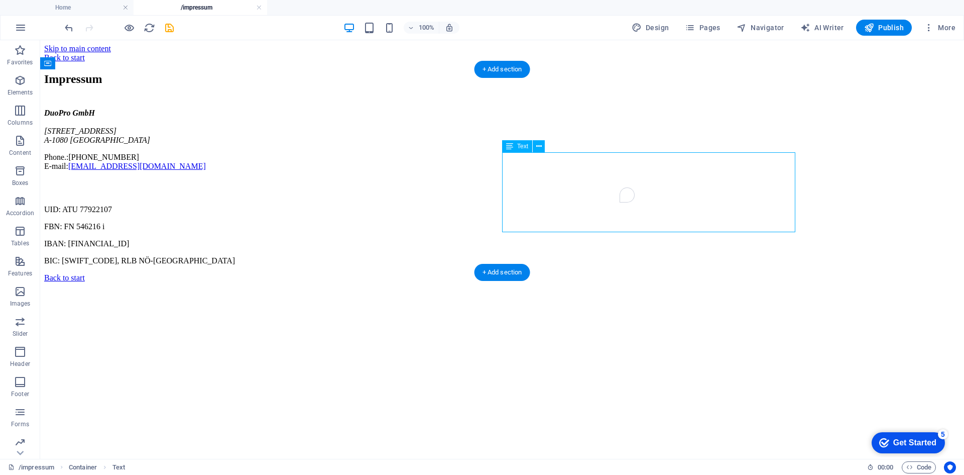
select select "%"
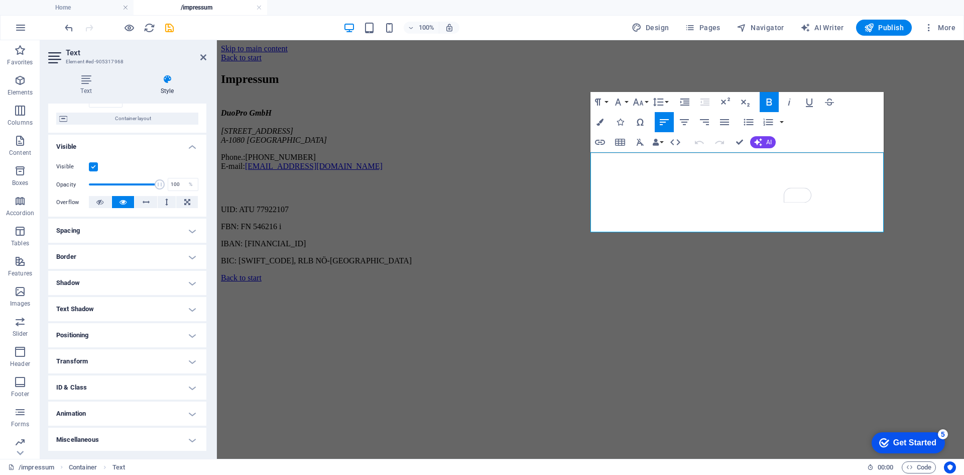
scroll to position [77, 0]
click at [116, 332] on h4 "Positioning" at bounding box center [127, 334] width 158 height 24
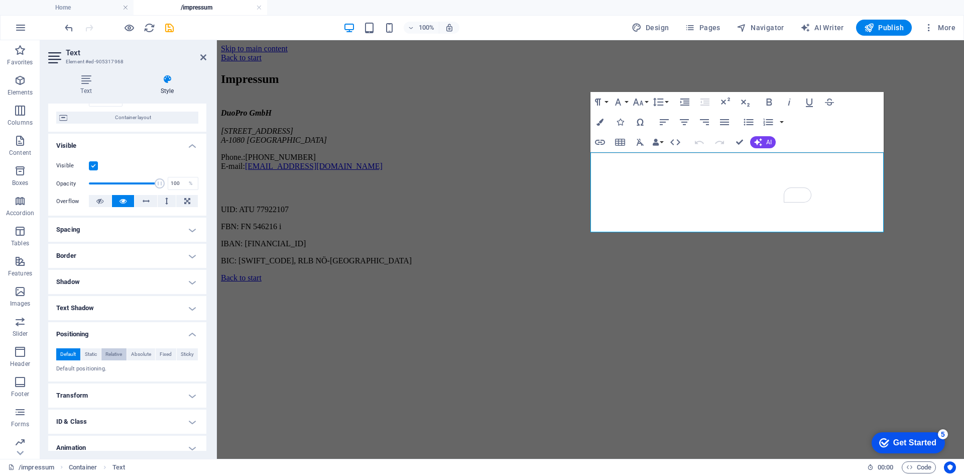
click at [118, 355] on span "Relative" at bounding box center [113, 354] width 17 height 12
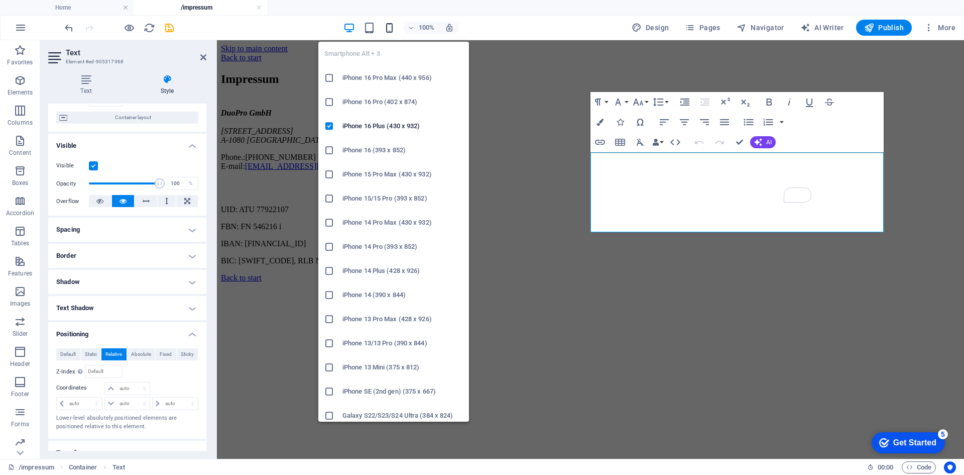
click at [393, 33] on icon "button" at bounding box center [390, 28] width 12 height 12
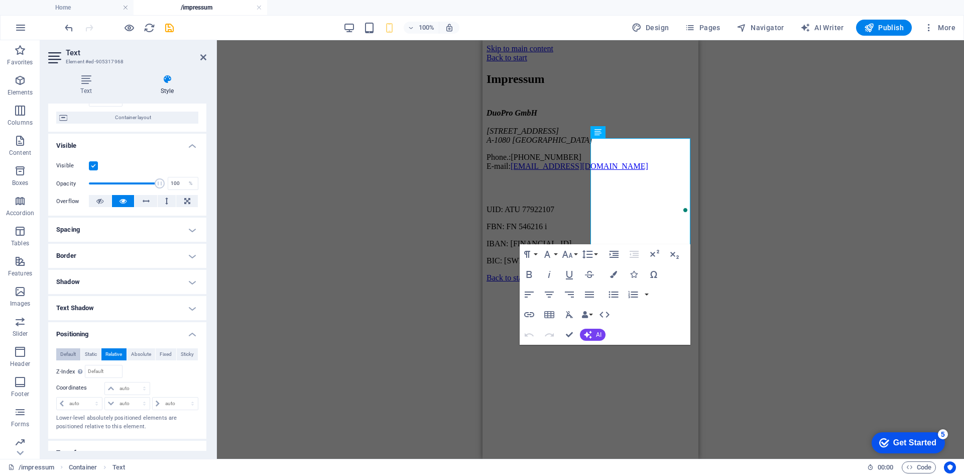
click at [69, 351] on span "Default" at bounding box center [68, 354] width 16 height 12
click at [61, 351] on span "Default" at bounding box center [68, 354] width 16 height 12
click at [292, 292] on div "H2 Container Preset Button Spacer Text Text Paragraph Format Normal Heading 1 H…" at bounding box center [590, 249] width 747 height 418
click at [80, 355] on button "Default" at bounding box center [68, 354] width 24 height 12
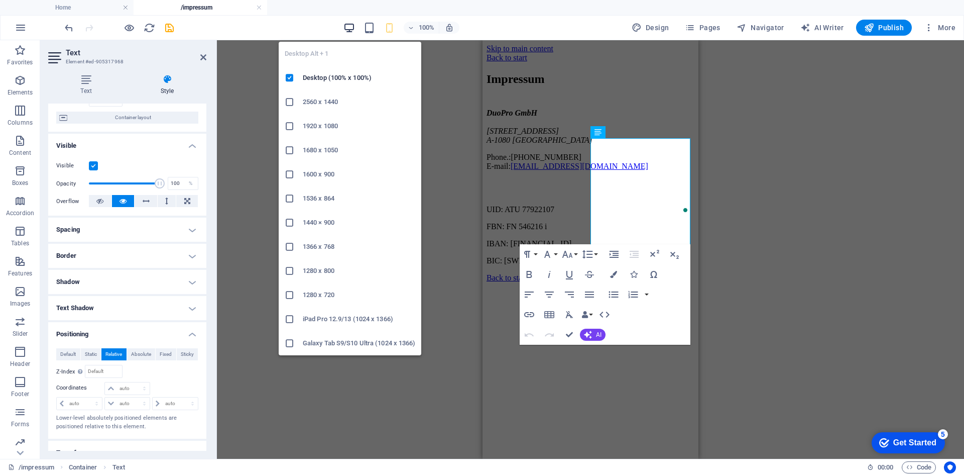
click at [353, 32] on icon "button" at bounding box center [350, 28] width 12 height 12
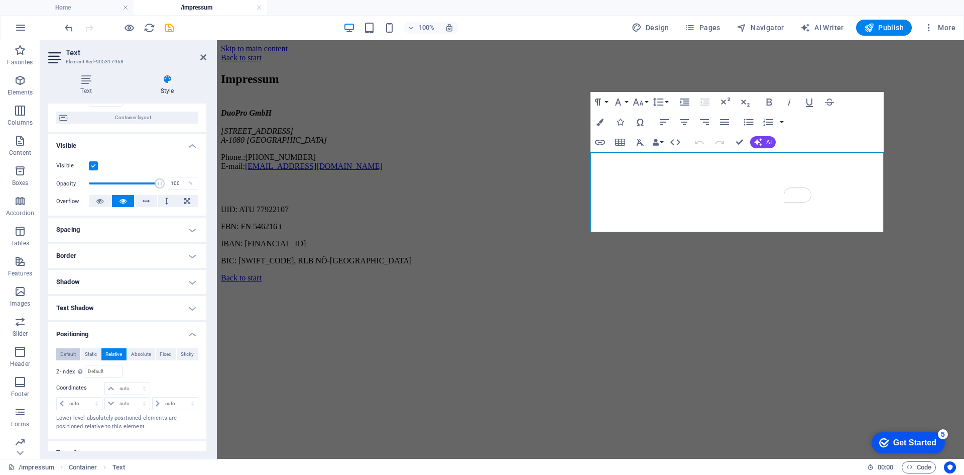
click at [63, 356] on span "Default" at bounding box center [68, 354] width 16 height 12
click at [563, 253] on div "Impressum DuoPro GmbH Lerchenfelder Straße 32/8 A-1080 Wien Phone.: +43 (0) 1 9…" at bounding box center [590, 168] width 739 height 193
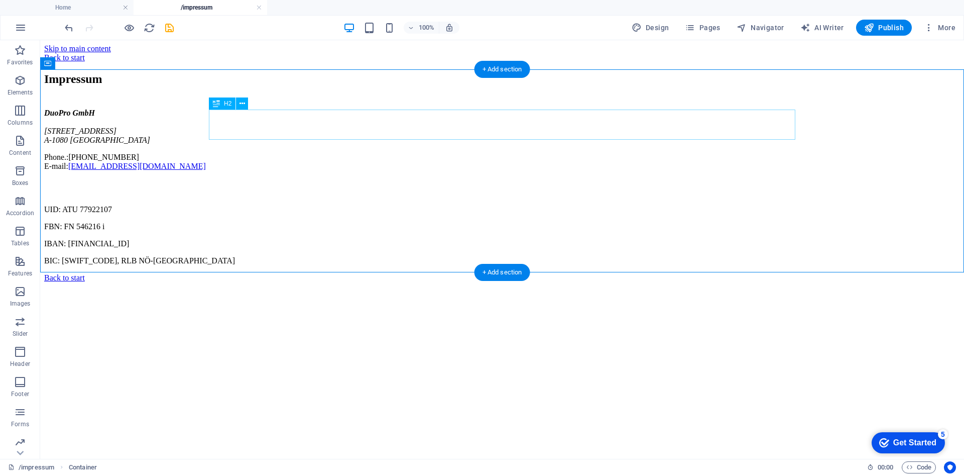
click at [343, 86] on div "Impressum" at bounding box center [502, 79] width 916 height 14
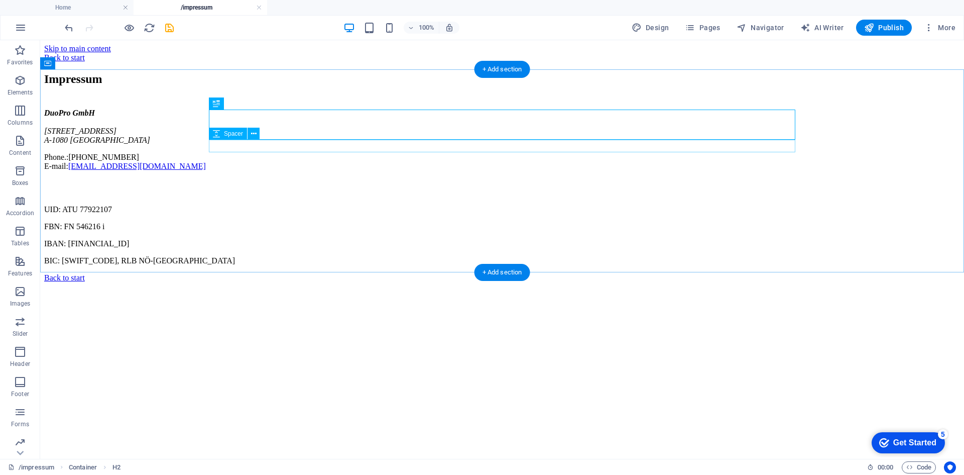
click at [339, 108] on div at bounding box center [502, 102] width 916 height 13
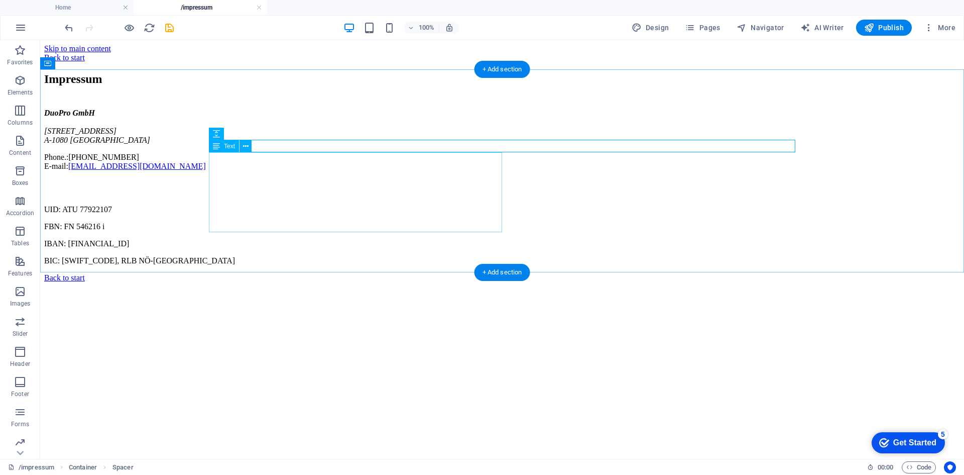
click at [345, 163] on div "DuoPro GmbH Lerchenfelder Straße 32/8 A-1080 Wien Phone.: +43 (0) 1 942 5376 E-…" at bounding box center [502, 139] width 916 height 62
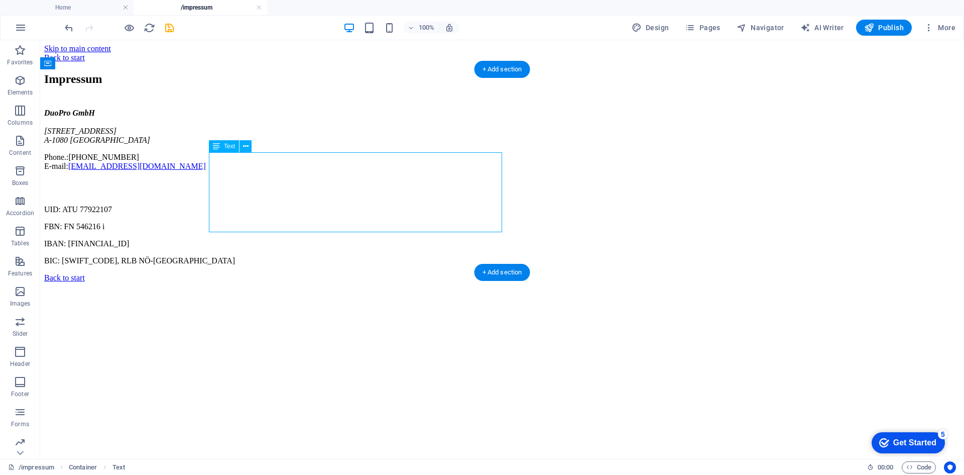
click at [345, 163] on div "DuoPro GmbH Lerchenfelder Straße 32/8 A-1080 Wien Phone.: +43 (0) 1 942 5376 E-…" at bounding box center [502, 139] width 916 height 62
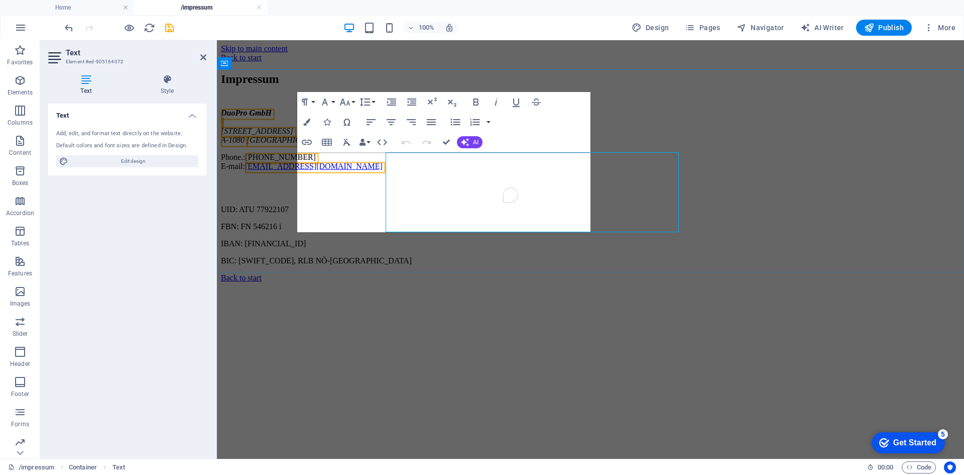
select select "%"
click at [171, 87] on h4 "Style" at bounding box center [167, 84] width 78 height 21
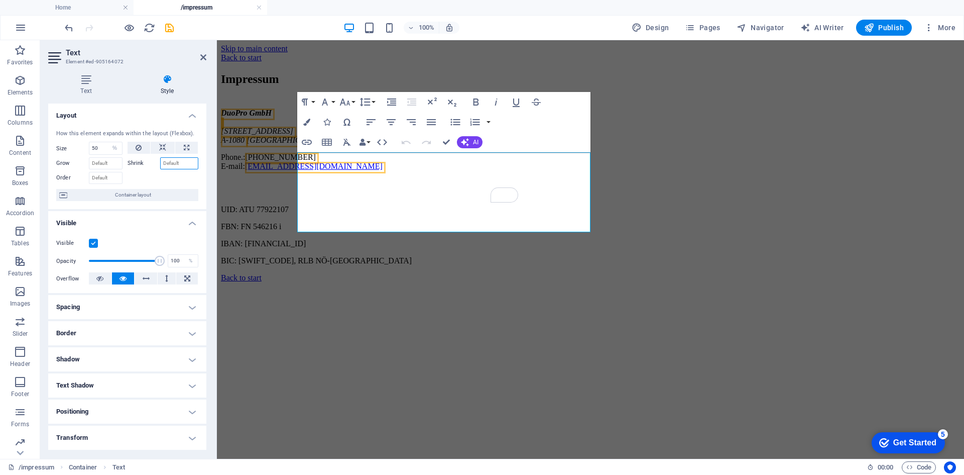
click at [167, 165] on input "Shrink" at bounding box center [179, 163] width 39 height 12
click at [141, 163] on label "Shrink" at bounding box center [144, 163] width 33 height 12
click at [160, 163] on input "Shrink" at bounding box center [179, 163] width 39 height 12
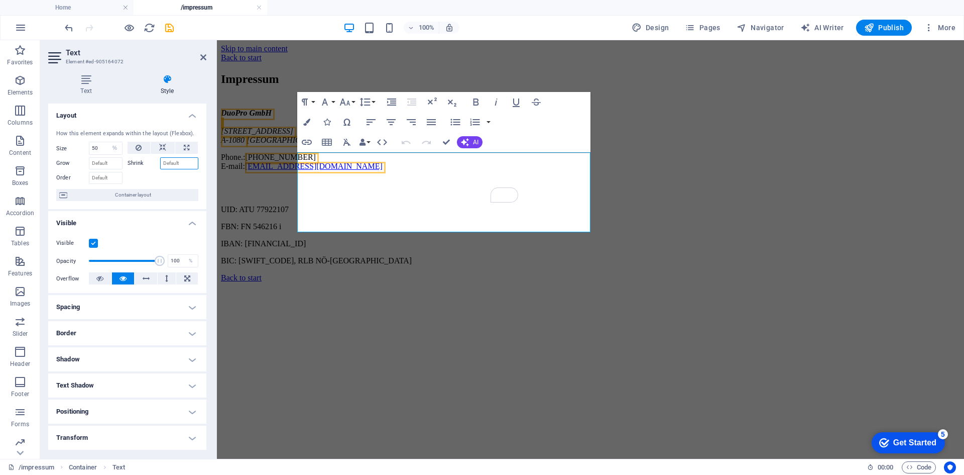
click at [167, 162] on input "Shrink" at bounding box center [179, 163] width 39 height 12
click at [186, 167] on input "Shrink" at bounding box center [179, 163] width 39 height 12
click at [116, 198] on span "Container layout" at bounding box center [132, 195] width 125 height 12
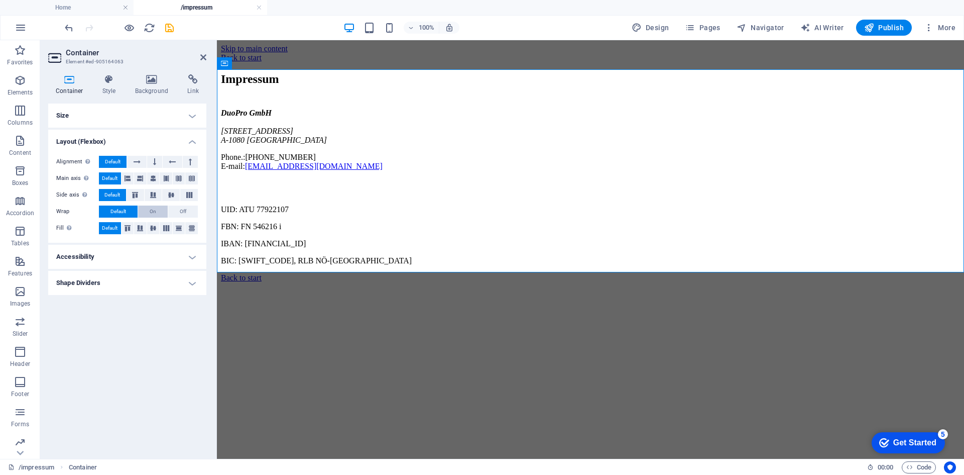
click at [151, 208] on span "On" at bounding box center [153, 211] width 7 height 12
click at [390, 33] on div "100%" at bounding box center [402, 28] width 116 height 16
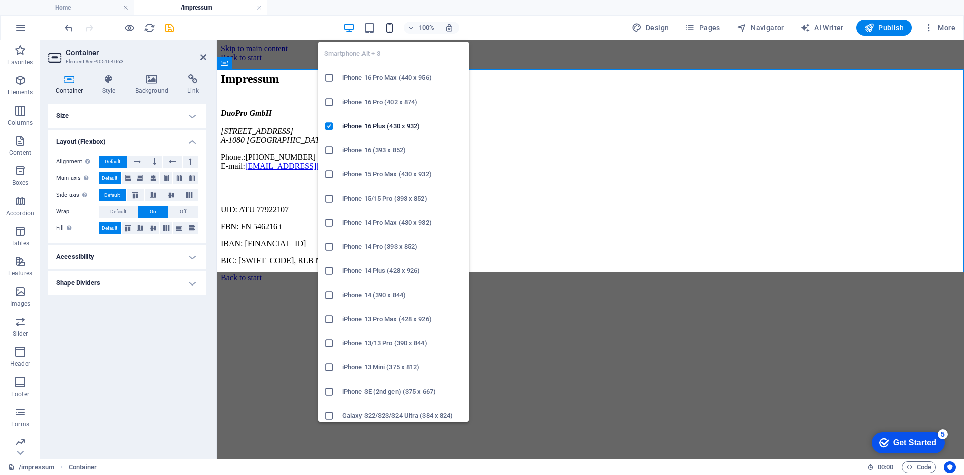
click at [391, 33] on icon "button" at bounding box center [390, 28] width 12 height 12
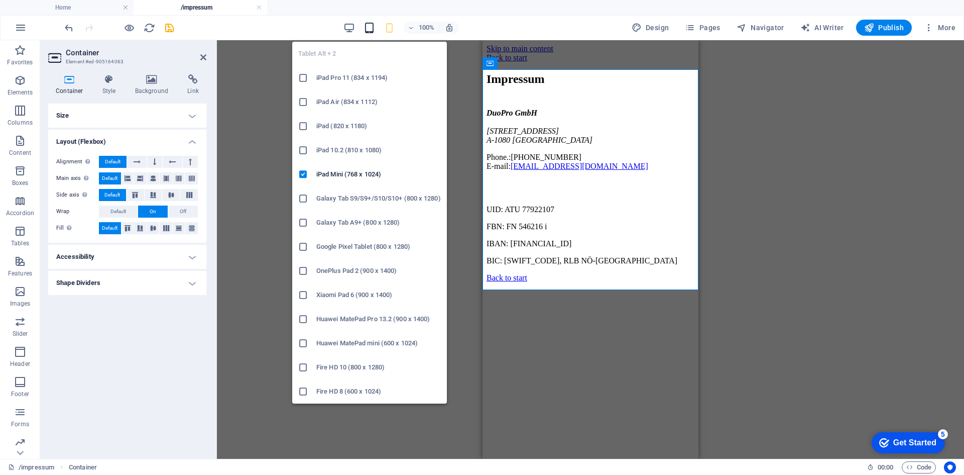
click at [370, 28] on icon "button" at bounding box center [370, 28] width 12 height 12
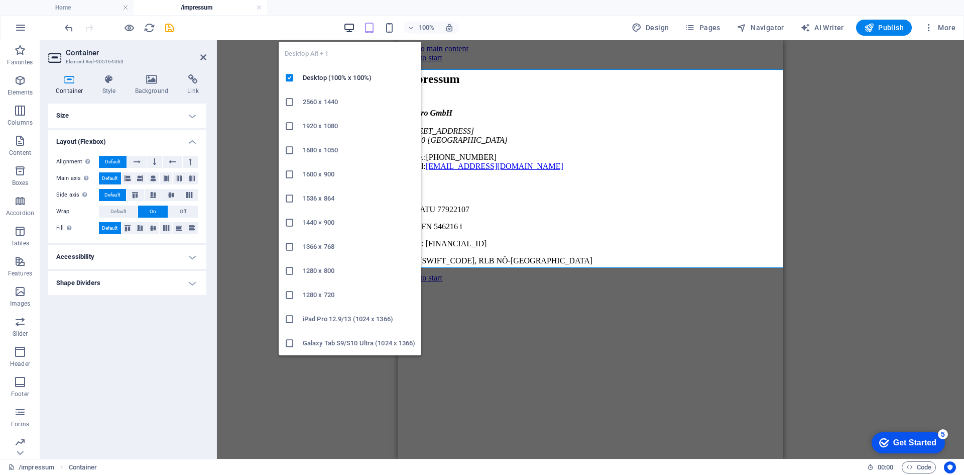
click at [349, 30] on icon "button" at bounding box center [350, 28] width 12 height 12
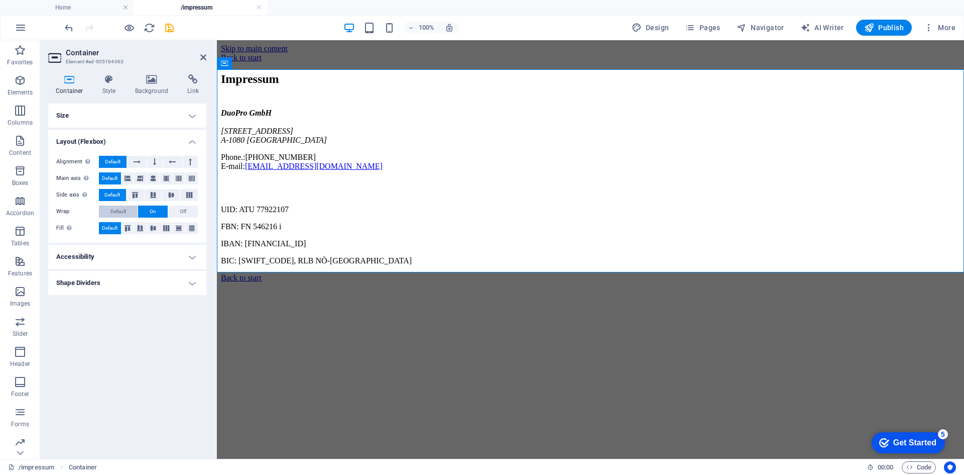
click at [125, 210] on span "Default" at bounding box center [119, 211] width 16 height 12
click at [158, 255] on h4 "Accessibility" at bounding box center [127, 257] width 158 height 24
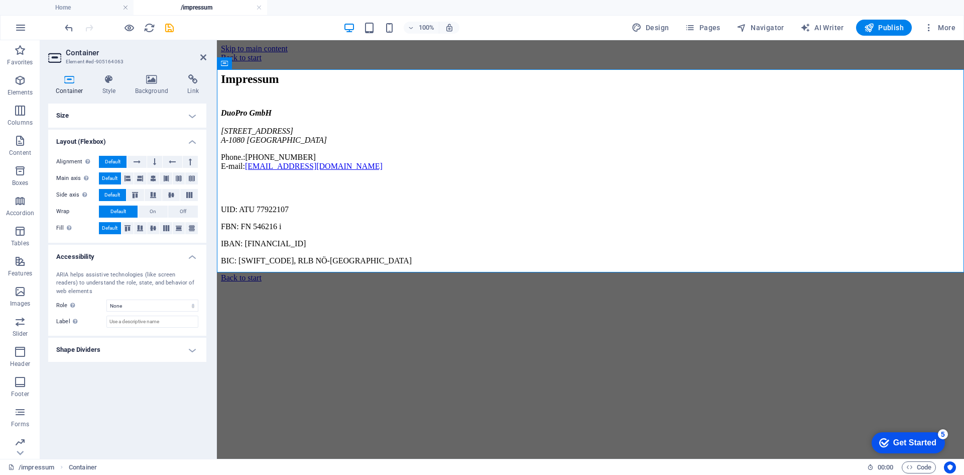
click at [159, 254] on h4 "Accessibility" at bounding box center [127, 254] width 158 height 18
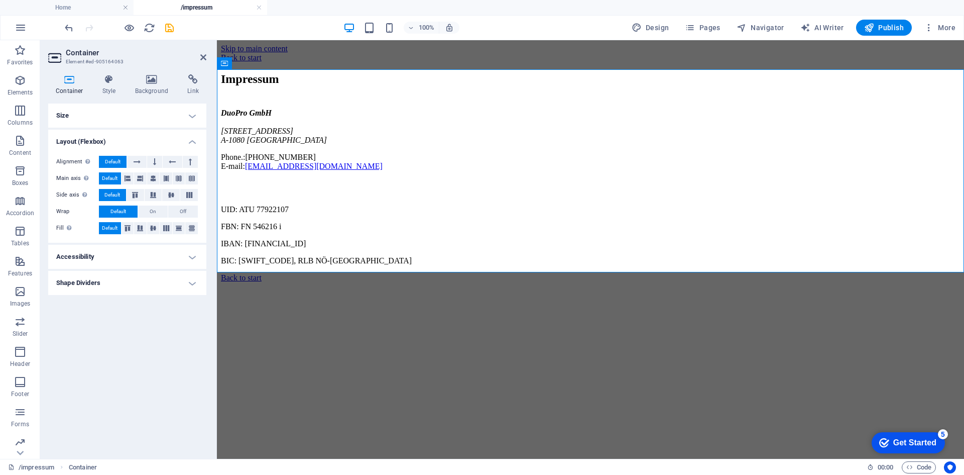
click at [154, 282] on h4 "Shape Dividers" at bounding box center [127, 283] width 158 height 24
click at [154, 282] on h4 "Shape Dividers" at bounding box center [127, 280] width 158 height 18
click at [154, 282] on h4 "Shape Dividers" at bounding box center [127, 283] width 158 height 24
click at [155, 301] on select "None Triangle Square Diagonal Polygon 1 Polygon 2 Zigzag Multiple Zigzags Waves…" at bounding box center [152, 303] width 92 height 12
click at [157, 299] on select "None Triangle Square Diagonal Polygon 1 Polygon 2 Zigzag Multiple Zigzags Waves…" at bounding box center [152, 303] width 92 height 12
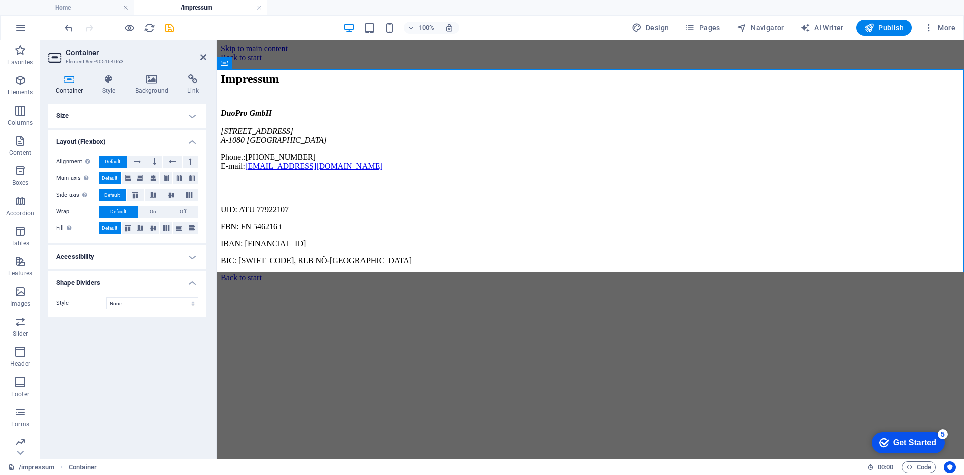
click at [158, 354] on div "Size Height Default px rem % vh vw Min. height None px rem % vh vw Width Defaul…" at bounding box center [127, 276] width 158 height 347
click at [201, 54] on icon at bounding box center [203, 57] width 6 height 8
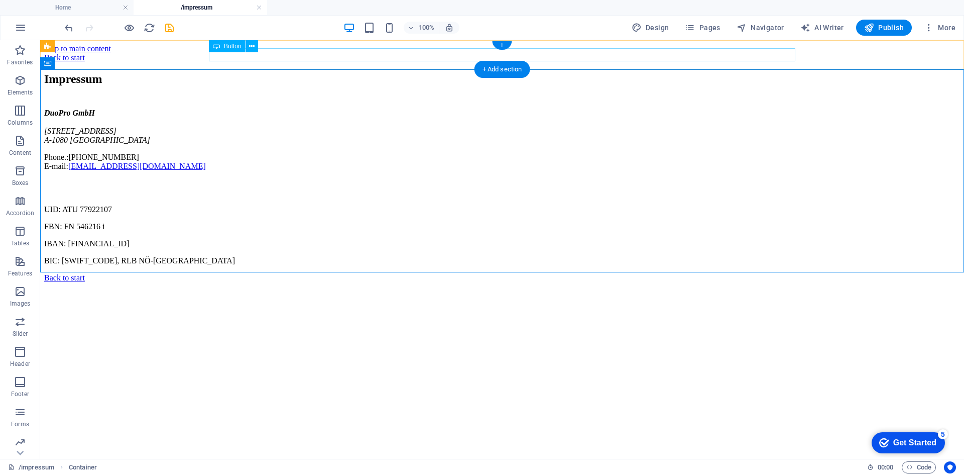
click at [271, 56] on div "Back to start" at bounding box center [502, 57] width 916 height 9
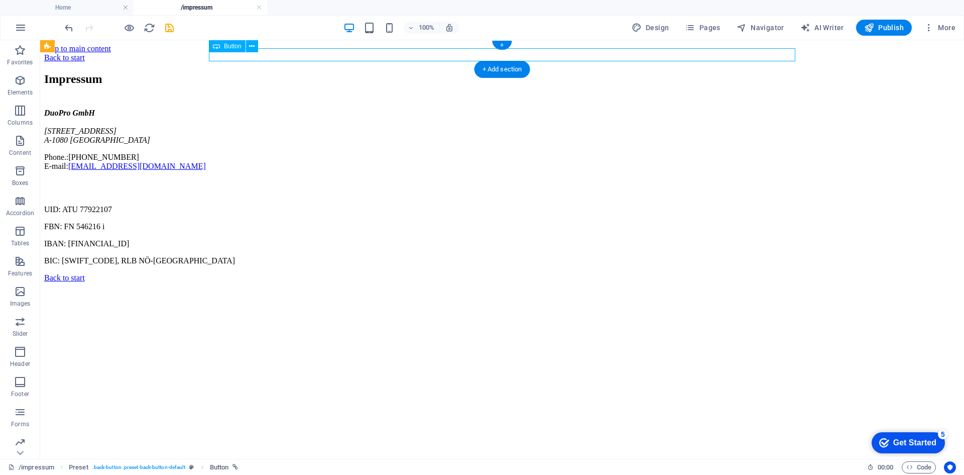
click at [271, 56] on div "Back to start" at bounding box center [502, 57] width 916 height 9
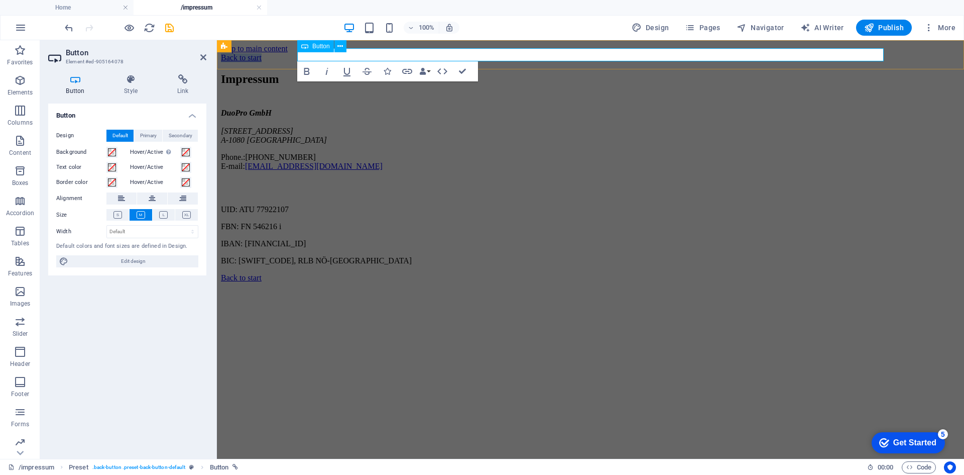
click at [262, 53] on link "Back to start" at bounding box center [241, 57] width 41 height 9
click at [262, 58] on link "Back to start" at bounding box center [241, 57] width 41 height 9
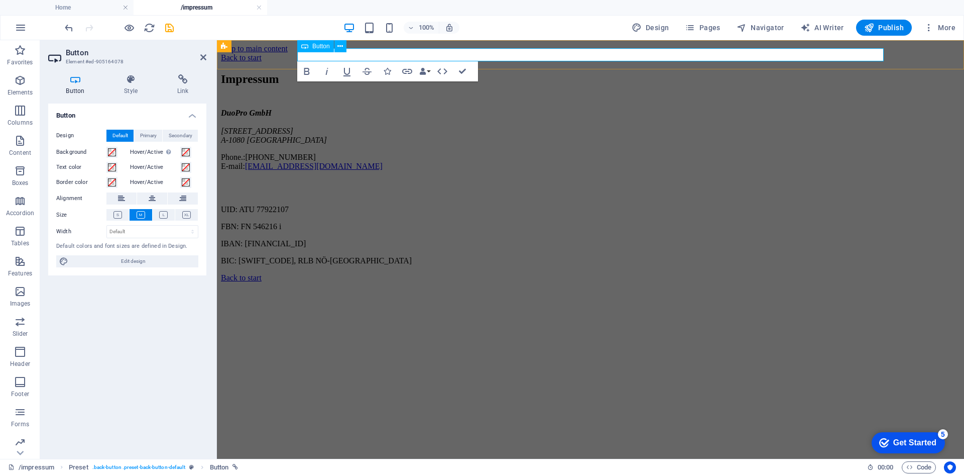
click at [374, 55] on div "Back to start" at bounding box center [590, 57] width 739 height 9
click at [84, 84] on icon at bounding box center [75, 79] width 54 height 10
click at [181, 87] on h4 "Link" at bounding box center [182, 84] width 47 height 21
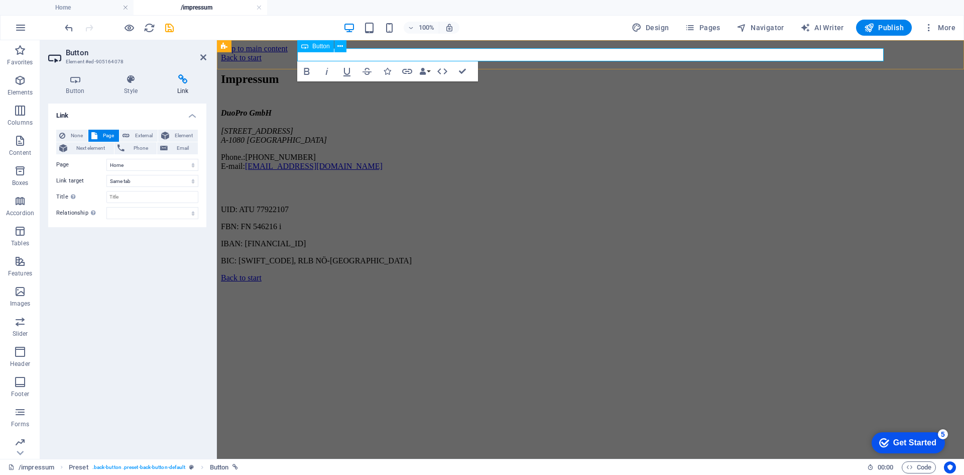
click at [262, 53] on link "Back to start" at bounding box center [241, 57] width 41 height 9
click at [340, 282] on div "Back to start" at bounding box center [590, 277] width 739 height 9
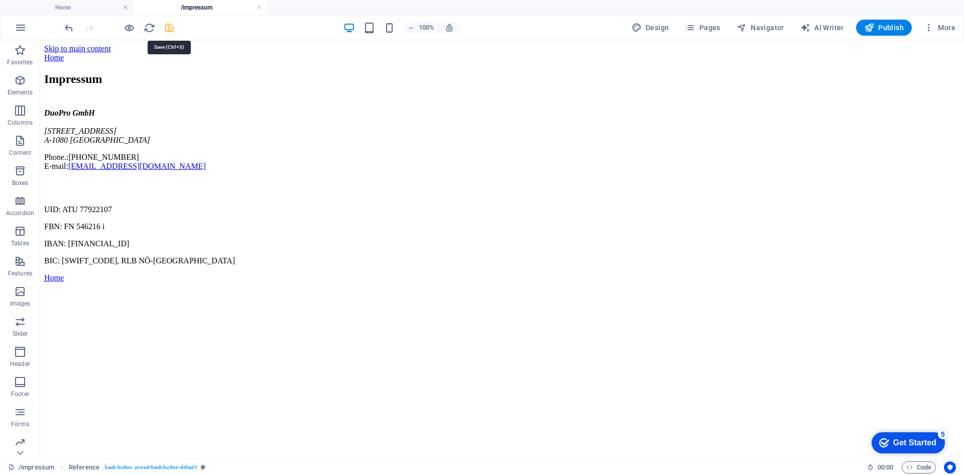
click at [170, 29] on icon "save" at bounding box center [170, 28] width 12 height 12
click at [896, 31] on span "Publish" at bounding box center [884, 28] width 40 height 10
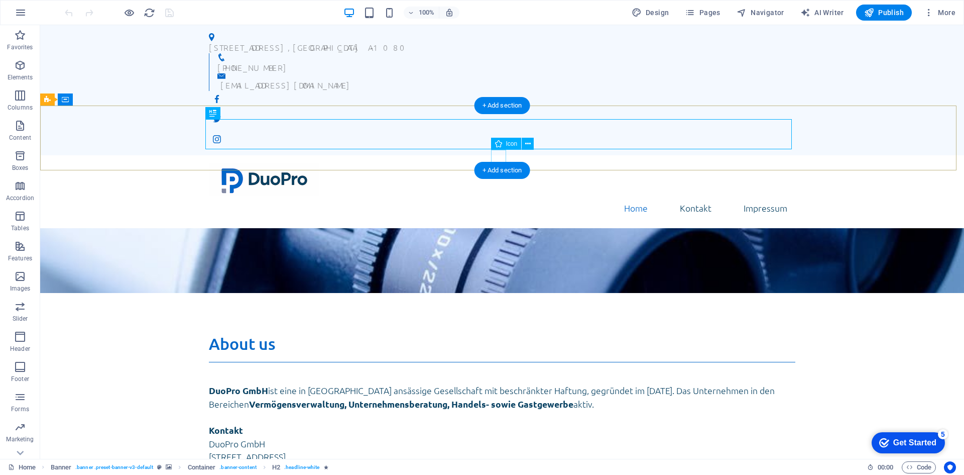
click at [505, 438] on figure at bounding box center [502, 445] width 15 height 15
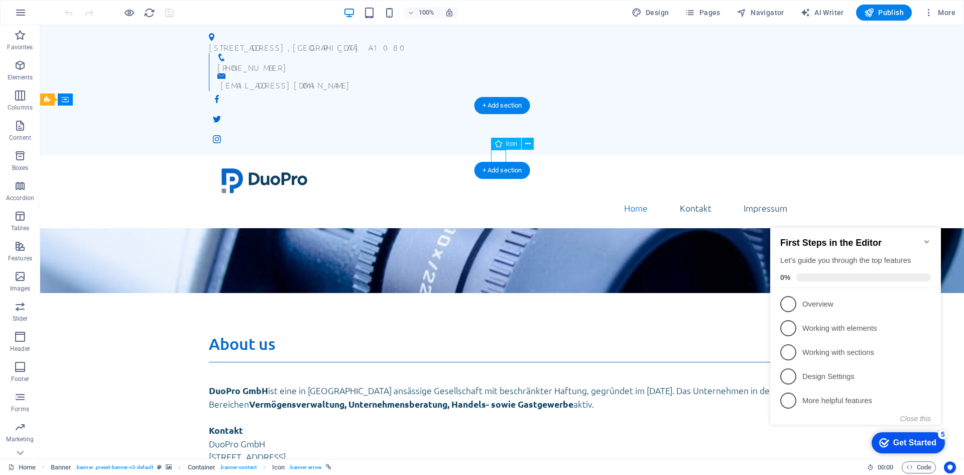
click at [501, 438] on figure at bounding box center [502, 445] width 15 height 15
select select "xMidYMid"
select select "px"
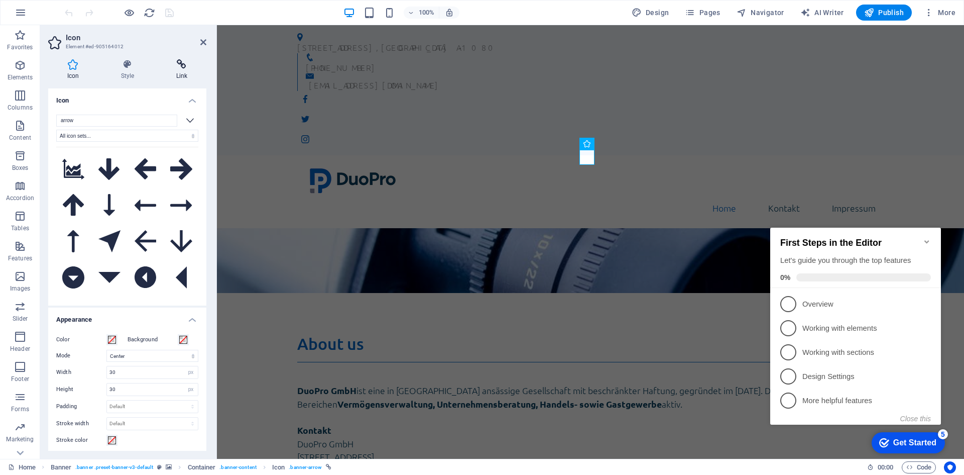
click at [179, 68] on icon at bounding box center [181, 64] width 49 height 10
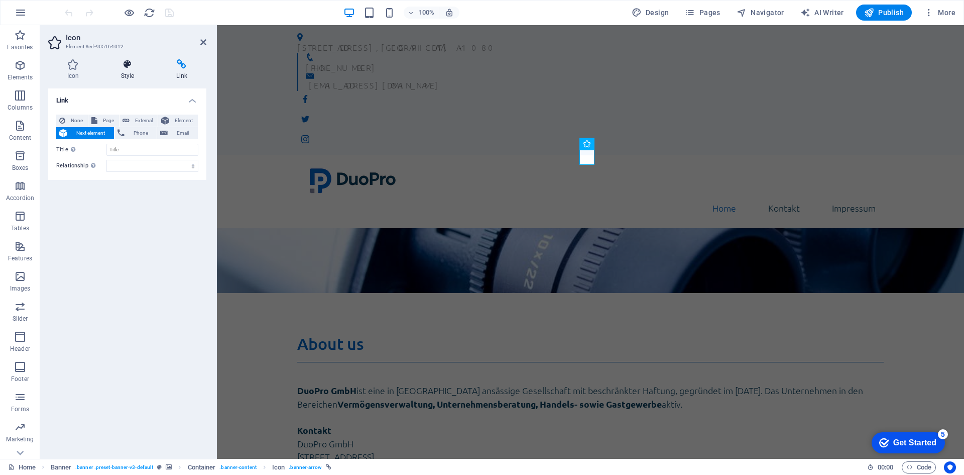
click at [139, 72] on h4 "Style" at bounding box center [129, 69] width 55 height 21
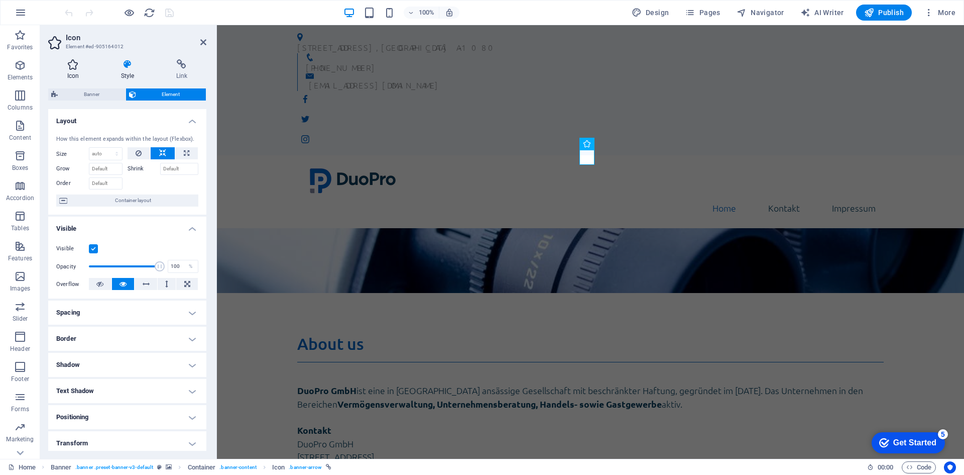
click at [81, 72] on h4 "Icon" at bounding box center [75, 69] width 54 height 21
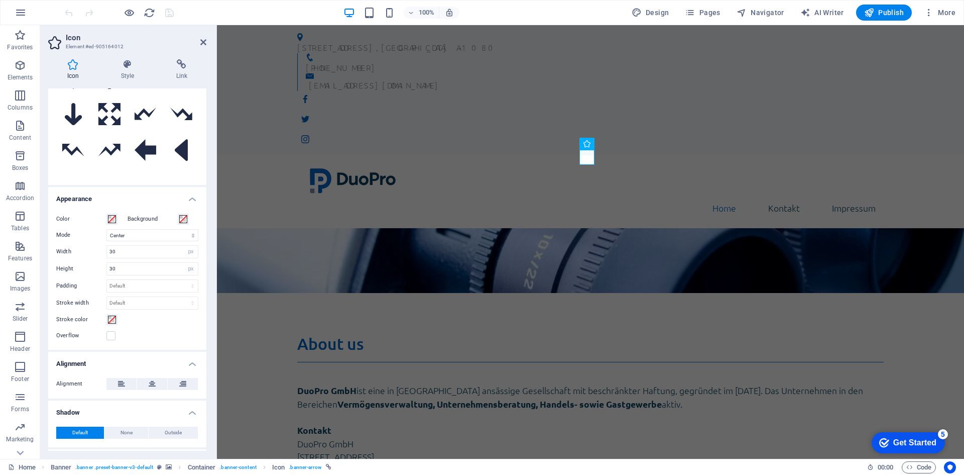
scroll to position [165, 0]
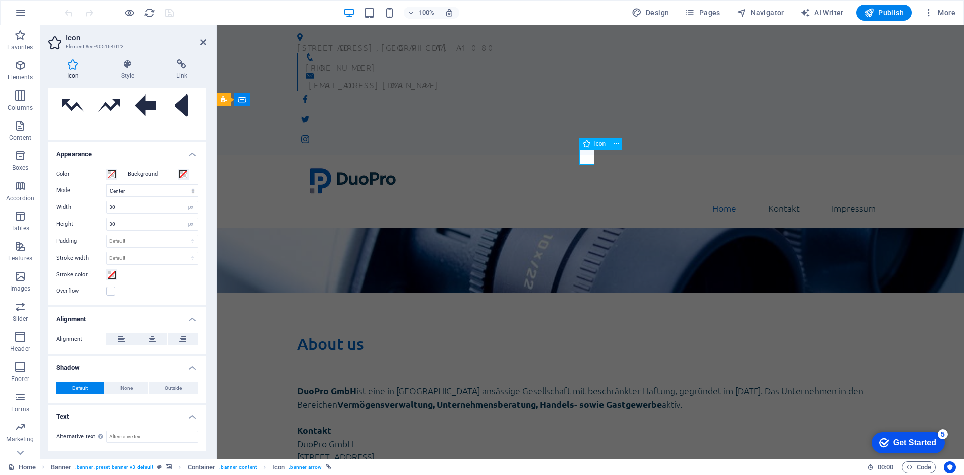
click at [583, 438] on figure at bounding box center [590, 445] width 15 height 15
click at [136, 73] on h4 "Style" at bounding box center [129, 69] width 55 height 21
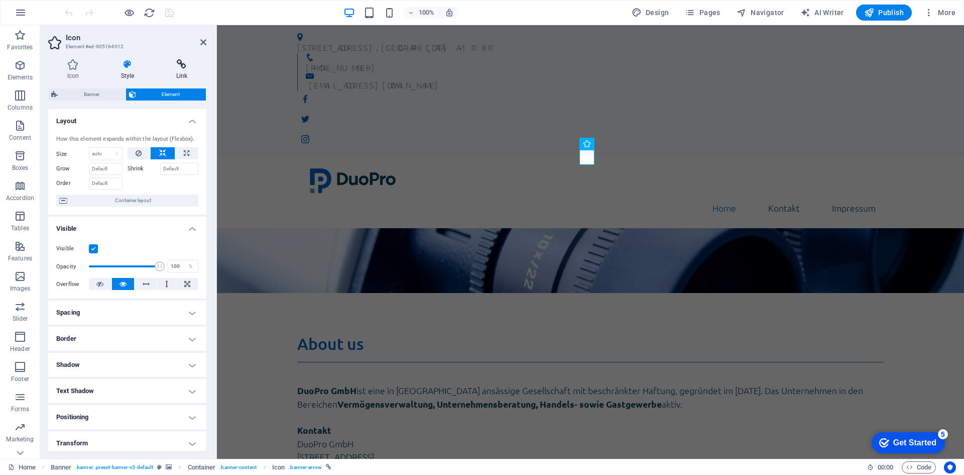
click at [178, 73] on h4 "Link" at bounding box center [181, 69] width 49 height 21
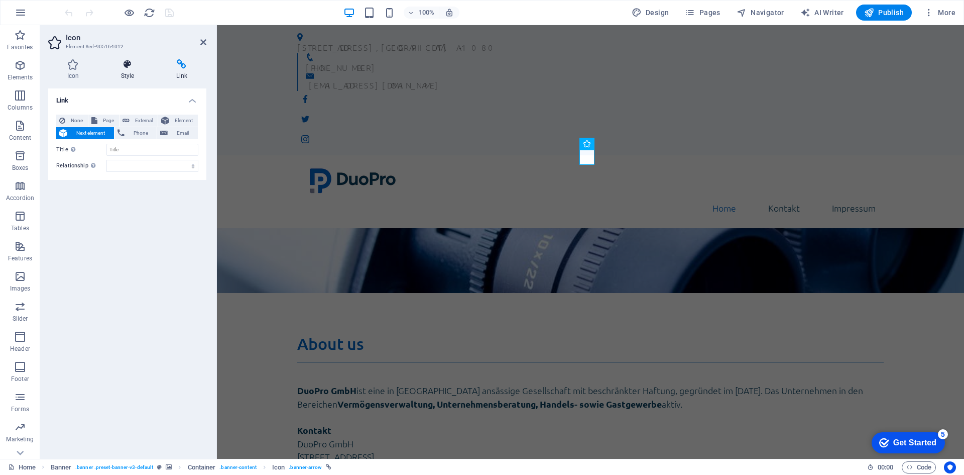
click at [136, 67] on icon at bounding box center [127, 64] width 51 height 10
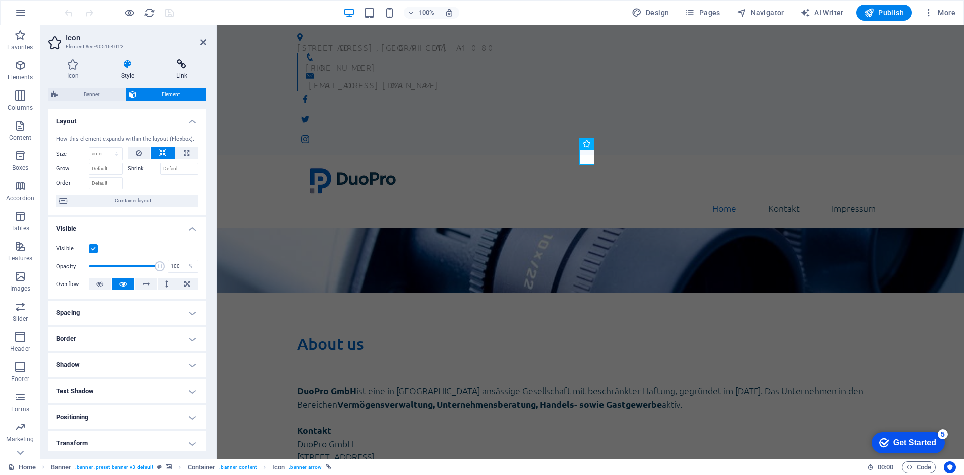
click at [183, 64] on icon at bounding box center [181, 64] width 49 height 10
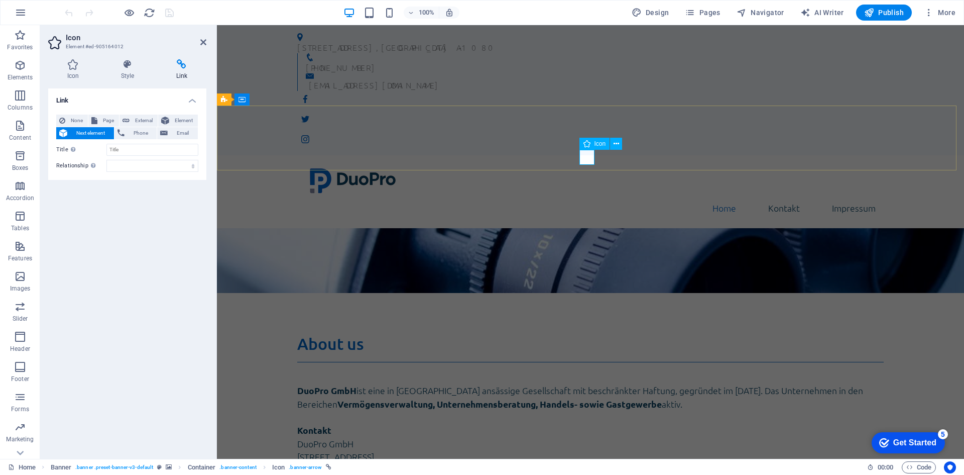
click at [586, 438] on figure at bounding box center [590, 445] width 15 height 15
click at [185, 119] on span "Element" at bounding box center [183, 121] width 23 height 12
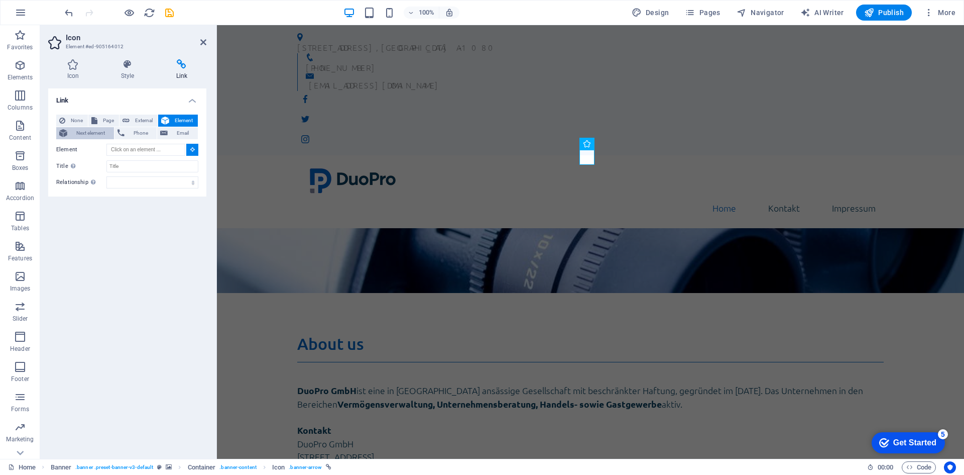
click at [76, 135] on span "Next element" at bounding box center [90, 133] width 41 height 12
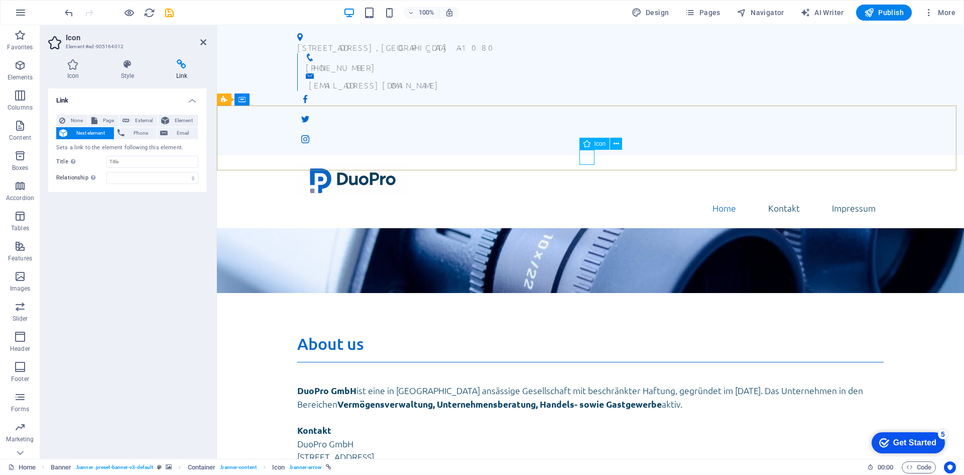
click at [583, 438] on figure at bounding box center [590, 445] width 15 height 15
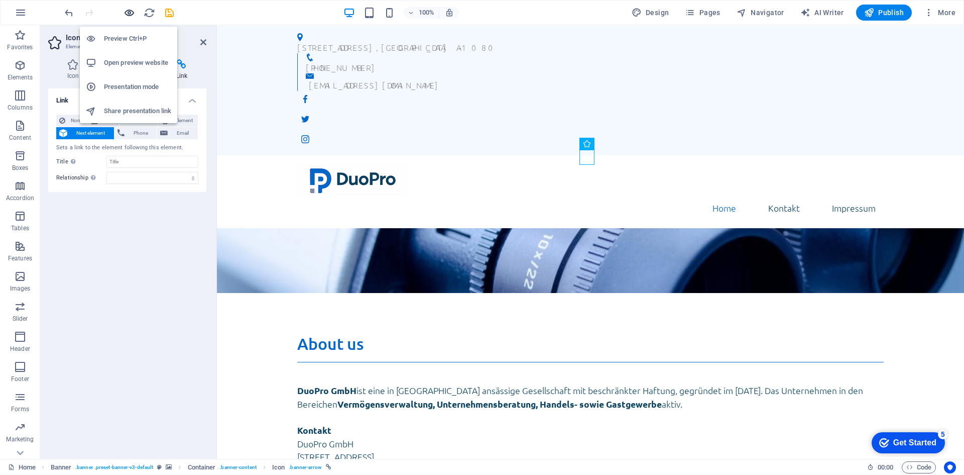
click at [130, 13] on icon "button" at bounding box center [130, 13] width 12 height 12
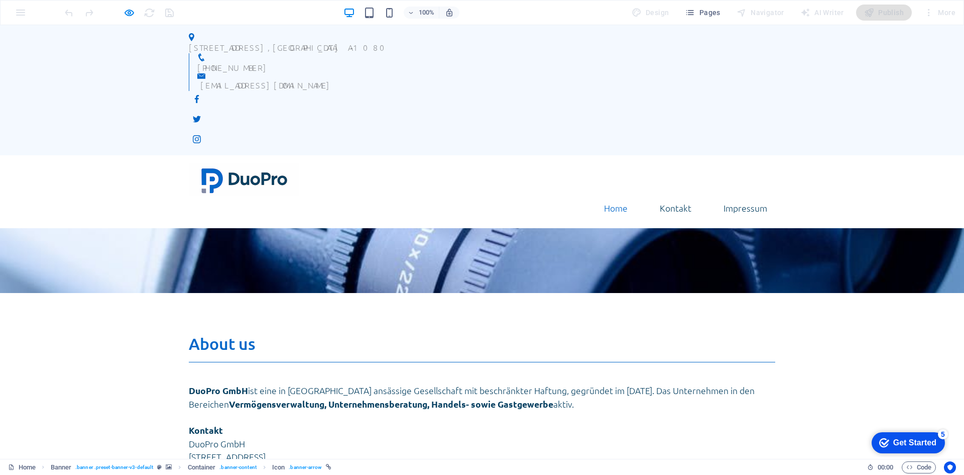
click at [482, 438] on icon at bounding box center [482, 445] width 15 height 15
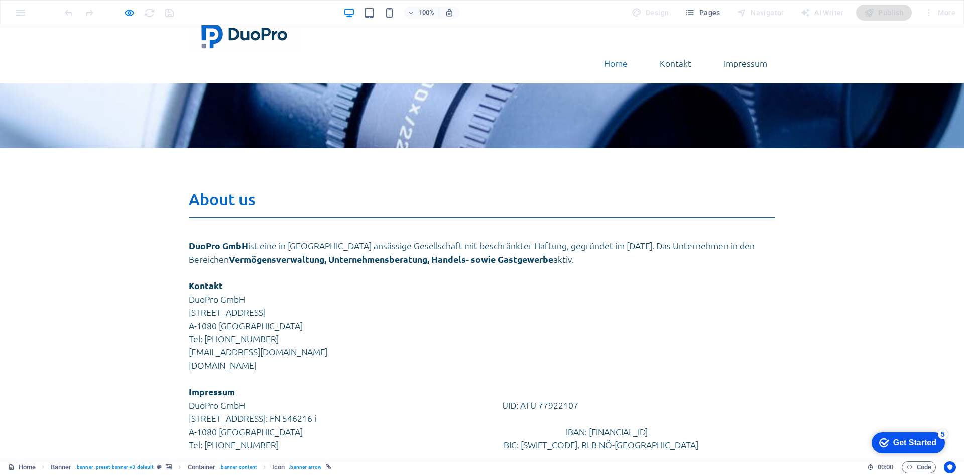
scroll to position [49, 0]
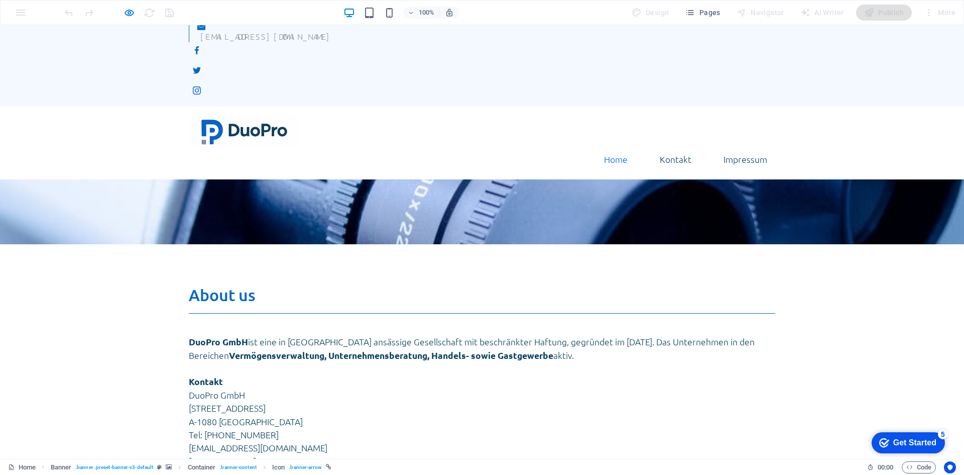
click at [479, 389] on icon at bounding box center [482, 396] width 15 height 15
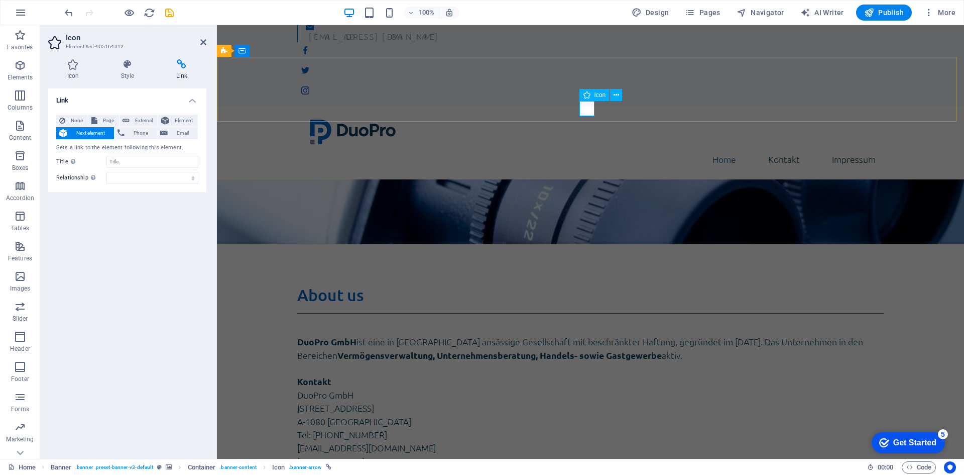
click at [585, 389] on figure at bounding box center [590, 396] width 15 height 15
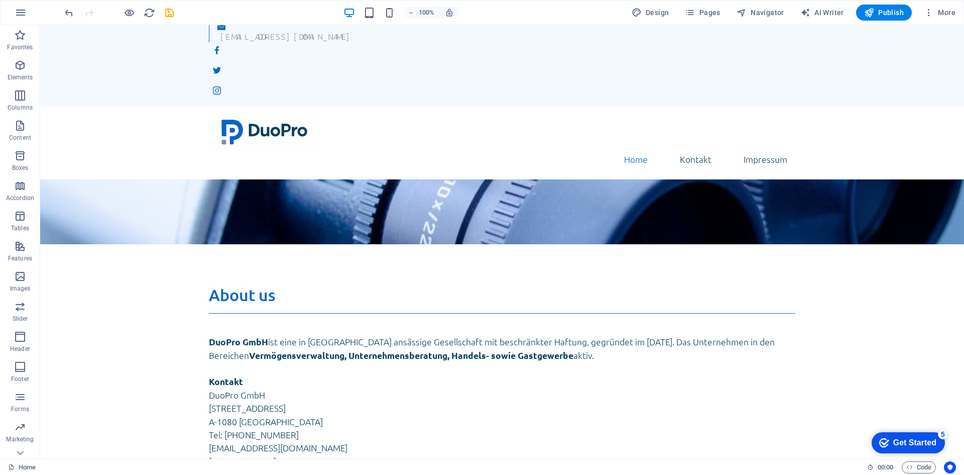
scroll to position [0, 0]
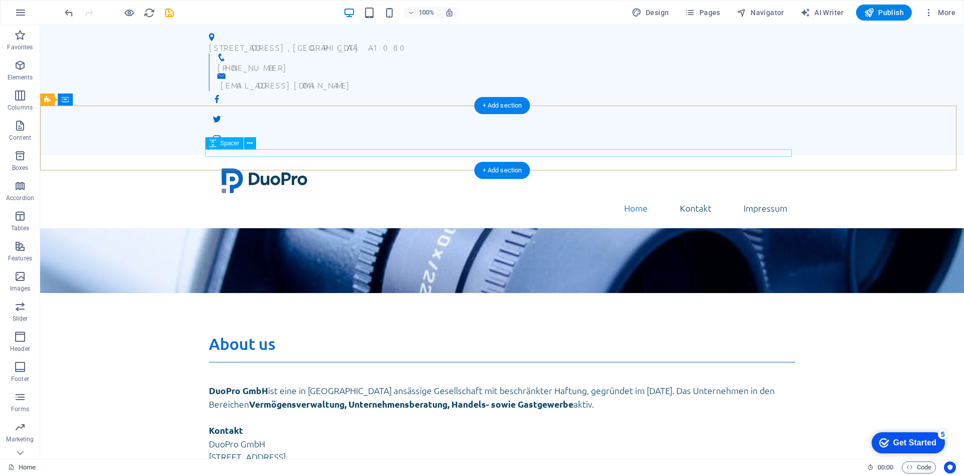
click at [283, 323] on div at bounding box center [502, 327] width 587 height 8
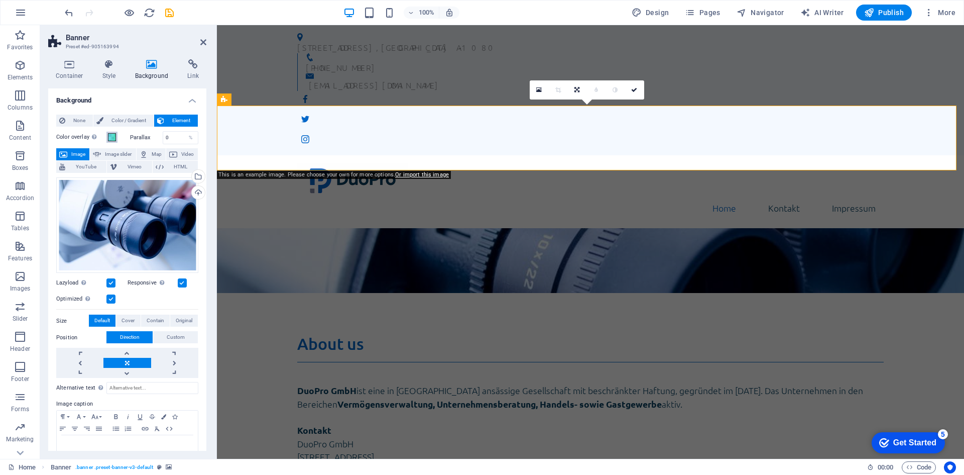
click at [112, 136] on span at bounding box center [112, 137] width 8 height 8
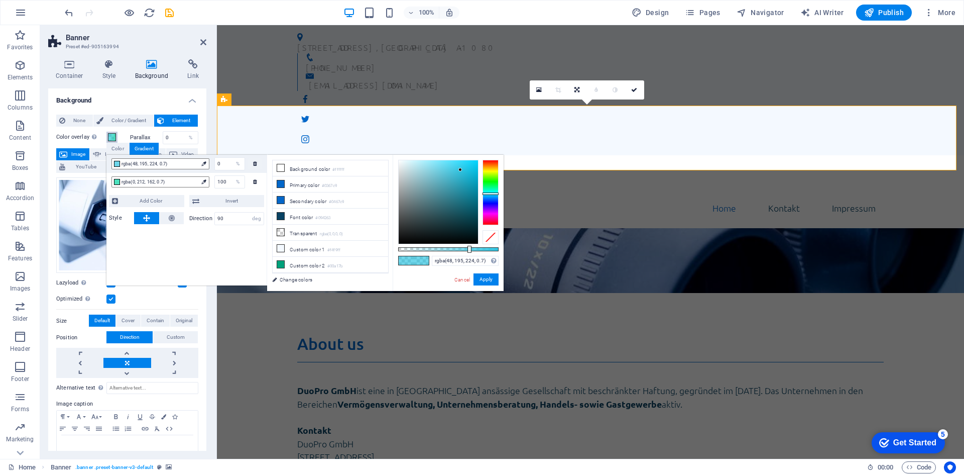
click at [112, 136] on span at bounding box center [112, 137] width 8 height 8
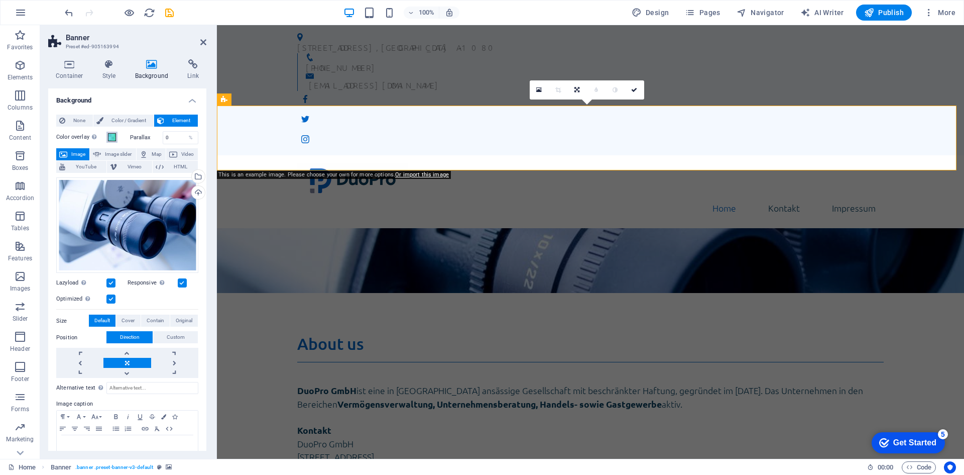
click at [112, 136] on span at bounding box center [112, 137] width 8 height 8
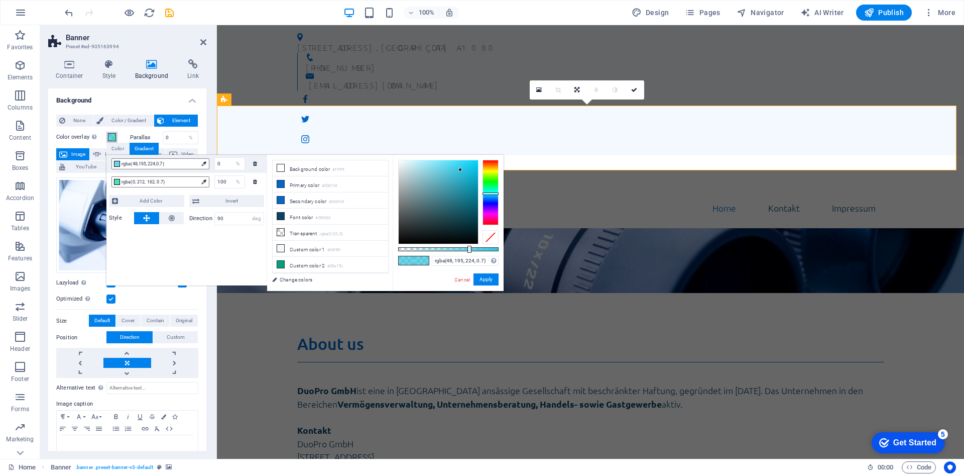
click at [112, 139] on span at bounding box center [112, 137] width 8 height 8
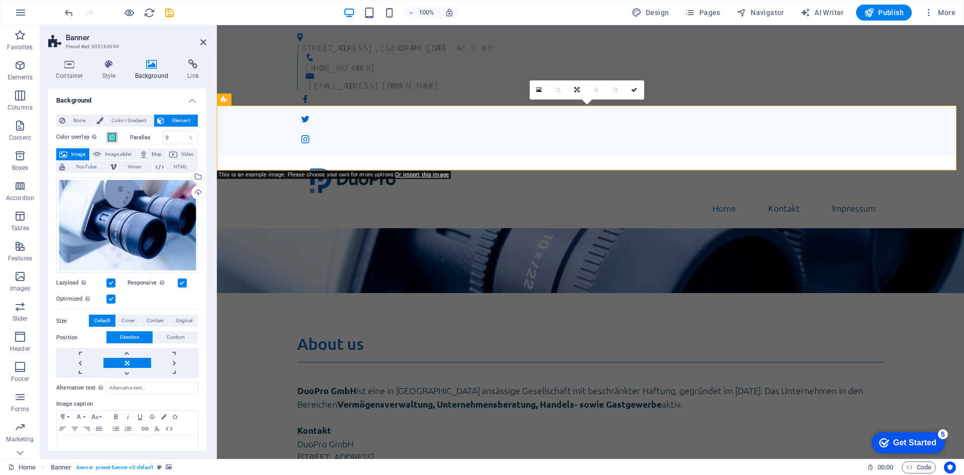
click at [112, 139] on span at bounding box center [112, 137] width 8 height 8
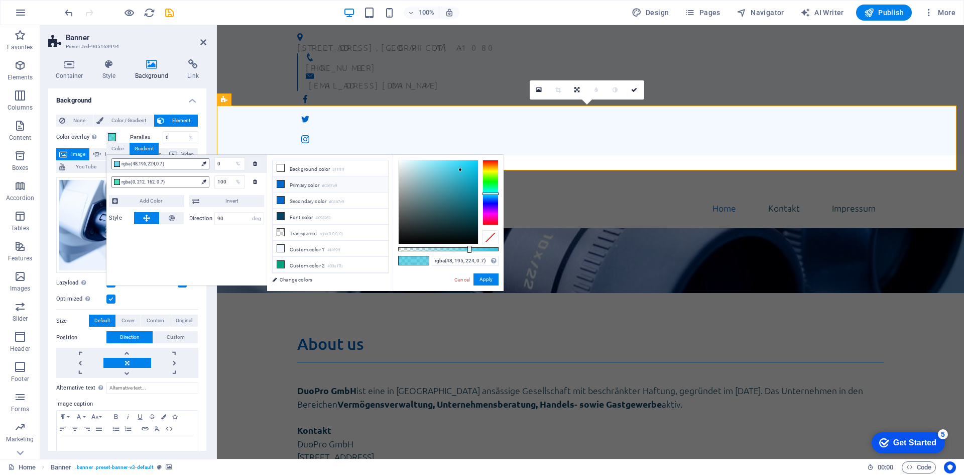
click at [297, 184] on li "Primary color #0367c9" at bounding box center [331, 184] width 116 height 16
click at [160, 179] on span "rgba(0, 212, 162, 0.7)" at bounding box center [160, 181] width 76 height 9
click at [116, 182] on div at bounding box center [117, 182] width 6 height 6
click at [205, 181] on icon at bounding box center [203, 181] width 5 height 5
click at [282, 197] on icon at bounding box center [280, 199] width 7 height 7
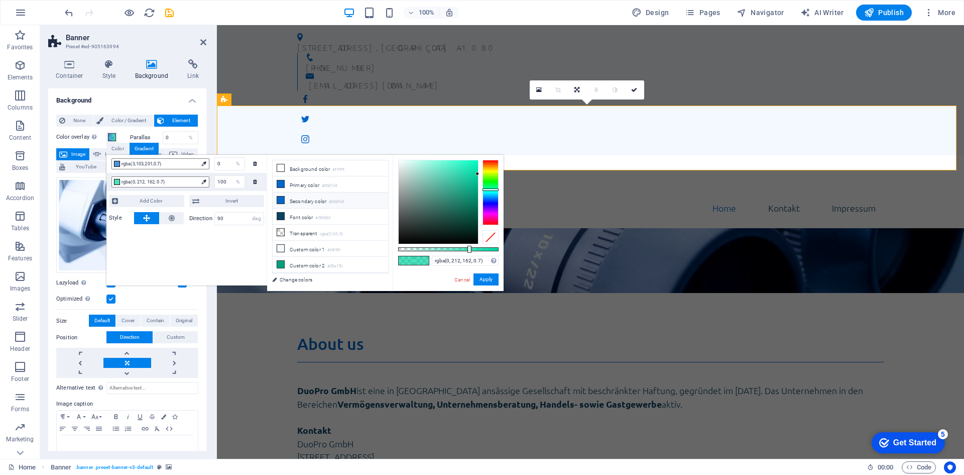
type input "rgba(4, 103, 201, 0.7)"
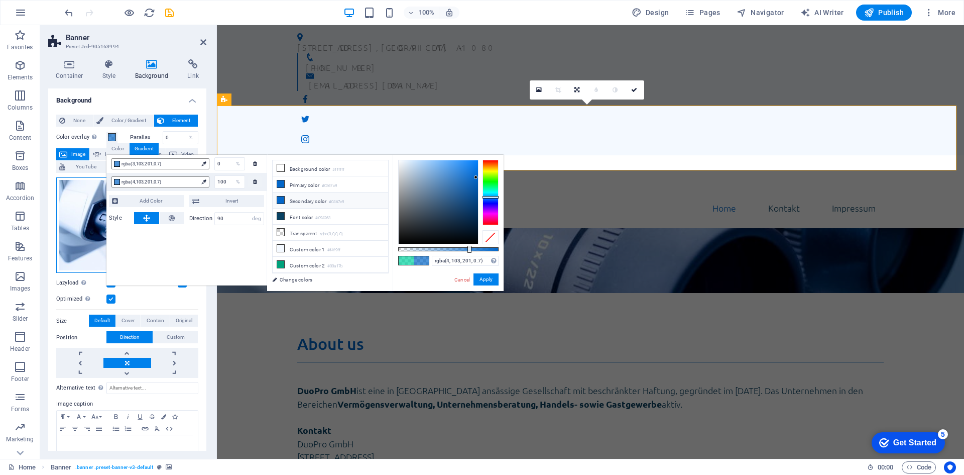
drag, startPoint x: 87, startPoint y: 207, endPoint x: 90, endPoint y: 196, distance: 11.5
click at [90, 196] on div "Drag files here, click to choose files or select files from Files or our free s…" at bounding box center [127, 225] width 142 height 96
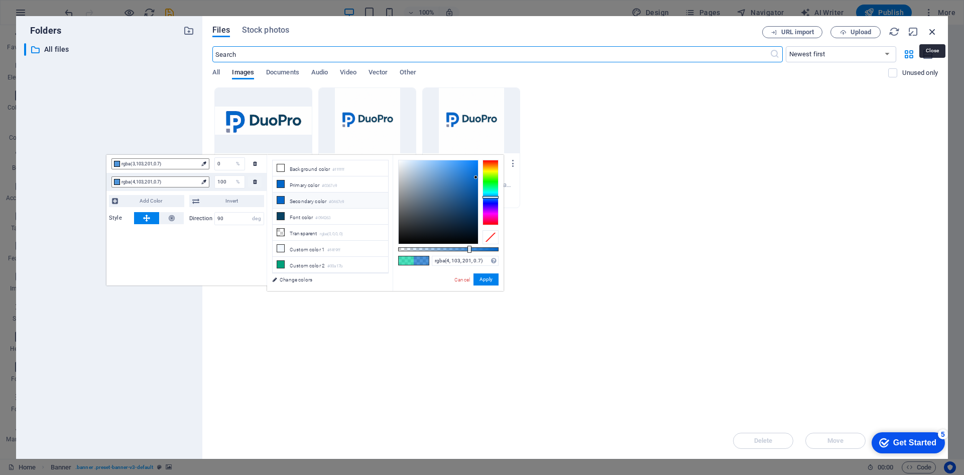
click at [932, 32] on icon "button" at bounding box center [932, 31] width 11 height 11
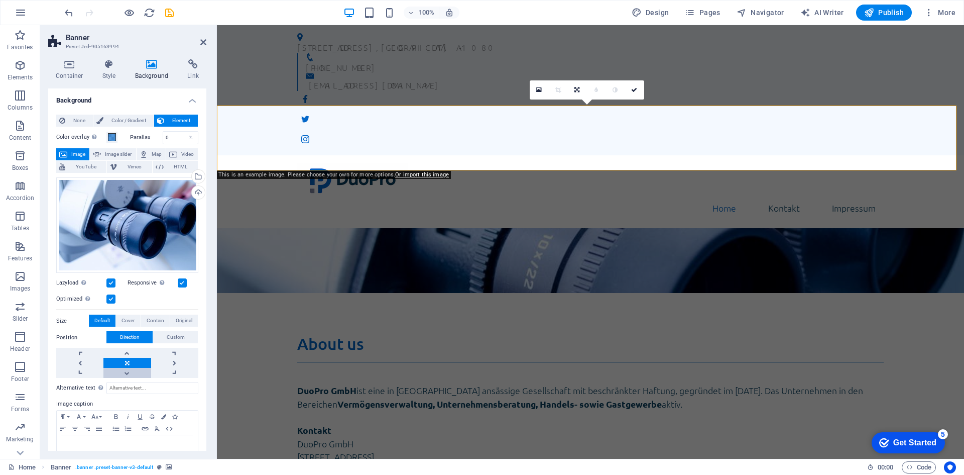
click at [125, 374] on link at bounding box center [126, 373] width 47 height 10
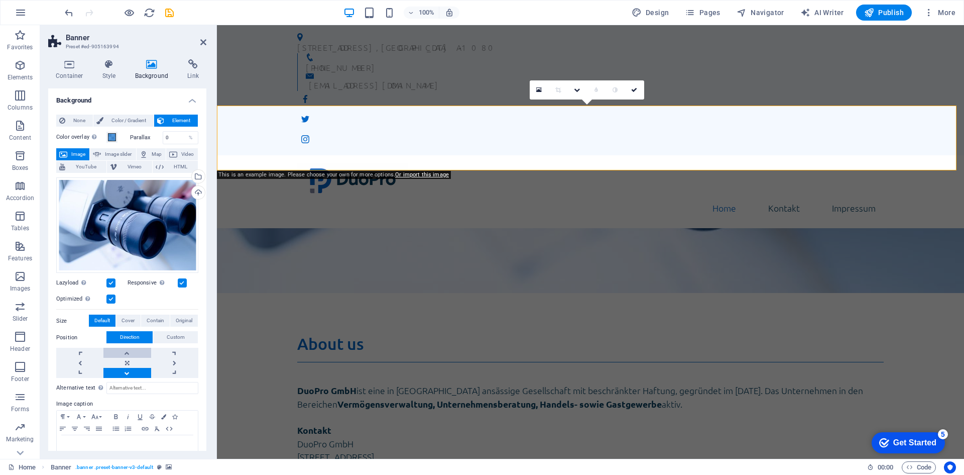
click at [129, 350] on link at bounding box center [126, 353] width 47 height 10
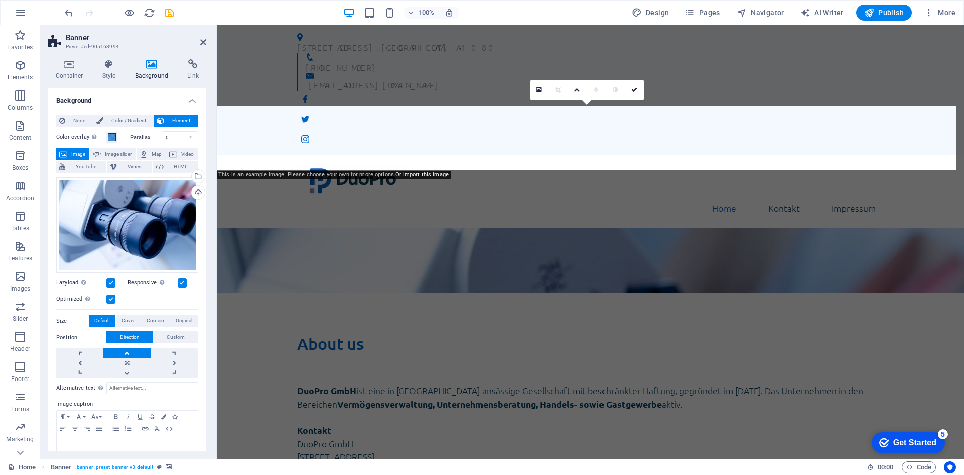
click at [129, 350] on link at bounding box center [126, 353] width 47 height 10
click at [132, 360] on link at bounding box center [126, 363] width 47 height 10
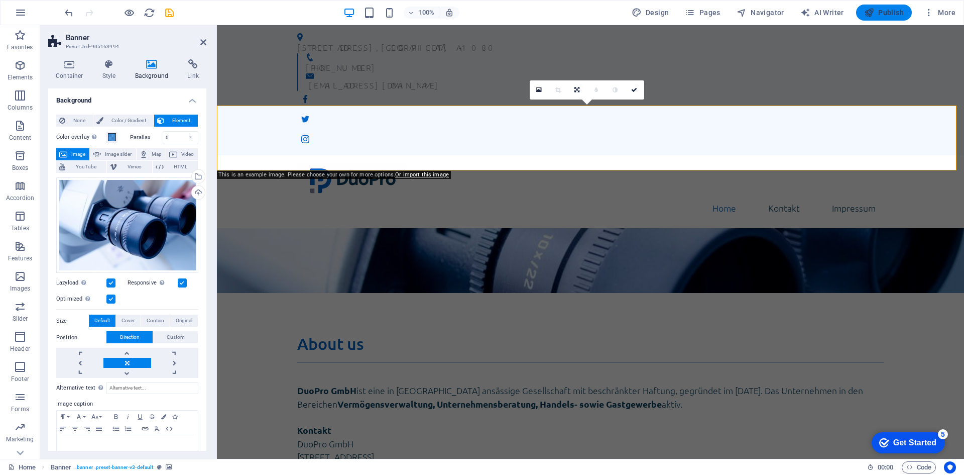
click at [0, 0] on icon "button" at bounding box center [0, 0] width 0 height 0
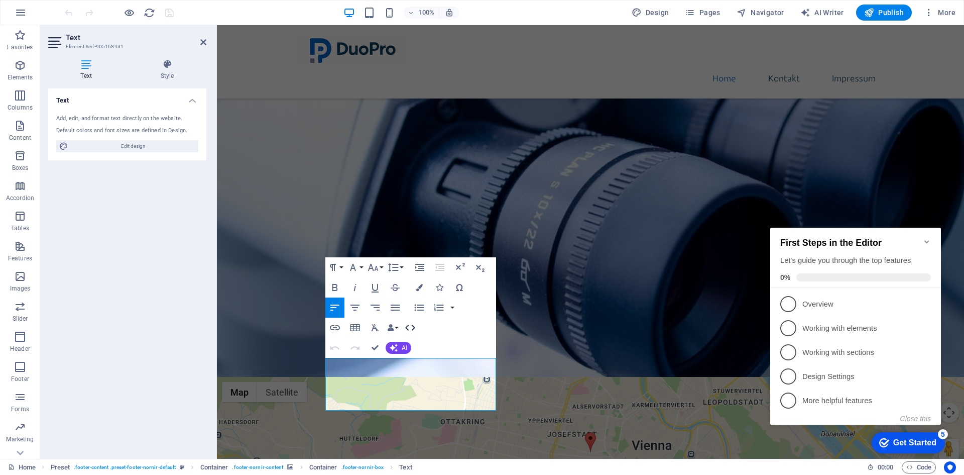
click at [406, 324] on icon "button" at bounding box center [410, 327] width 12 height 12
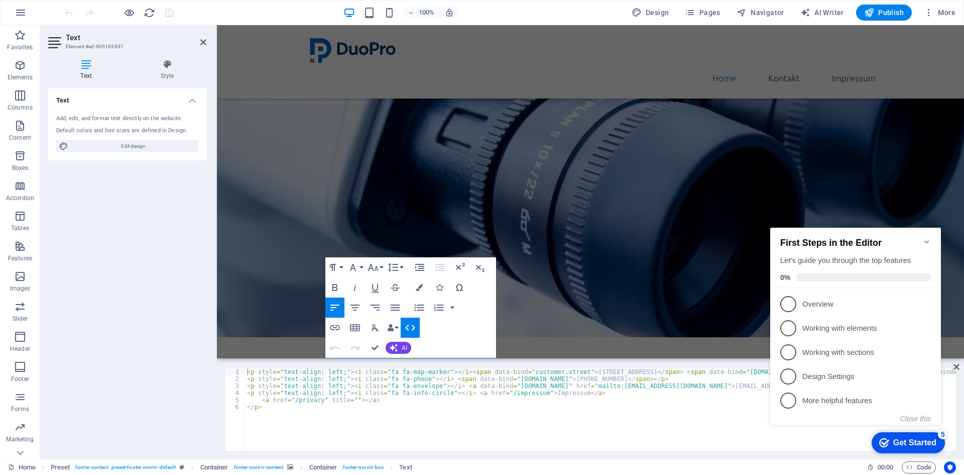
scroll to position [184, 0]
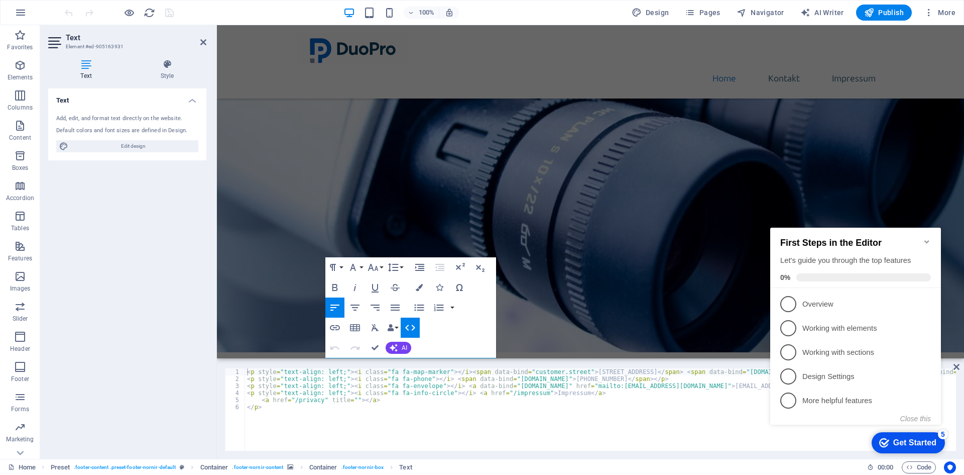
click at [925, 238] on icon "Minimize checklist" at bounding box center [927, 242] width 8 height 8
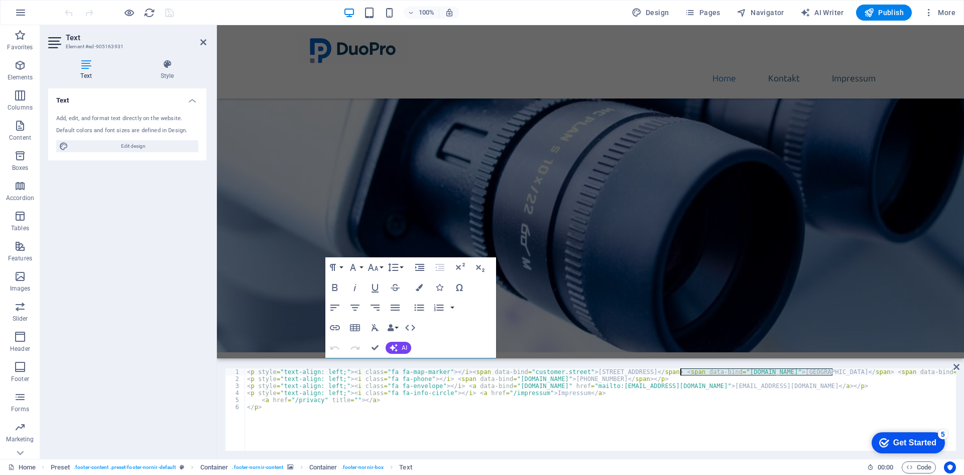
drag, startPoint x: 832, startPoint y: 374, endPoint x: 680, endPoint y: 373, distance: 152.2
click at [680, 373] on div "< p style = "text-align: left;" > < i class = "fa fa-map-marker" > </ i > < spa…" at bounding box center [621, 415] width 752 height 94
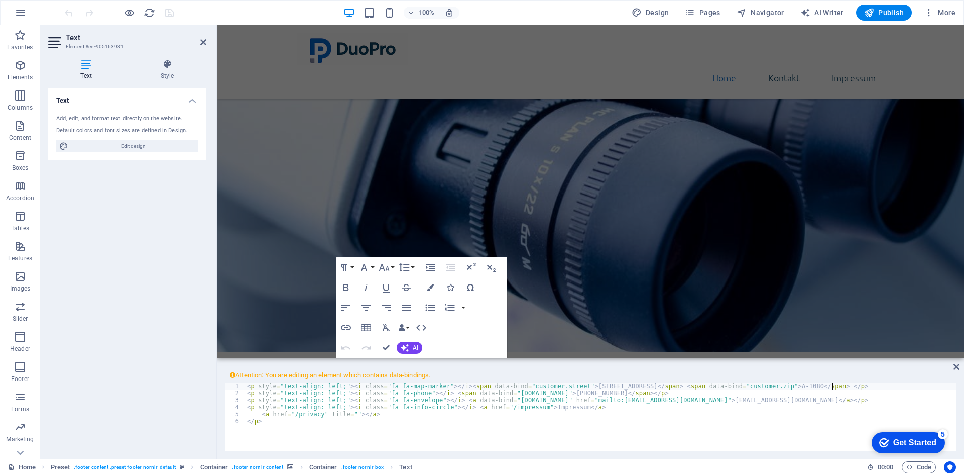
scroll to position [0, 32]
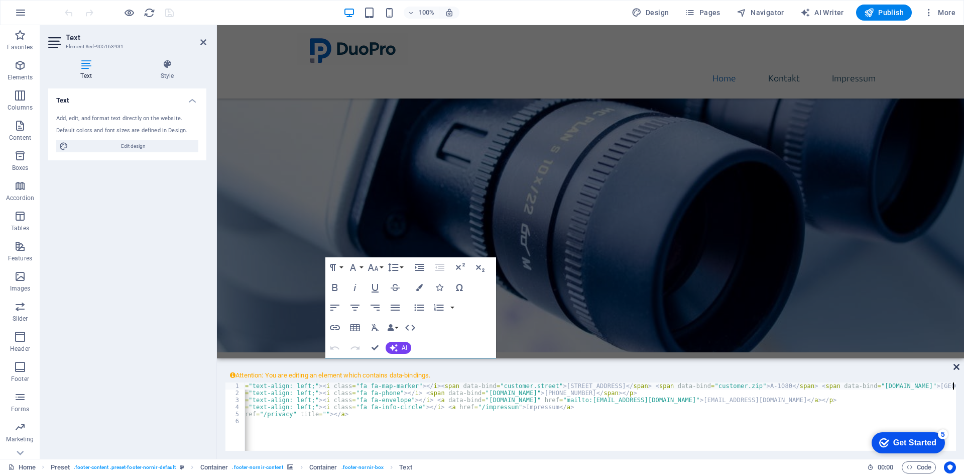
type textarea "<p style="text-align: left;"><i class="fa fa-map-marker"></i><span data-bind="c…"
click at [958, 370] on icon at bounding box center [957, 367] width 6 height 8
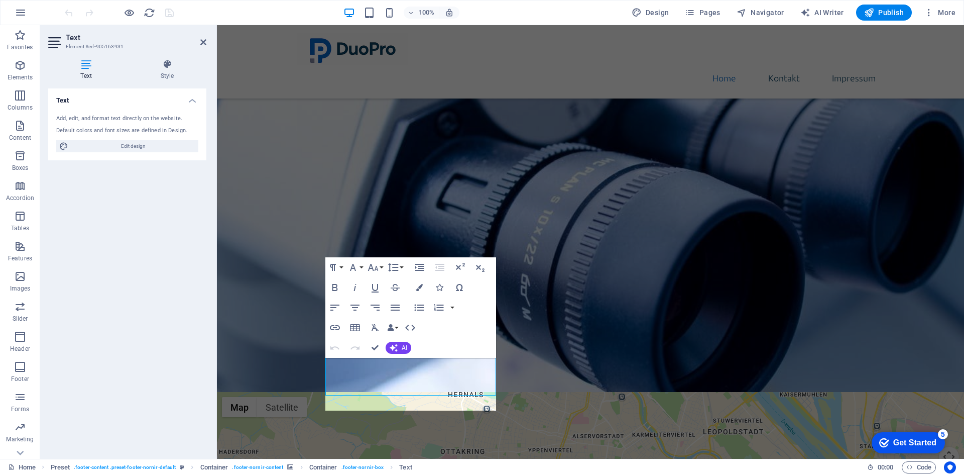
scroll to position [199, 0]
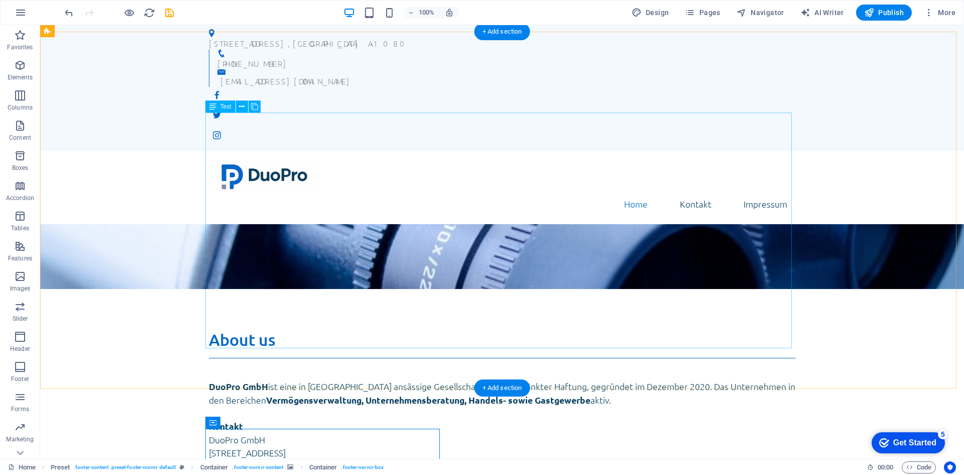
scroll to position [0, 0]
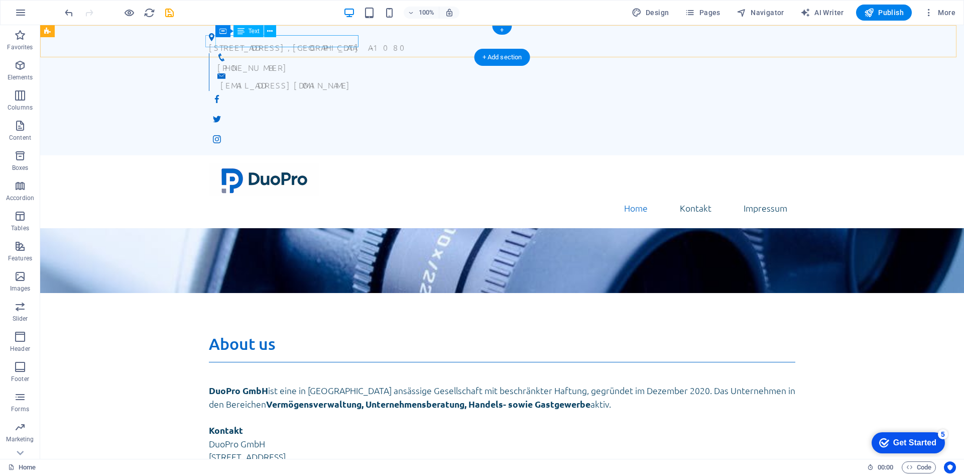
click at [342, 43] on div "[STREET_ADDRESS]" at bounding box center [498, 47] width 579 height 12
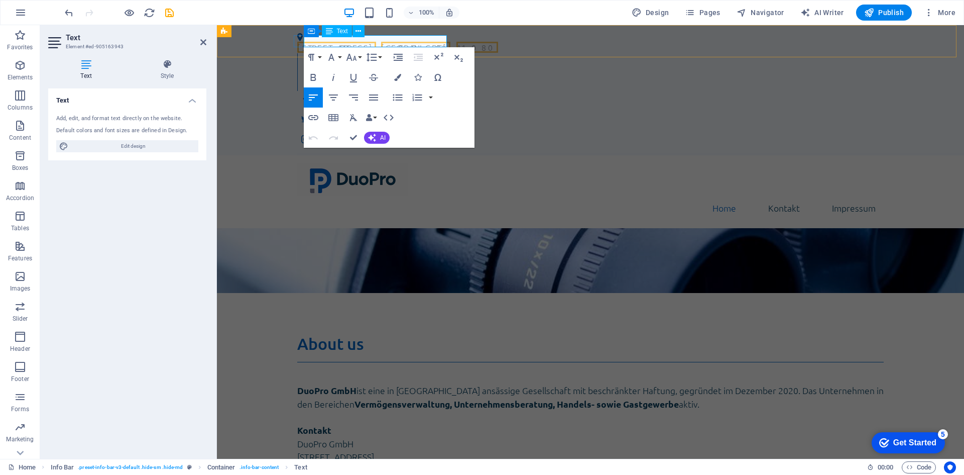
click at [457, 42] on span "A-1080" at bounding box center [478, 47] width 42 height 11
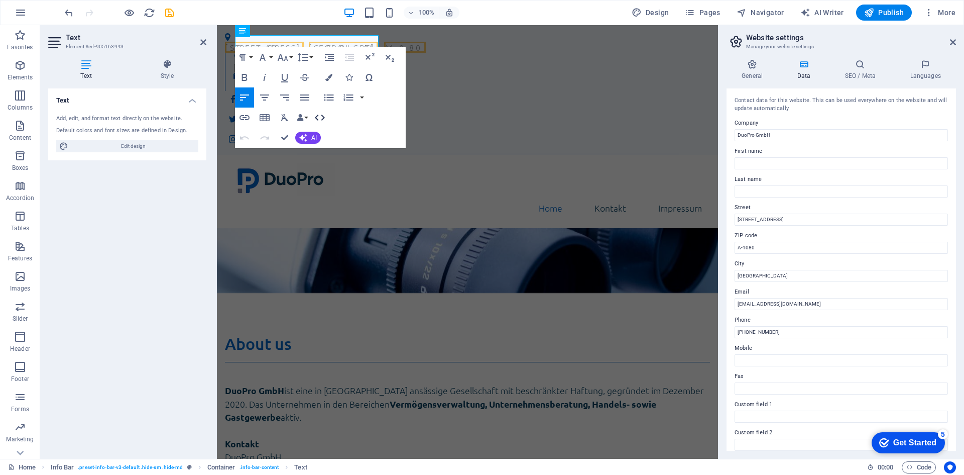
click at [323, 120] on icon "button" at bounding box center [320, 118] width 10 height 6
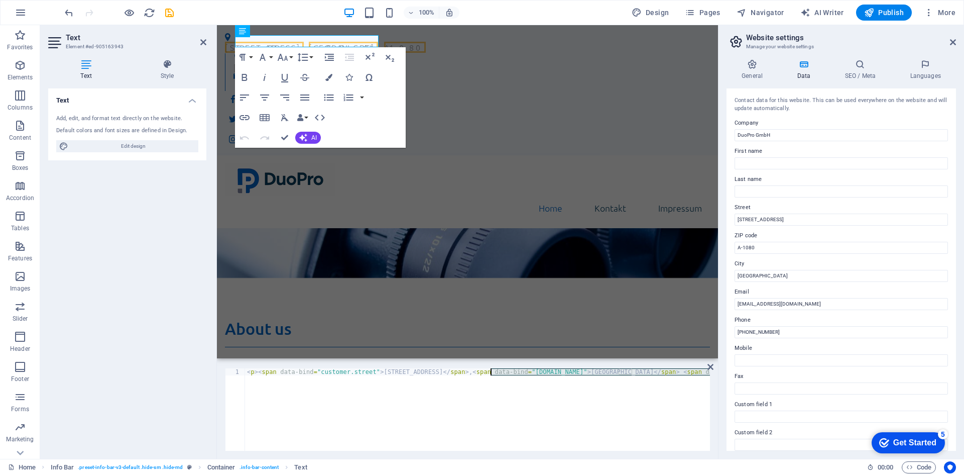
scroll to position [0, 94]
drag, startPoint x: 695, startPoint y: 374, endPoint x: 502, endPoint y: 375, distance: 192.4
click at [497, 375] on div "< p > < span data-bind = "customer.street" > [STREET_ADDRESS] </ span > , < spa…" at bounding box center [430, 415] width 559 height 94
click at [676, 380] on div "< p > < span data-bind = "customer.street" > [STREET_ADDRESS] </ span > , < spa…" at bounding box center [477, 409] width 465 height 82
click at [692, 371] on div "< p > < span data-bind = "customer.street" > [STREET_ADDRESS] </ span > , < spa…" at bounding box center [430, 415] width 559 height 94
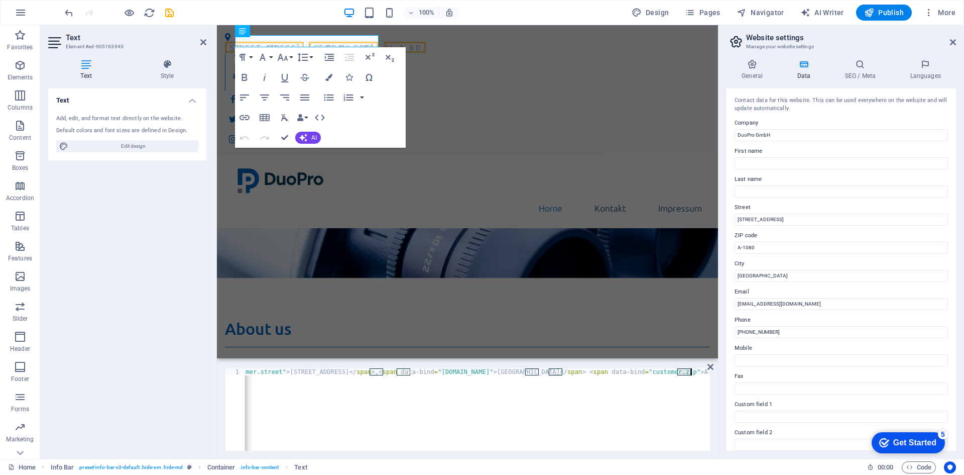
click at [691, 371] on div "< p > < span data-bind = "customer.street" > [STREET_ADDRESS] </ span > , < spa…" at bounding box center [430, 415] width 559 height 94
drag, startPoint x: 694, startPoint y: 372, endPoint x: 545, endPoint y: 372, distance: 148.2
click at [545, 372] on div "< p > < span data-bind = "customer.street" > [STREET_ADDRESS] </ span > , < spa…" at bounding box center [430, 415] width 559 height 94
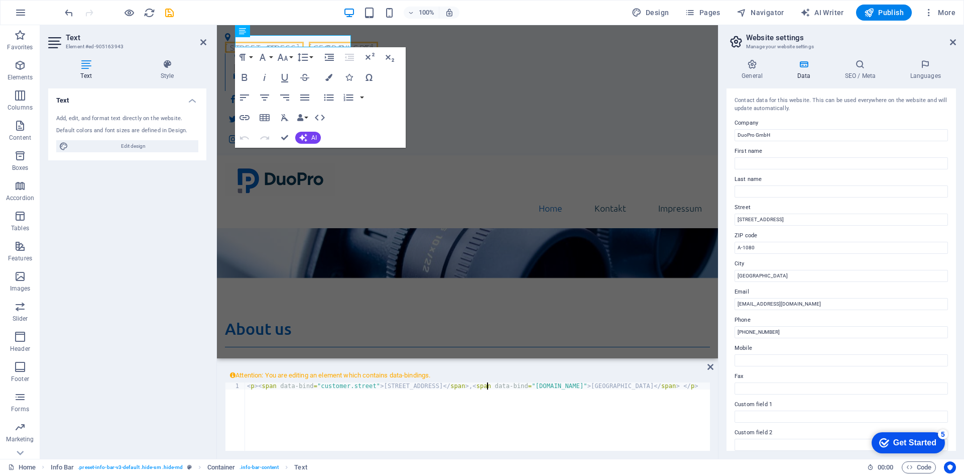
paste textarea "zip">A-1080</span><span data-bind="customer."
type textarea "<p><span data-bind="customer.street">[STREET_ADDRESS]</span>, <span data-bind="…"
click at [712, 366] on icon at bounding box center [711, 367] width 6 height 8
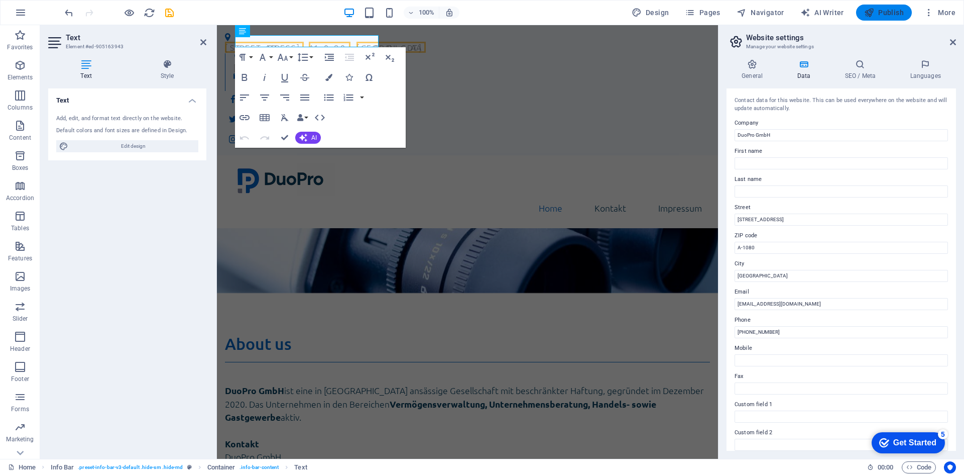
click at [0, 0] on icon "button" at bounding box center [0, 0] width 0 height 0
